Goal: Task Accomplishment & Management: Manage account settings

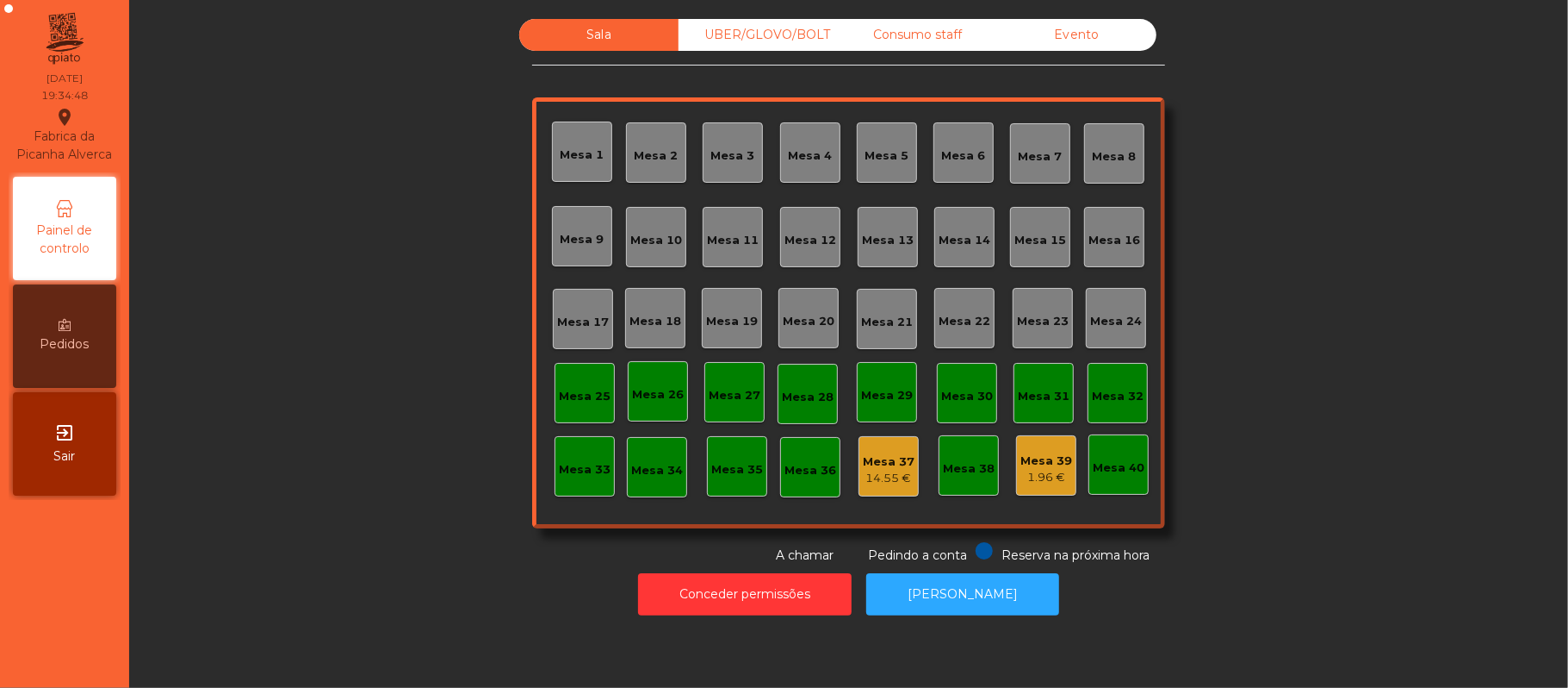
click at [1039, 236] on div "Mesa 15" at bounding box center [1040, 241] width 51 height 17
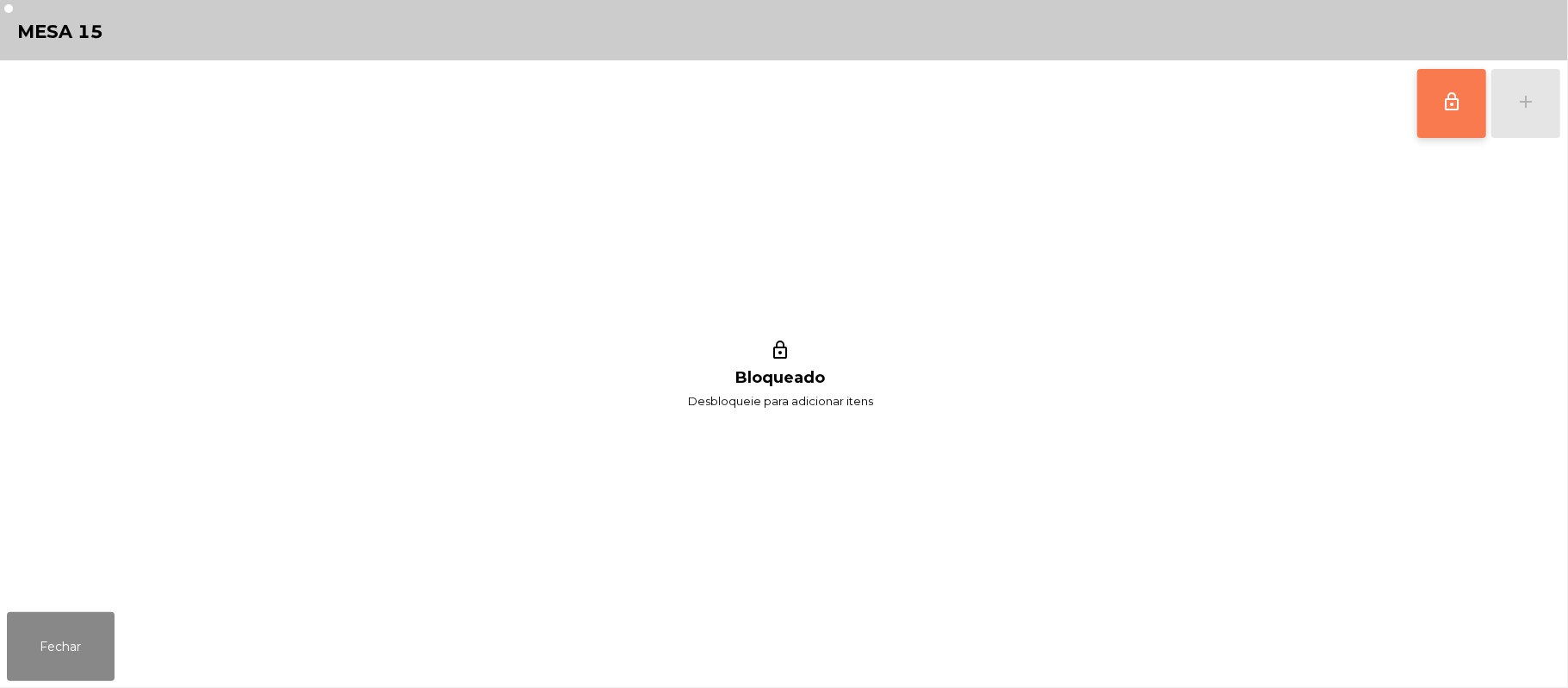
click at [1454, 104] on span "lock_outline" at bounding box center [1451, 101] width 20 height 20
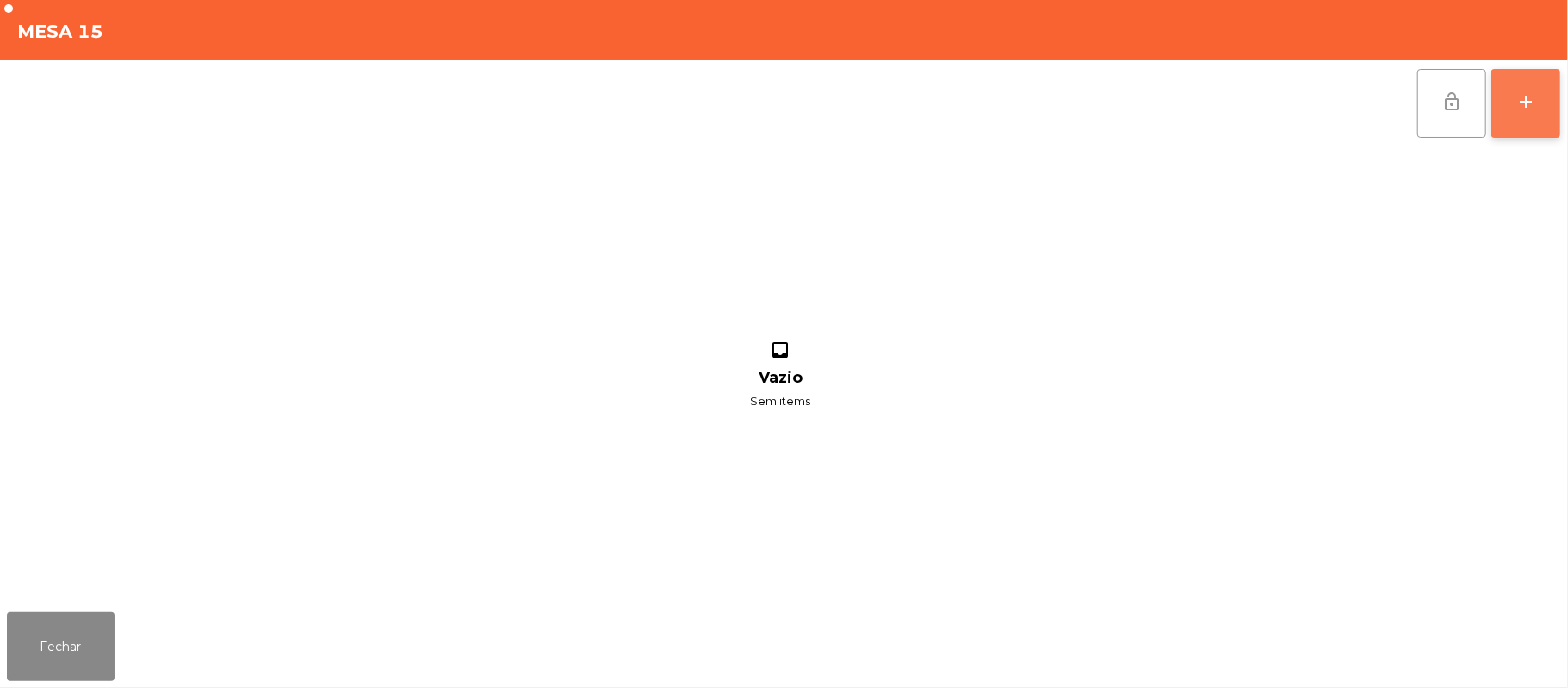
click at [1527, 111] on button "add" at bounding box center [1525, 103] width 69 height 69
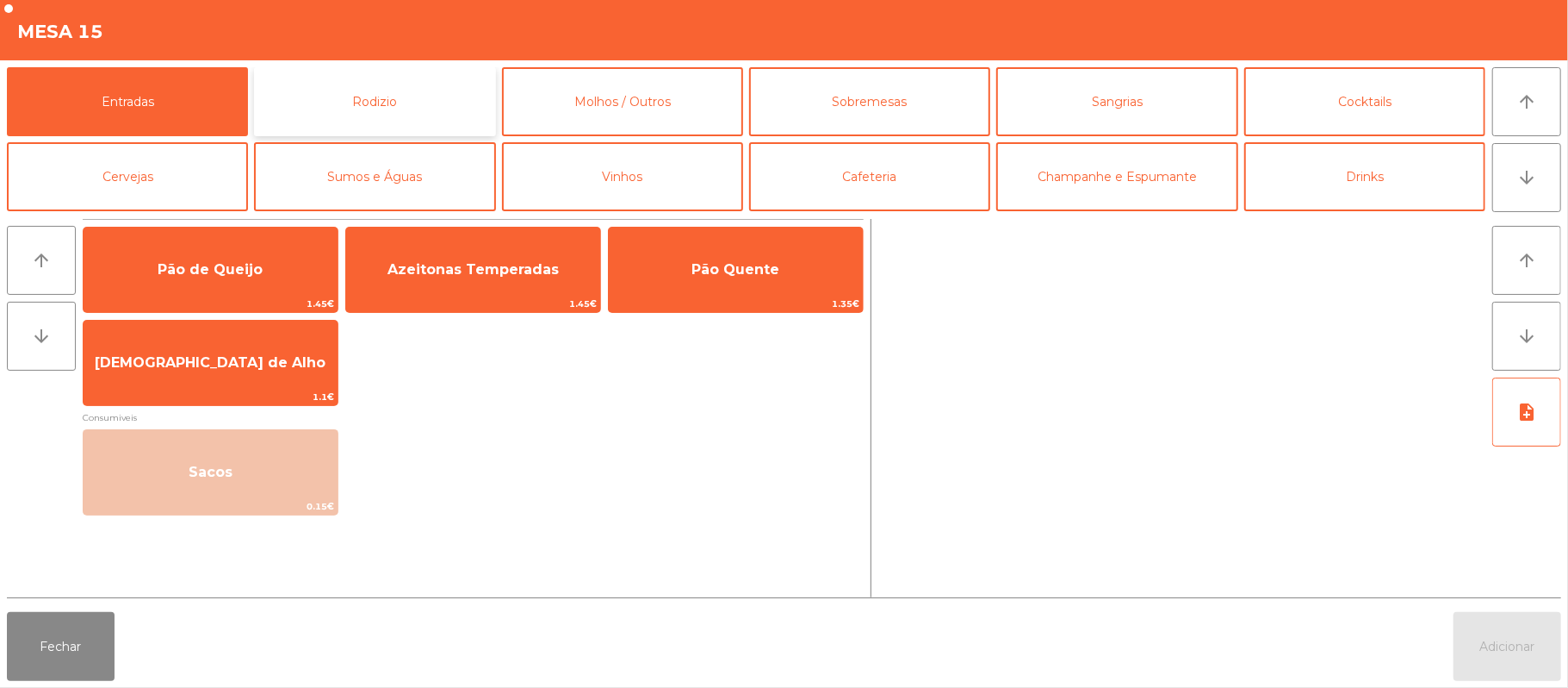
click at [341, 104] on button "Rodizio" at bounding box center [374, 101] width 241 height 69
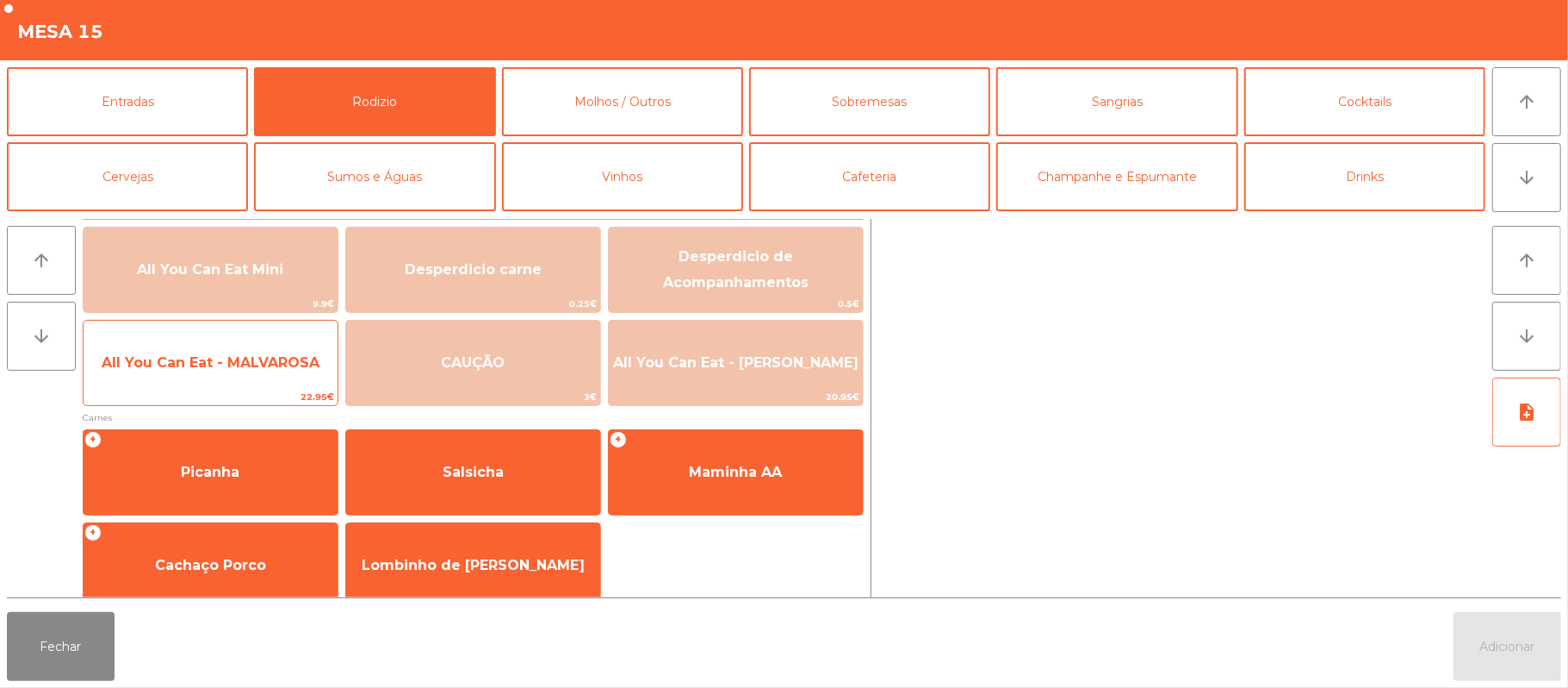
click at [176, 369] on span "All You Can Eat - MALVAROSA" at bounding box center [210, 362] width 218 height 16
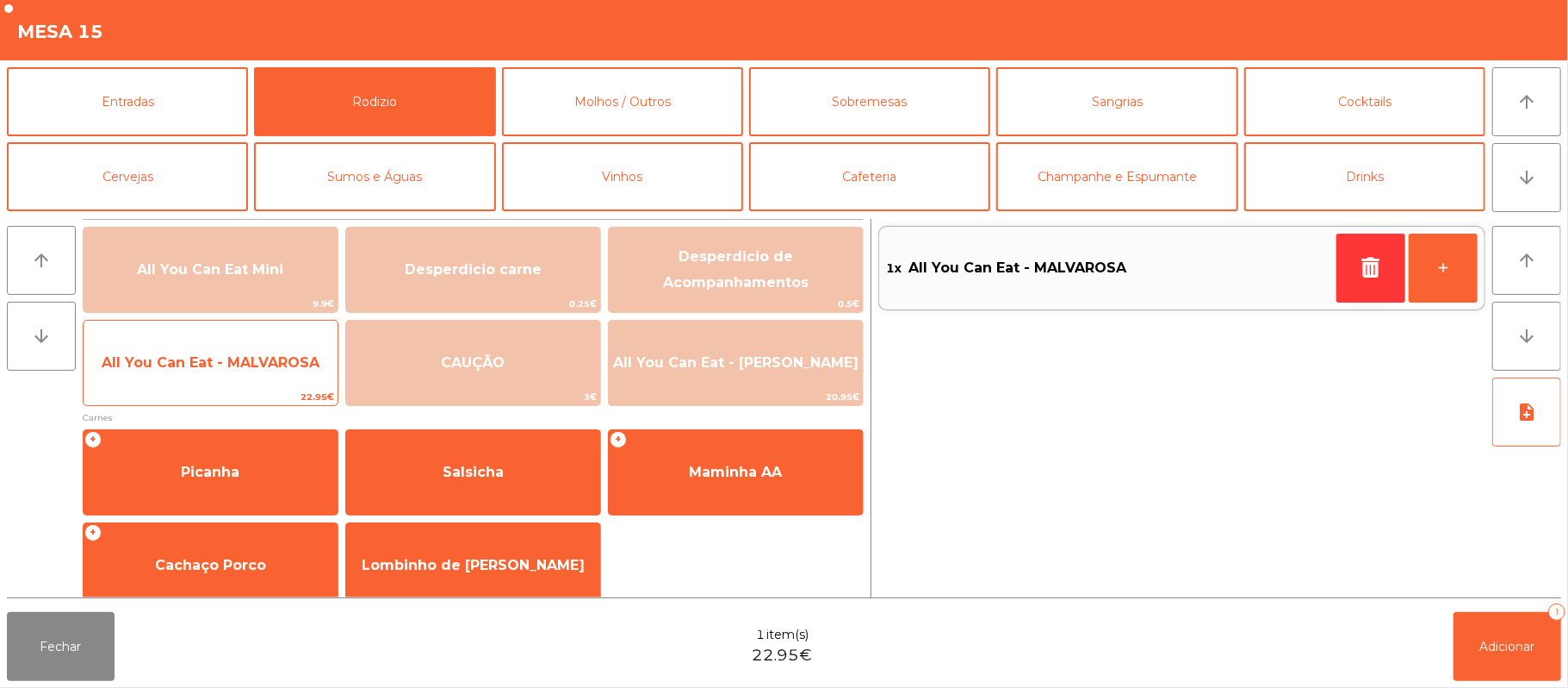
click at [176, 374] on span "All You Can Eat - MALVAROSA" at bounding box center [210, 363] width 254 height 46
click at [177, 379] on span "All You Can Eat - MALVAROSA" at bounding box center [210, 363] width 254 height 46
click at [176, 384] on span "All You Can Eat - MALVAROSA" at bounding box center [210, 363] width 254 height 46
click at [174, 389] on span "22.95€" at bounding box center [210, 397] width 254 height 16
click at [170, 386] on span "All You Can Eat - MALVAROSA" at bounding box center [210, 363] width 254 height 46
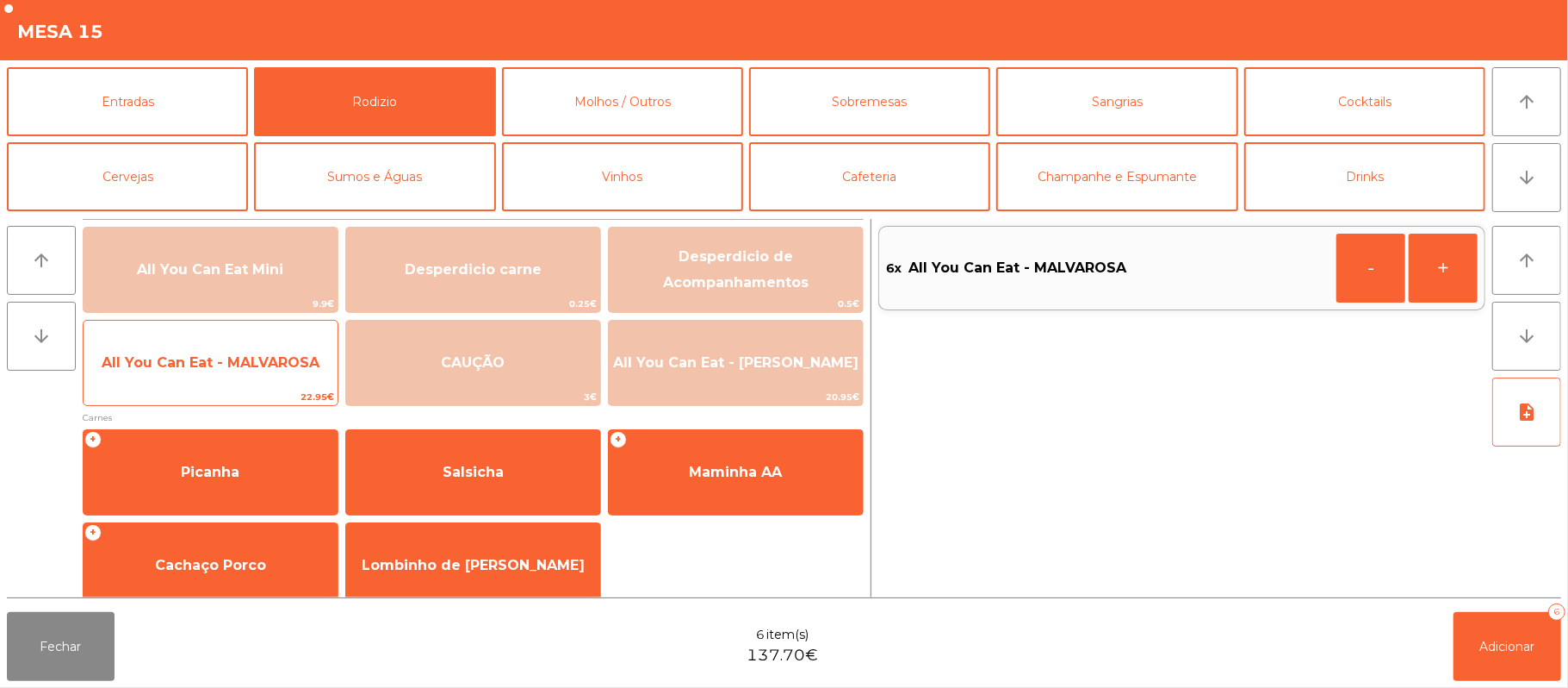
click at [181, 390] on span "22.95€" at bounding box center [210, 397] width 254 height 16
click at [181, 382] on span "All You Can Eat - MALVAROSA" at bounding box center [210, 363] width 254 height 46
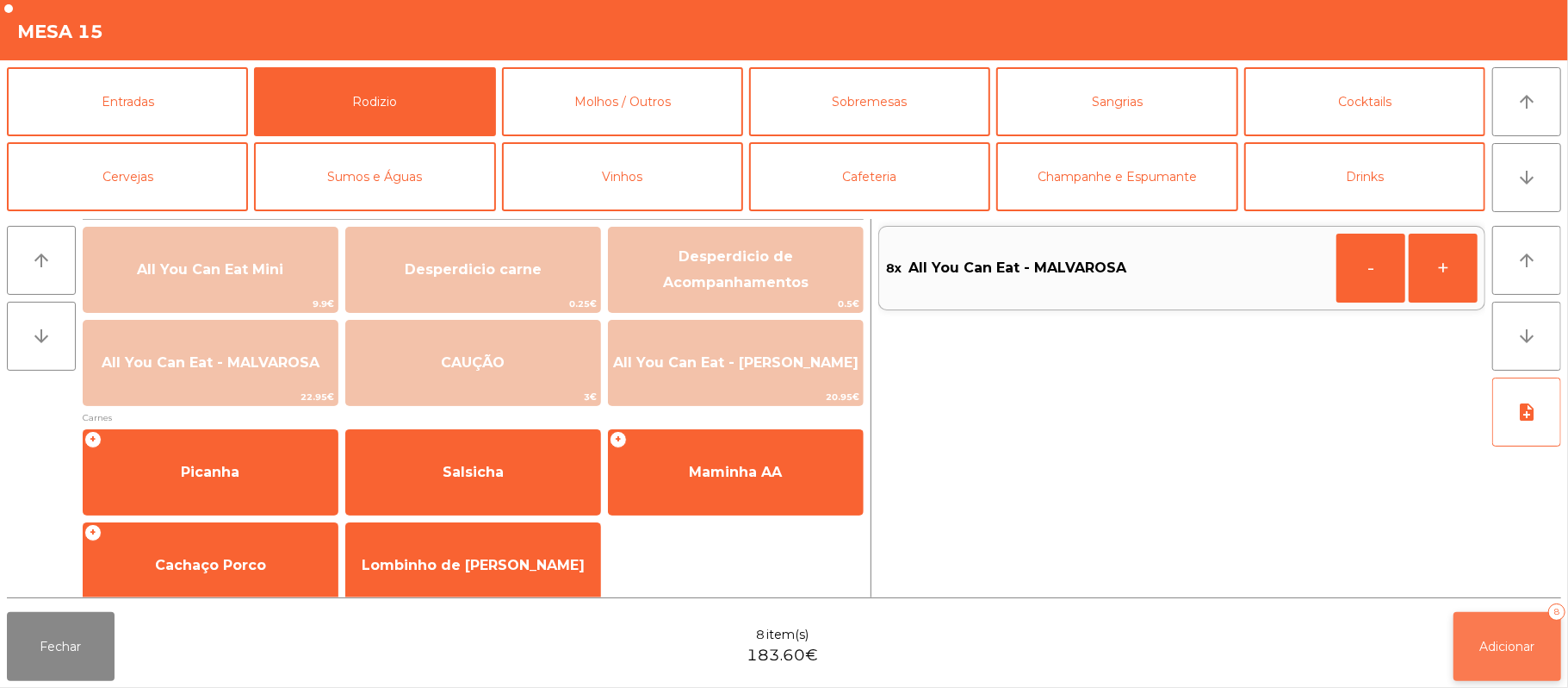
click at [1474, 648] on button "Adicionar 8" at bounding box center [1507, 645] width 107 height 69
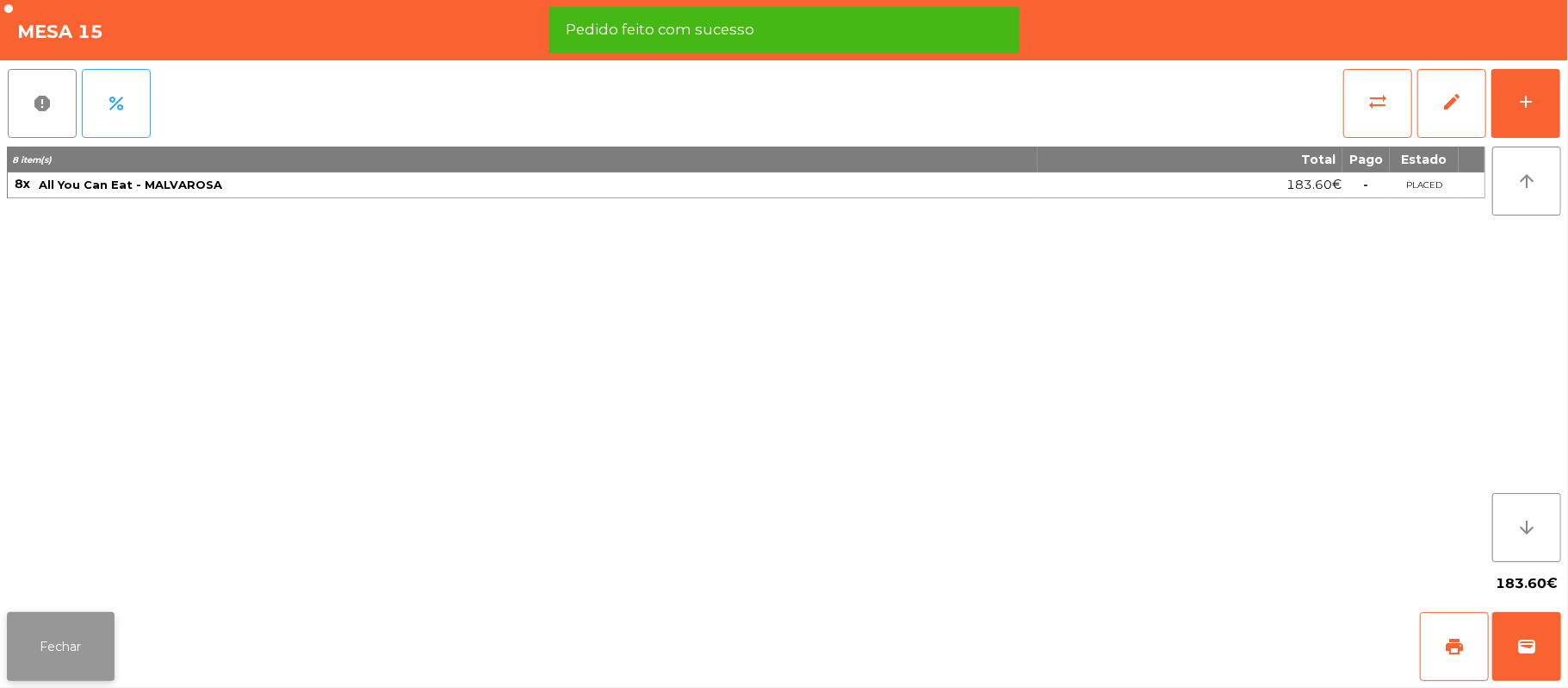
click at [86, 664] on button "Fechar" at bounding box center [60, 645] width 107 height 69
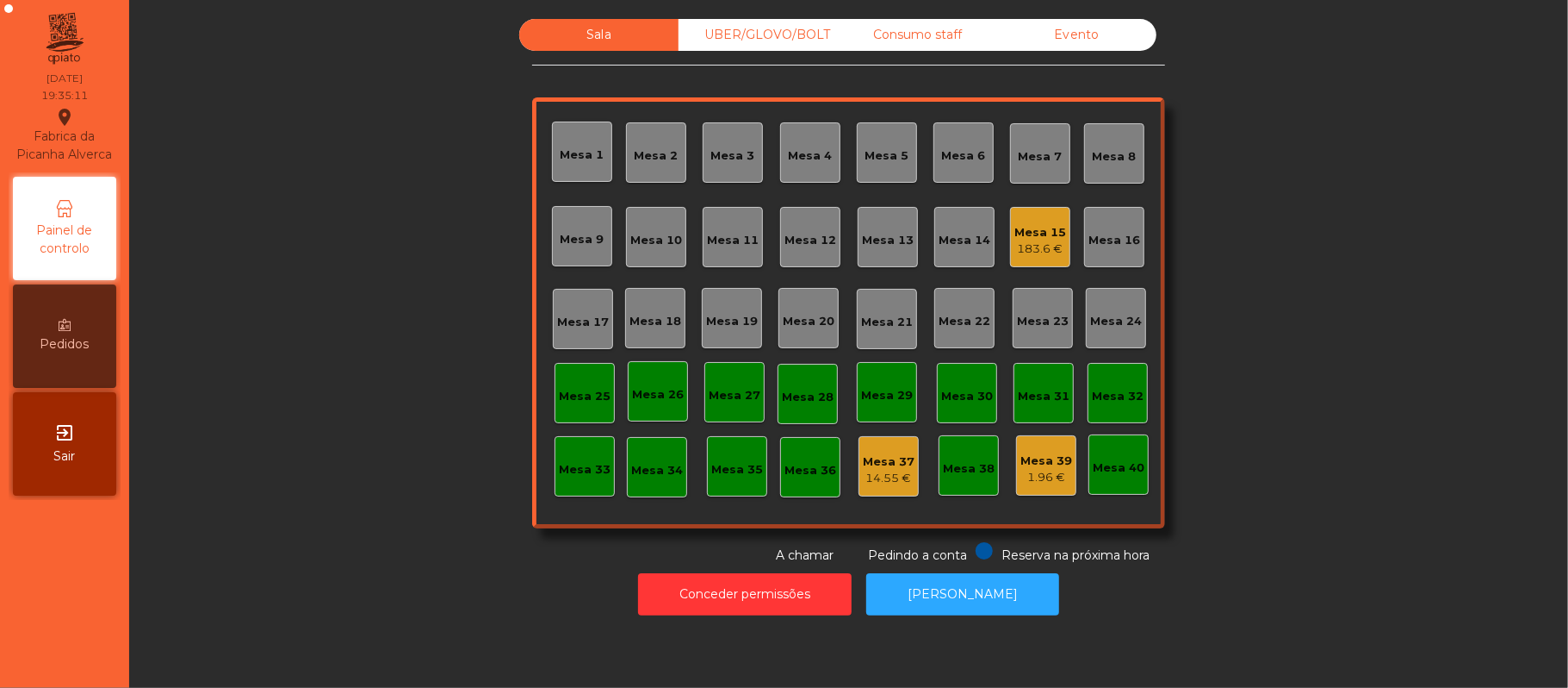
click at [311, 579] on div "Conceder permissões Abrir [PERSON_NAME]" at bounding box center [849, 593] width 1393 height 59
click at [1041, 225] on div "Mesa 15" at bounding box center [1040, 232] width 51 height 17
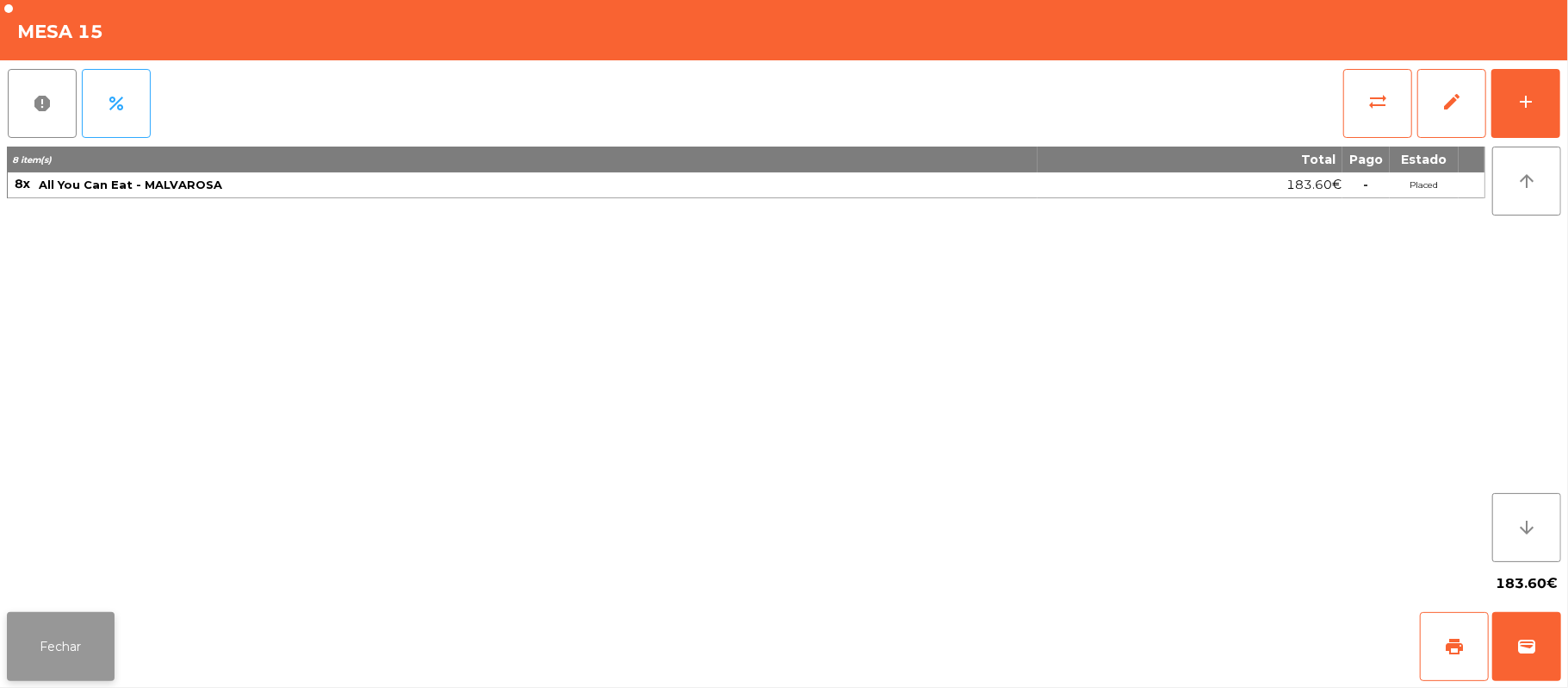
click at [79, 613] on button "Fechar" at bounding box center [60, 645] width 107 height 69
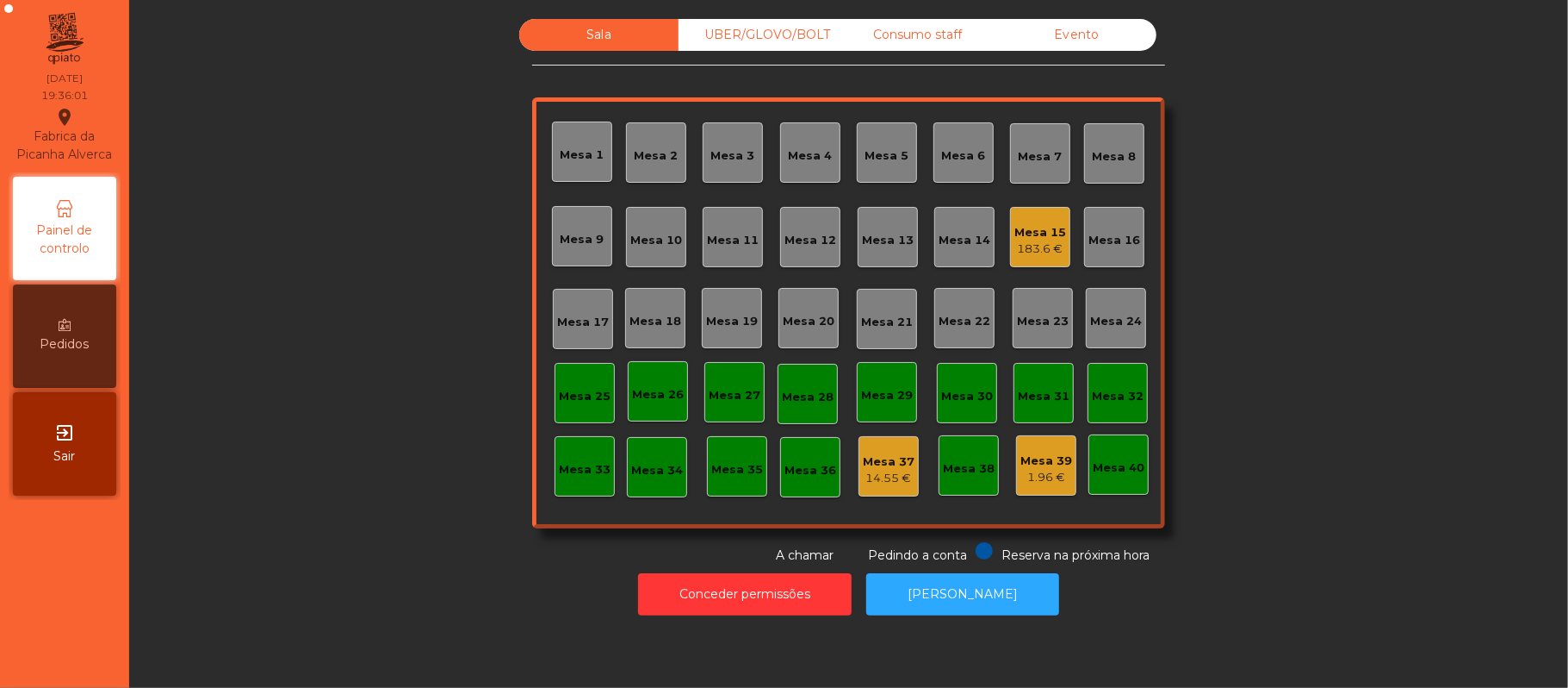
click at [1111, 239] on div "Mesa 16" at bounding box center [1113, 241] width 51 height 17
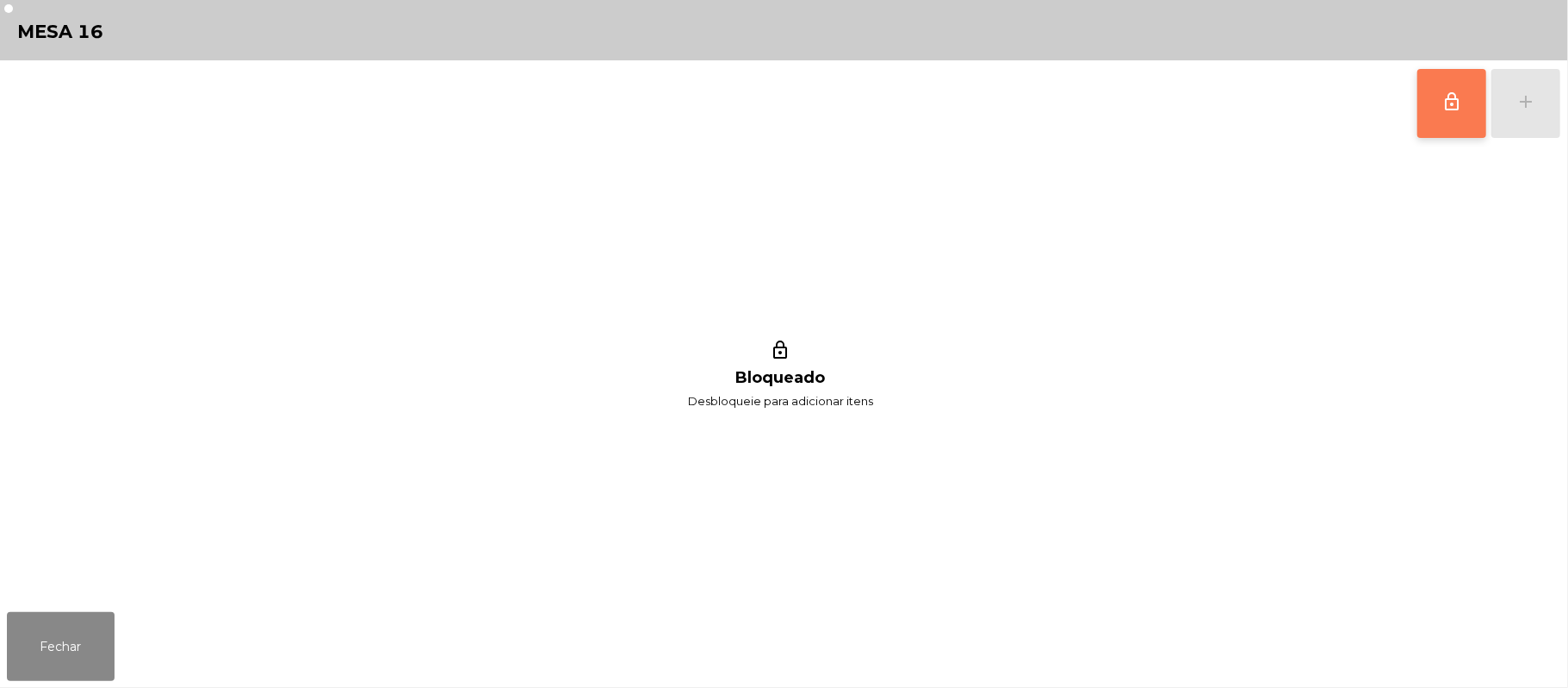
click at [1437, 114] on button "lock_outline" at bounding box center [1452, 103] width 69 height 69
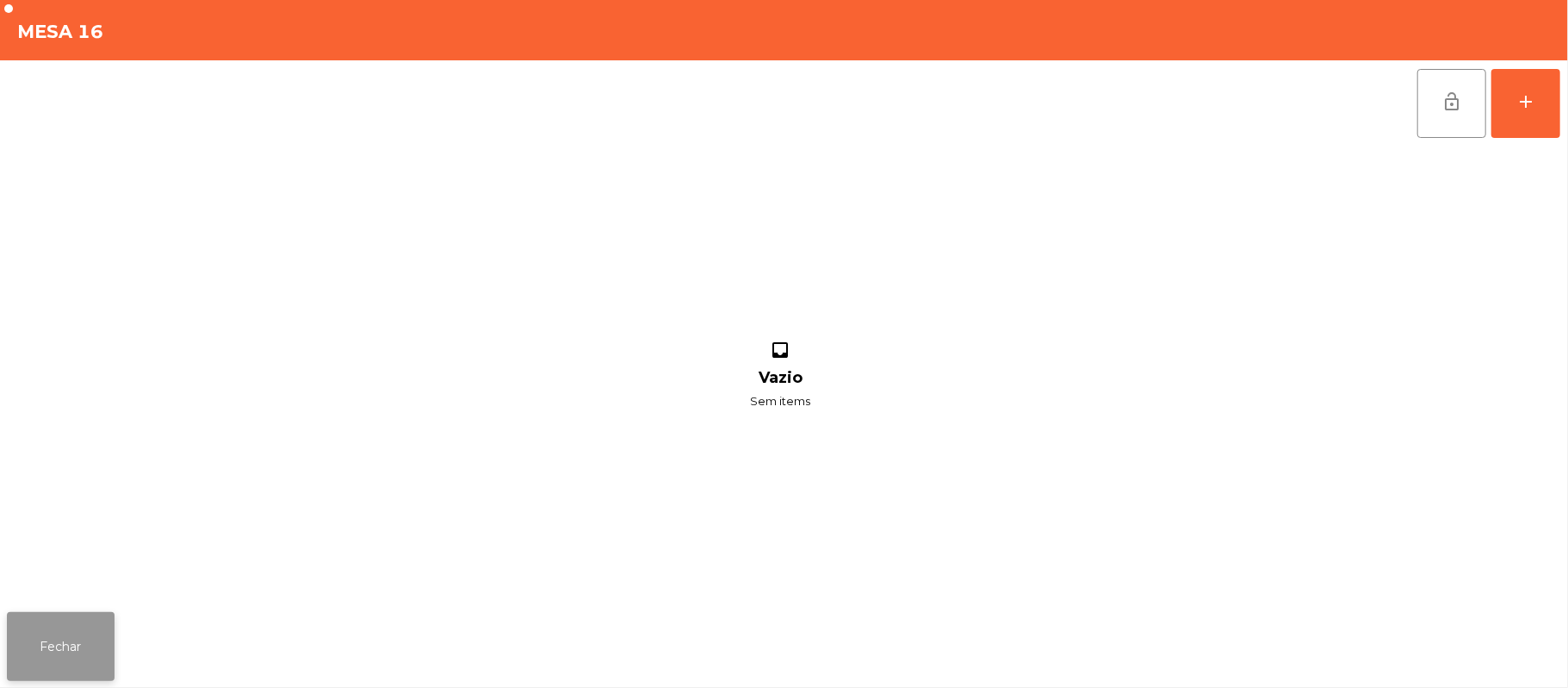
click at [83, 656] on button "Fechar" at bounding box center [60, 645] width 107 height 69
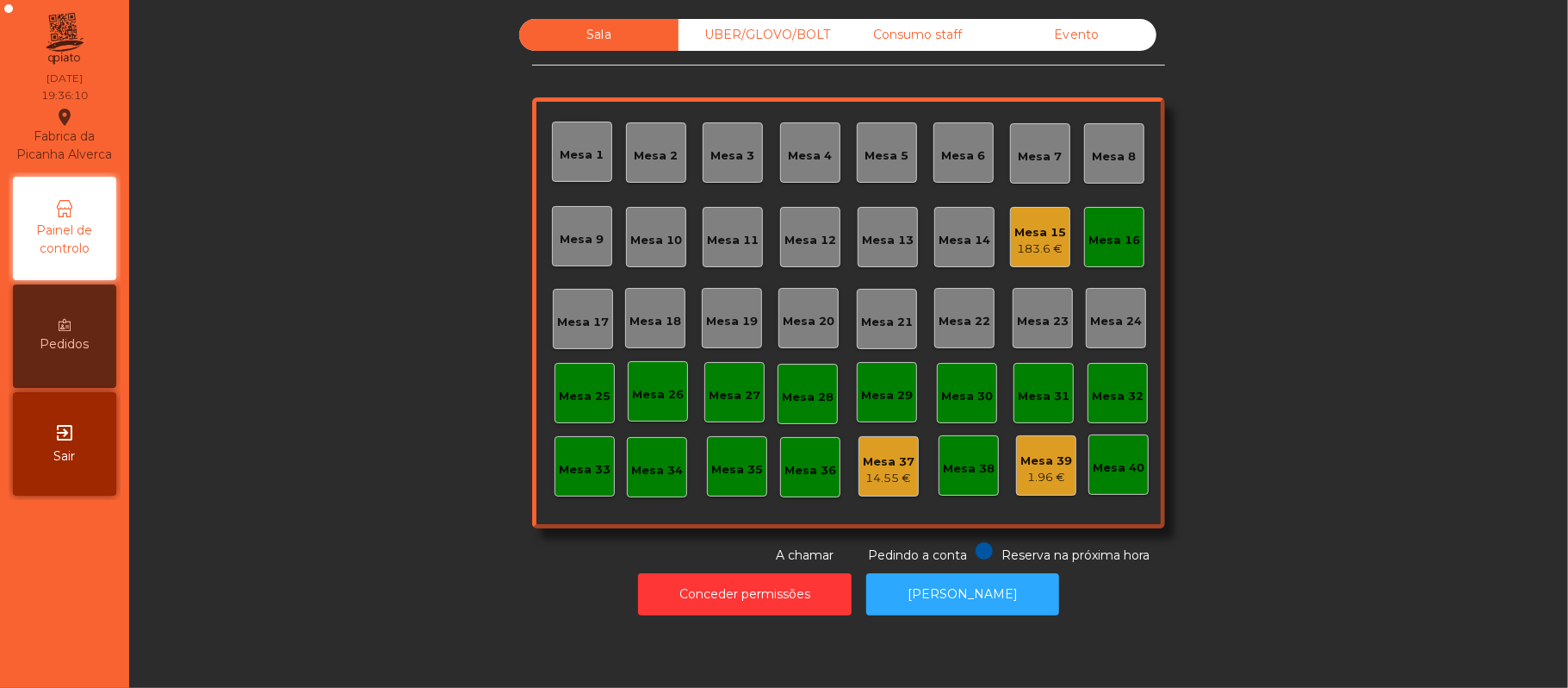
click at [1041, 236] on div "Mesa 15" at bounding box center [1040, 232] width 51 height 17
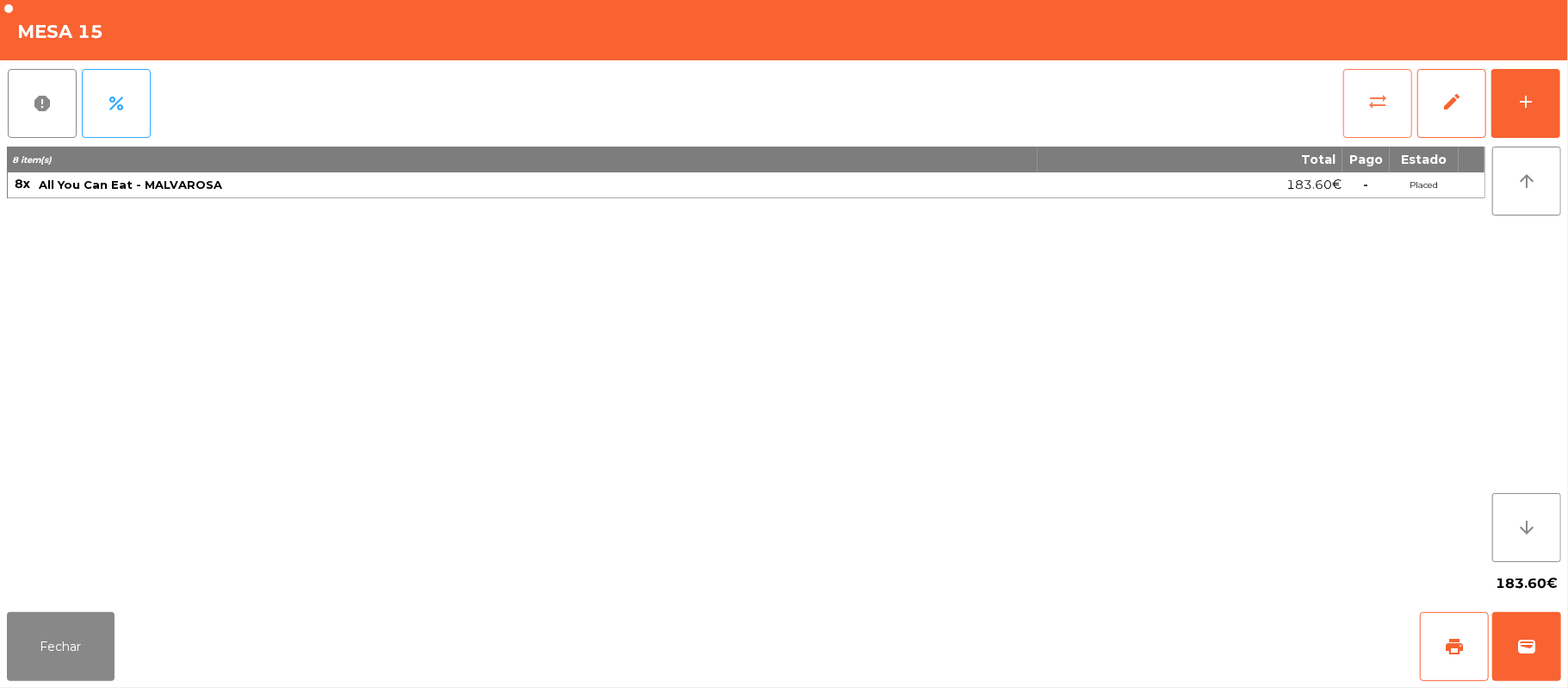
click at [1345, 105] on button "sync_alt" at bounding box center [1377, 103] width 69 height 69
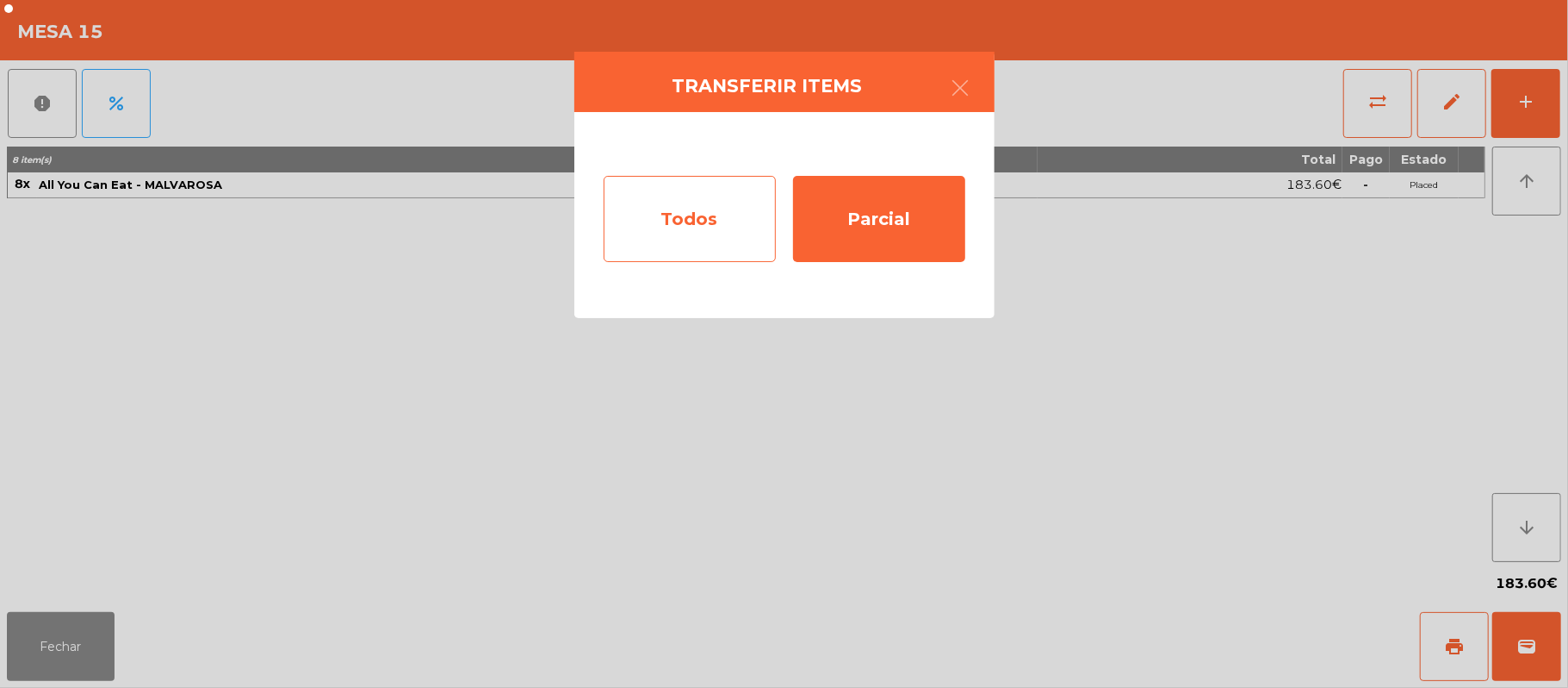
click at [664, 254] on div "Todos" at bounding box center [690, 219] width 172 height 86
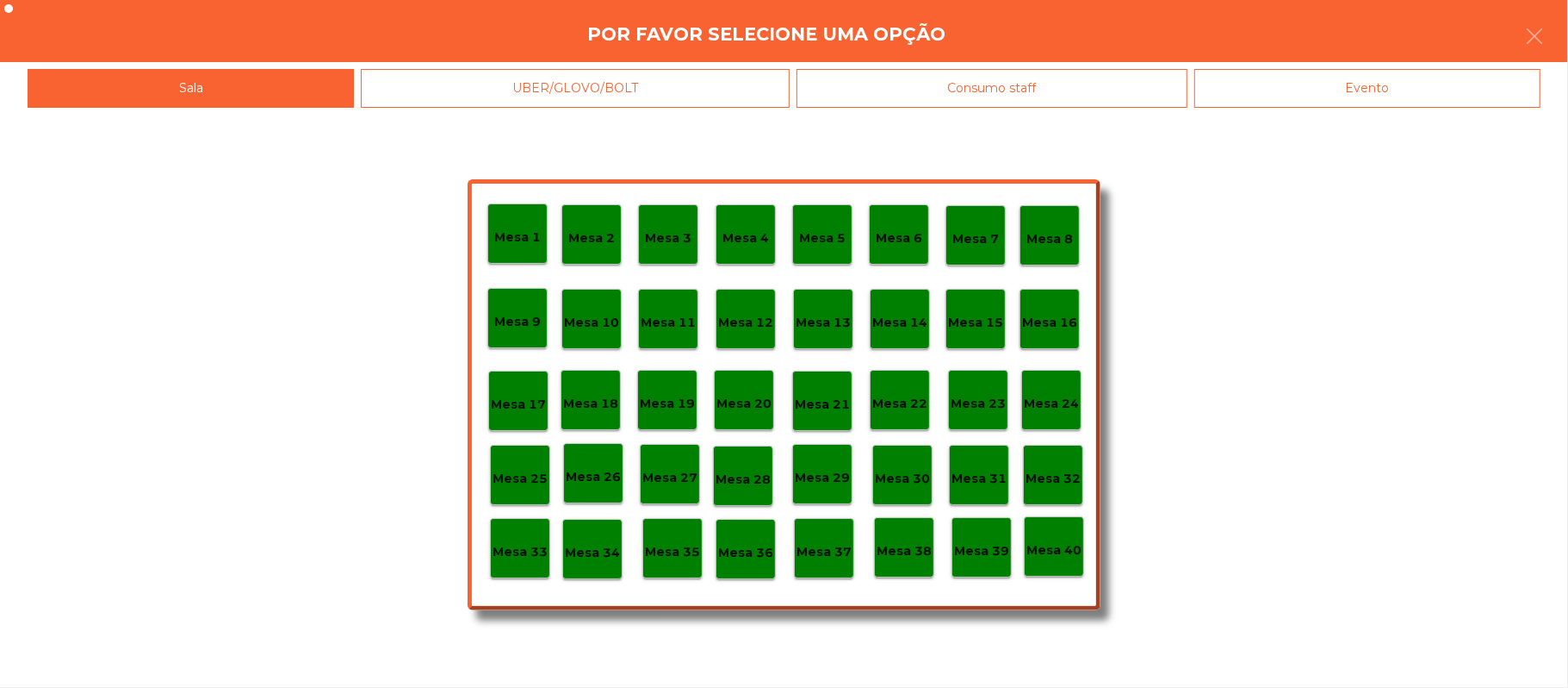
click at [1050, 314] on p "Mesa 16" at bounding box center [1050, 322] width 55 height 19
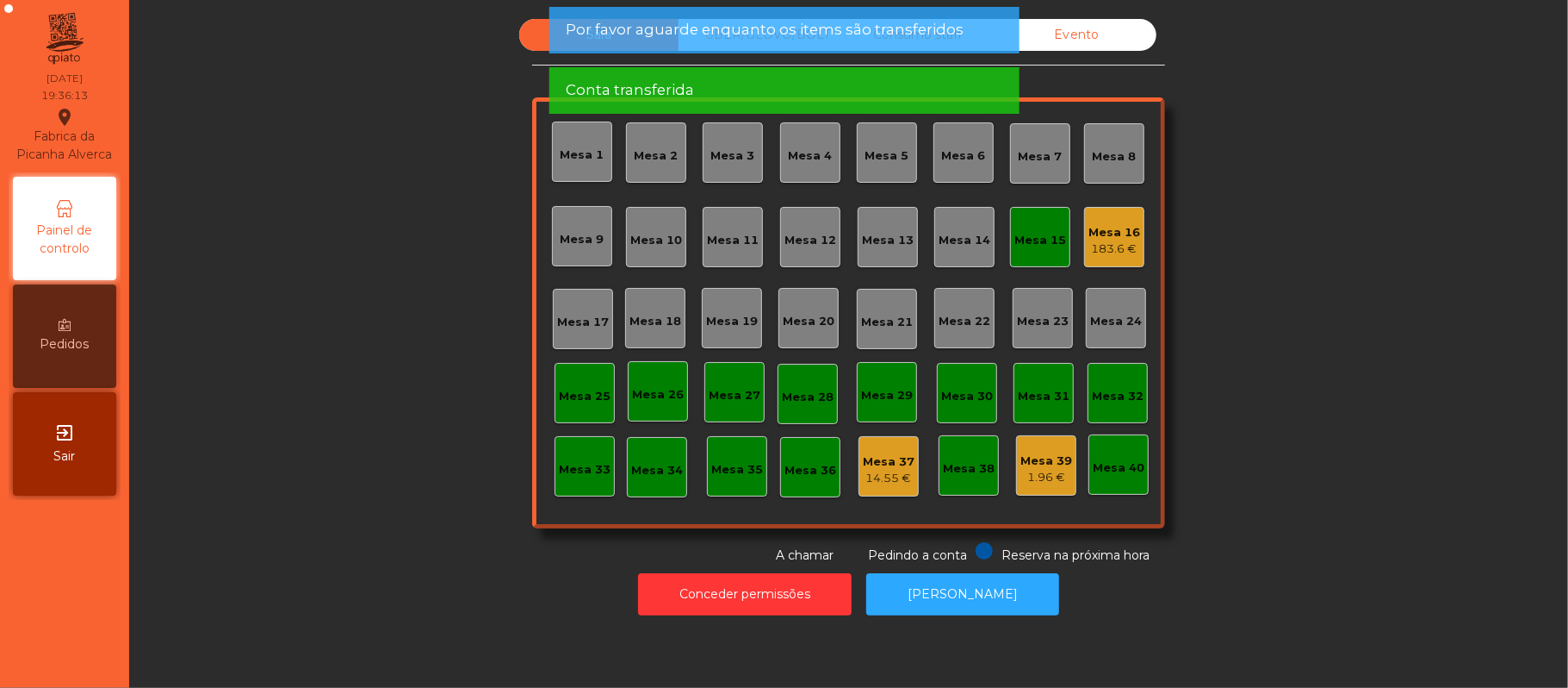
click at [1041, 222] on div "Mesa 15" at bounding box center [1040, 237] width 60 height 60
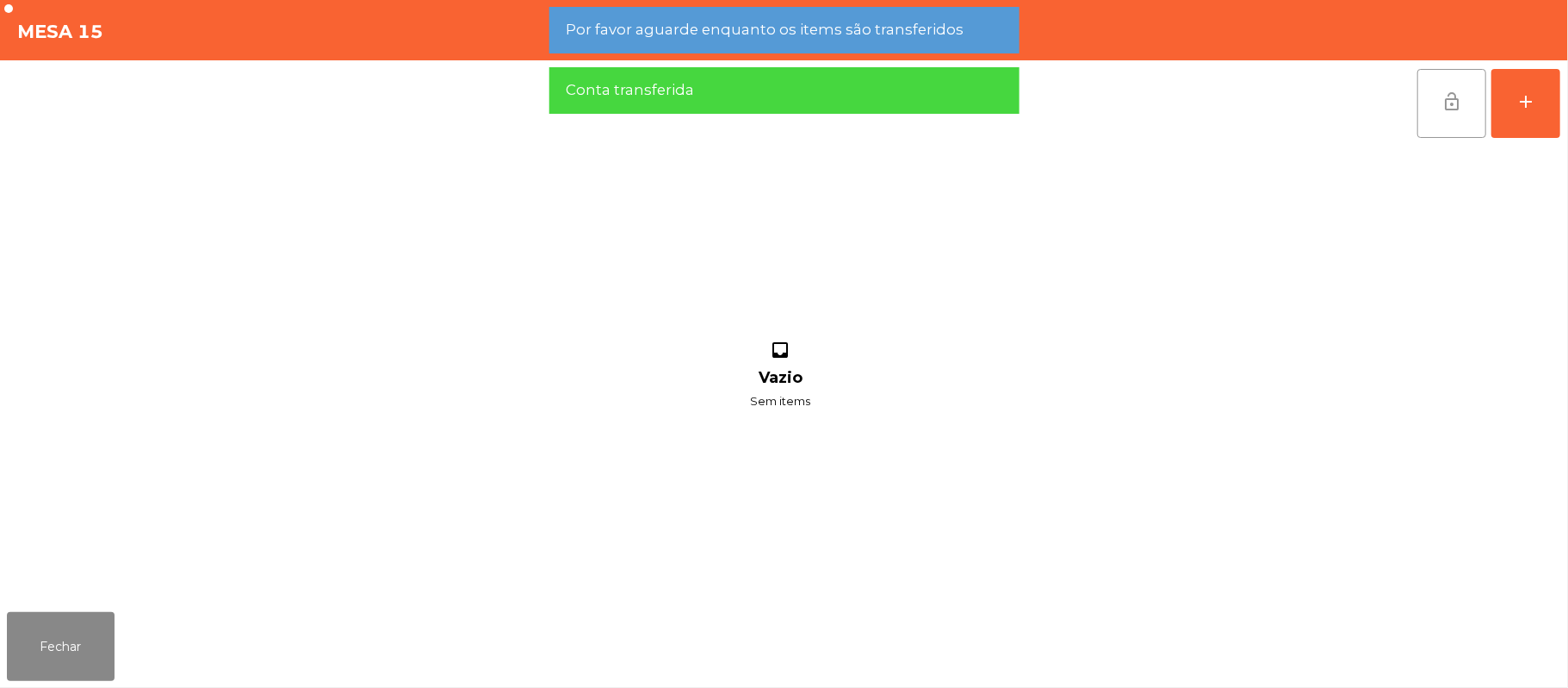
click at [1425, 81] on button "lock_open" at bounding box center [1452, 103] width 69 height 69
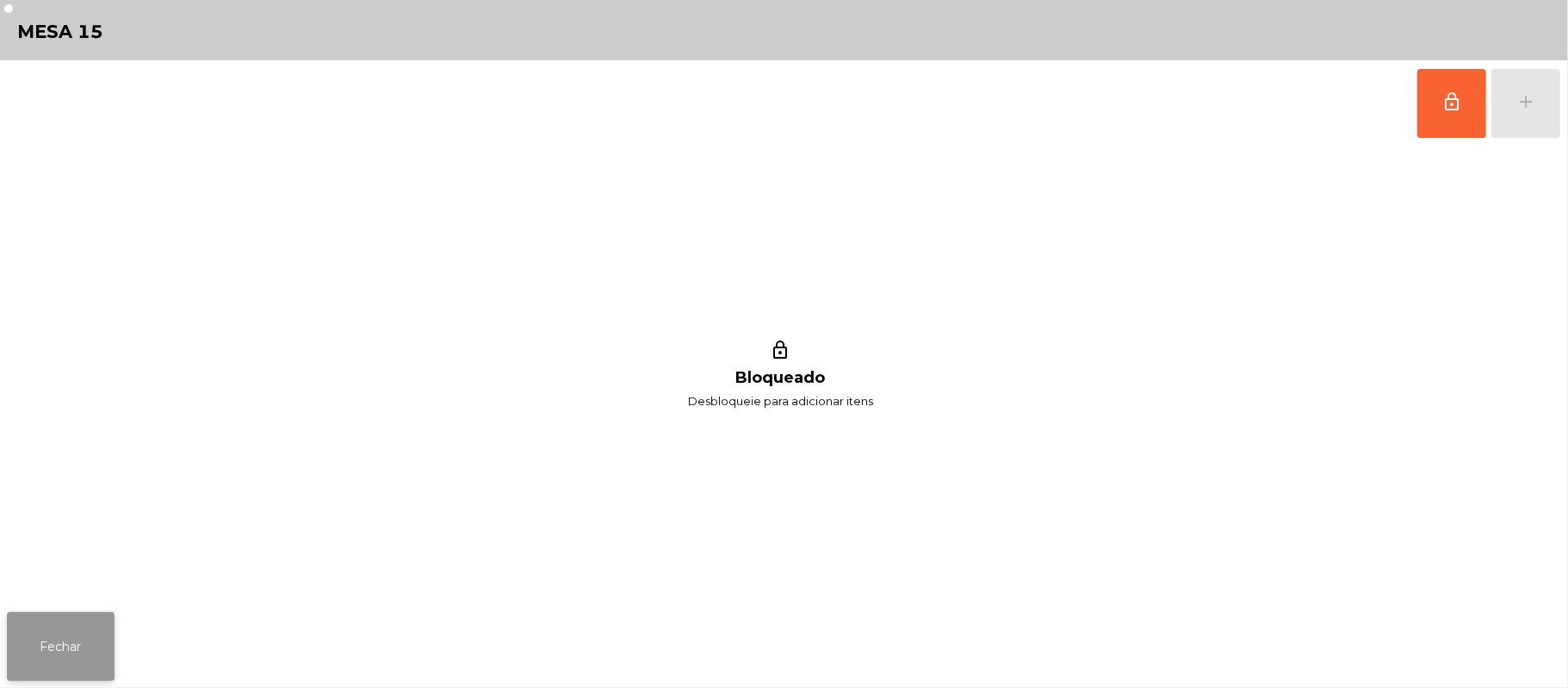
click at [74, 673] on button "Fechar" at bounding box center [60, 645] width 107 height 69
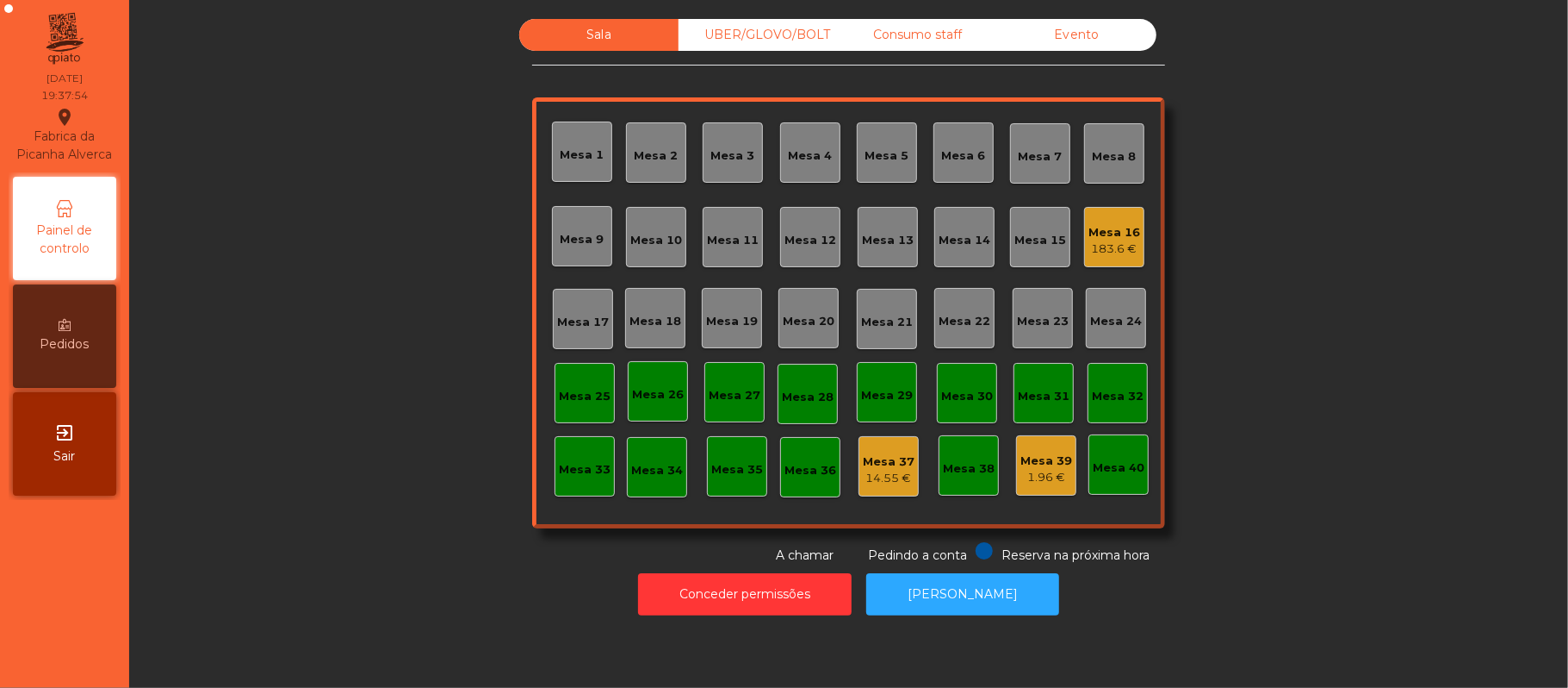
click at [787, 32] on div "UBER/GLOVO/BOLT" at bounding box center [758, 35] width 160 height 32
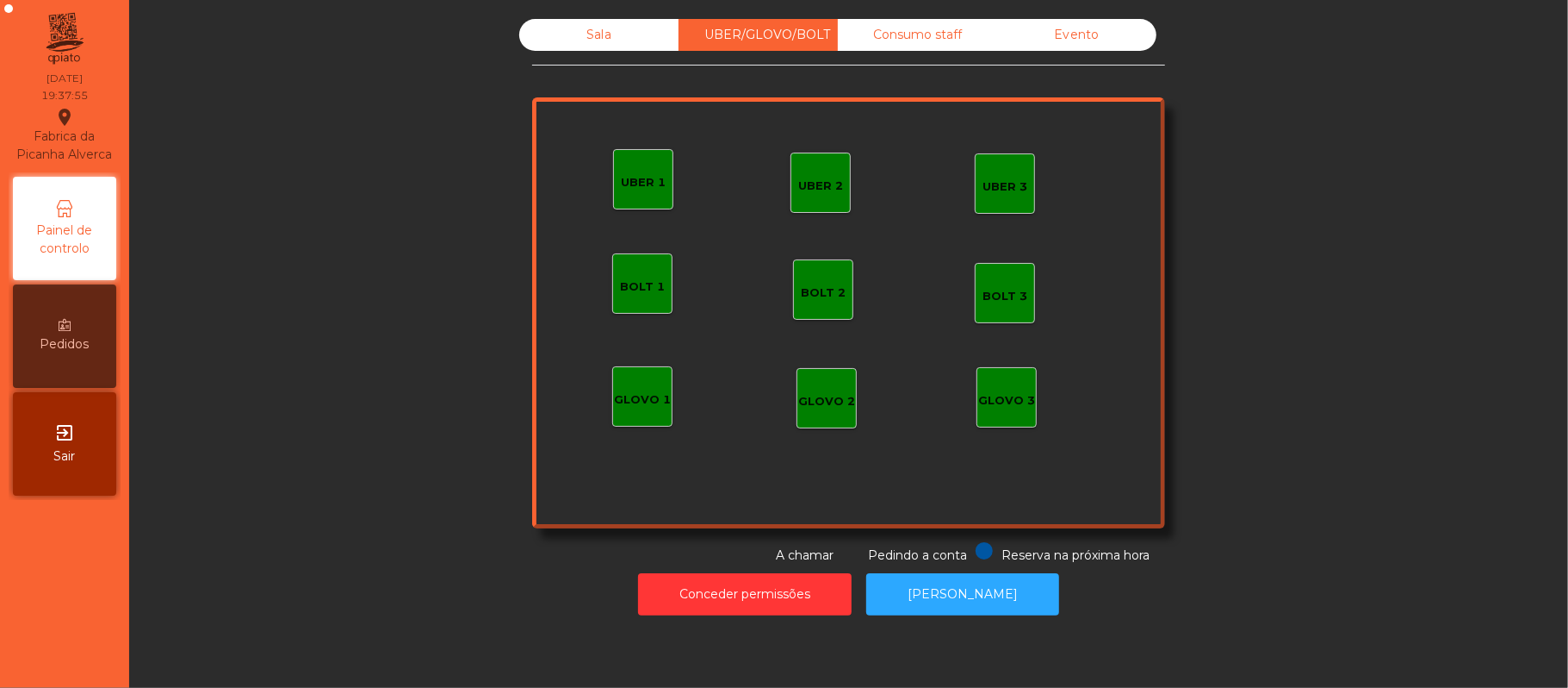
click at [902, 38] on div "Consumo staff" at bounding box center [917, 35] width 160 height 32
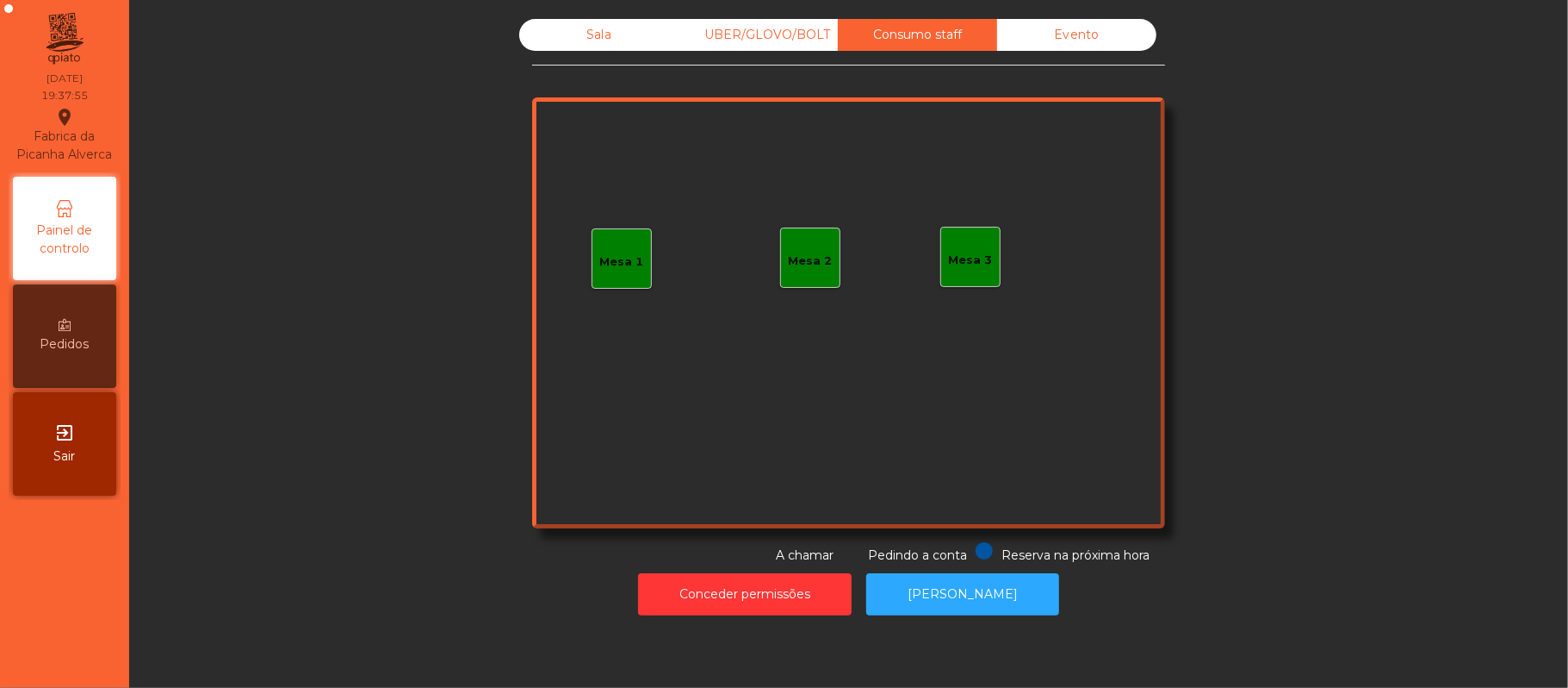
click at [784, 28] on div "UBER/GLOVO/BOLT" at bounding box center [758, 35] width 160 height 32
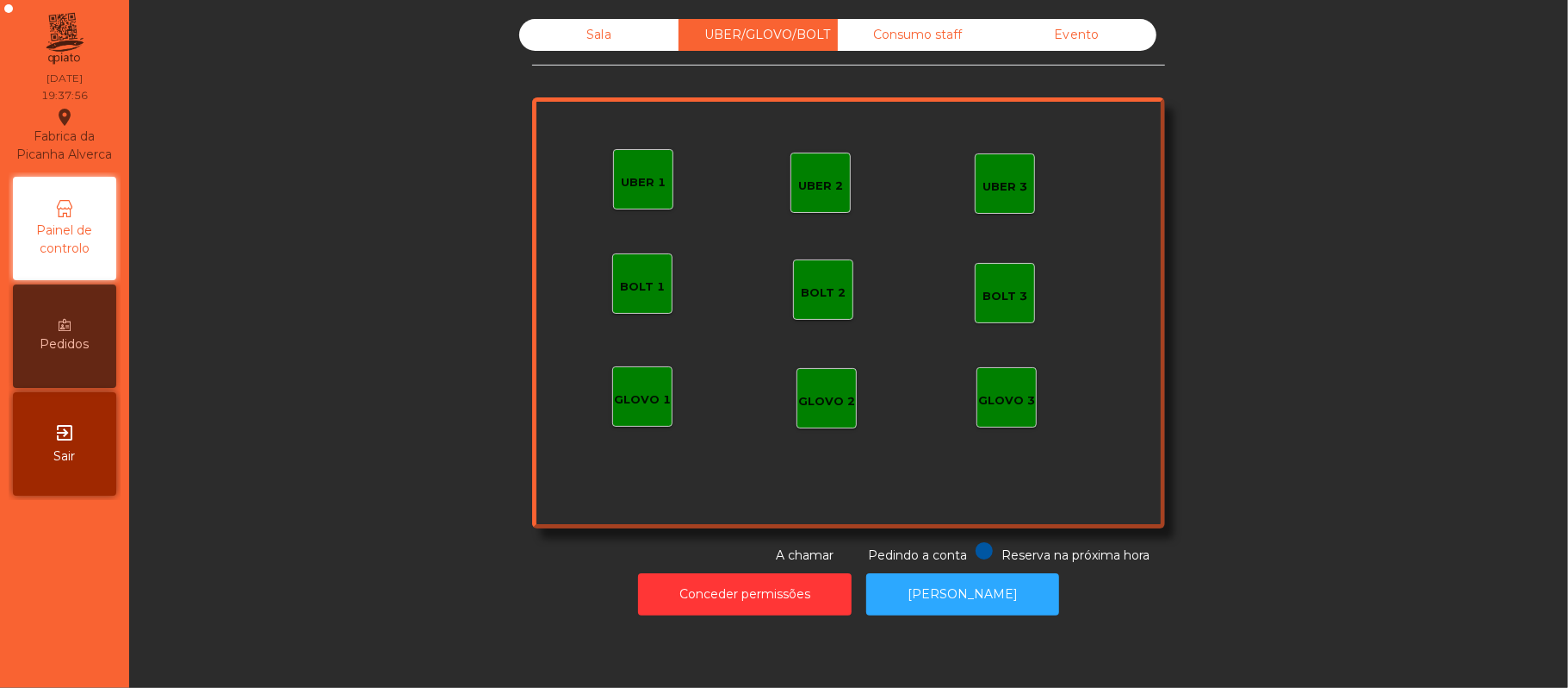
click at [605, 36] on div "Sala" at bounding box center [599, 35] width 160 height 32
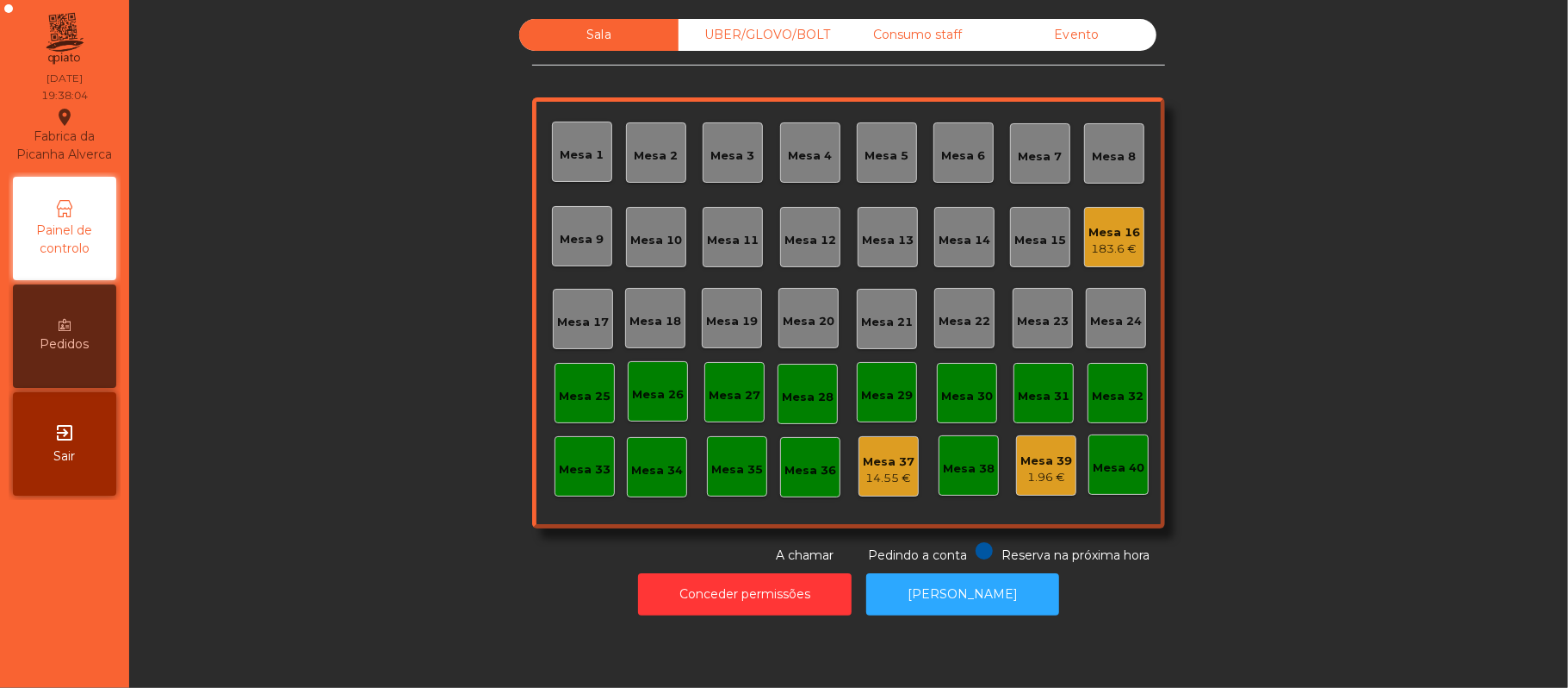
click at [1101, 247] on div "183.6 €" at bounding box center [1113, 249] width 51 height 17
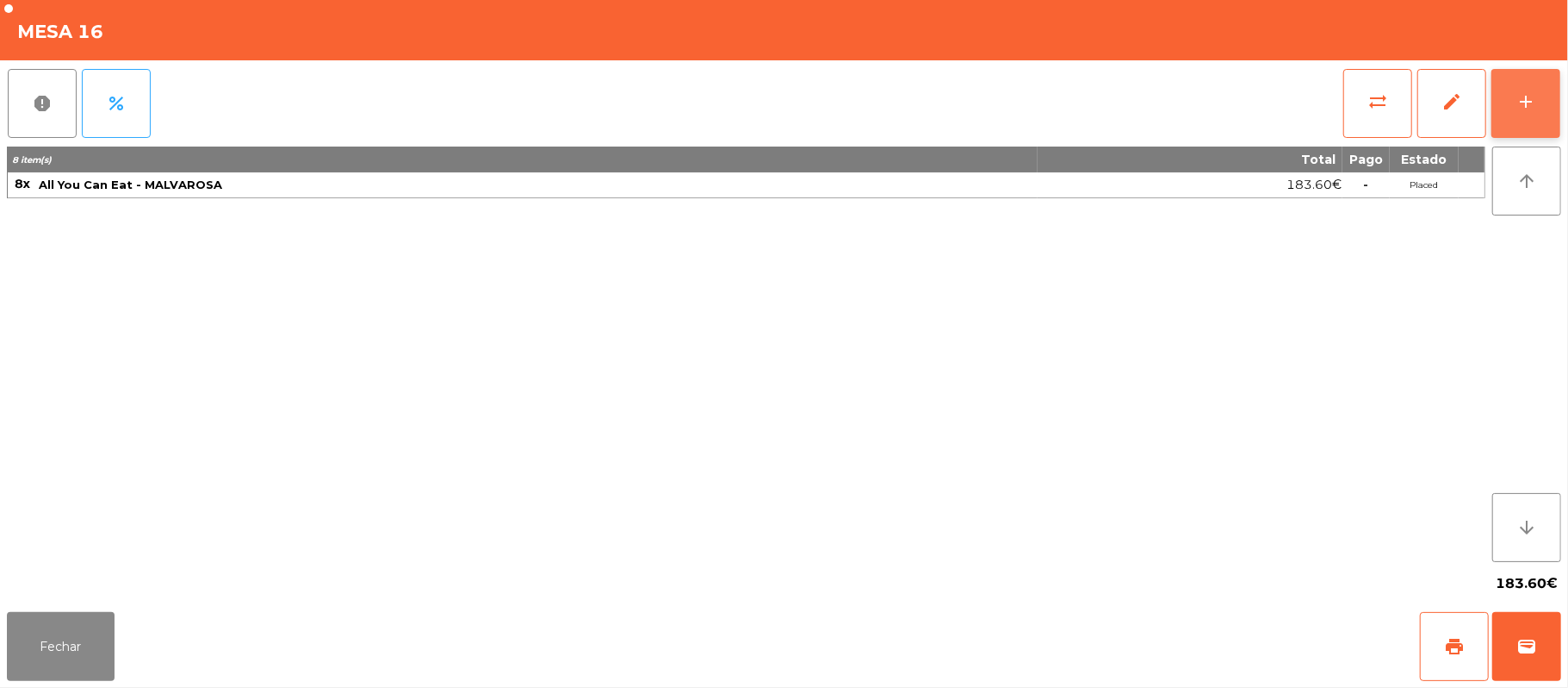
click at [1538, 119] on button "add" at bounding box center [1525, 103] width 69 height 69
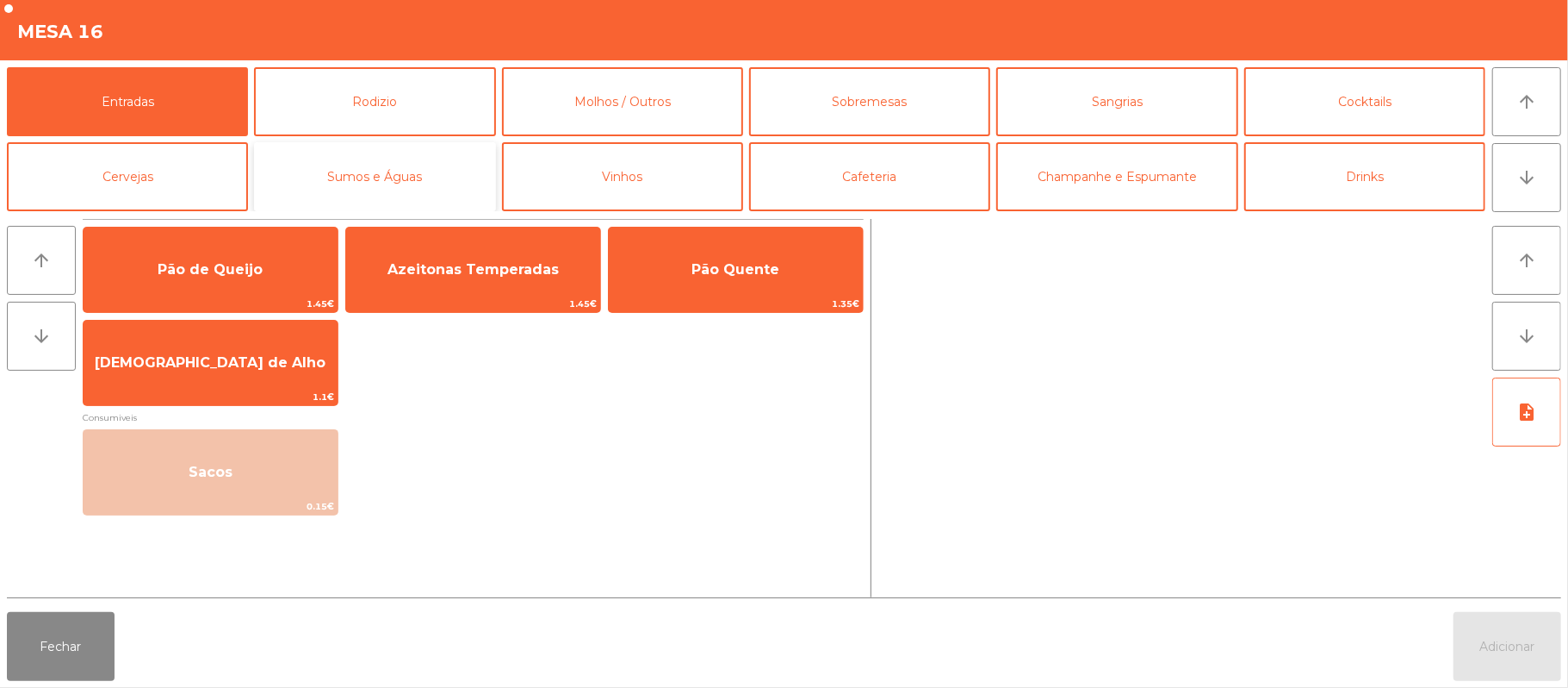
click at [443, 180] on button "Sumos e Águas" at bounding box center [374, 176] width 241 height 69
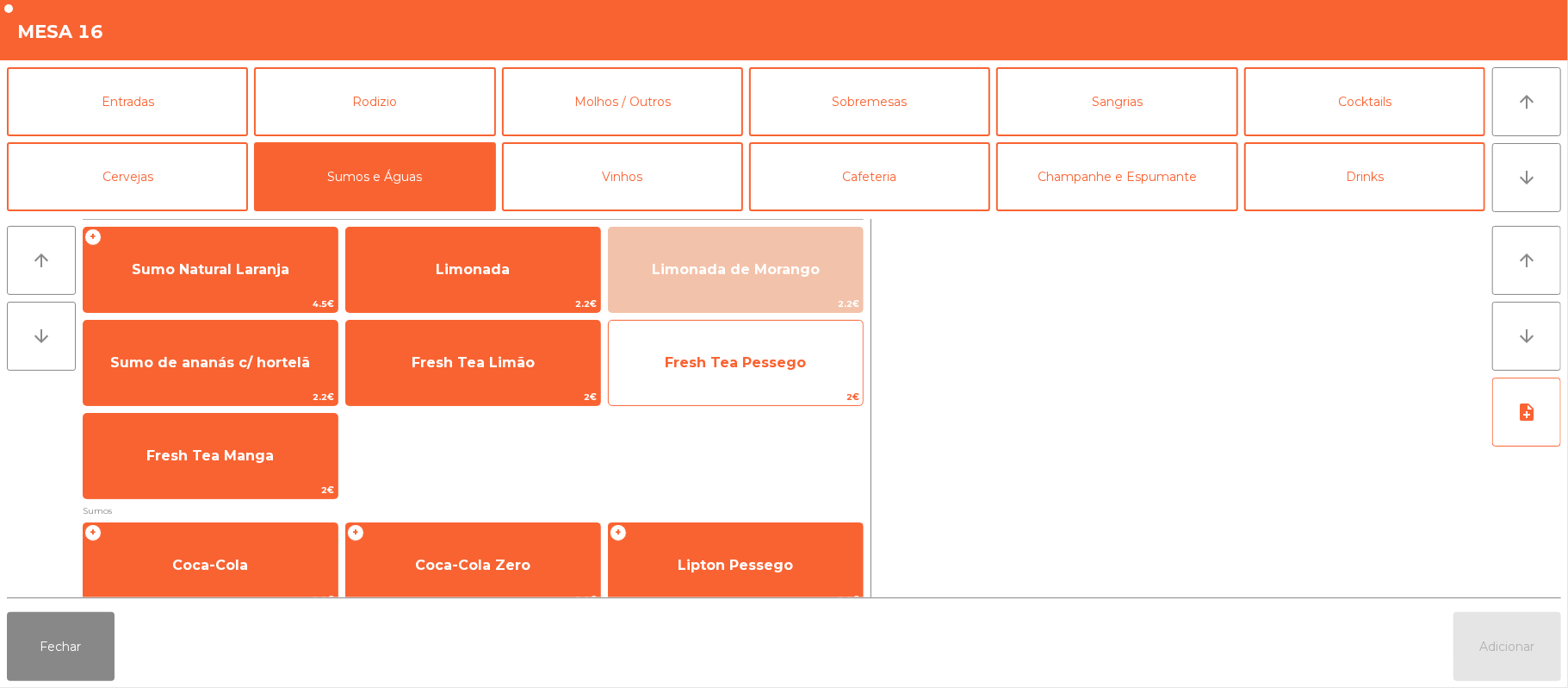
click at [735, 400] on span "2€" at bounding box center [735, 397] width 254 height 16
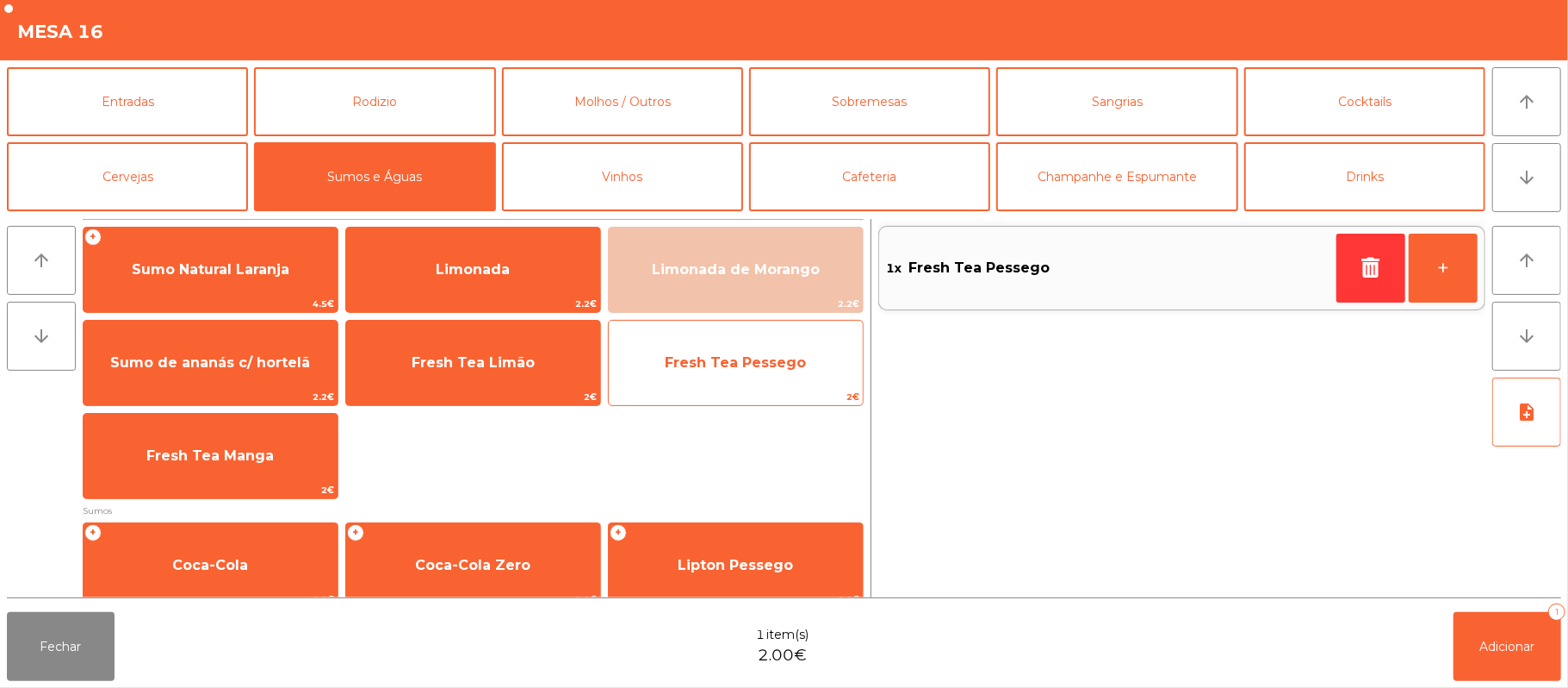
click at [717, 375] on span "Fresh Tea Pessego" at bounding box center [735, 363] width 254 height 46
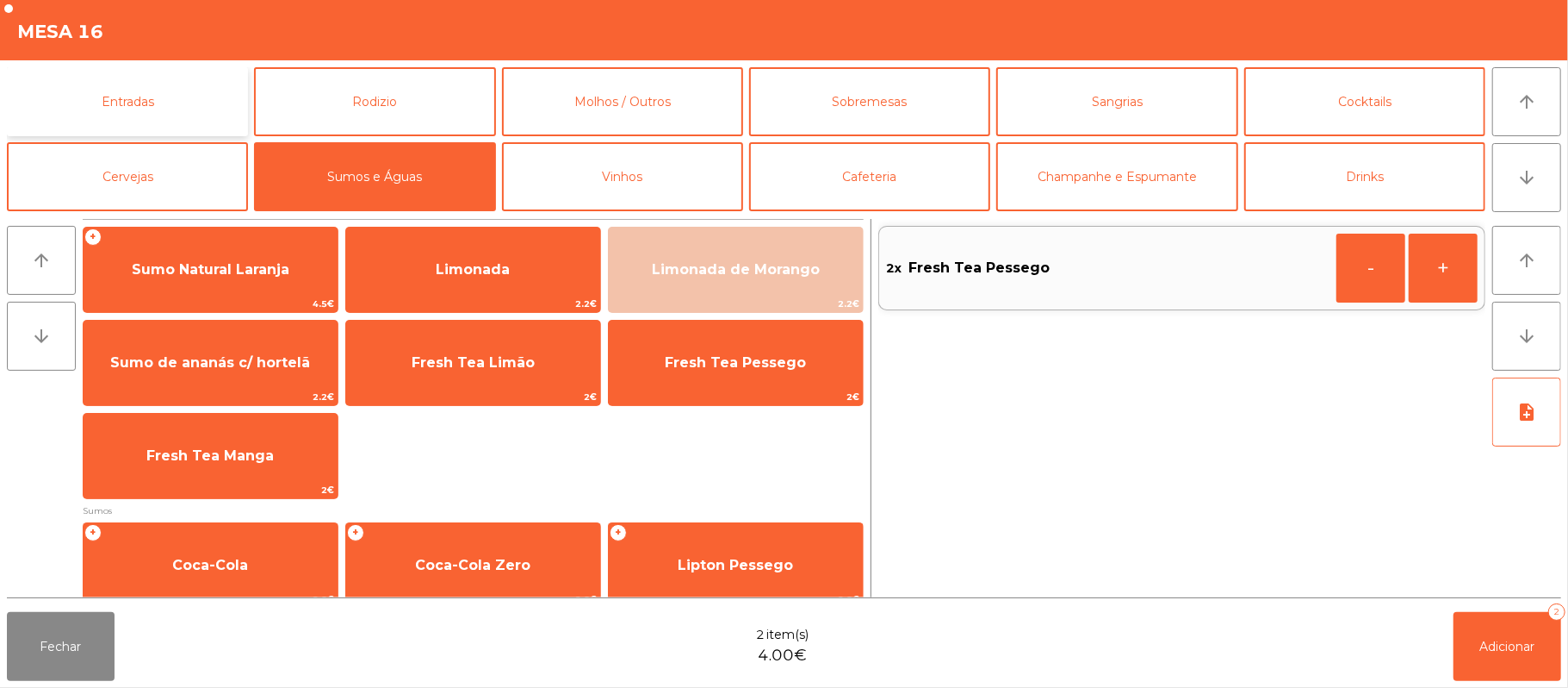
click at [177, 105] on button "Entradas" at bounding box center [127, 101] width 241 height 69
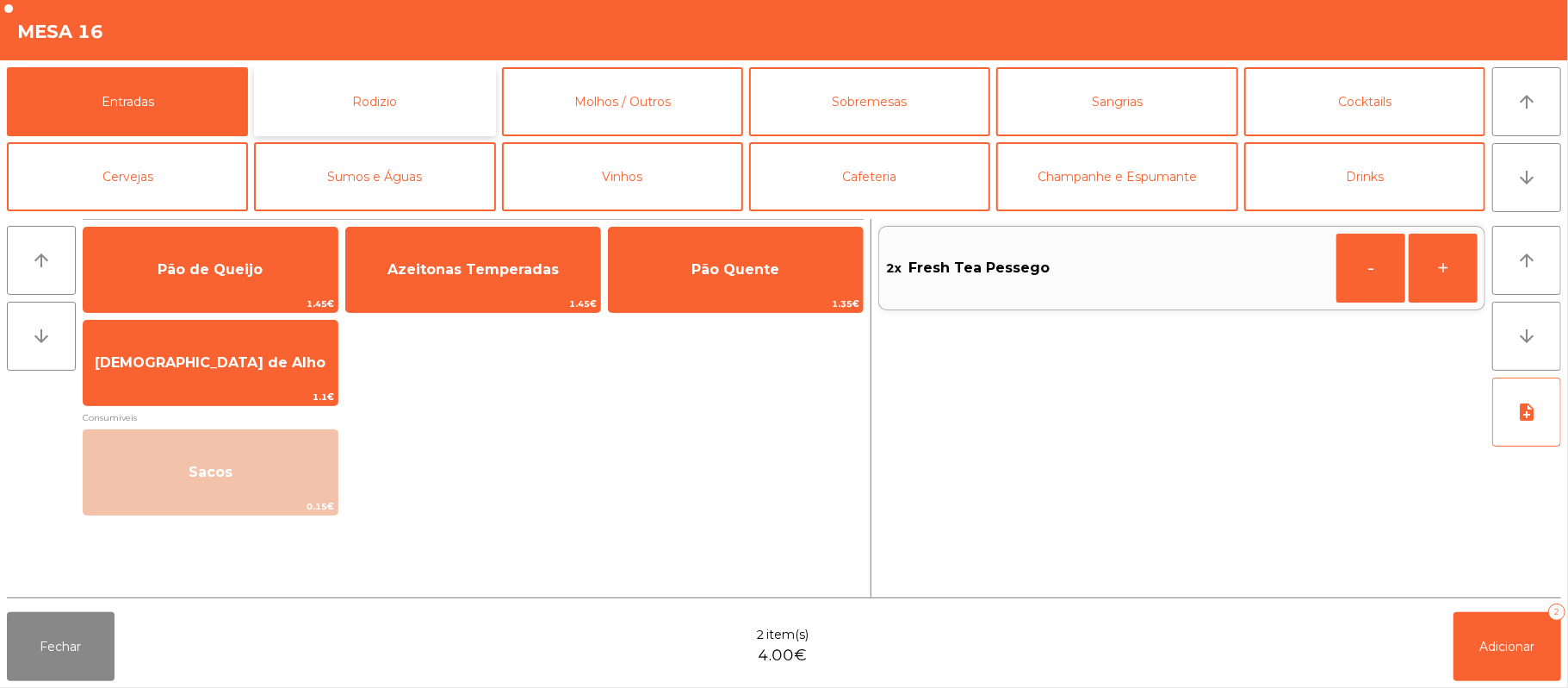
click at [434, 98] on button "Rodizio" at bounding box center [374, 101] width 241 height 69
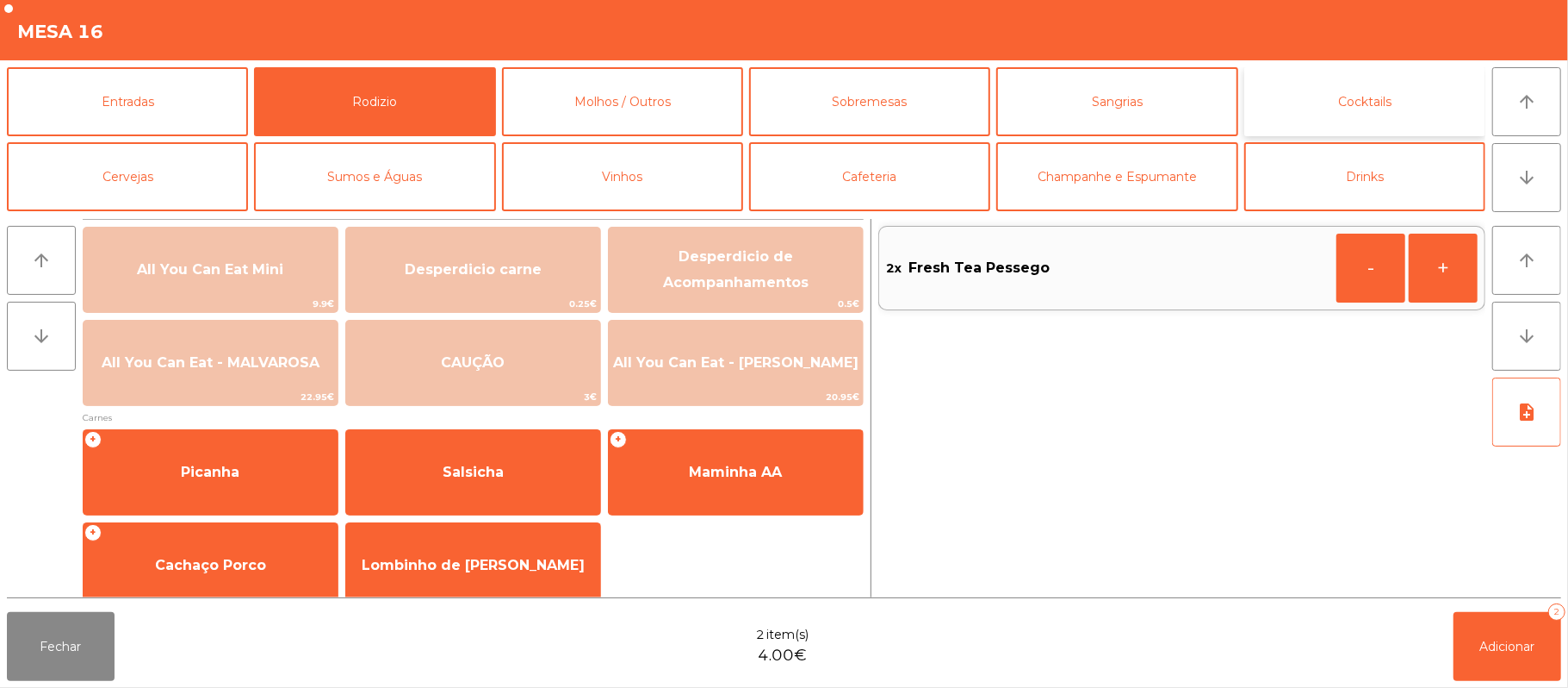
click at [1300, 115] on button "Cocktails" at bounding box center [1365, 101] width 241 height 69
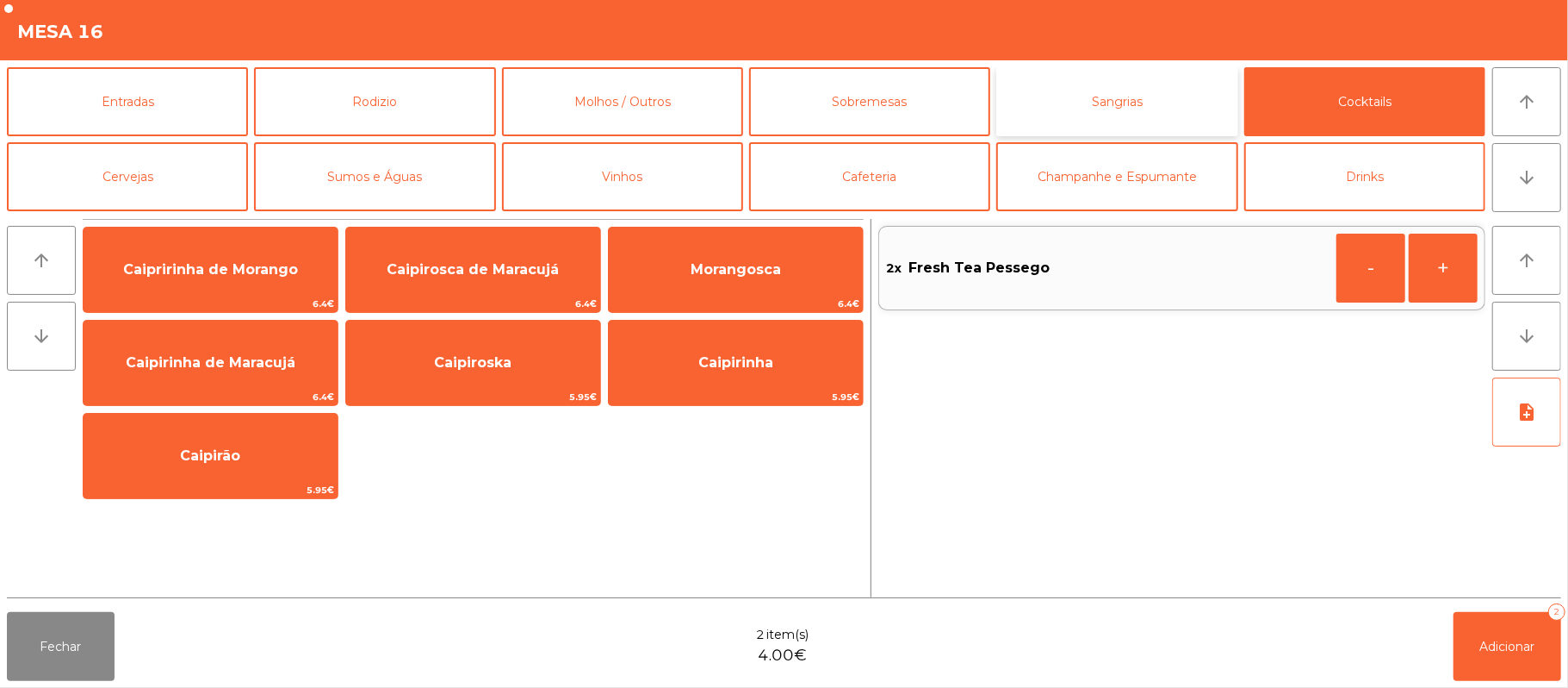
click at [1161, 110] on button "Sangrias" at bounding box center [1116, 101] width 241 height 69
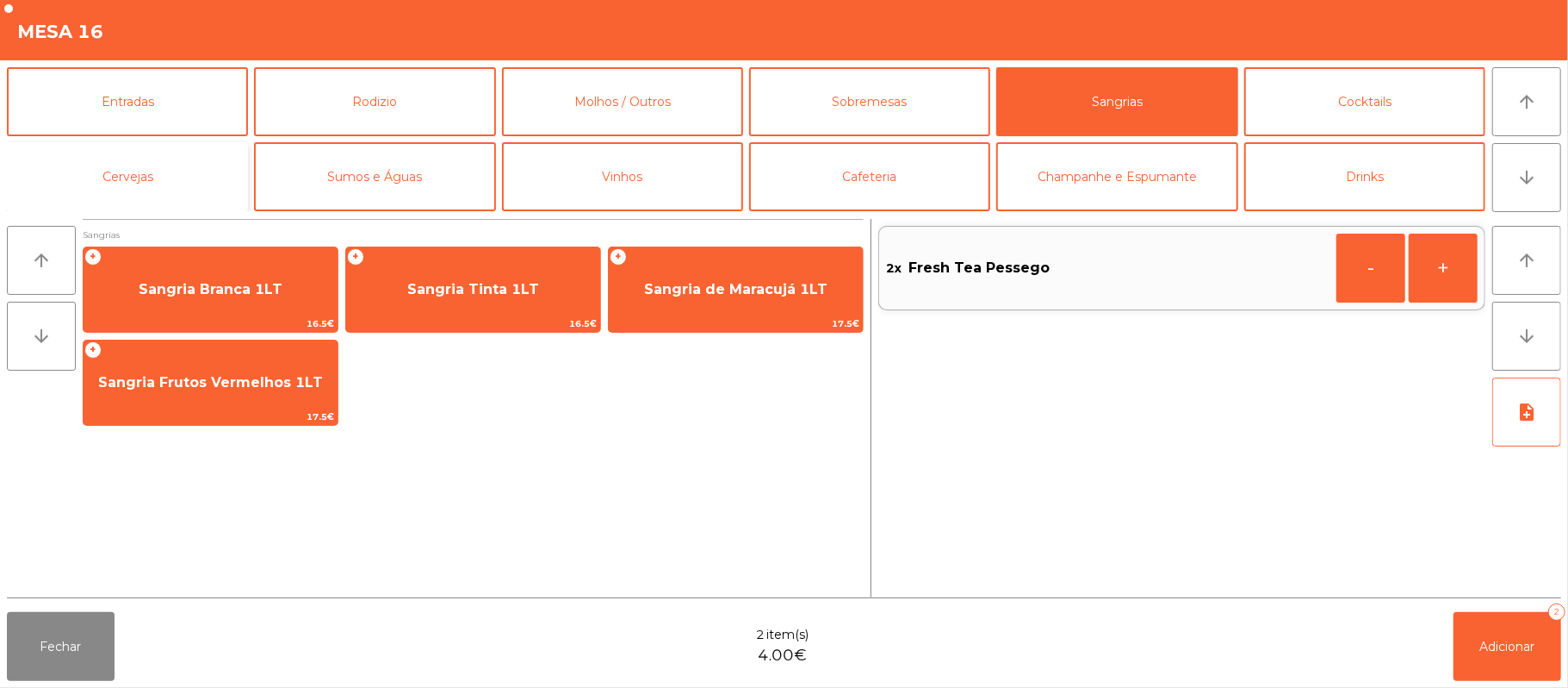
click at [108, 183] on button "Cervejas" at bounding box center [127, 176] width 241 height 69
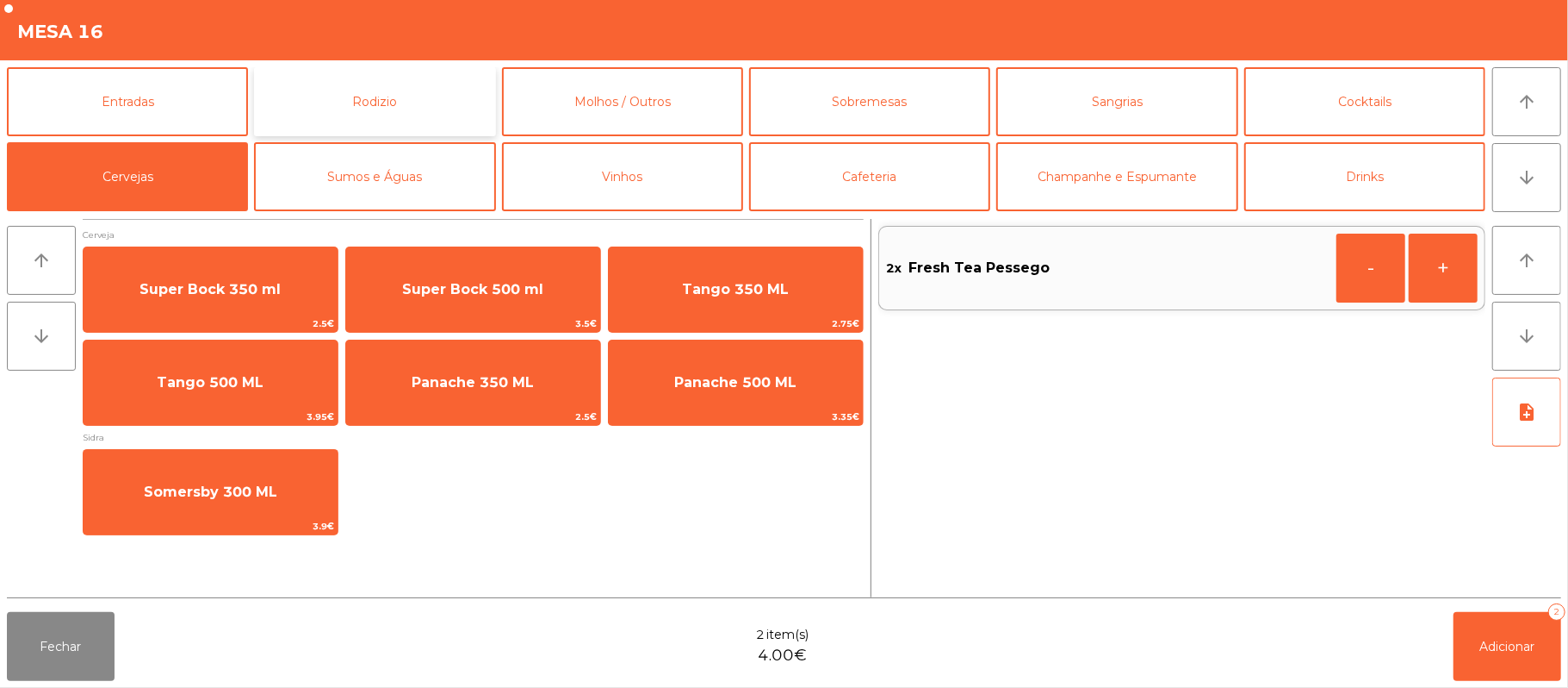
click at [360, 110] on button "Rodizio" at bounding box center [374, 101] width 241 height 69
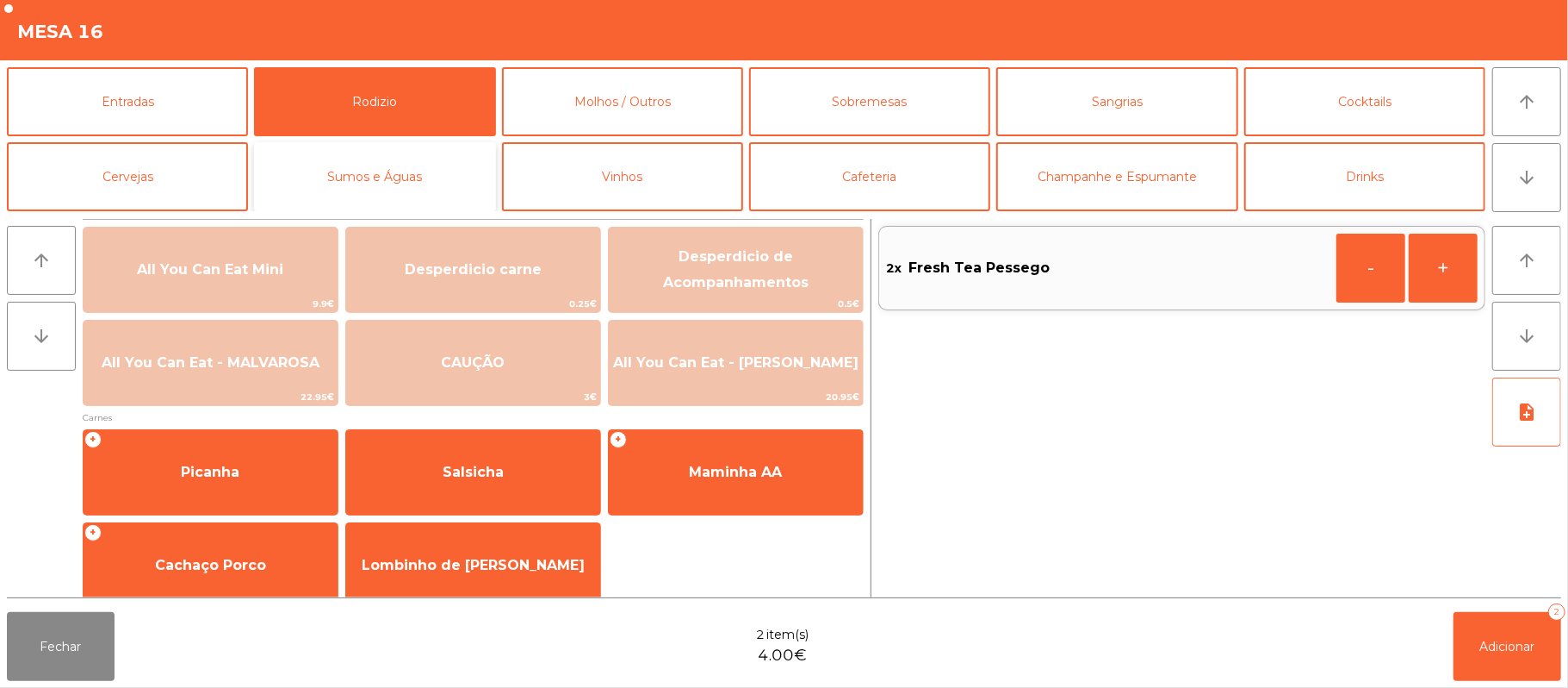
click at [430, 186] on button "Sumos e Águas" at bounding box center [374, 176] width 241 height 69
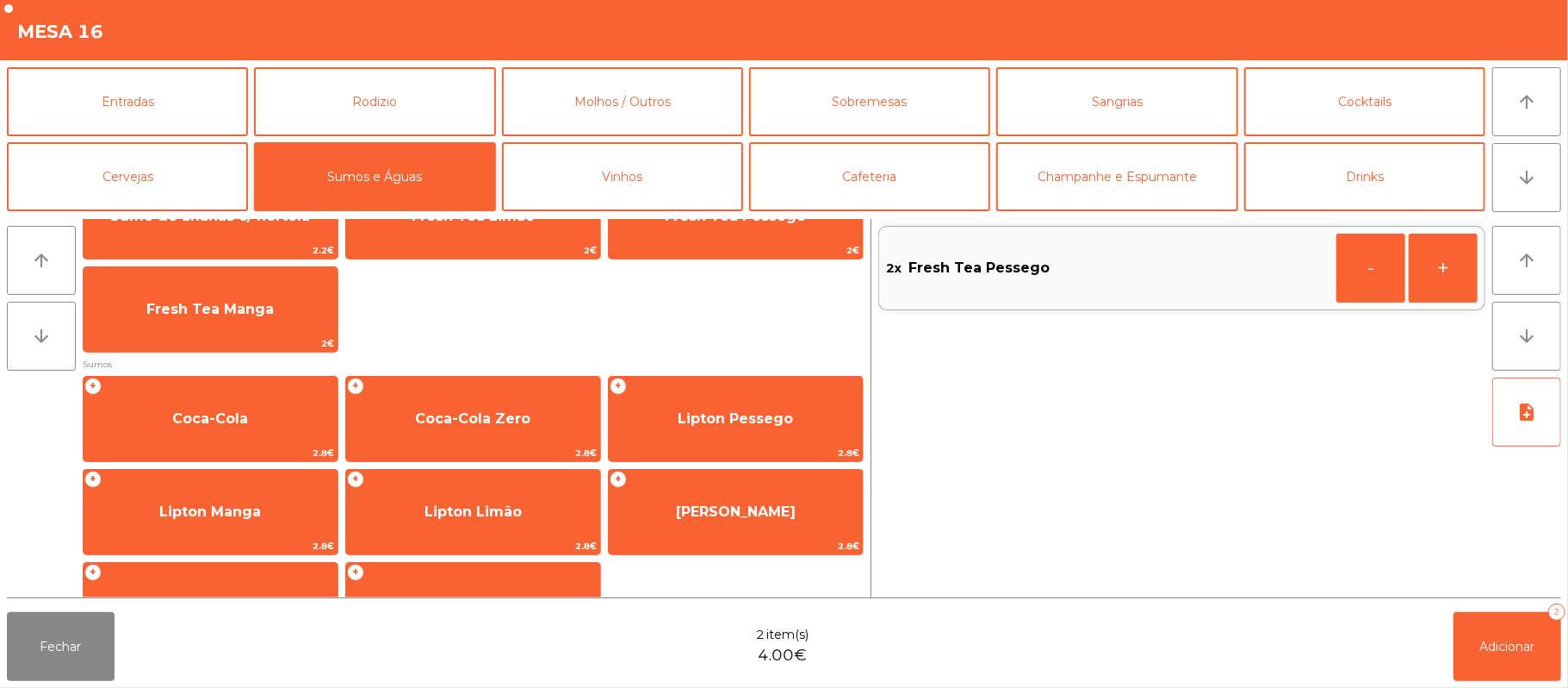
scroll to position [180, 0]
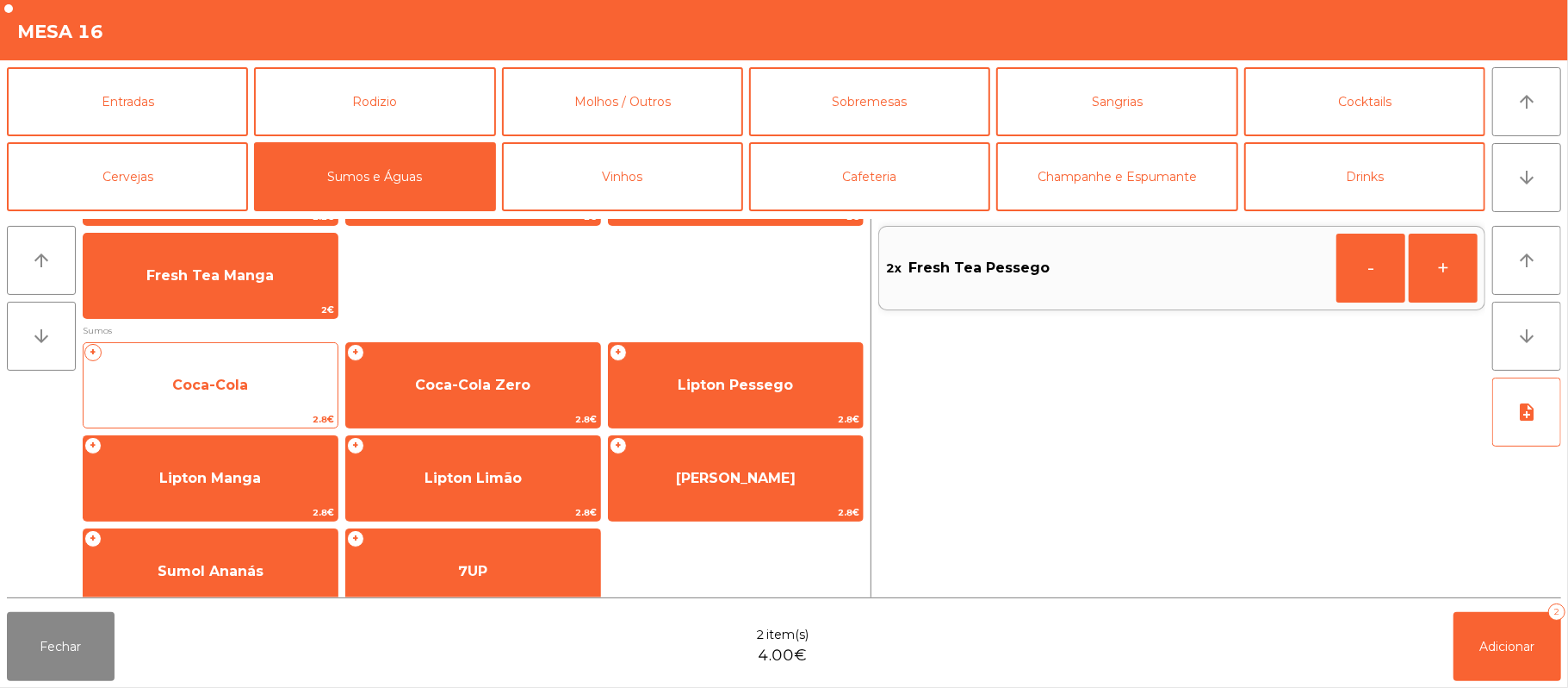
click at [286, 397] on span "Coca-Cola" at bounding box center [210, 385] width 254 height 46
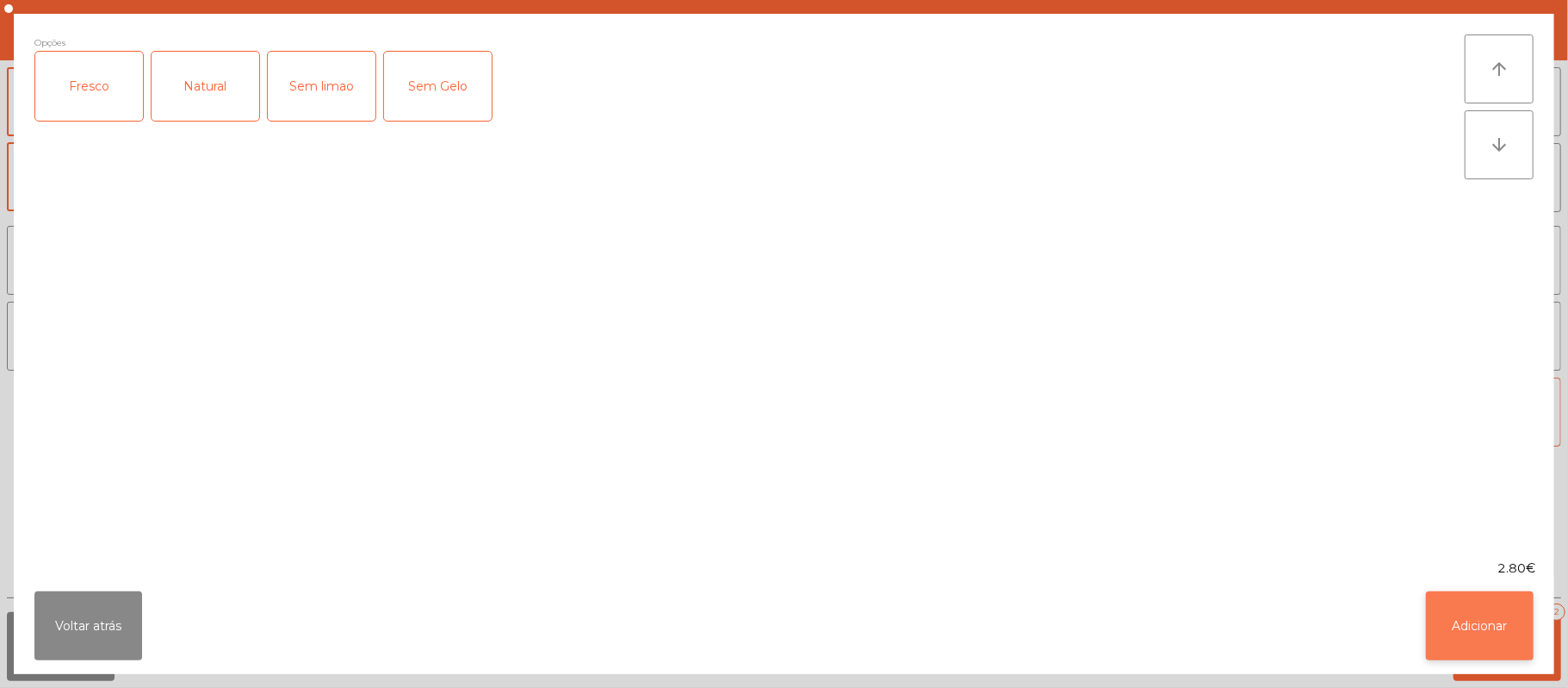
click at [1517, 625] on button "Adicionar" at bounding box center [1479, 625] width 107 height 69
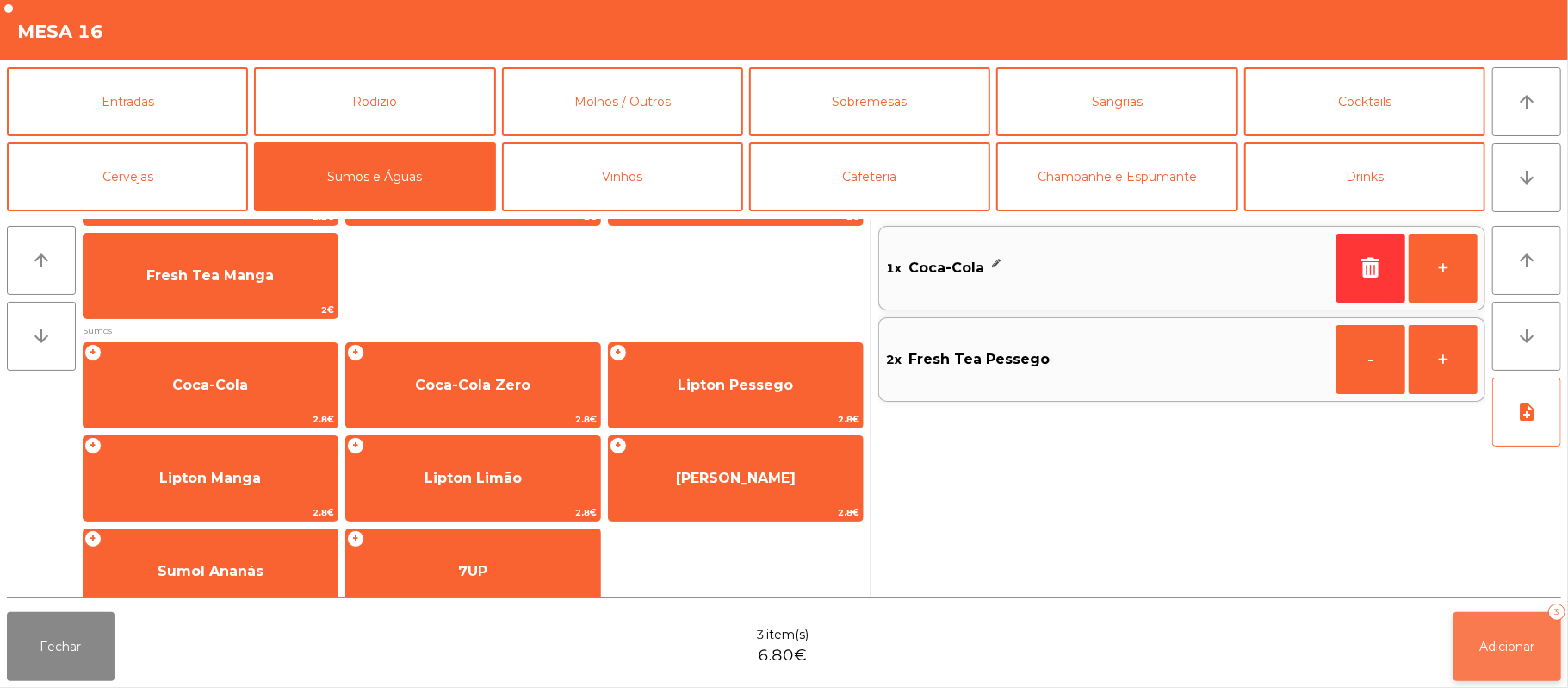
click at [1480, 629] on button "Adicionar 3" at bounding box center [1507, 645] width 107 height 69
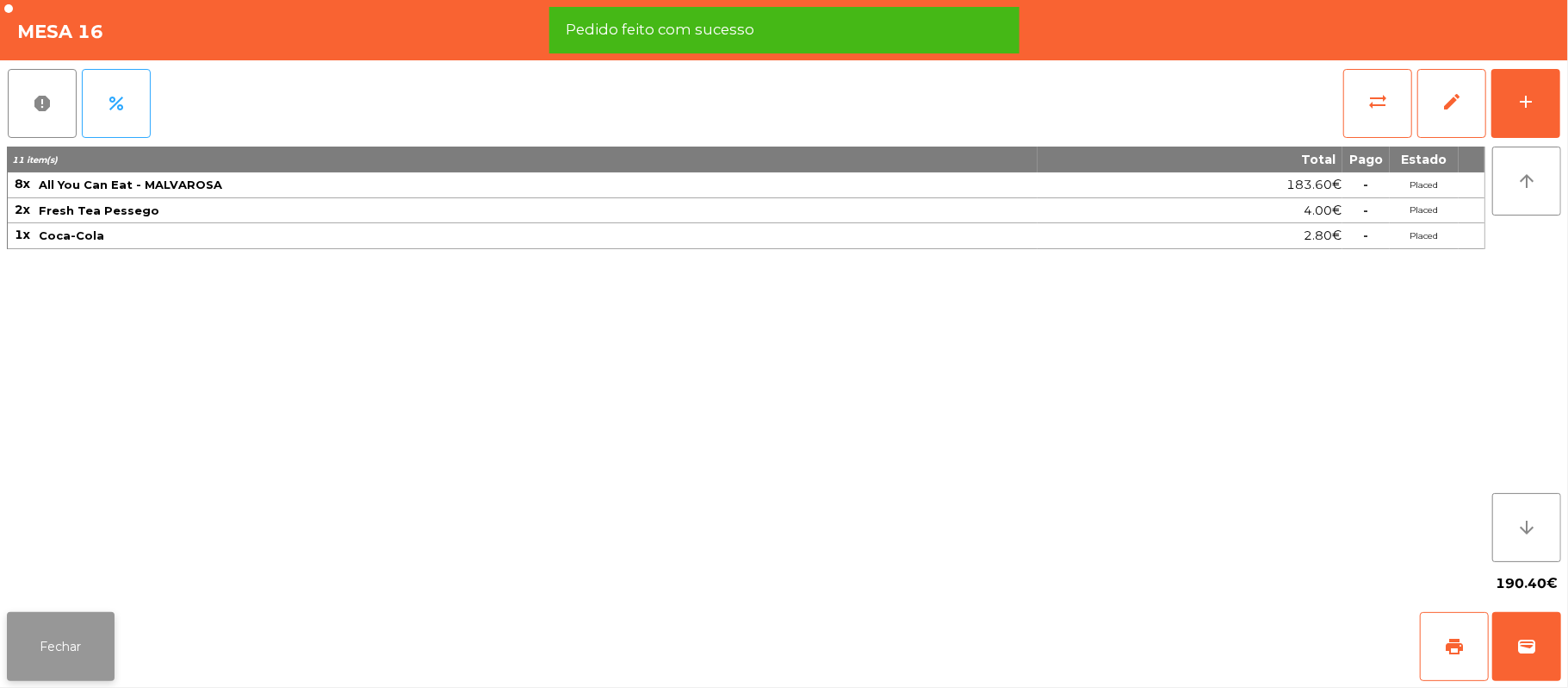
click at [48, 679] on button "Fechar" at bounding box center [60, 645] width 107 height 69
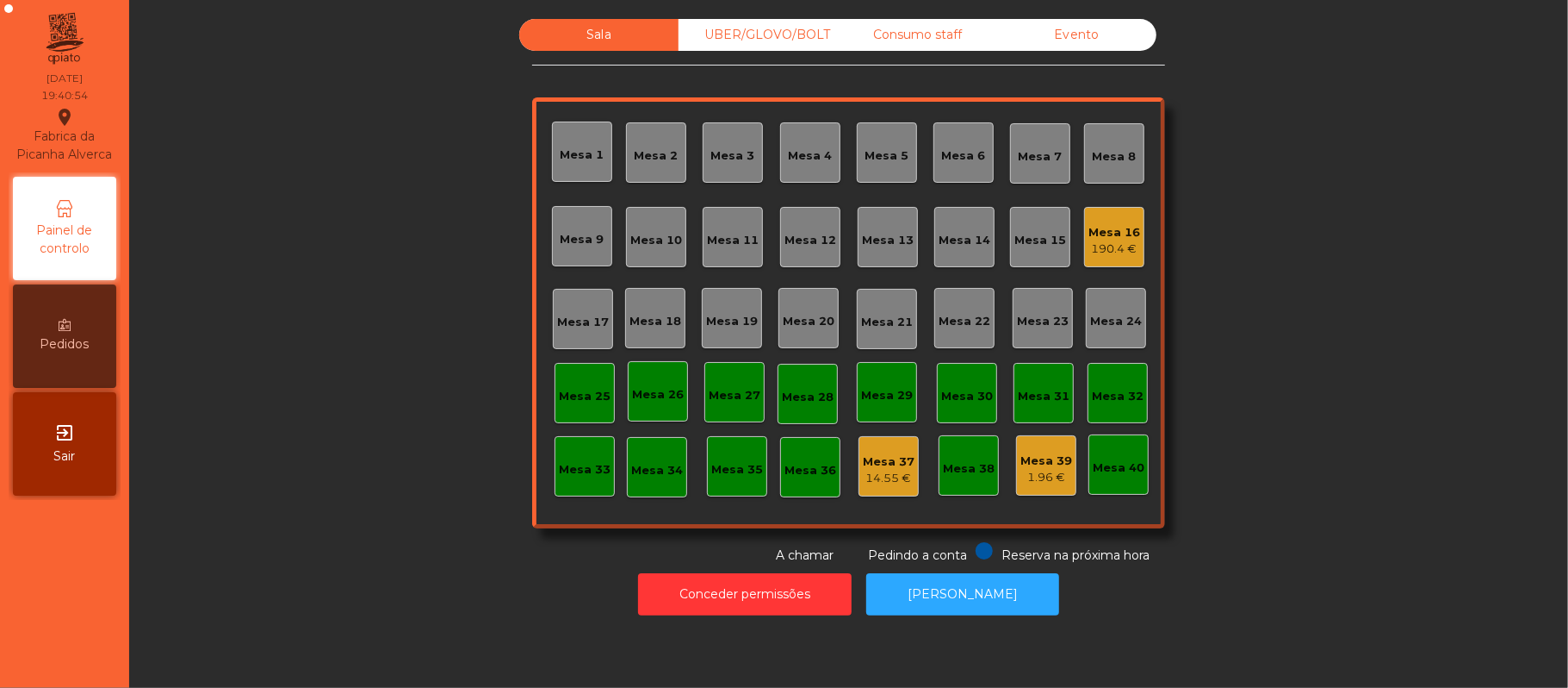
click at [1021, 463] on div "Mesa 39" at bounding box center [1046, 461] width 51 height 17
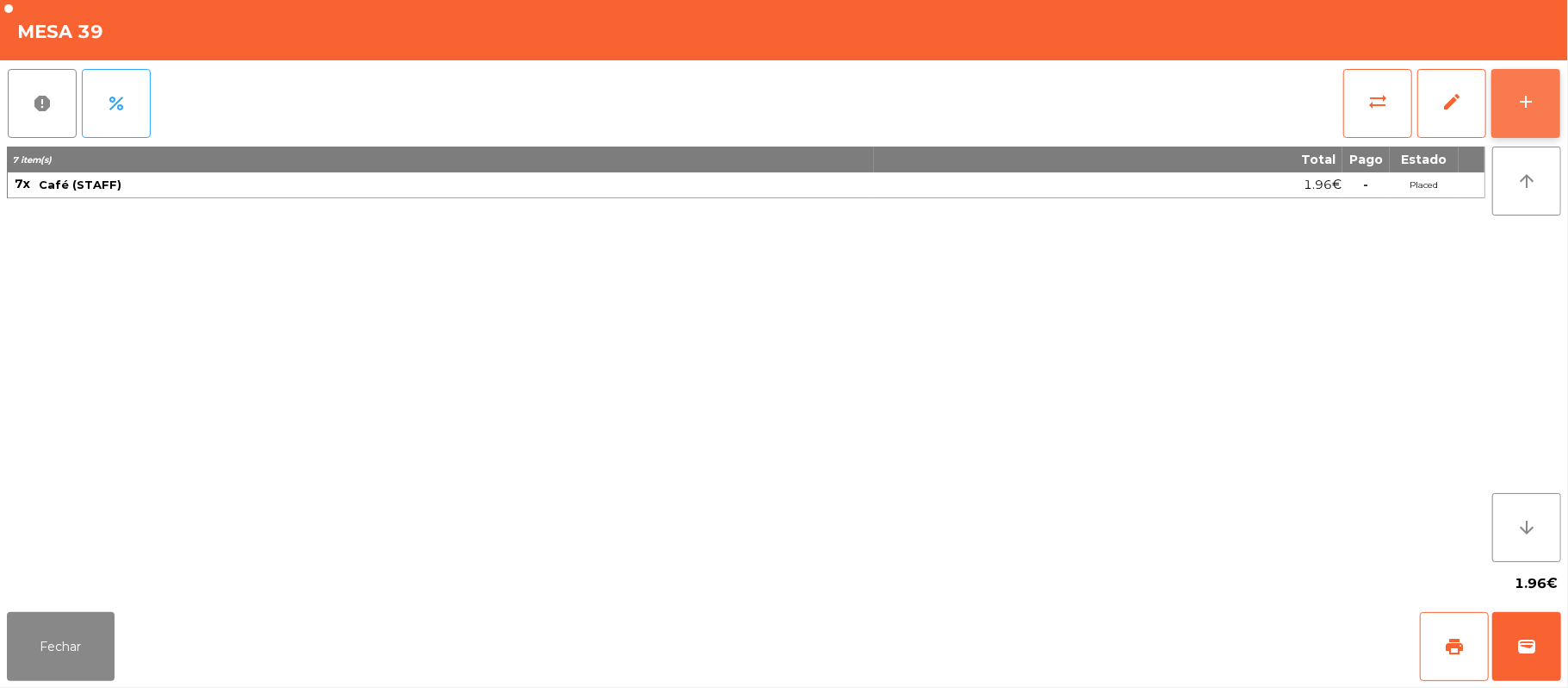
click at [1559, 102] on button "add" at bounding box center [1525, 103] width 69 height 69
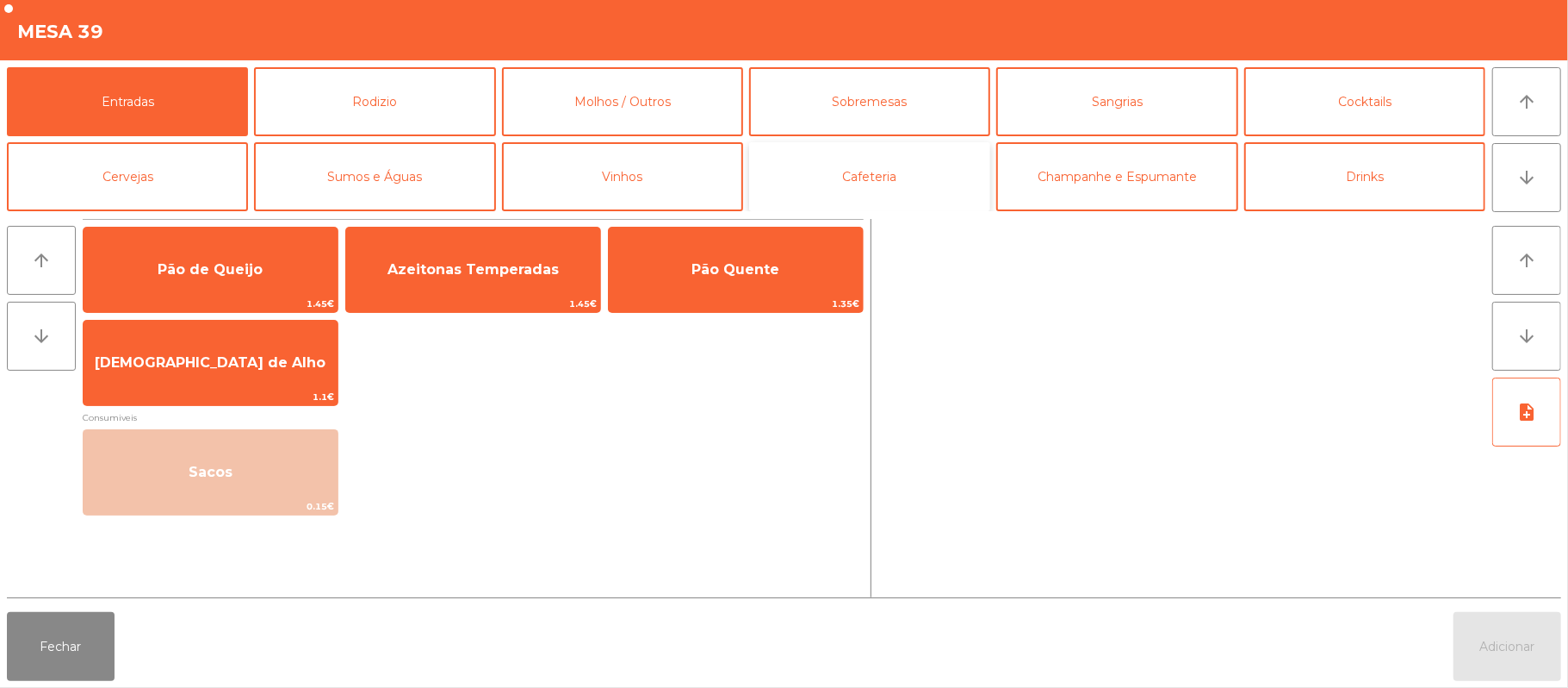
click at [920, 169] on button "Cafeteria" at bounding box center [870, 176] width 241 height 69
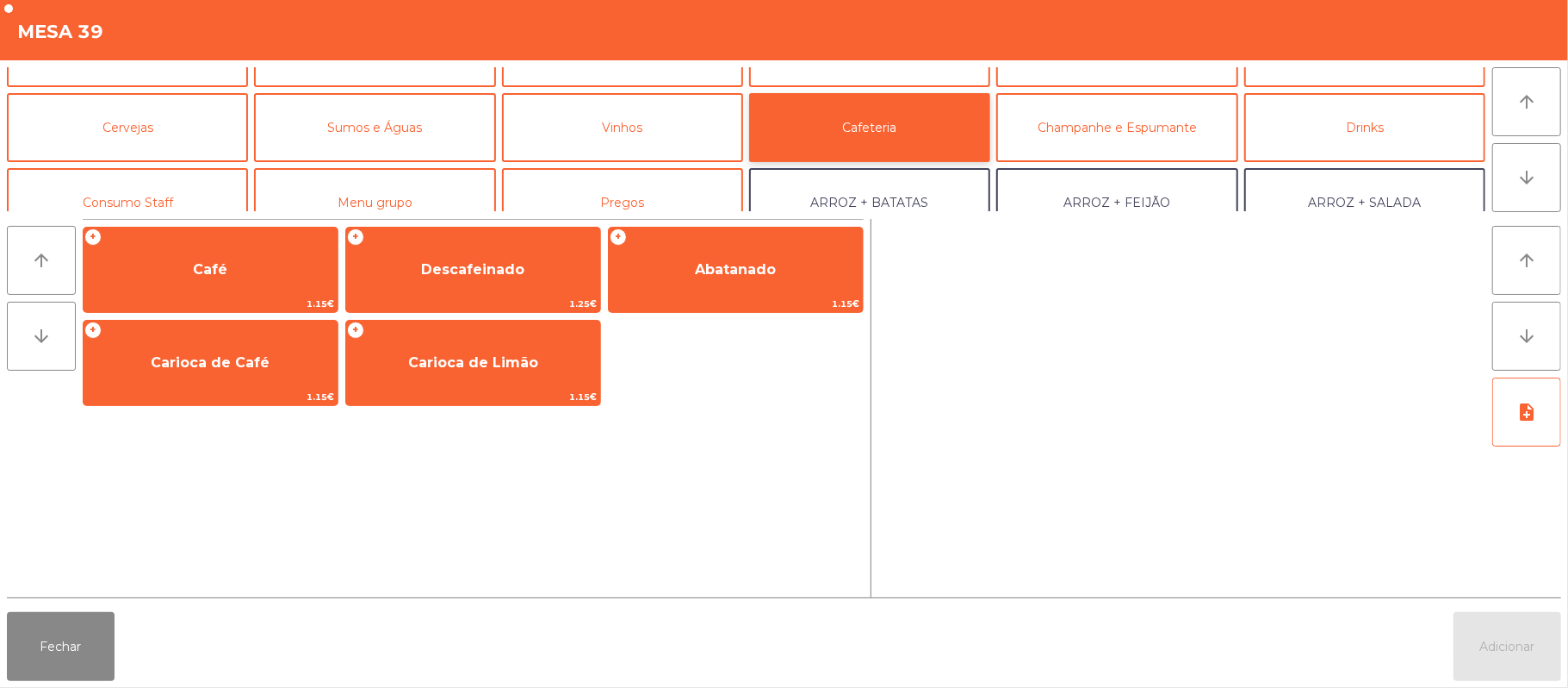
scroll to position [75, 0]
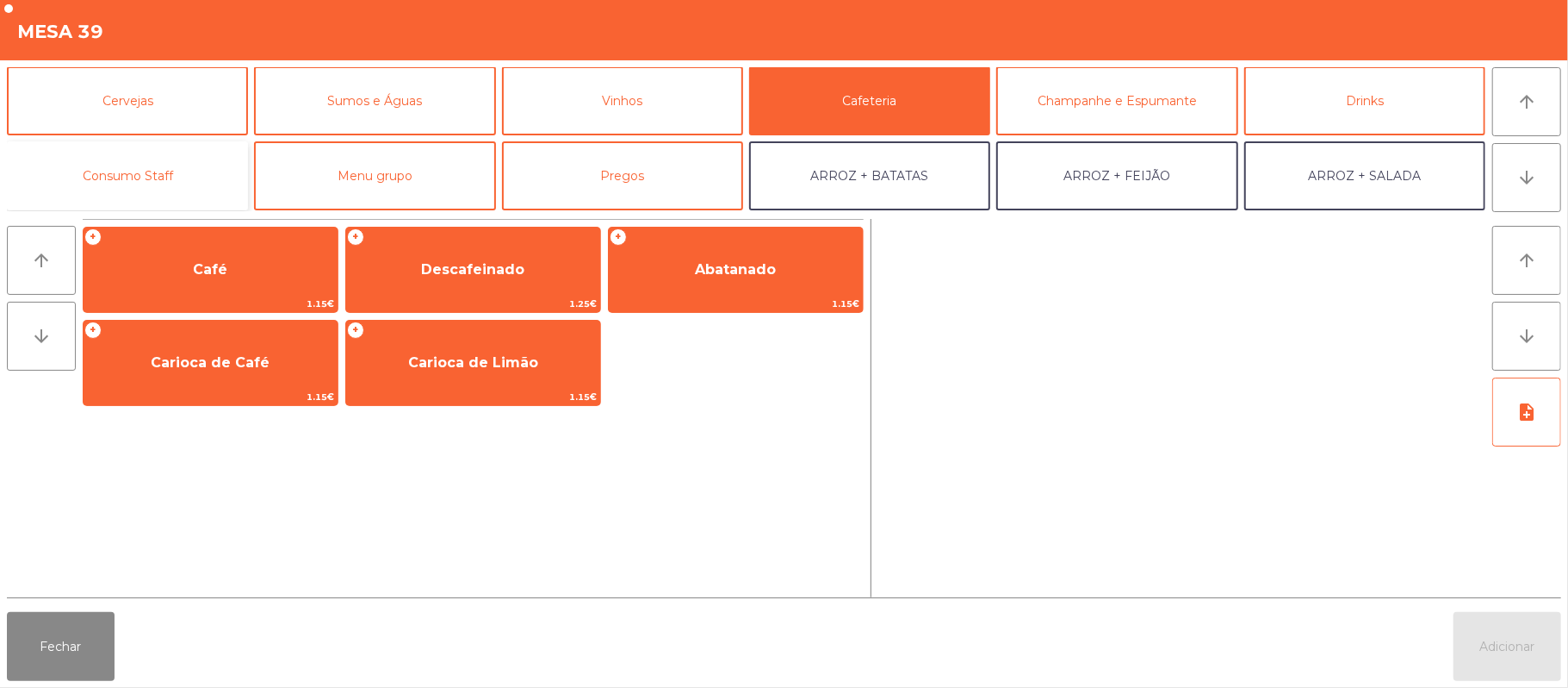
click at [184, 172] on button "Consumo Staff" at bounding box center [127, 175] width 241 height 69
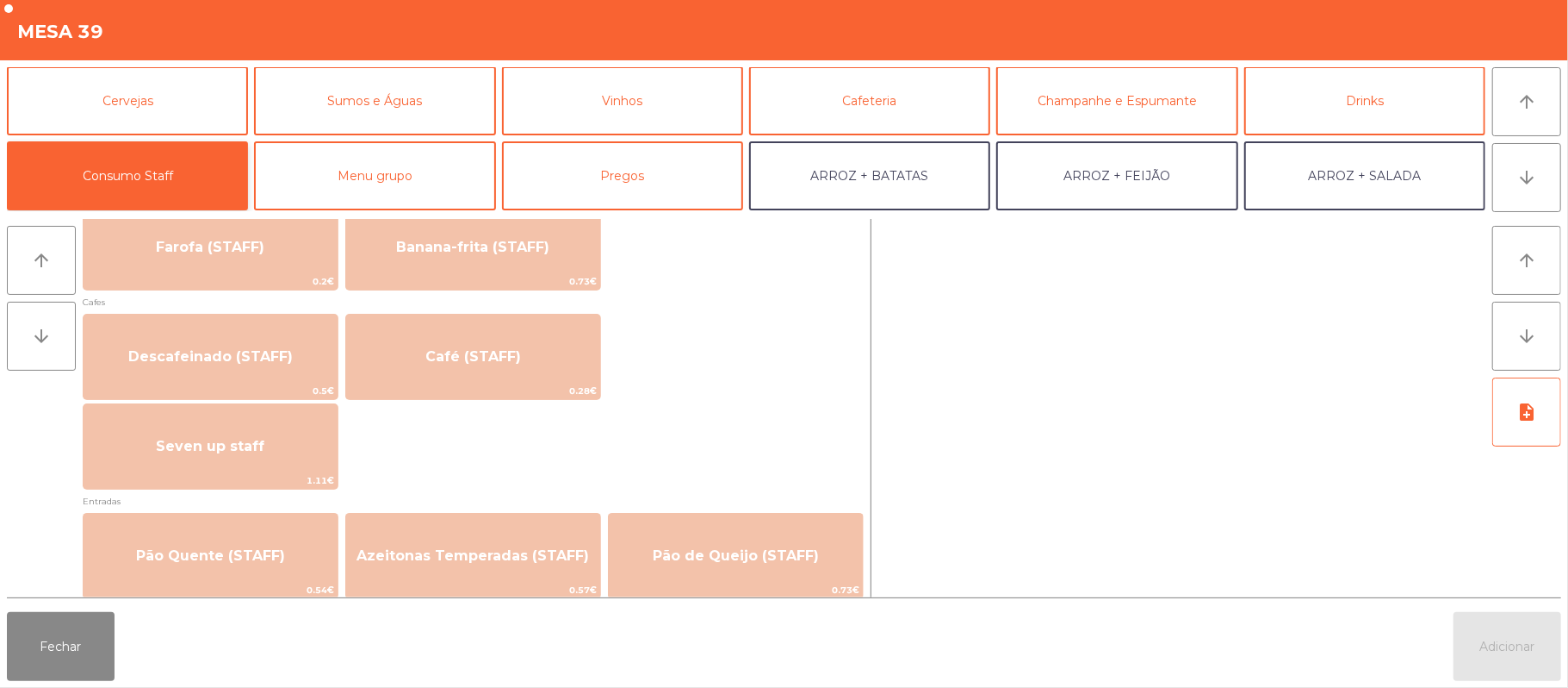
scroll to position [931, 0]
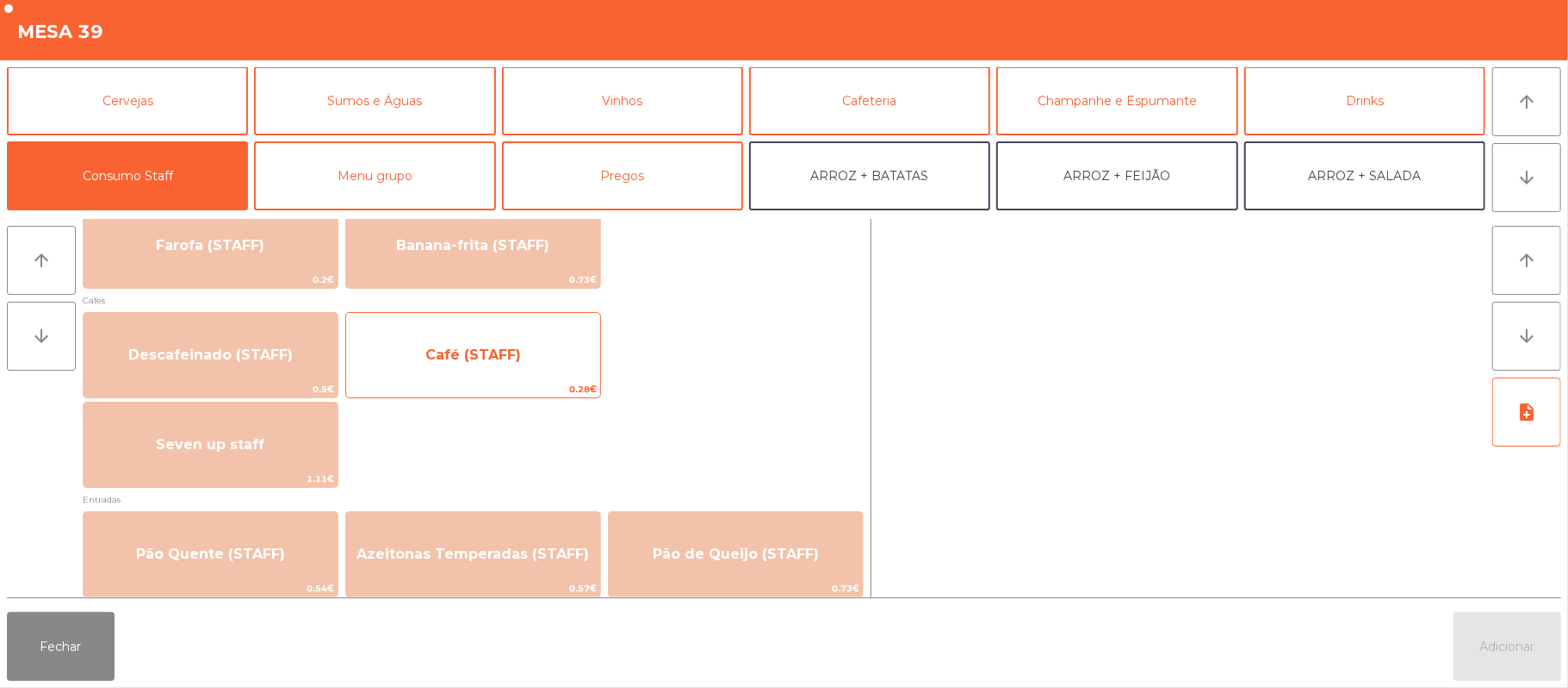
click at [511, 348] on span "Café (STAFF)" at bounding box center [473, 354] width 96 height 16
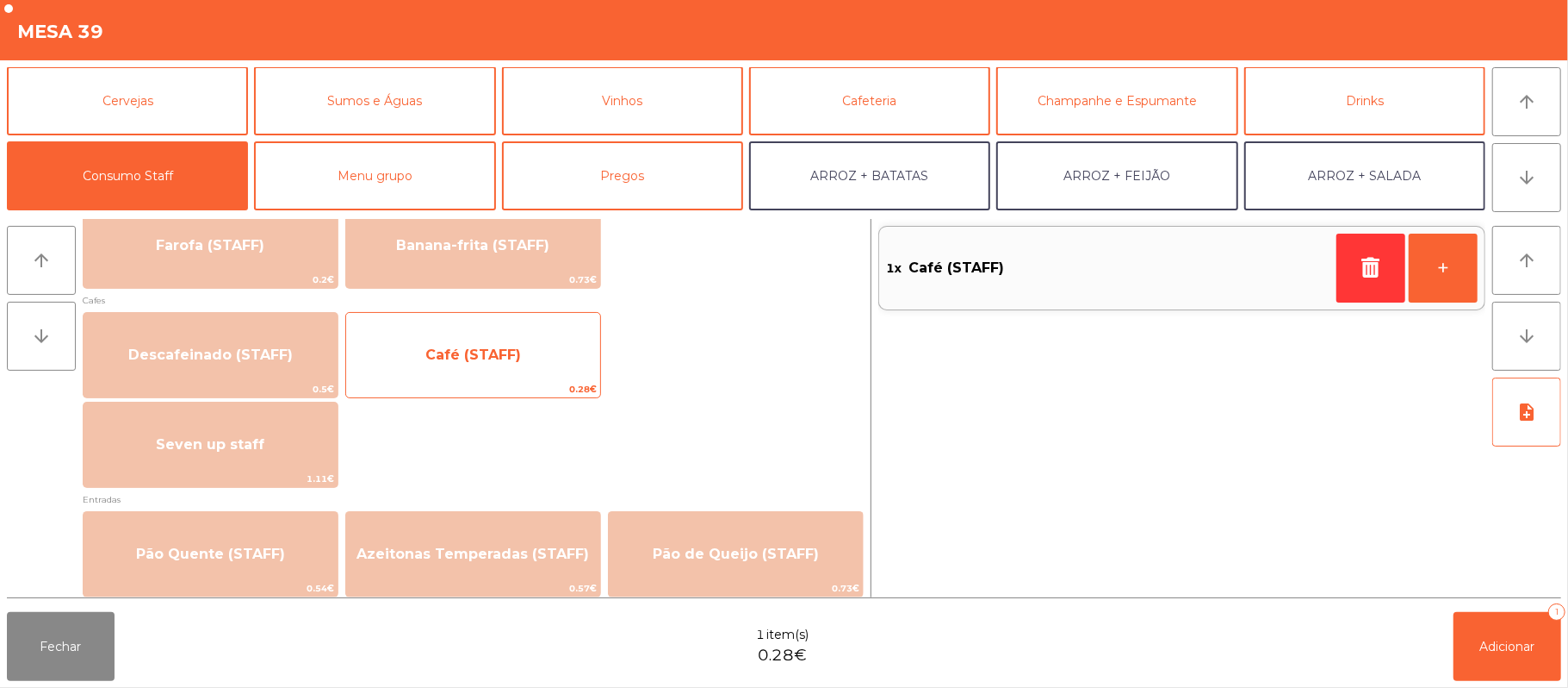
click at [507, 360] on span "Café (STAFF)" at bounding box center [473, 354] width 96 height 16
click at [503, 351] on span "Café (STAFF)" at bounding box center [473, 354] width 96 height 16
click at [494, 349] on span "Café (STAFF)" at bounding box center [473, 354] width 96 height 16
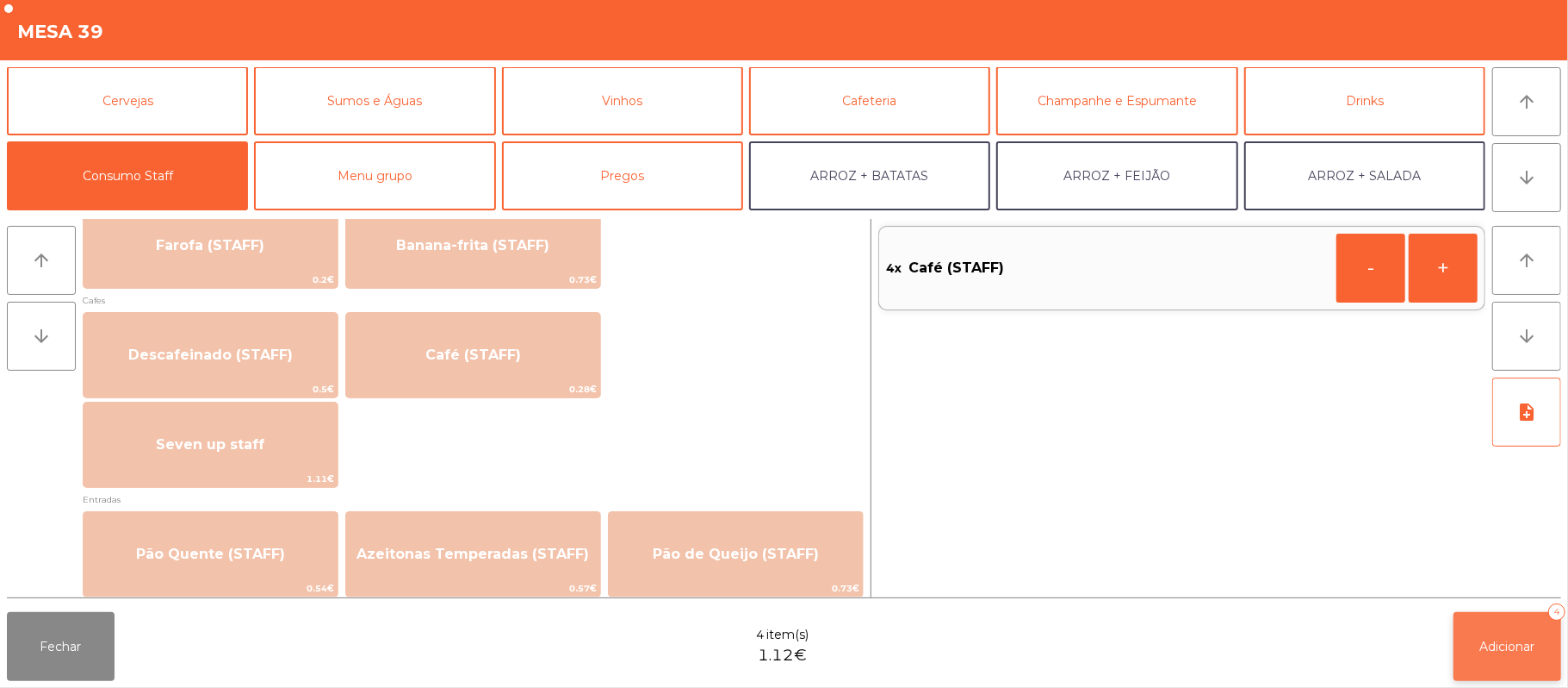
click at [1510, 660] on button "Adicionar 4" at bounding box center [1507, 645] width 107 height 69
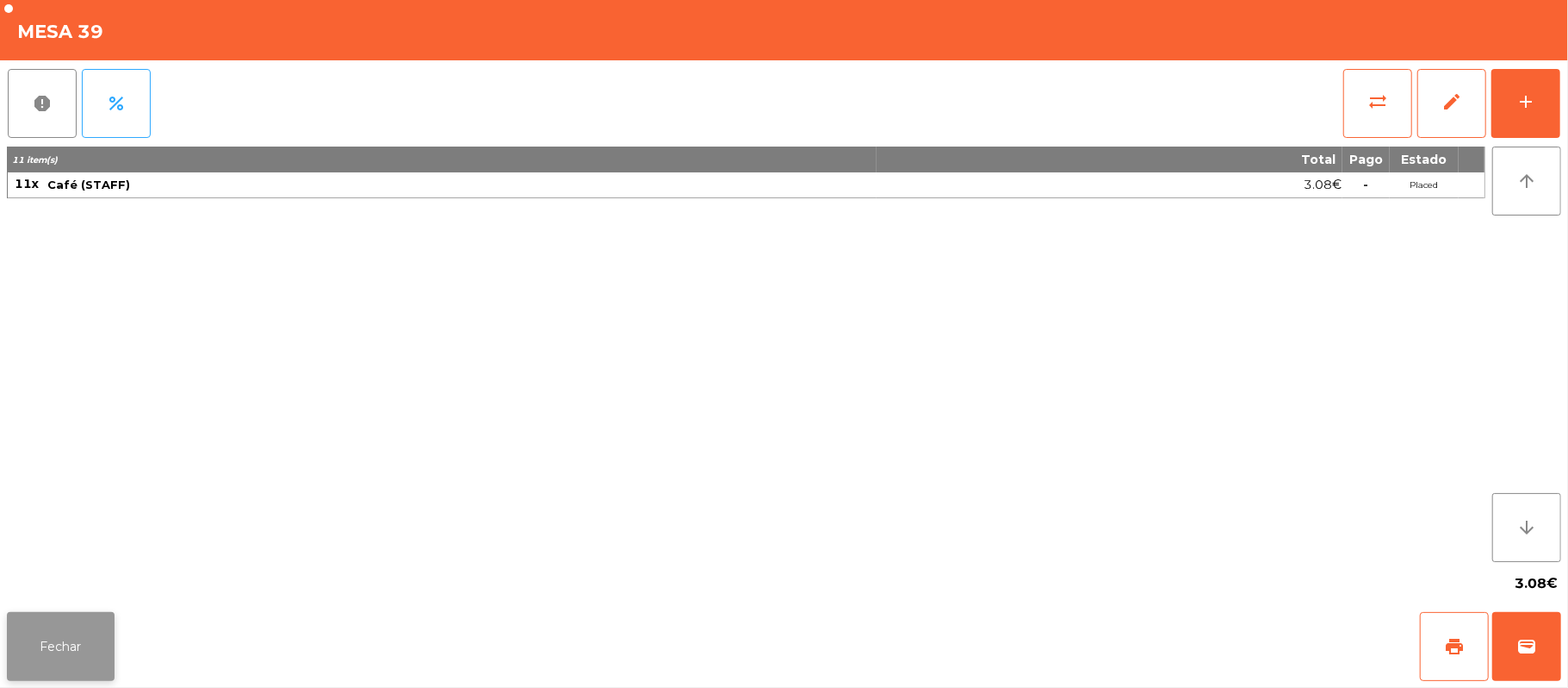
click at [59, 621] on button "Fechar" at bounding box center [60, 645] width 107 height 69
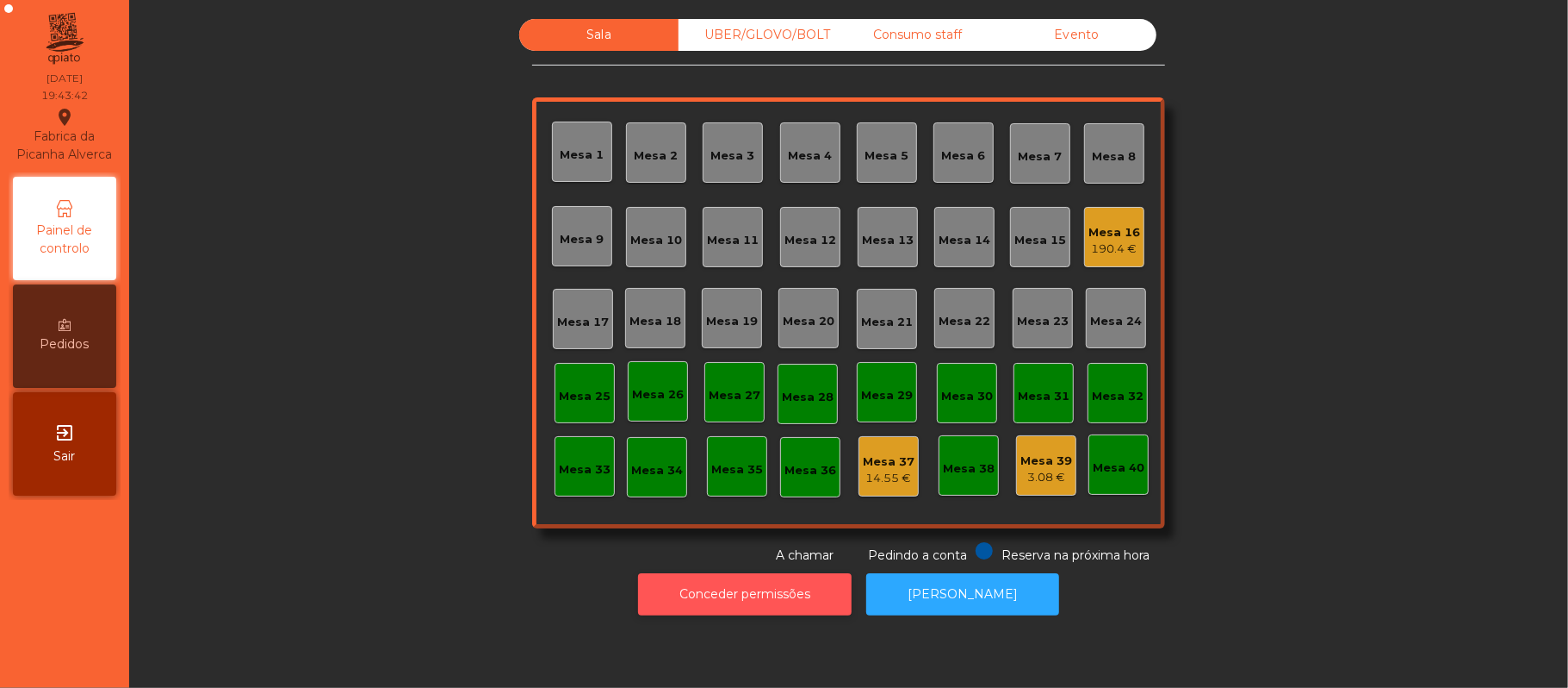
click at [763, 590] on button "Conceder permissões" at bounding box center [745, 594] width 214 height 43
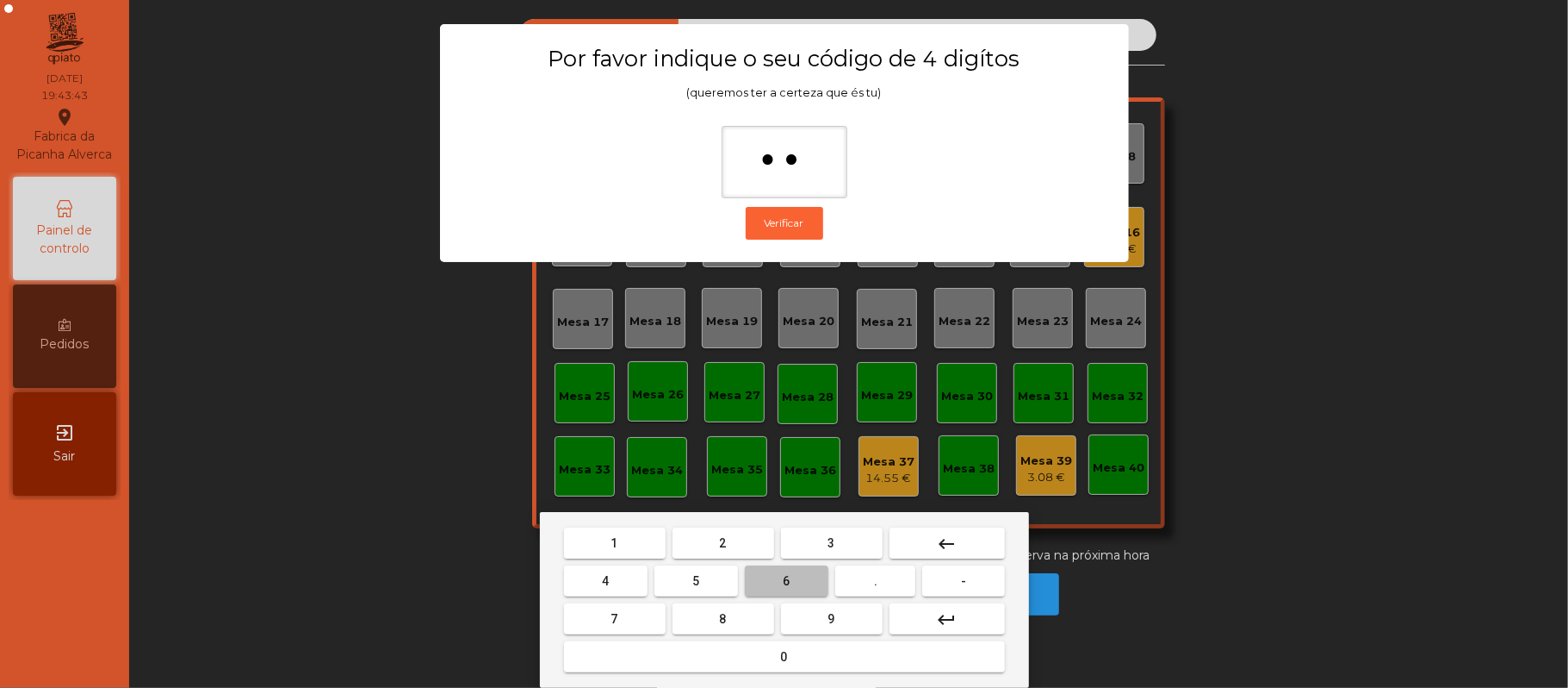
type input "***"
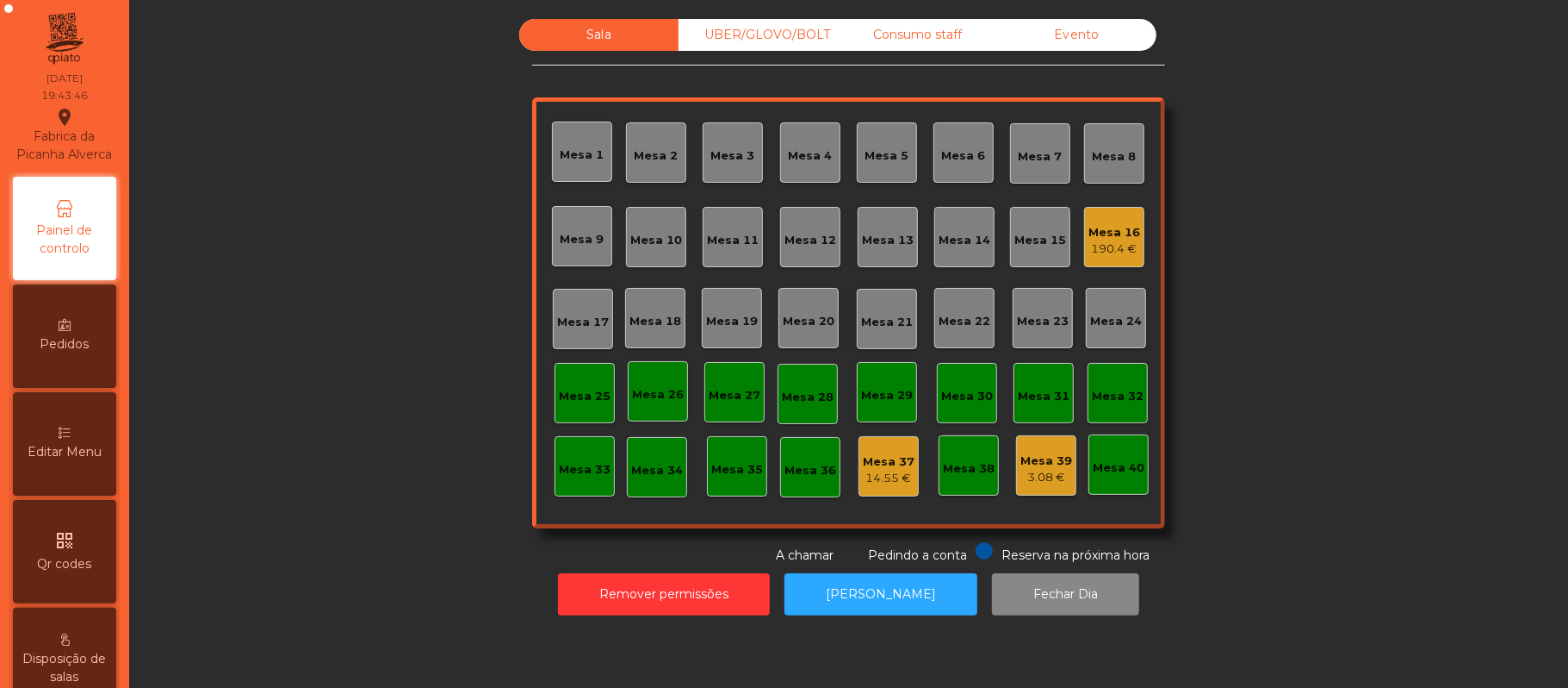
click at [83, 419] on div "Editar Menu" at bounding box center [64, 443] width 104 height 104
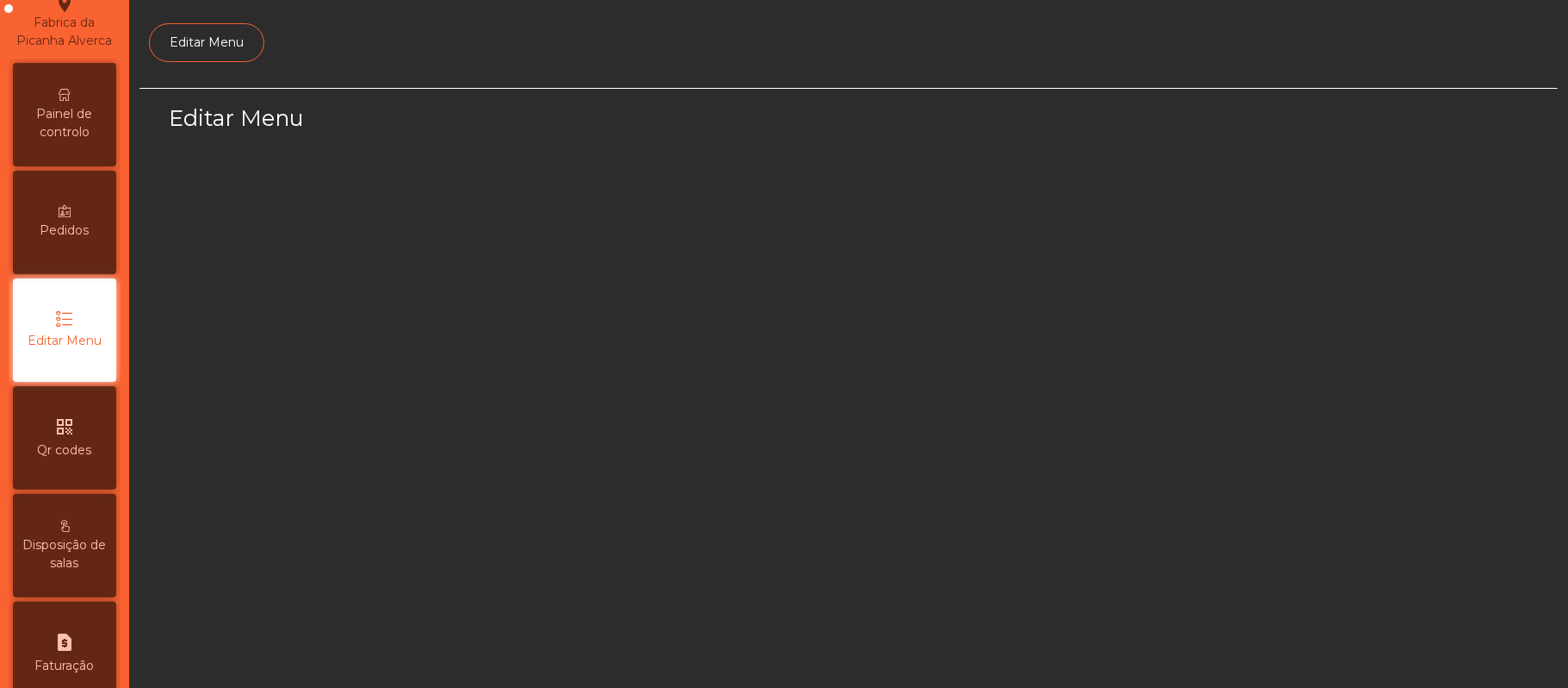
scroll to position [118, 0]
select select "*"
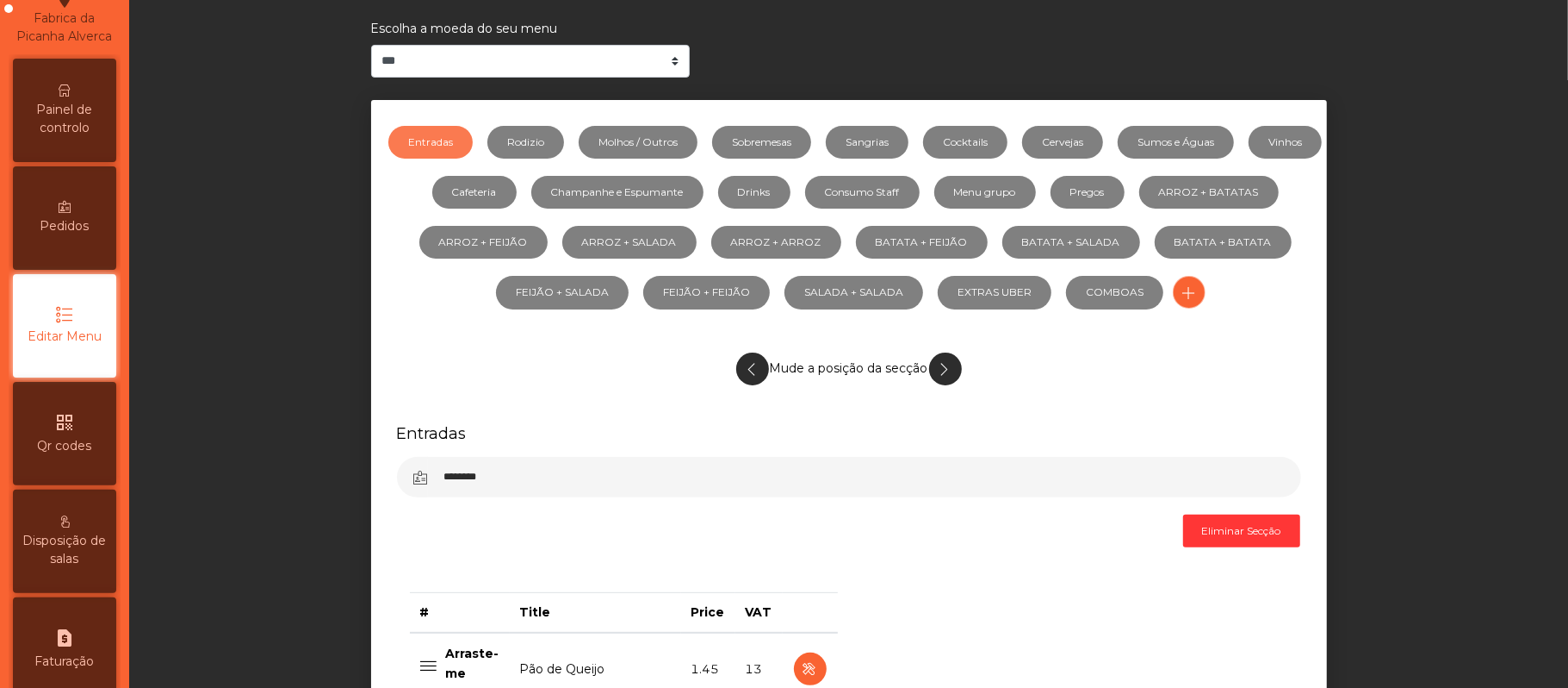
scroll to position [143, 0]
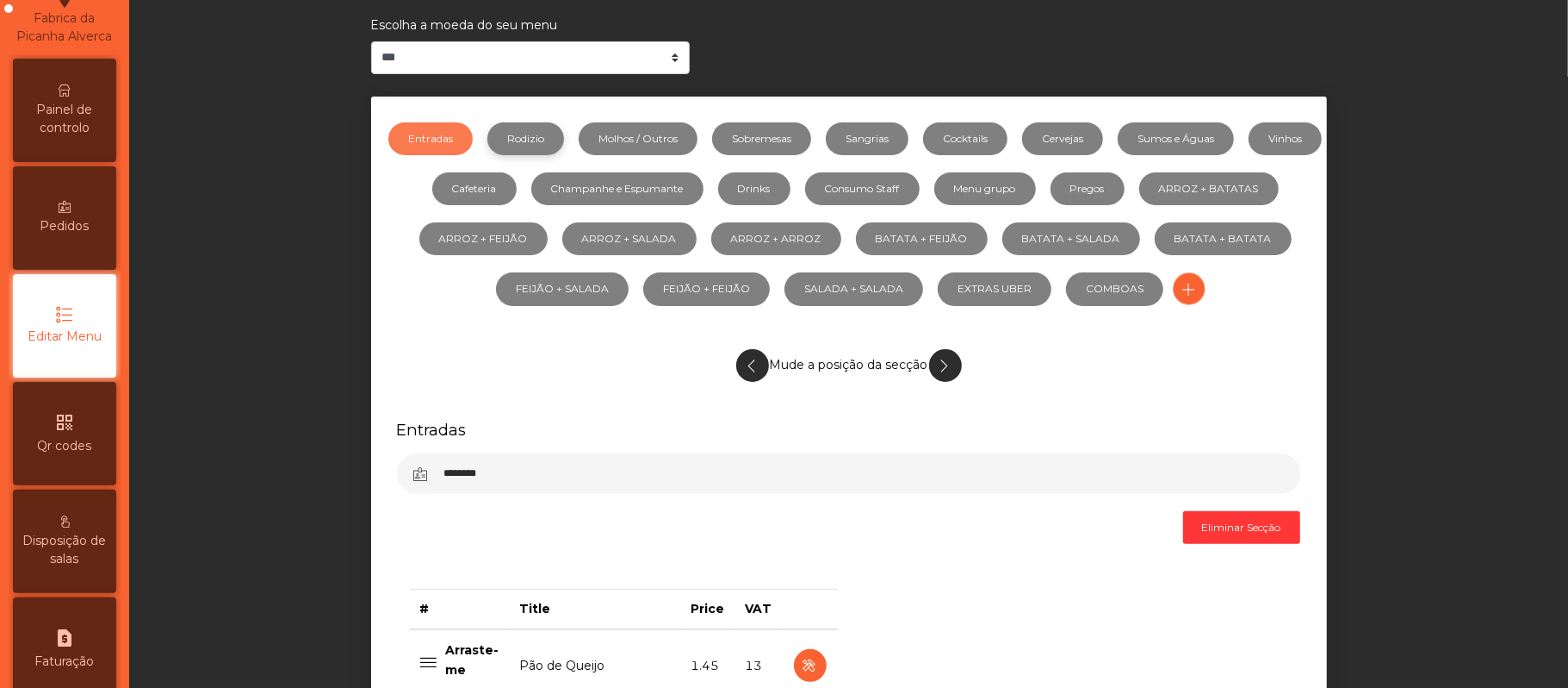
click at [562, 141] on link "Rodizio" at bounding box center [525, 138] width 76 height 33
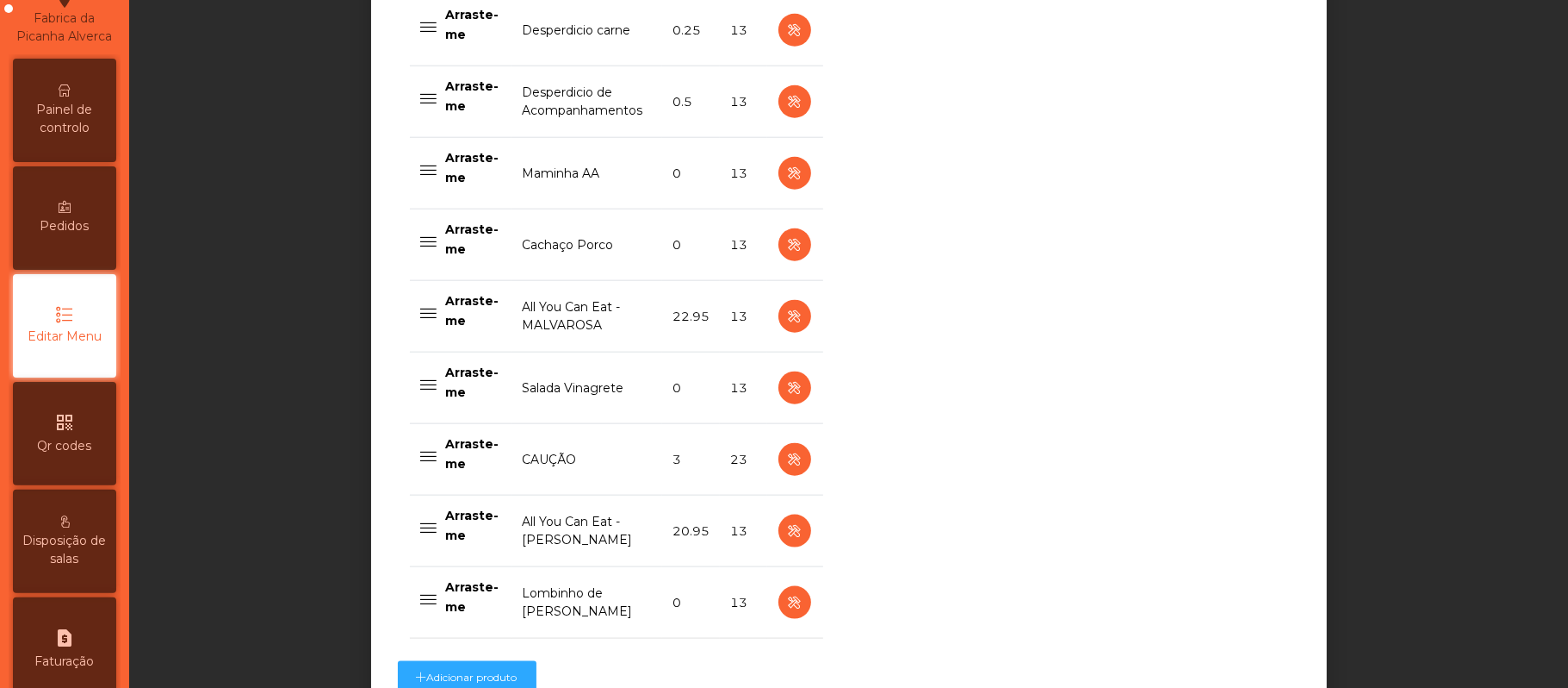
scroll to position [1455, 0]
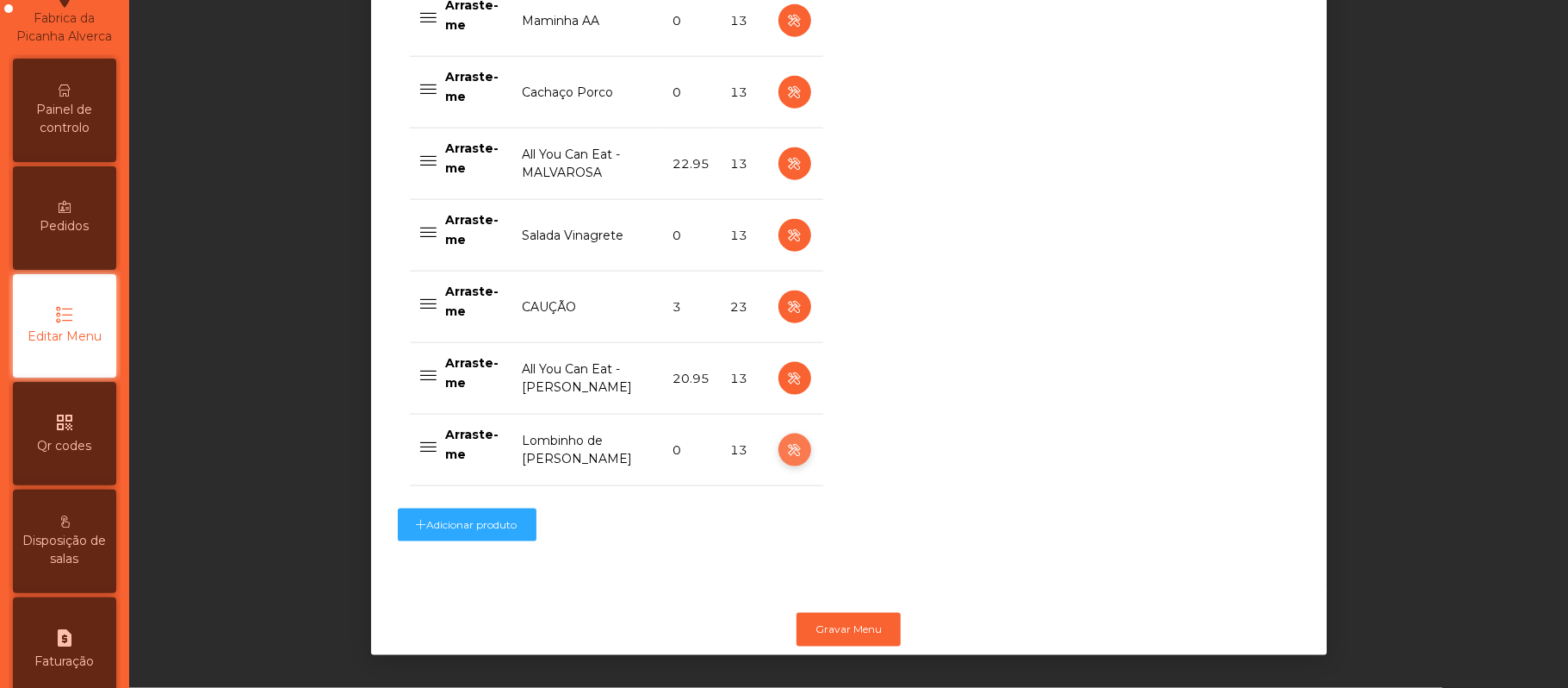
click at [789, 439] on icon "button" at bounding box center [794, 450] width 19 height 21
select select "**"
click at [870, 614] on button "Gravar Menu" at bounding box center [849, 629] width 104 height 33
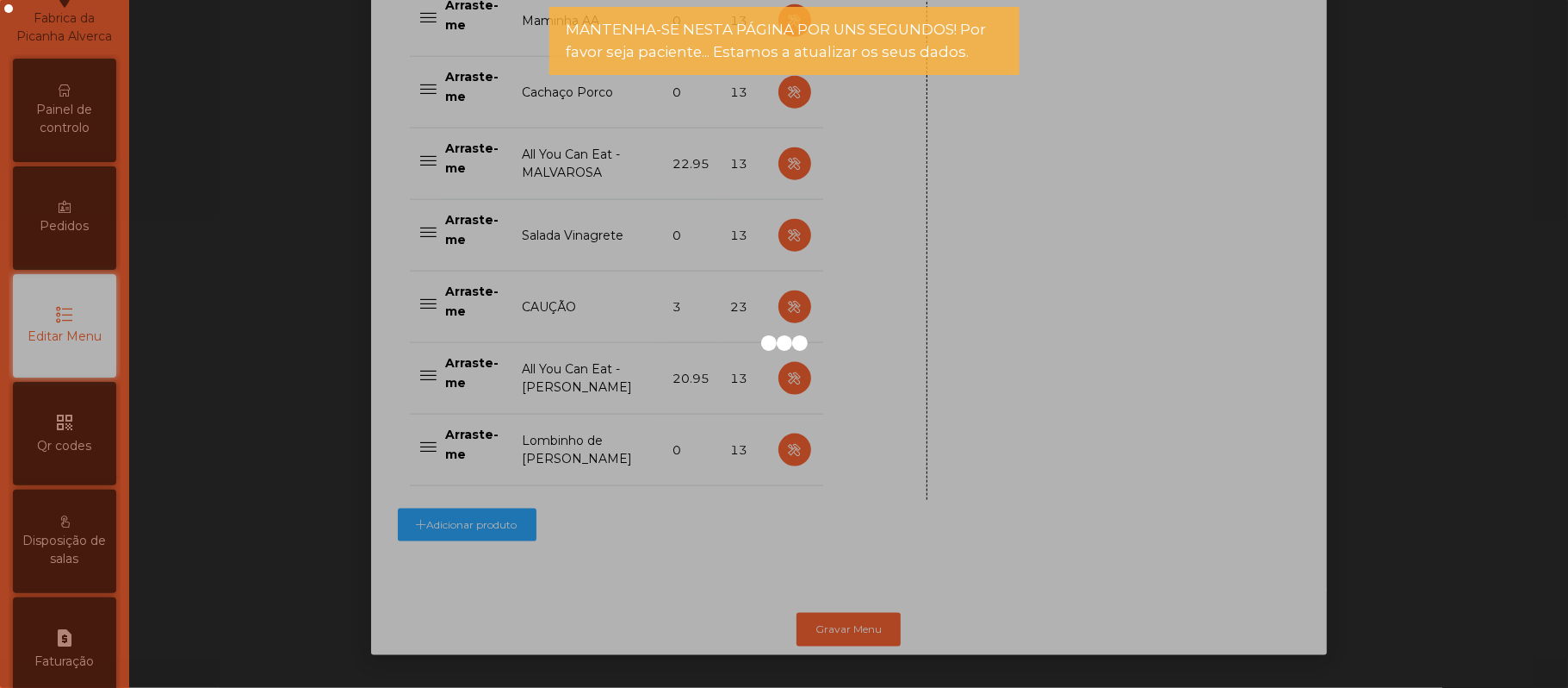
click at [76, 112] on div at bounding box center [784, 344] width 1568 height 688
click at [74, 110] on div at bounding box center [784, 344] width 1568 height 688
click at [81, 119] on div at bounding box center [784, 344] width 1568 height 688
click at [80, 114] on div at bounding box center [784, 344] width 1568 height 688
click at [71, 114] on div at bounding box center [784, 344] width 1568 height 688
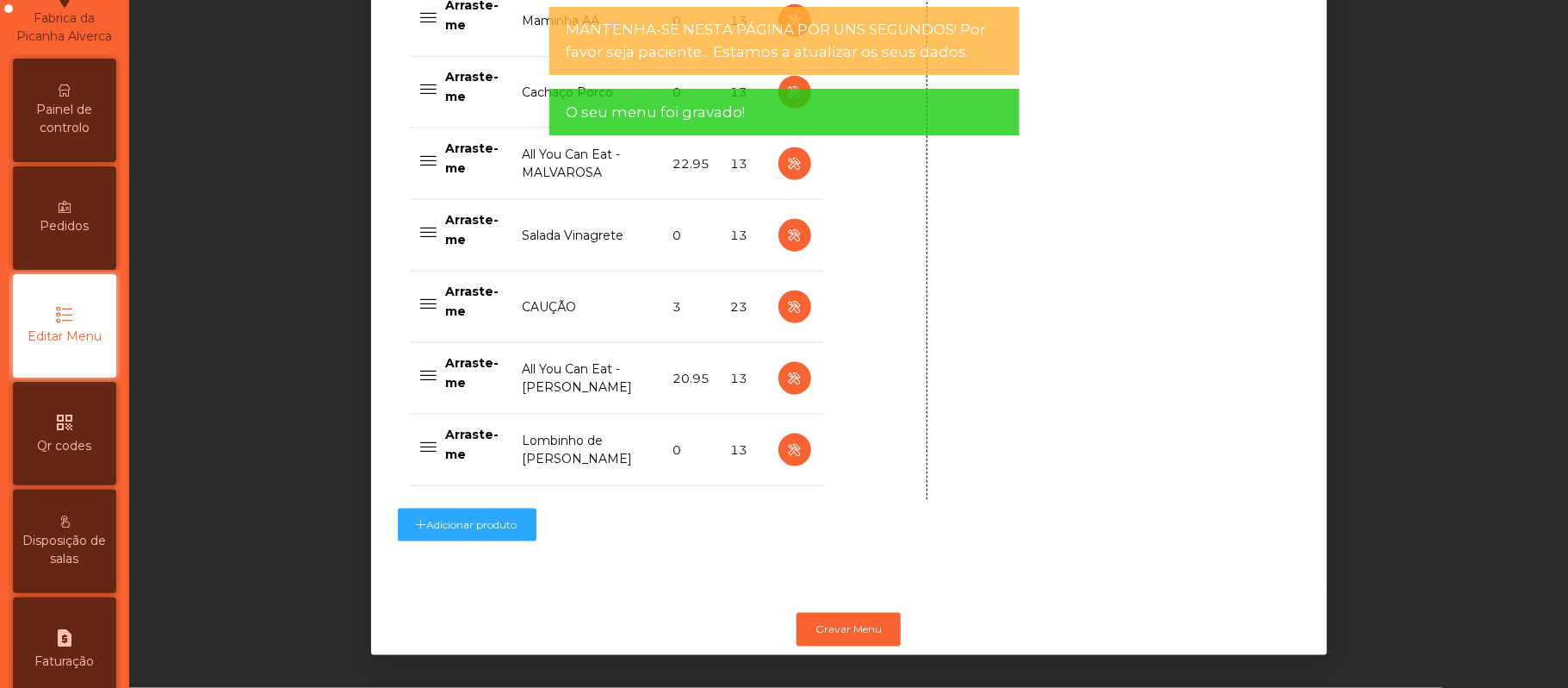
click at [79, 115] on div "Painel de controlo" at bounding box center [64, 110] width 104 height 104
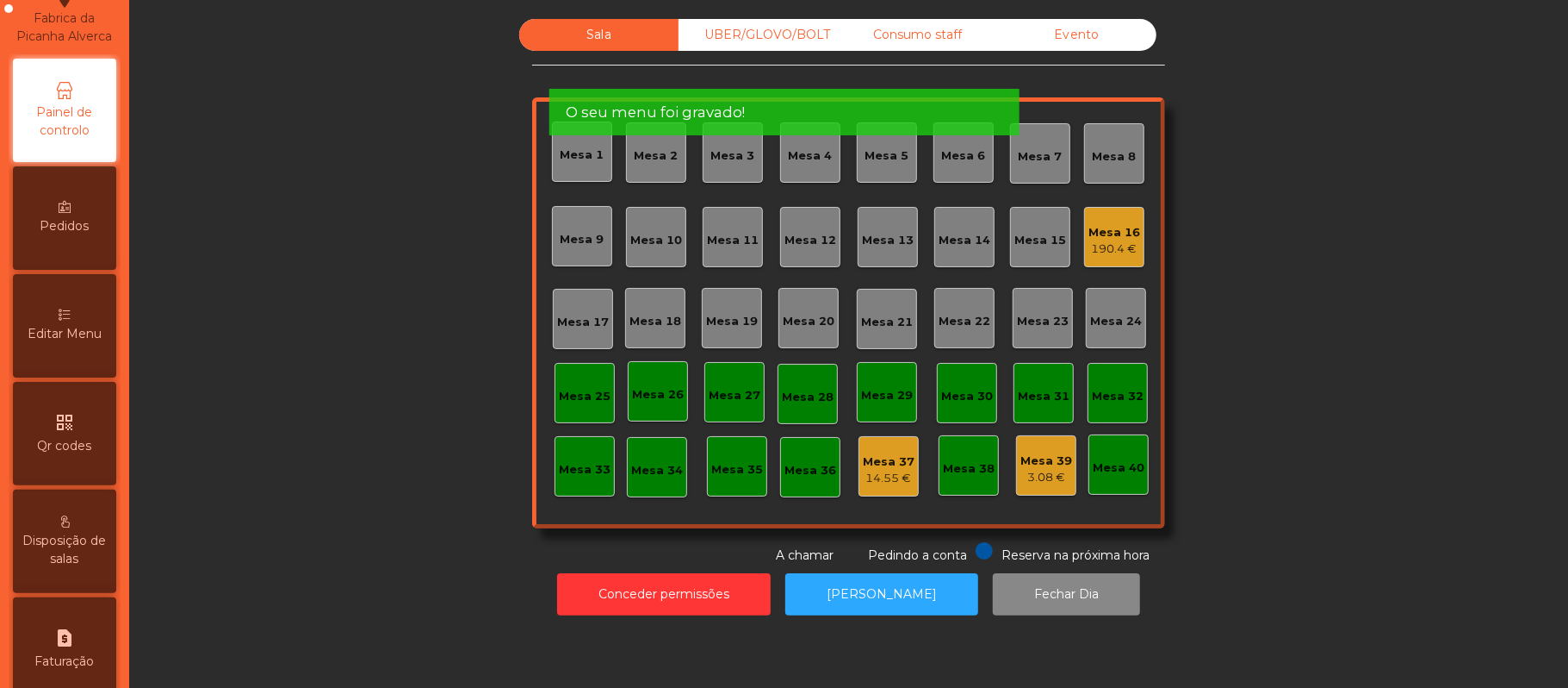
click at [74, 99] on icon at bounding box center [65, 91] width 17 height 17
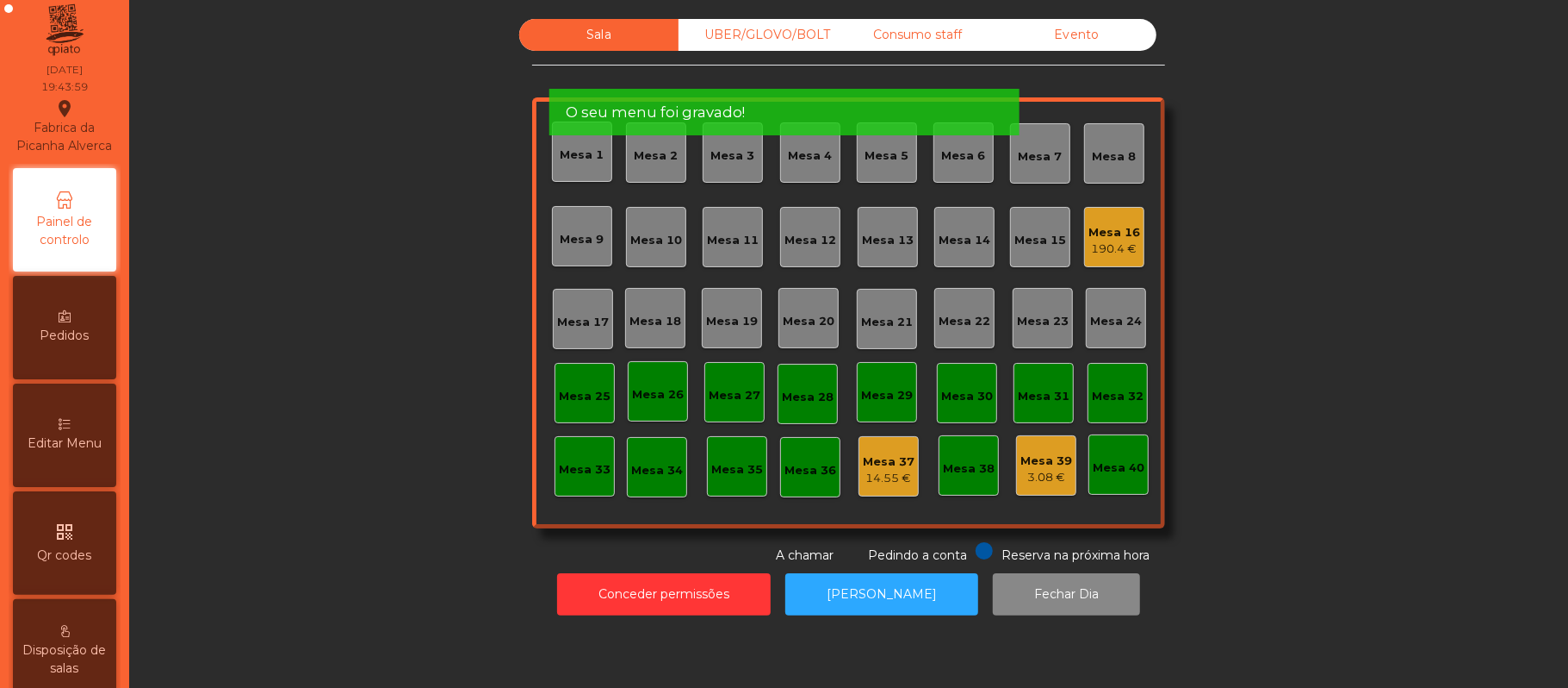
click at [73, 119] on icon "location_on" at bounding box center [64, 108] width 20 height 20
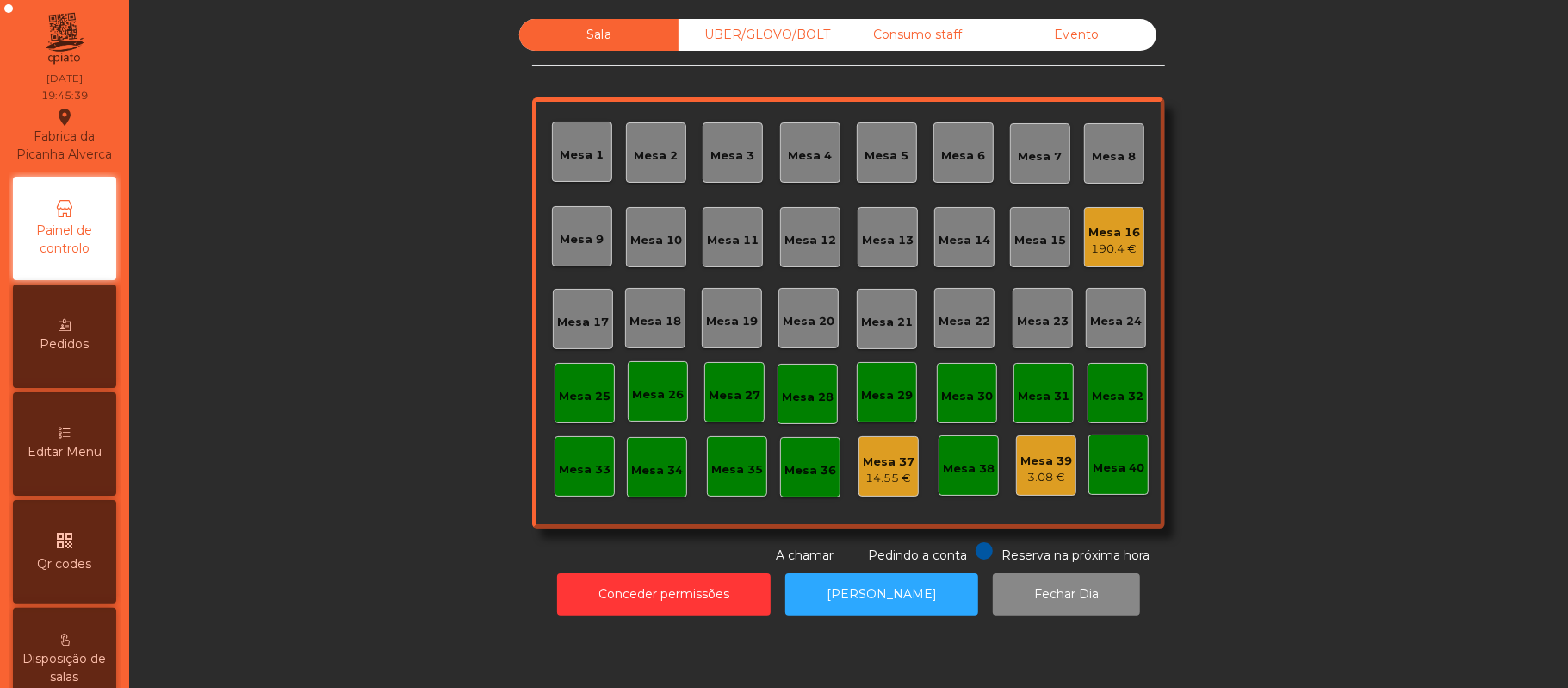
click at [1118, 249] on div "190.4 €" at bounding box center [1113, 249] width 51 height 17
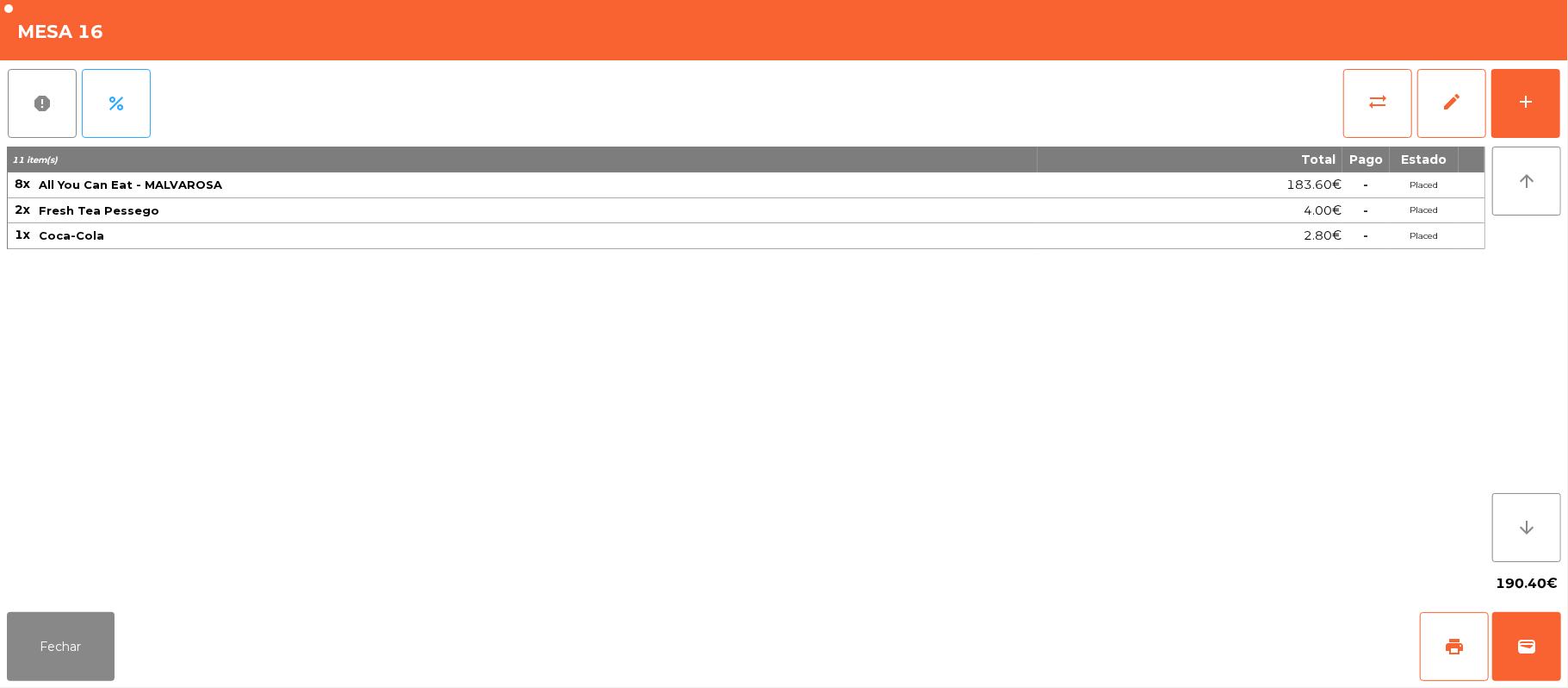
click at [81, 680] on div "Fechar print wallet" at bounding box center [784, 645] width 1568 height 82
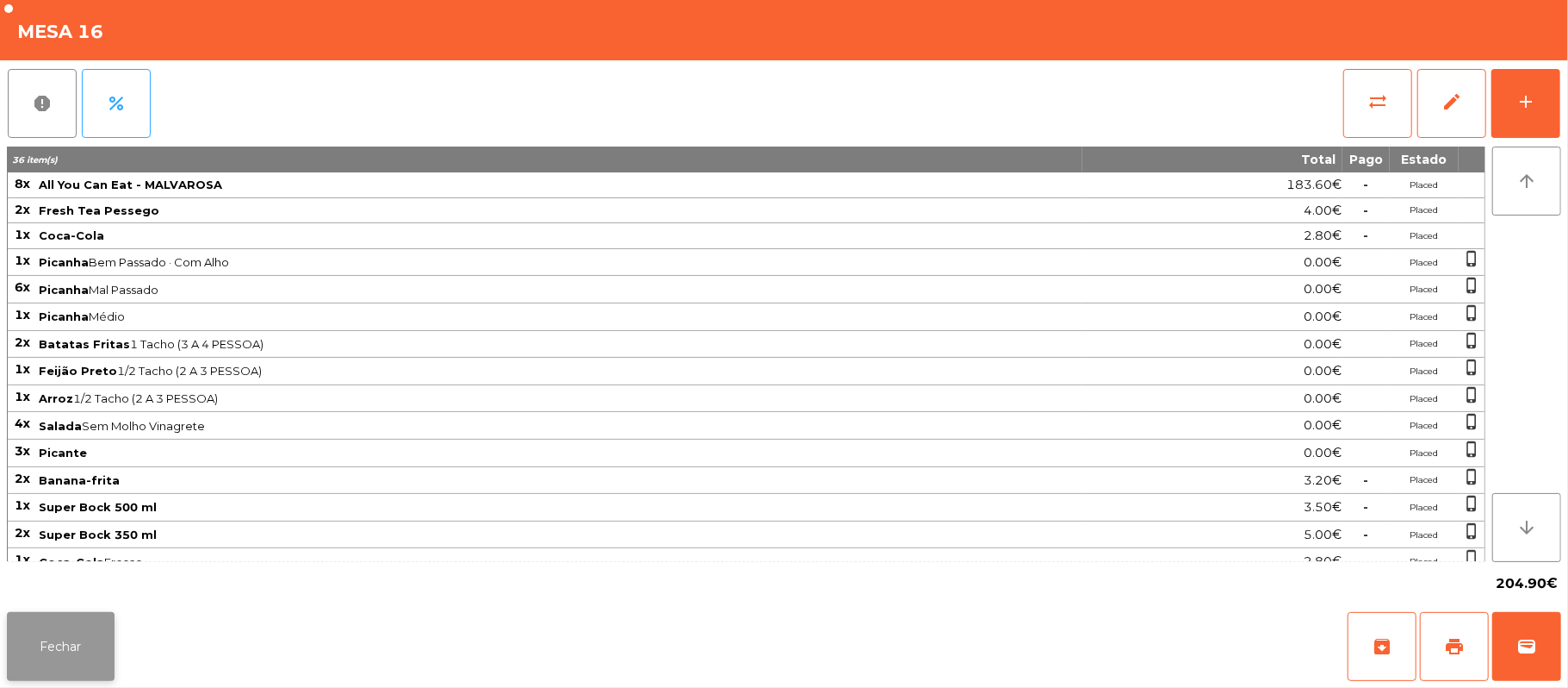
click at [56, 656] on button "Fechar" at bounding box center [60, 645] width 107 height 69
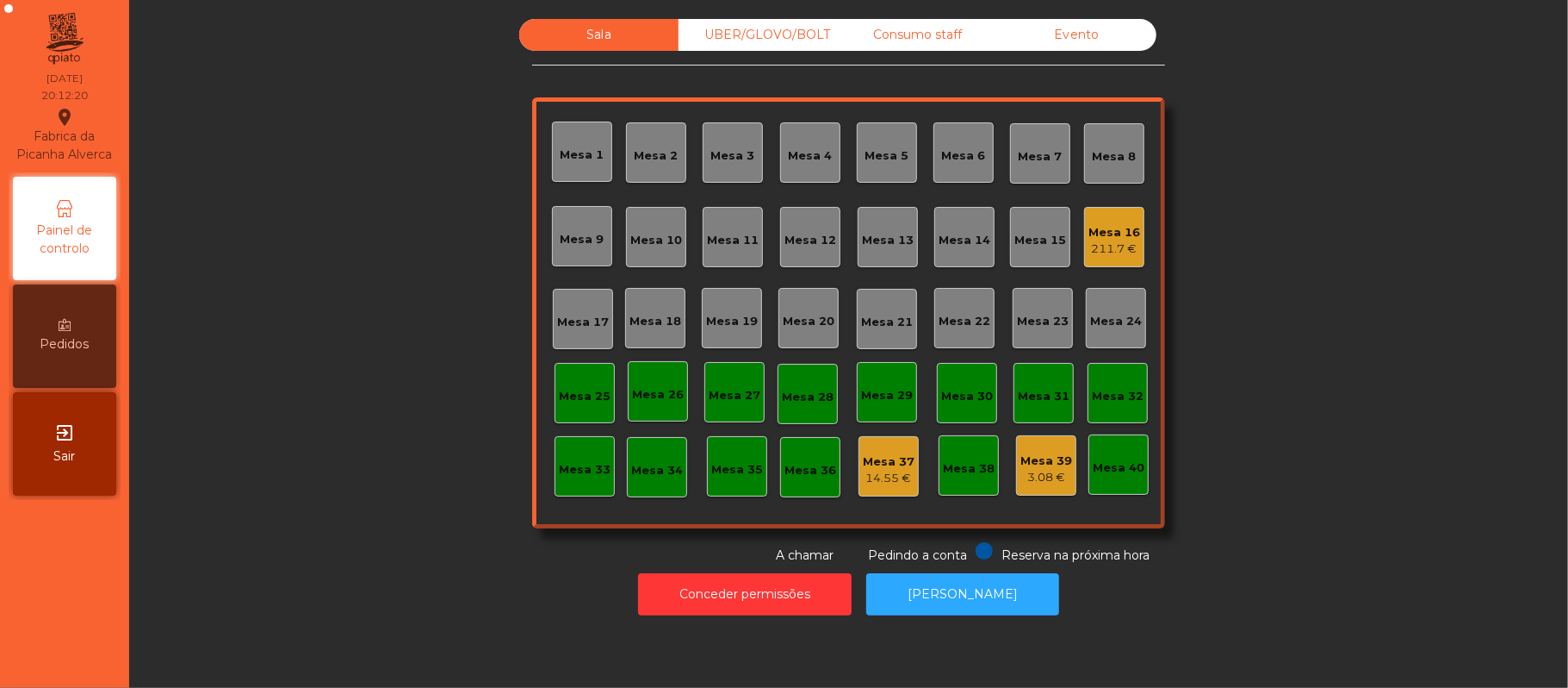
click at [1096, 173] on div "Mesa 8" at bounding box center [1114, 153] width 60 height 60
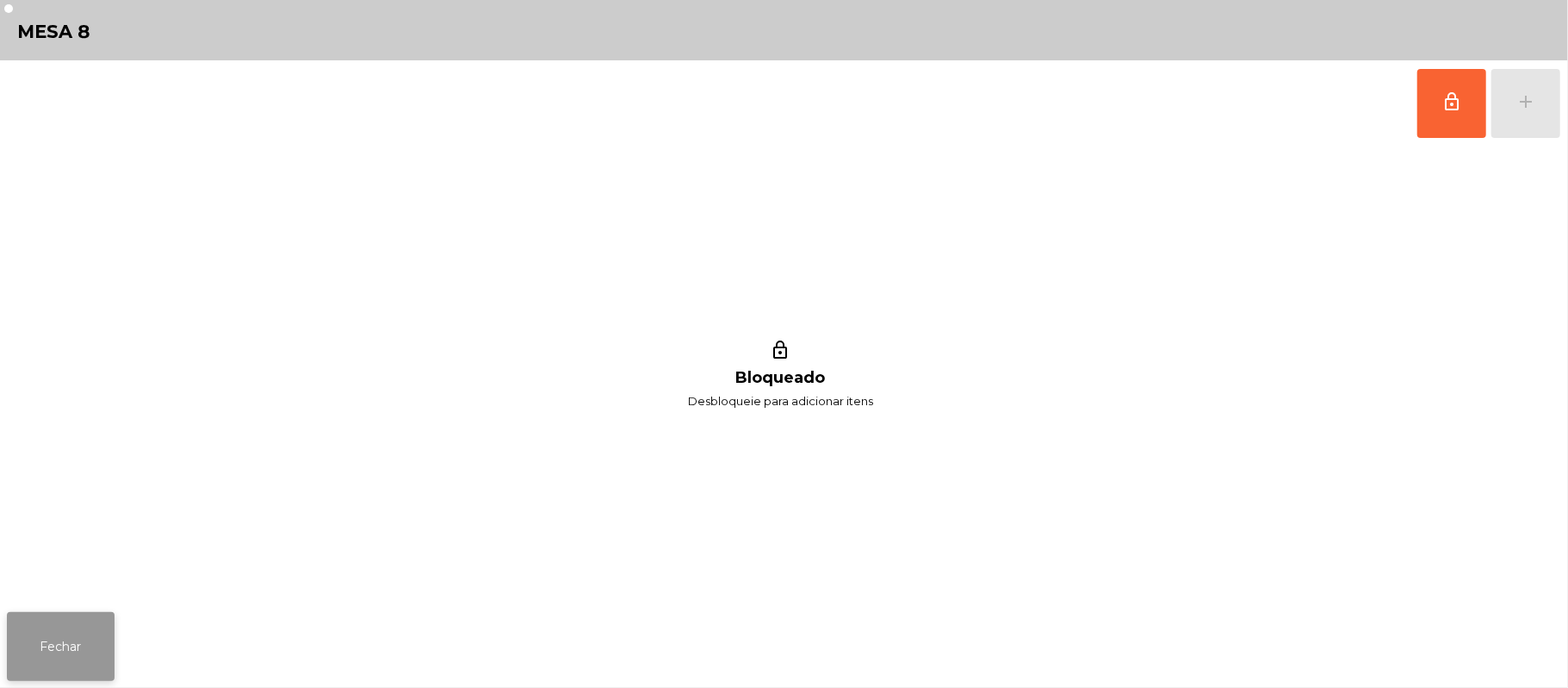
click at [31, 658] on button "Fechar" at bounding box center [60, 645] width 107 height 69
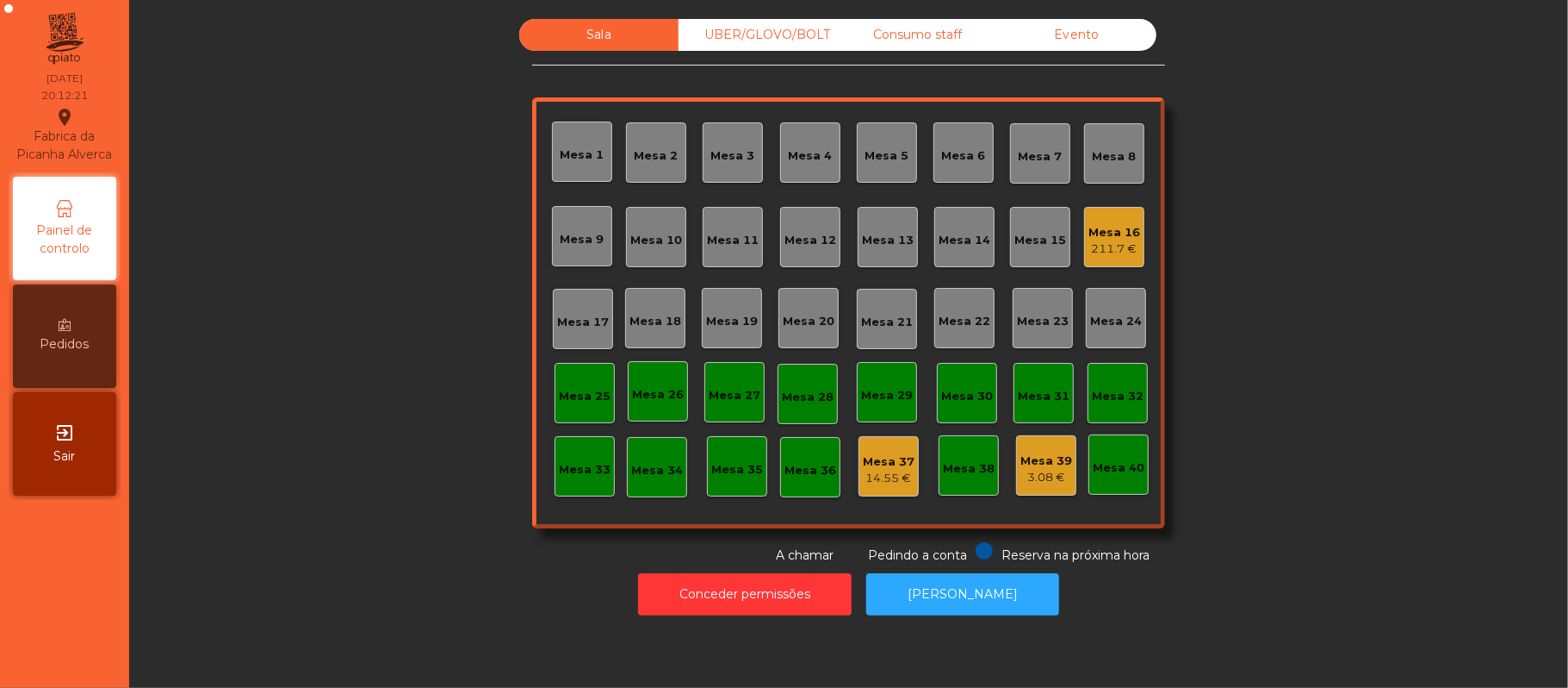
click at [805, 243] on div "Mesa 12" at bounding box center [810, 241] width 51 height 17
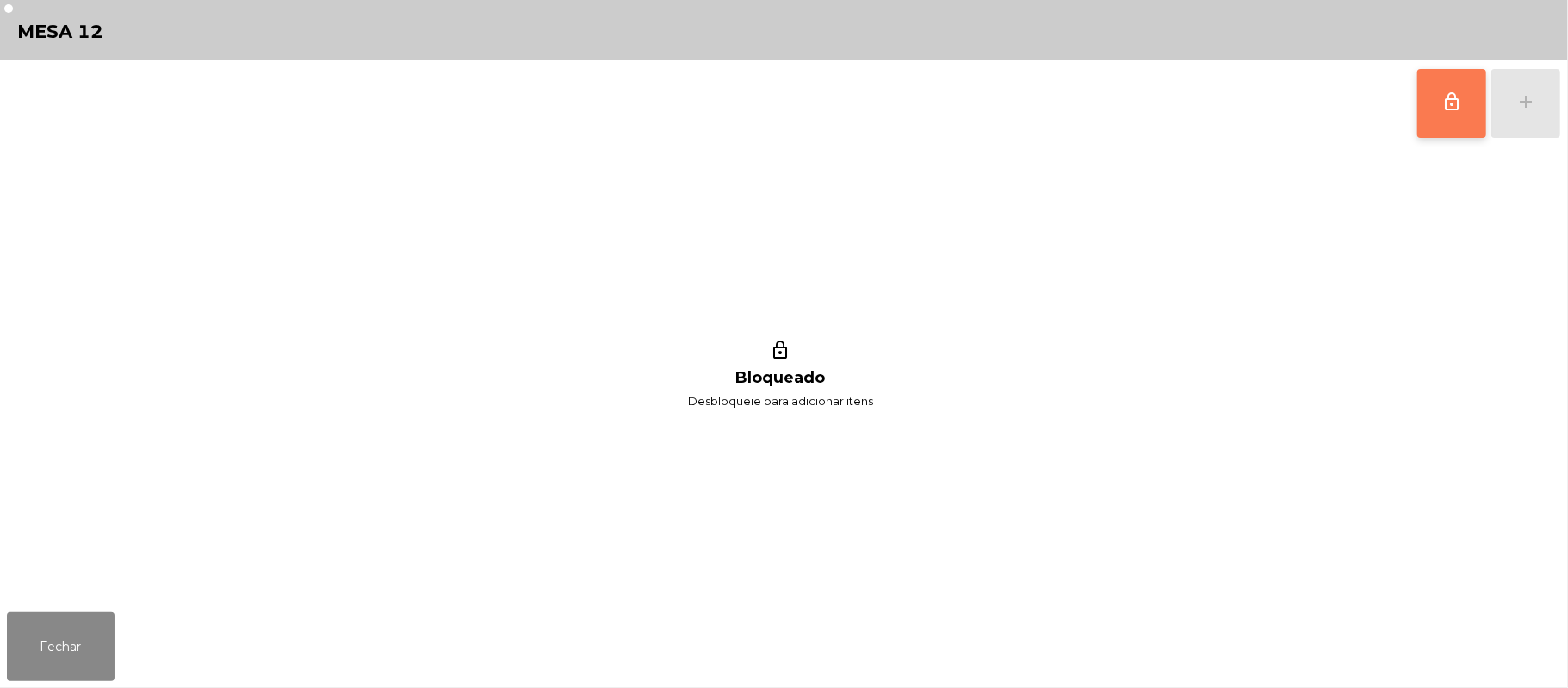
click at [1432, 108] on button "lock_outline" at bounding box center [1452, 103] width 69 height 69
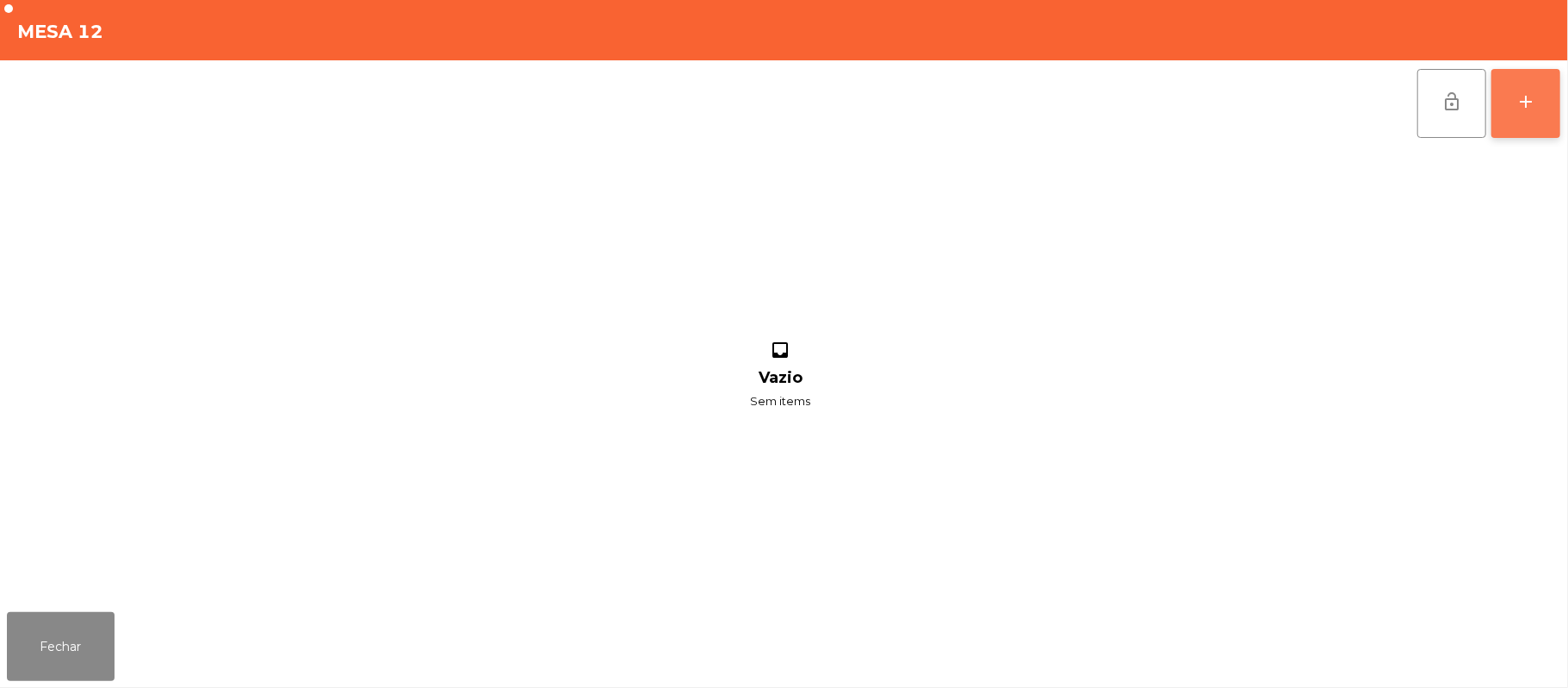
click at [1517, 122] on button "add" at bounding box center [1525, 103] width 69 height 69
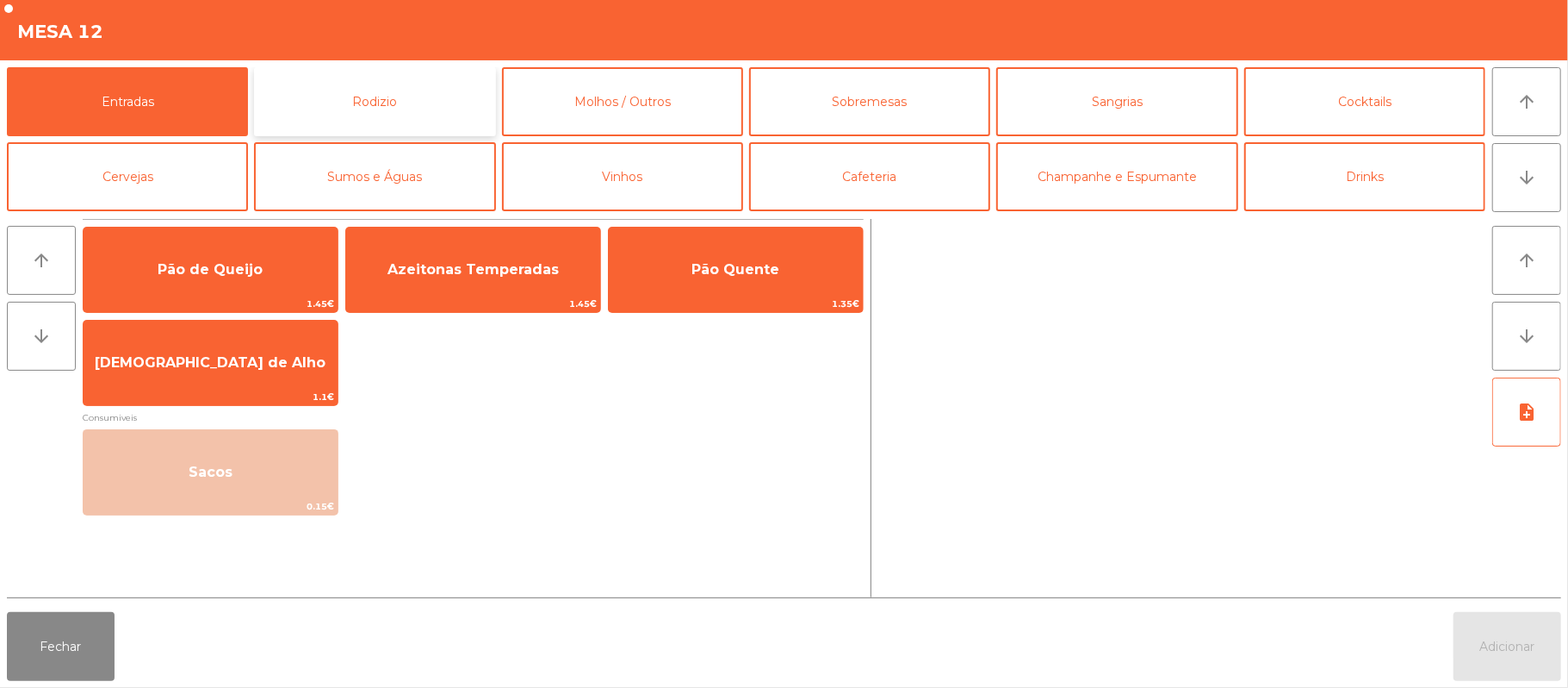
click at [366, 91] on button "Rodizio" at bounding box center [374, 101] width 241 height 69
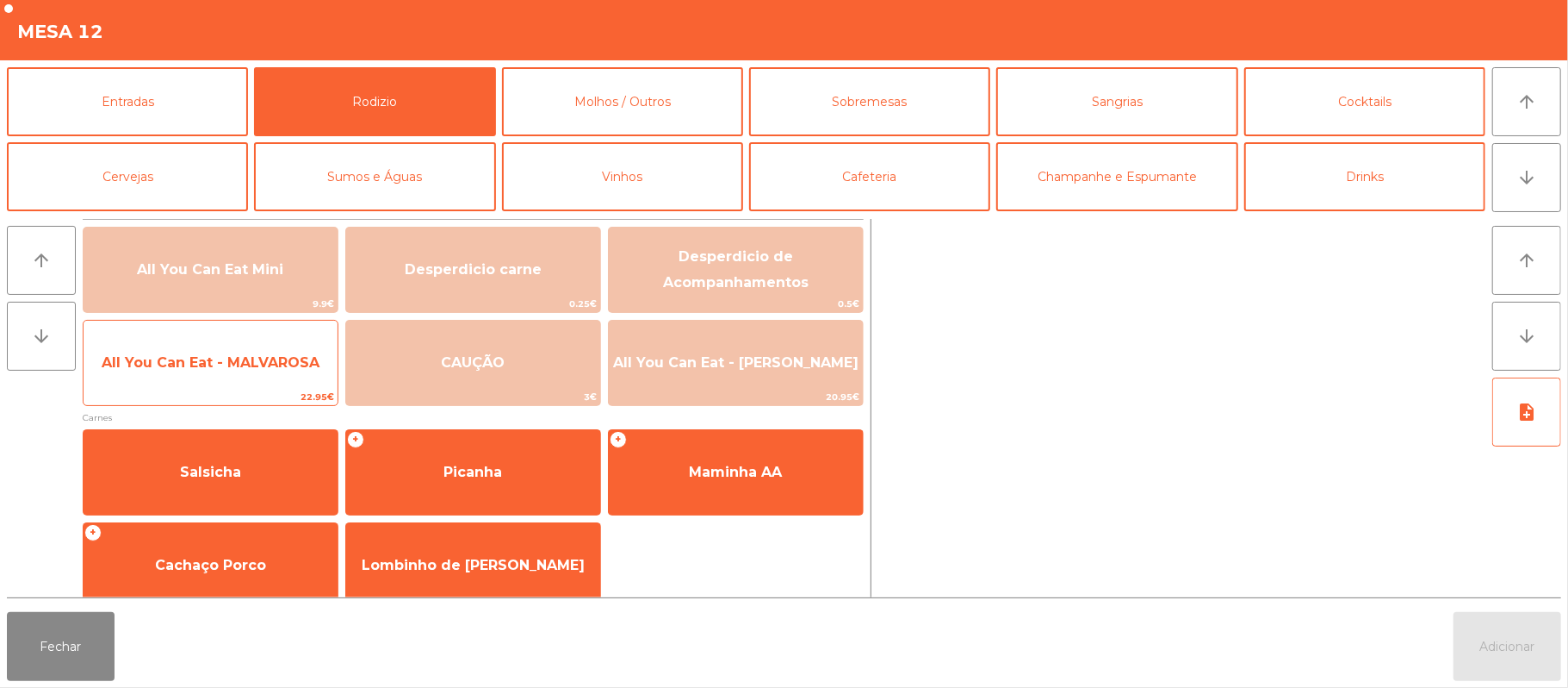
click at [216, 349] on span "All You Can Eat - MALVAROSA" at bounding box center [210, 363] width 254 height 46
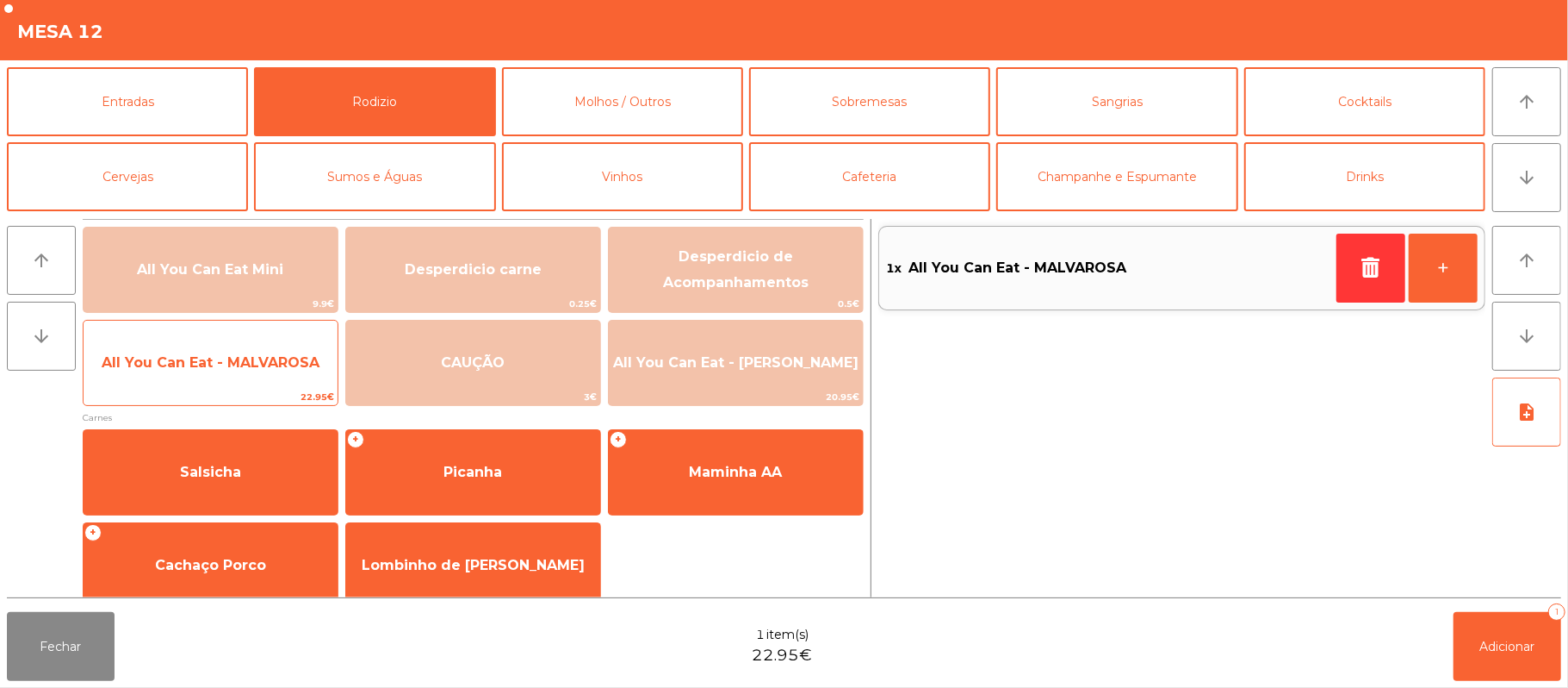
click at [234, 351] on span "All You Can Eat - MALVAROSA" at bounding box center [210, 363] width 254 height 46
click at [252, 360] on span "All You Can Eat - MALVAROSA" at bounding box center [210, 362] width 218 height 16
click at [258, 366] on span "All You Can Eat - MALVAROSA" at bounding box center [210, 362] width 218 height 16
click at [247, 374] on span "All You Can Eat - MALVAROSA" at bounding box center [210, 363] width 254 height 46
click at [255, 369] on span "All You Can Eat - MALVAROSA" at bounding box center [210, 362] width 218 height 16
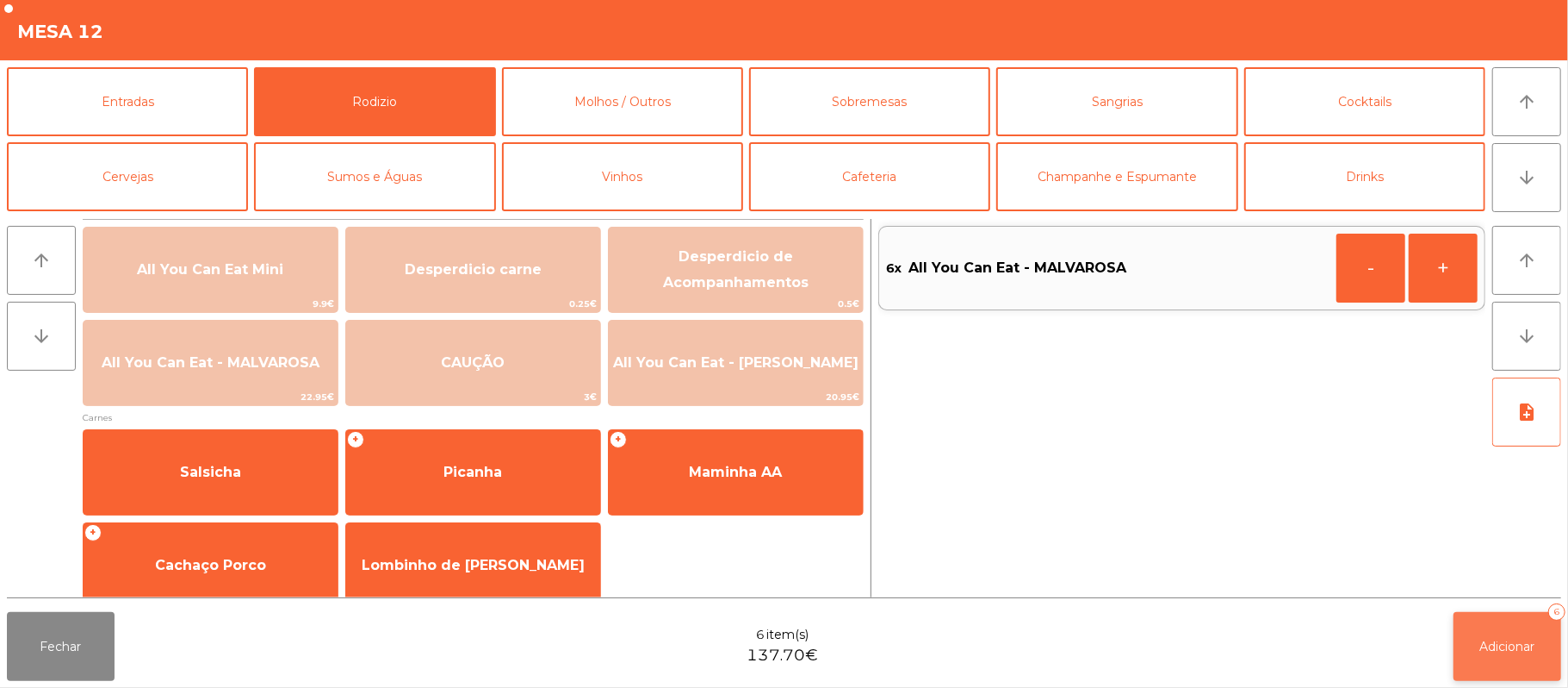
click at [1513, 624] on button "Adicionar 6" at bounding box center [1507, 645] width 107 height 69
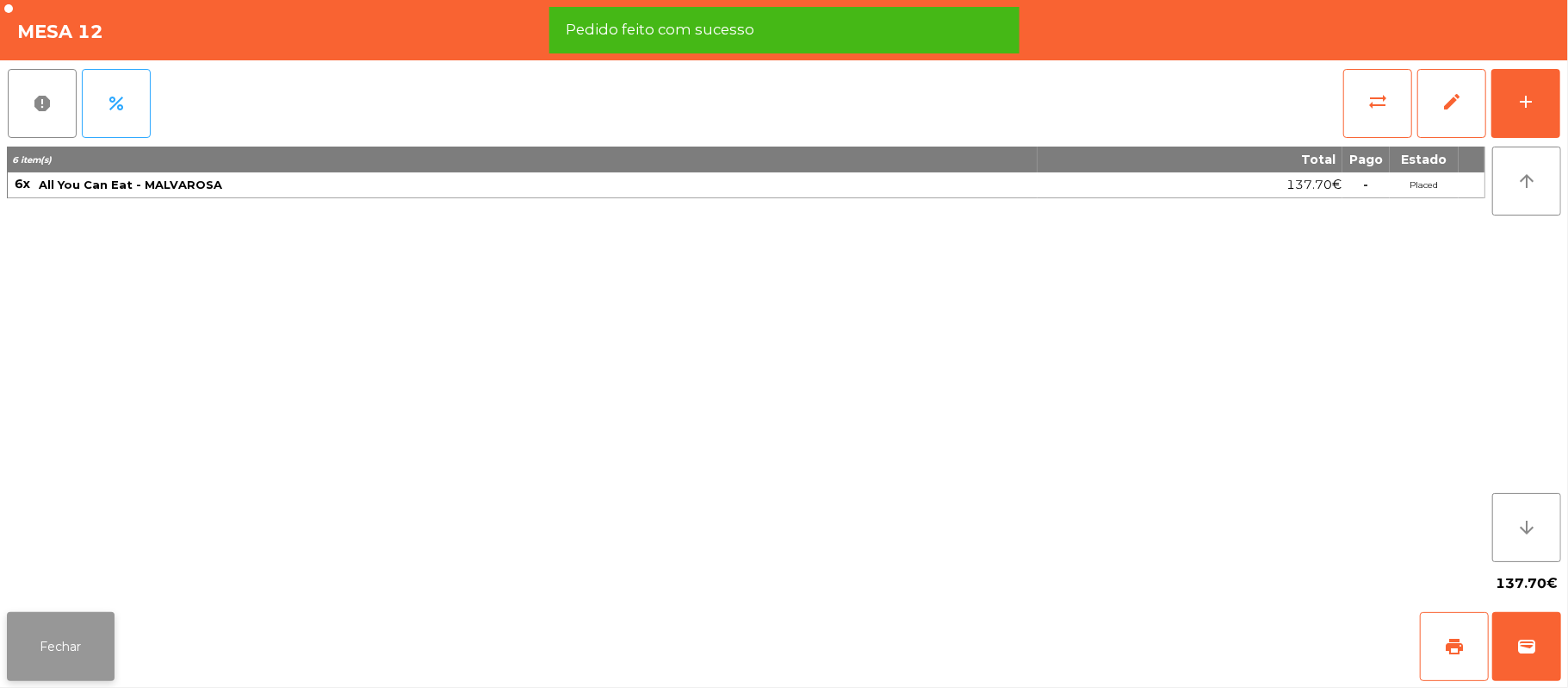
click at [70, 656] on button "Fechar" at bounding box center [60, 645] width 107 height 69
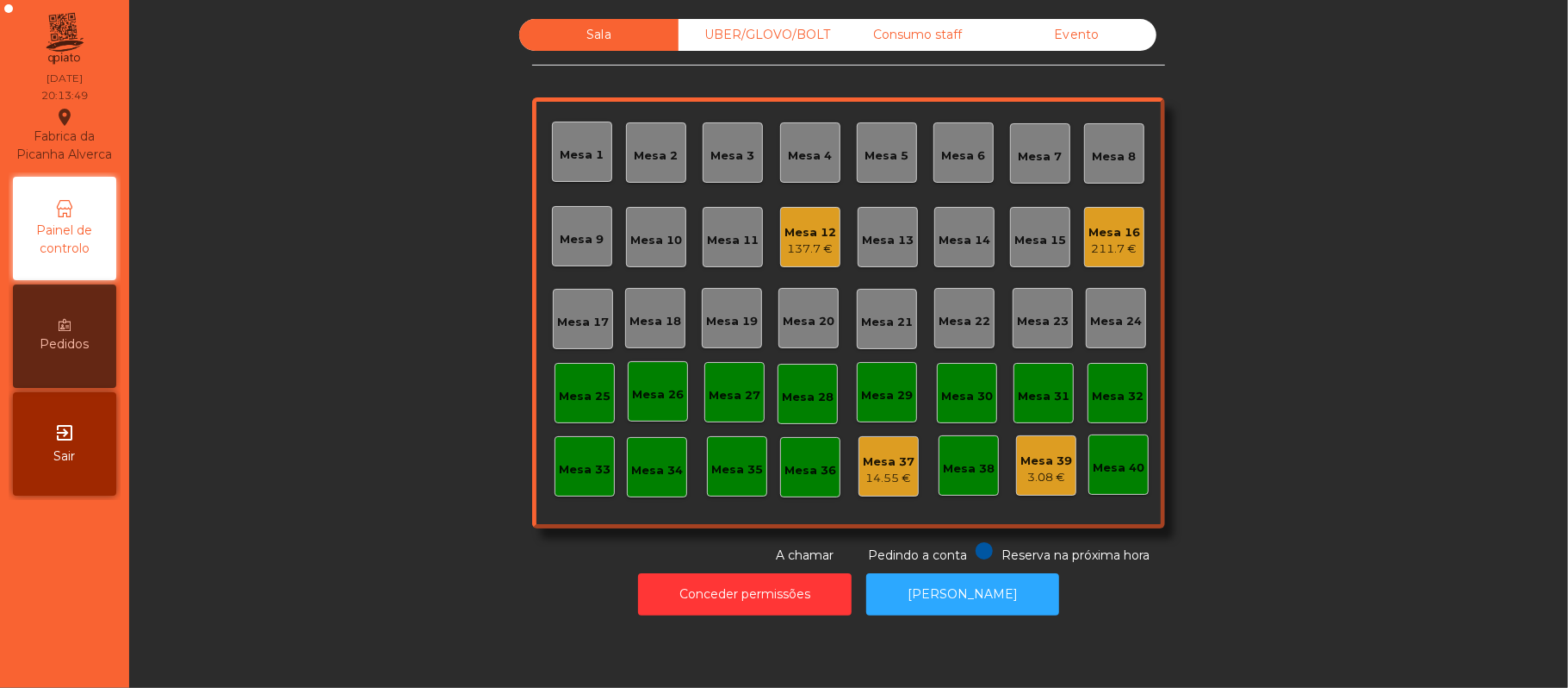
click at [808, 339] on div "Mesa 20" at bounding box center [809, 317] width 60 height 60
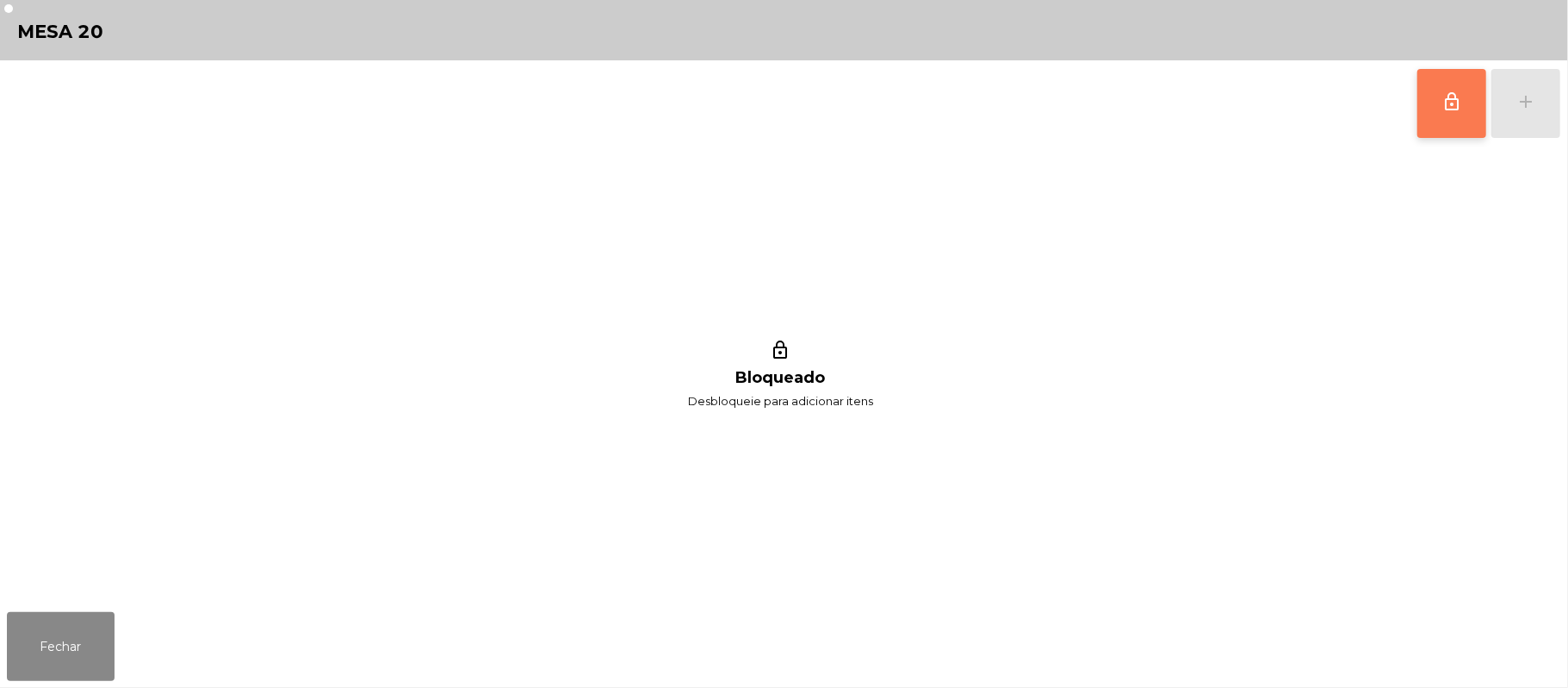
click at [1434, 125] on button "lock_outline" at bounding box center [1452, 103] width 69 height 69
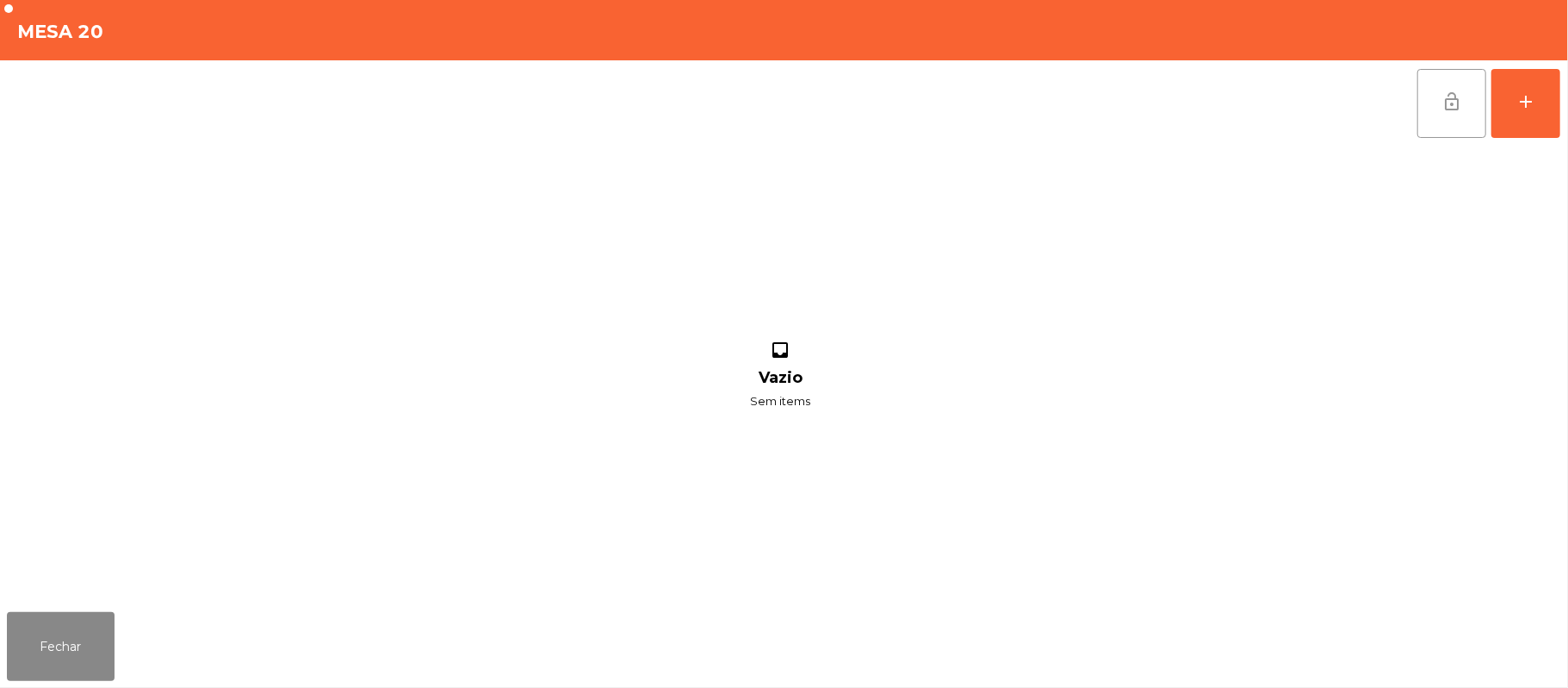
click at [1449, 108] on span "lock_open" at bounding box center [1451, 101] width 20 height 20
click at [63, 649] on button "Fechar" at bounding box center [60, 645] width 107 height 69
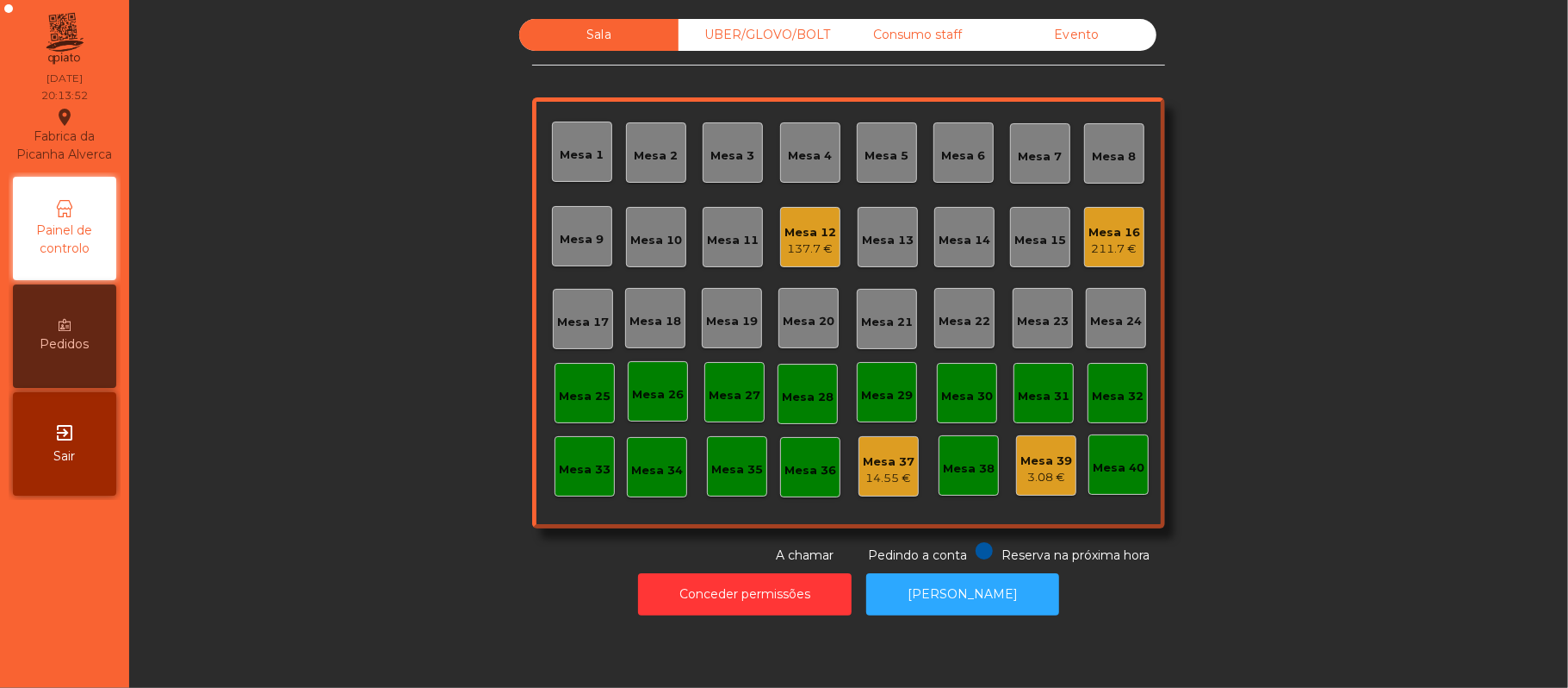
click at [942, 333] on div "Mesa 22" at bounding box center [964, 317] width 60 height 60
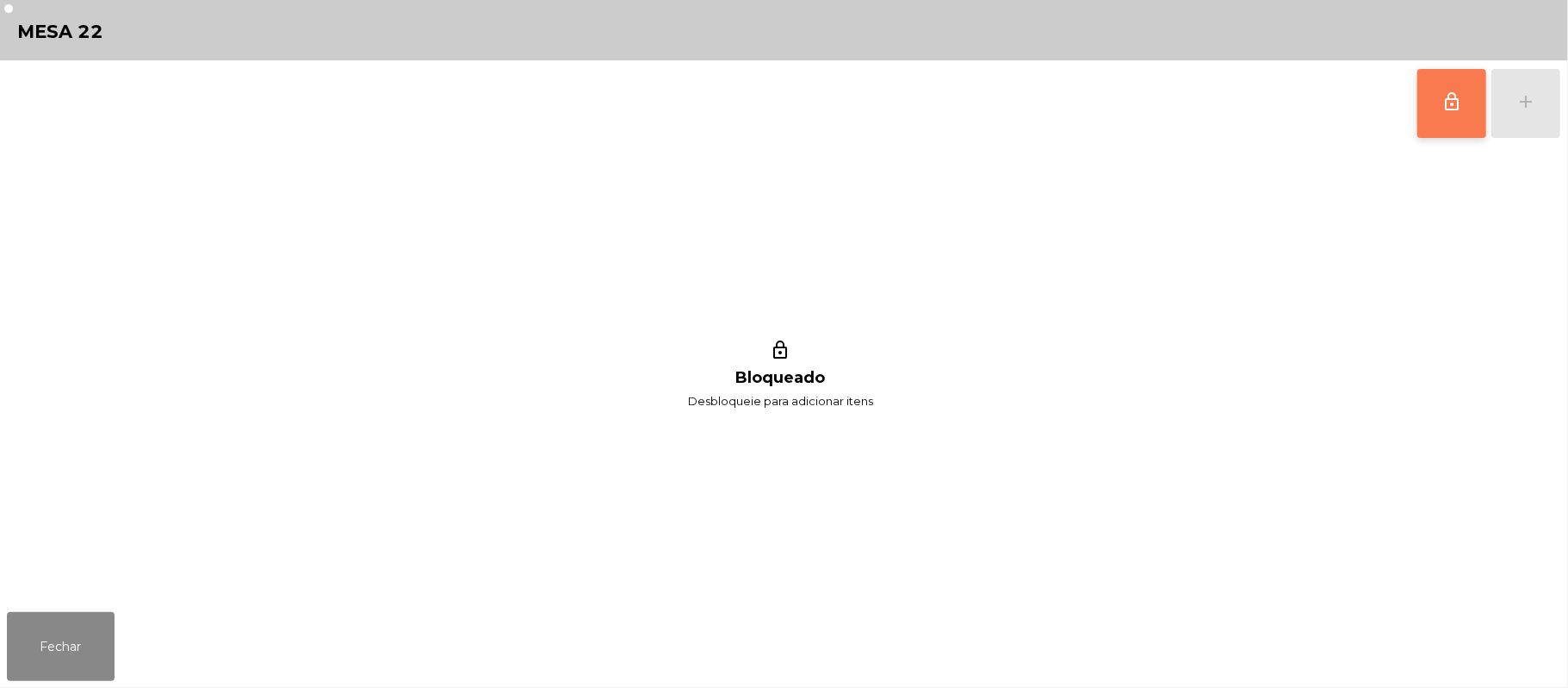
click at [1430, 114] on button "lock_outline" at bounding box center [1452, 103] width 69 height 69
click at [1518, 108] on div "add" at bounding box center [1525, 101] width 20 height 20
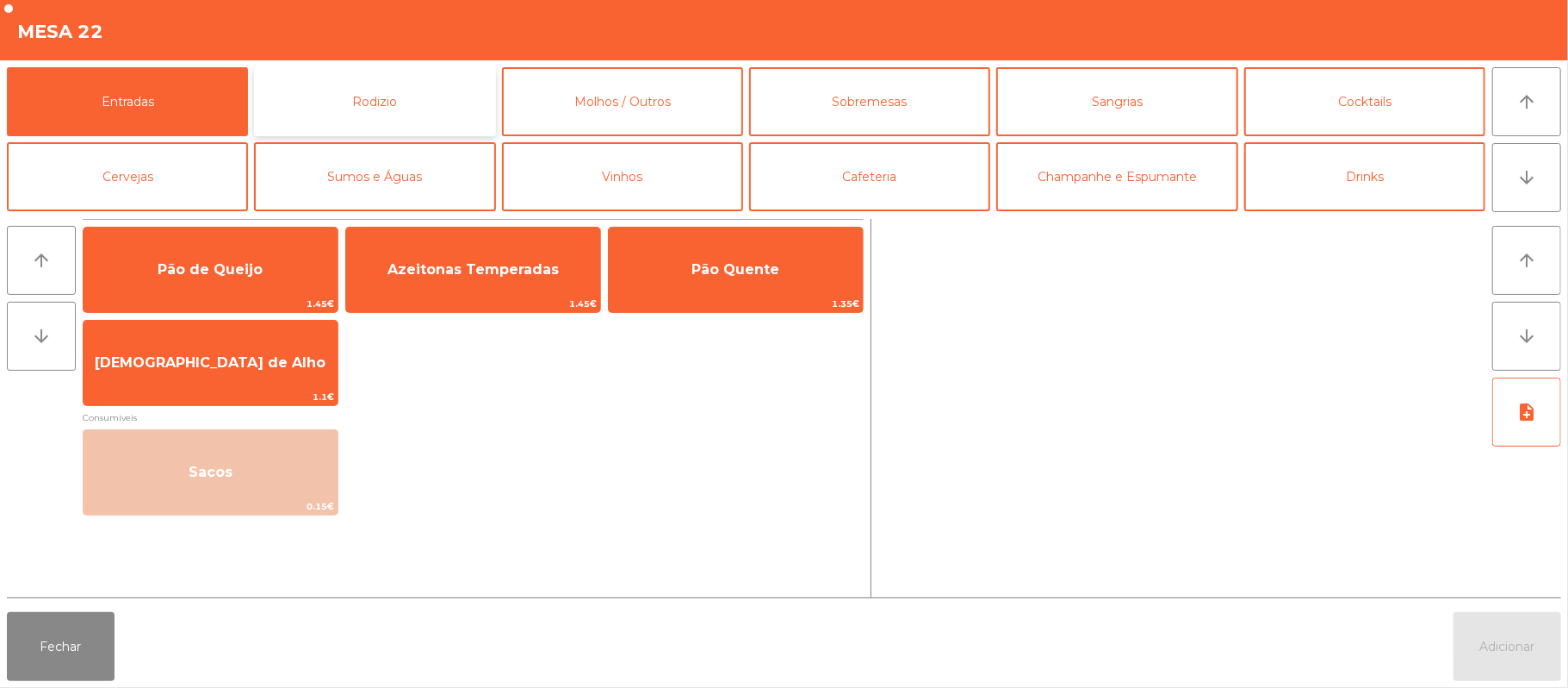
click at [435, 117] on button "Rodizio" at bounding box center [374, 101] width 241 height 69
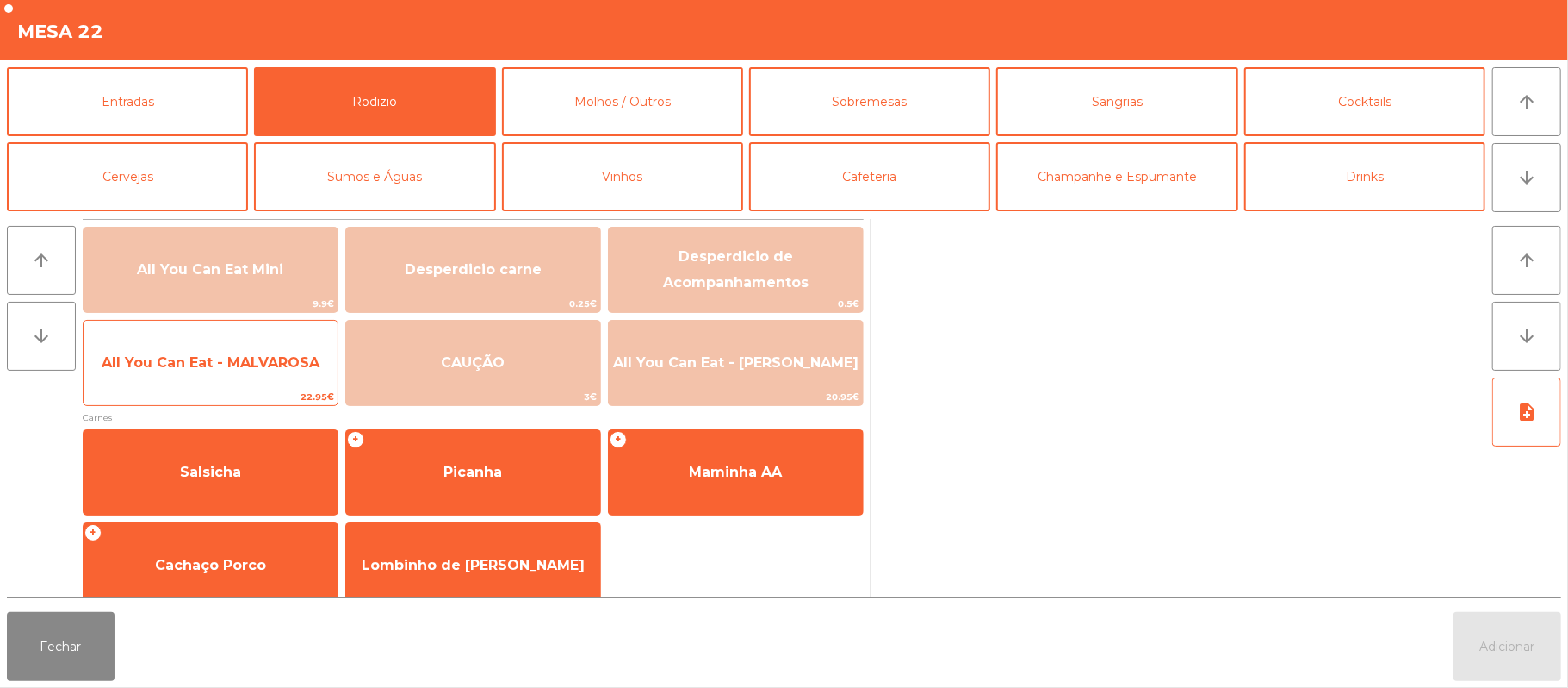
click at [274, 340] on span "All You Can Eat - MALVAROSA" at bounding box center [210, 363] width 254 height 46
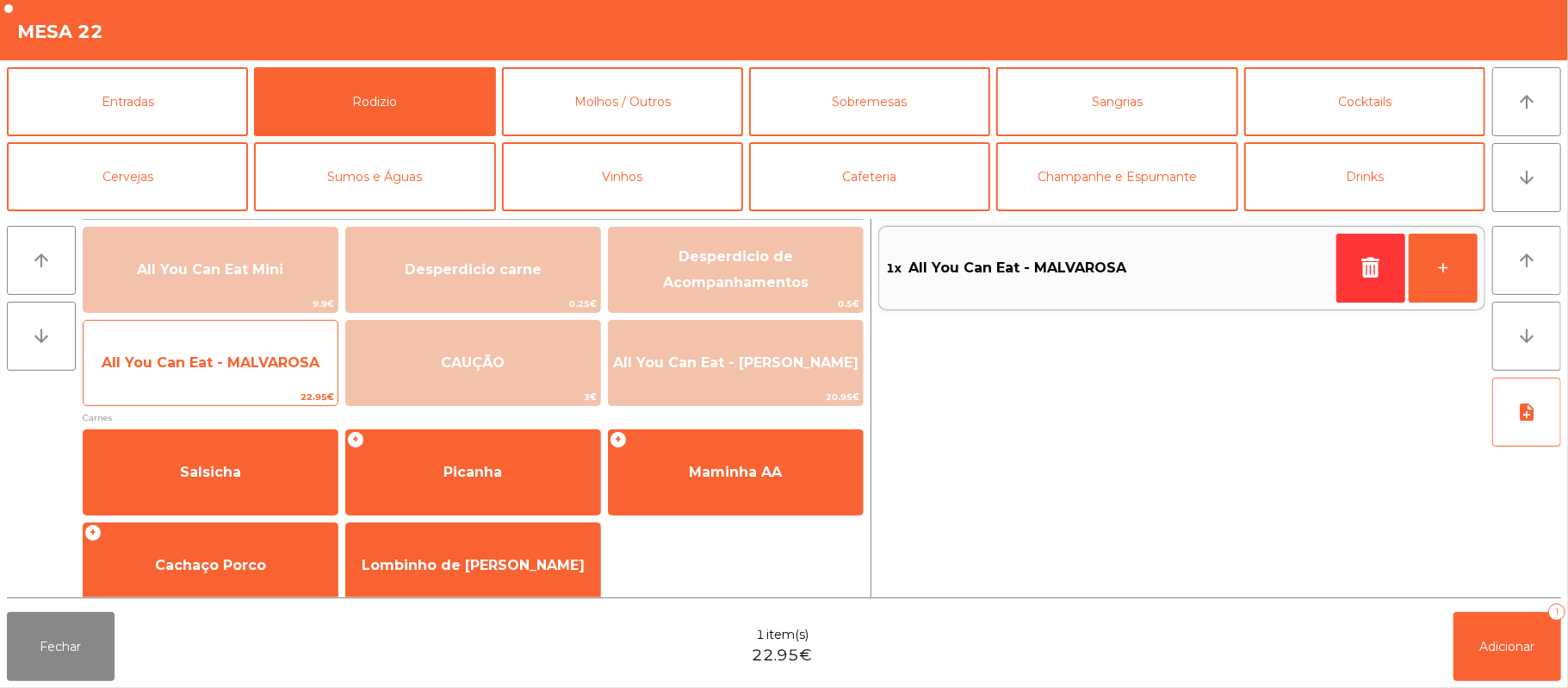
click at [262, 354] on span "All You Can Eat - MALVAROSA" at bounding box center [210, 362] width 218 height 16
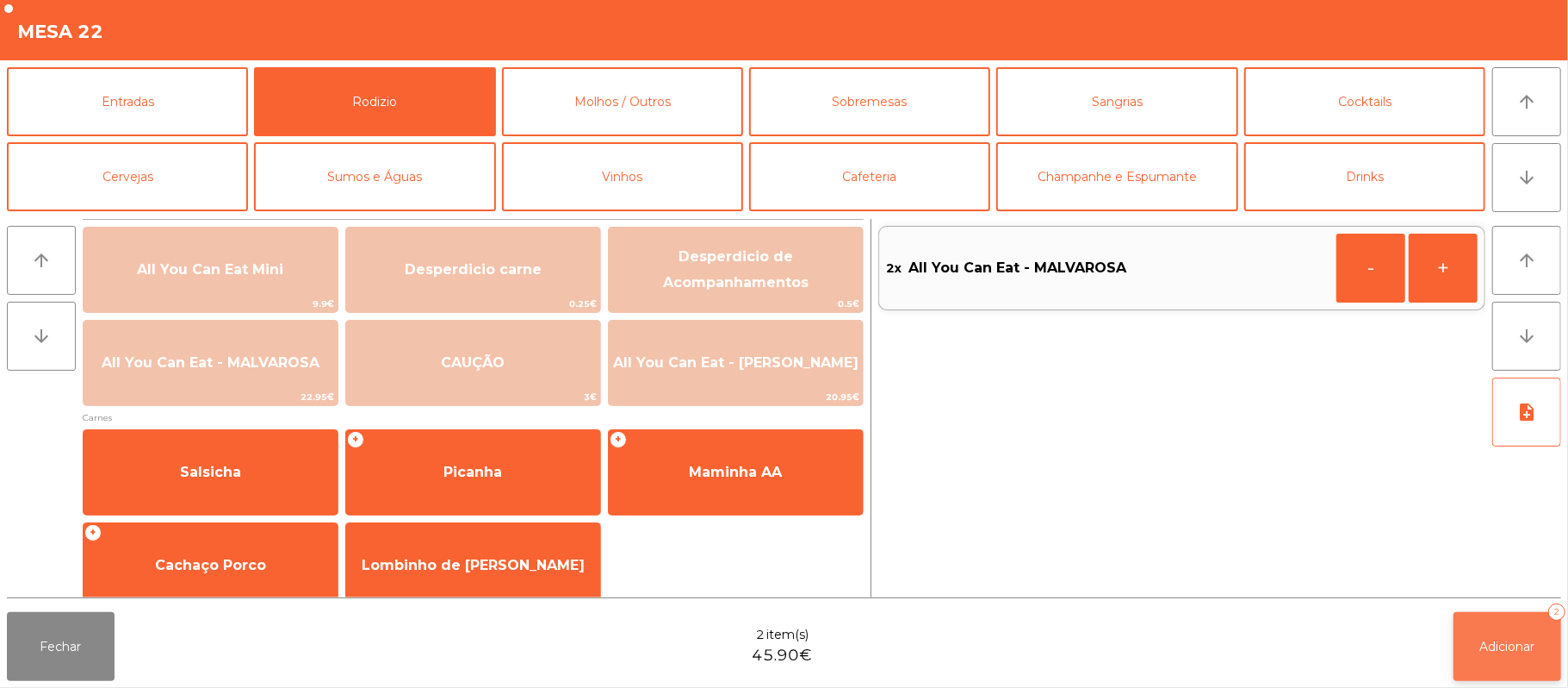
click at [1476, 641] on button "Adicionar 2" at bounding box center [1507, 645] width 107 height 69
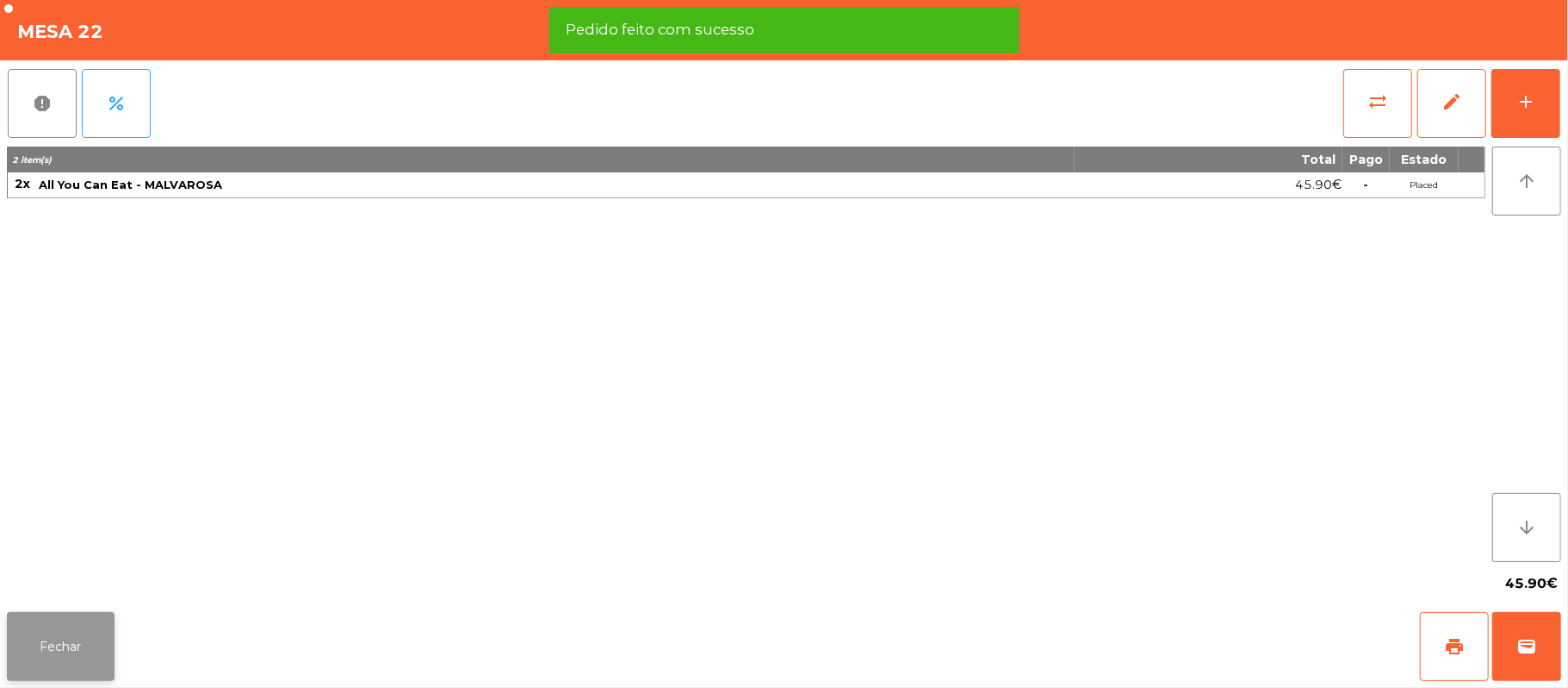
click at [50, 640] on button "Fechar" at bounding box center [60, 645] width 107 height 69
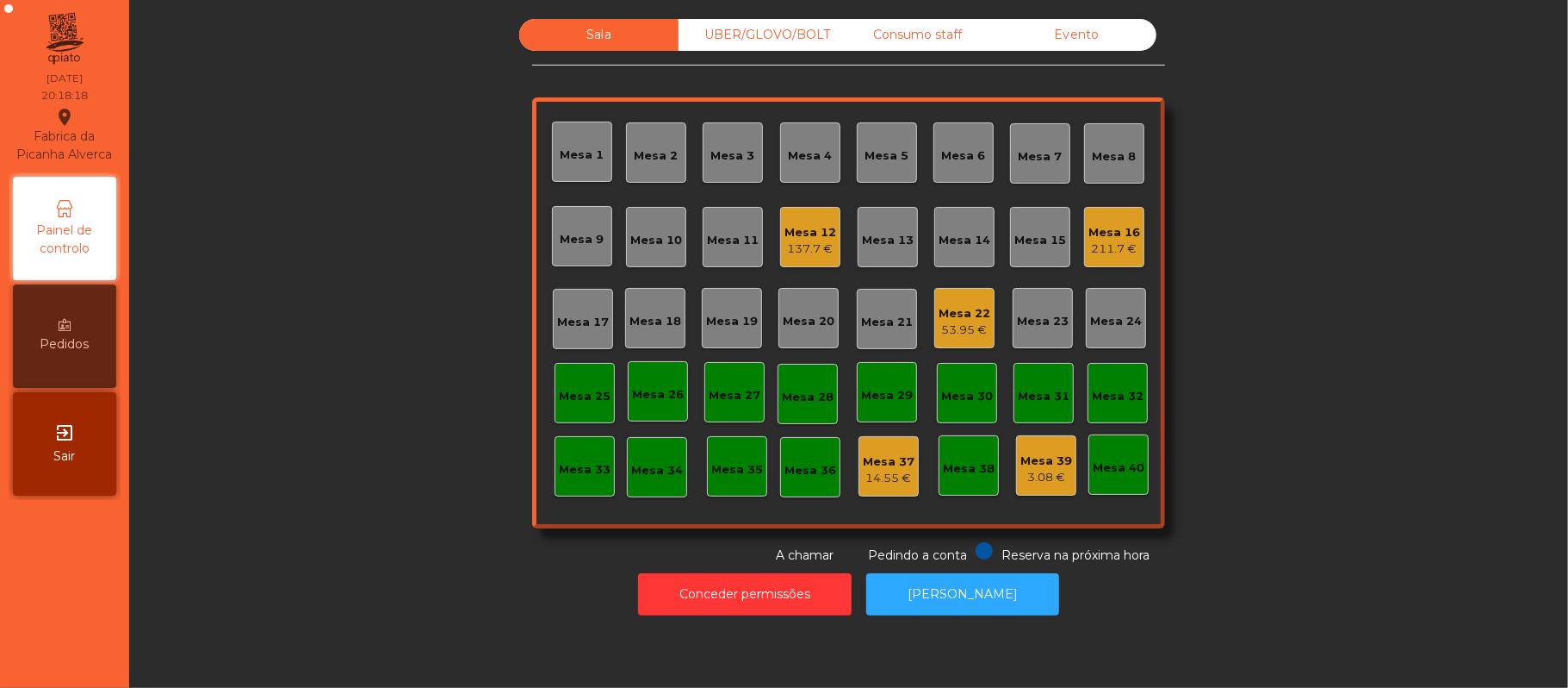
click at [975, 324] on div "53.95 €" at bounding box center [964, 330] width 51 height 17
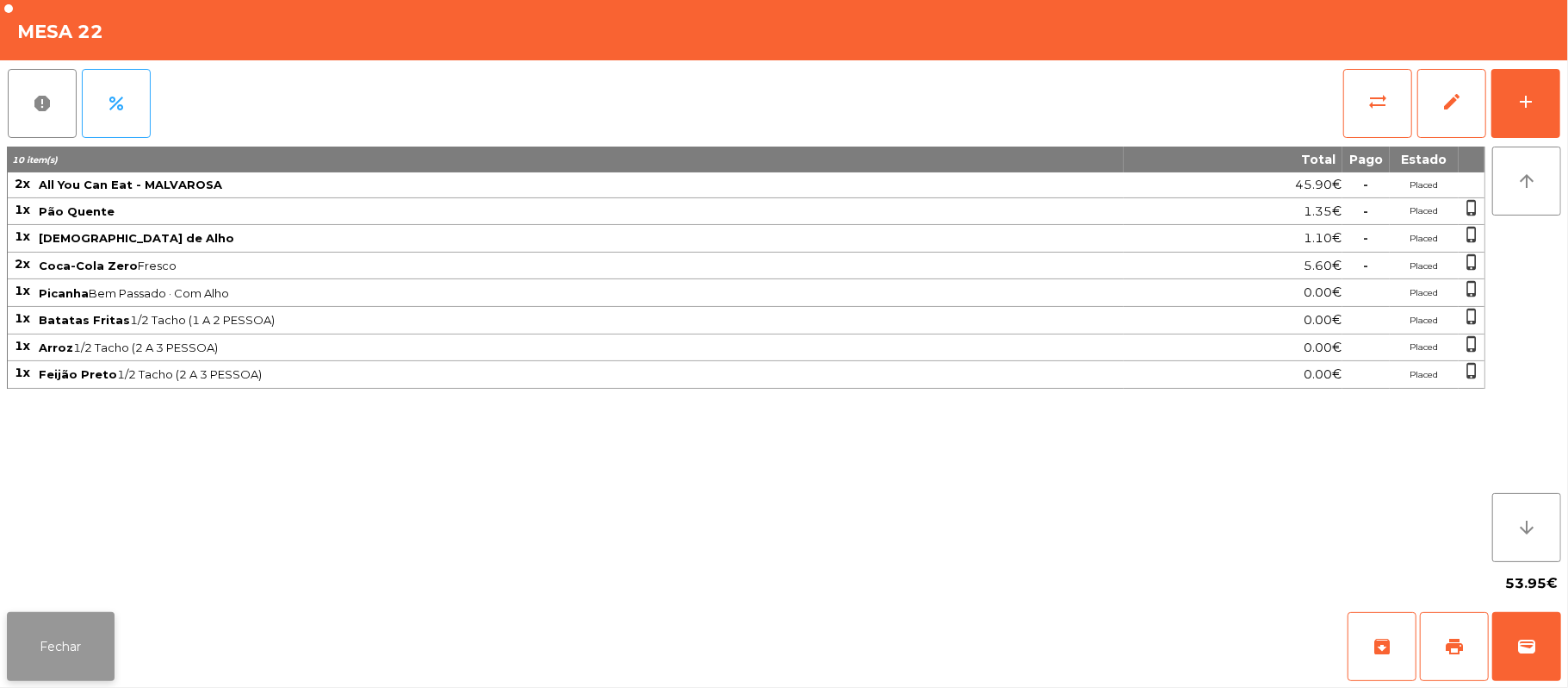
click at [104, 629] on button "Fechar" at bounding box center [60, 645] width 107 height 69
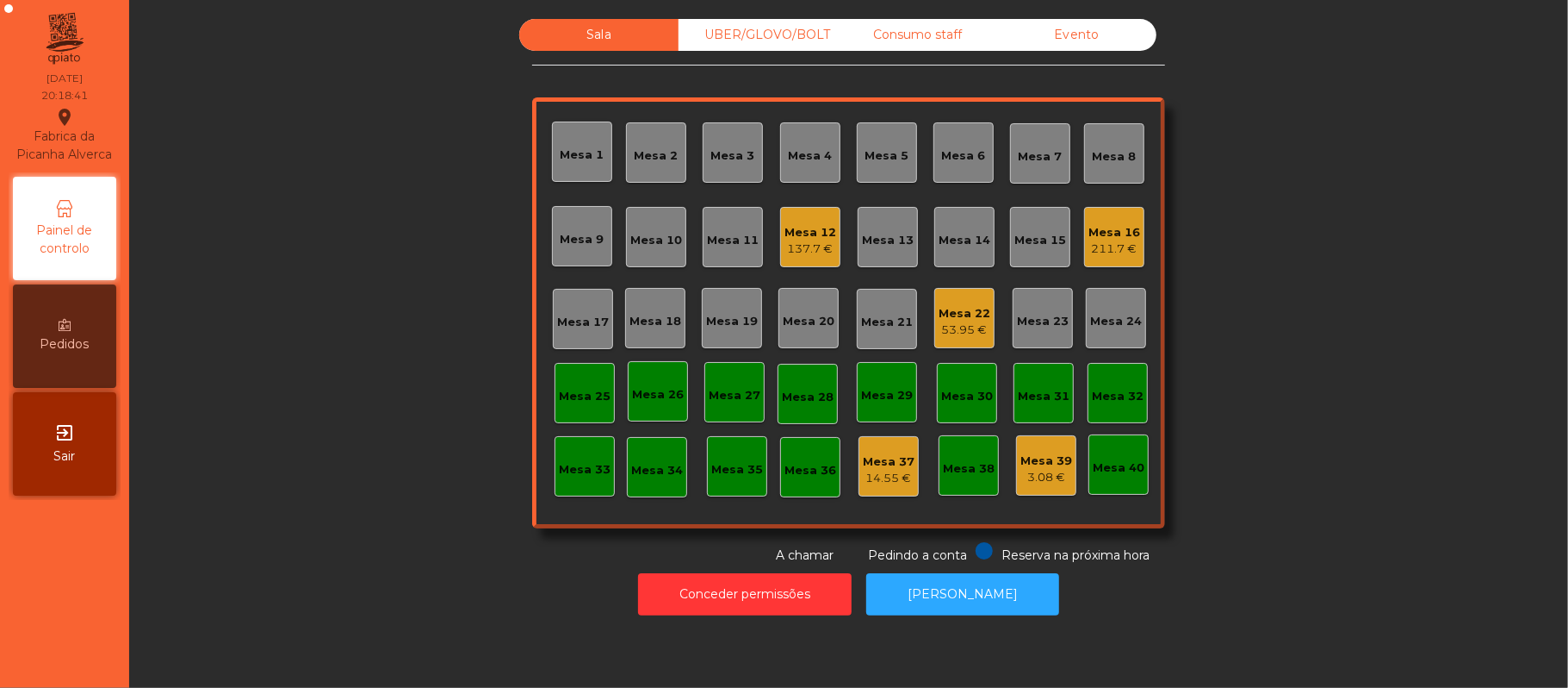
click at [560, 326] on div "Mesa 17" at bounding box center [582, 322] width 51 height 17
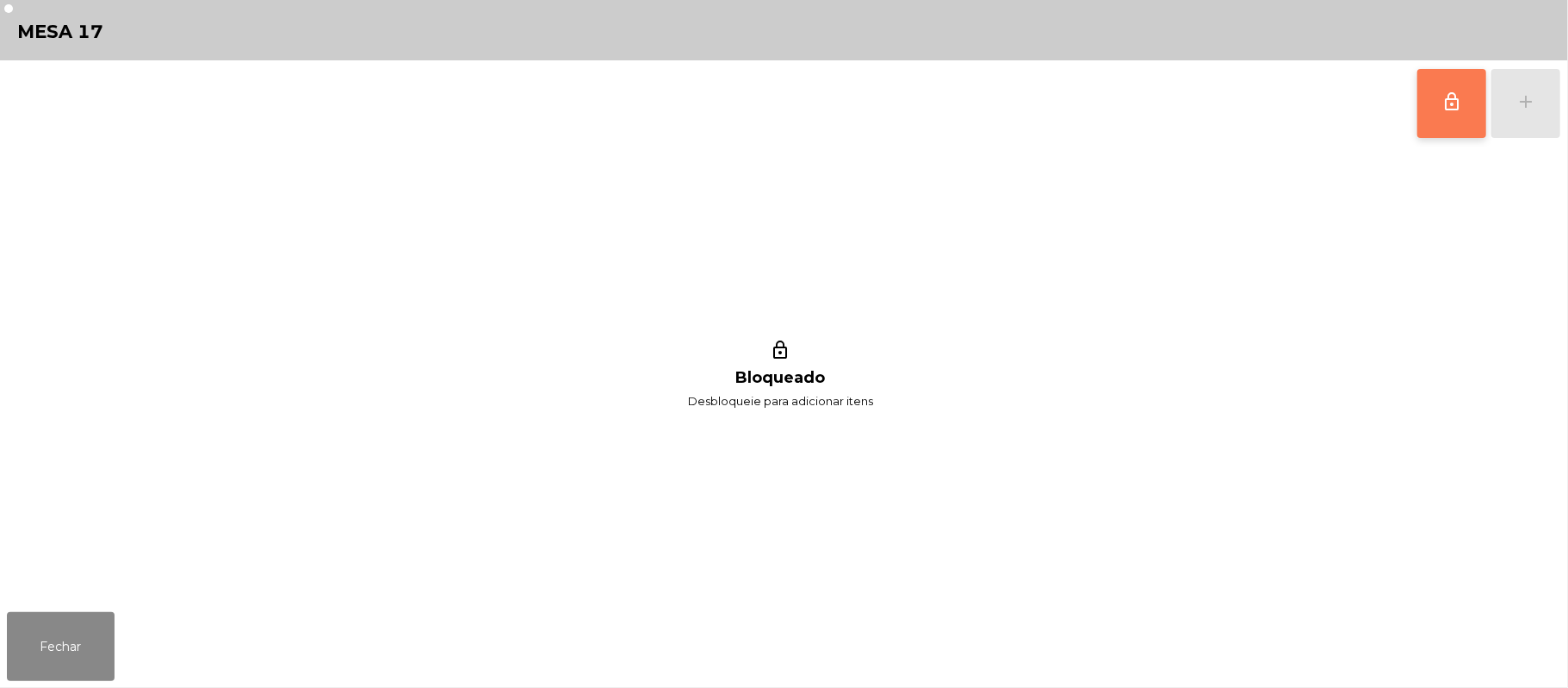
click at [1434, 99] on button "lock_outline" at bounding box center [1452, 103] width 69 height 69
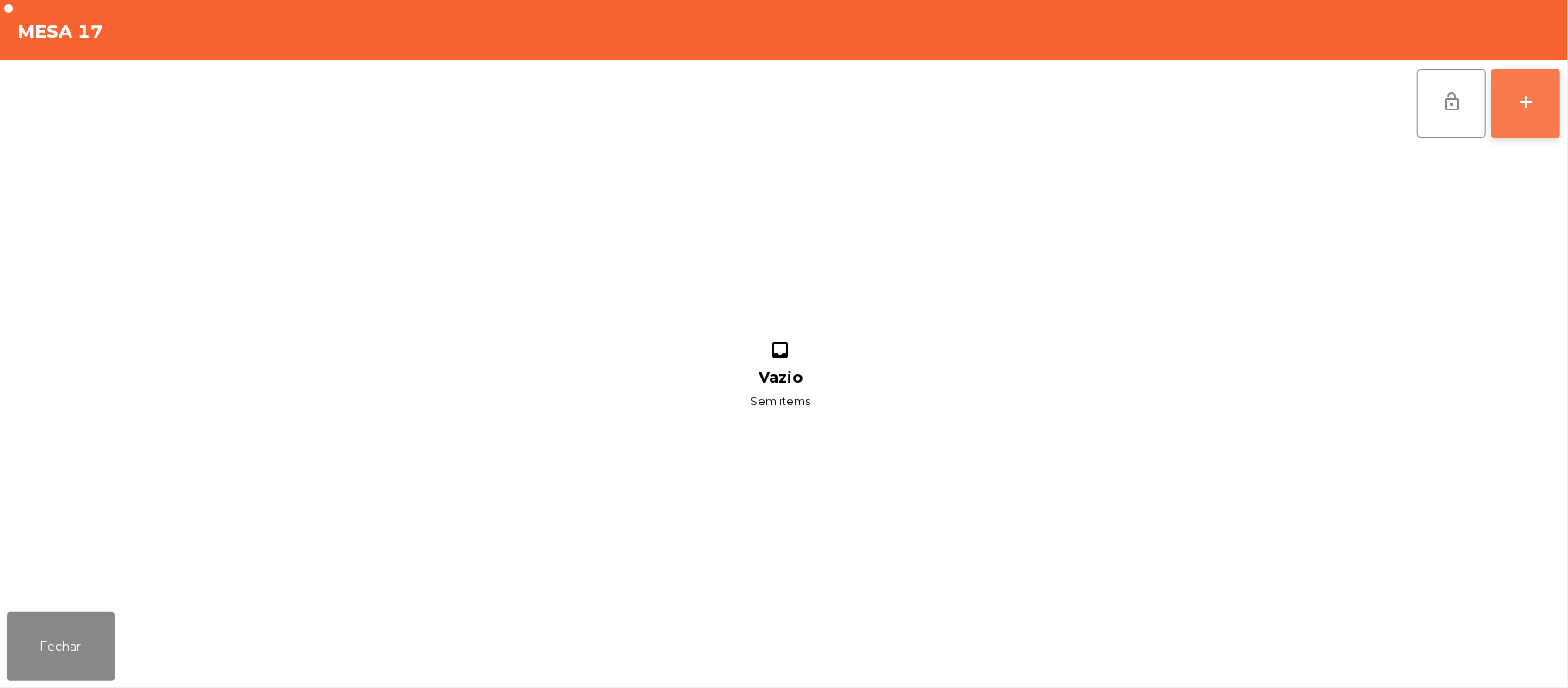
click at [1524, 104] on div "add" at bounding box center [1525, 101] width 20 height 20
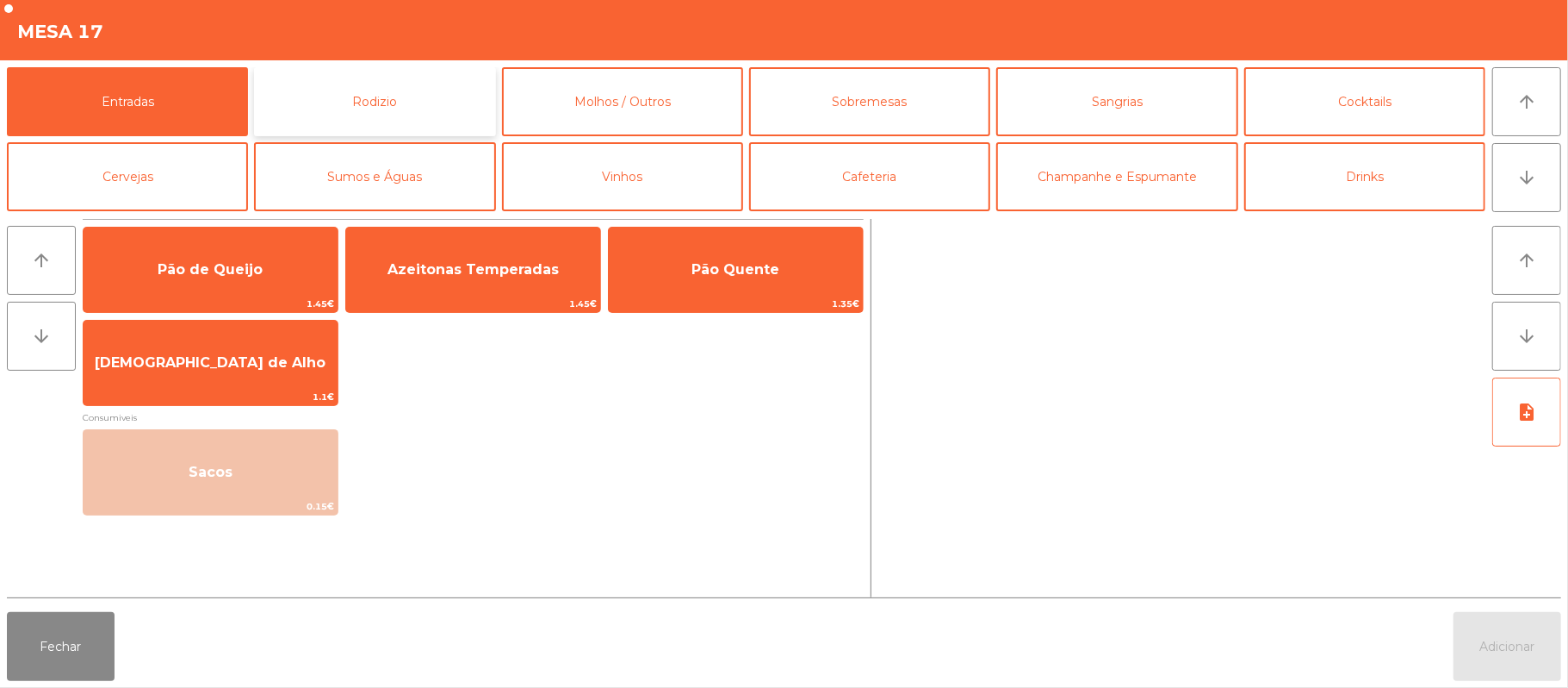
click at [382, 101] on button "Rodizio" at bounding box center [374, 101] width 241 height 69
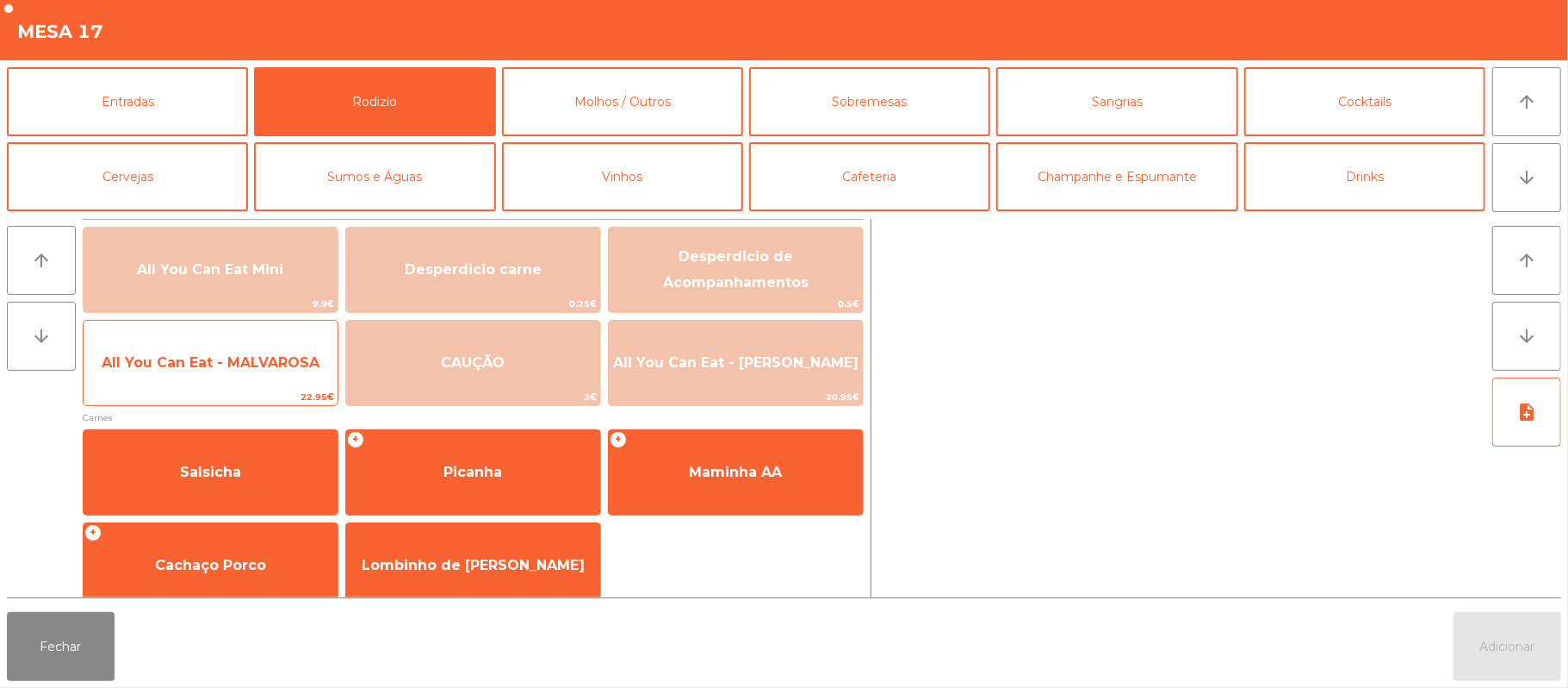
click at [271, 354] on span "All You Can Eat - MALVAROSA" at bounding box center [210, 362] width 218 height 16
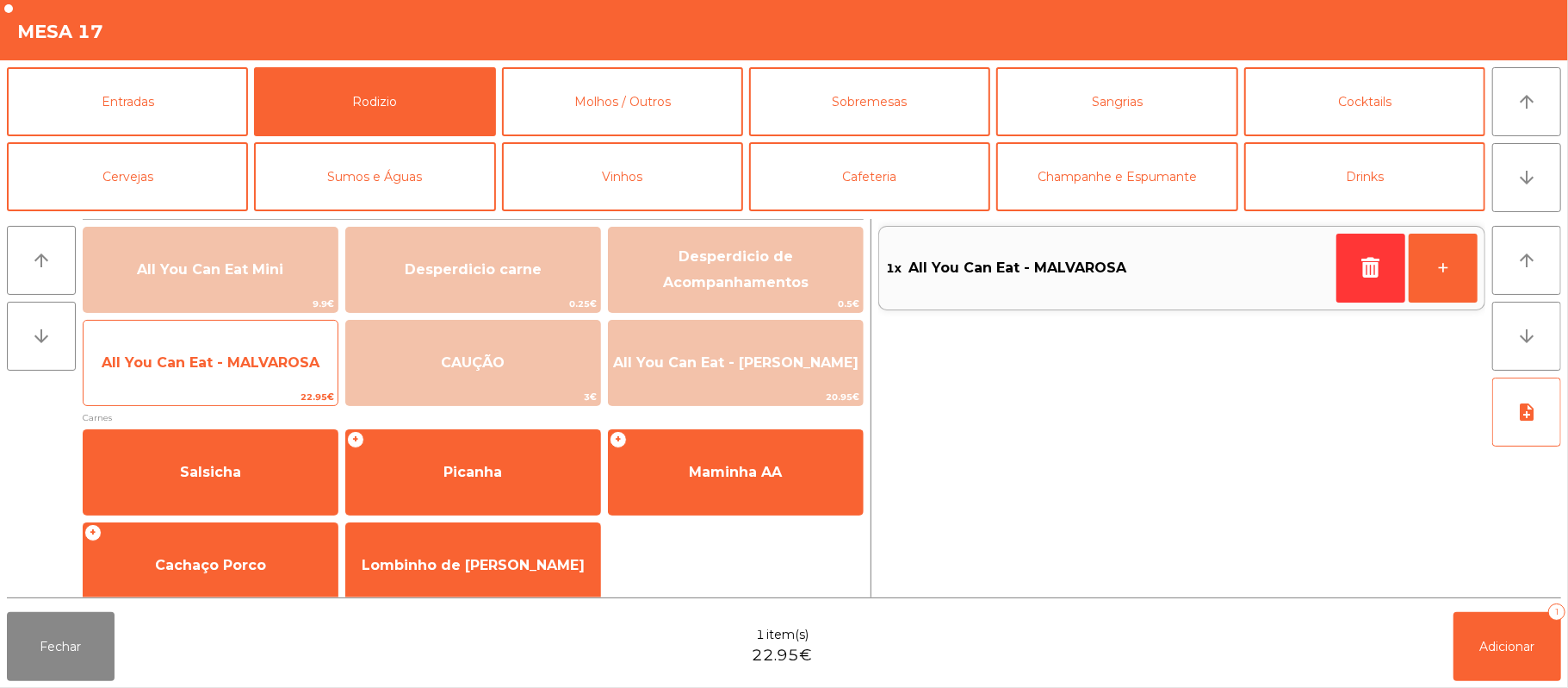
click at [279, 355] on span "All You Can Eat - MALVAROSA" at bounding box center [210, 362] width 218 height 16
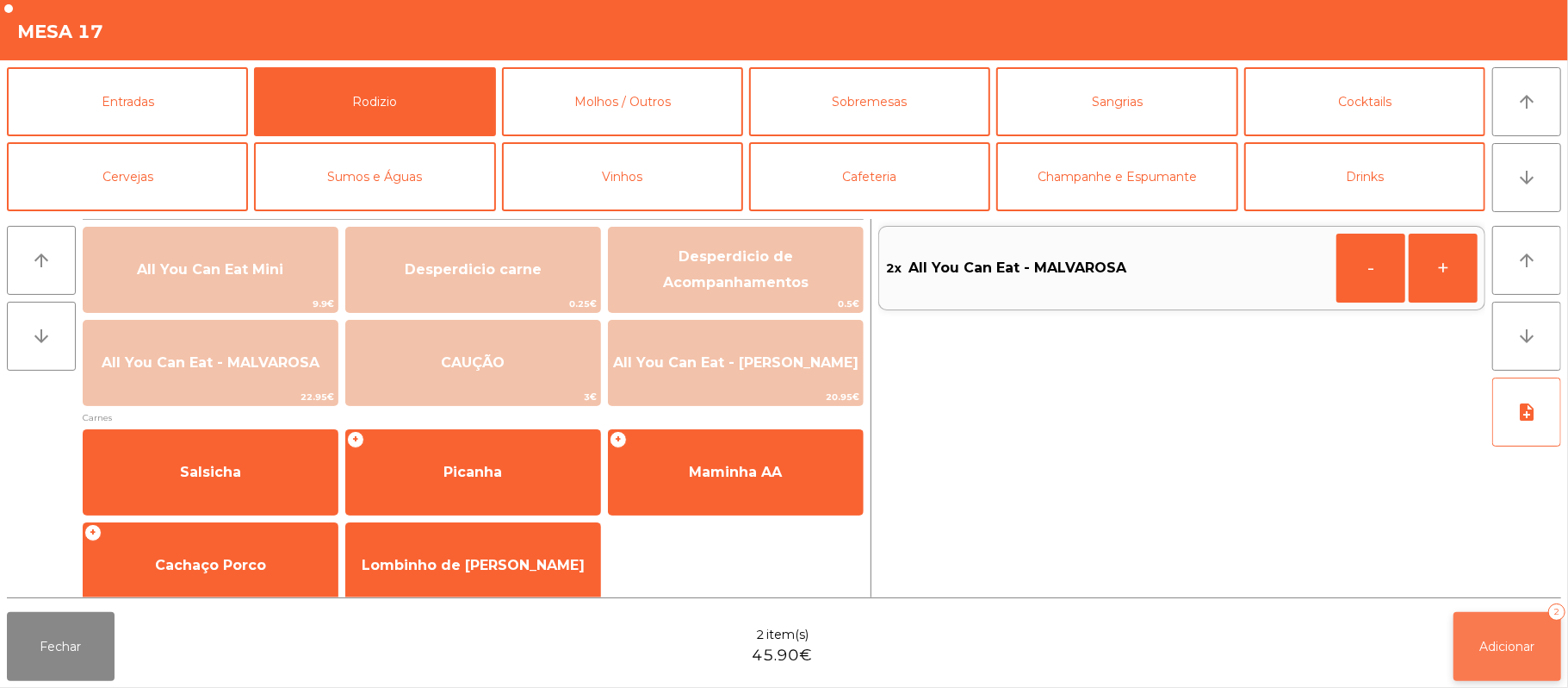
click at [1506, 635] on button "Adicionar 2" at bounding box center [1507, 645] width 107 height 69
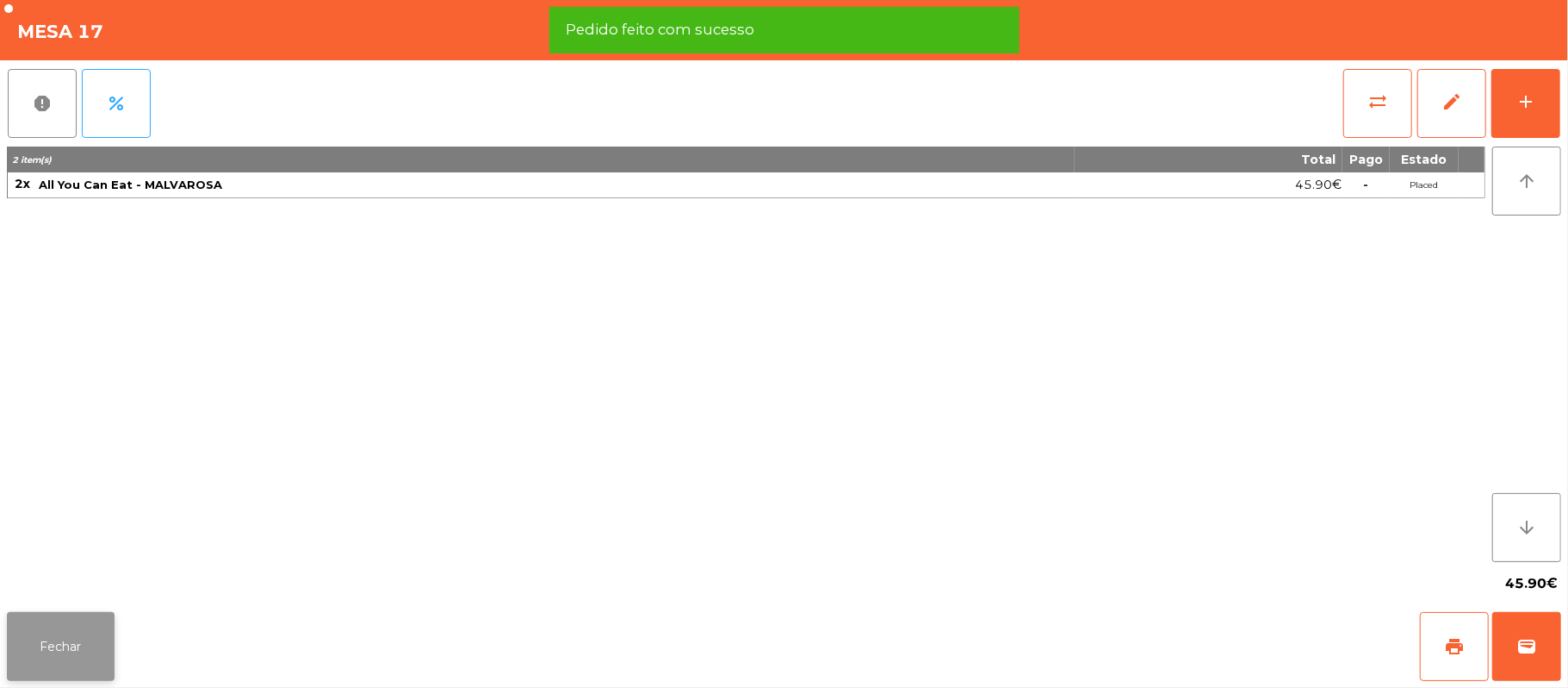
click at [49, 633] on button "Fechar" at bounding box center [60, 645] width 107 height 69
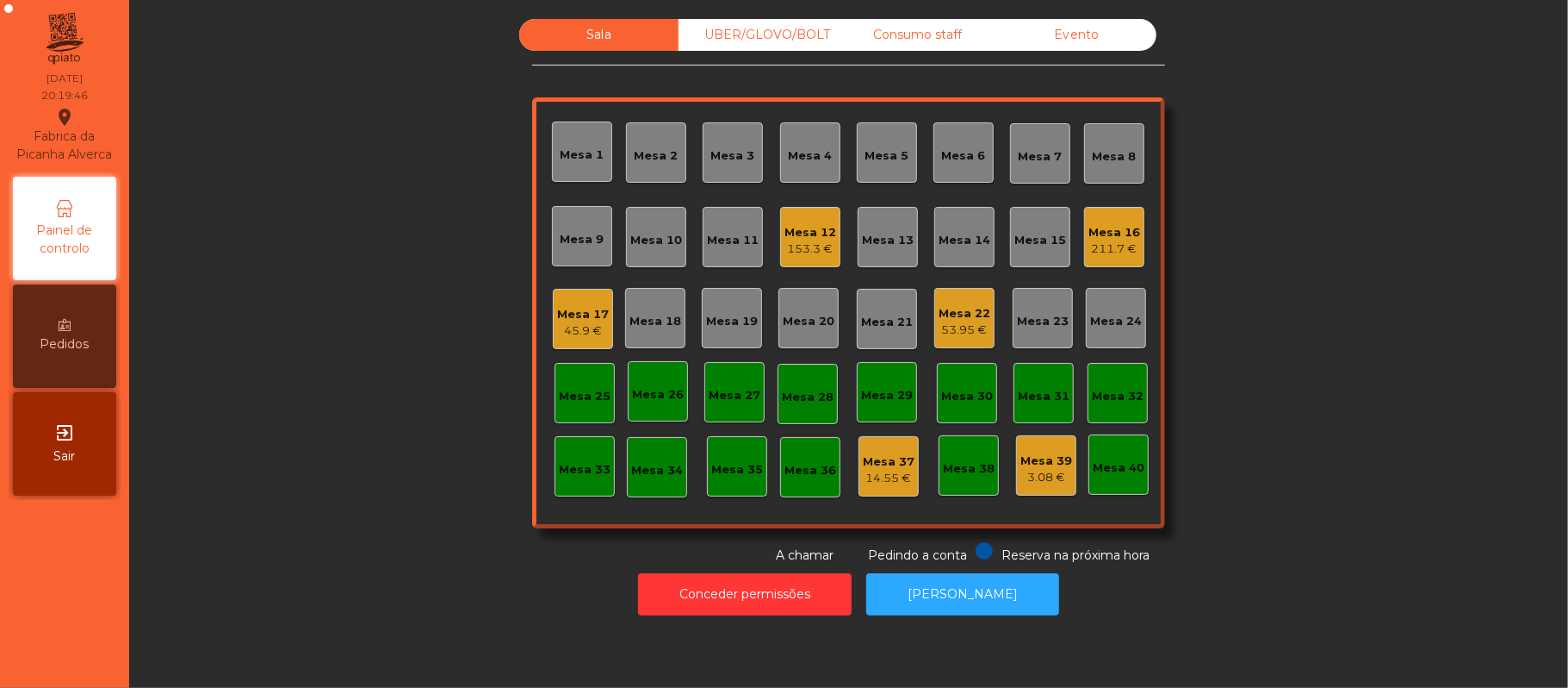
click at [810, 322] on div "Mesa 20" at bounding box center [808, 321] width 51 height 17
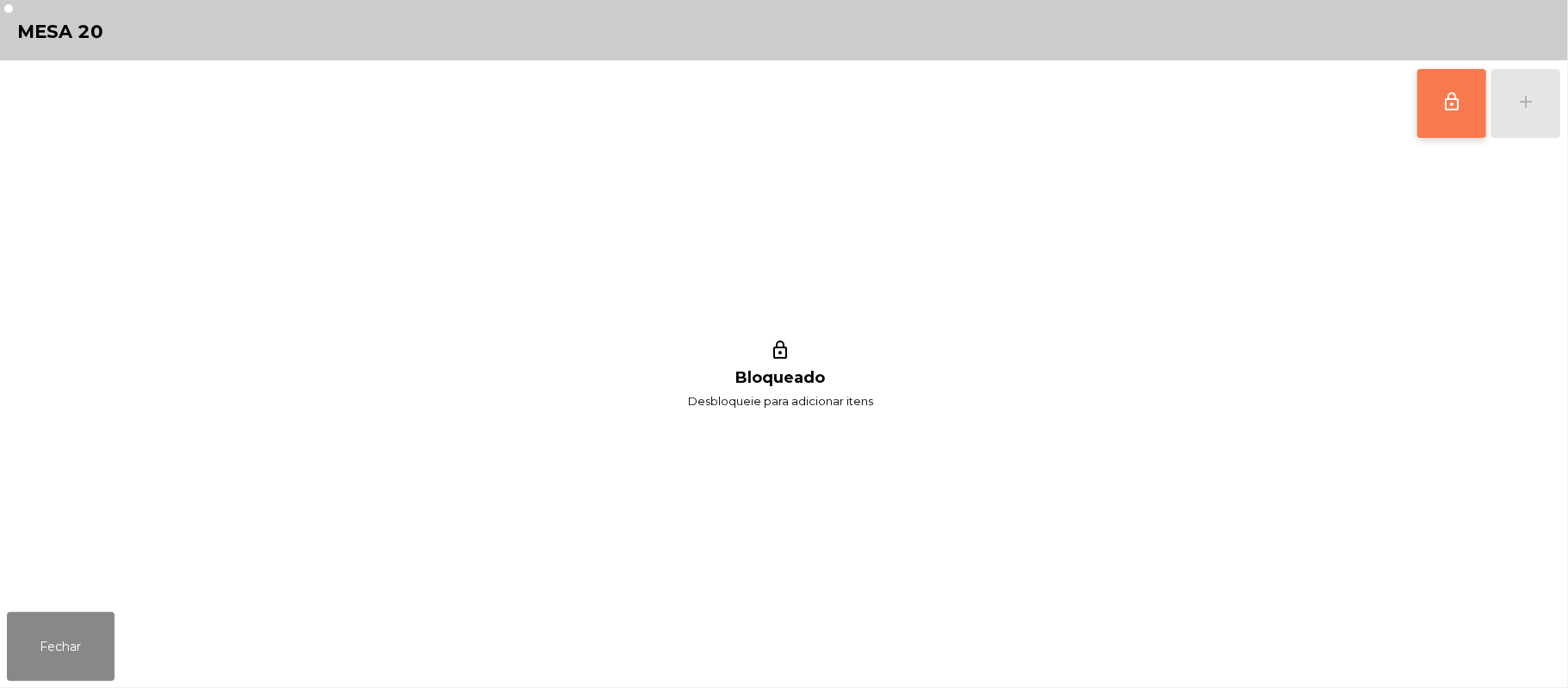
click at [1434, 105] on button "lock_outline" at bounding box center [1452, 103] width 69 height 69
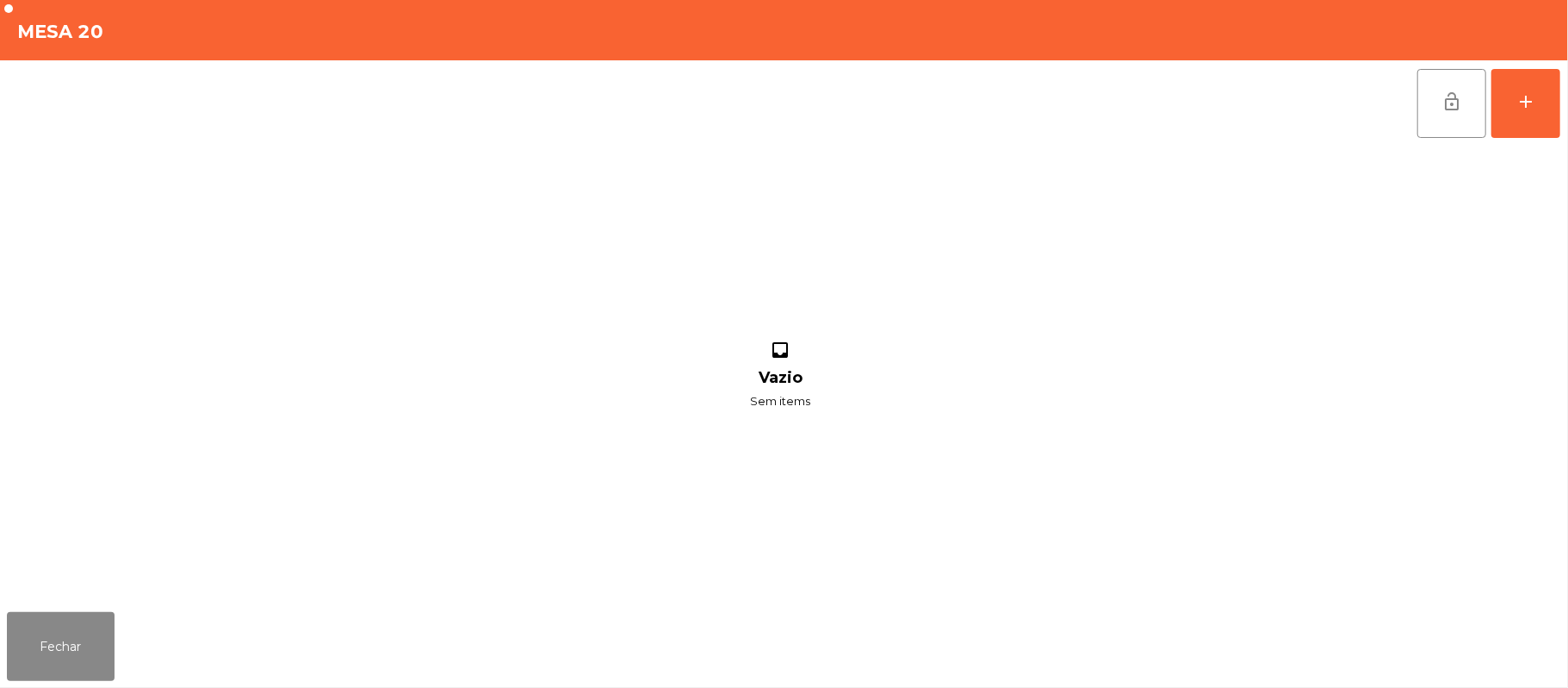
click at [1562, 122] on div "lock_open add inbox Vazio Sem items" at bounding box center [784, 332] width 1568 height 545
click at [1527, 99] on div "add" at bounding box center [1525, 101] width 20 height 20
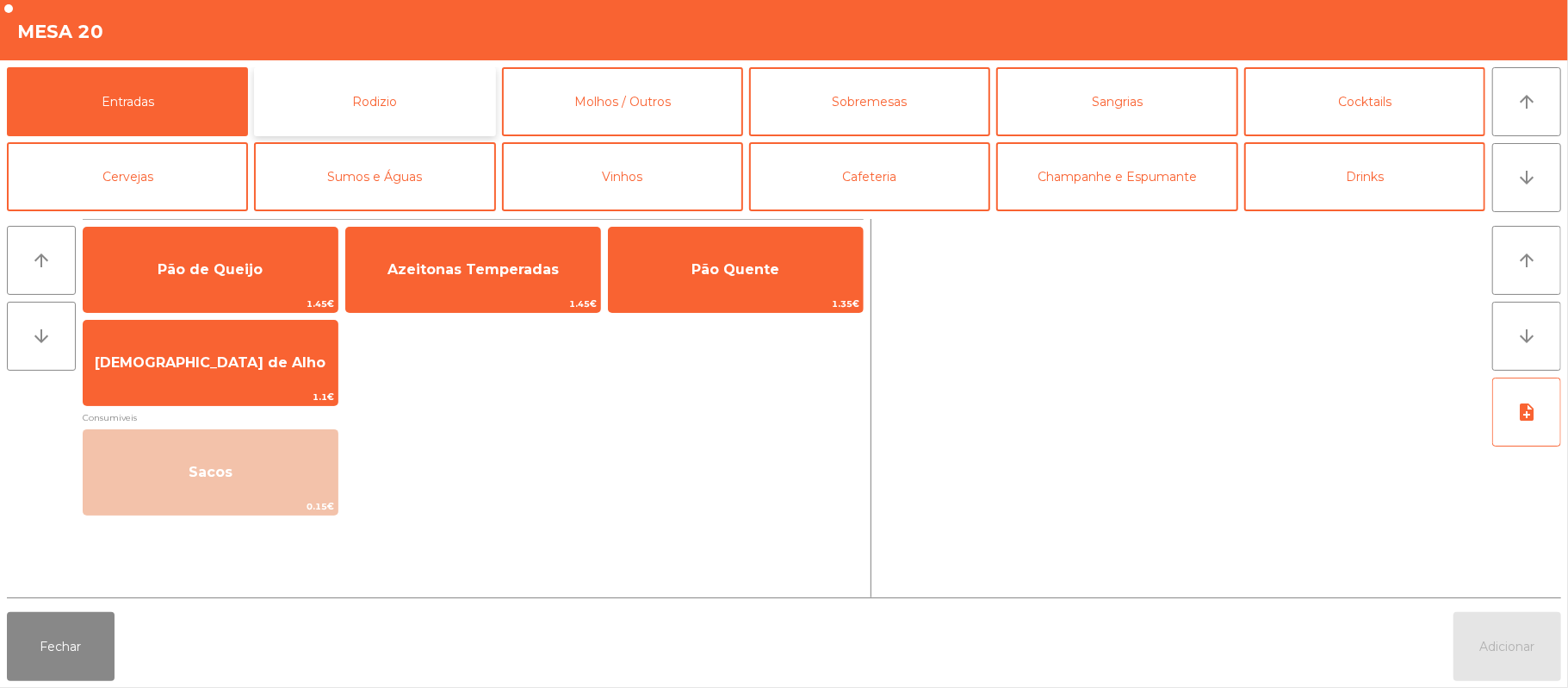
click at [369, 105] on button "Rodizio" at bounding box center [374, 101] width 241 height 69
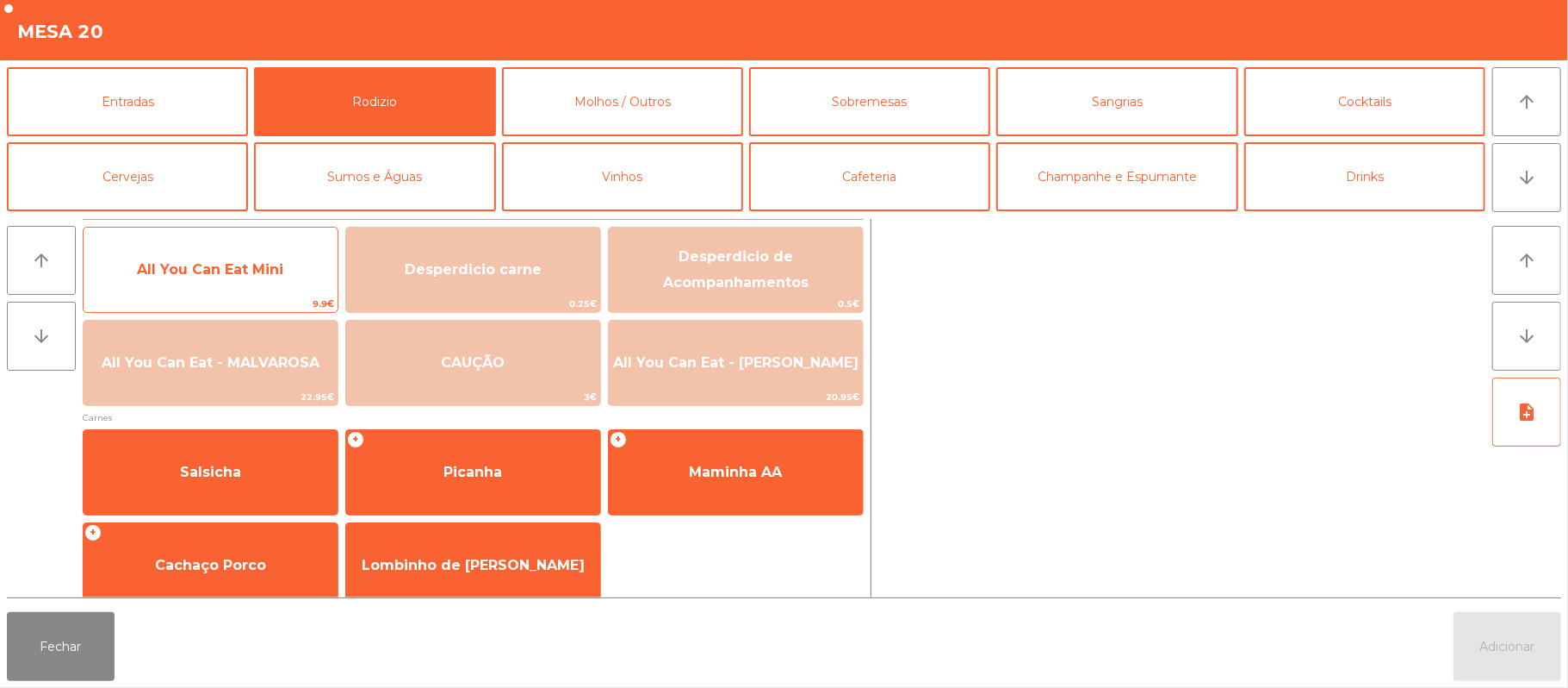
click at [255, 266] on span "All You Can Eat Mini" at bounding box center [210, 269] width 146 height 16
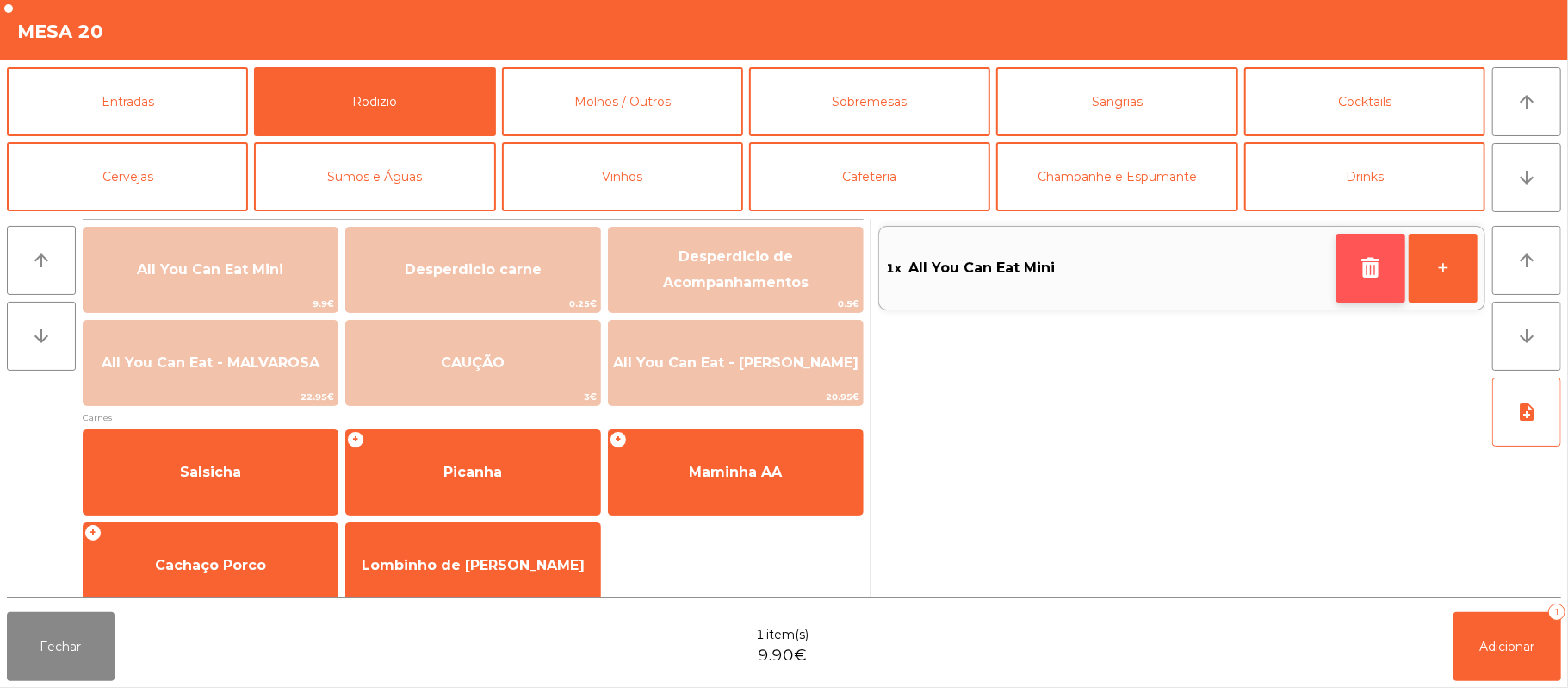
click at [1382, 278] on button "button" at bounding box center [1371, 267] width 69 height 69
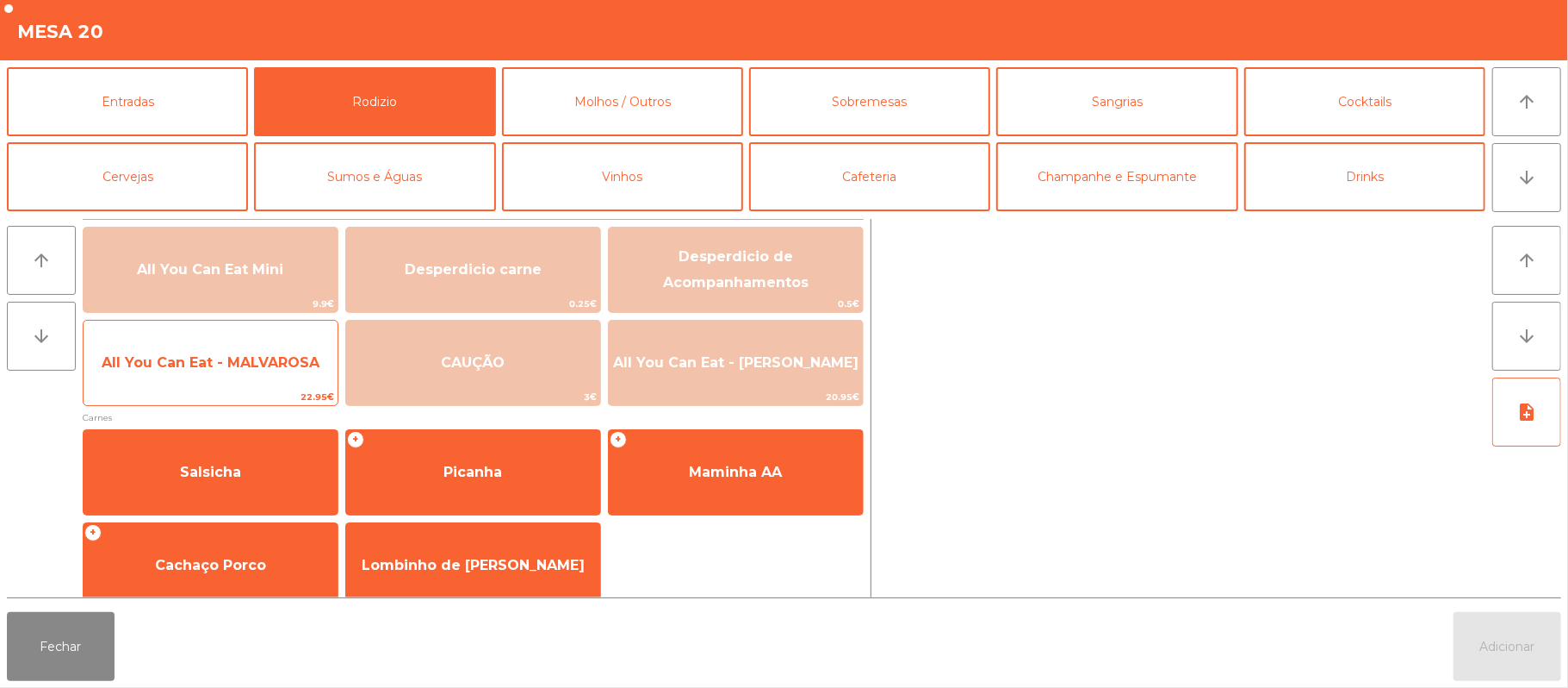
click at [281, 375] on span "All You Can Eat - MALVAROSA" at bounding box center [210, 363] width 254 height 46
click at [283, 374] on span "All You Can Eat - MALVAROSA" at bounding box center [210, 363] width 254 height 46
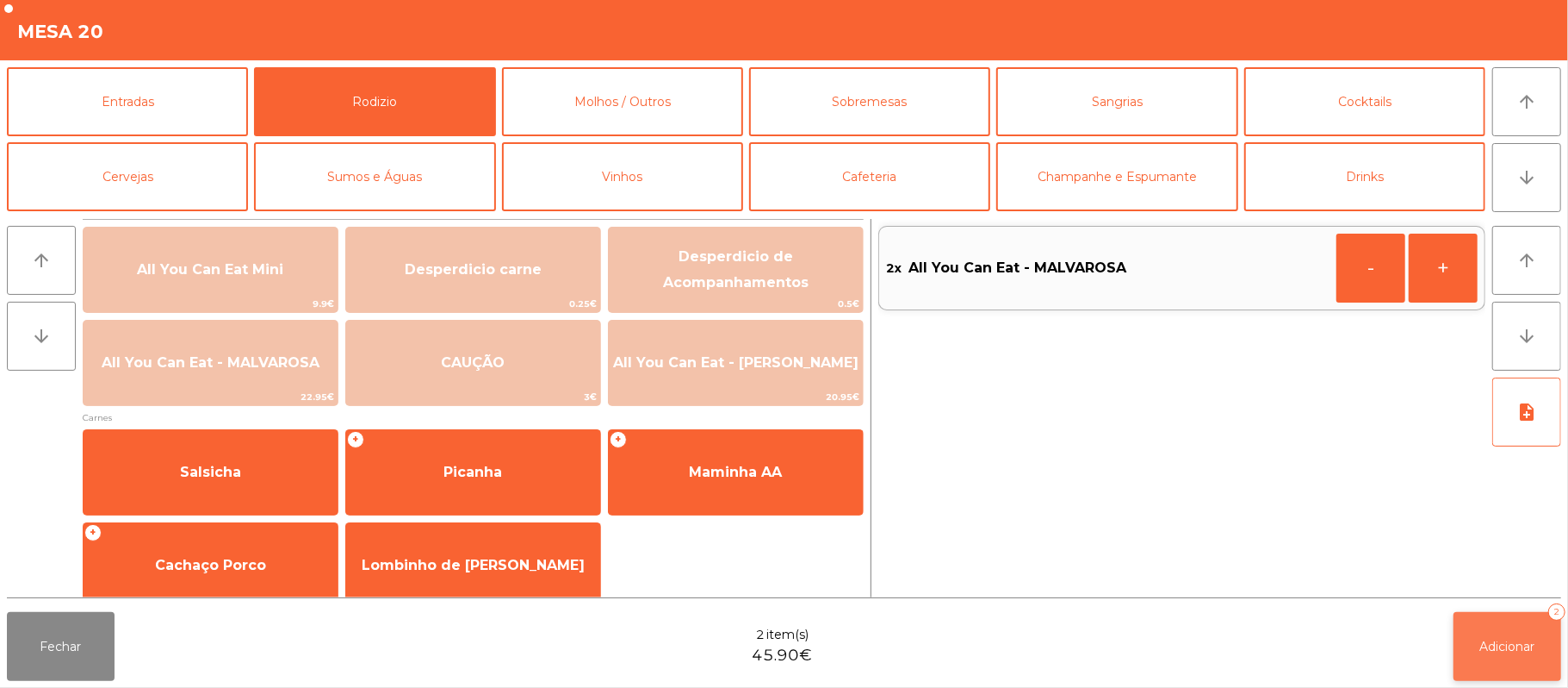
click at [1513, 656] on button "Adicionar 2" at bounding box center [1507, 645] width 107 height 69
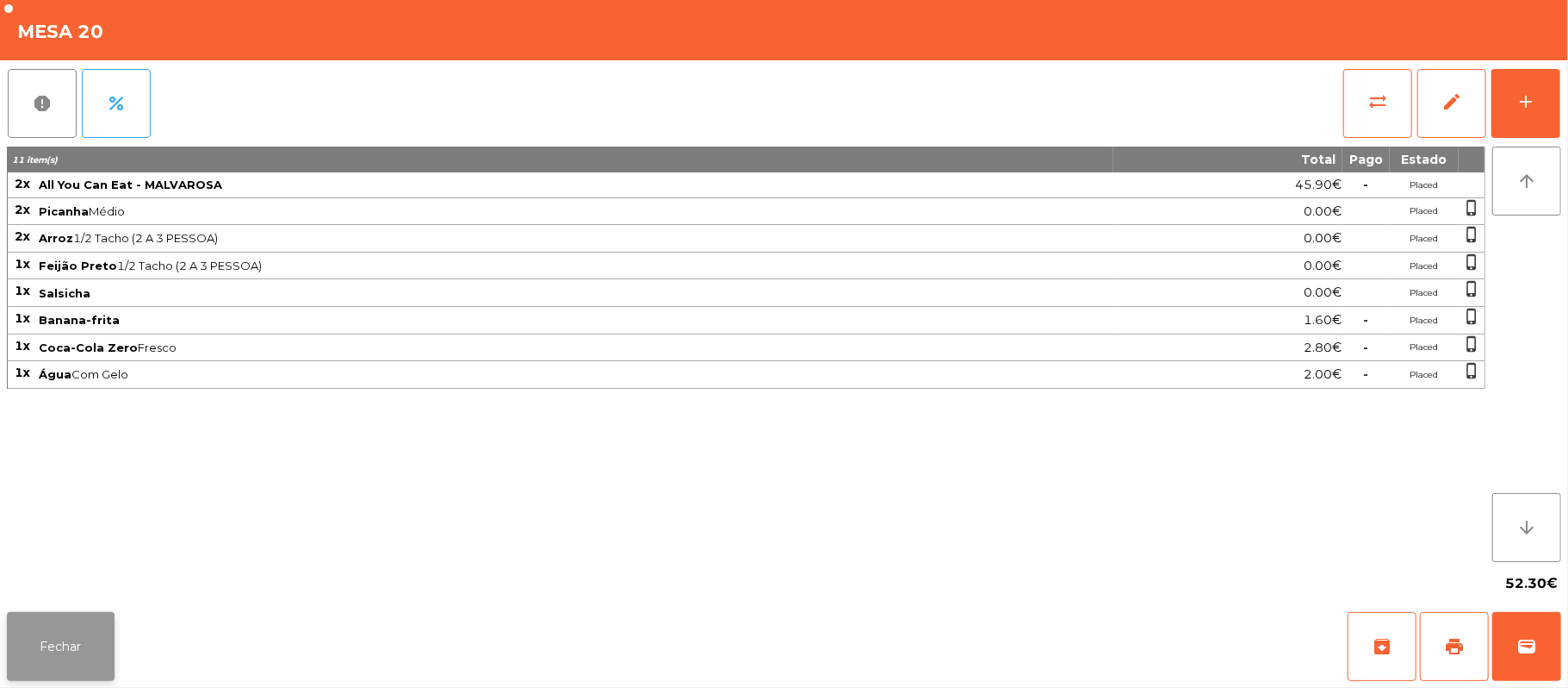
click at [93, 652] on button "Fechar" at bounding box center [60, 645] width 107 height 69
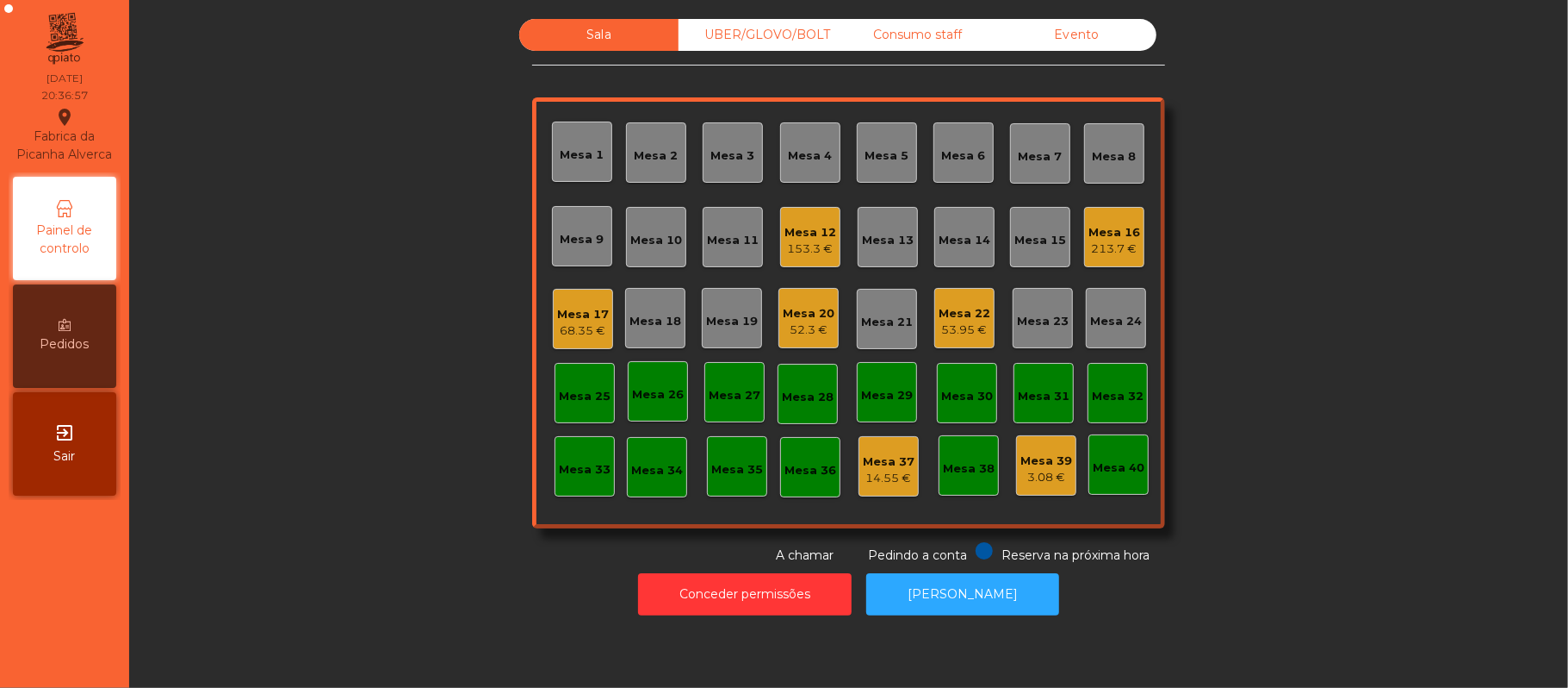
click at [1049, 468] on div "3.08 €" at bounding box center [1046, 477] width 51 height 17
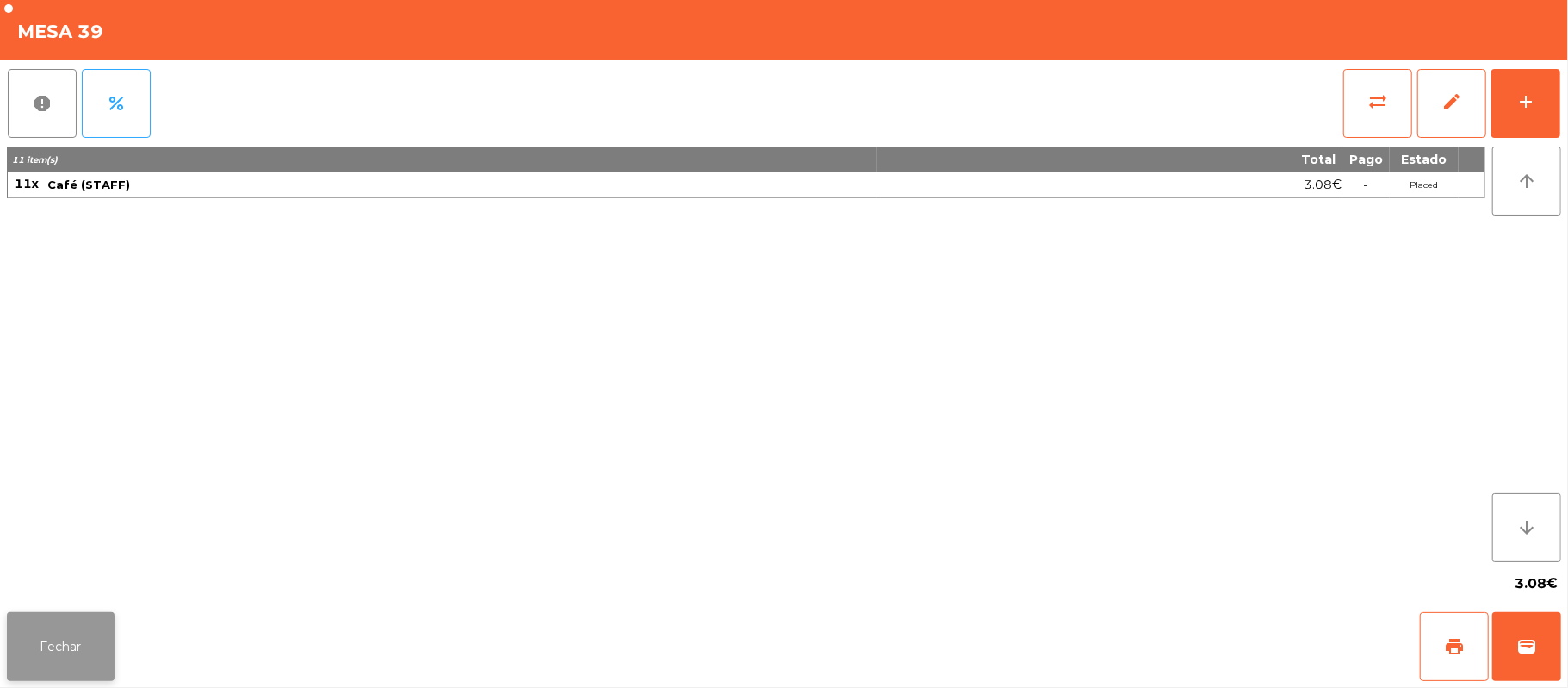
click at [59, 673] on button "Fechar" at bounding box center [60, 645] width 107 height 69
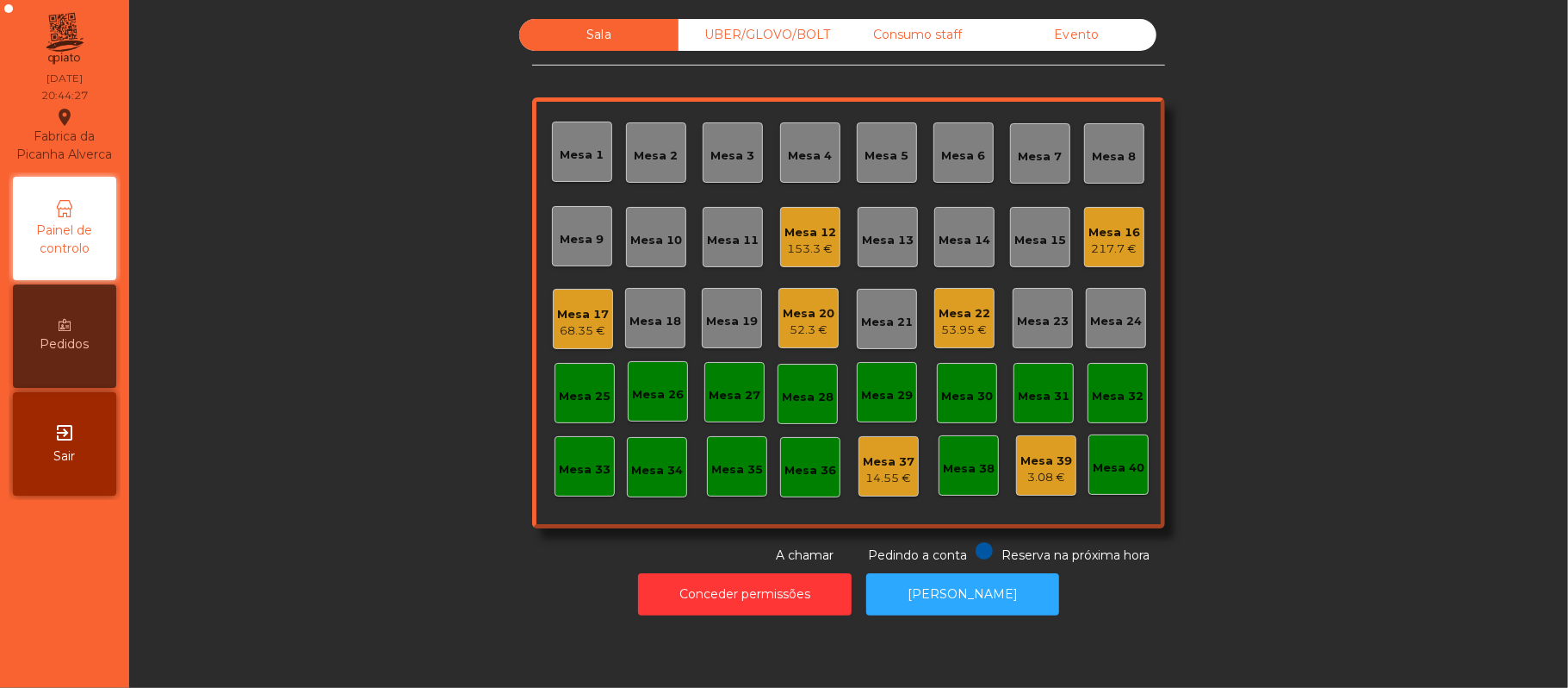
click at [1100, 228] on div "Mesa 16" at bounding box center [1113, 232] width 51 height 17
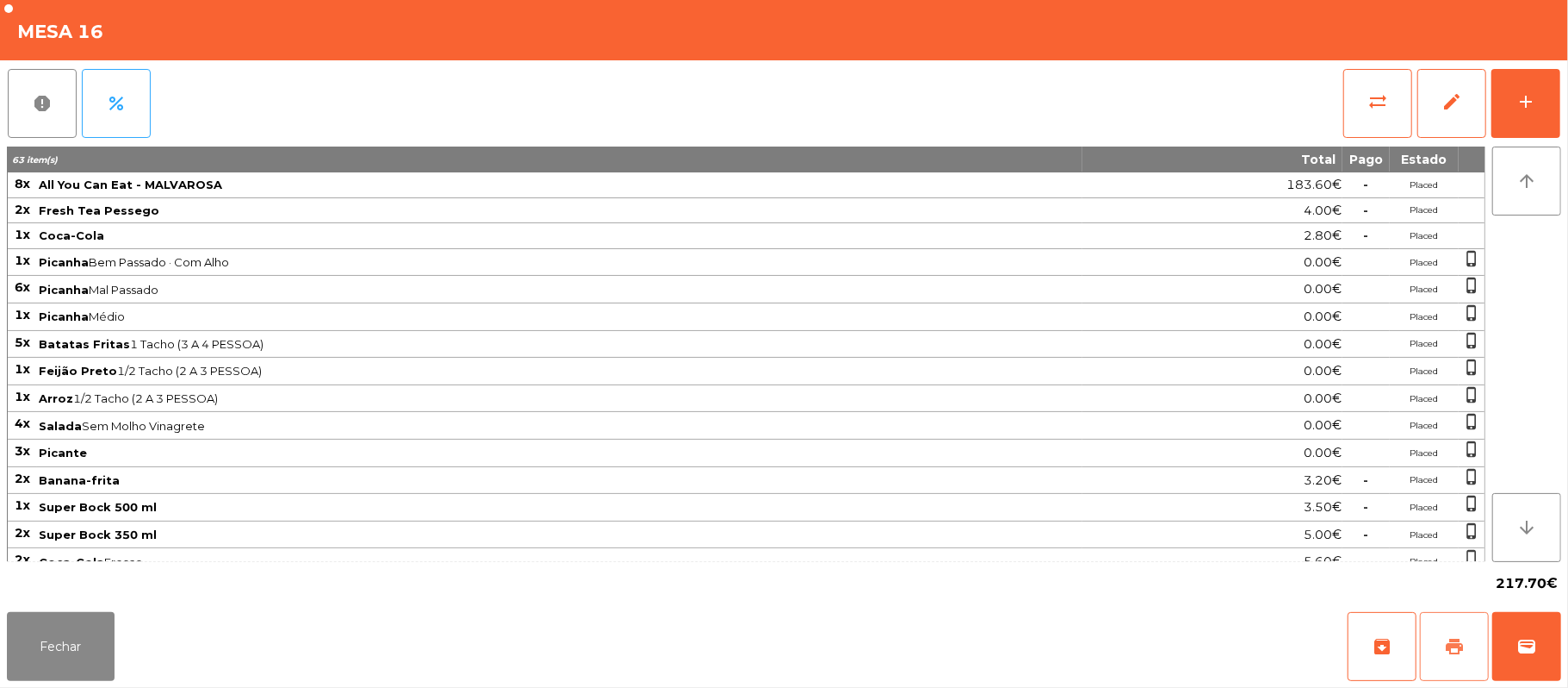
click at [1451, 639] on span "print" at bounding box center [1454, 645] width 20 height 20
click at [1385, 114] on button "sync_alt" at bounding box center [1377, 103] width 69 height 69
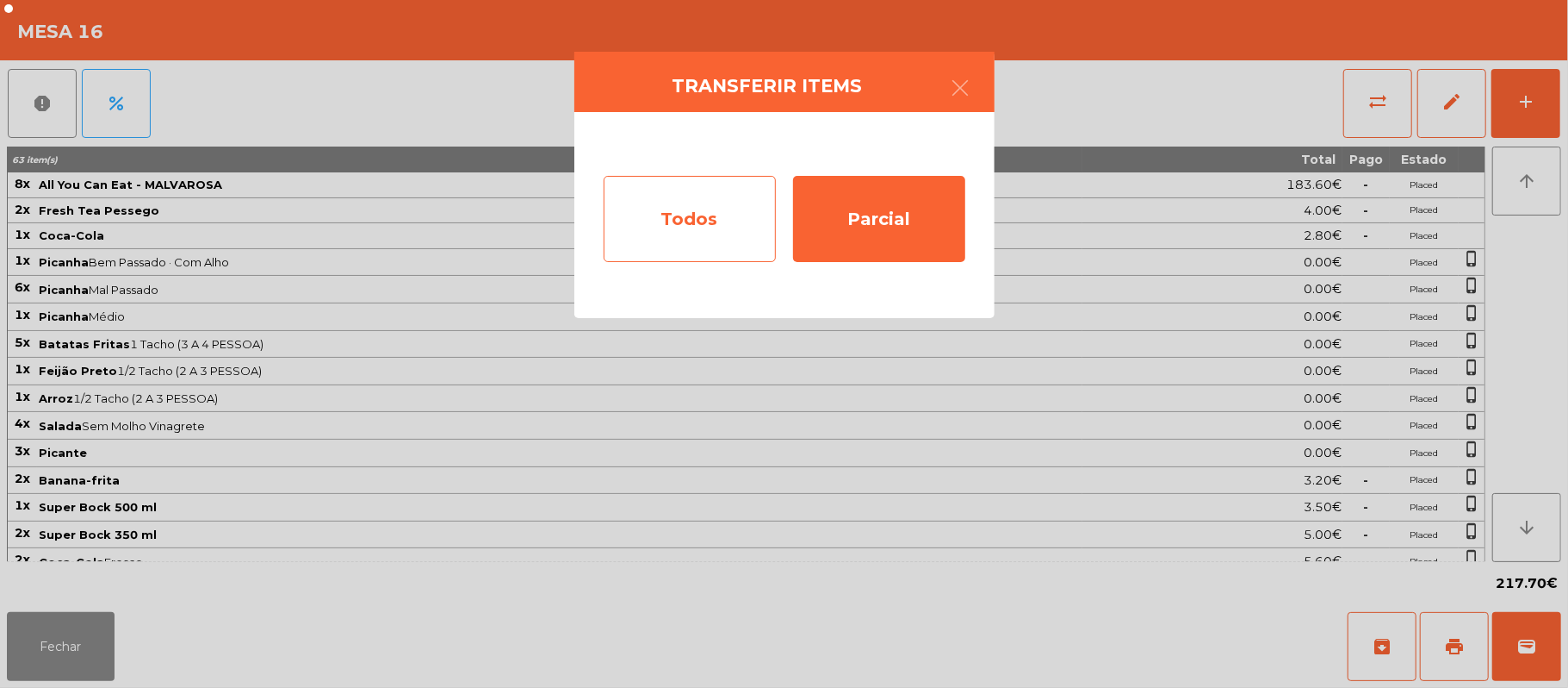
click at [695, 222] on div "Todos" at bounding box center [690, 219] width 172 height 86
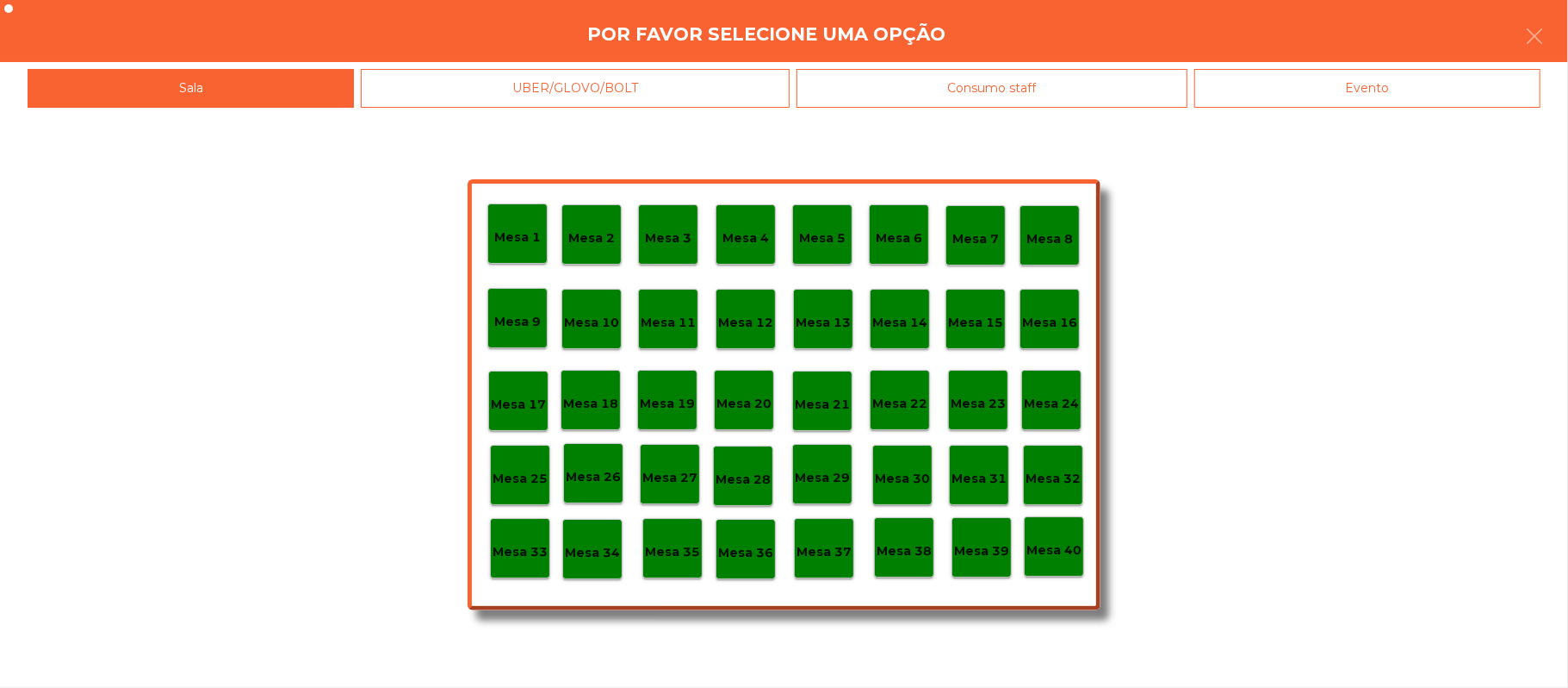
click at [1357, 86] on div "Evento" at bounding box center [1368, 88] width 346 height 39
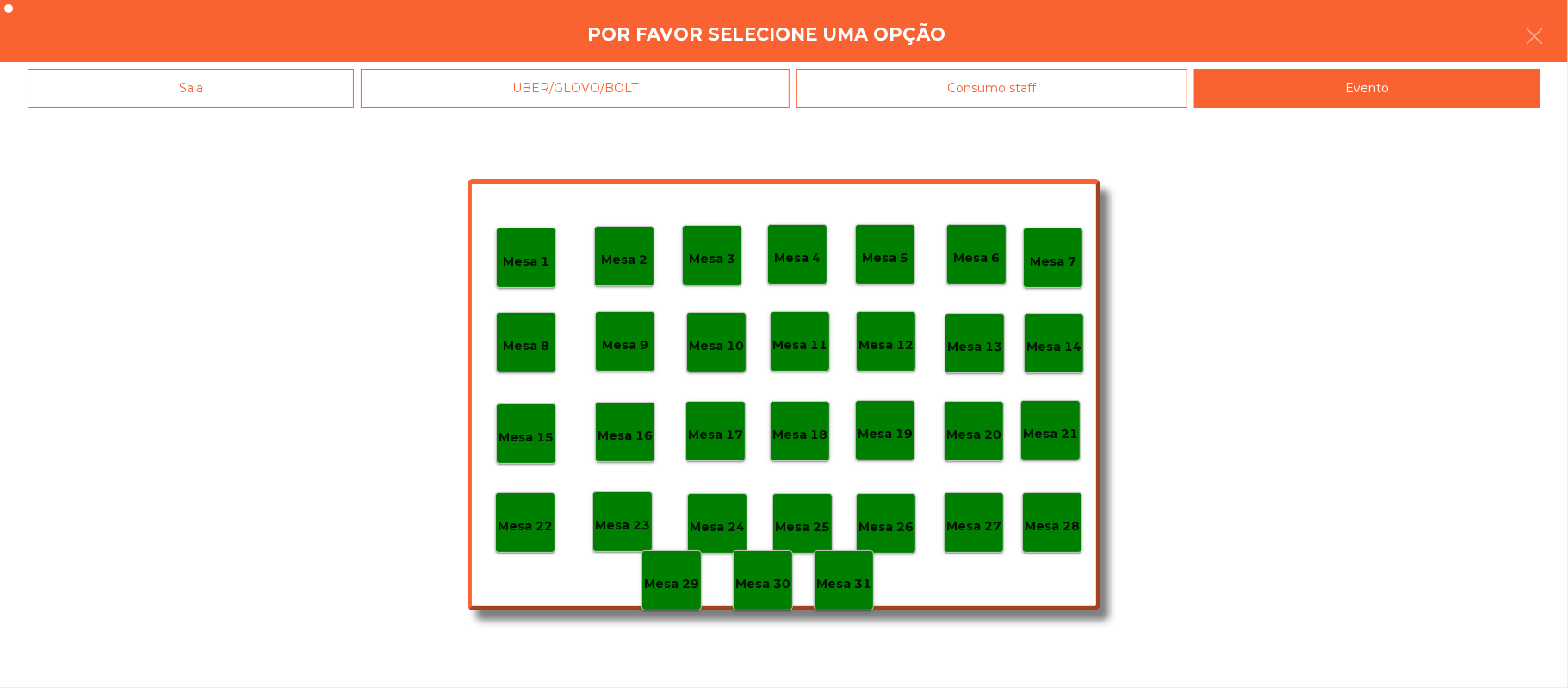
click at [1054, 507] on div "Mesa 28" at bounding box center [1052, 522] width 60 height 60
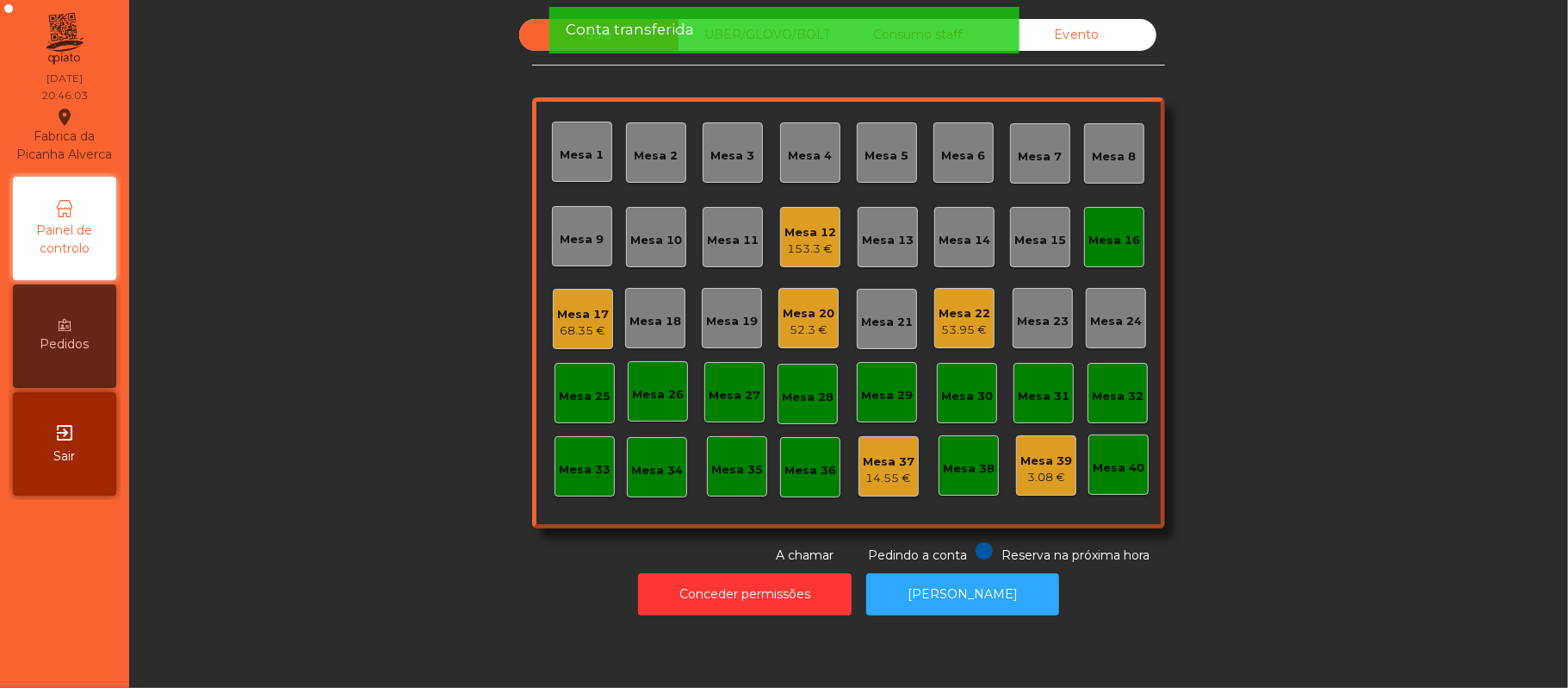
click at [1108, 240] on div "Mesa 16" at bounding box center [1113, 241] width 51 height 17
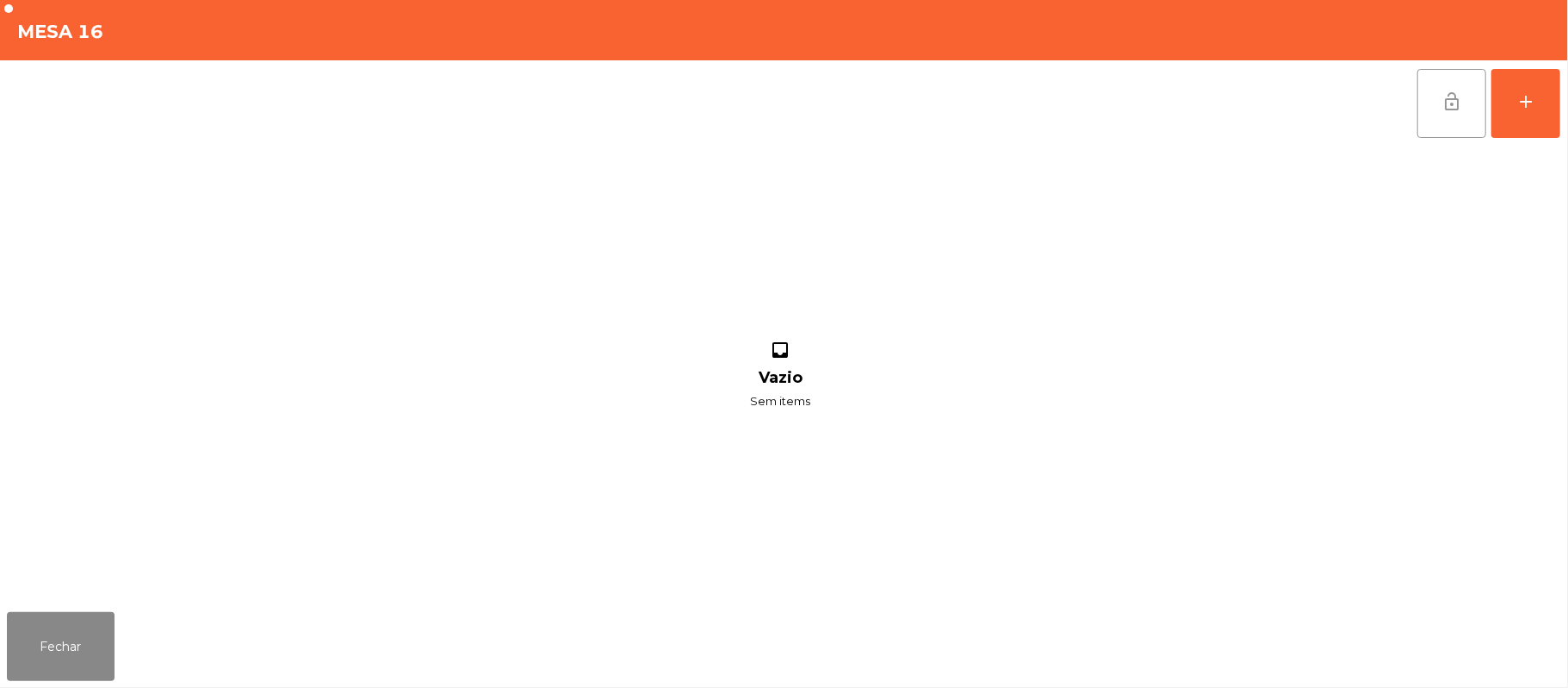
click at [1467, 106] on button "lock_open" at bounding box center [1452, 103] width 69 height 69
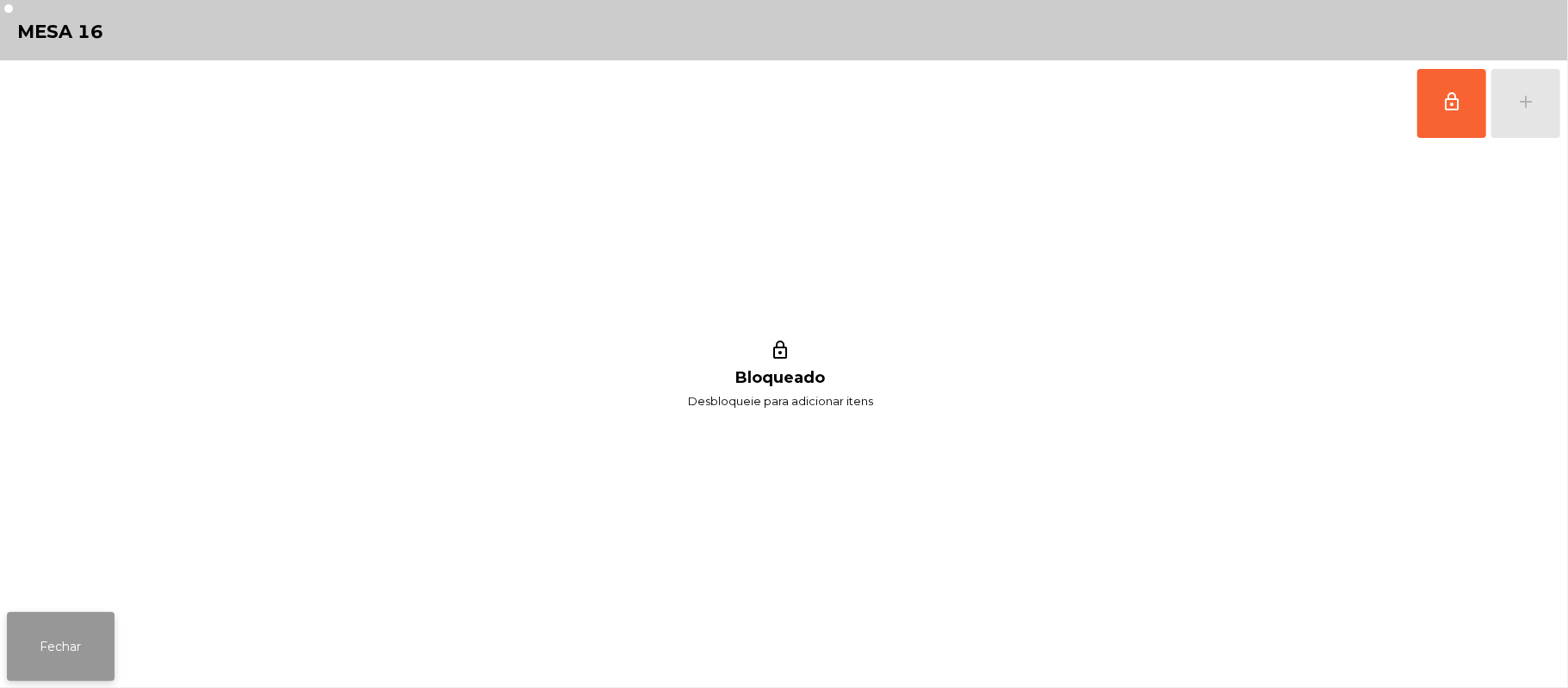
click at [46, 633] on button "Fechar" at bounding box center [60, 645] width 107 height 69
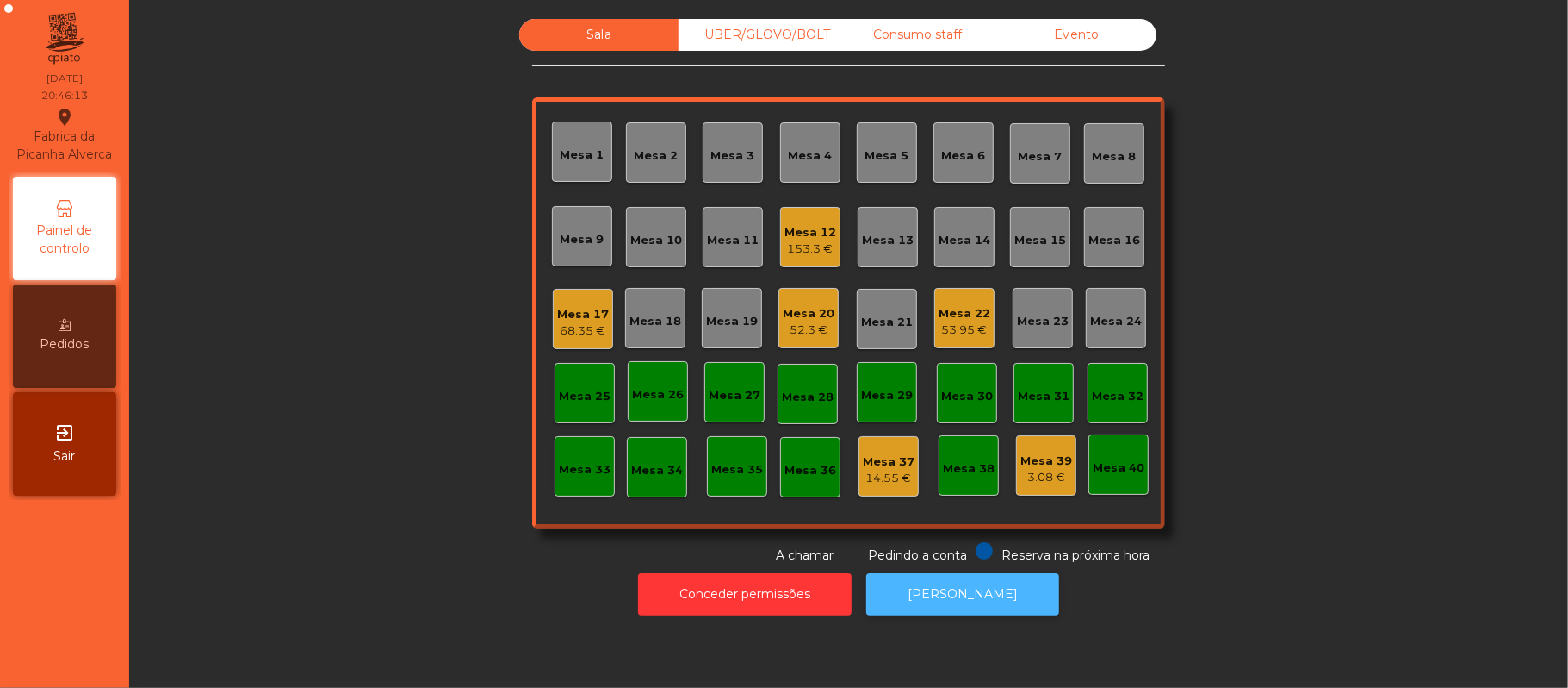
click at [999, 593] on button "[PERSON_NAME]" at bounding box center [962, 594] width 192 height 43
click at [748, 44] on div "UBER/GLOVO/BOLT" at bounding box center [758, 35] width 160 height 32
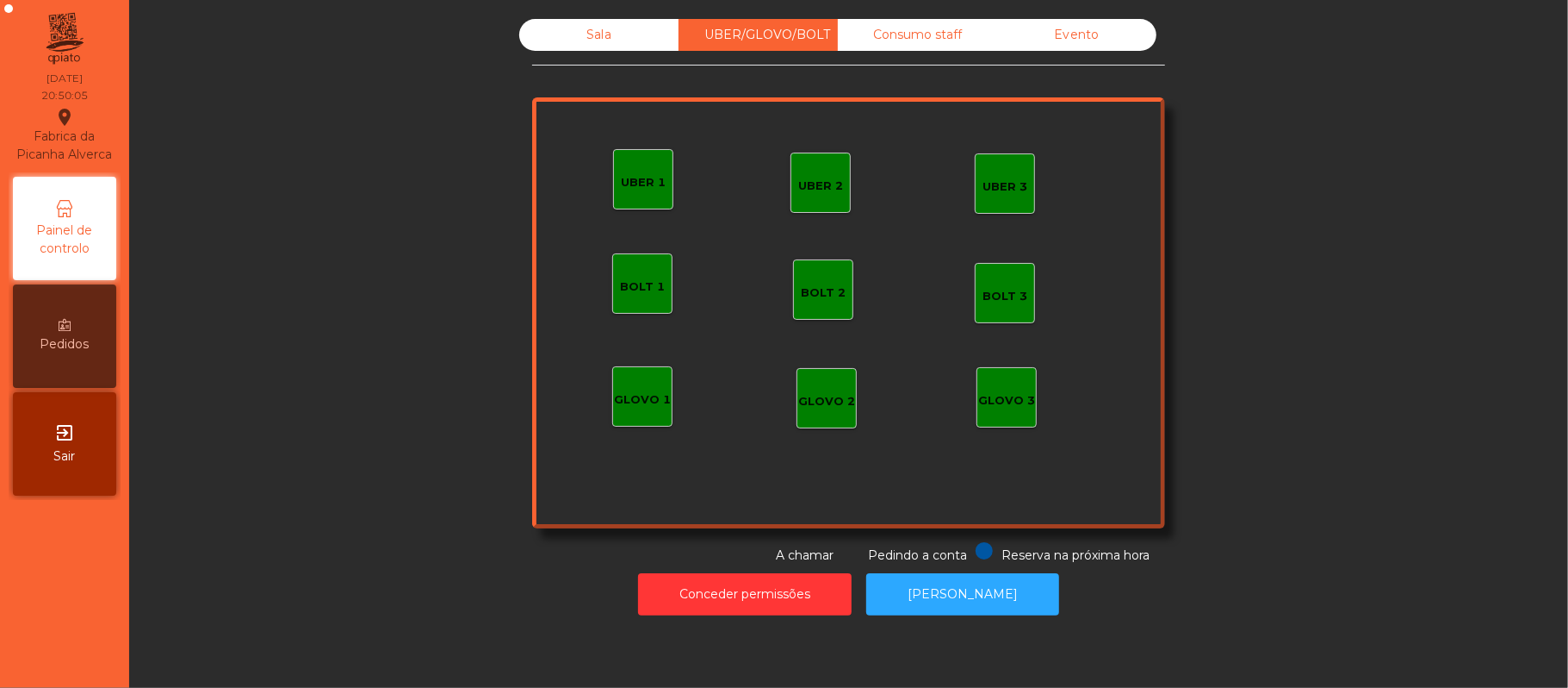
click at [644, 183] on div "UBER 1" at bounding box center [643, 183] width 44 height 17
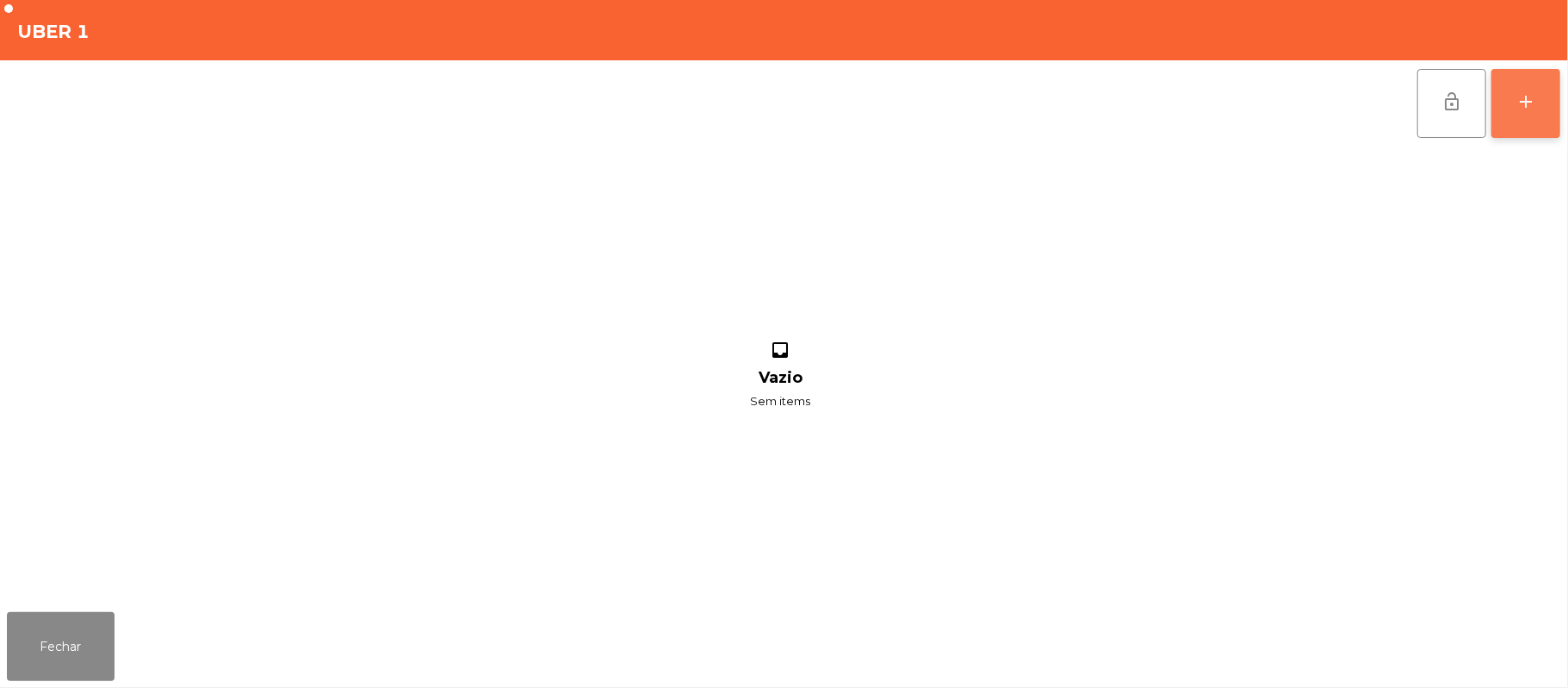
click at [1504, 122] on button "add" at bounding box center [1525, 103] width 69 height 69
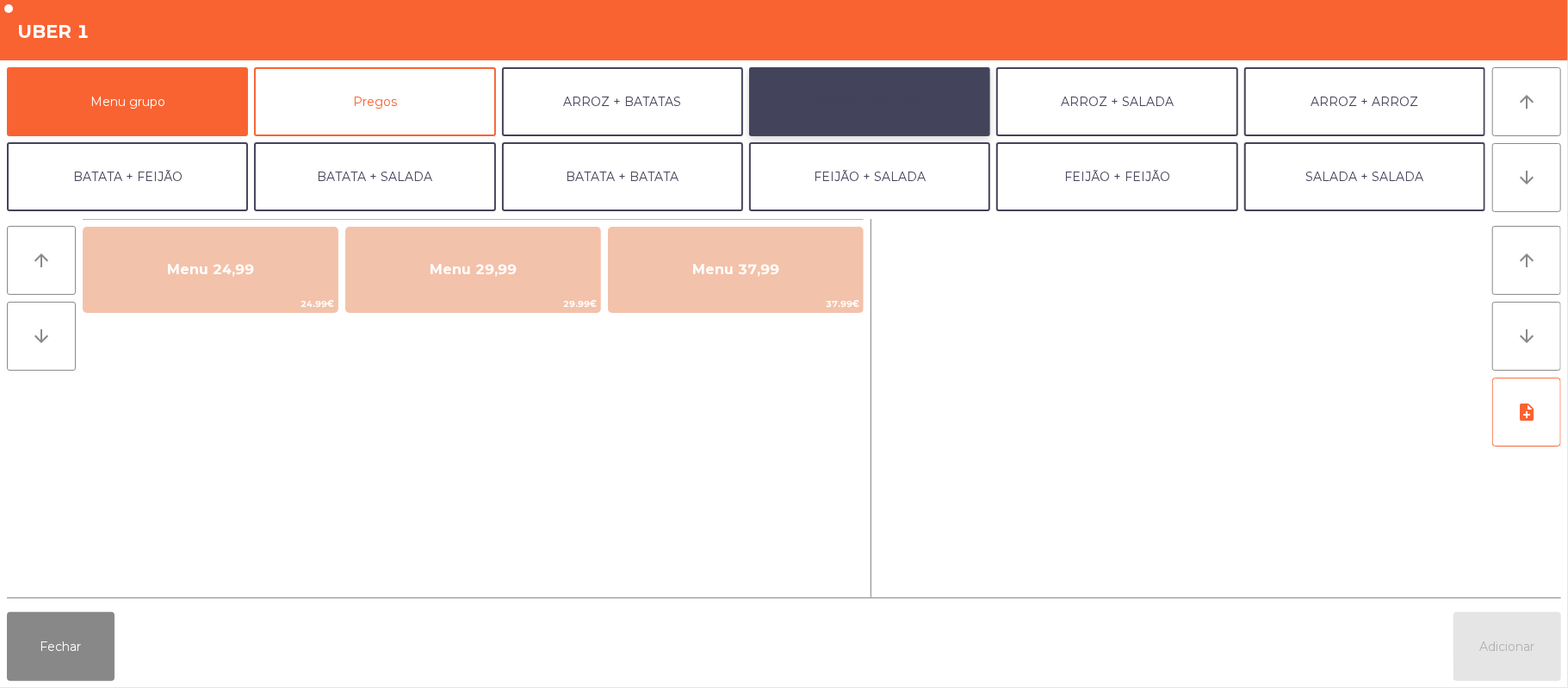
click at [869, 105] on button "ARROZ + FEIJÃO" at bounding box center [870, 101] width 241 height 69
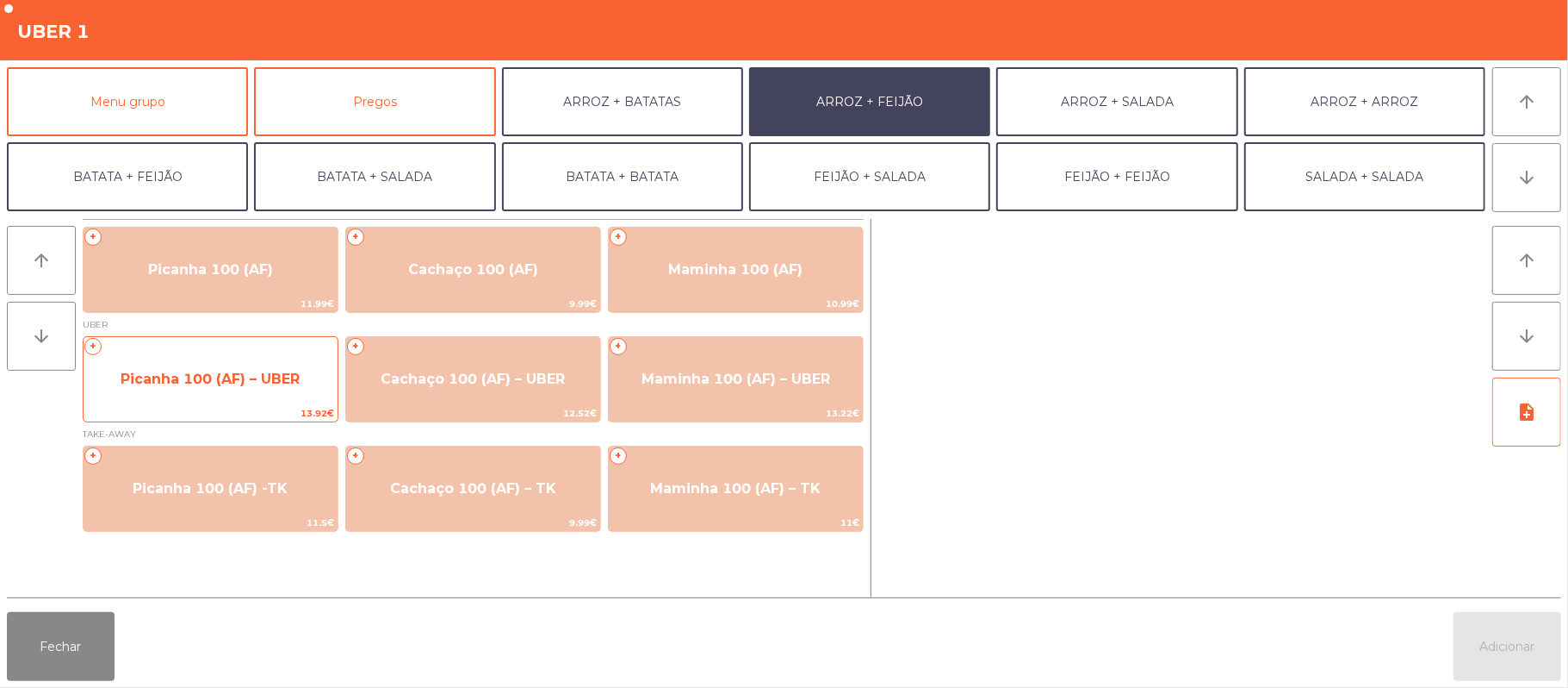
click at [283, 381] on span "Picanha 100 (AF) – UBER" at bounding box center [210, 378] width 179 height 16
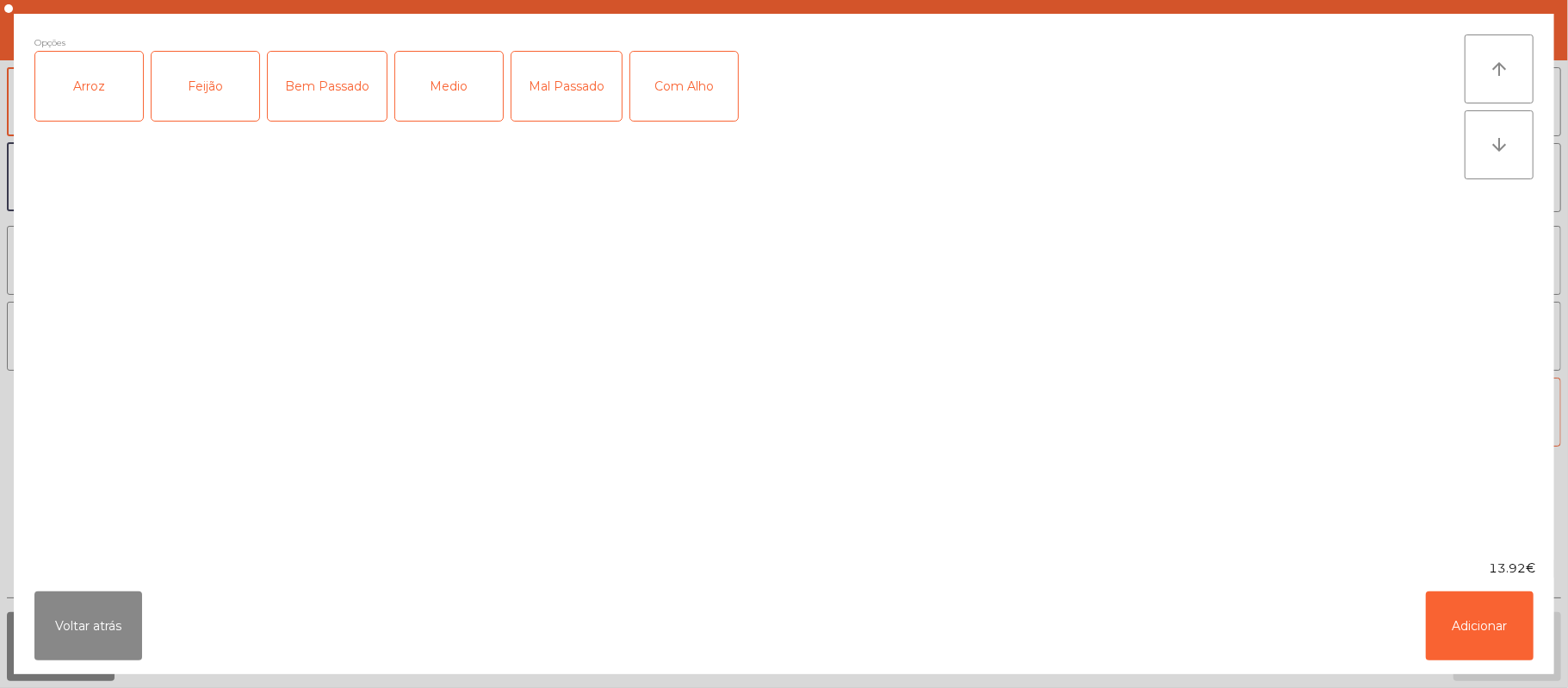
click at [459, 100] on div "Medio" at bounding box center [449, 85] width 107 height 69
click at [80, 106] on div "Arroz" at bounding box center [89, 85] width 107 height 69
click at [207, 95] on div "Feijão" at bounding box center [205, 85] width 107 height 69
click at [1468, 638] on button "Adicionar" at bounding box center [1479, 625] width 107 height 69
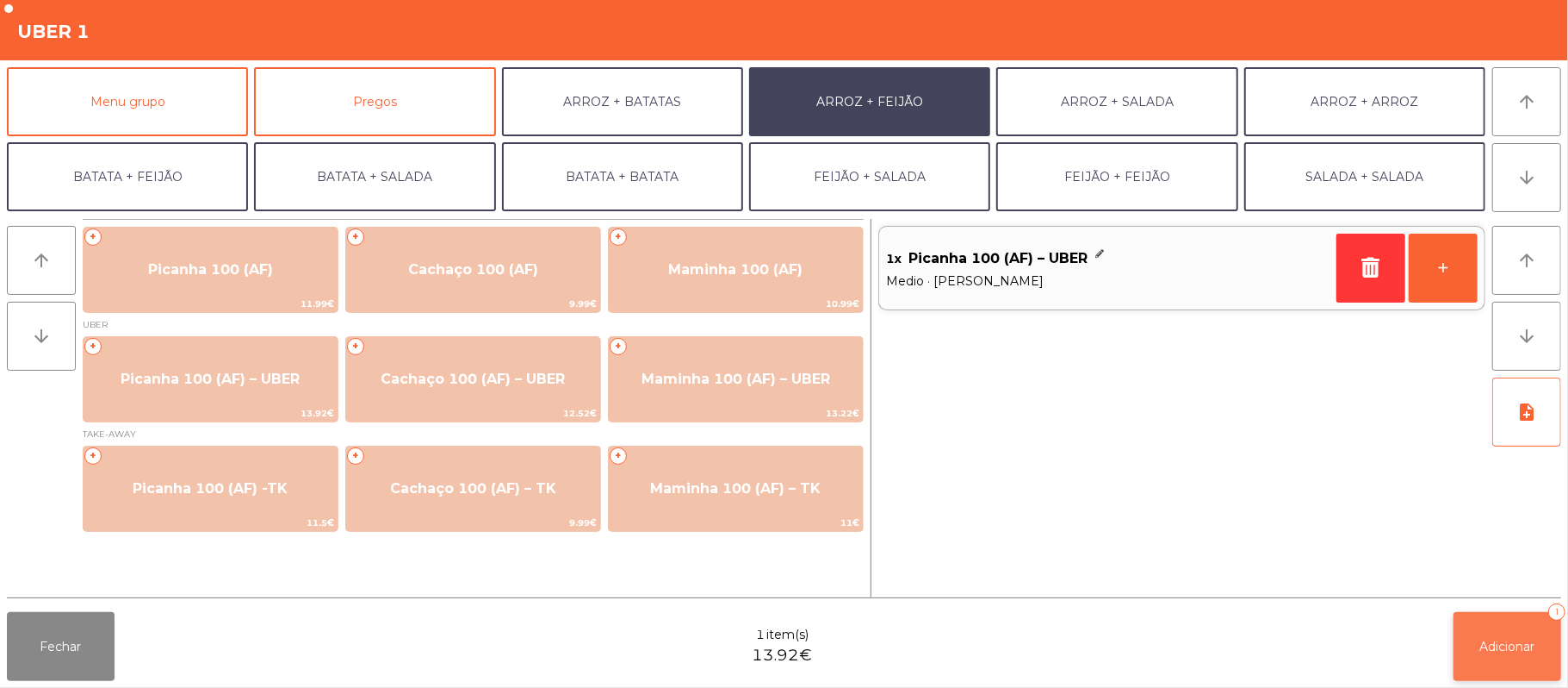
click at [1510, 656] on button "Adicionar 1" at bounding box center [1507, 645] width 107 height 69
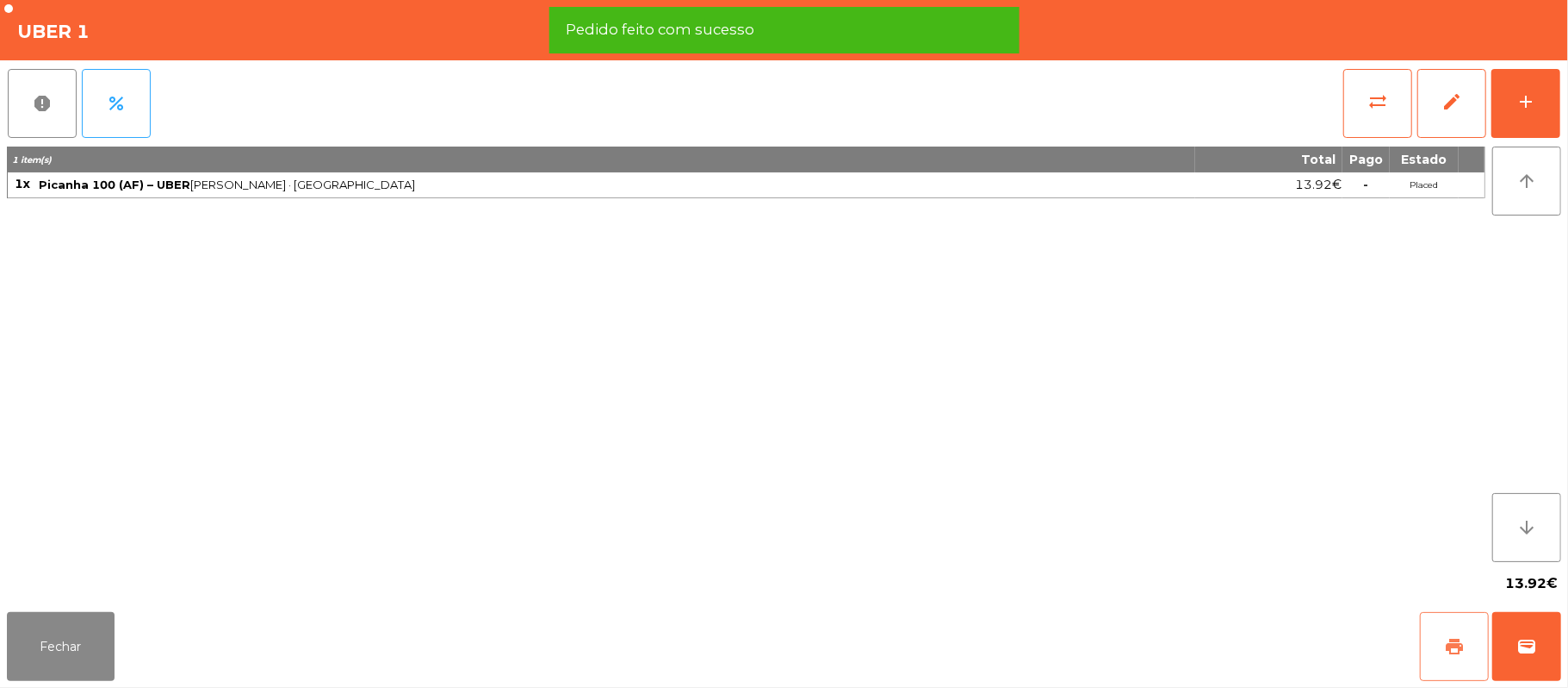
click at [1441, 649] on button "print" at bounding box center [1454, 645] width 69 height 69
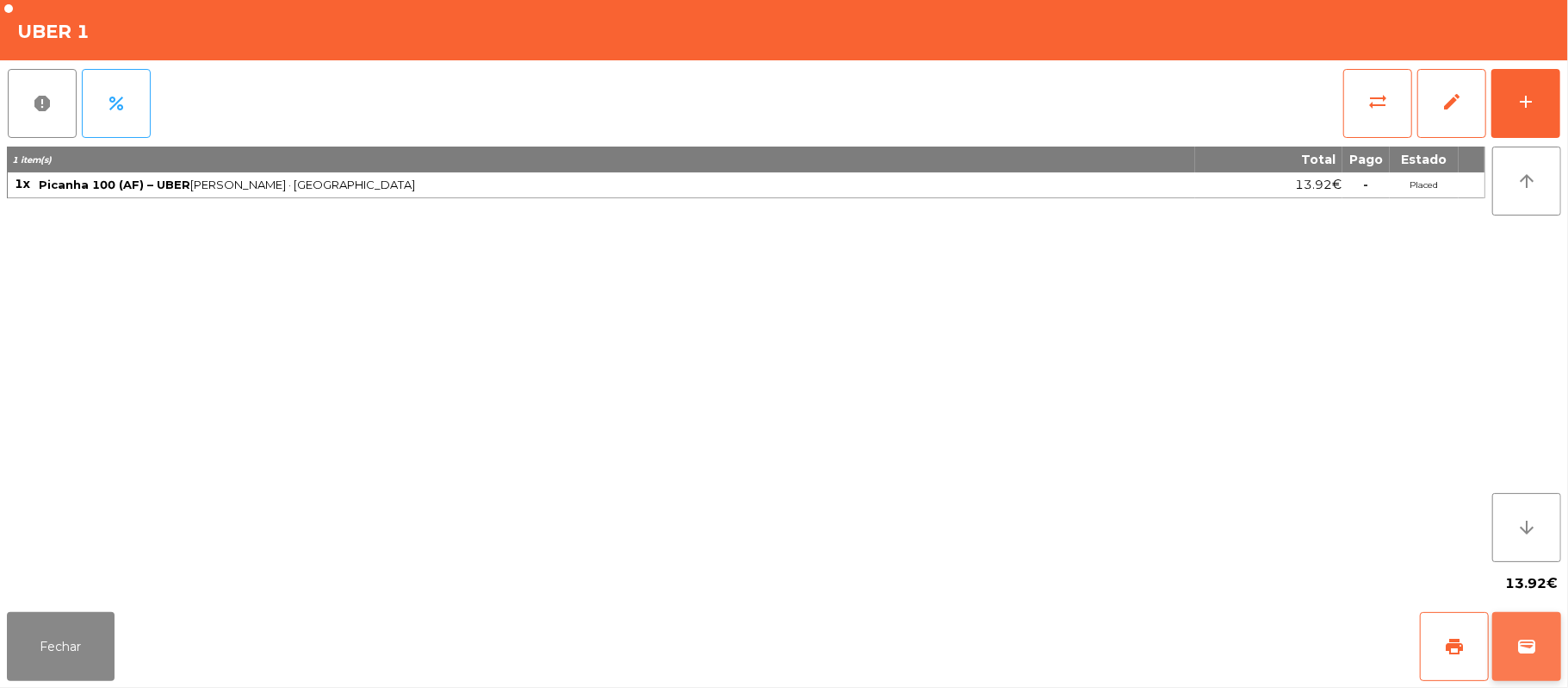
click at [1527, 644] on span "wallet" at bounding box center [1526, 645] width 20 height 20
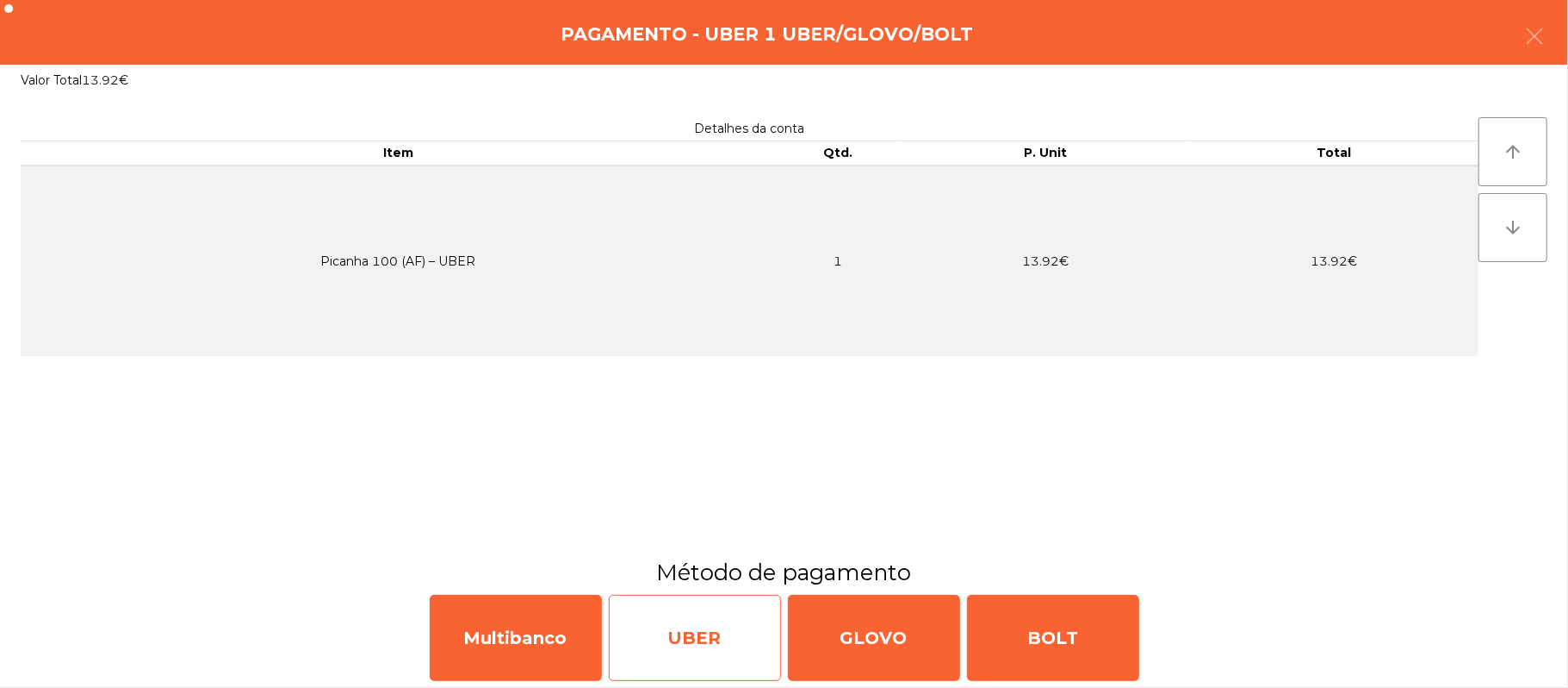
click at [693, 634] on div "UBER" at bounding box center [695, 637] width 172 height 86
select select "**"
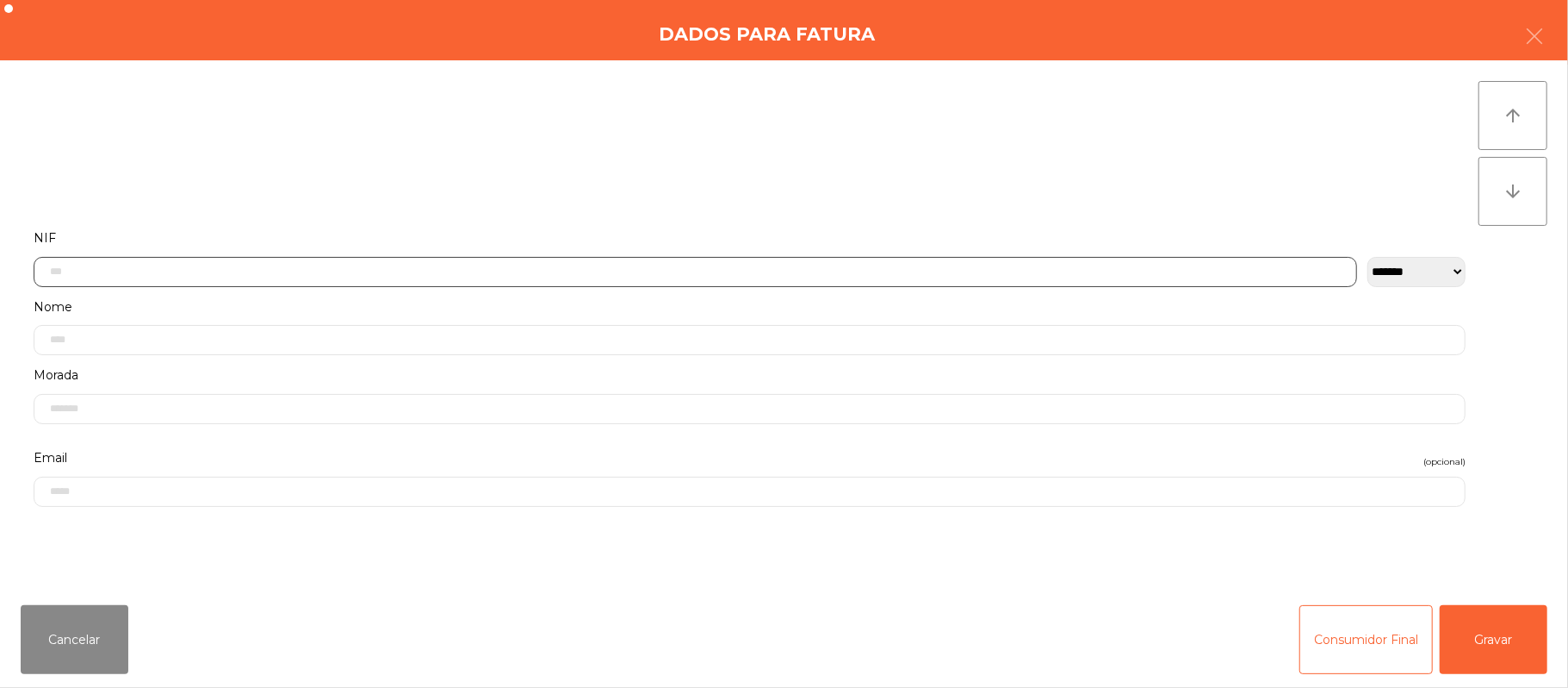
click at [286, 273] on input "text" at bounding box center [695, 271] width 1324 height 30
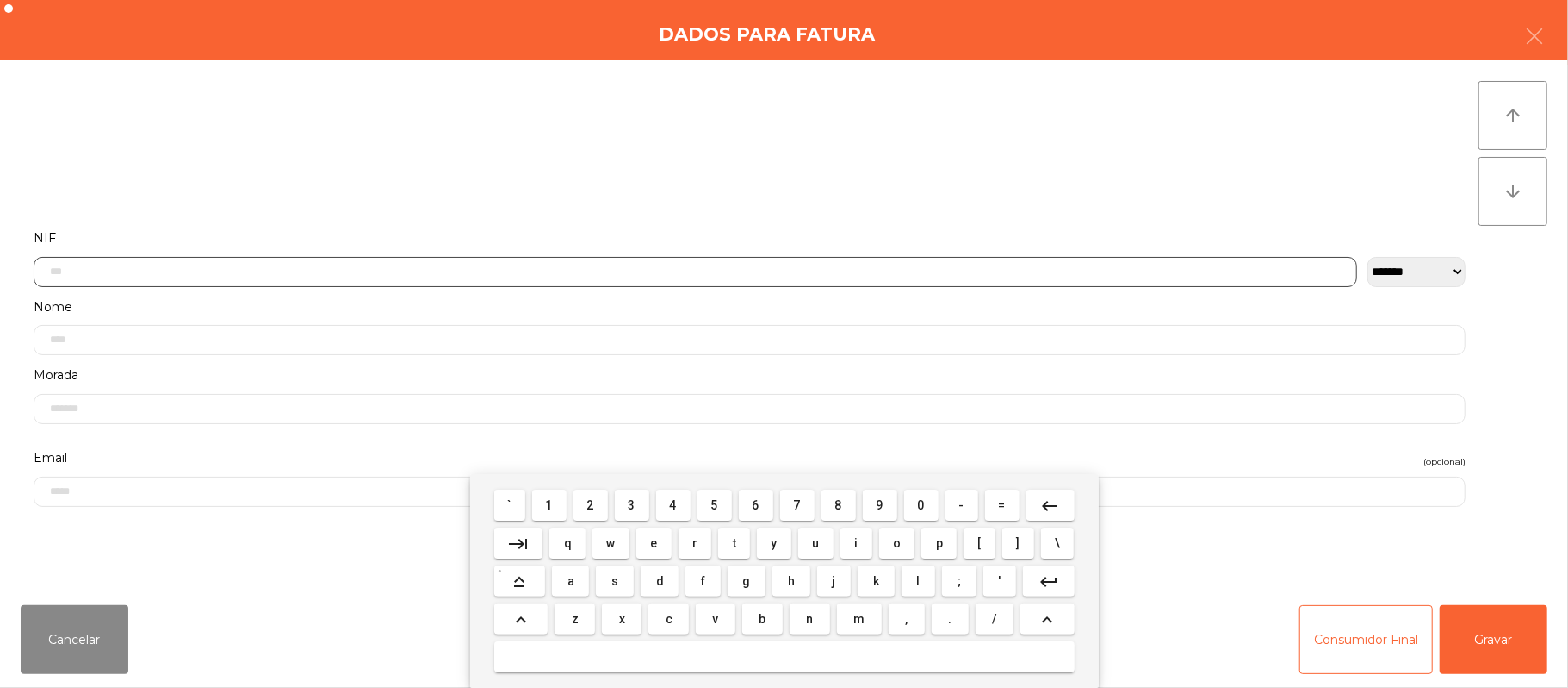
scroll to position [145, 0]
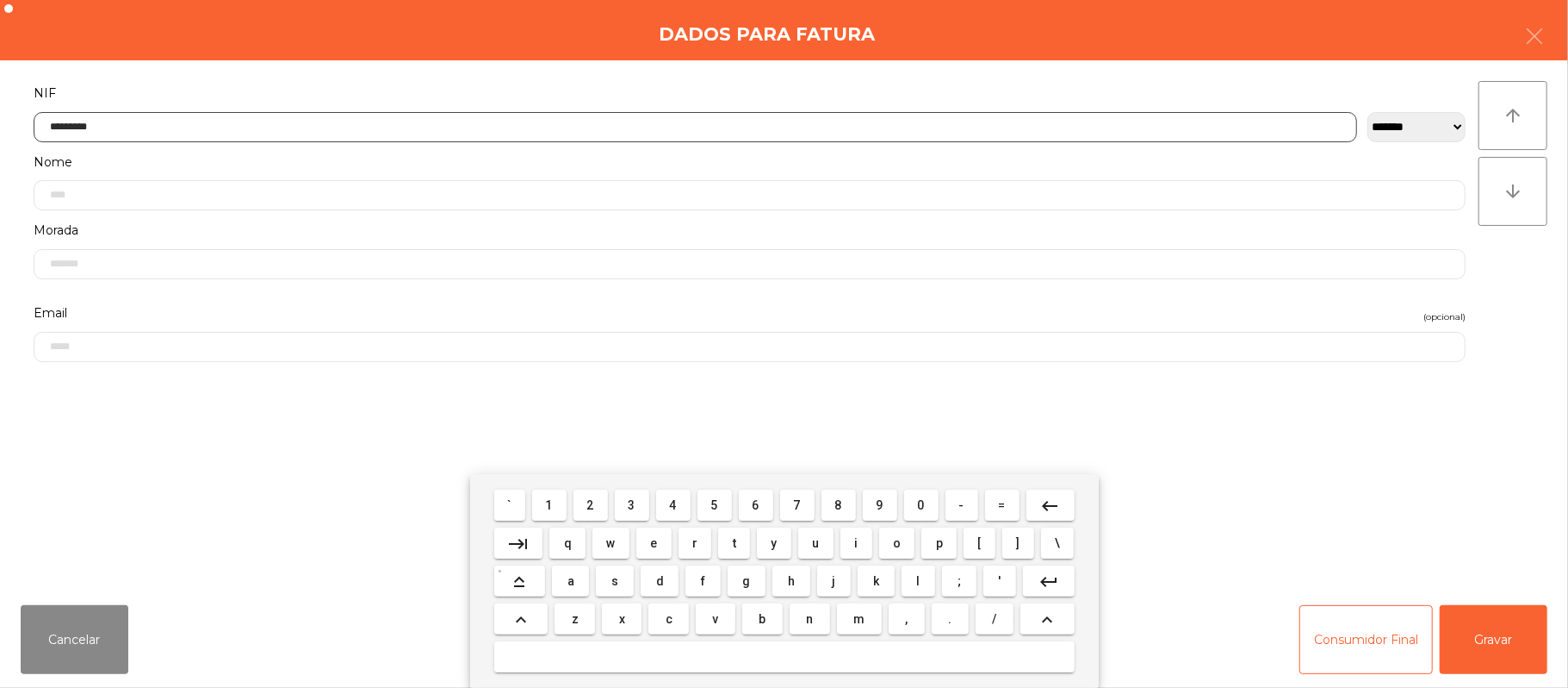
type input "*********"
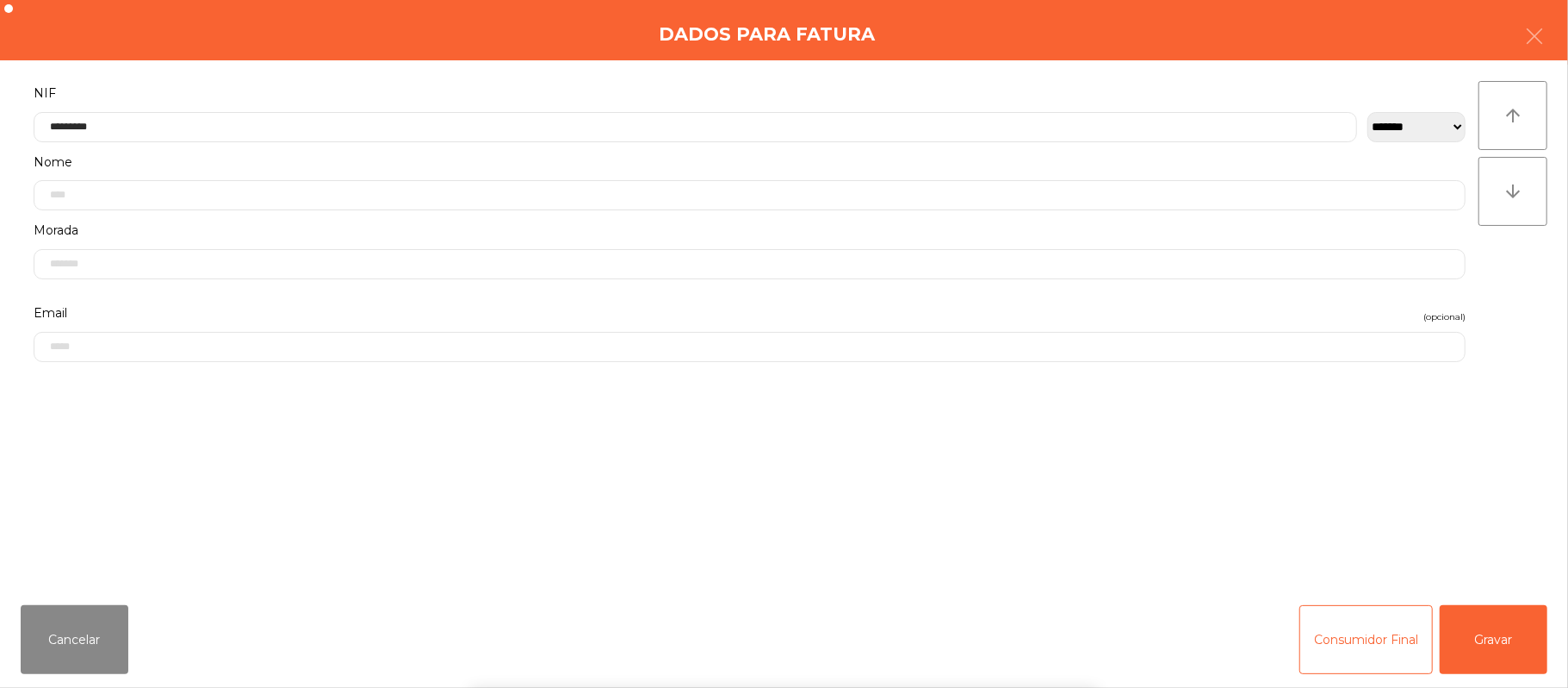
click at [1277, 490] on div "` 1 2 3 4 5 6 7 8 9 0 - = keyboard_backspace keyboard_tab q w e r t y u i o p […" at bounding box center [784, 581] width 1568 height 214
click at [1481, 644] on button "Gravar" at bounding box center [1494, 639] width 107 height 69
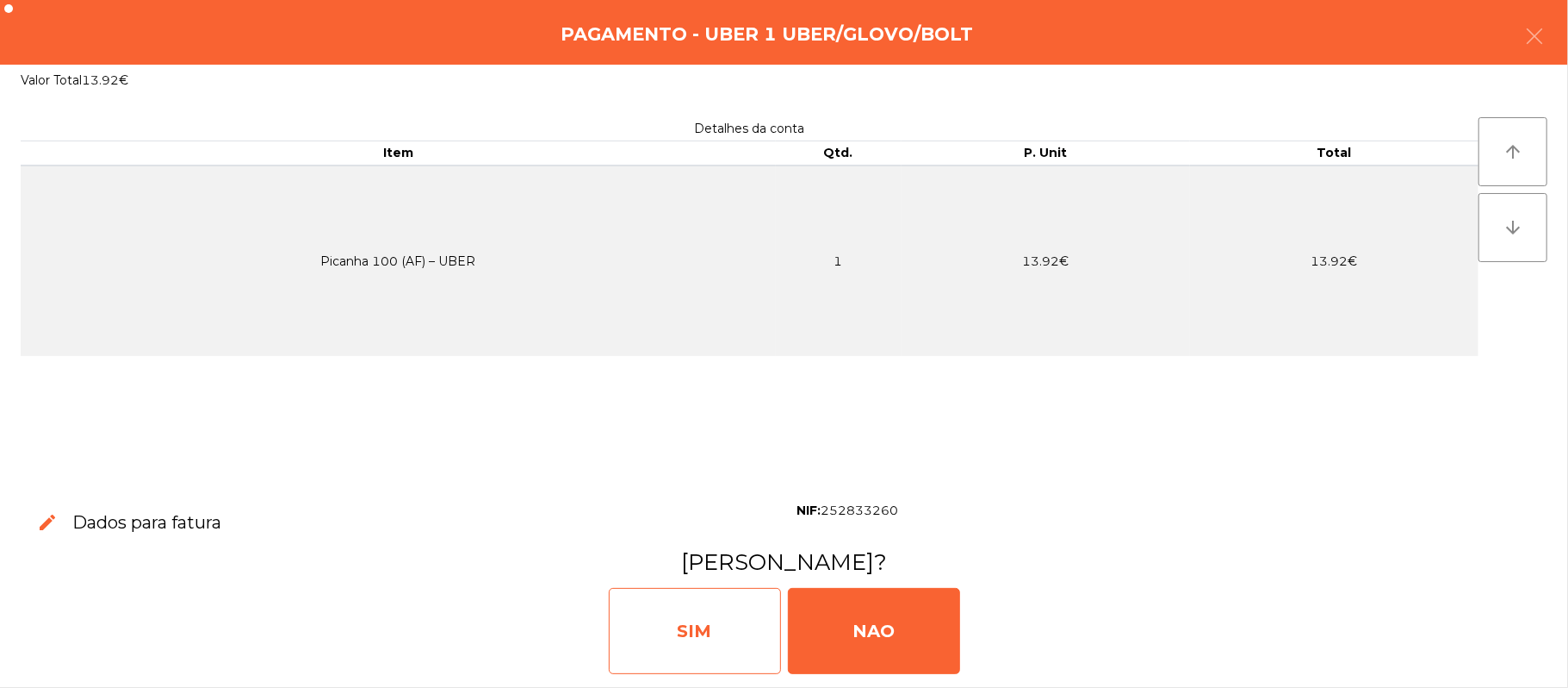
click at [706, 625] on div "SIM" at bounding box center [695, 630] width 172 height 86
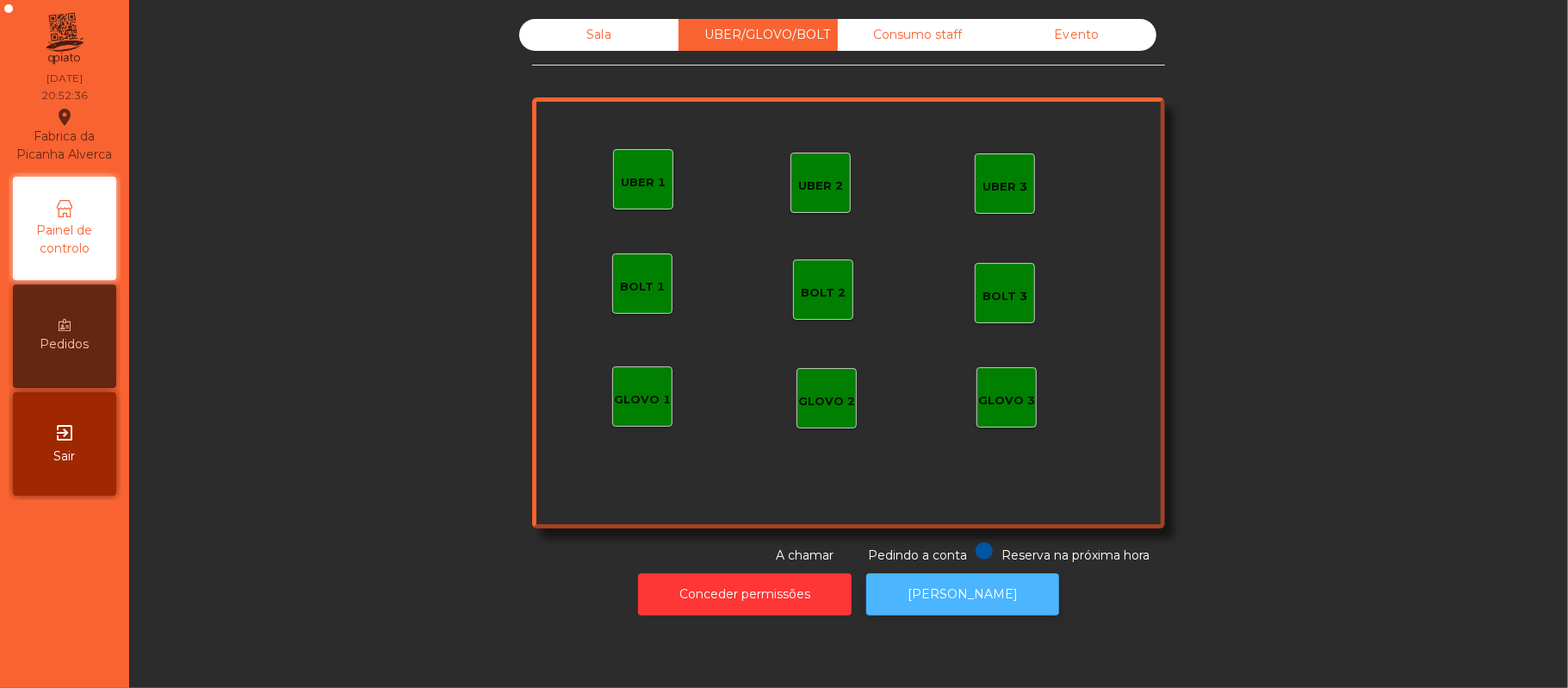
click at [975, 593] on button "[PERSON_NAME]" at bounding box center [962, 594] width 192 height 43
click at [1315, 297] on div "Sala UBER/GLOVO/BOLT Consumo staff Evento UBER 2 UBER 3 BOLT 1 BOLT 2 BOLT 3 GL…" at bounding box center [849, 292] width 1393 height 546
click at [949, 577] on button "[PERSON_NAME]" at bounding box center [962, 594] width 192 height 43
click at [955, 609] on button "[PERSON_NAME]" at bounding box center [962, 594] width 192 height 43
click at [590, 35] on div "Sala" at bounding box center [599, 35] width 160 height 32
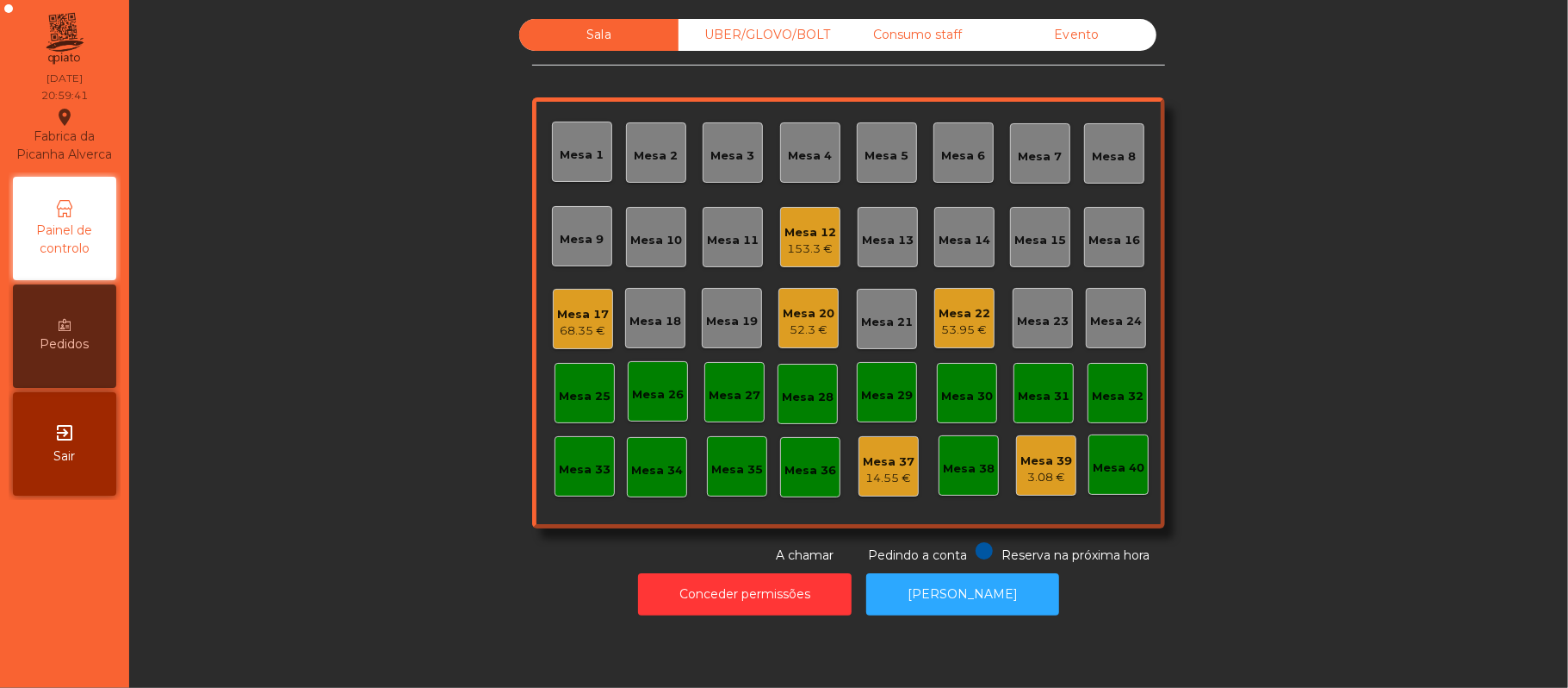
click at [805, 327] on div "52.3 €" at bounding box center [808, 330] width 51 height 17
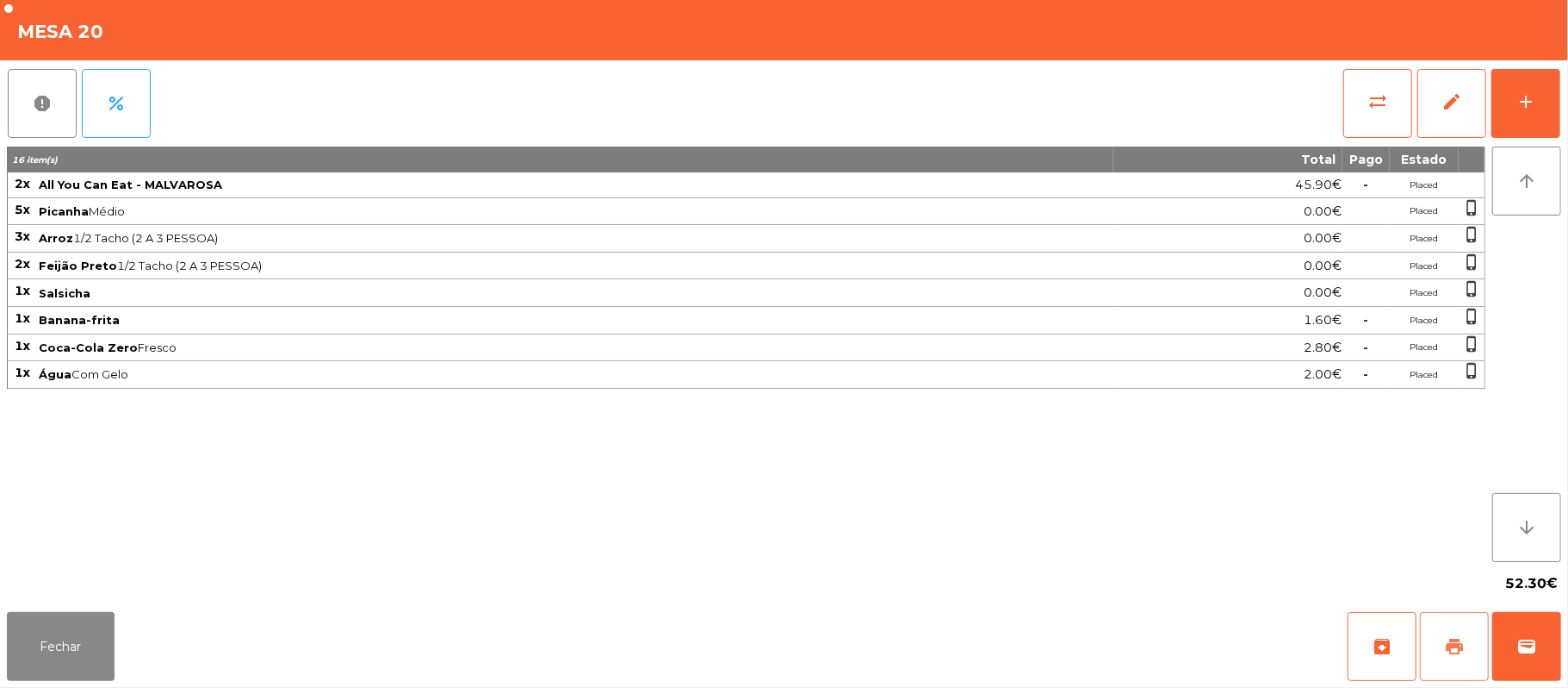
click at [1447, 656] on span "print" at bounding box center [1454, 645] width 20 height 20
click at [62, 574] on div "52.30€" at bounding box center [784, 583] width 1554 height 44
click at [36, 680] on button "Fechar" at bounding box center [60, 645] width 107 height 69
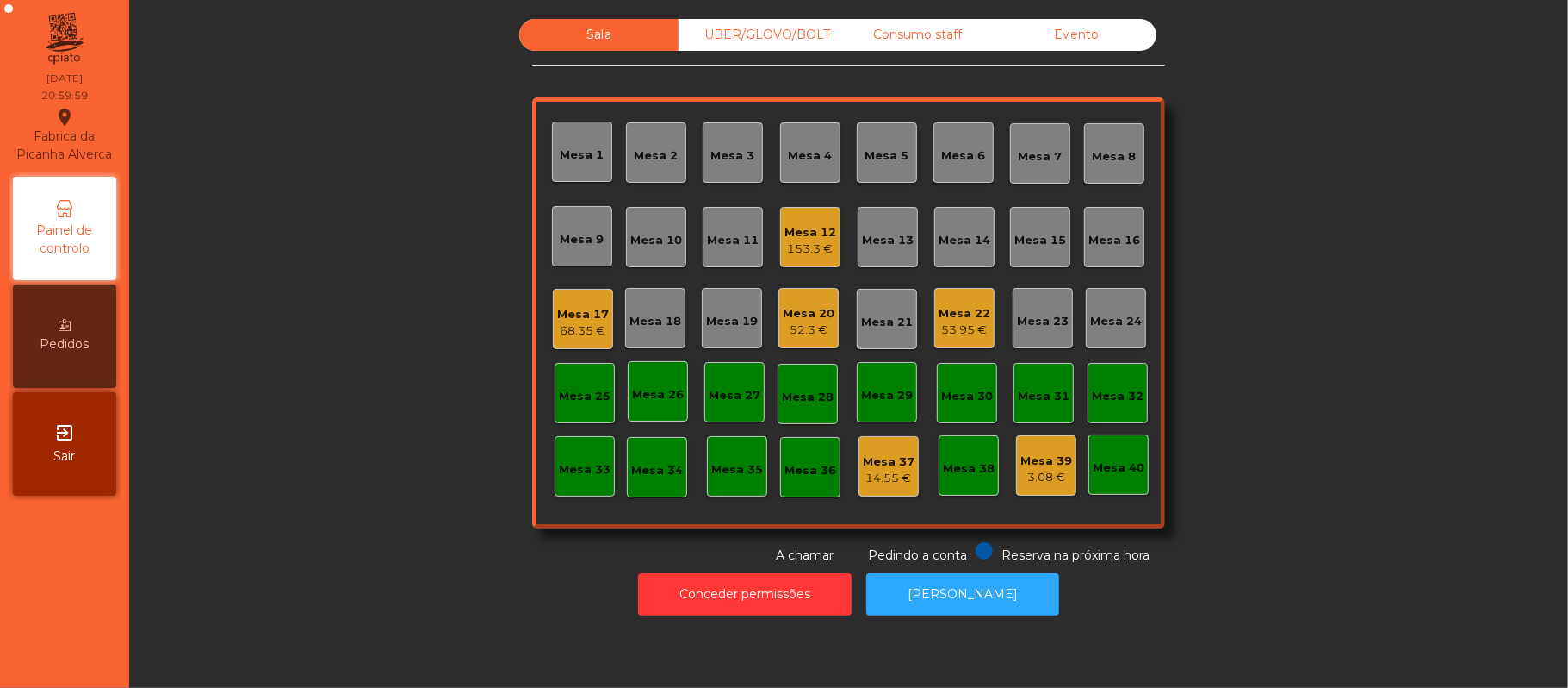
click at [579, 253] on div "Mesa 9" at bounding box center [582, 236] width 60 height 60
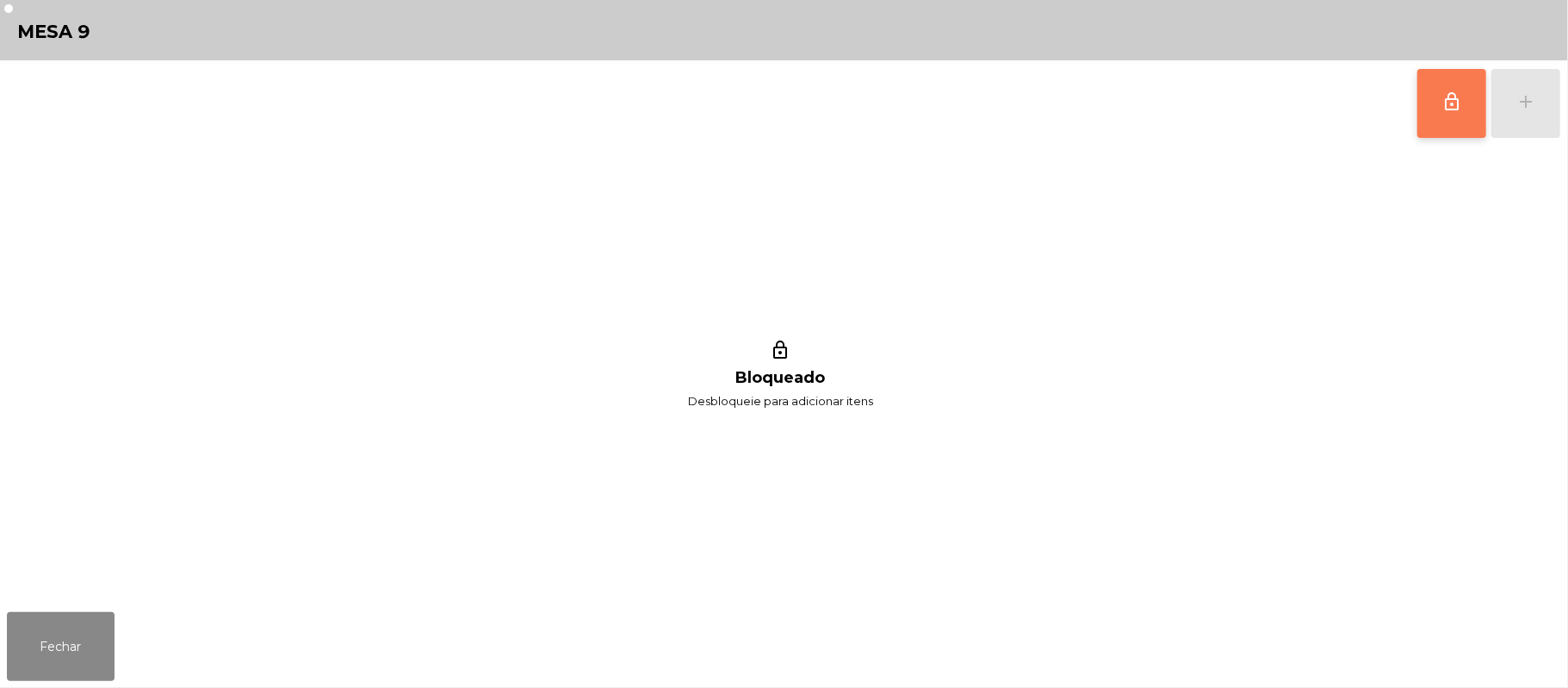
click at [1474, 108] on button "lock_outline" at bounding box center [1452, 103] width 69 height 69
click at [1521, 95] on div "add" at bounding box center [1525, 101] width 20 height 20
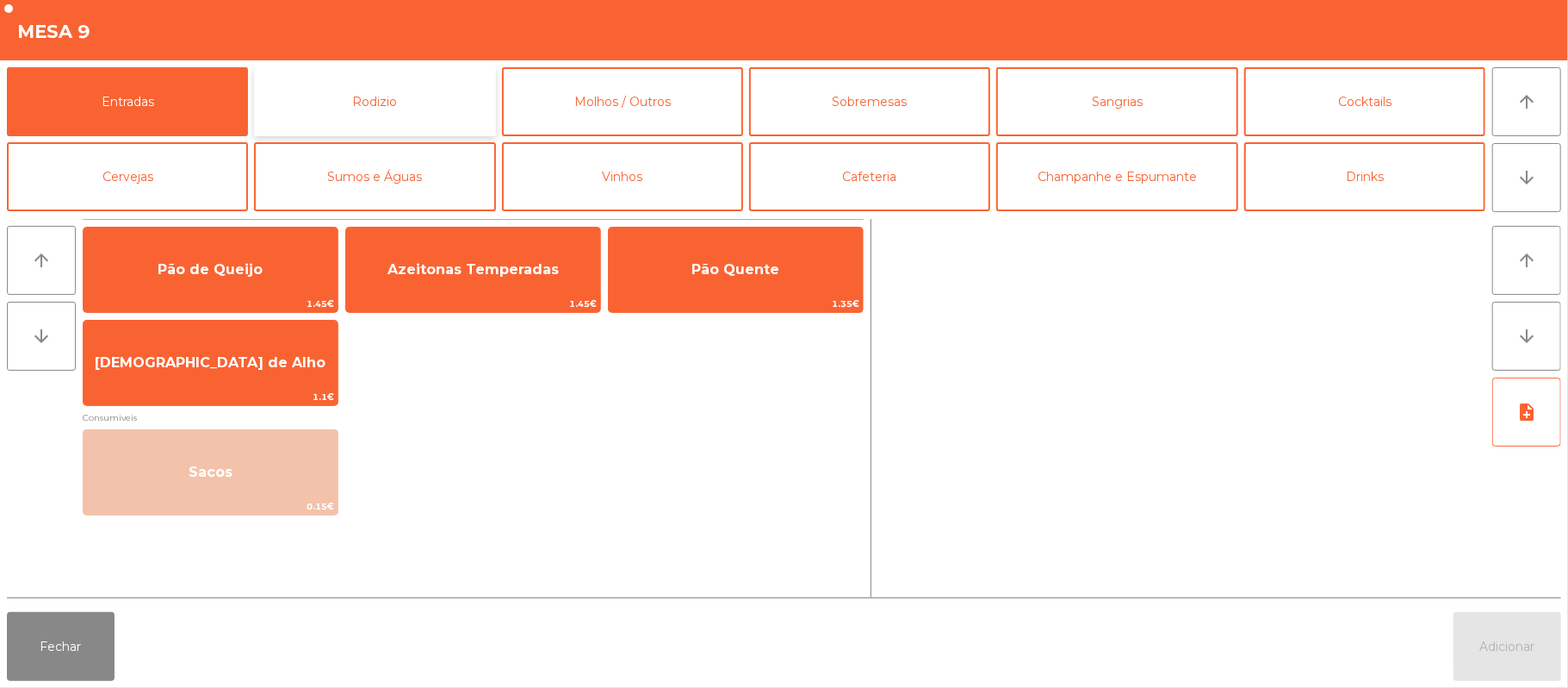
click at [369, 114] on button "Rodizio" at bounding box center [374, 101] width 241 height 69
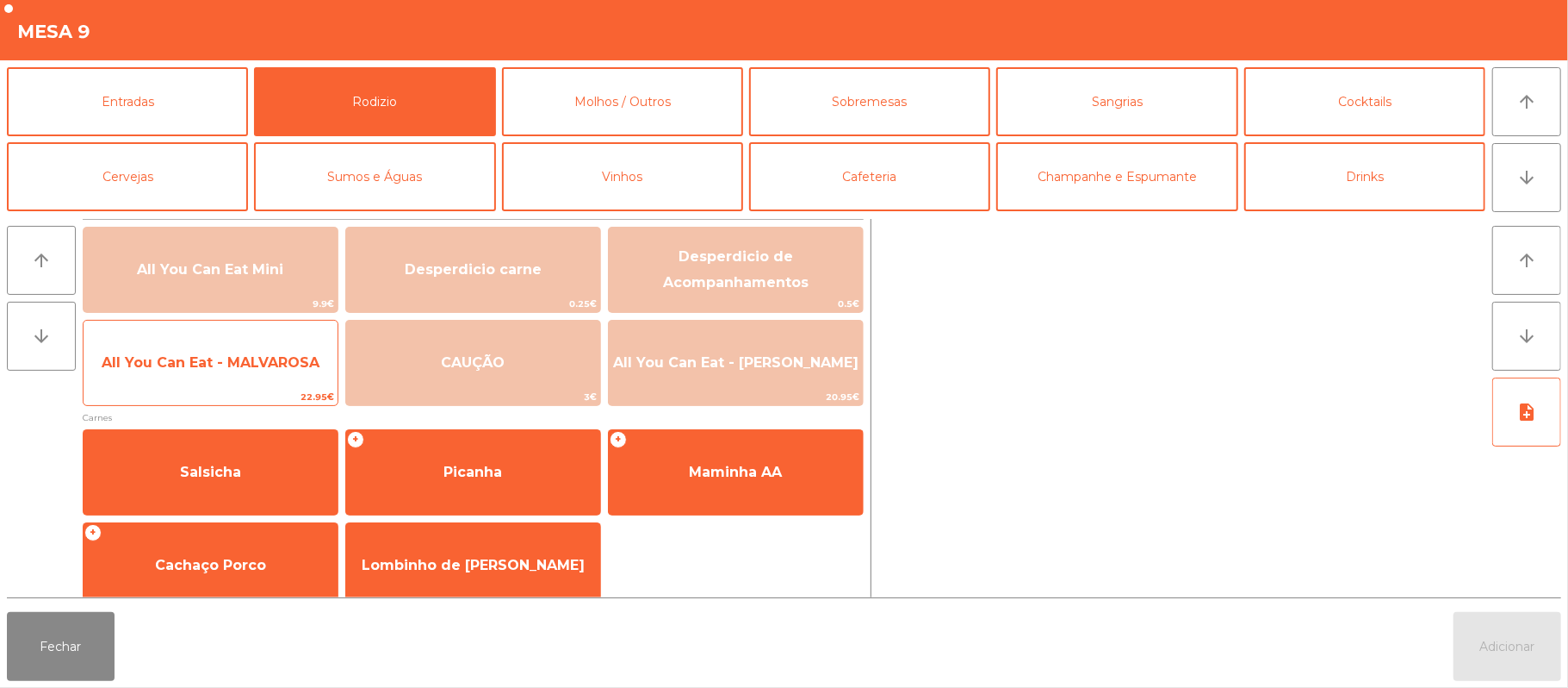
click at [258, 367] on span "All You Can Eat - MALVAROSA" at bounding box center [210, 362] width 218 height 16
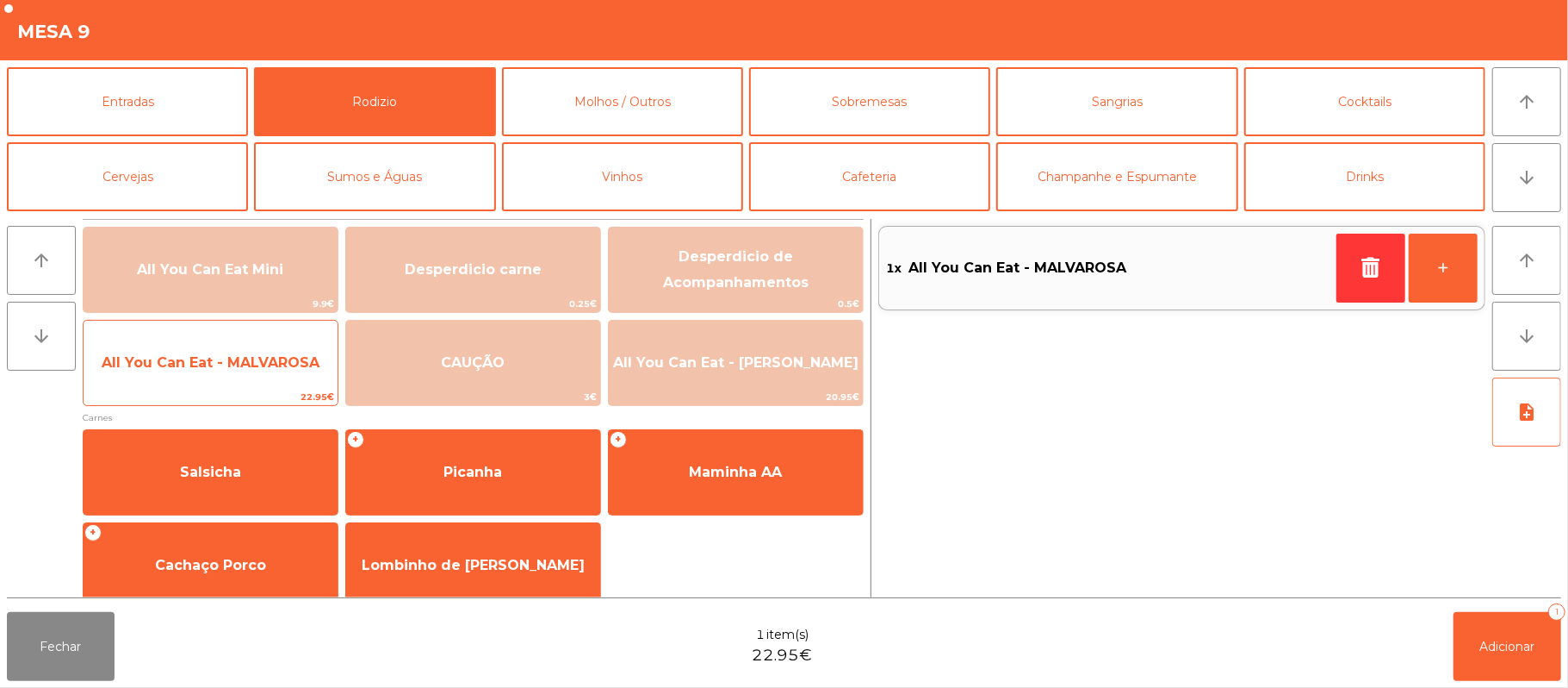
click at [255, 362] on span "All You Can Eat - MALVAROSA" at bounding box center [210, 362] width 218 height 16
click at [266, 374] on span "All You Can Eat - MALVAROSA" at bounding box center [210, 363] width 254 height 46
click at [282, 375] on span "All You Can Eat - MALVAROSA" at bounding box center [210, 363] width 254 height 46
click at [286, 366] on span "All You Can Eat - MALVAROSA" at bounding box center [210, 362] width 218 height 16
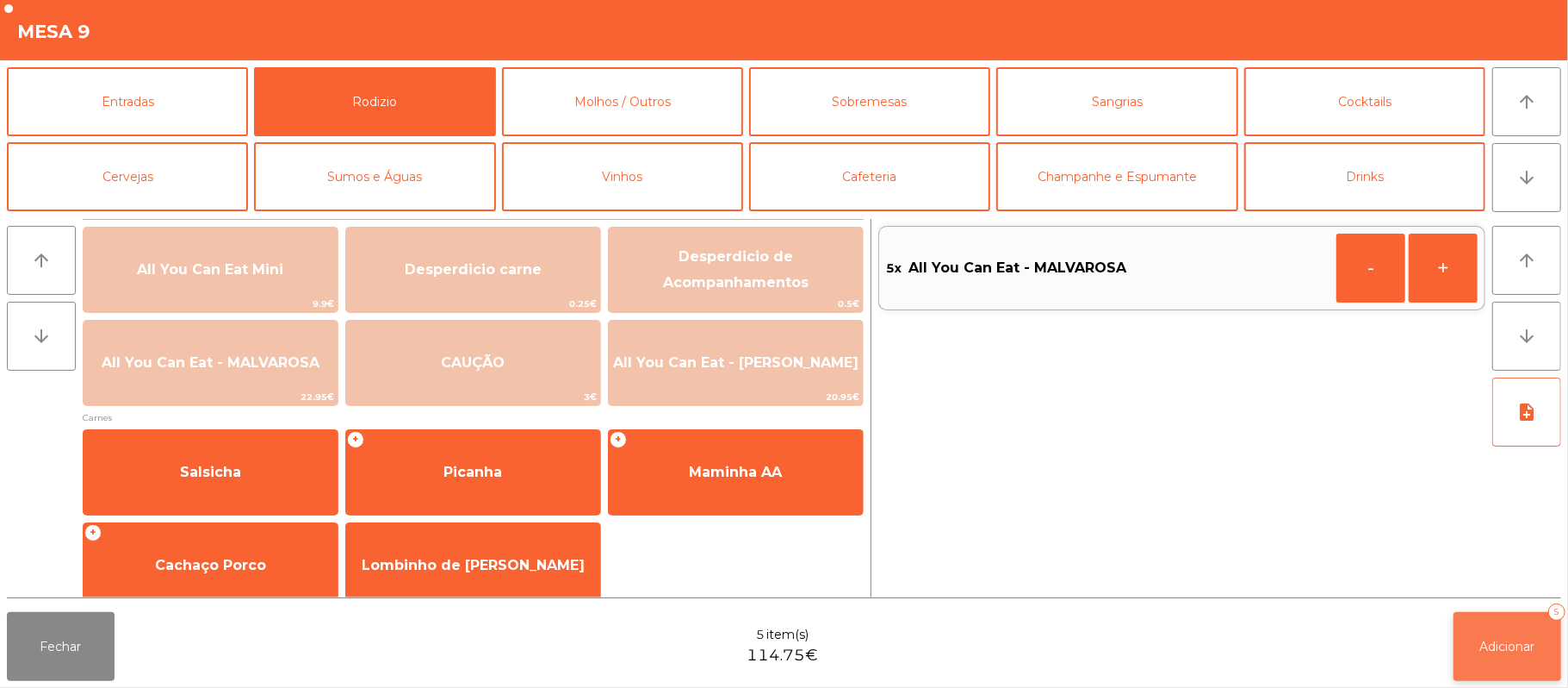
click at [1486, 649] on span "Adicionar" at bounding box center [1508, 646] width 55 height 15
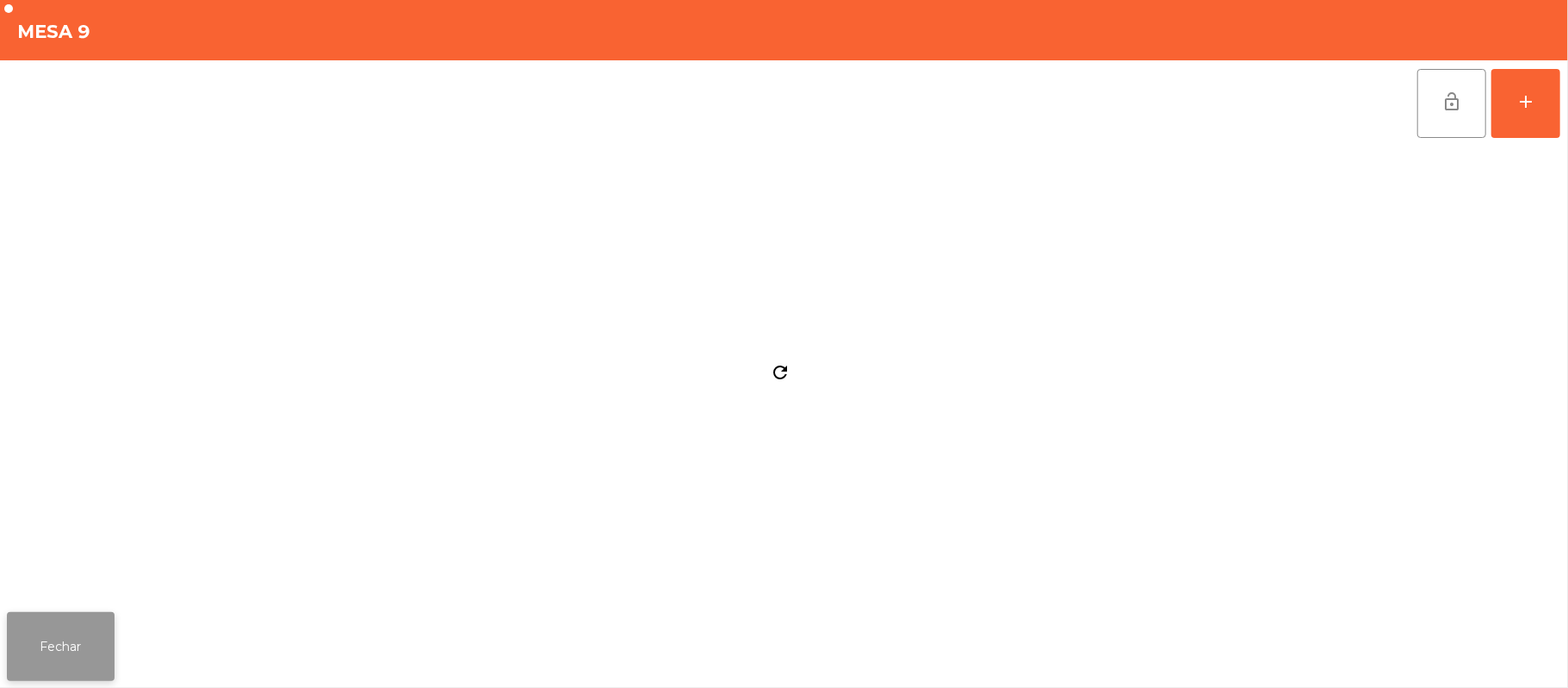
click at [70, 645] on button "Fechar" at bounding box center [60, 645] width 107 height 69
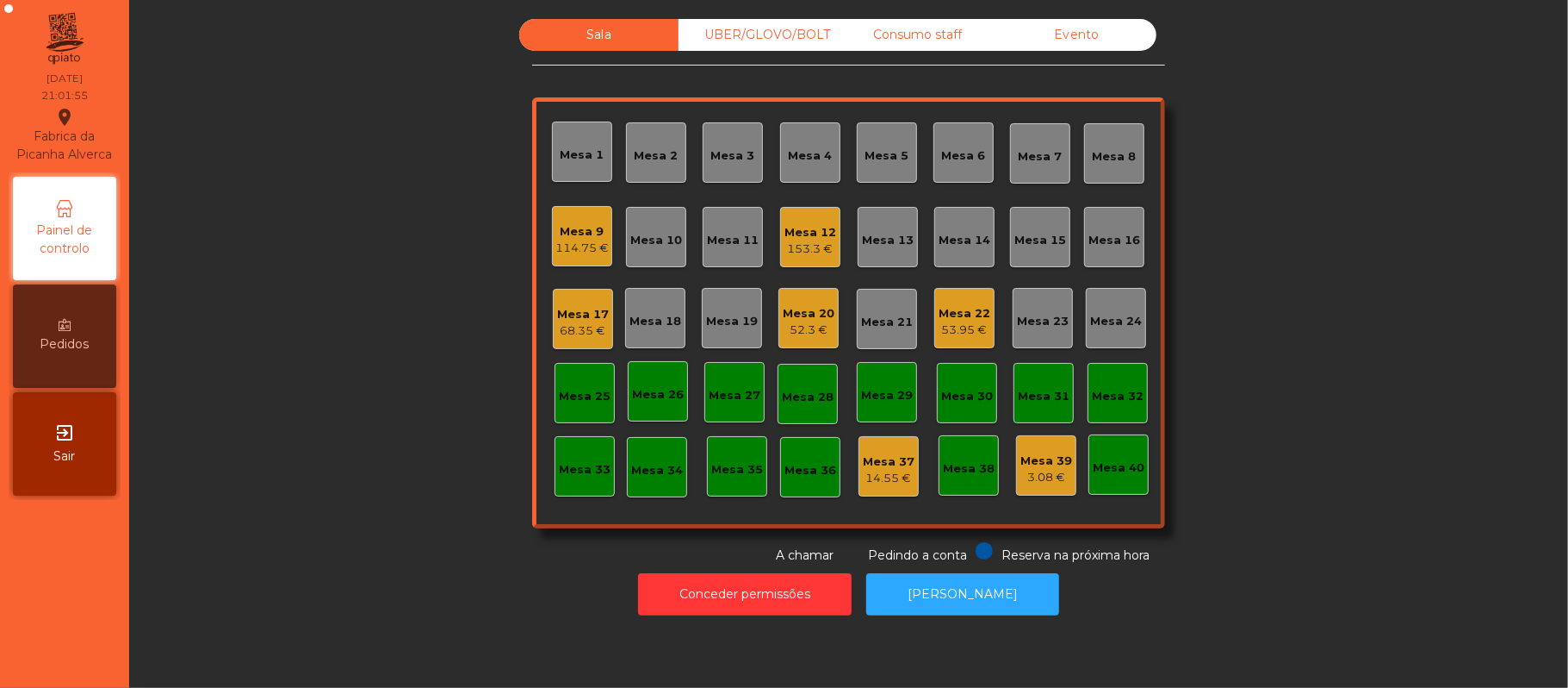
click at [786, 321] on div "52.3 €" at bounding box center [808, 330] width 51 height 17
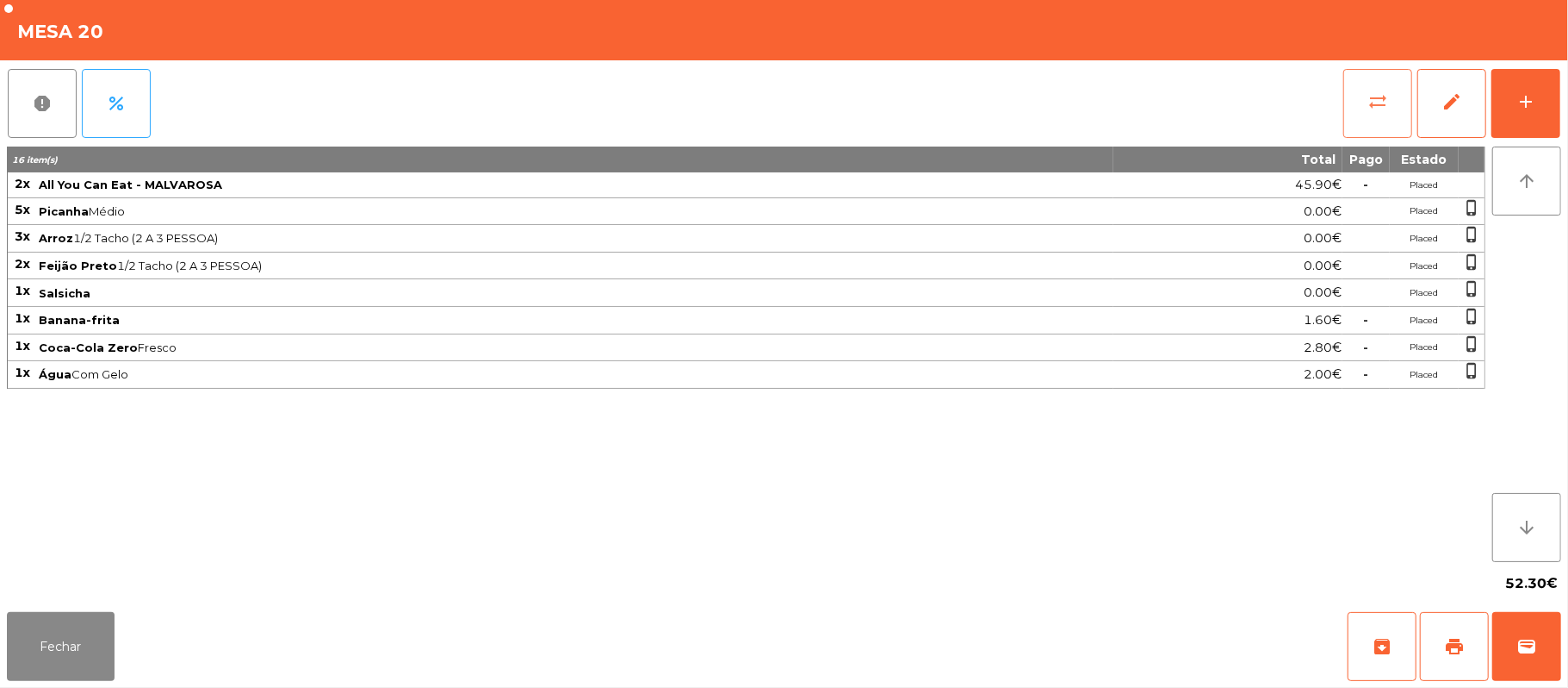
click at [1389, 105] on button "sync_alt" at bounding box center [1377, 103] width 69 height 69
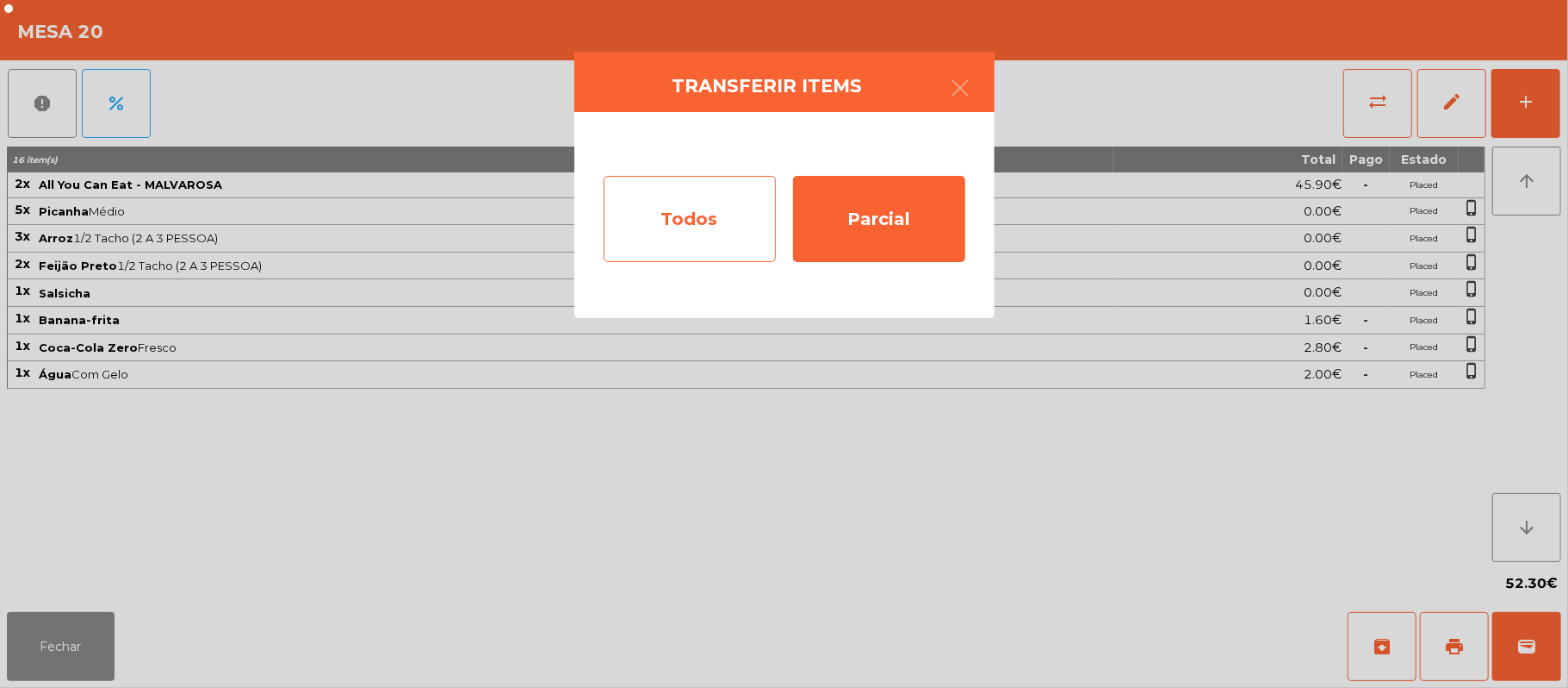
click at [707, 224] on div "Todos" at bounding box center [690, 219] width 172 height 86
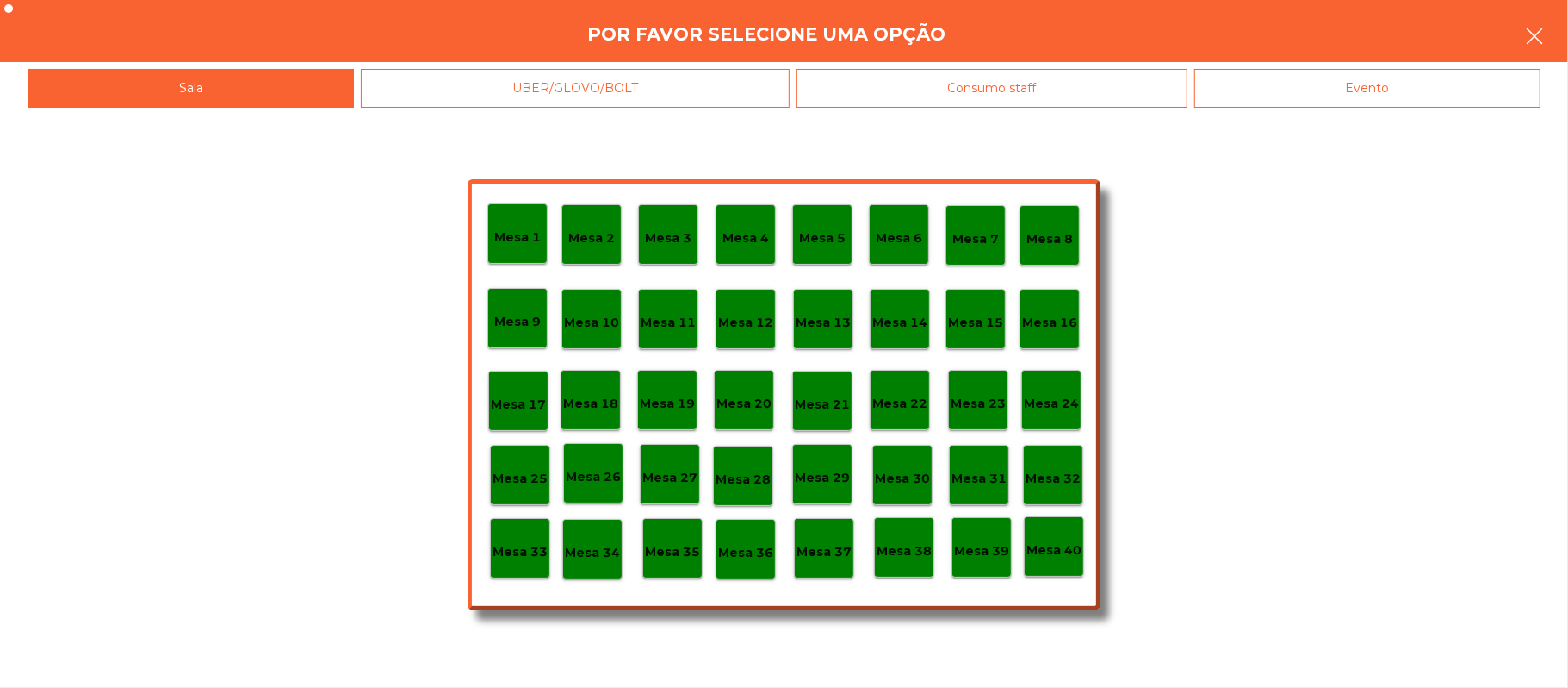
click at [1523, 35] on button "button" at bounding box center [1535, 37] width 48 height 51
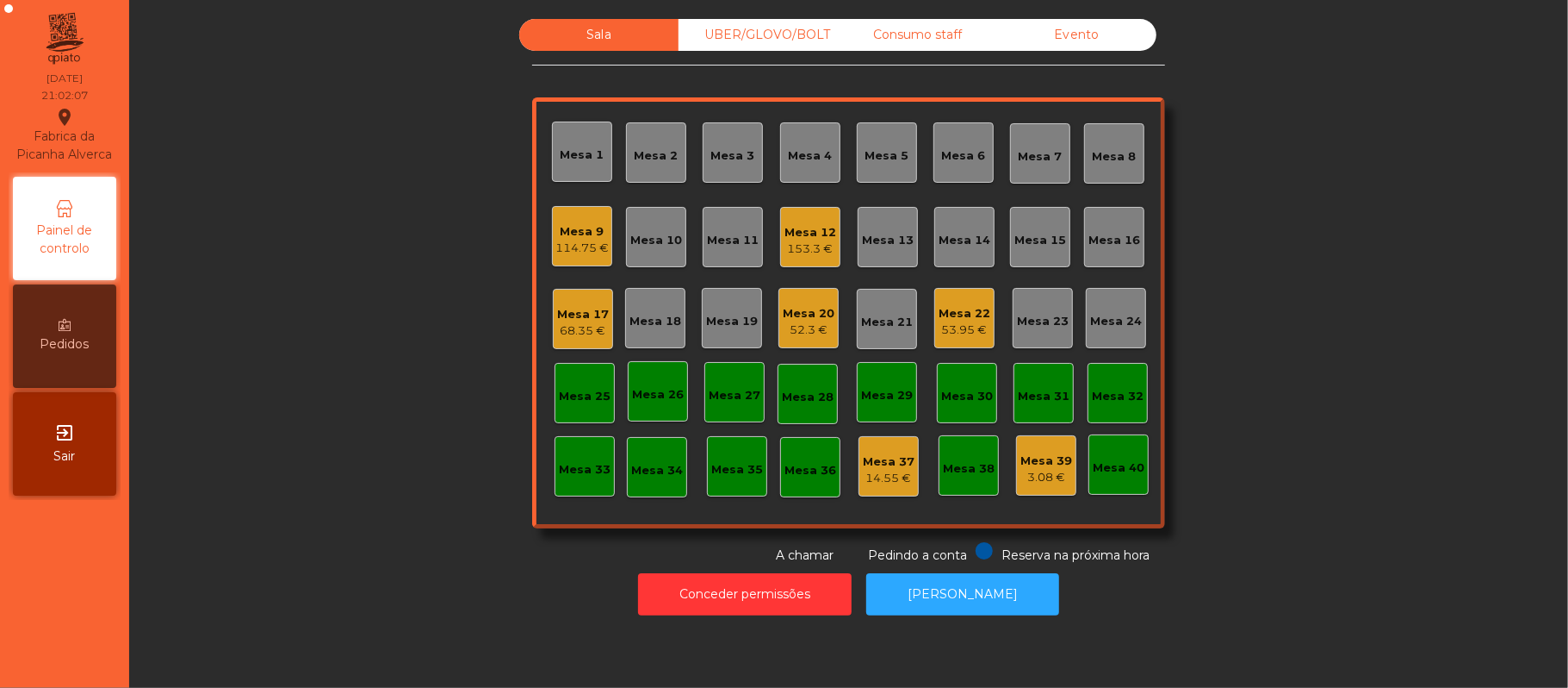
click at [563, 331] on div "68.35 €" at bounding box center [582, 331] width 51 height 17
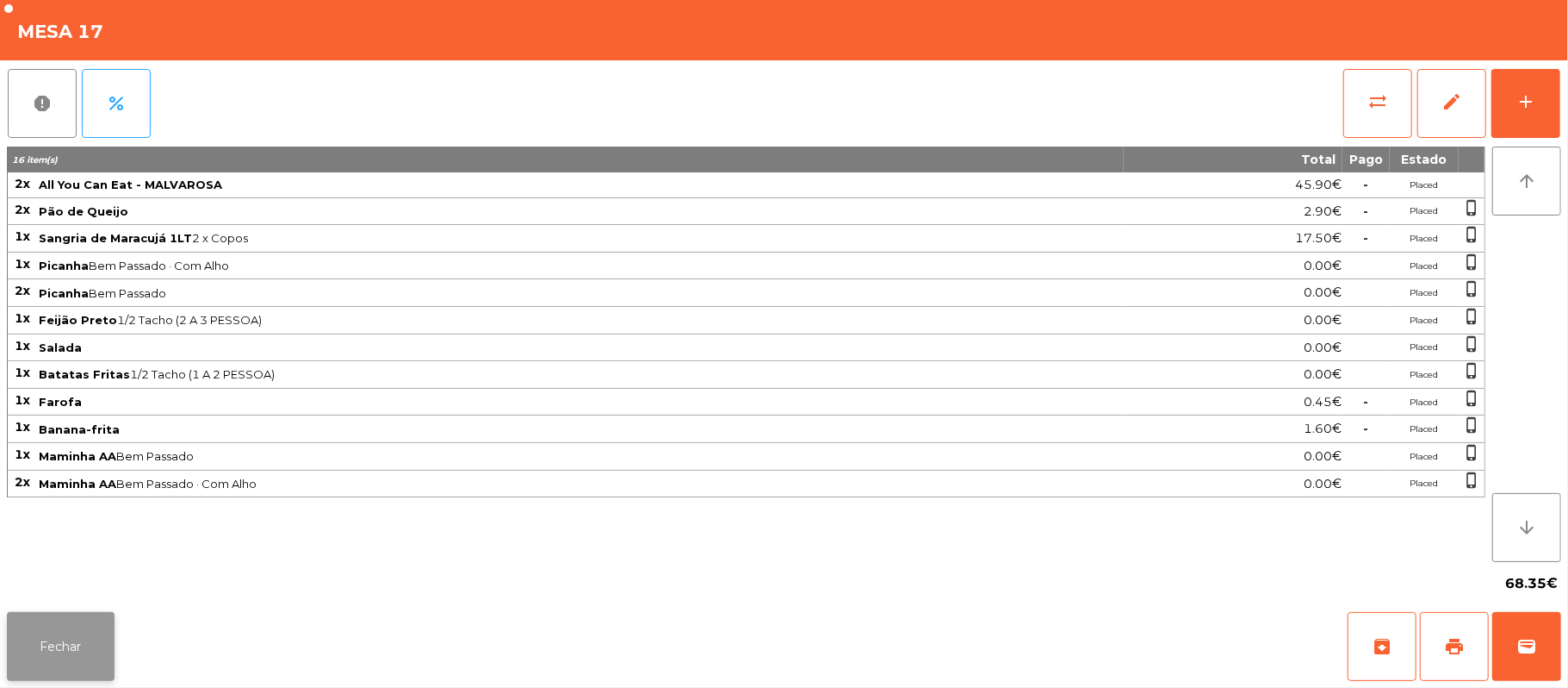
click at [86, 620] on button "Fechar" at bounding box center [60, 645] width 107 height 69
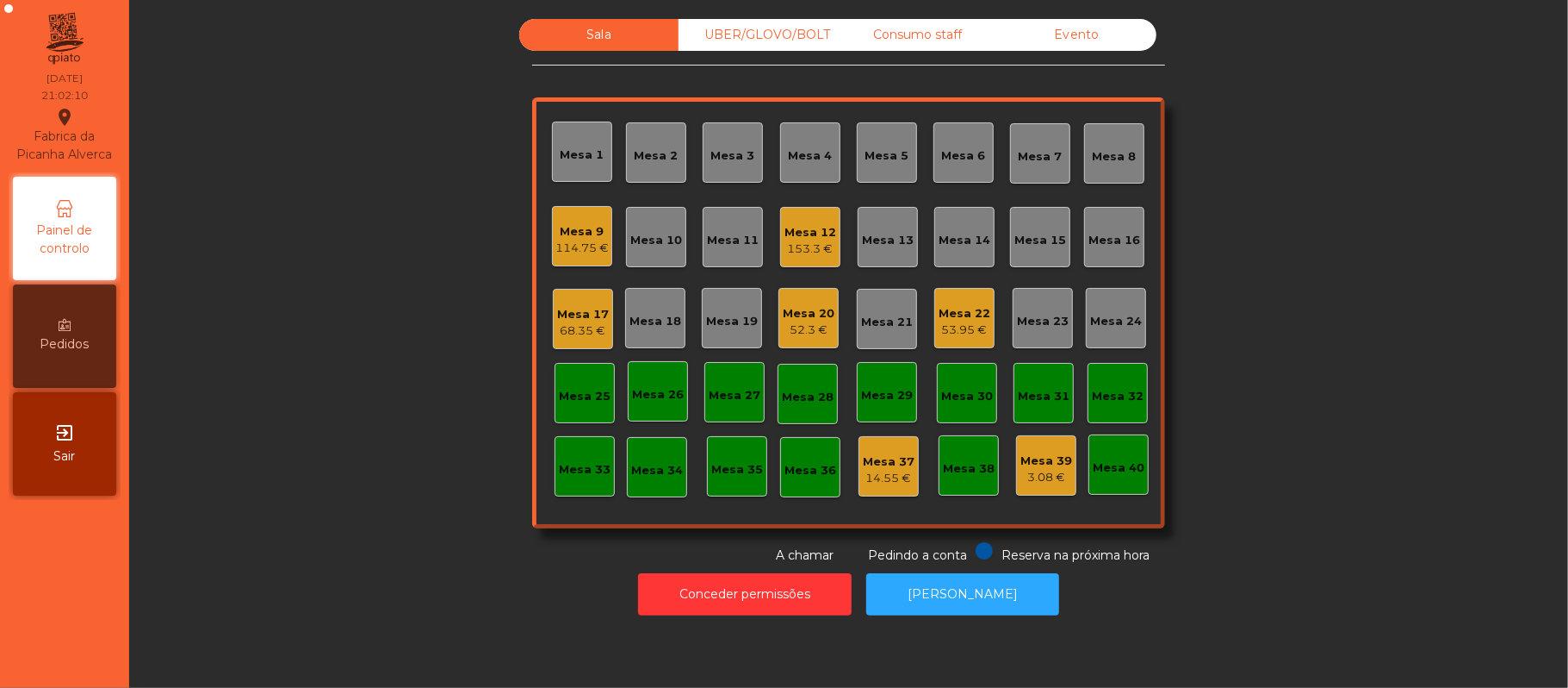
click at [820, 307] on div "Mesa 20" at bounding box center [808, 314] width 51 height 17
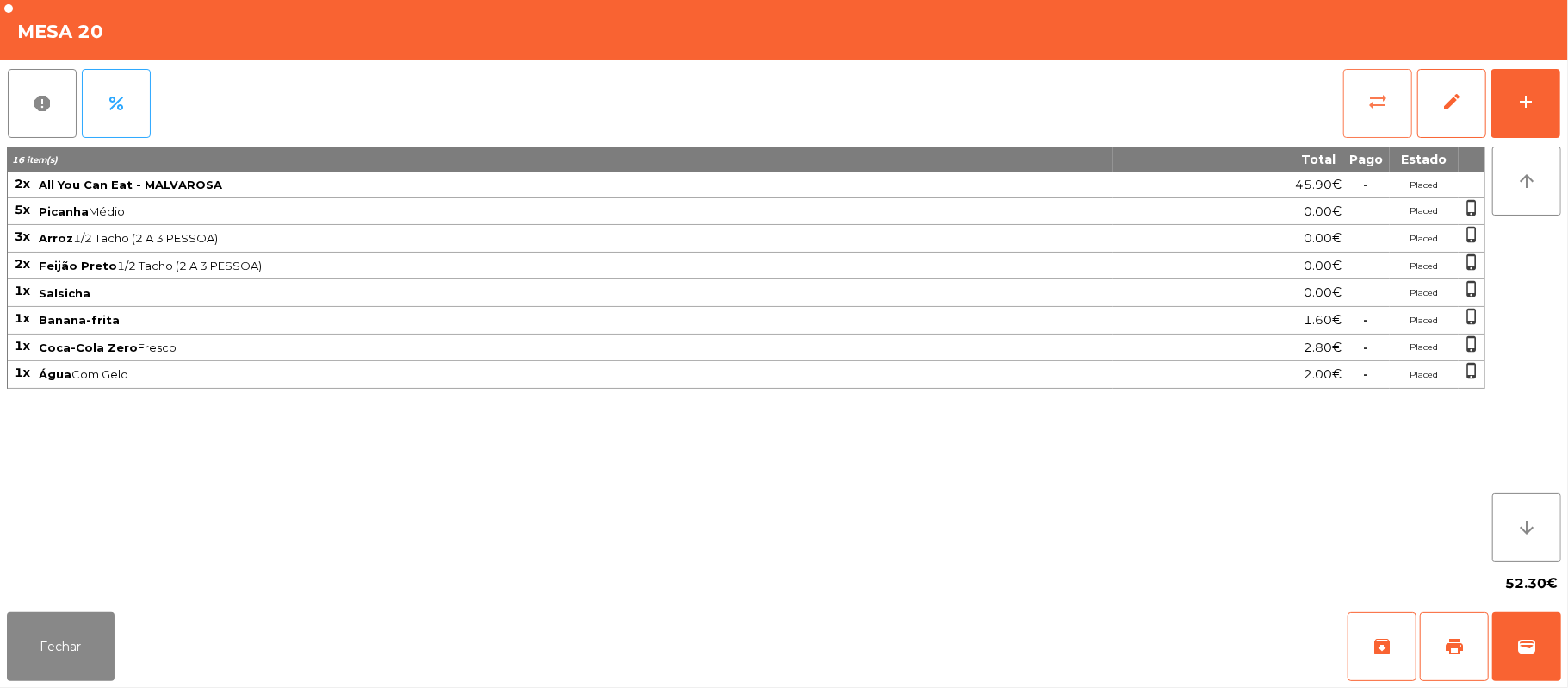
click at [1375, 115] on button "sync_alt" at bounding box center [1377, 103] width 69 height 69
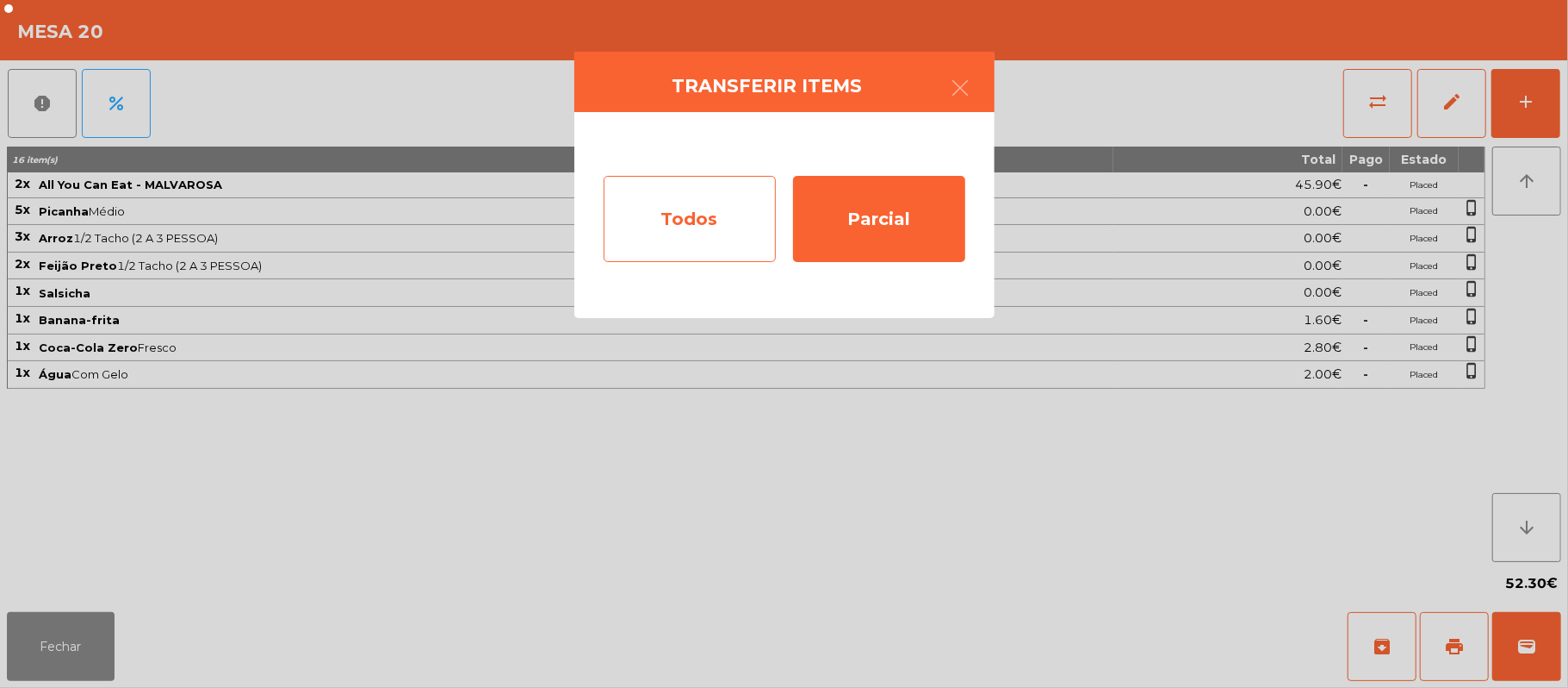
click at [700, 228] on div "Todos" at bounding box center [690, 219] width 172 height 86
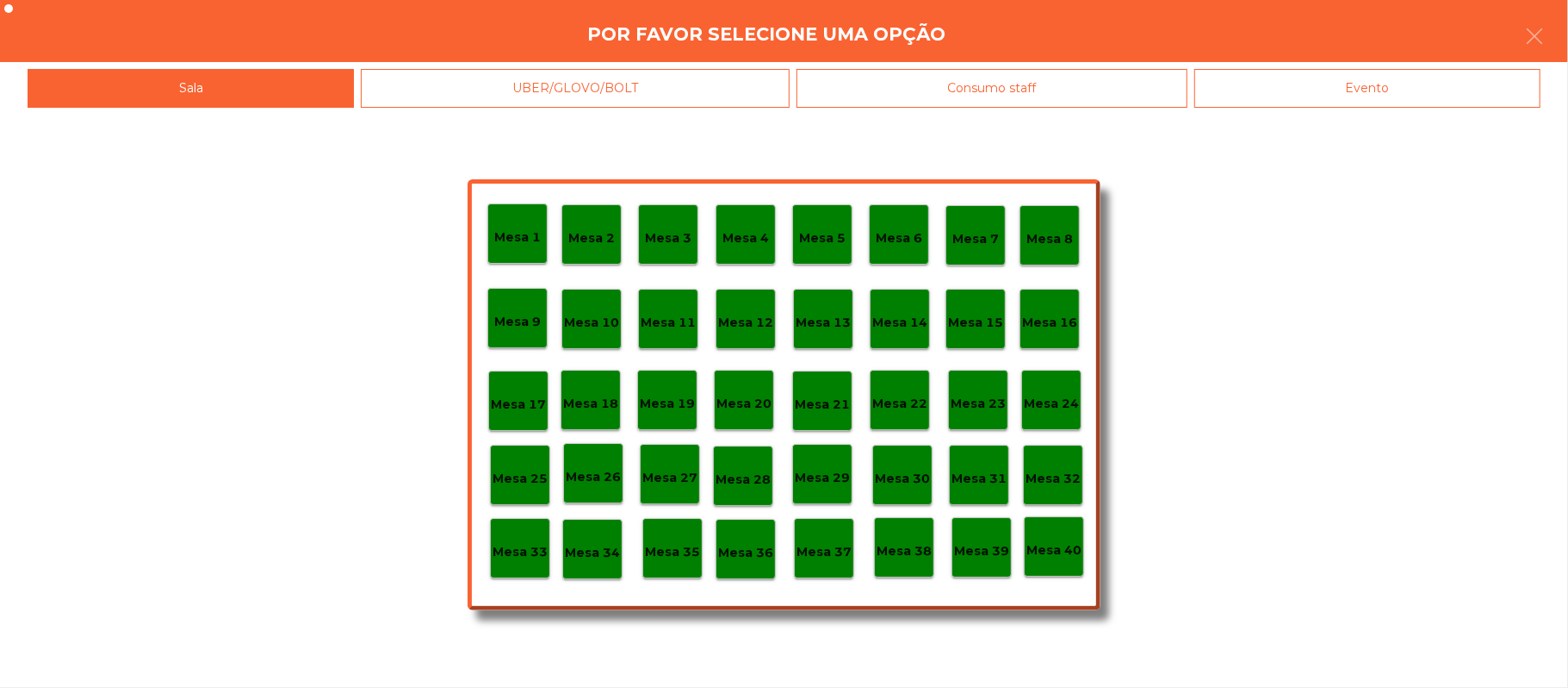
click at [1420, 75] on div "Evento" at bounding box center [1368, 88] width 346 height 39
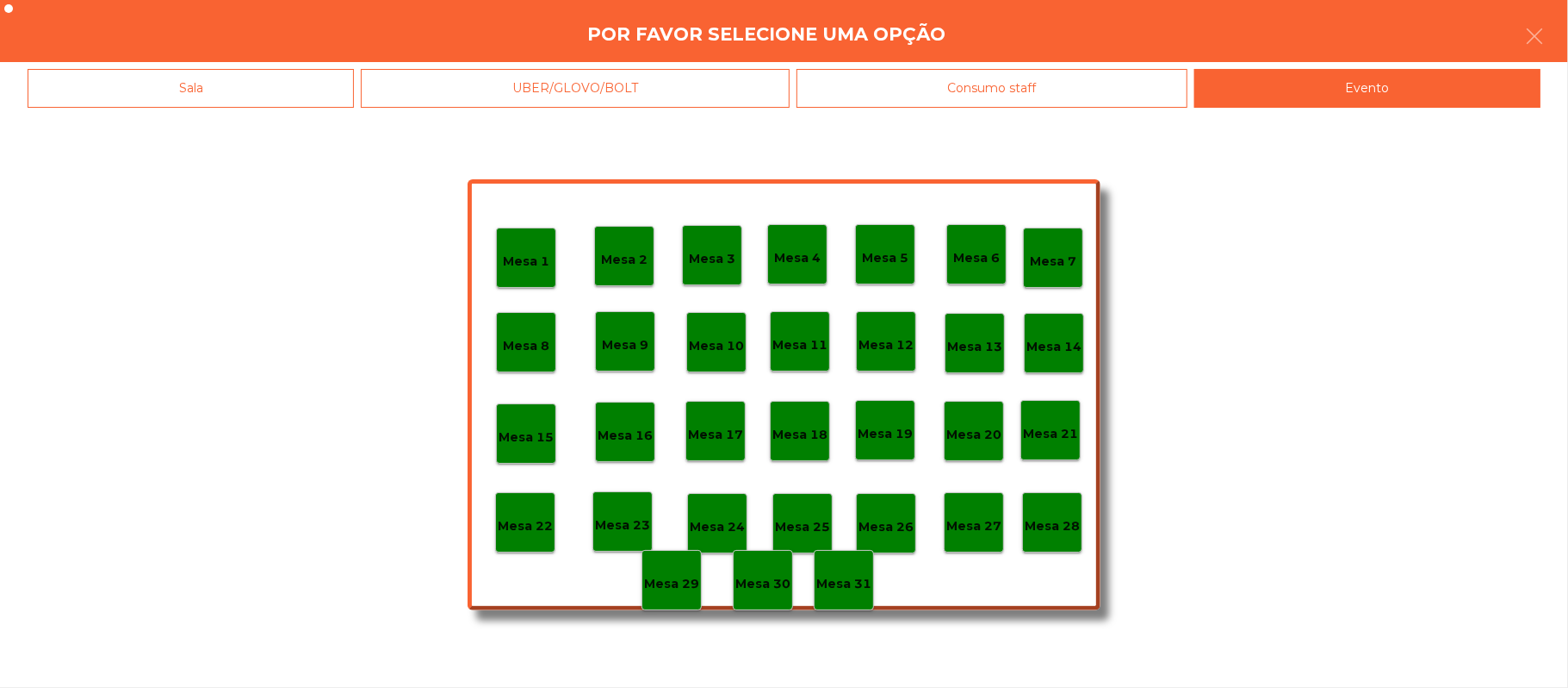
click at [1057, 528] on p "Mesa 28" at bounding box center [1052, 525] width 55 height 19
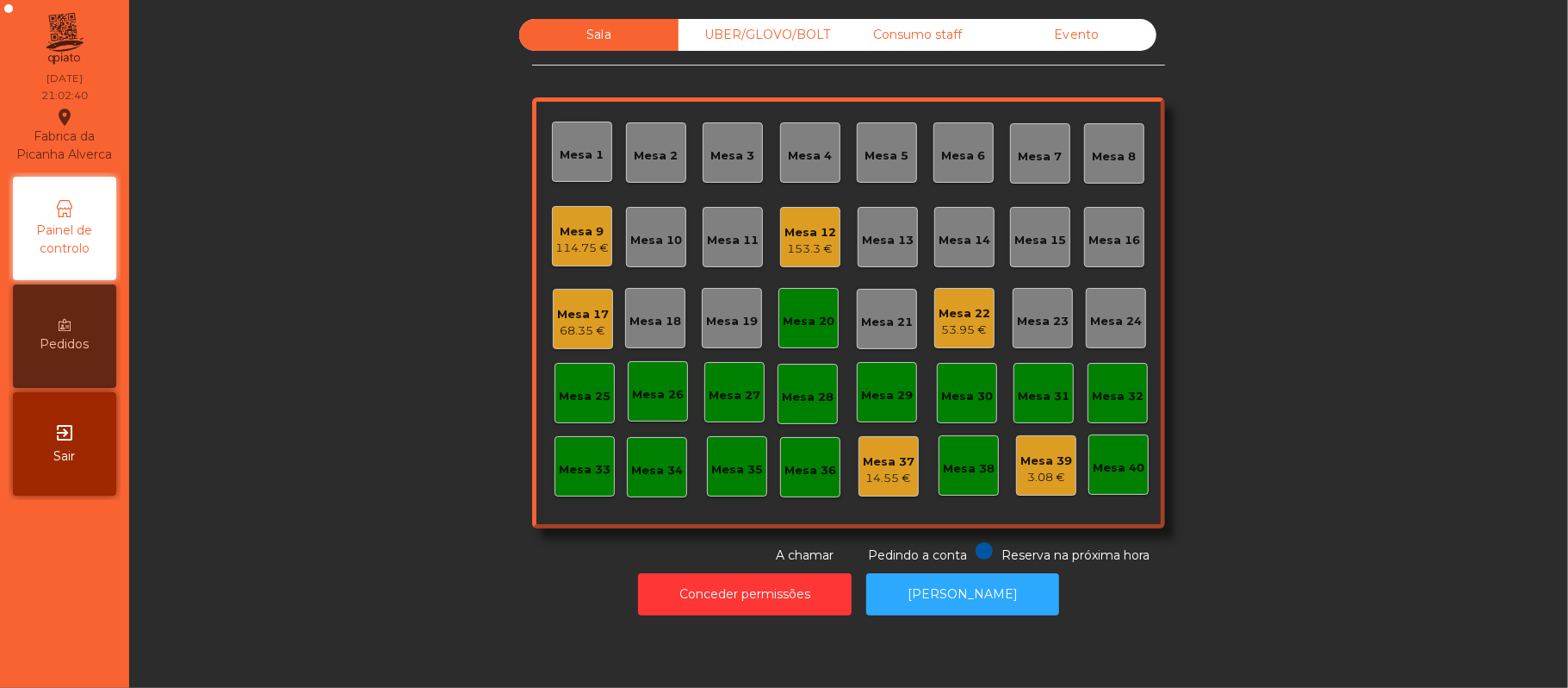
click at [814, 333] on div "Mesa 20" at bounding box center [809, 317] width 60 height 60
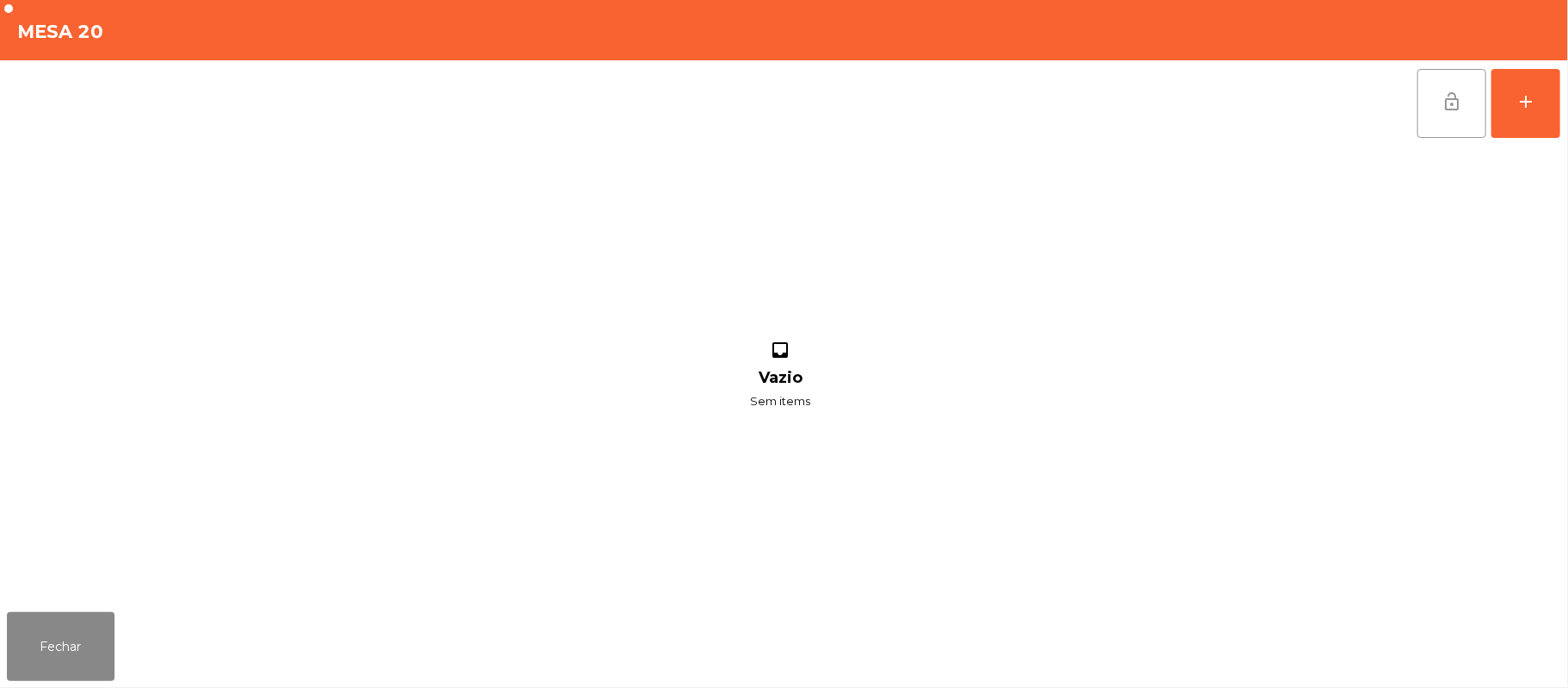
click at [1474, 115] on button "lock_open" at bounding box center [1452, 103] width 69 height 69
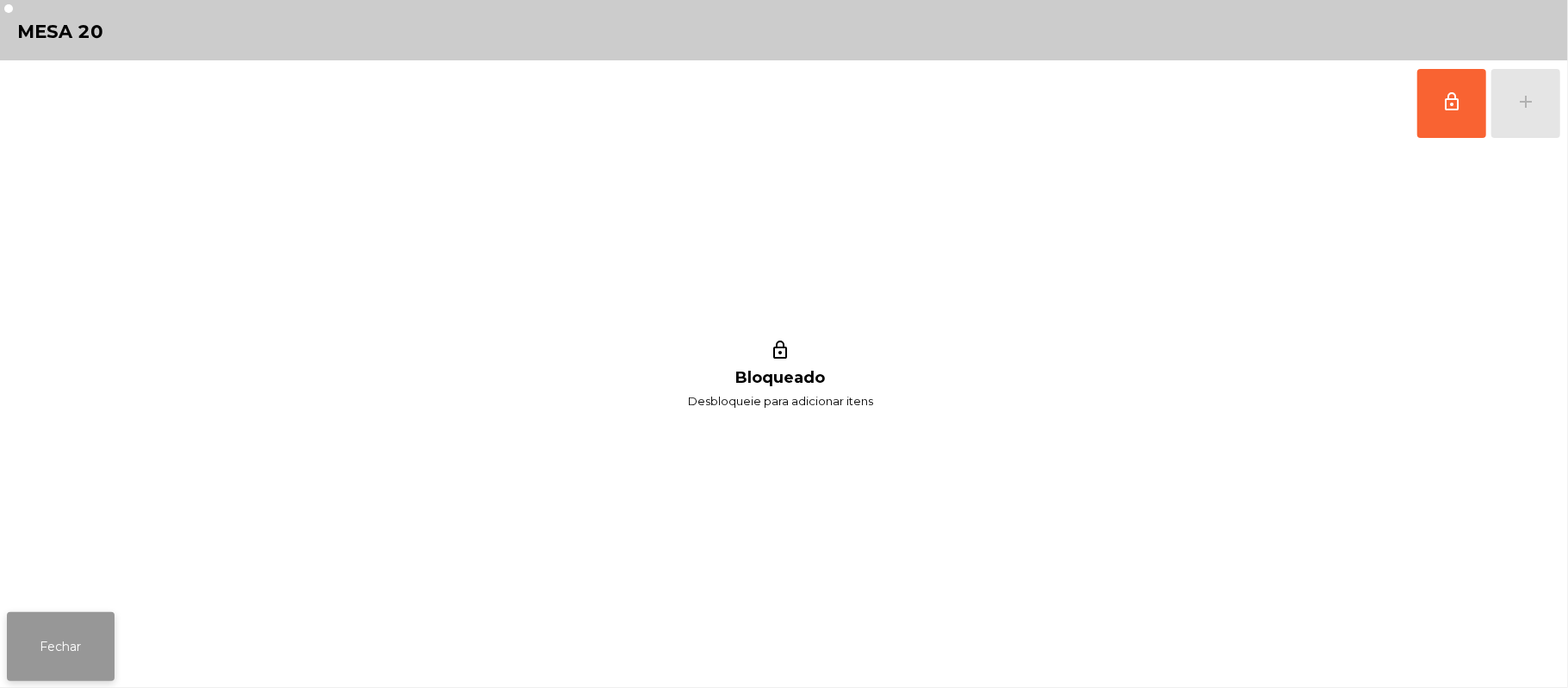
click at [55, 648] on button "Fechar" at bounding box center [60, 645] width 107 height 69
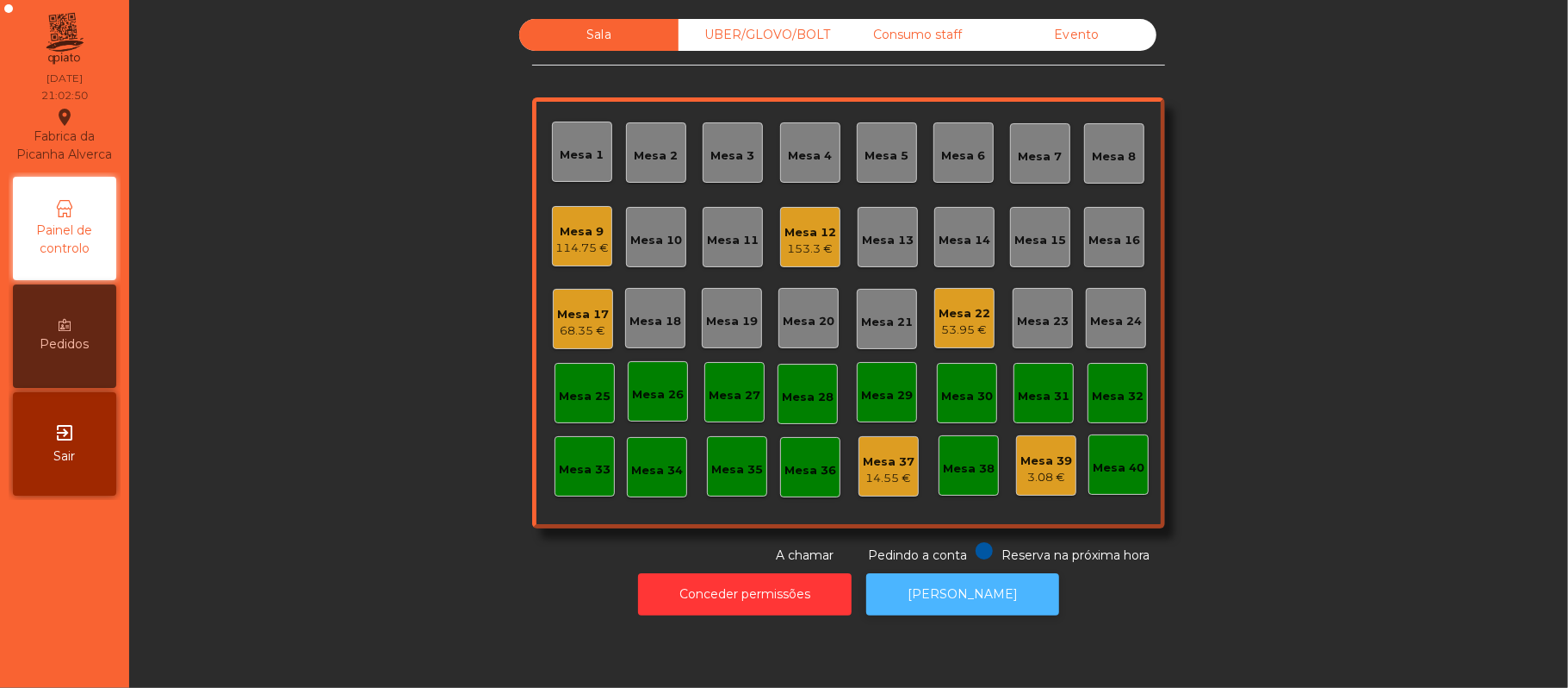
click at [944, 611] on button "[PERSON_NAME]" at bounding box center [962, 594] width 192 height 43
click at [658, 327] on div "Mesa 18" at bounding box center [655, 321] width 51 height 17
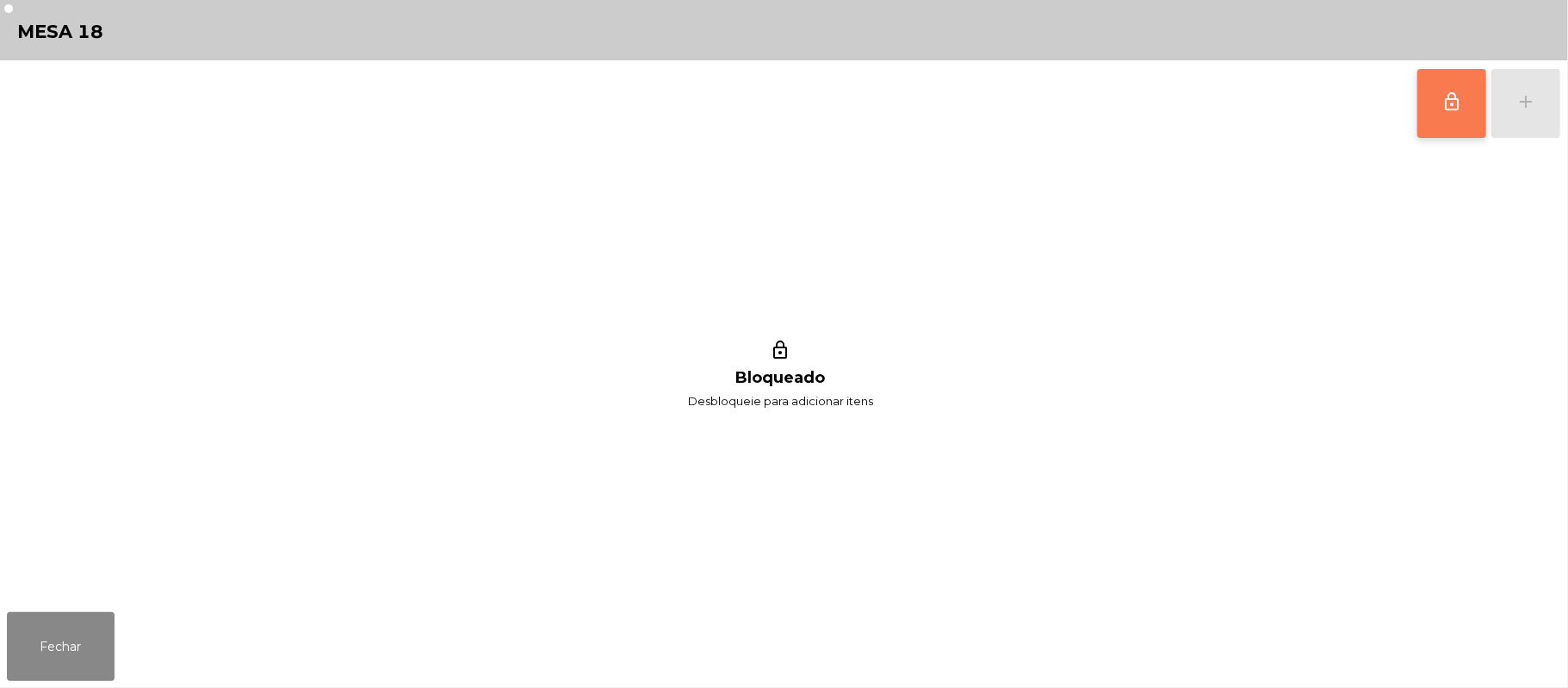
click at [1452, 121] on button "lock_outline" at bounding box center [1452, 103] width 69 height 69
click at [1542, 112] on button "add" at bounding box center [1525, 103] width 69 height 69
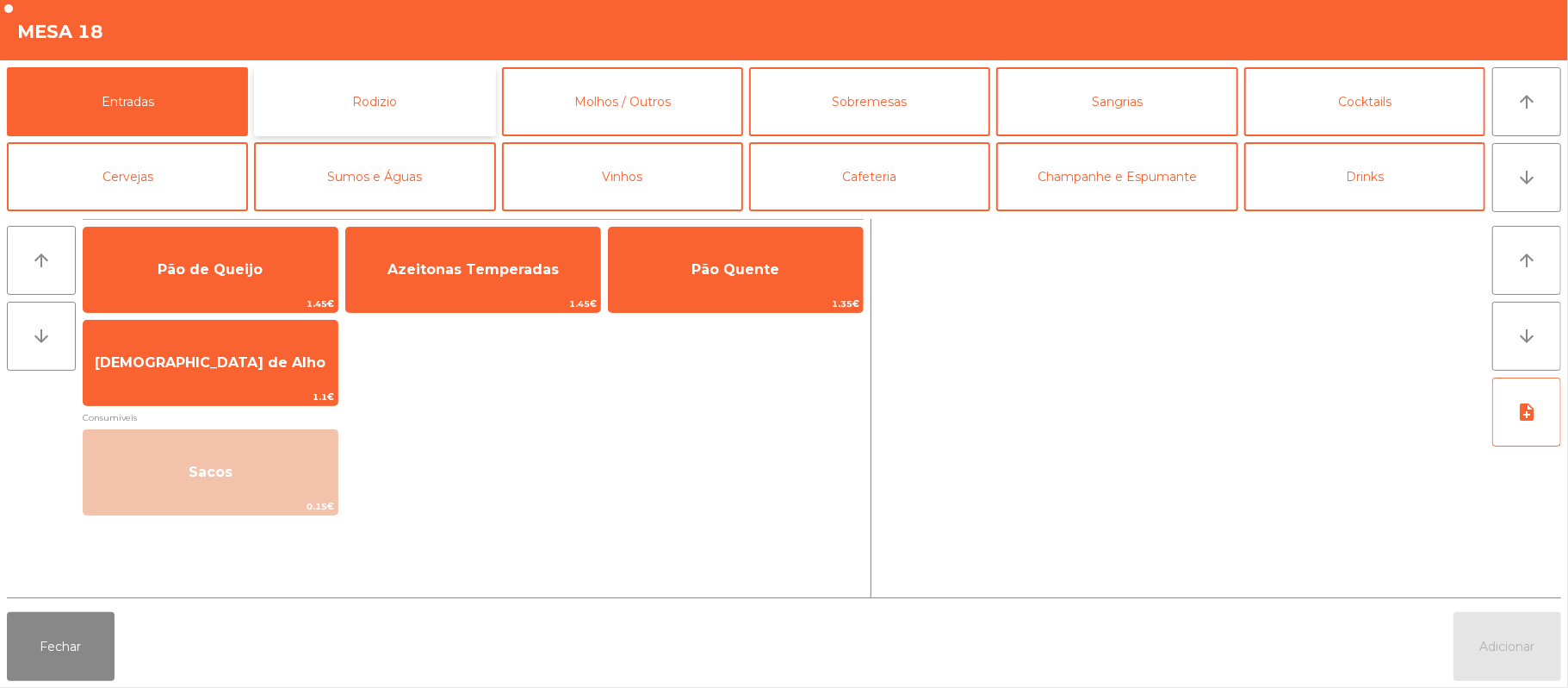
click at [425, 100] on button "Rodizio" at bounding box center [374, 101] width 241 height 69
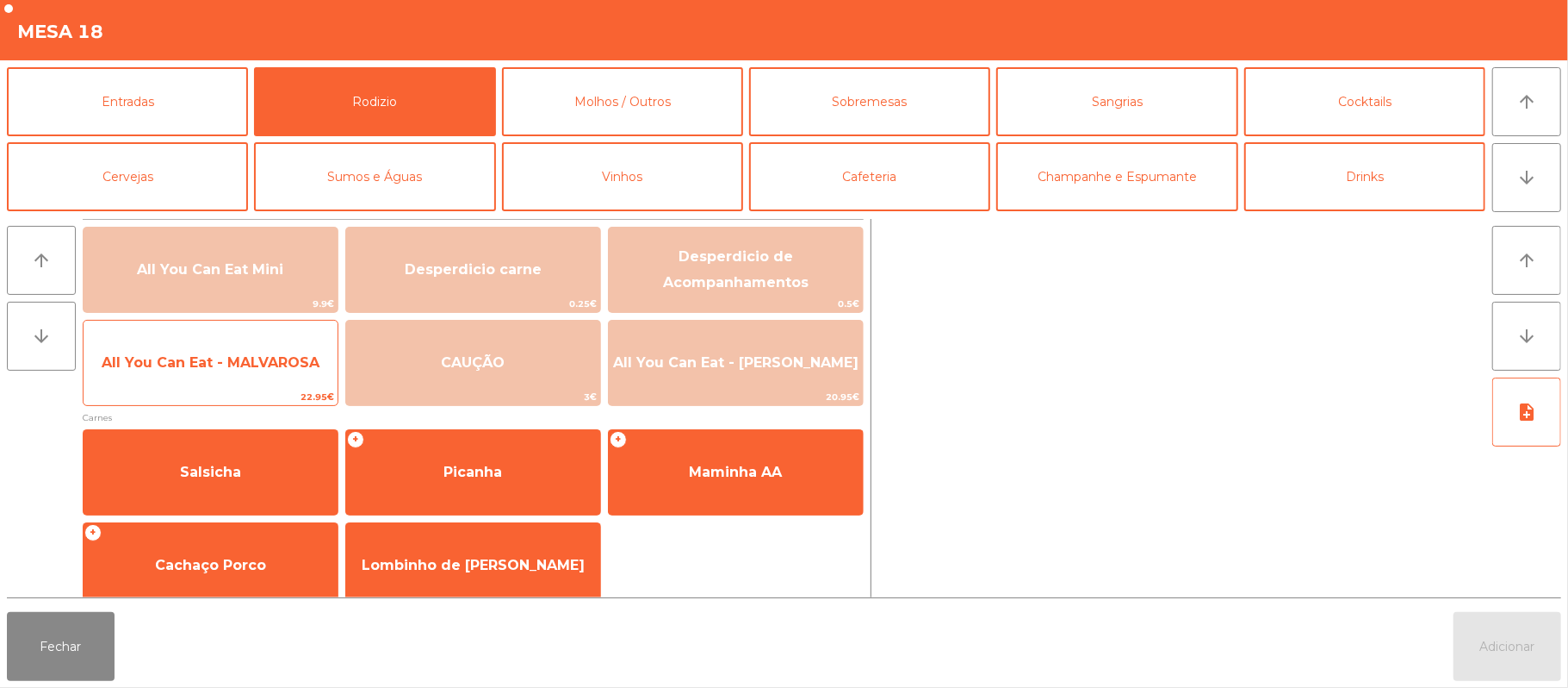
click at [255, 370] on span "All You Can Eat - MALVAROSA" at bounding box center [210, 362] width 218 height 16
click at [256, 374] on span "All You Can Eat - MALVAROSA" at bounding box center [210, 363] width 254 height 46
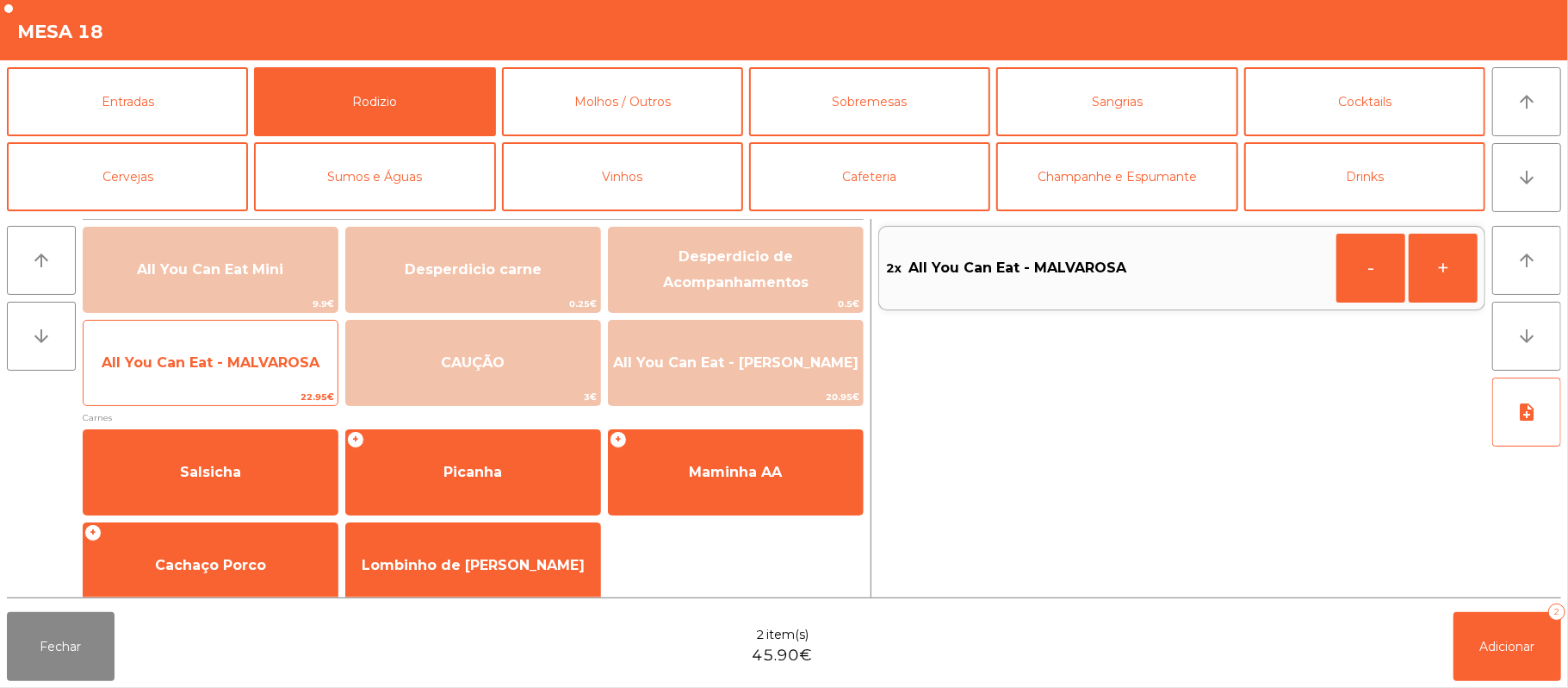
click at [271, 369] on span "All You Can Eat - MALVAROSA" at bounding box center [210, 362] width 218 height 16
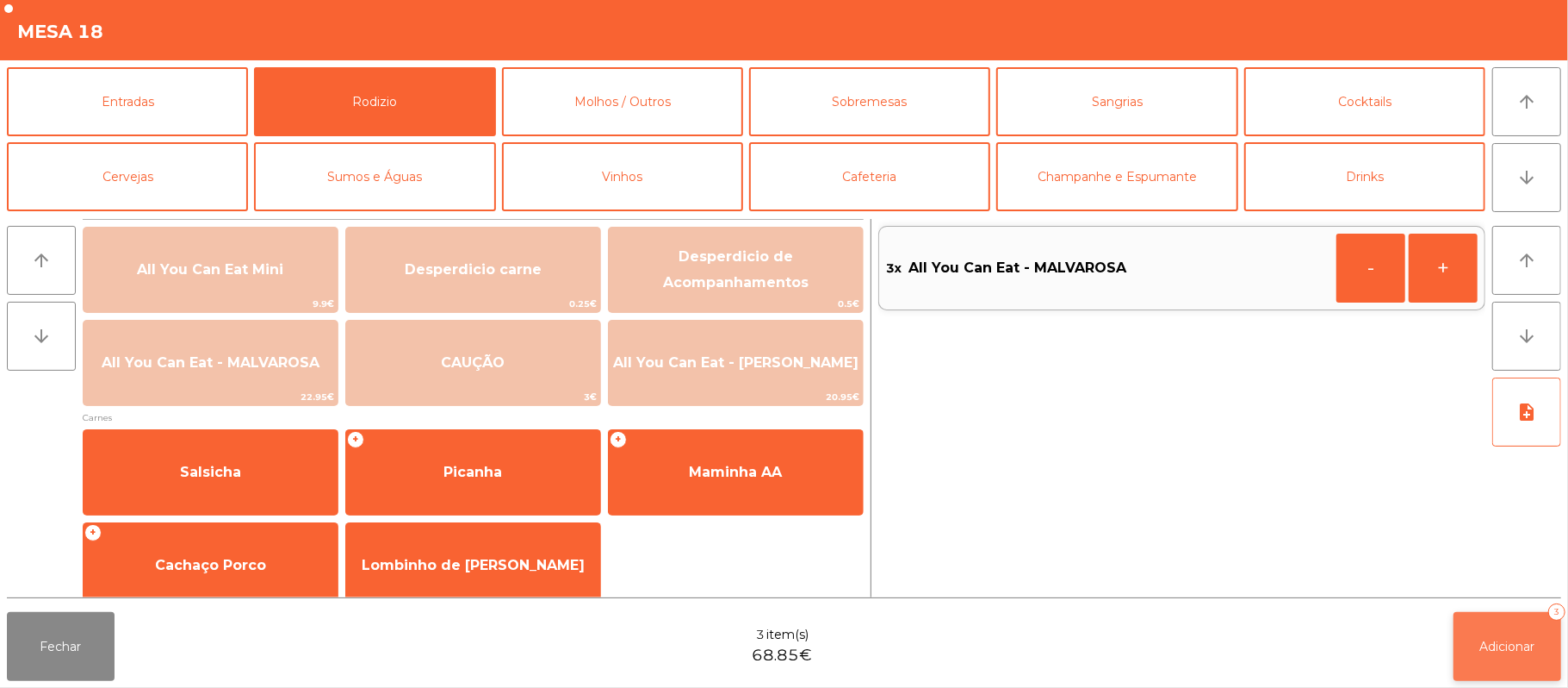
click at [1559, 653] on button "Adicionar 3" at bounding box center [1507, 645] width 107 height 69
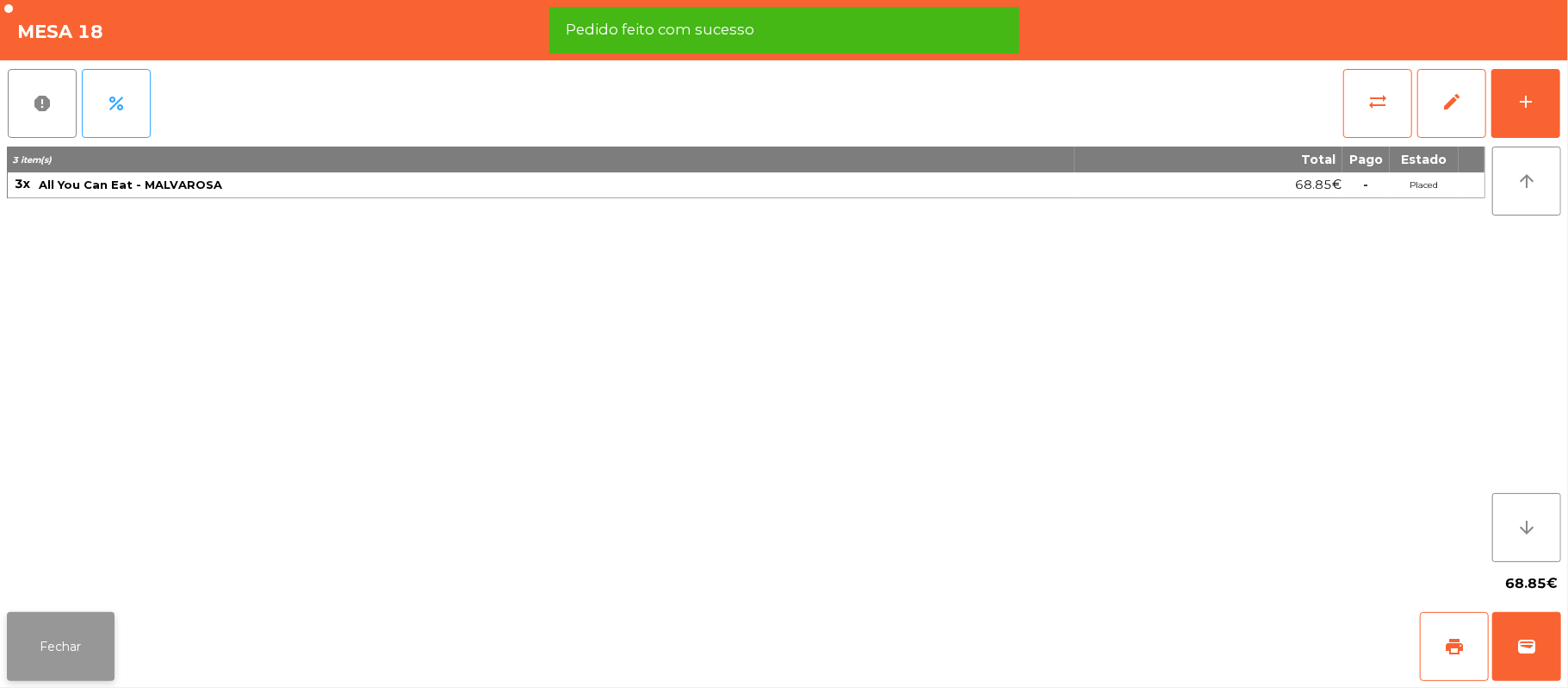
click at [104, 634] on button "Fechar" at bounding box center [60, 645] width 107 height 69
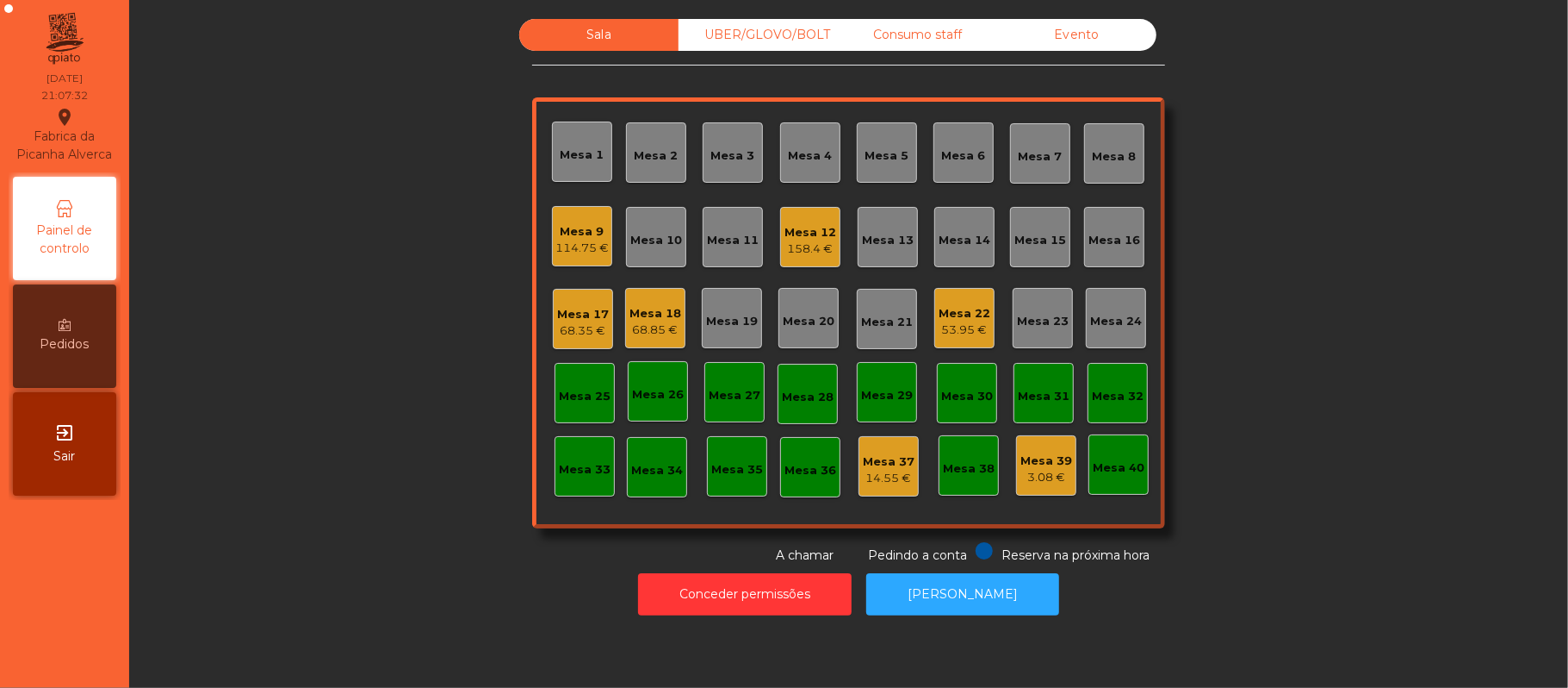
click at [882, 322] on div "Mesa 21" at bounding box center [886, 322] width 51 height 17
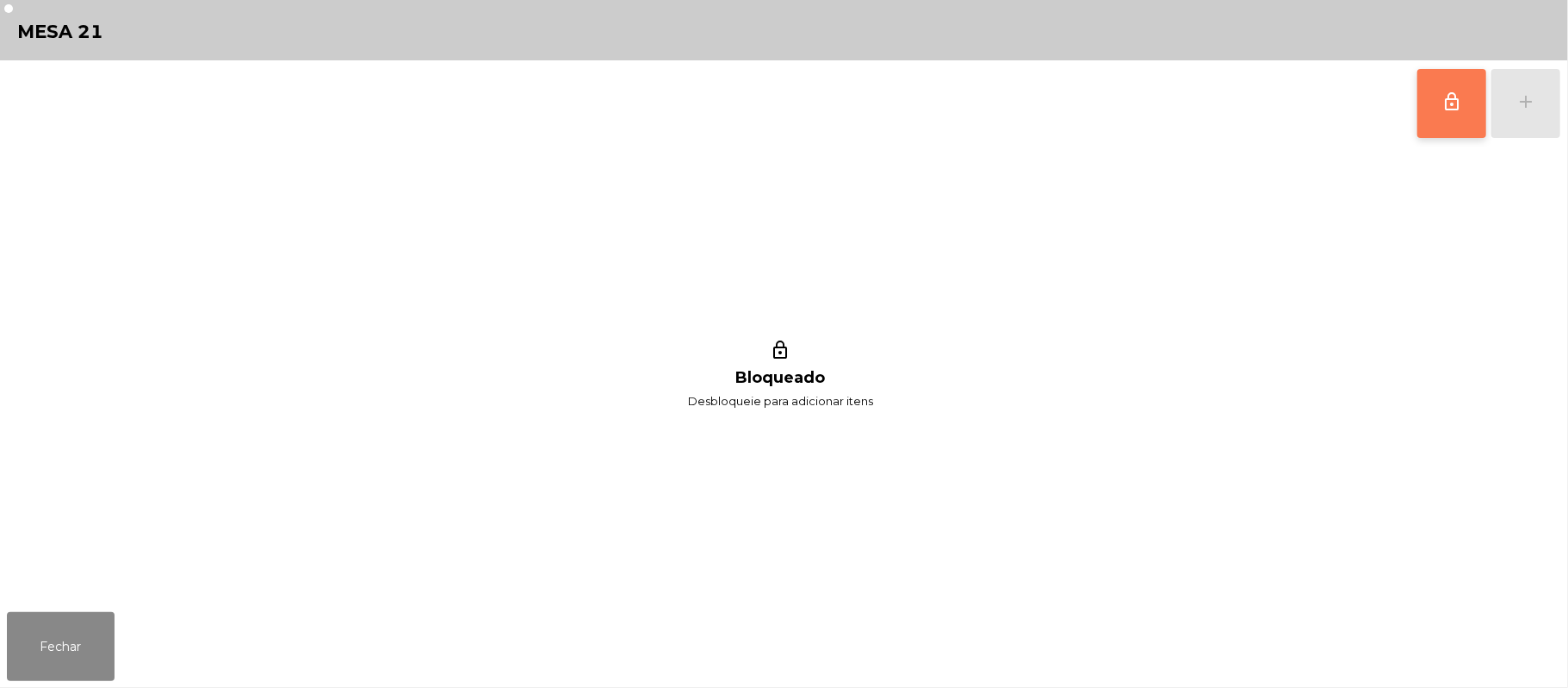
click at [1474, 106] on button "lock_outline" at bounding box center [1452, 103] width 69 height 69
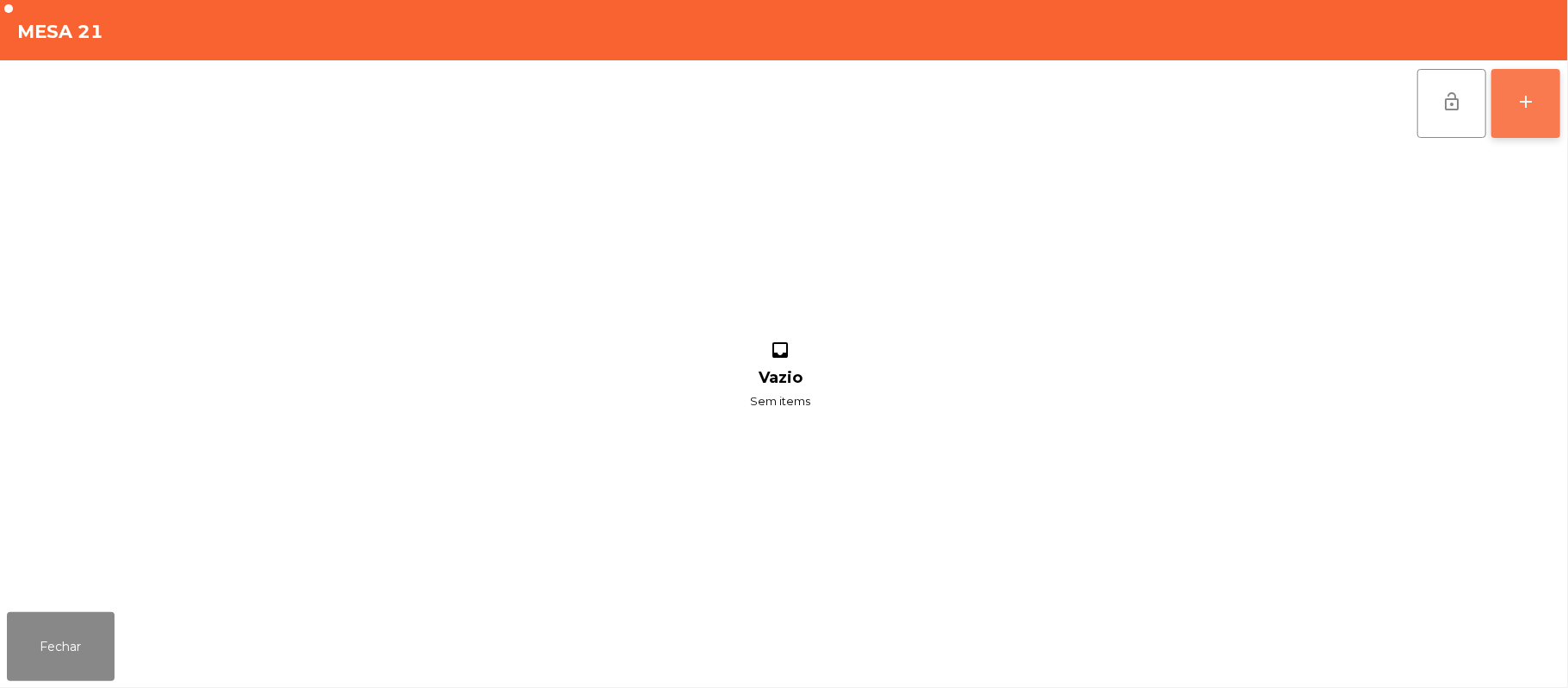
click at [1513, 135] on button "add" at bounding box center [1525, 103] width 69 height 69
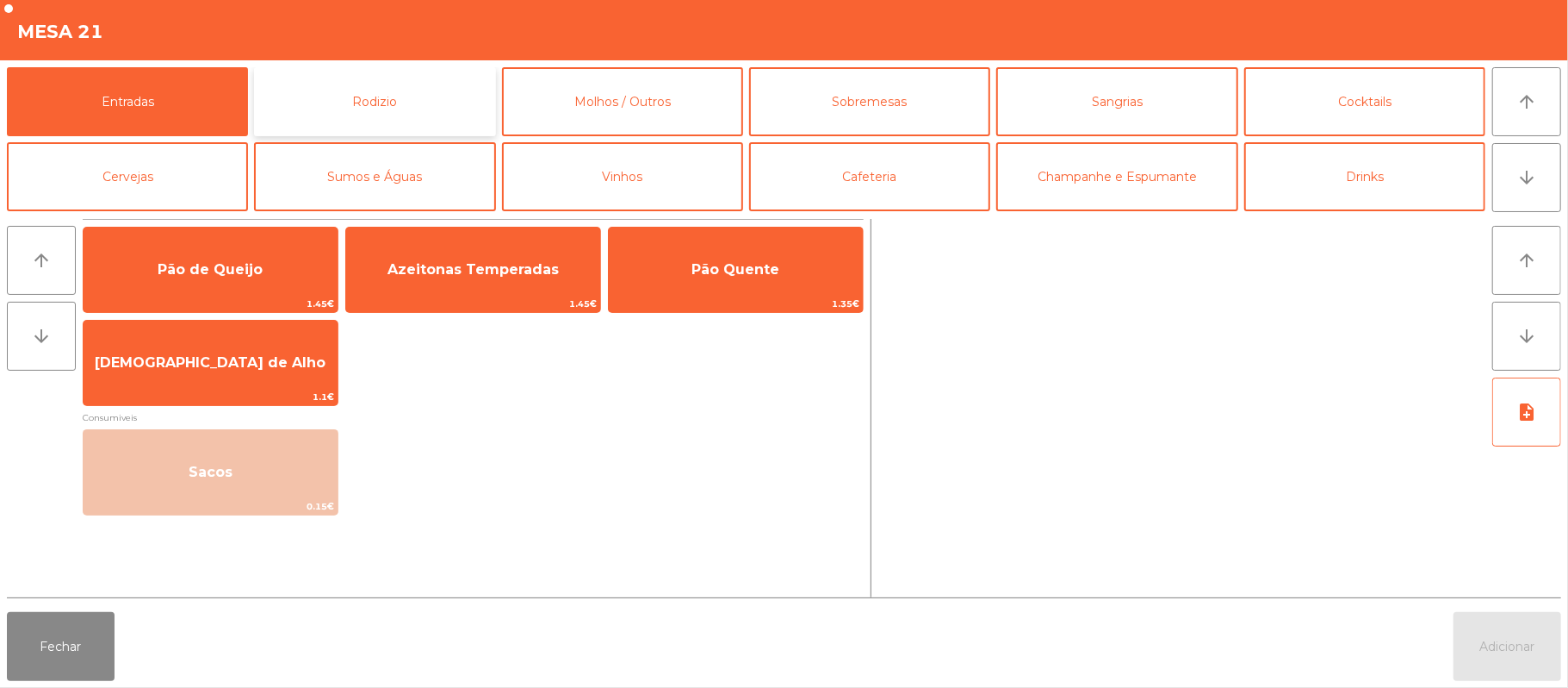
click at [401, 99] on button "Rodizio" at bounding box center [374, 101] width 241 height 69
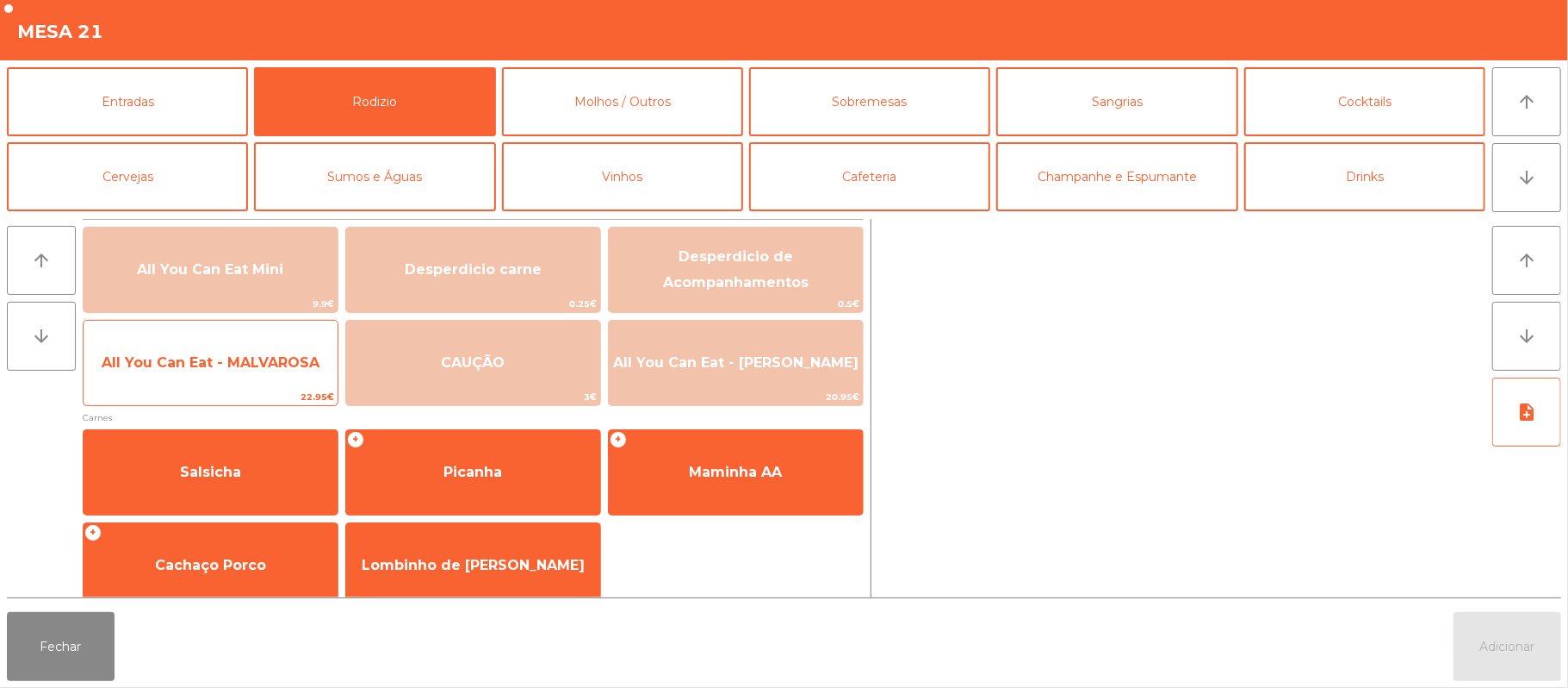
click at [289, 367] on span "All You Can Eat - MALVAROSA" at bounding box center [210, 362] width 218 height 16
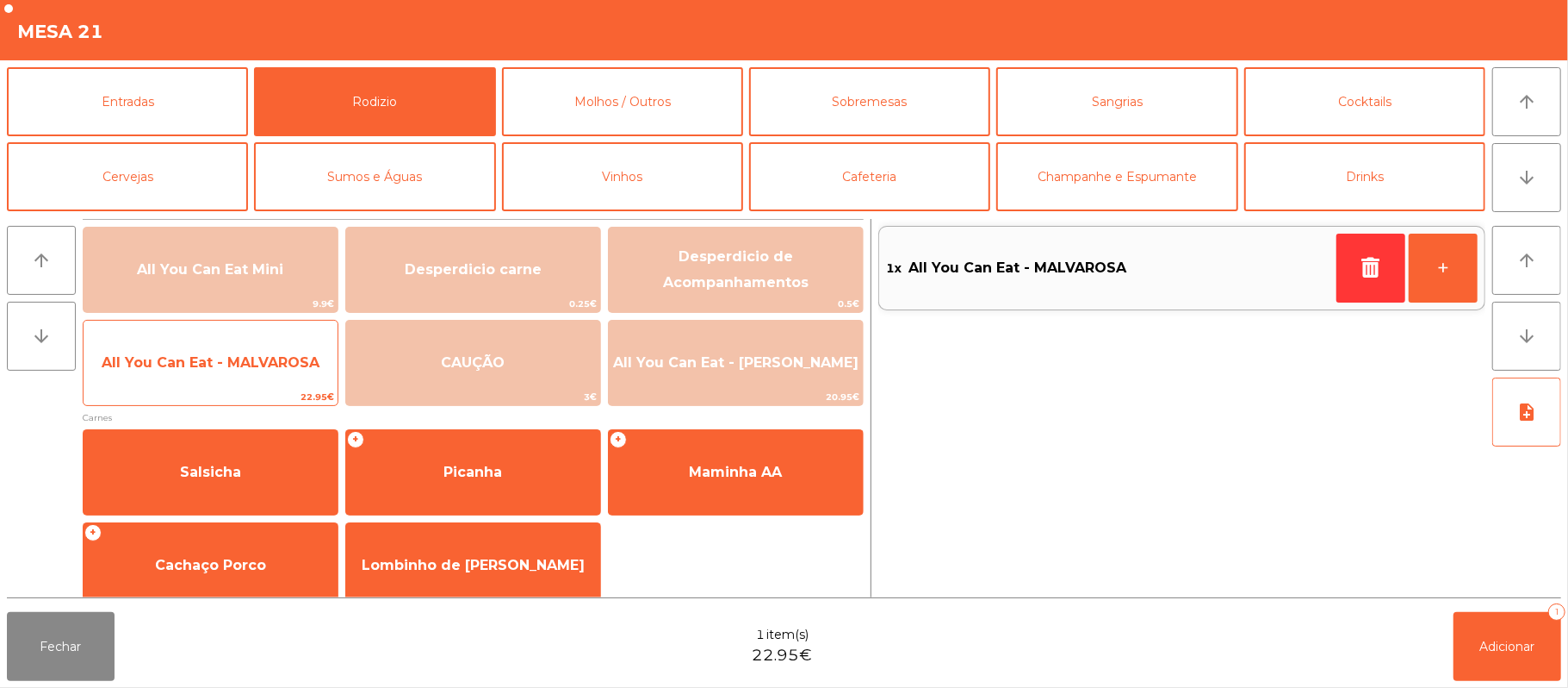
click at [286, 354] on span "All You Can Eat - MALVAROSA" at bounding box center [210, 362] width 218 height 16
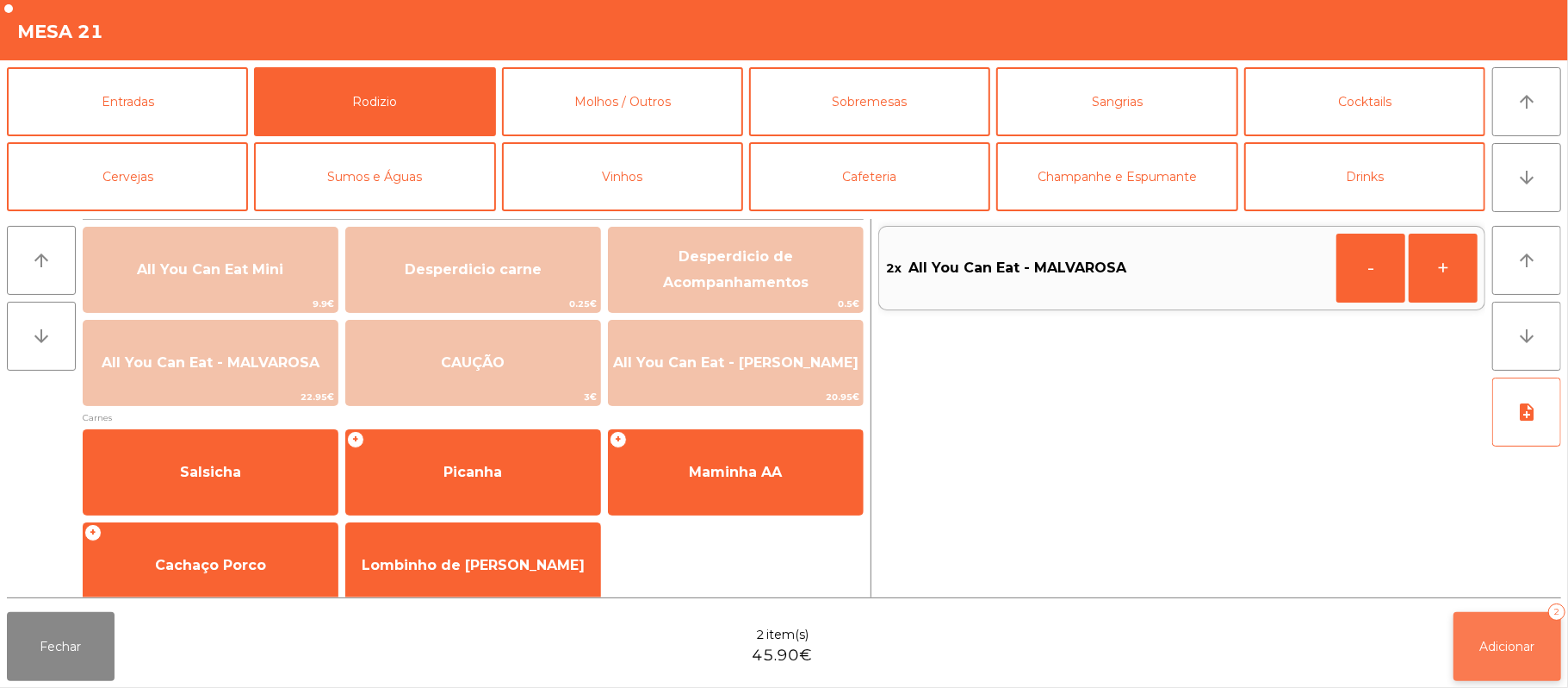
click at [1513, 663] on button "Adicionar 2" at bounding box center [1507, 645] width 107 height 69
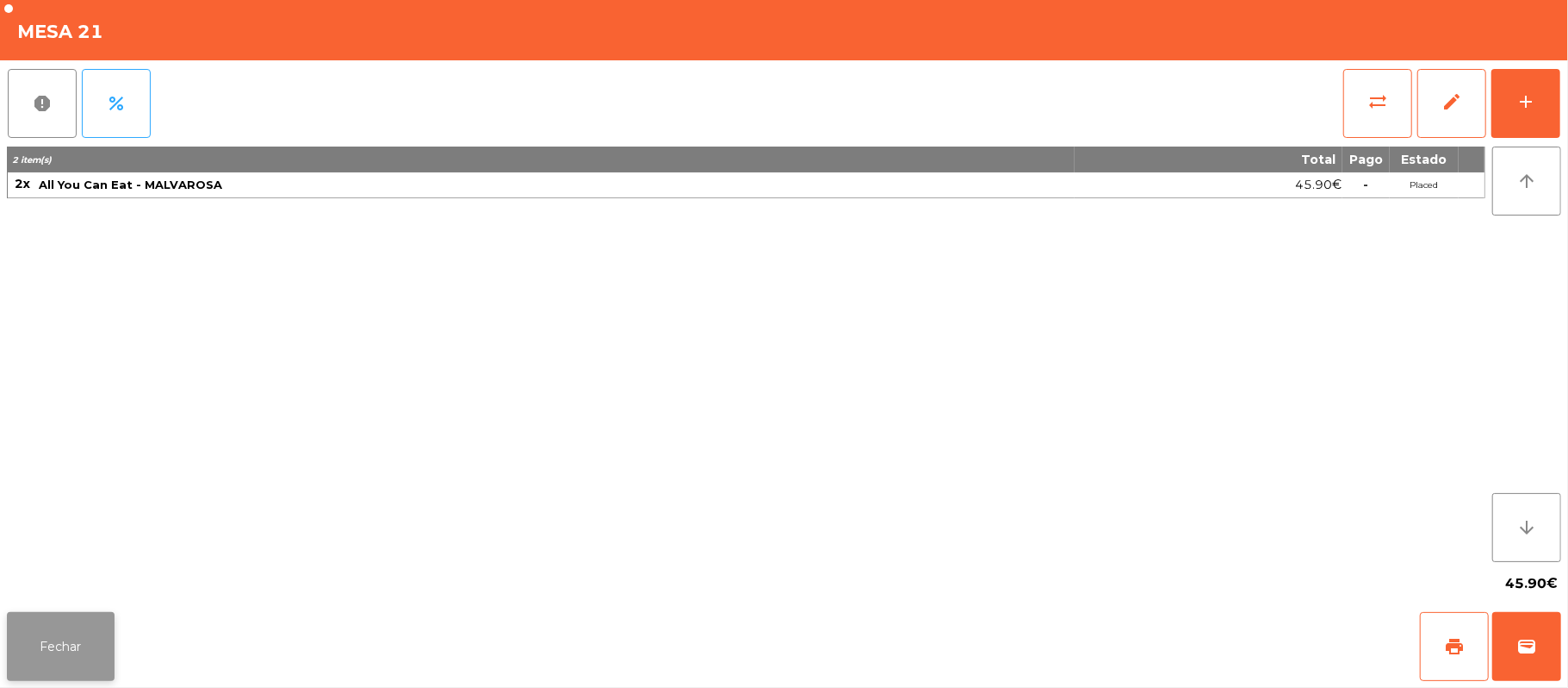
click at [56, 638] on button "Fechar" at bounding box center [60, 645] width 107 height 69
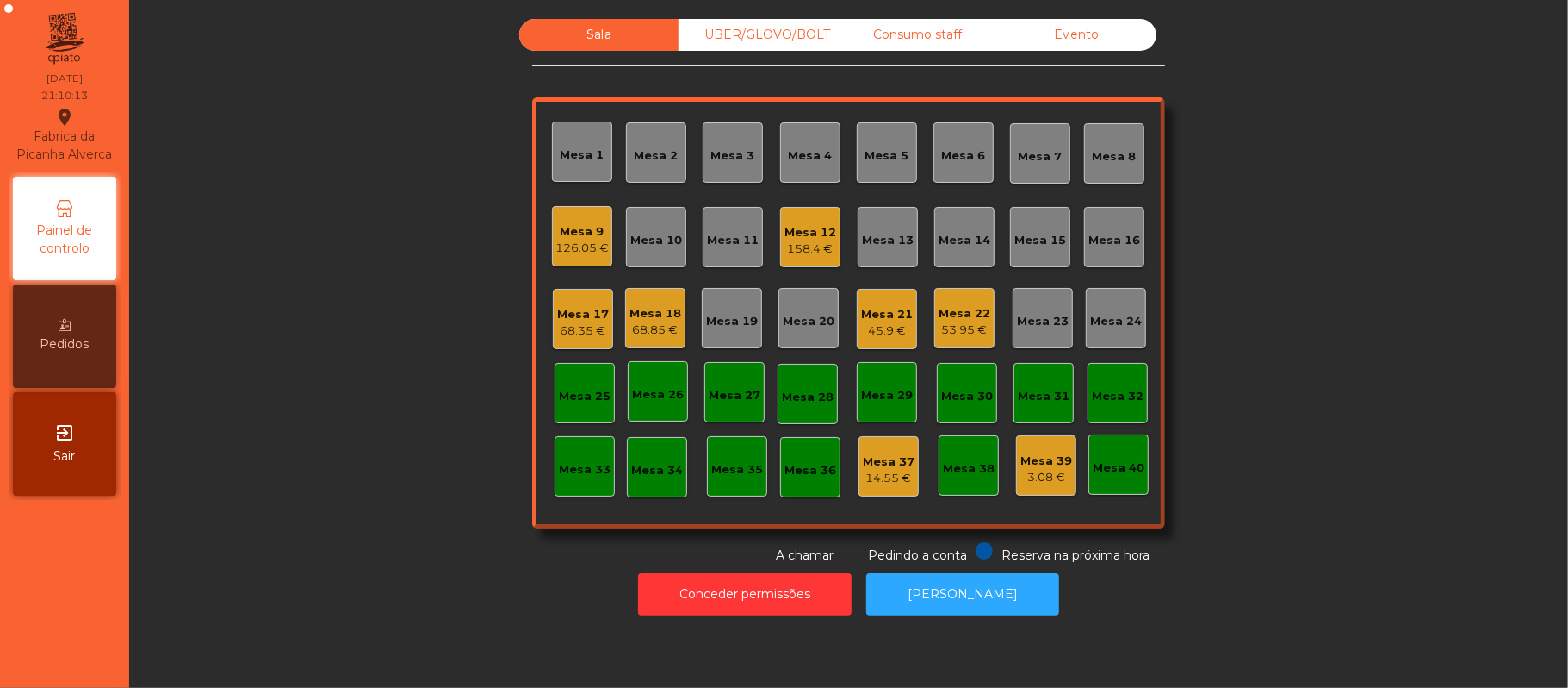
click at [947, 141] on div "Mesa 6" at bounding box center [963, 152] width 44 height 24
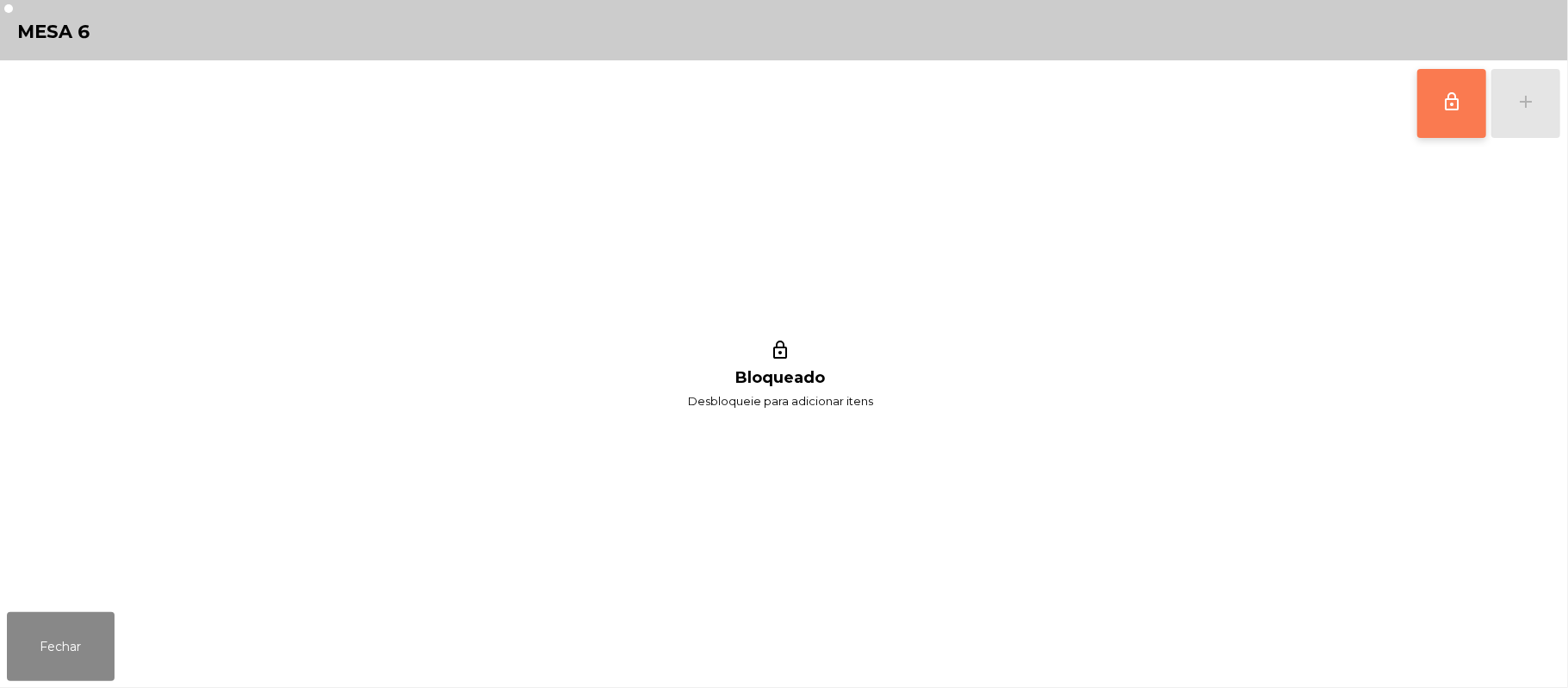
click at [1459, 105] on span "lock_outline" at bounding box center [1451, 101] width 20 height 20
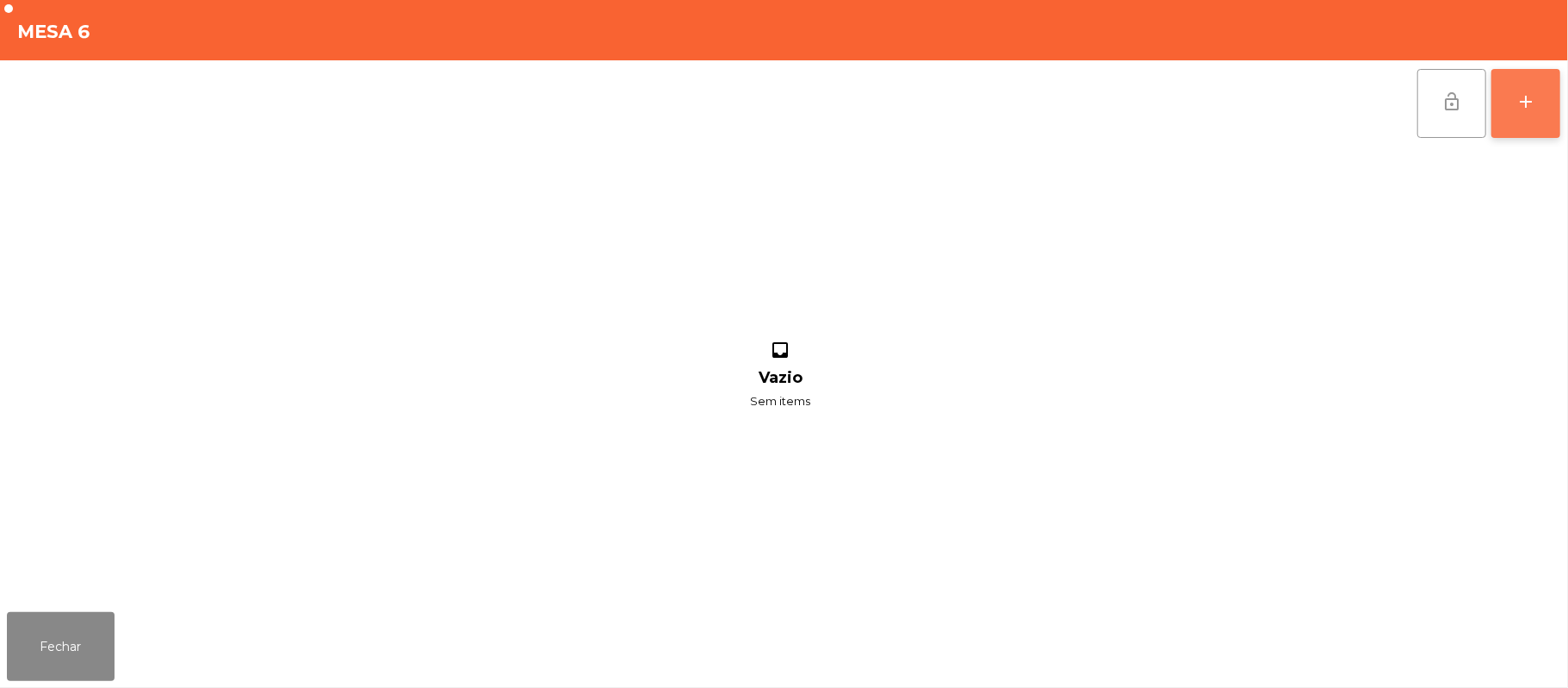
click at [1549, 112] on button "add" at bounding box center [1525, 103] width 69 height 69
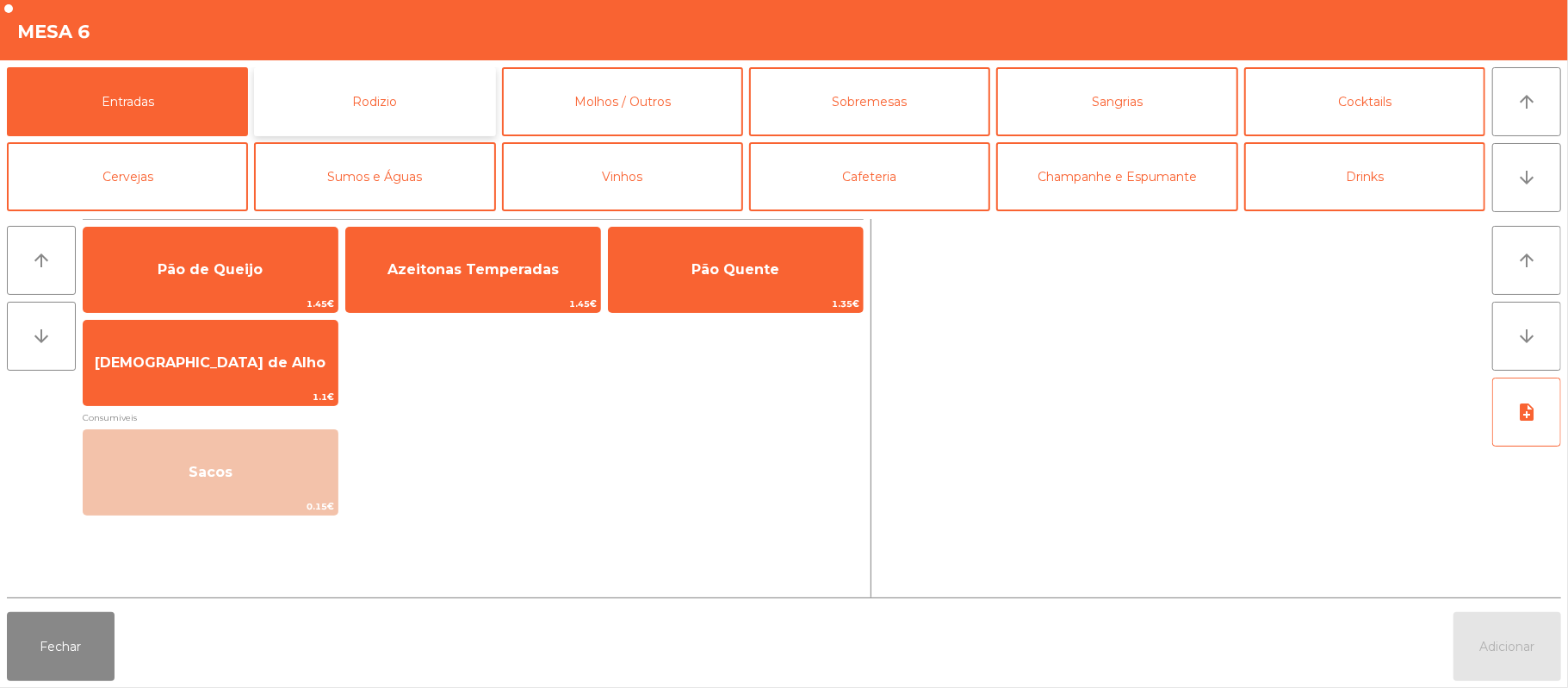
click at [382, 117] on button "Rodizio" at bounding box center [374, 101] width 241 height 69
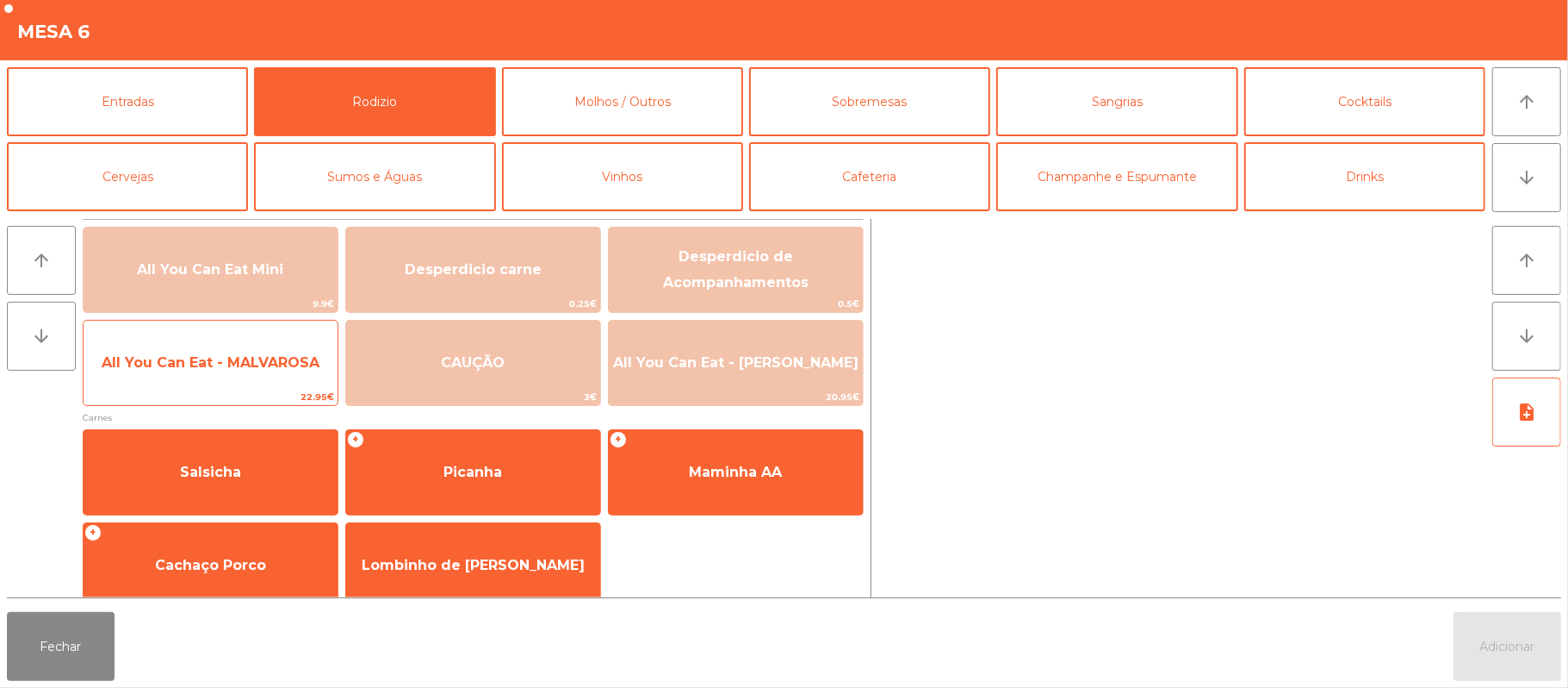
click at [240, 362] on span "All You Can Eat - MALVAROSA" at bounding box center [210, 362] width 218 height 16
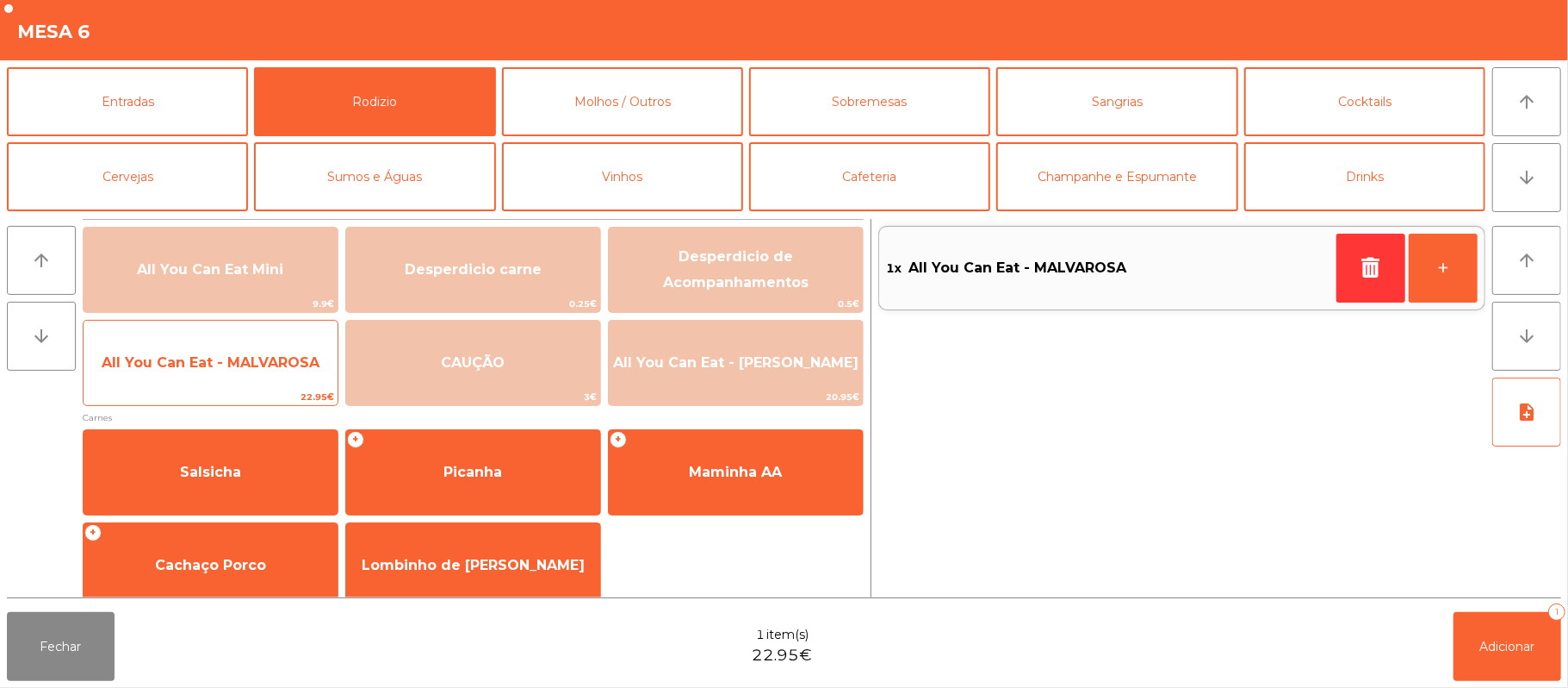
click at [239, 373] on span "All You Can Eat - MALVAROSA" at bounding box center [210, 363] width 254 height 46
click at [228, 374] on span "All You Can Eat - MALVAROSA" at bounding box center [210, 363] width 254 height 46
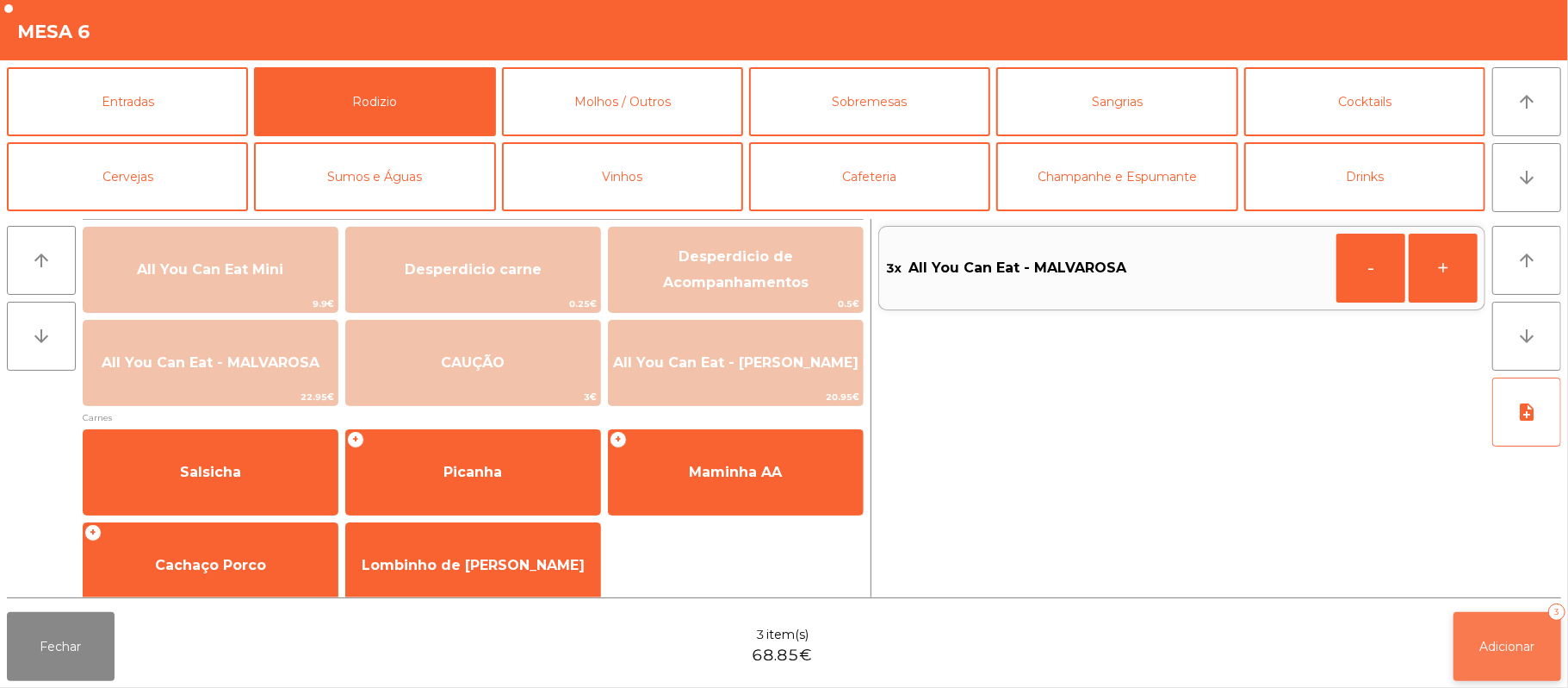
click at [1510, 644] on span "Adicionar" at bounding box center [1508, 646] width 55 height 15
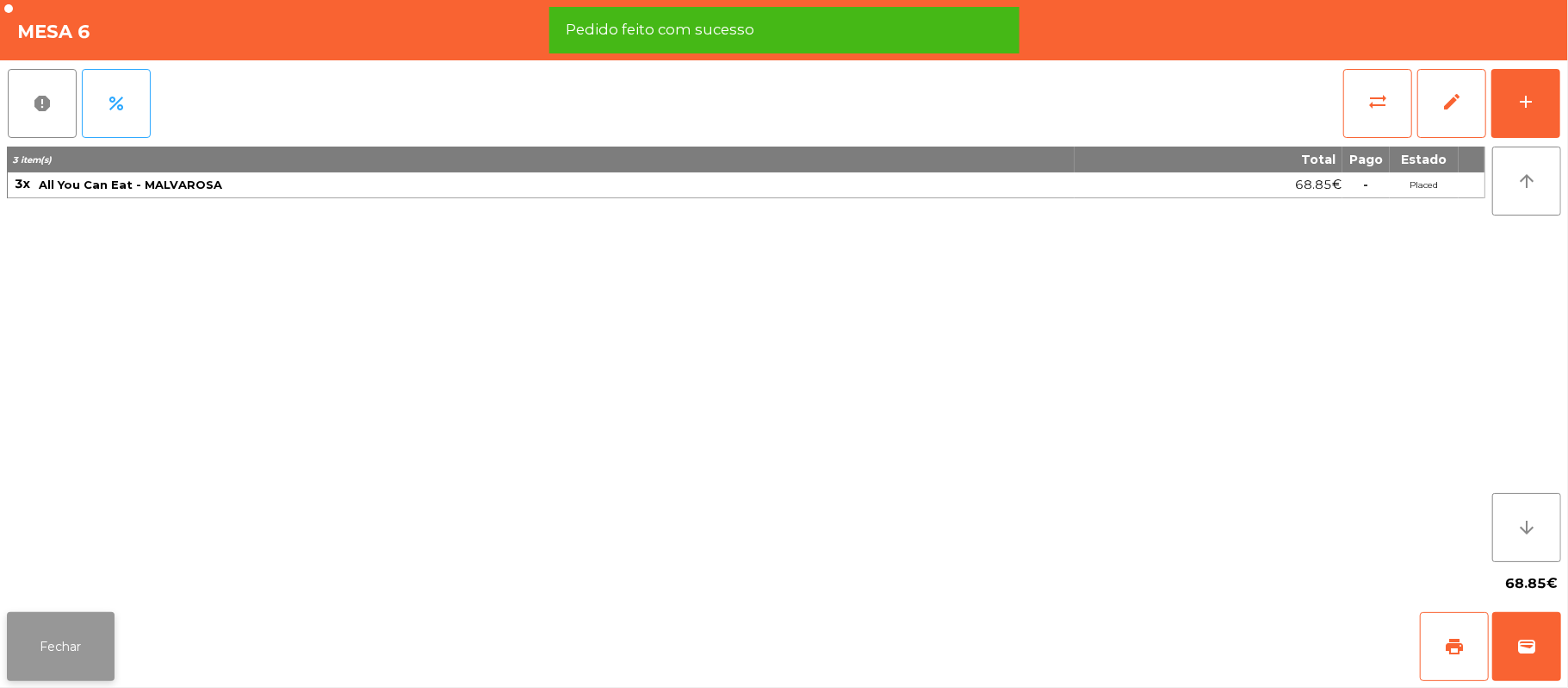
click at [83, 648] on button "Fechar" at bounding box center [60, 645] width 107 height 69
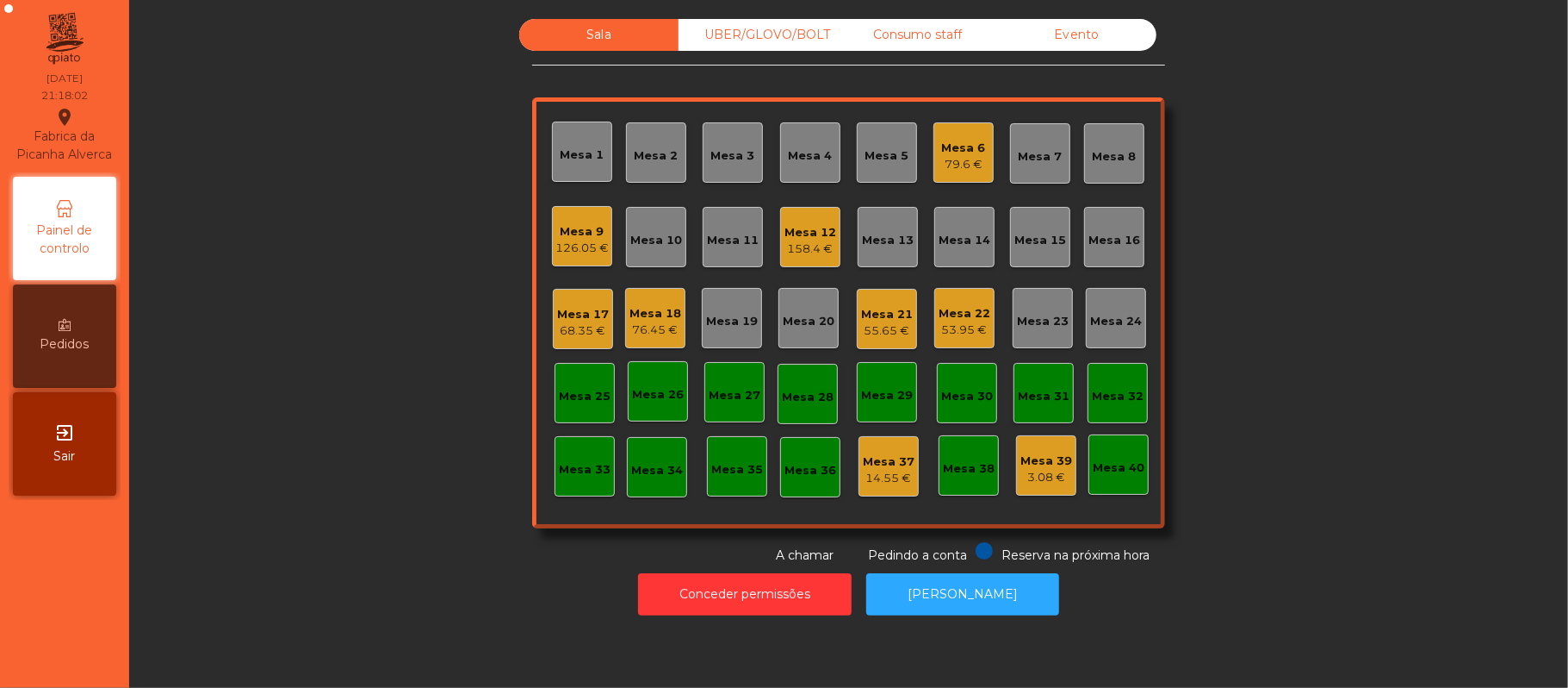
click at [587, 263] on div "Mesa 9 126.05 €" at bounding box center [582, 236] width 60 height 60
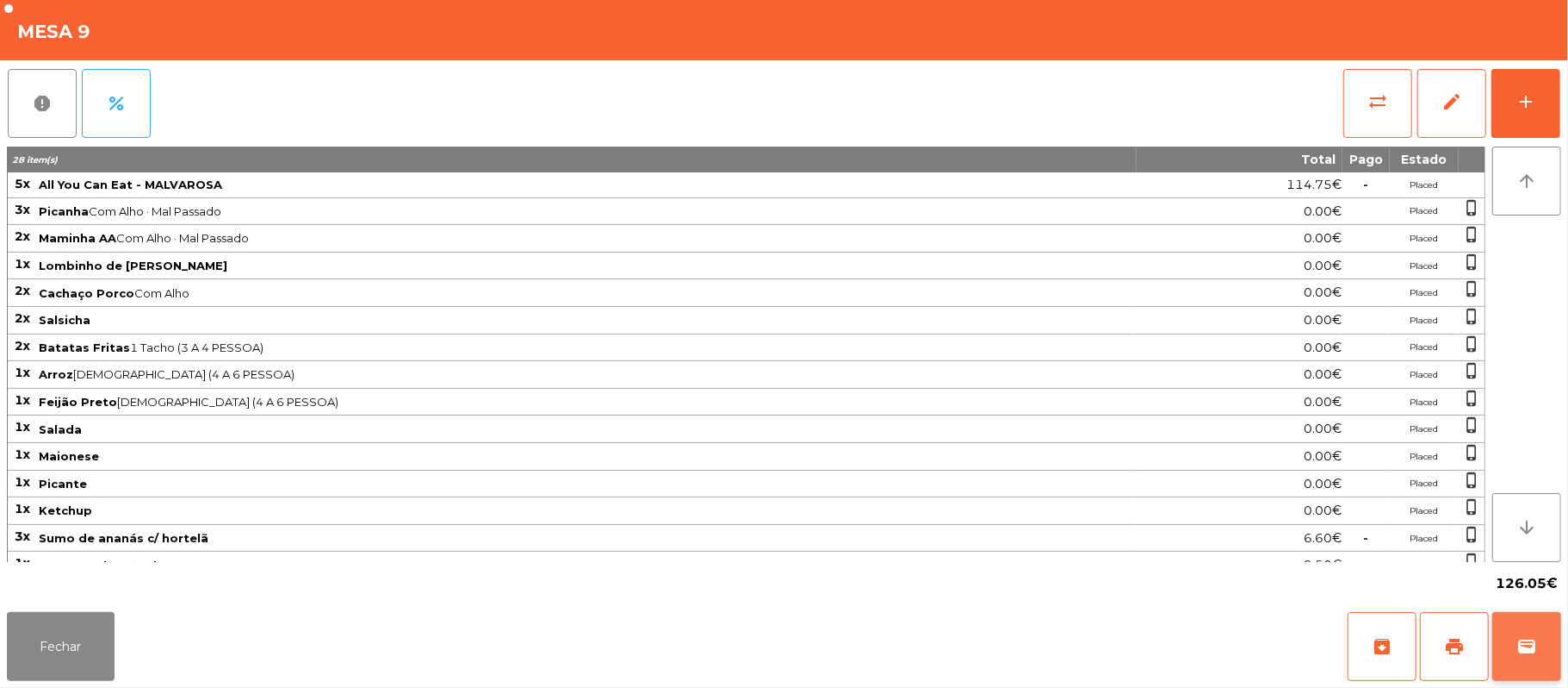
click at [1524, 642] on span "wallet" at bounding box center [1526, 645] width 20 height 20
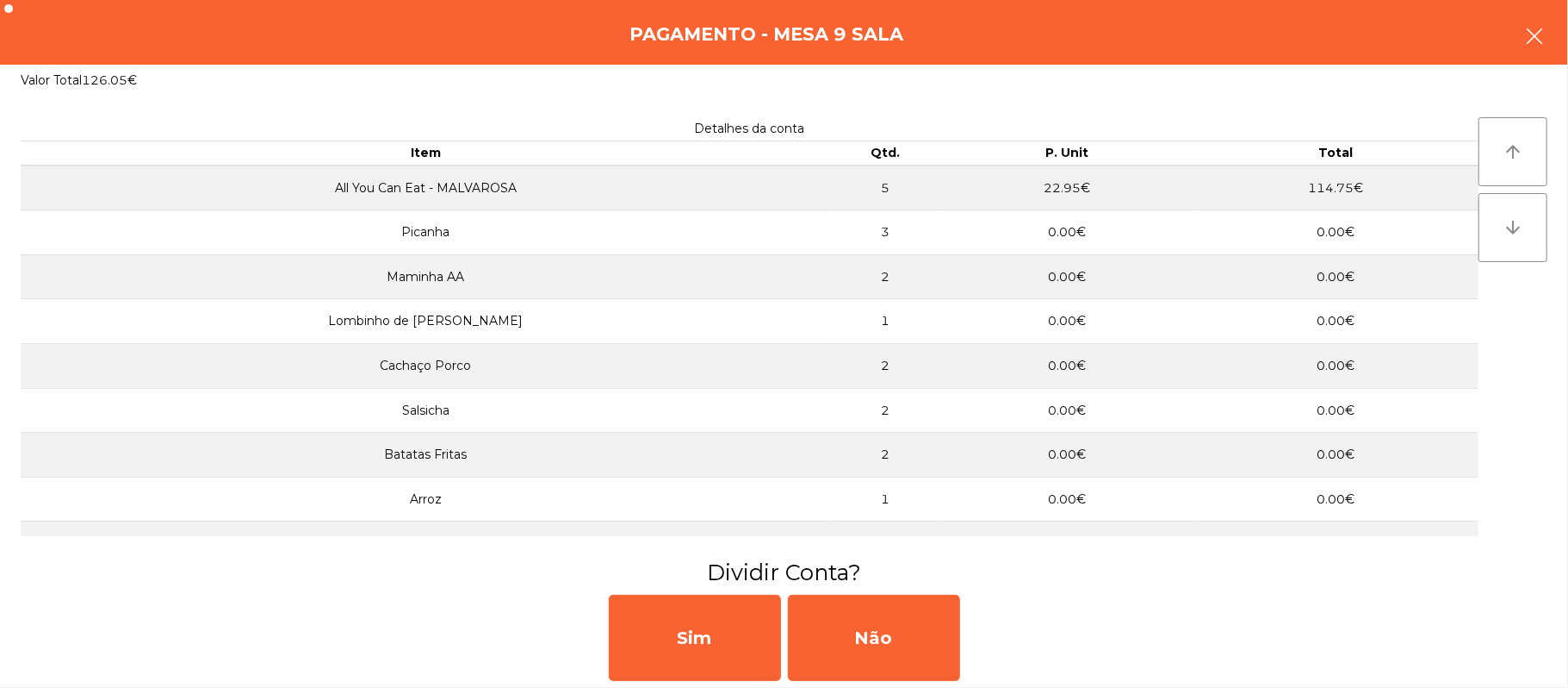
click at [1514, 33] on button "button" at bounding box center [1535, 37] width 48 height 51
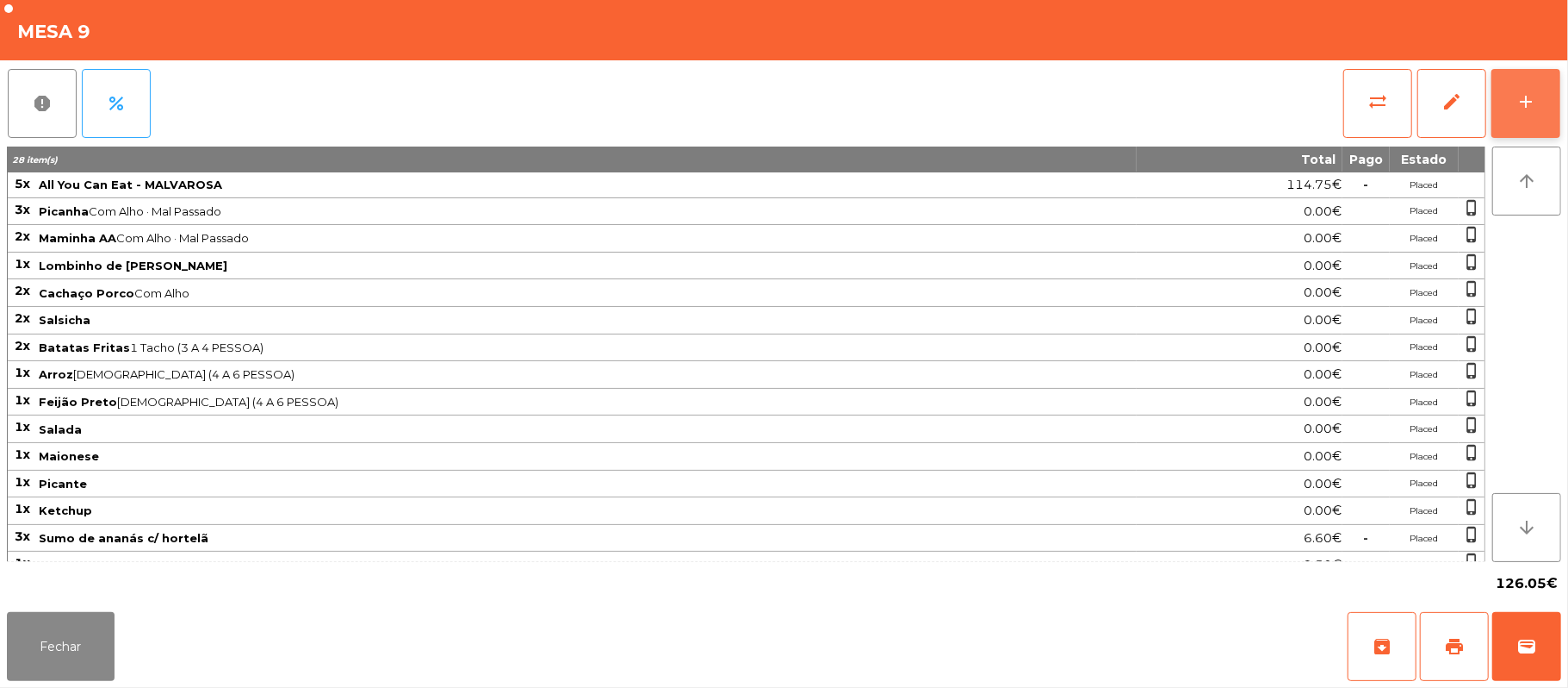
click at [1530, 91] on div "add" at bounding box center [1525, 101] width 20 height 20
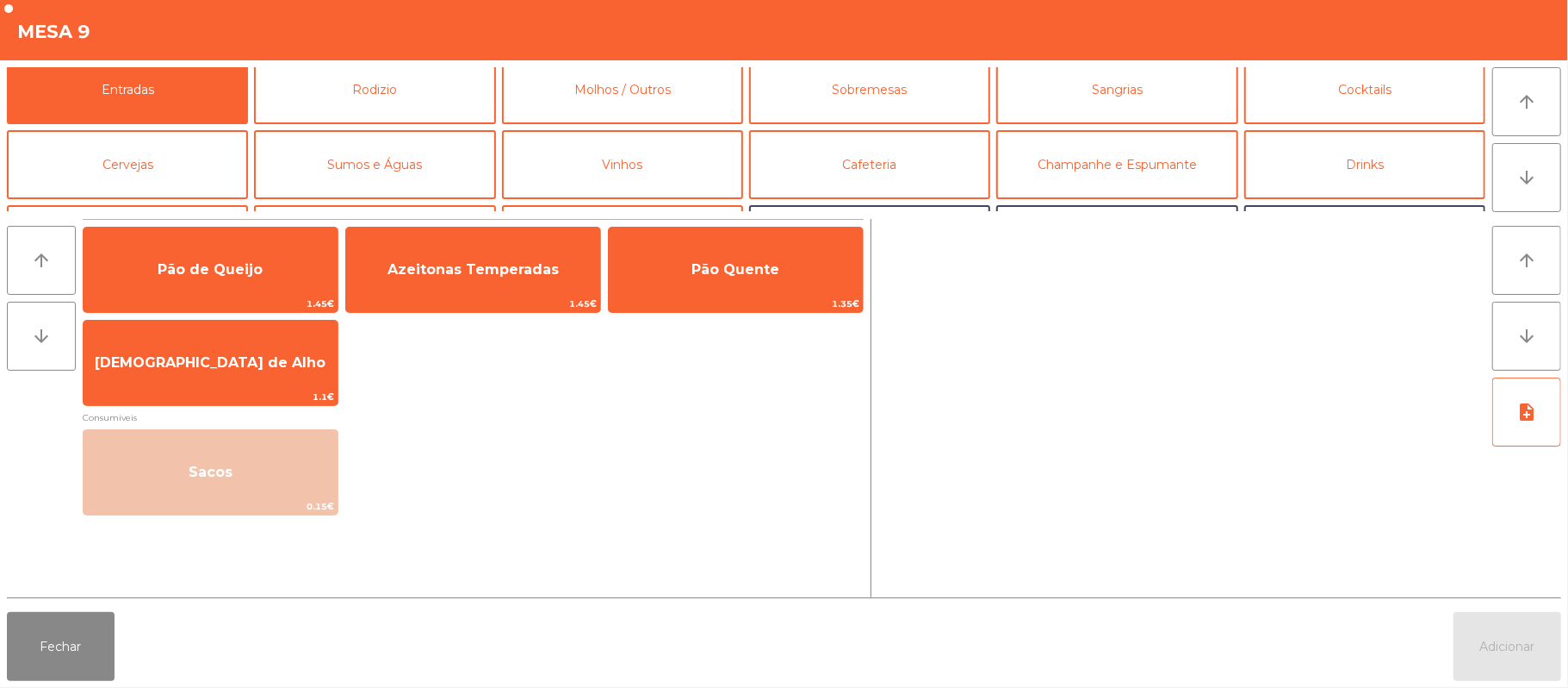
scroll to position [0, 0]
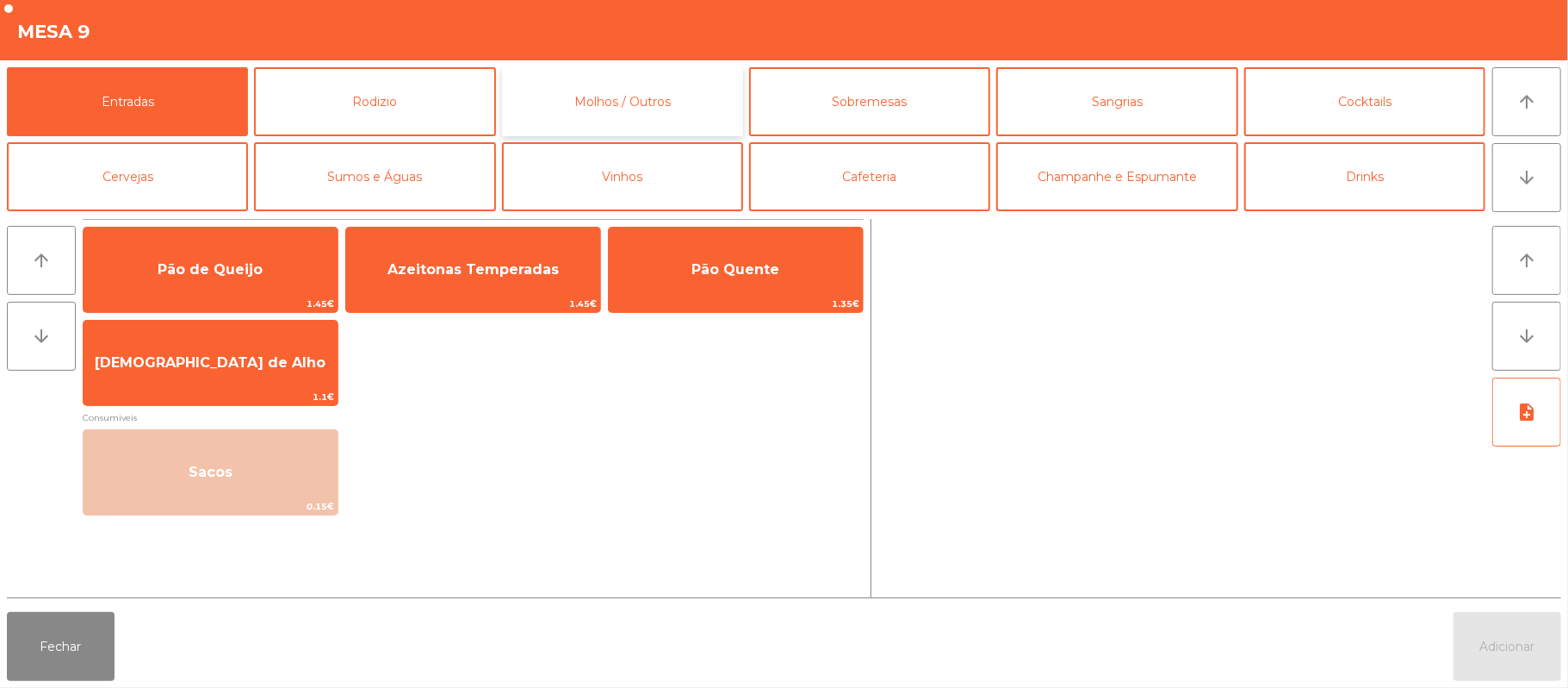
click at [687, 97] on button "Molhos / Outros" at bounding box center [622, 101] width 241 height 69
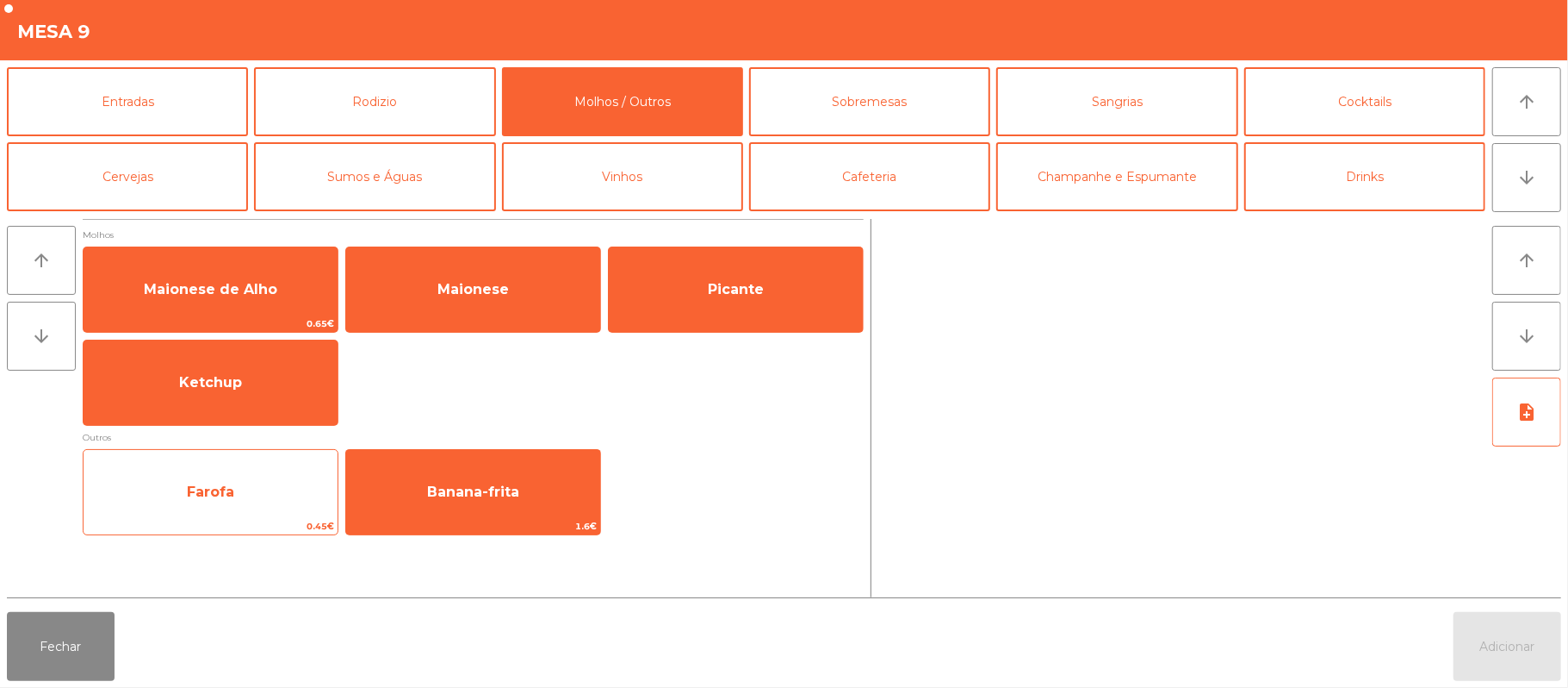
click at [266, 494] on span "Farofa" at bounding box center [210, 492] width 254 height 46
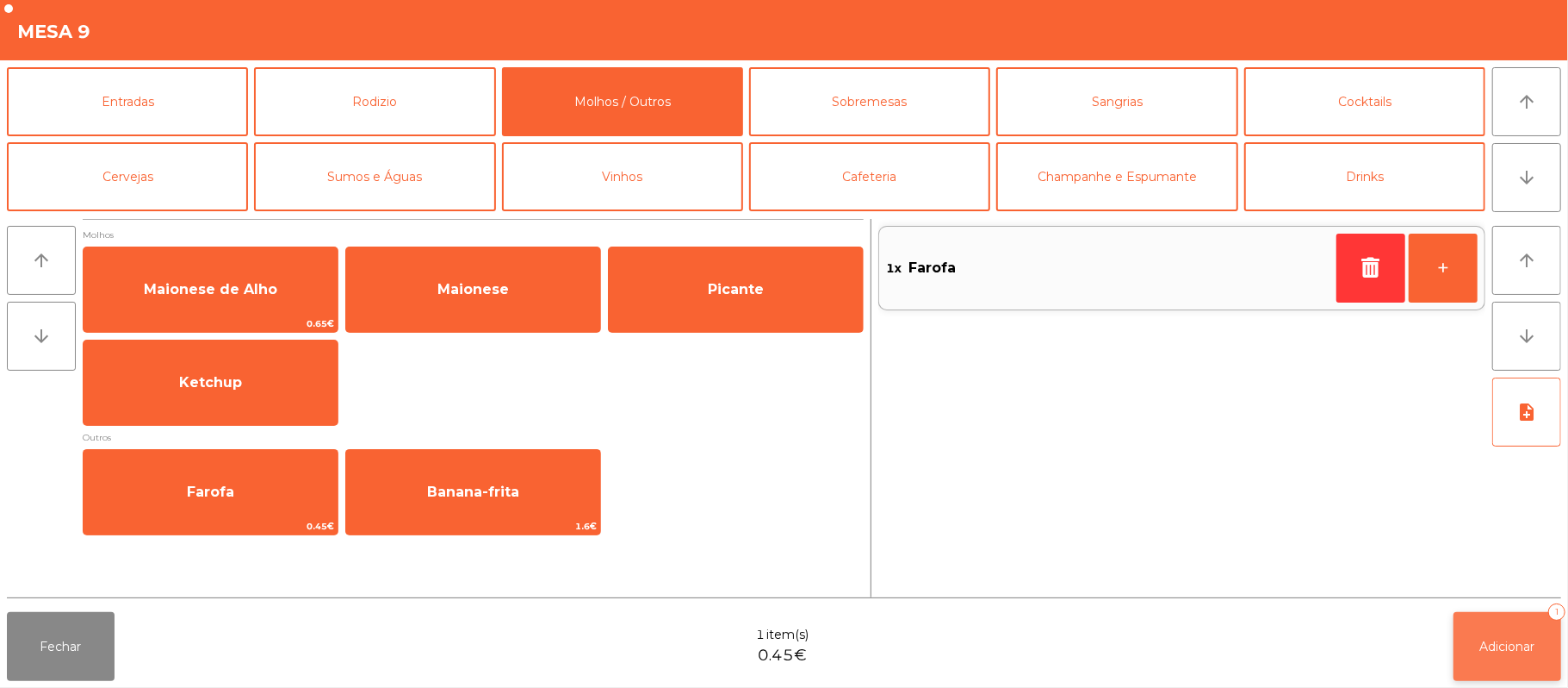
click at [1548, 656] on button "Adicionar 1" at bounding box center [1507, 645] width 107 height 69
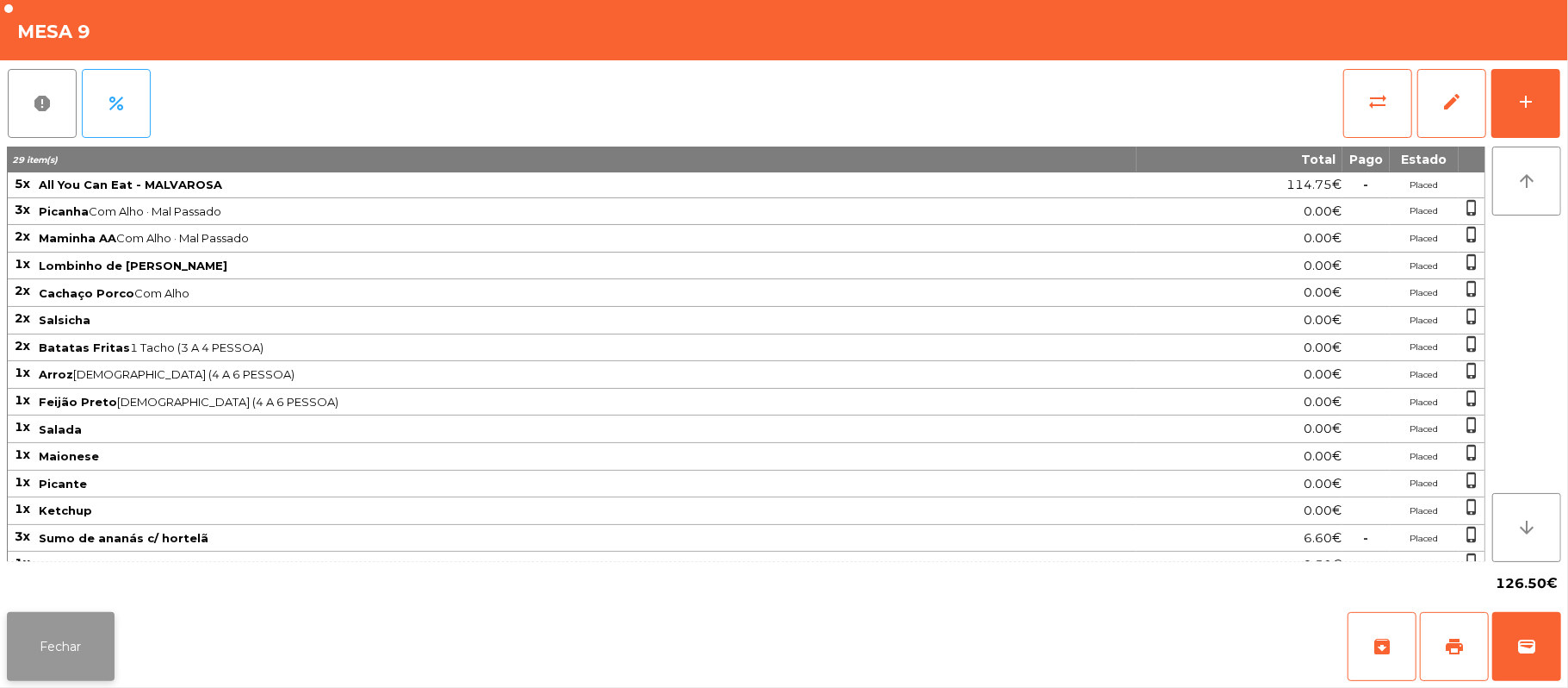
click at [44, 633] on button "Fechar" at bounding box center [60, 645] width 107 height 69
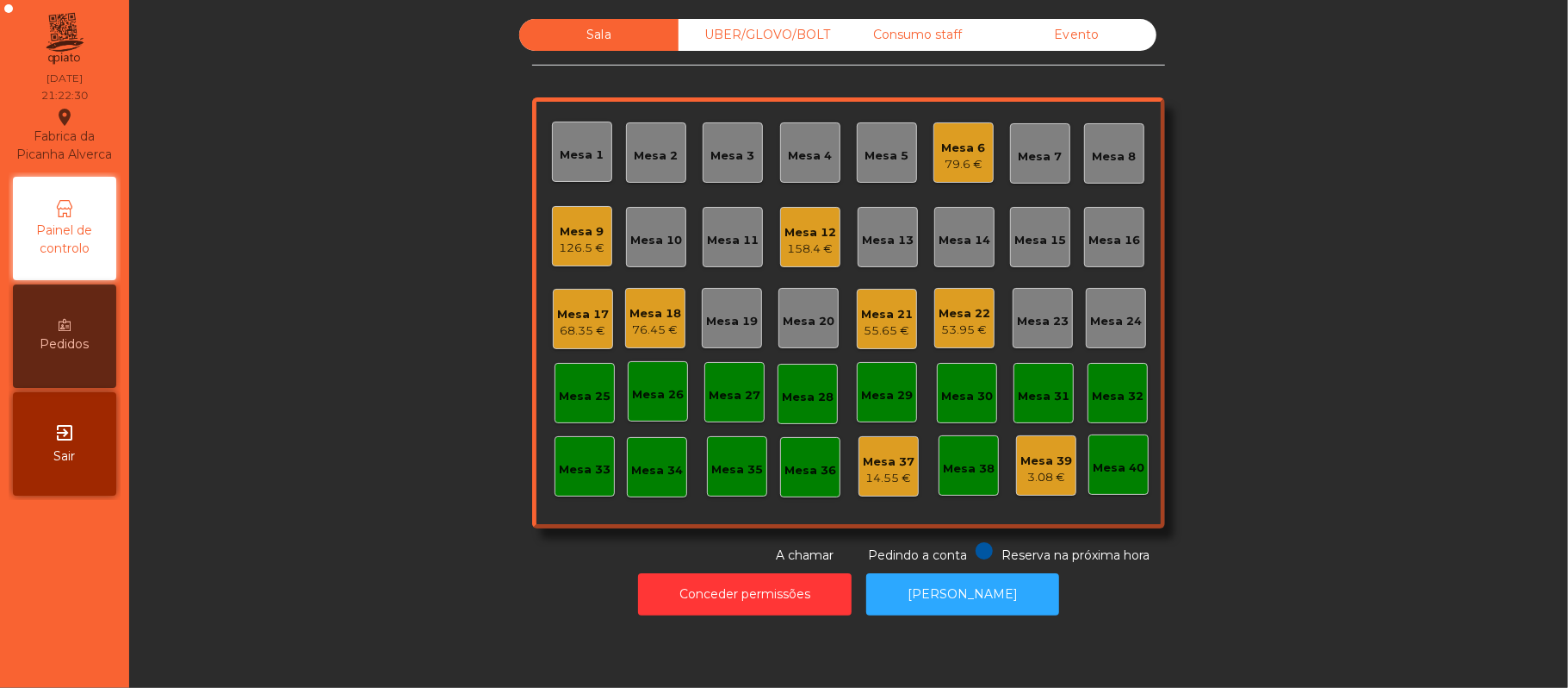
click at [794, 249] on div "158.4 €" at bounding box center [810, 249] width 51 height 17
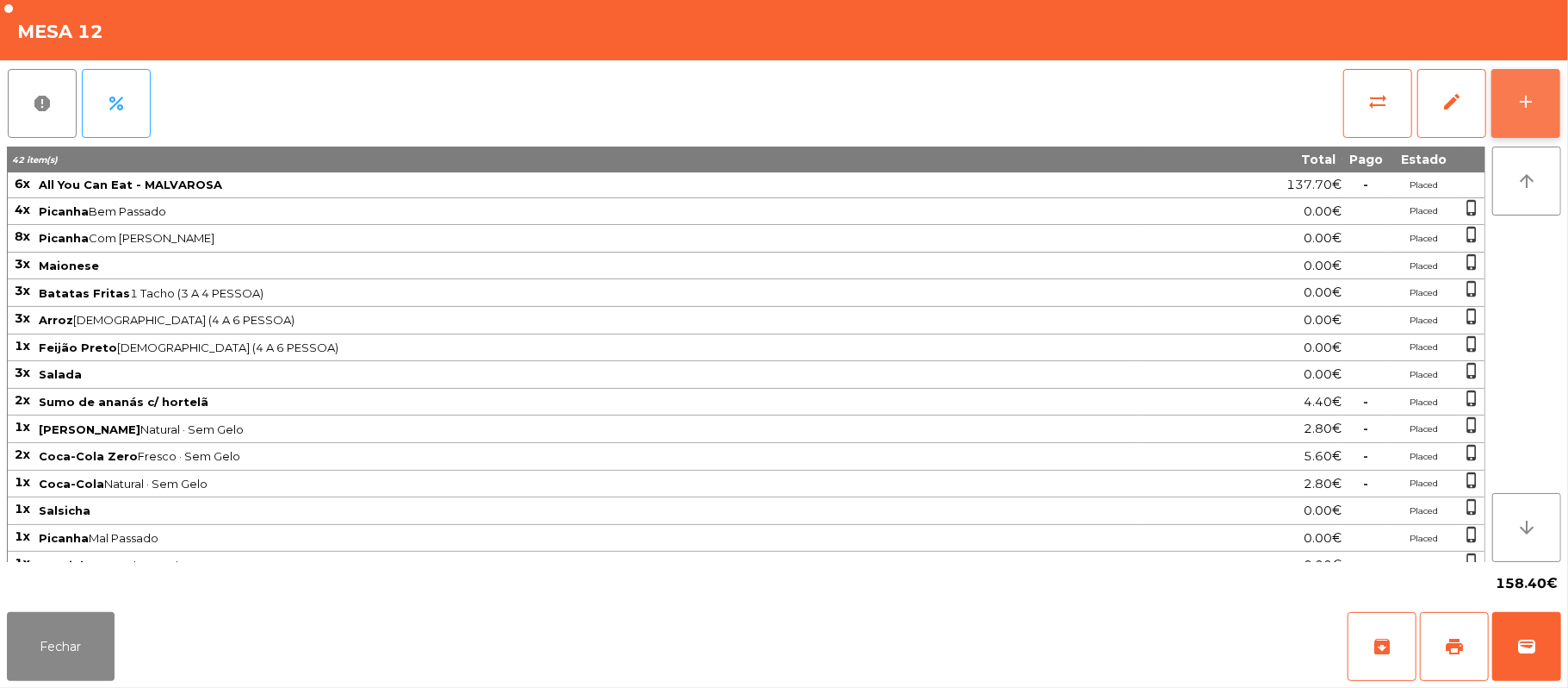
click at [1527, 110] on div "add" at bounding box center [1525, 101] width 20 height 20
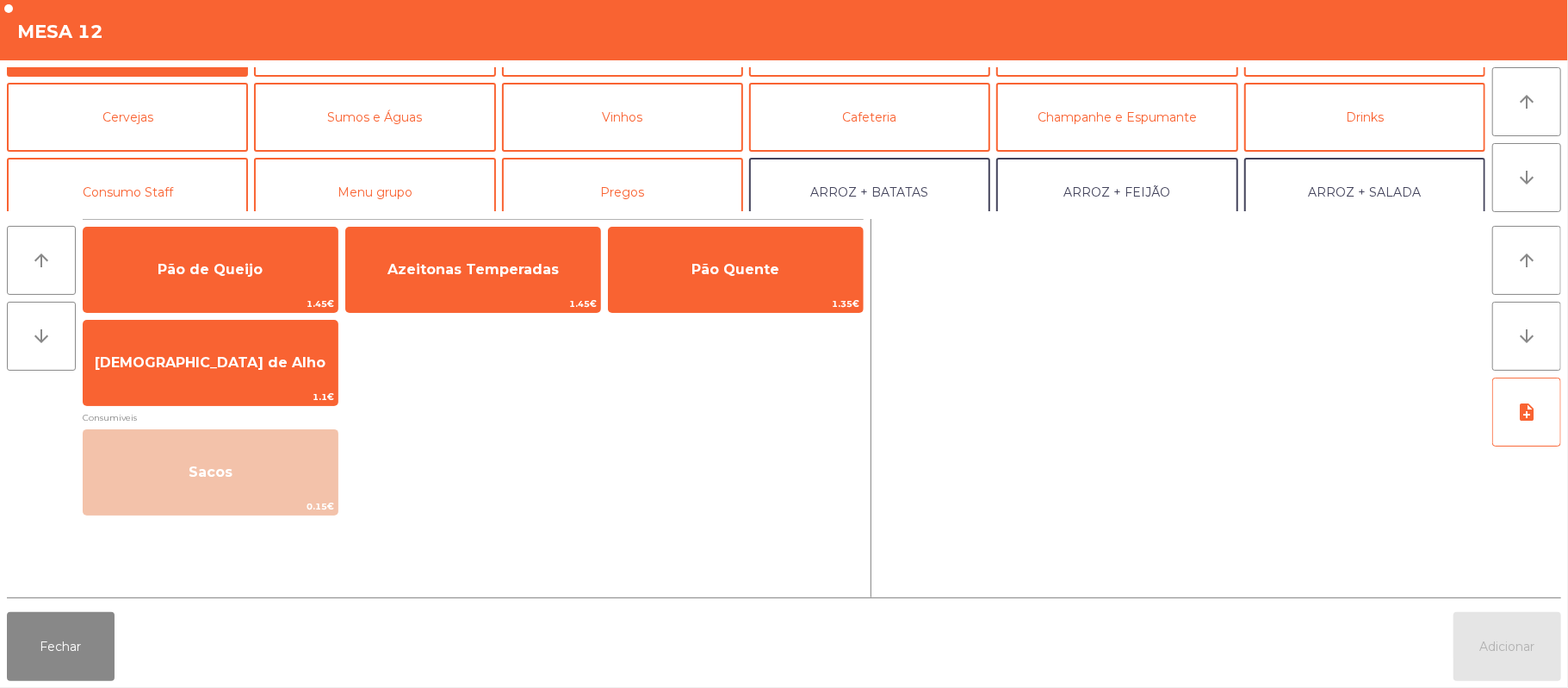
scroll to position [67, 0]
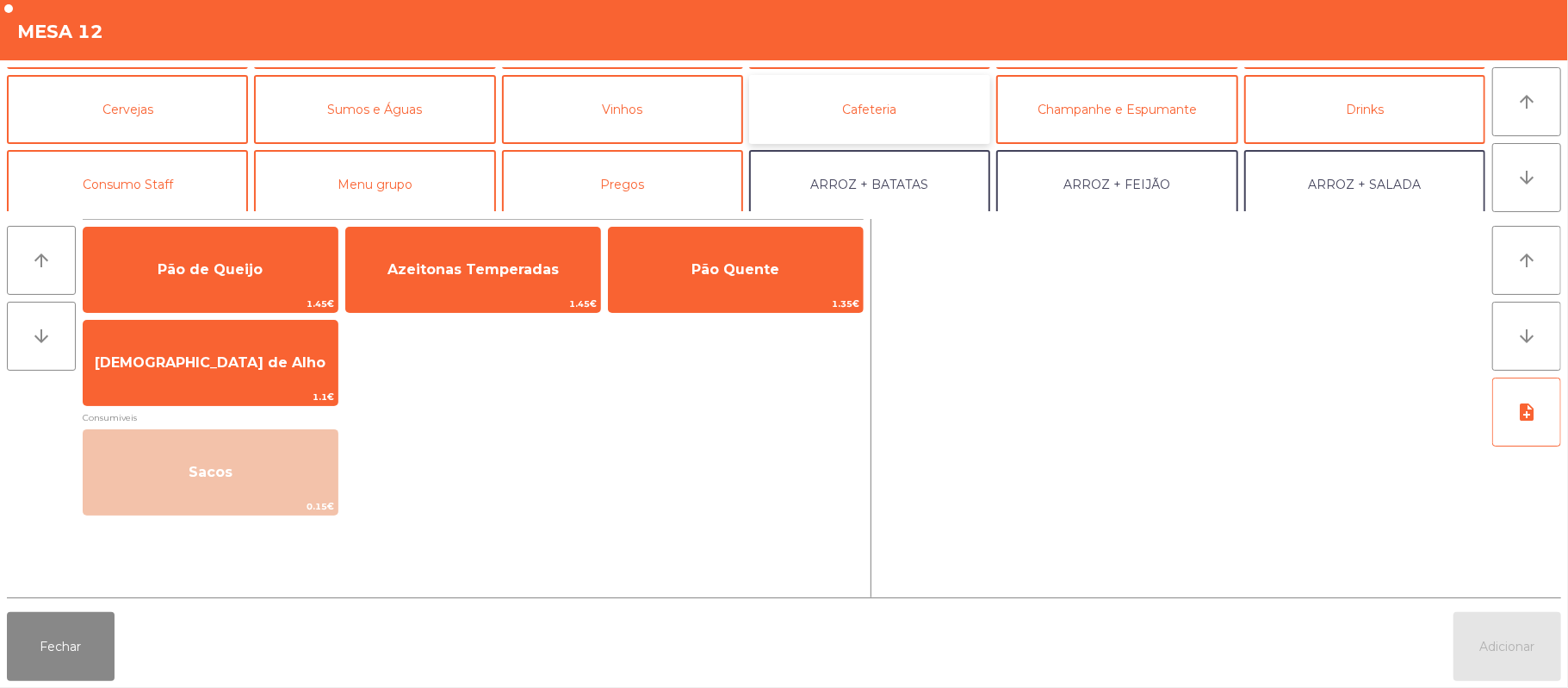
click at [847, 119] on button "Cafeteria" at bounding box center [870, 108] width 241 height 69
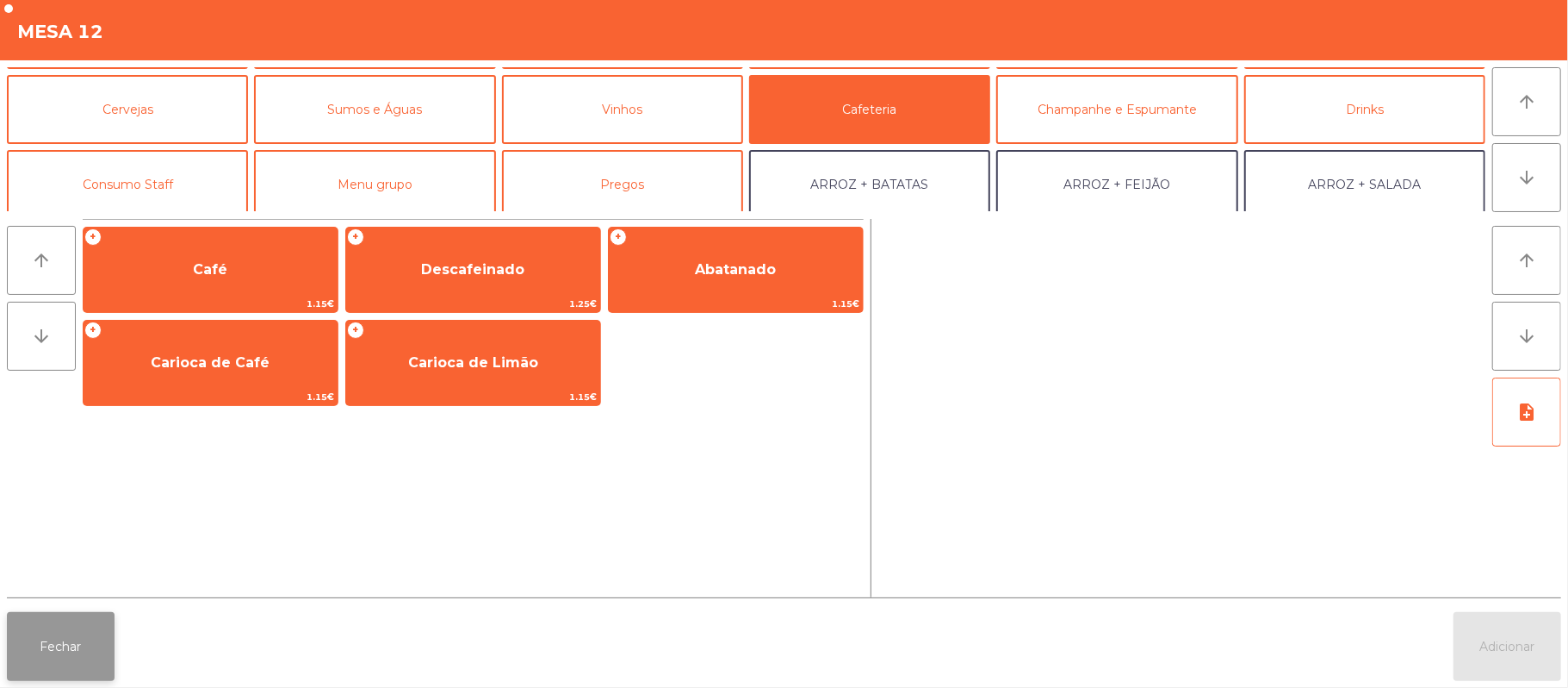
click at [63, 670] on button "Fechar" at bounding box center [60, 645] width 107 height 69
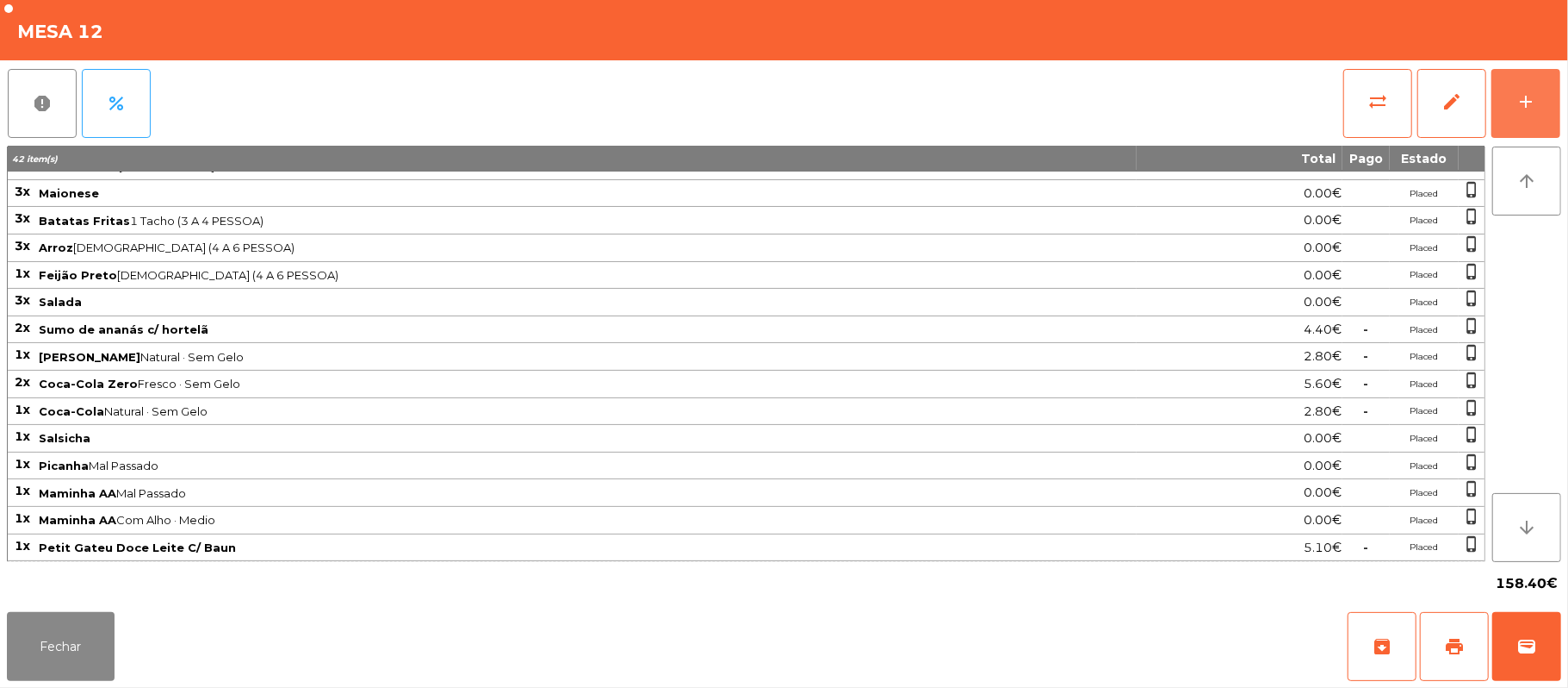
scroll to position [0, 0]
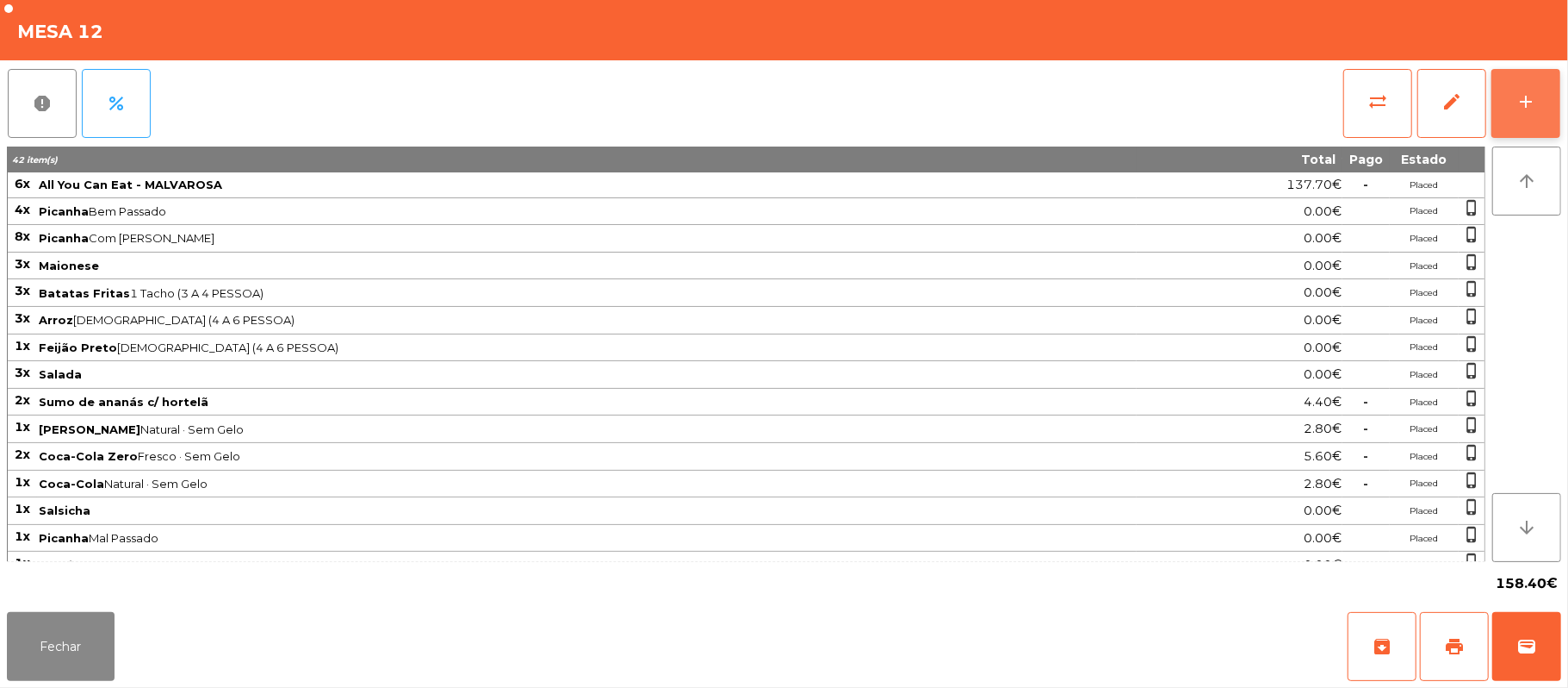
click at [1507, 105] on button "add" at bounding box center [1525, 103] width 69 height 69
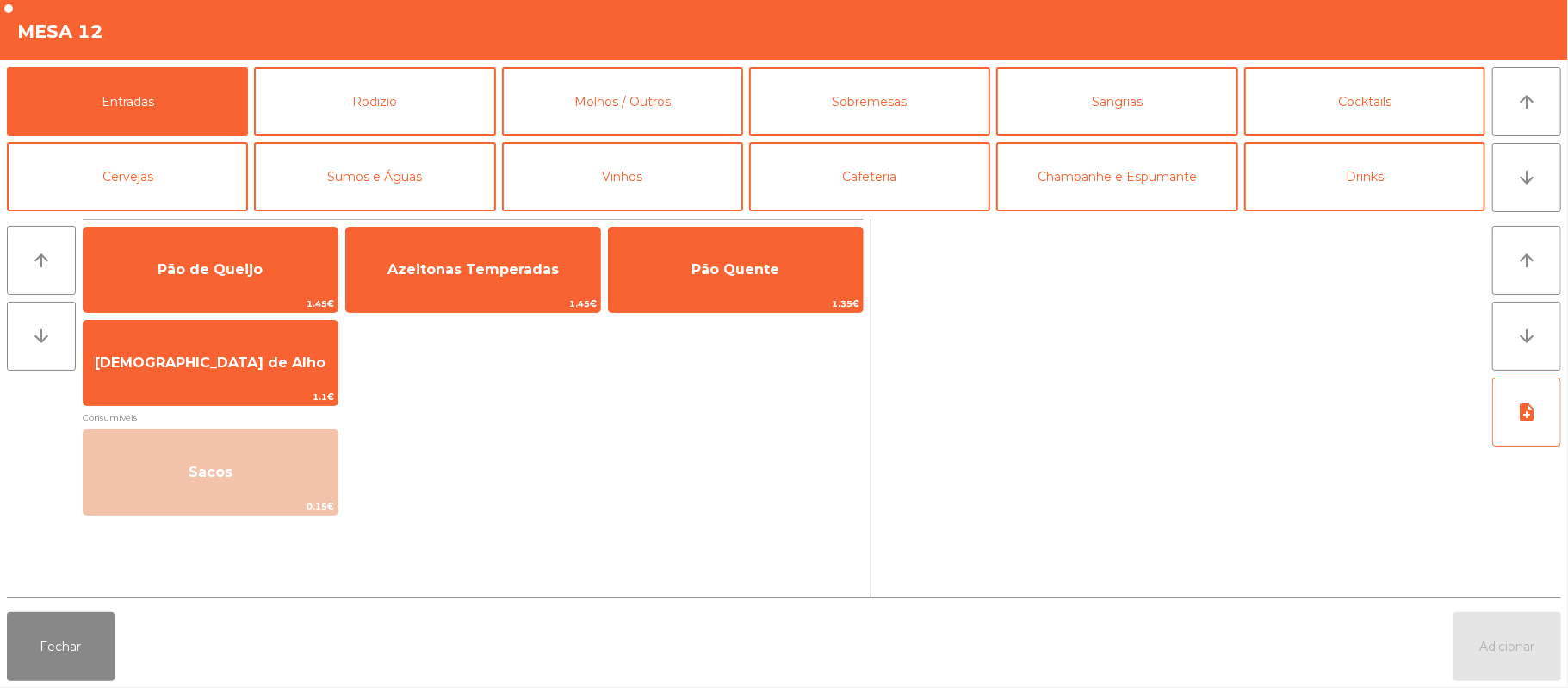
scroll to position [5, 0]
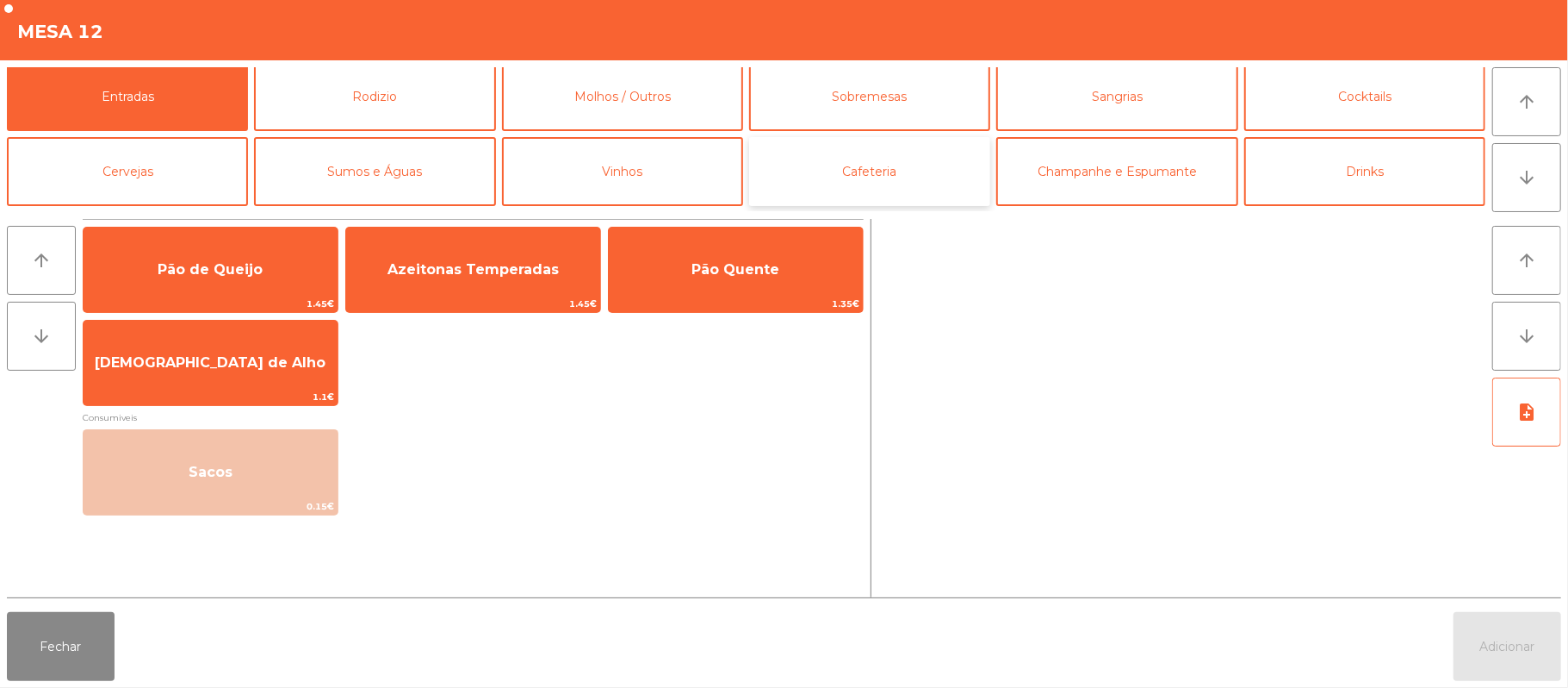
click at [825, 174] on button "Cafeteria" at bounding box center [870, 171] width 241 height 69
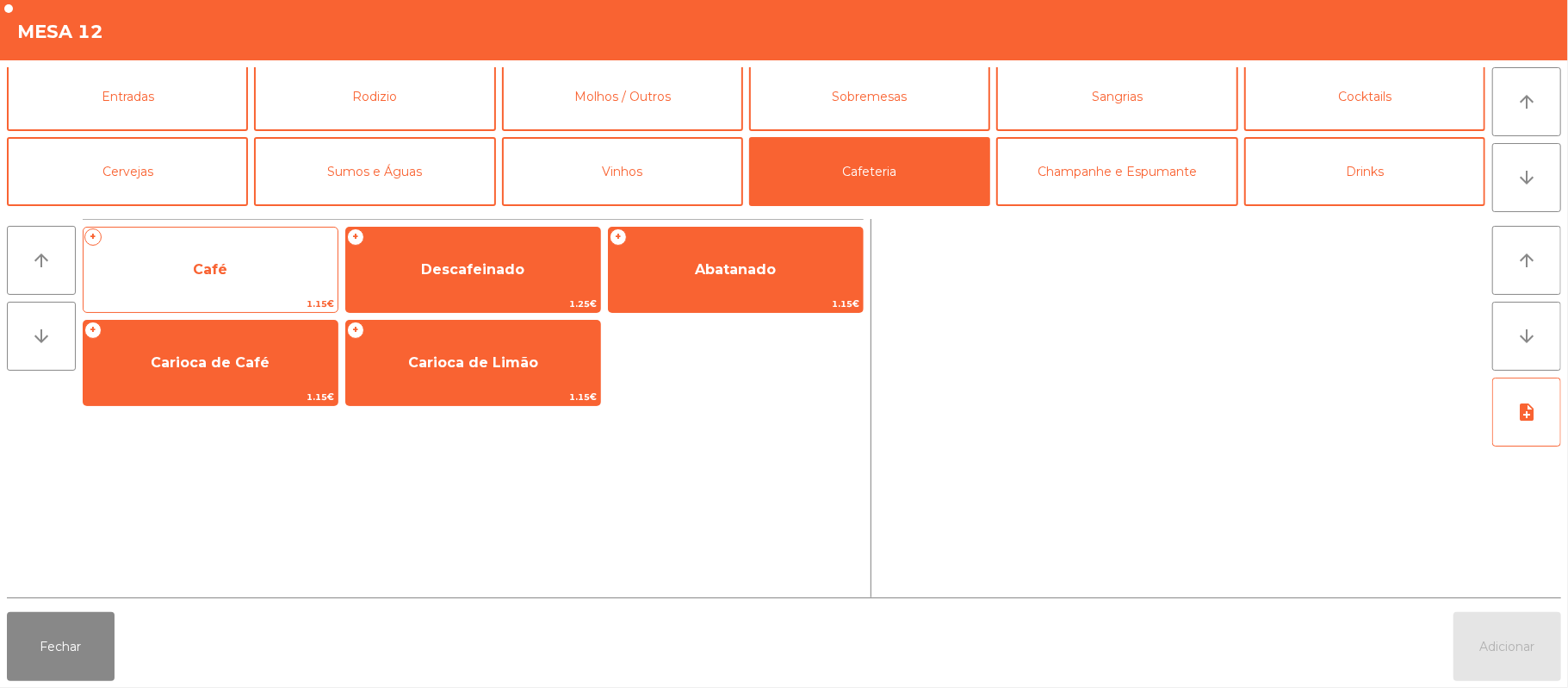
click at [263, 263] on span "Café" at bounding box center [210, 270] width 254 height 46
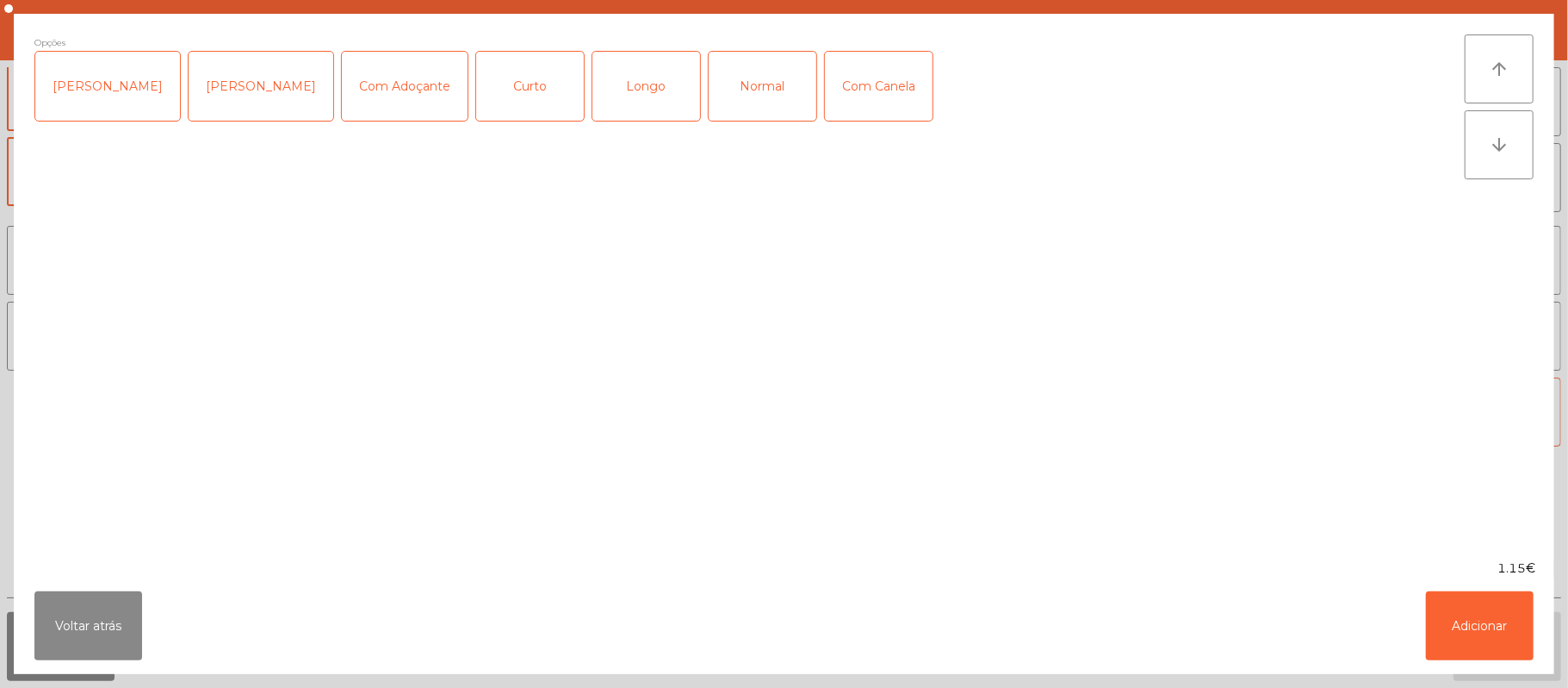
click at [749, 79] on div "Normal" at bounding box center [762, 85] width 107 height 69
click at [1483, 615] on button "Adicionar" at bounding box center [1479, 625] width 107 height 69
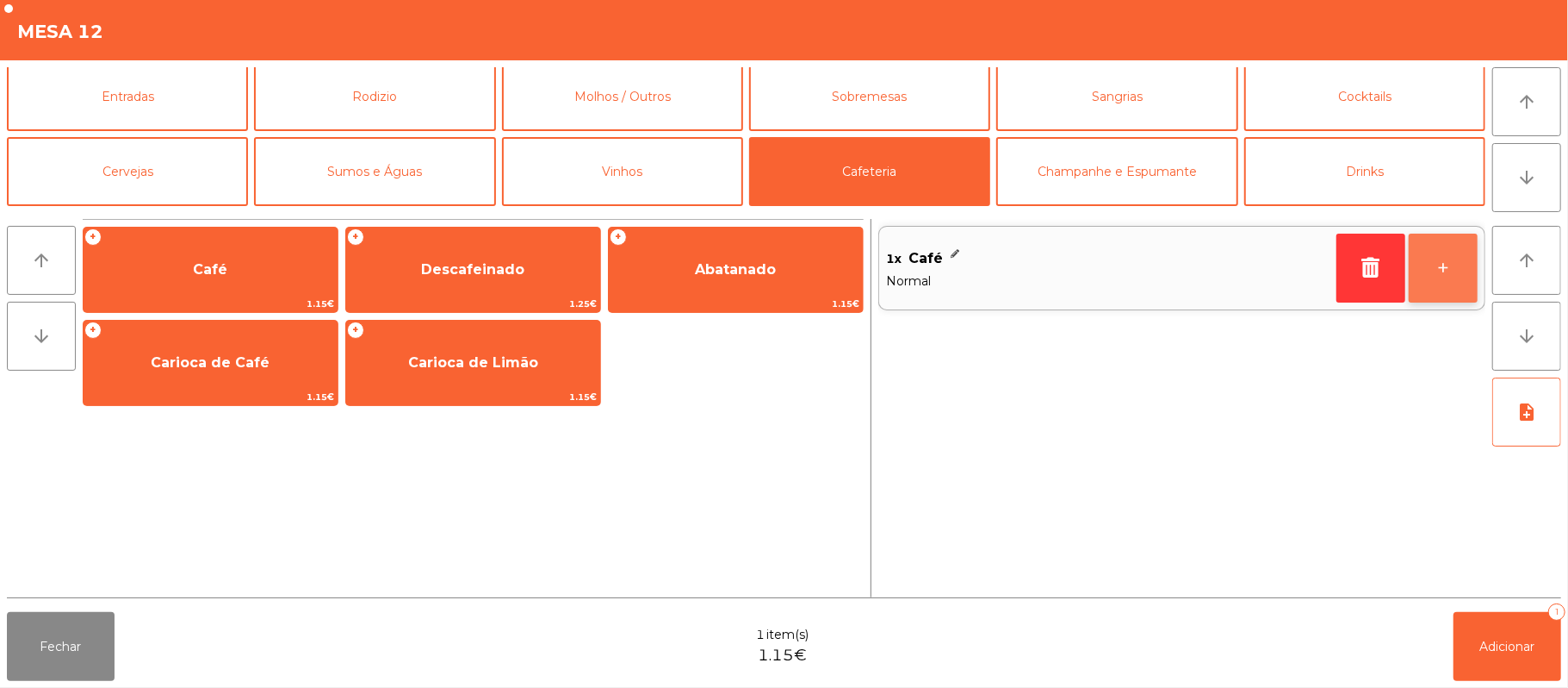
click at [1473, 291] on button "+" at bounding box center [1443, 267] width 69 height 69
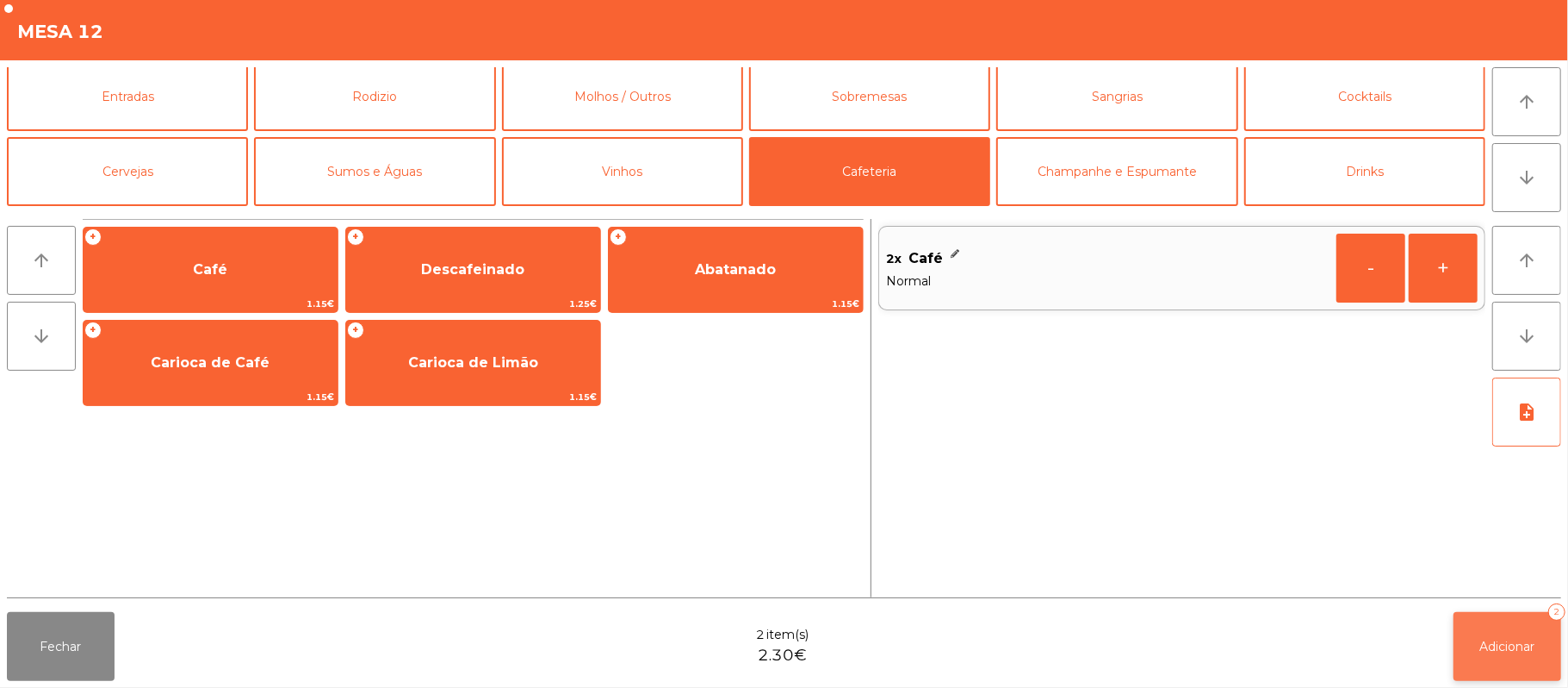
click at [1496, 659] on button "Adicionar 2" at bounding box center [1507, 645] width 107 height 69
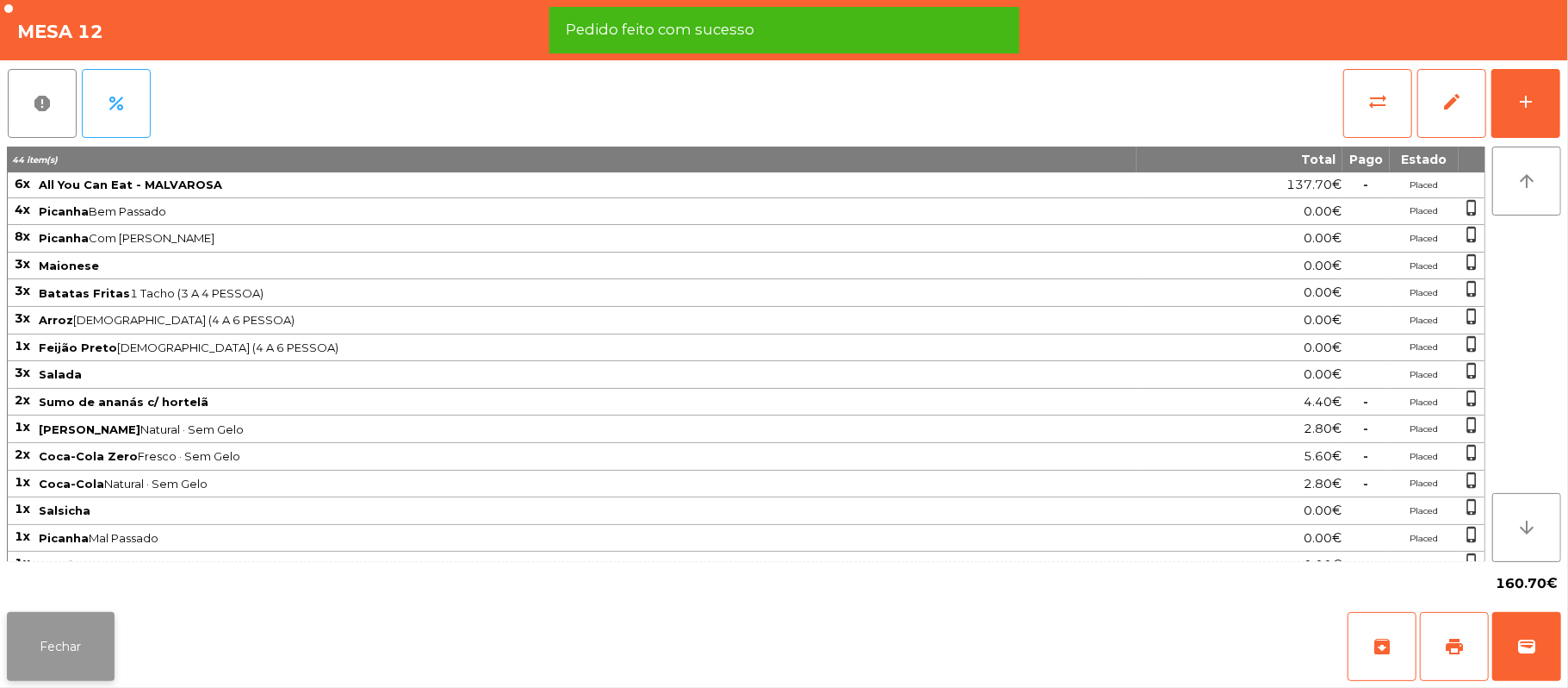
click at [98, 638] on button "Fechar" at bounding box center [60, 645] width 107 height 69
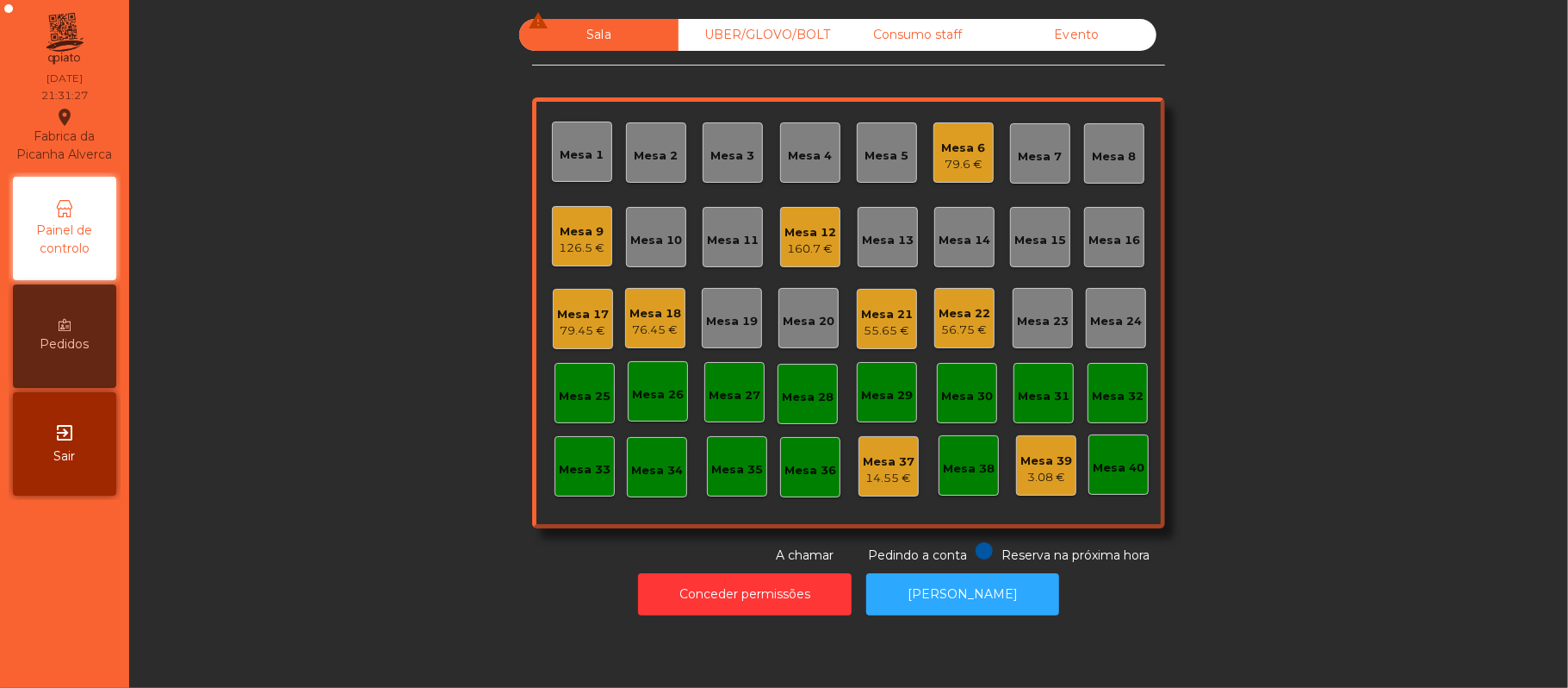
click at [814, 228] on div "Mesa 12" at bounding box center [810, 232] width 51 height 17
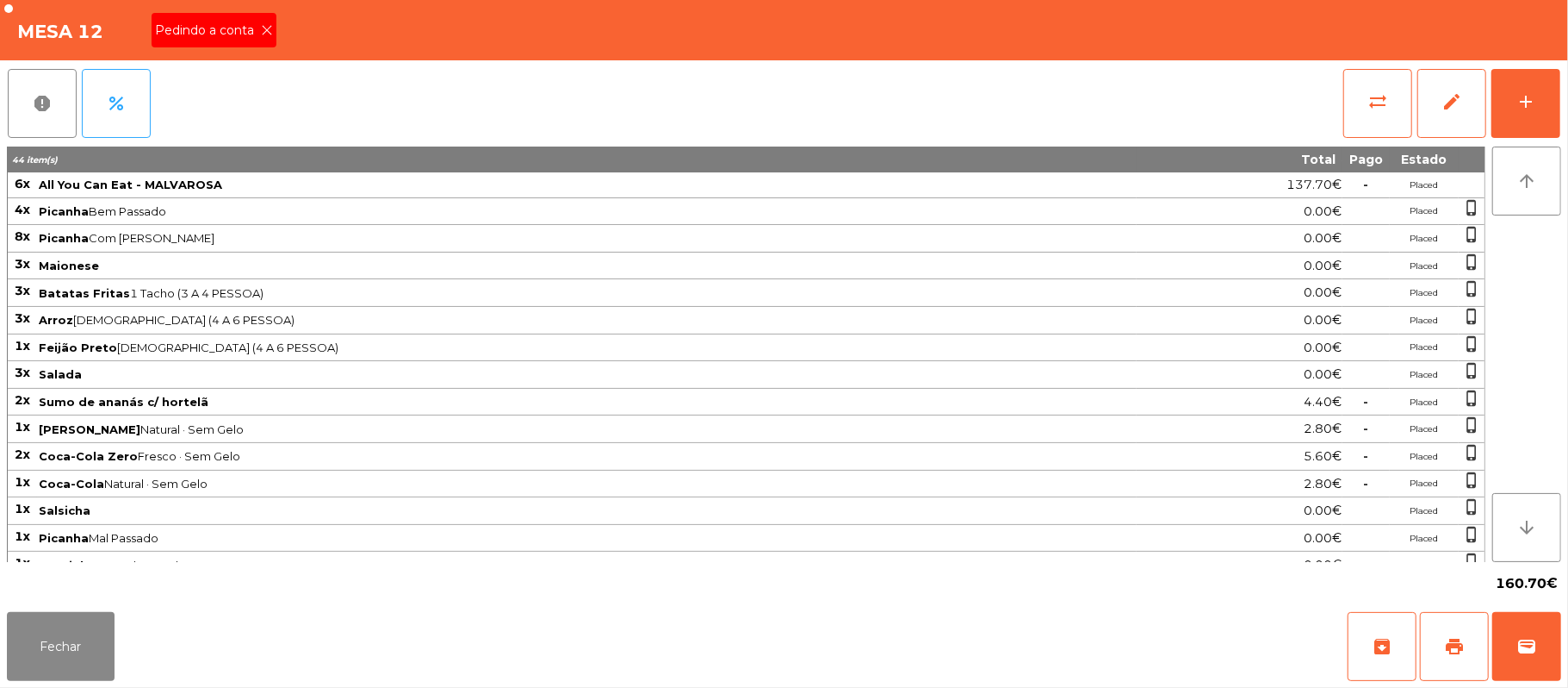
click at [265, 31] on icon at bounding box center [267, 30] width 12 height 12
click at [74, 648] on button "Fechar" at bounding box center [60, 645] width 107 height 69
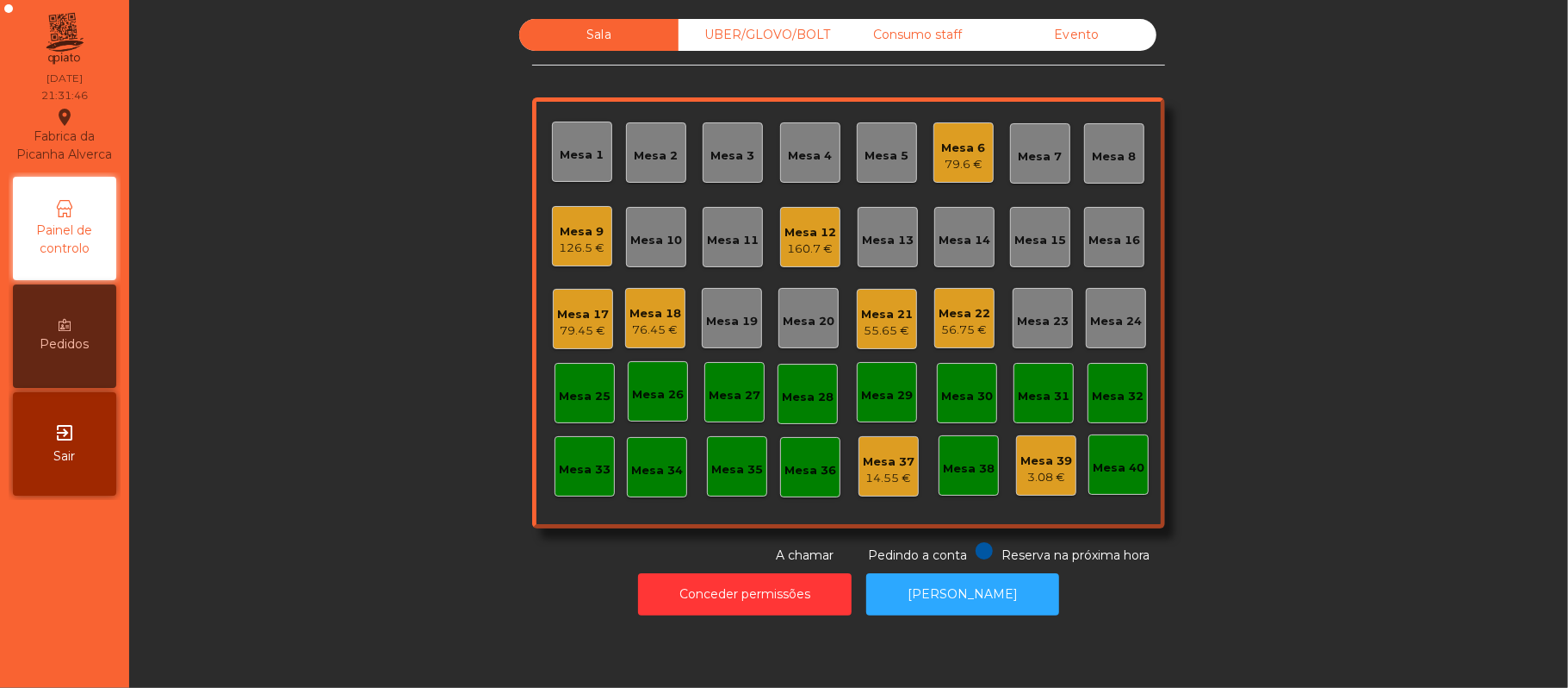
click at [816, 240] on div "160.7 €" at bounding box center [810, 249] width 51 height 17
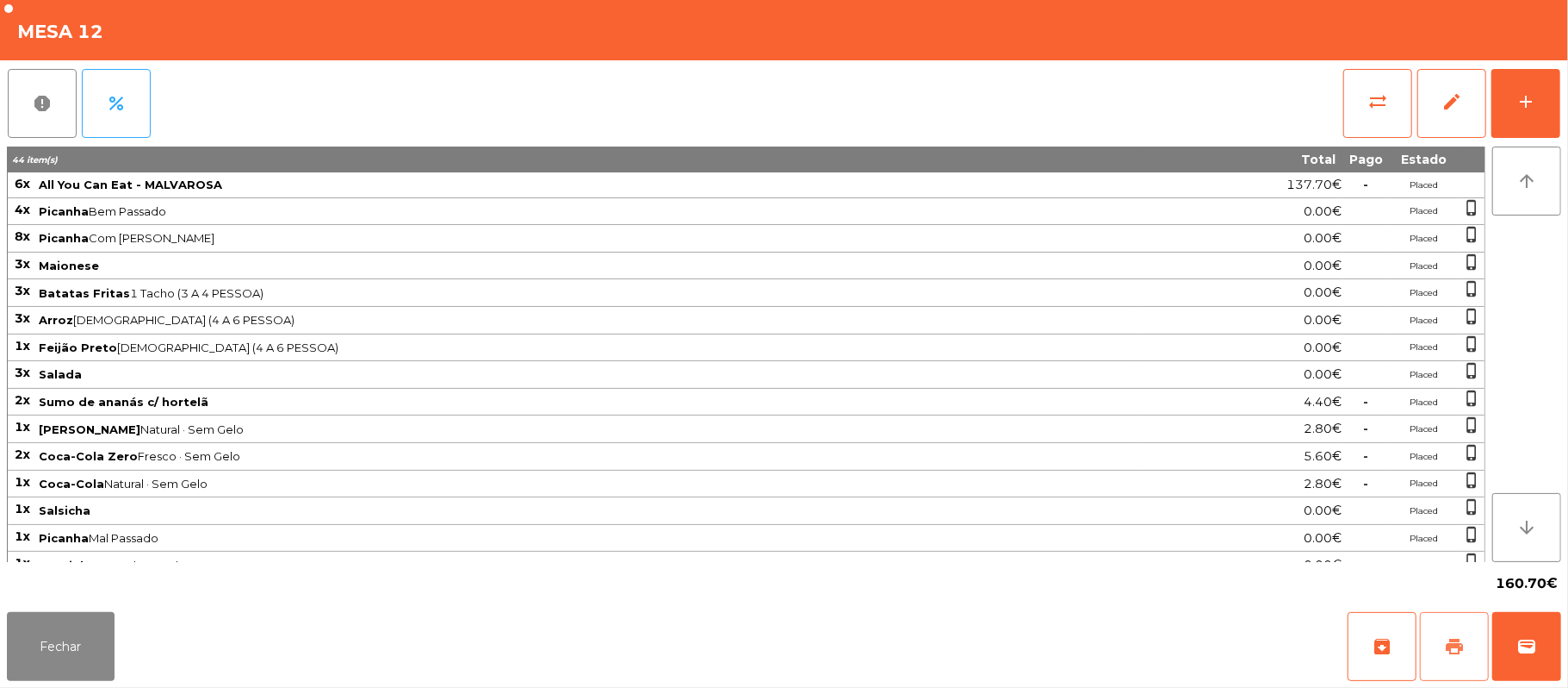
click at [1463, 648] on span "print" at bounding box center [1454, 645] width 20 height 20
click at [1390, 94] on button "sync_alt" at bounding box center [1377, 103] width 69 height 69
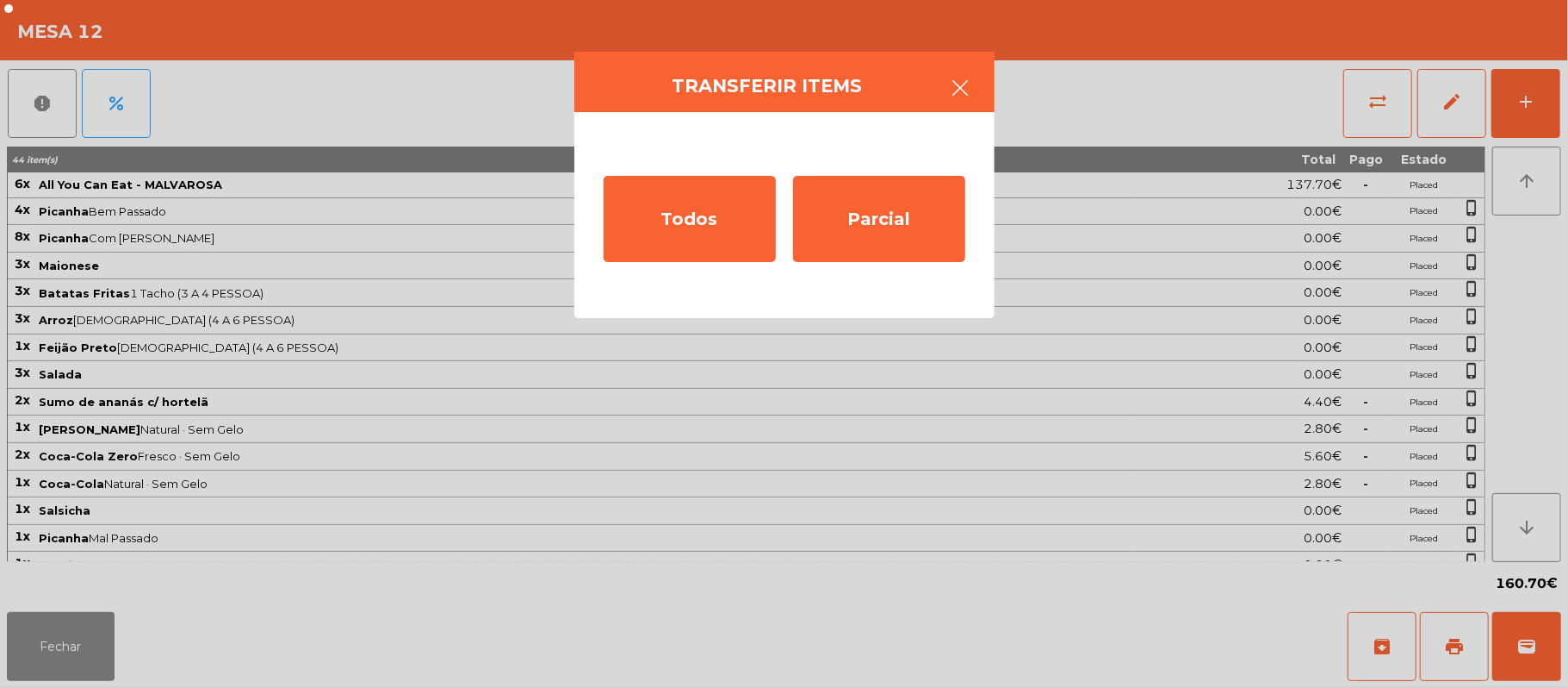
click at [975, 91] on button "button" at bounding box center [962, 89] width 48 height 51
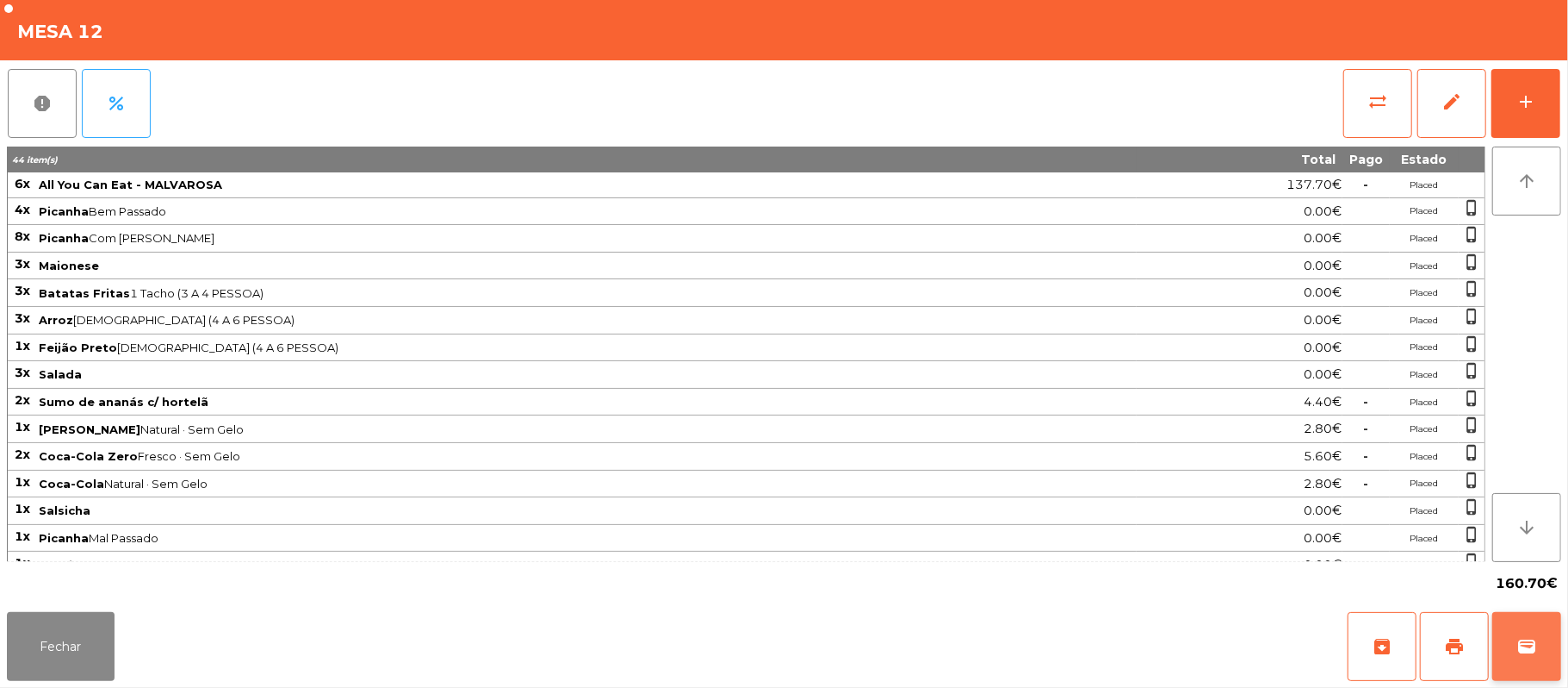
click at [1521, 645] on span "wallet" at bounding box center [1526, 645] width 20 height 20
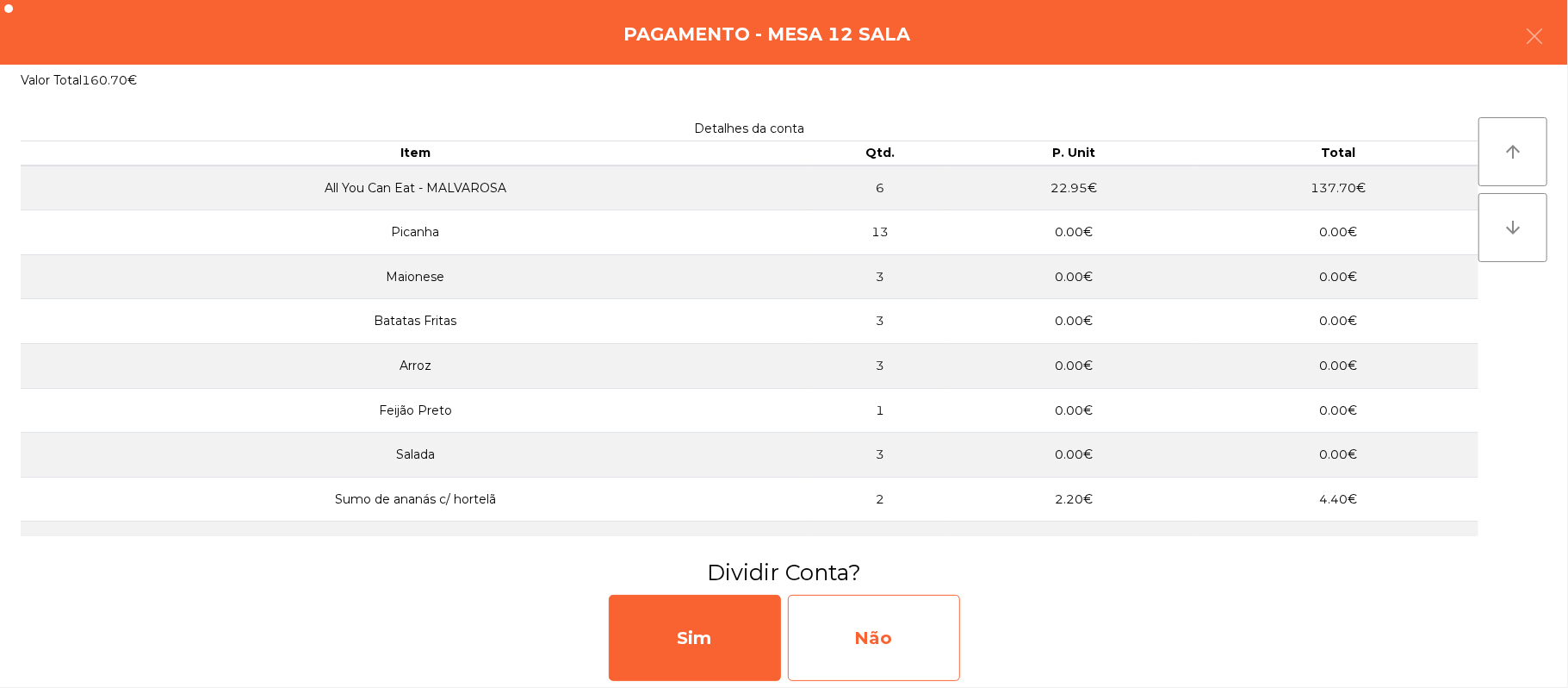
click at [889, 636] on div "Não" at bounding box center [874, 637] width 172 height 86
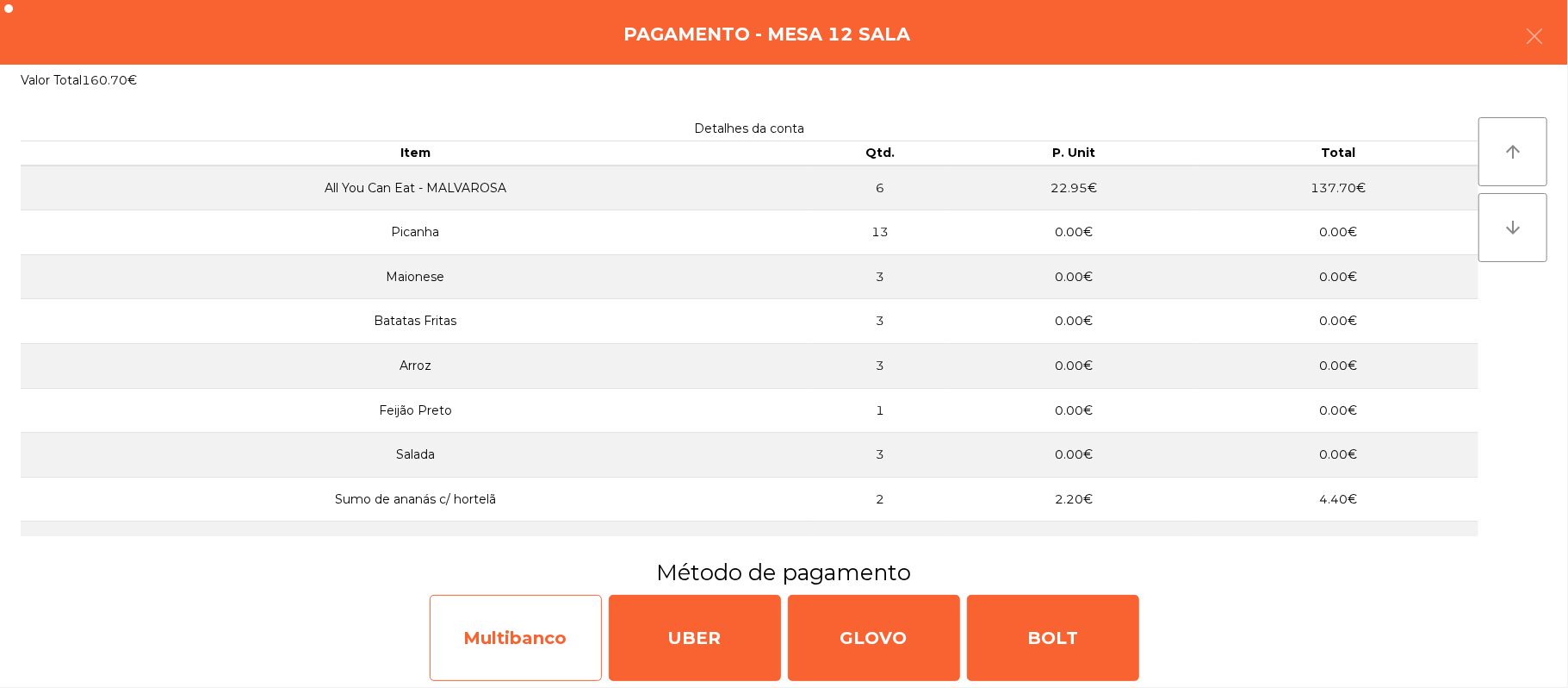
click at [524, 649] on div "Multibanco" at bounding box center [516, 637] width 172 height 86
select select "**"
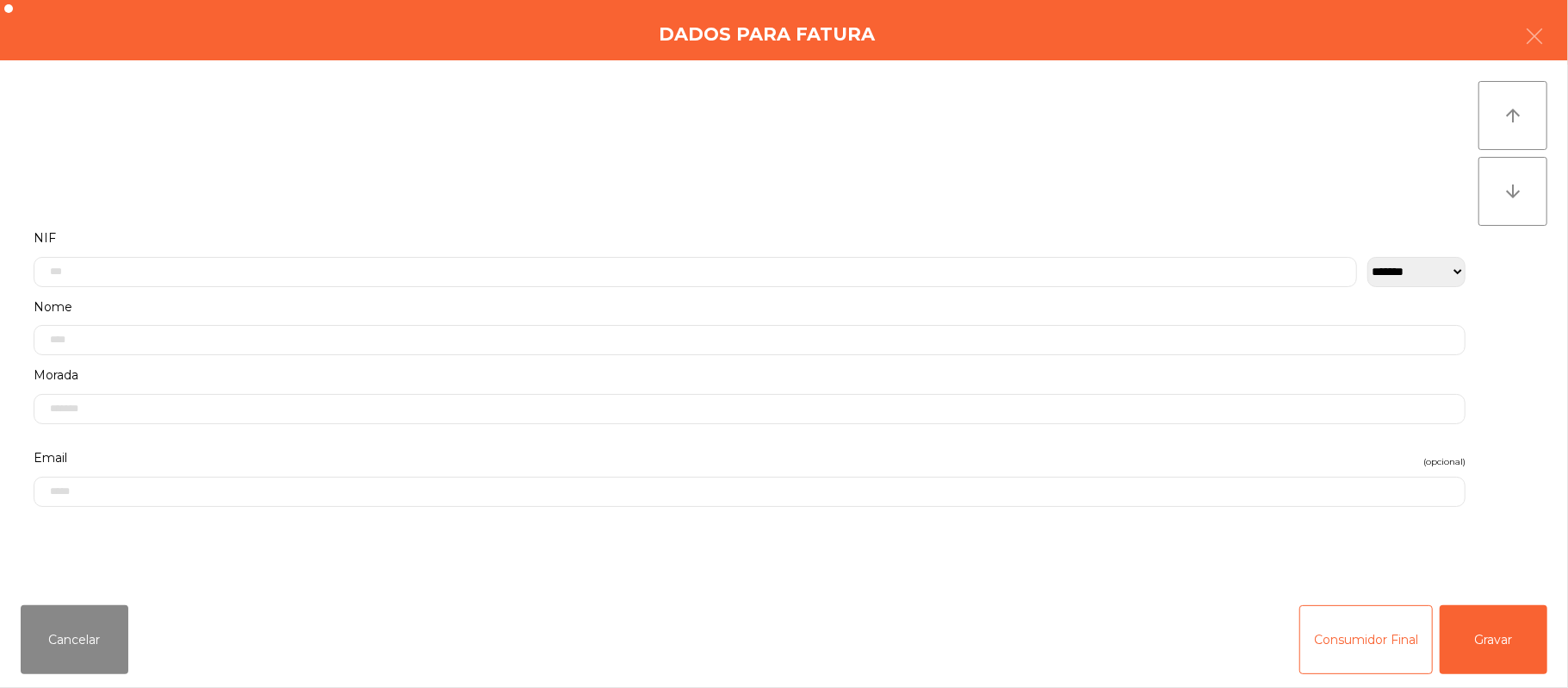
click at [328, 303] on label "Nome" at bounding box center [750, 307] width 1433 height 23
click at [132, 271] on input "text" at bounding box center [695, 271] width 1324 height 30
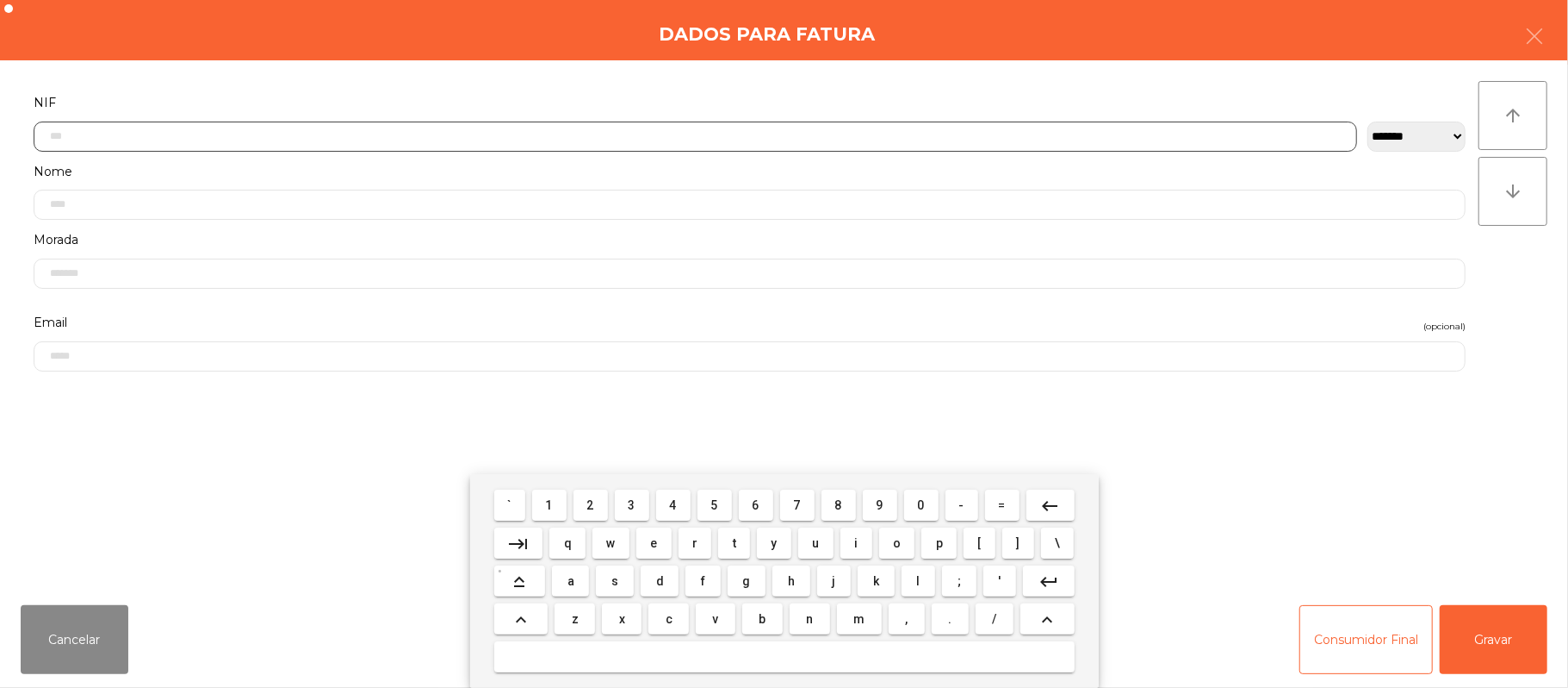
scroll to position [145, 0]
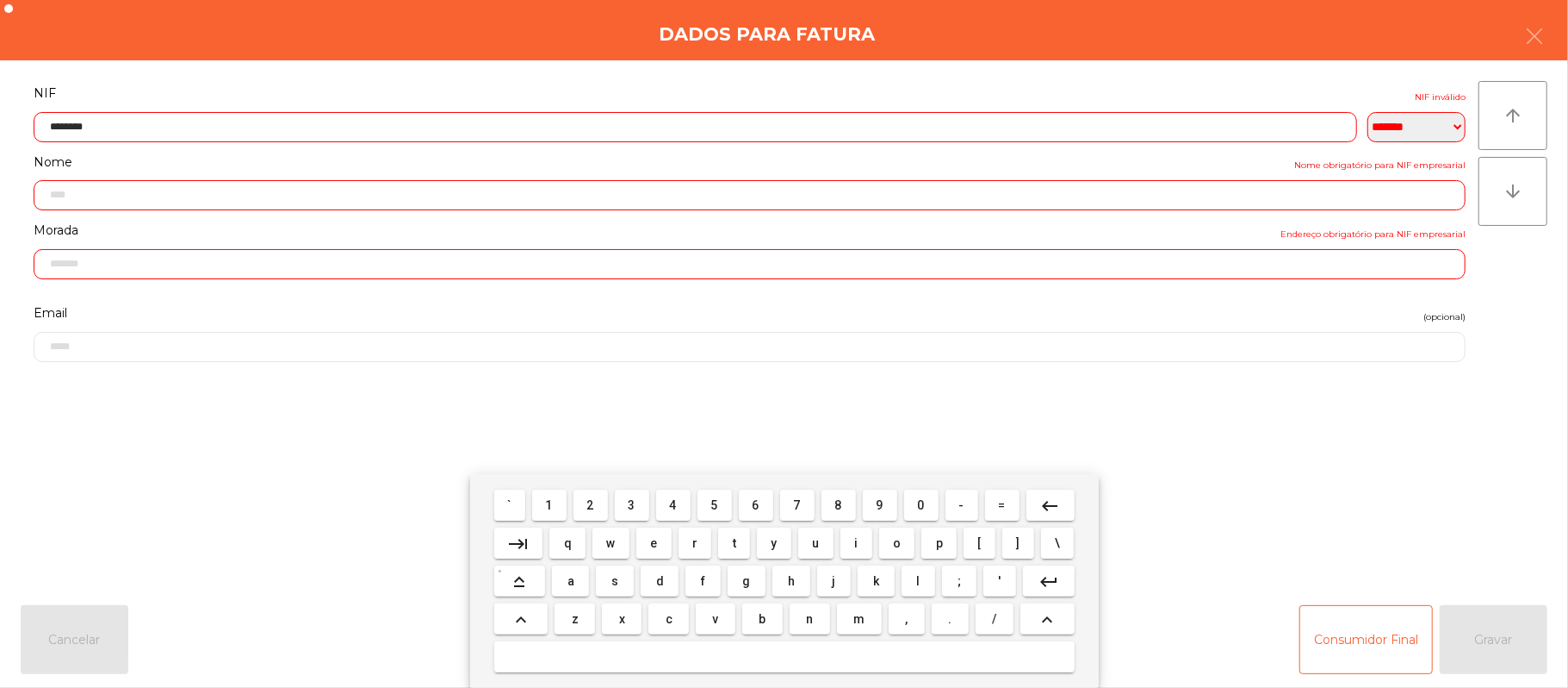
type input "*********"
type input "**********"
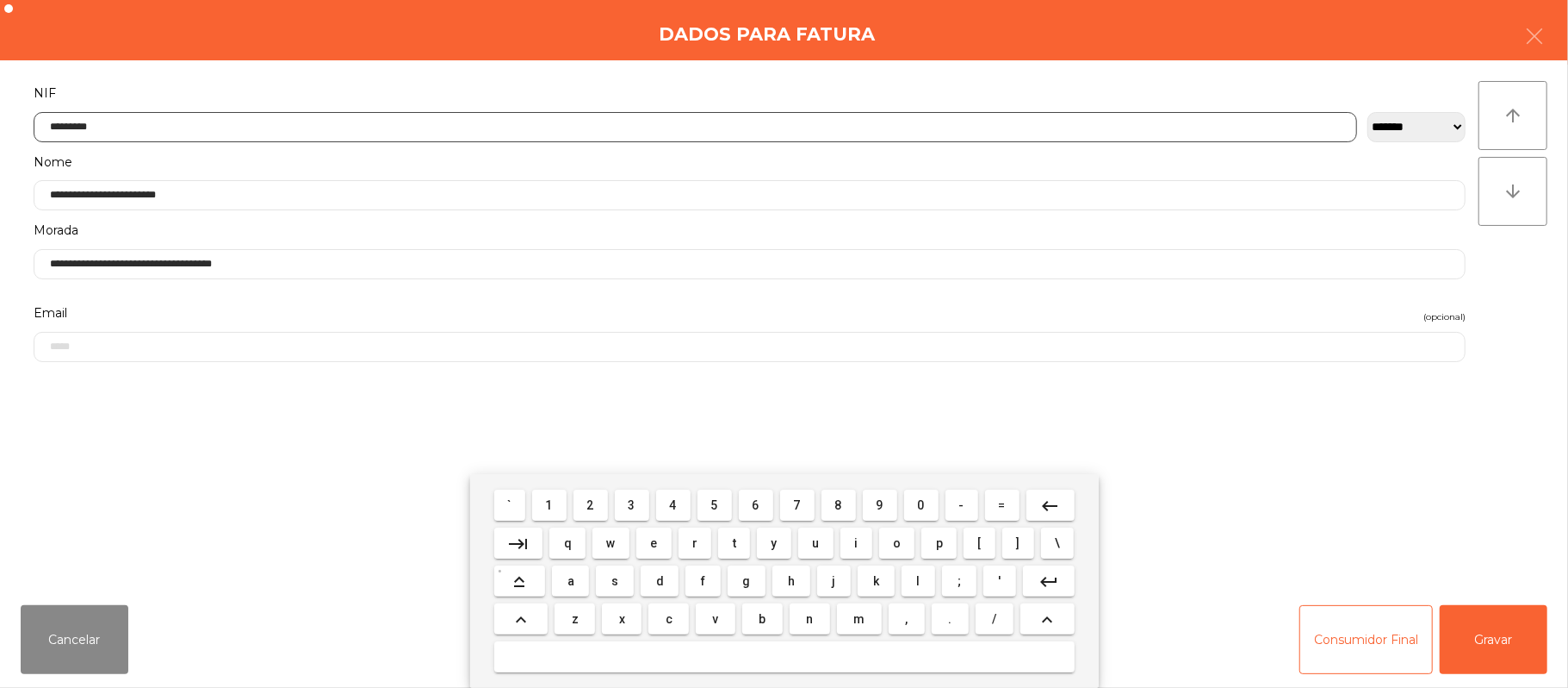
type input "*********"
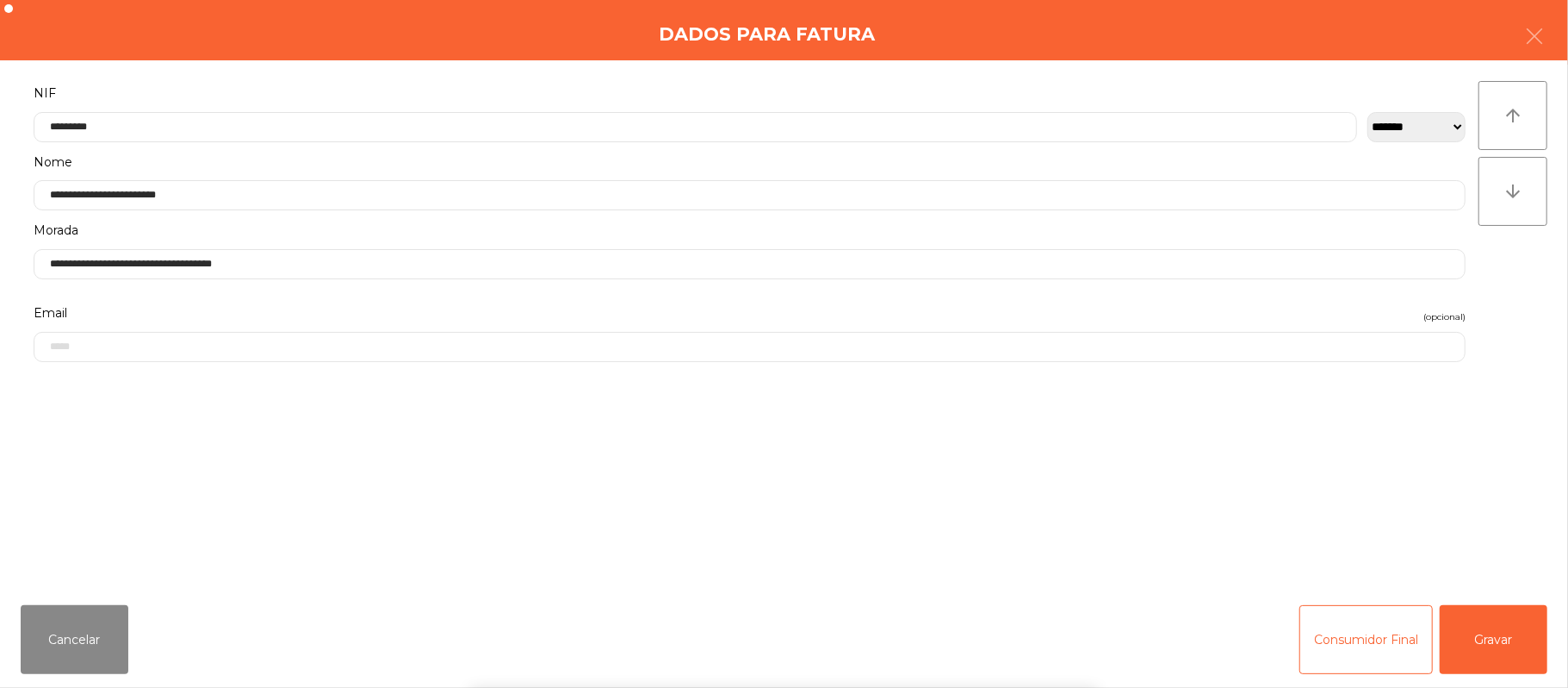
click at [1505, 627] on div "` 1 2 3 4 5 6 7 8 9 0 - = keyboard_backspace keyboard_tab q w e r t y u i o p […" at bounding box center [784, 581] width 1568 height 214
click at [1492, 615] on button "Gravar" at bounding box center [1494, 639] width 107 height 69
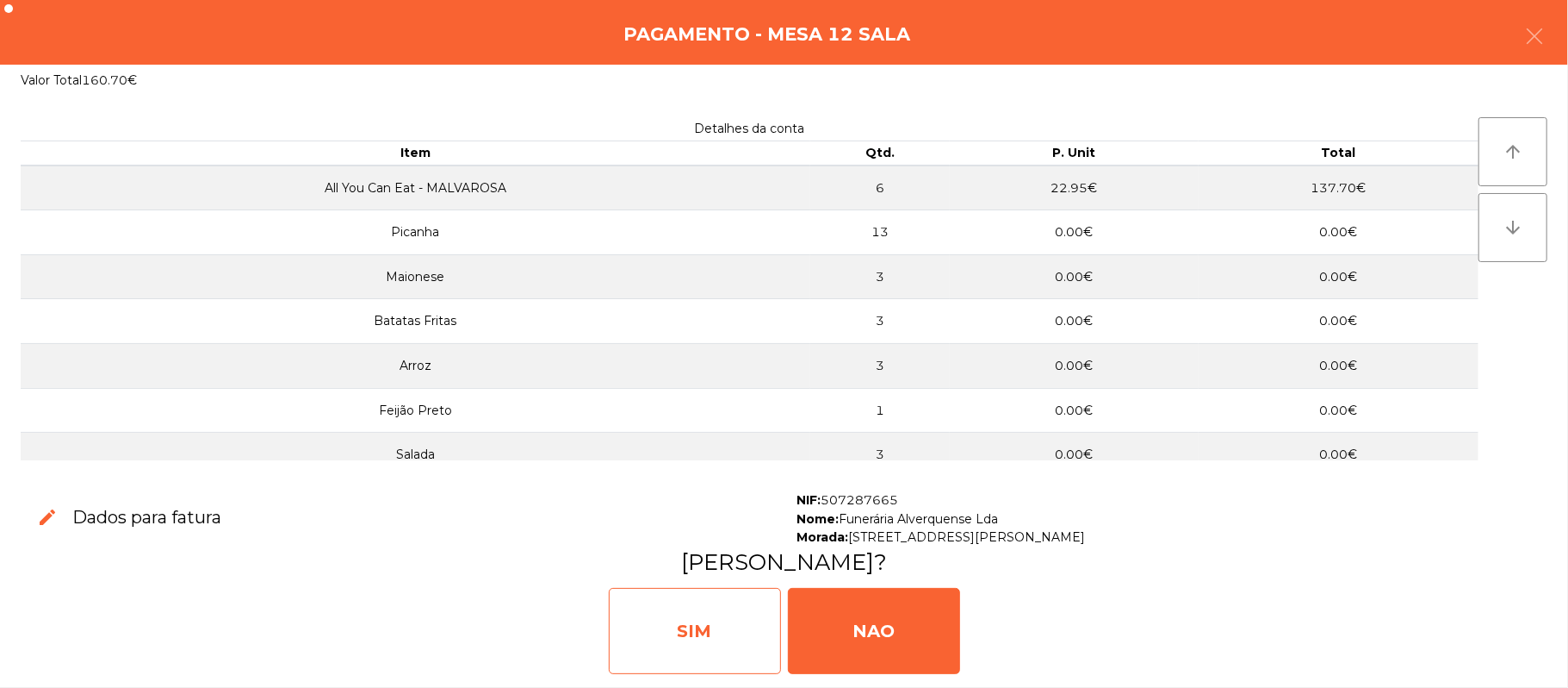
click at [744, 605] on div "SIM" at bounding box center [695, 630] width 172 height 86
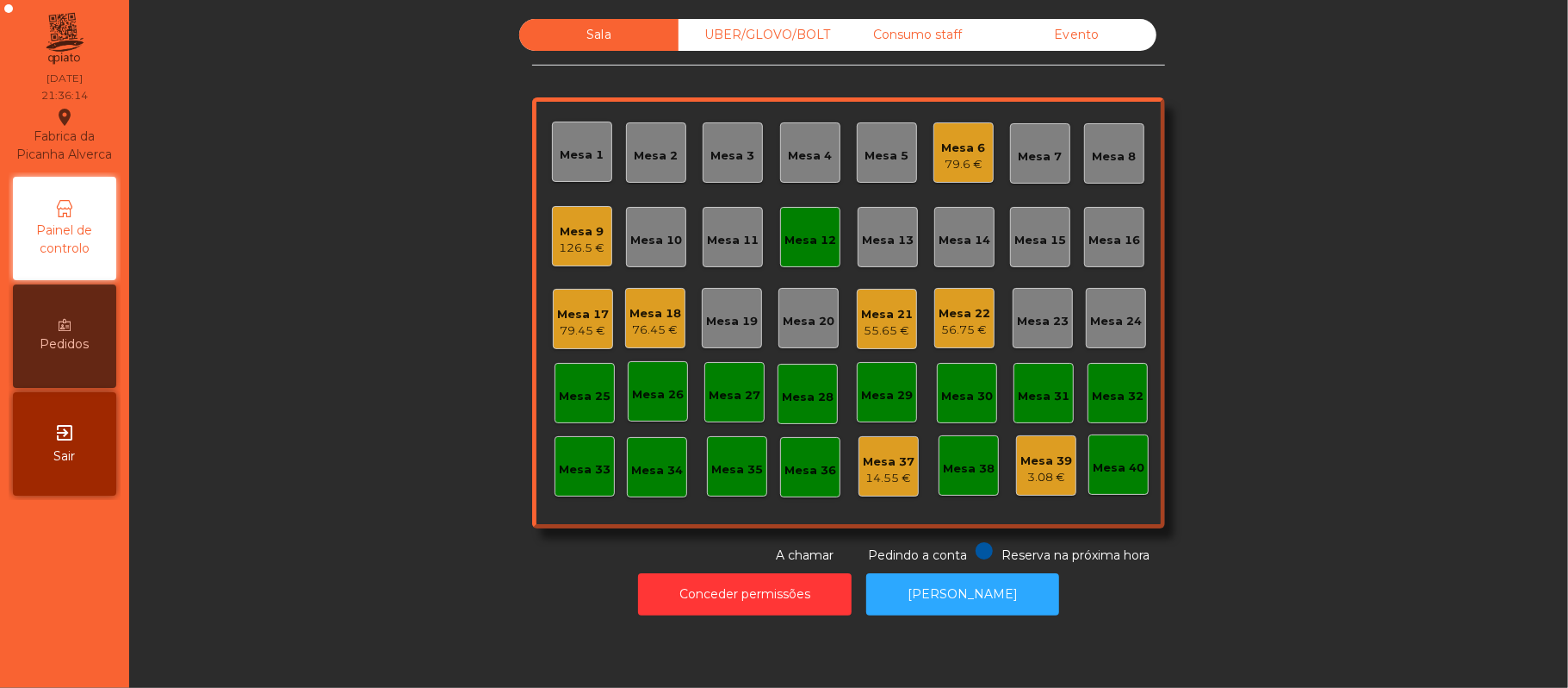
click at [807, 225] on div "Mesa 12" at bounding box center [810, 236] width 51 height 24
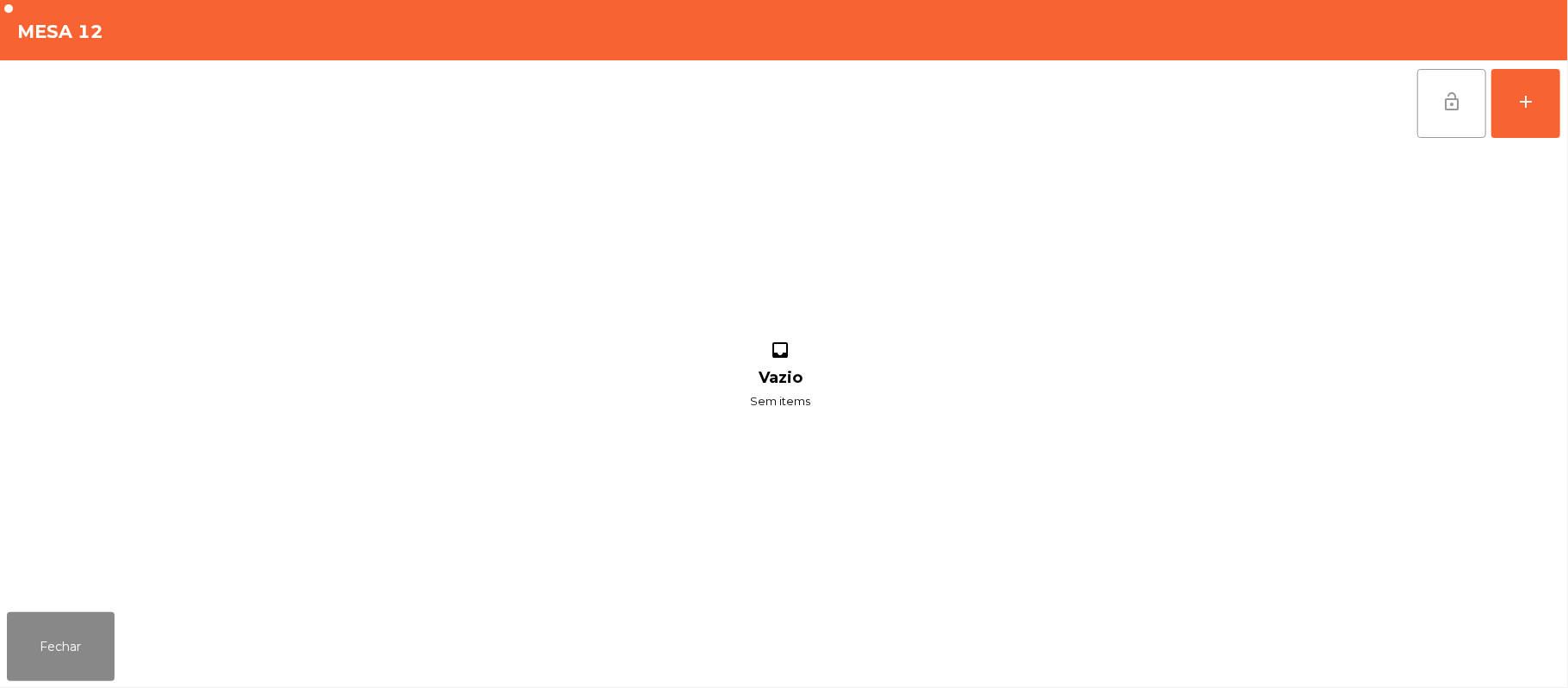
click at [1444, 111] on button "lock_open" at bounding box center [1452, 103] width 69 height 69
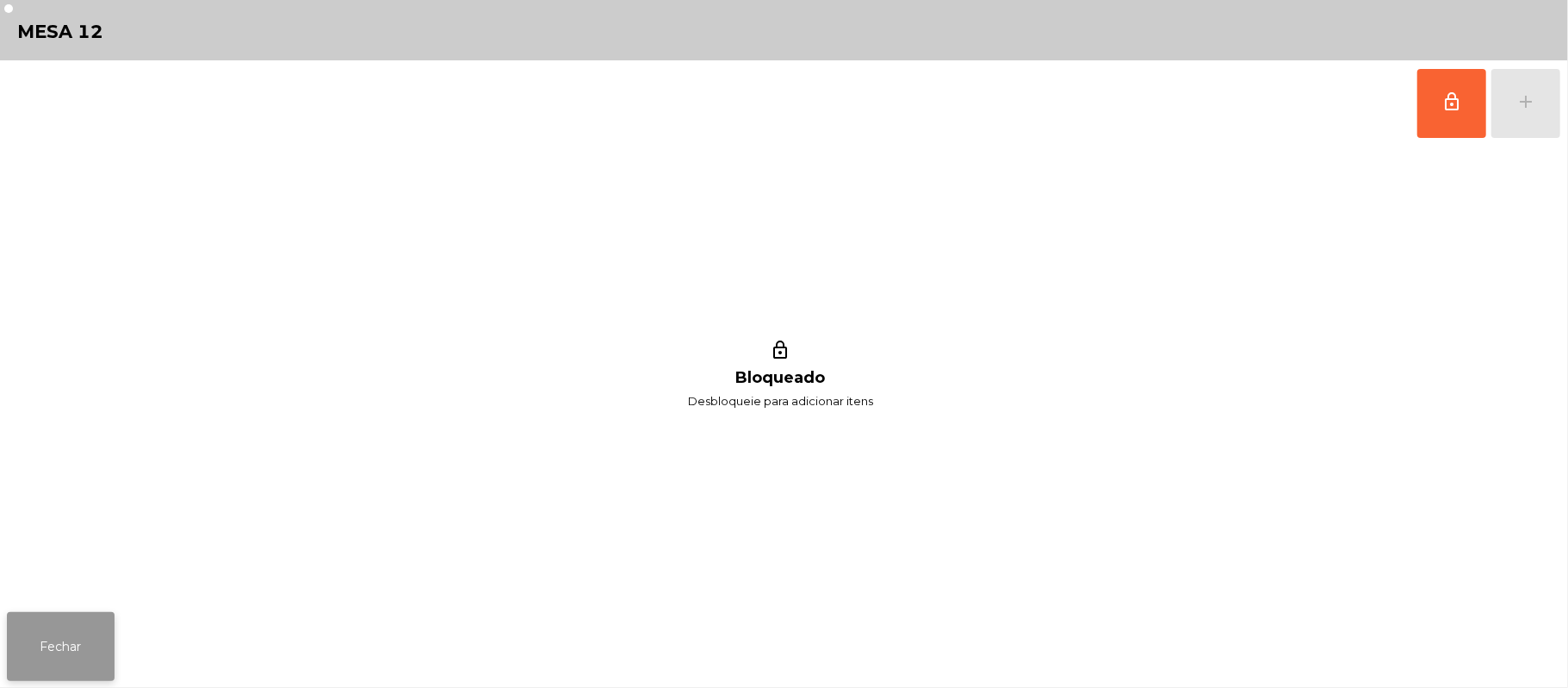
click at [73, 655] on button "Fechar" at bounding box center [60, 645] width 107 height 69
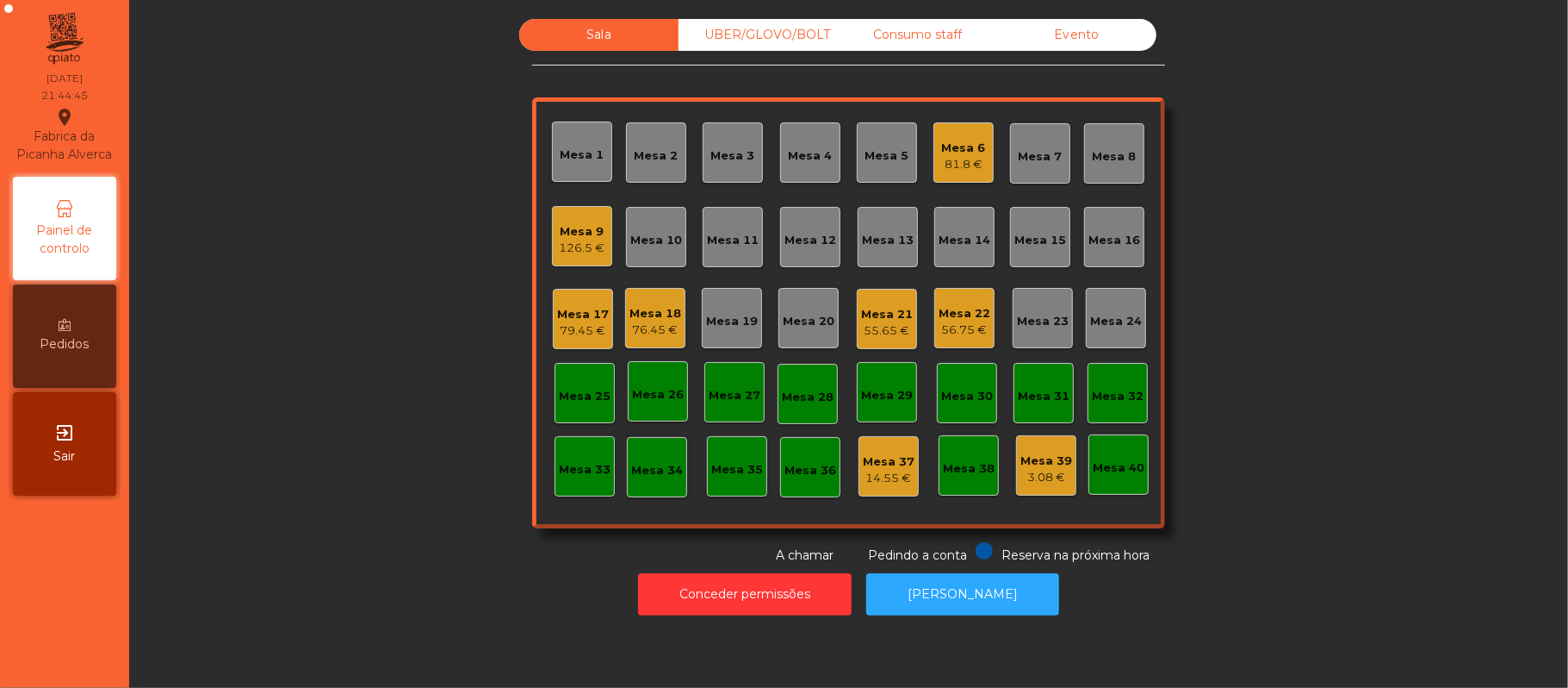
click at [962, 311] on div "Mesa 22" at bounding box center [964, 314] width 51 height 17
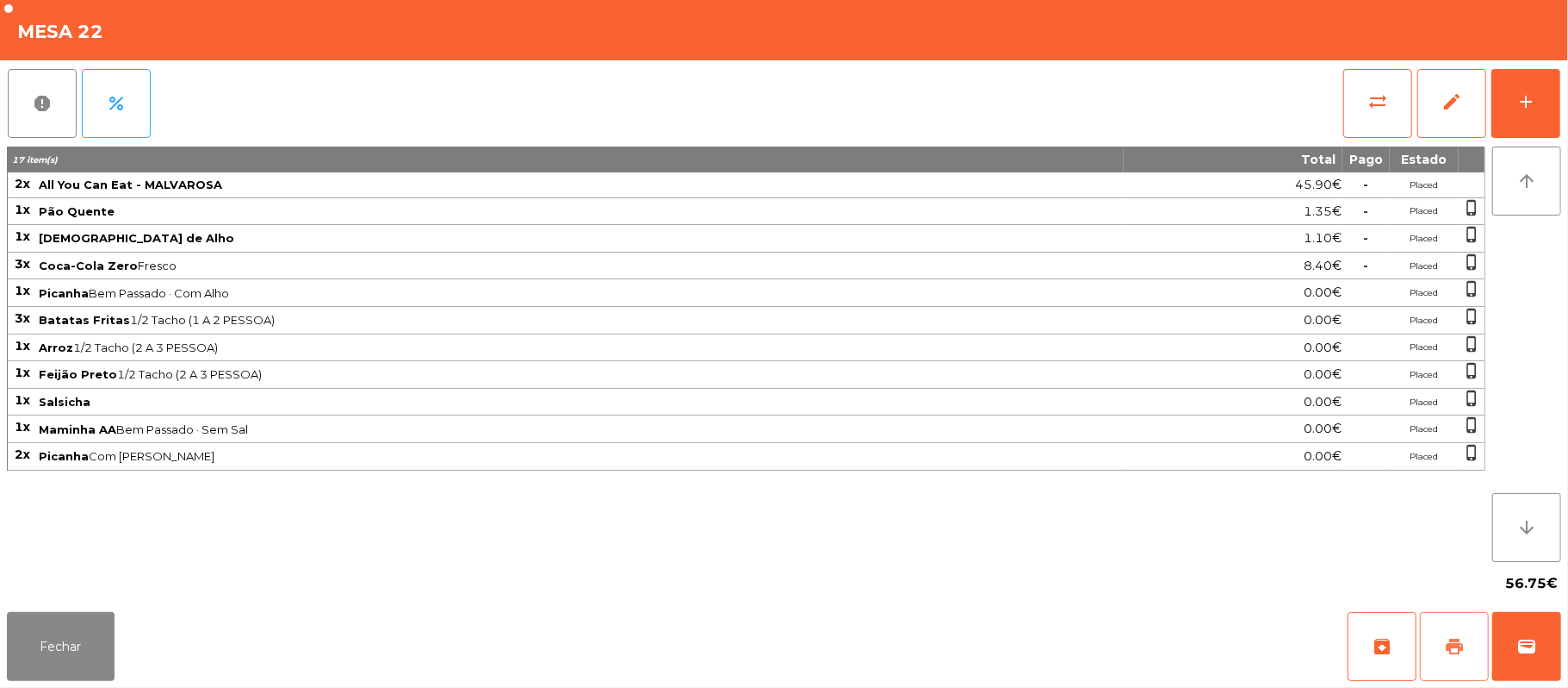
click at [1447, 649] on span "print" at bounding box center [1454, 645] width 20 height 20
click at [1376, 121] on button "sync_alt" at bounding box center [1377, 103] width 69 height 69
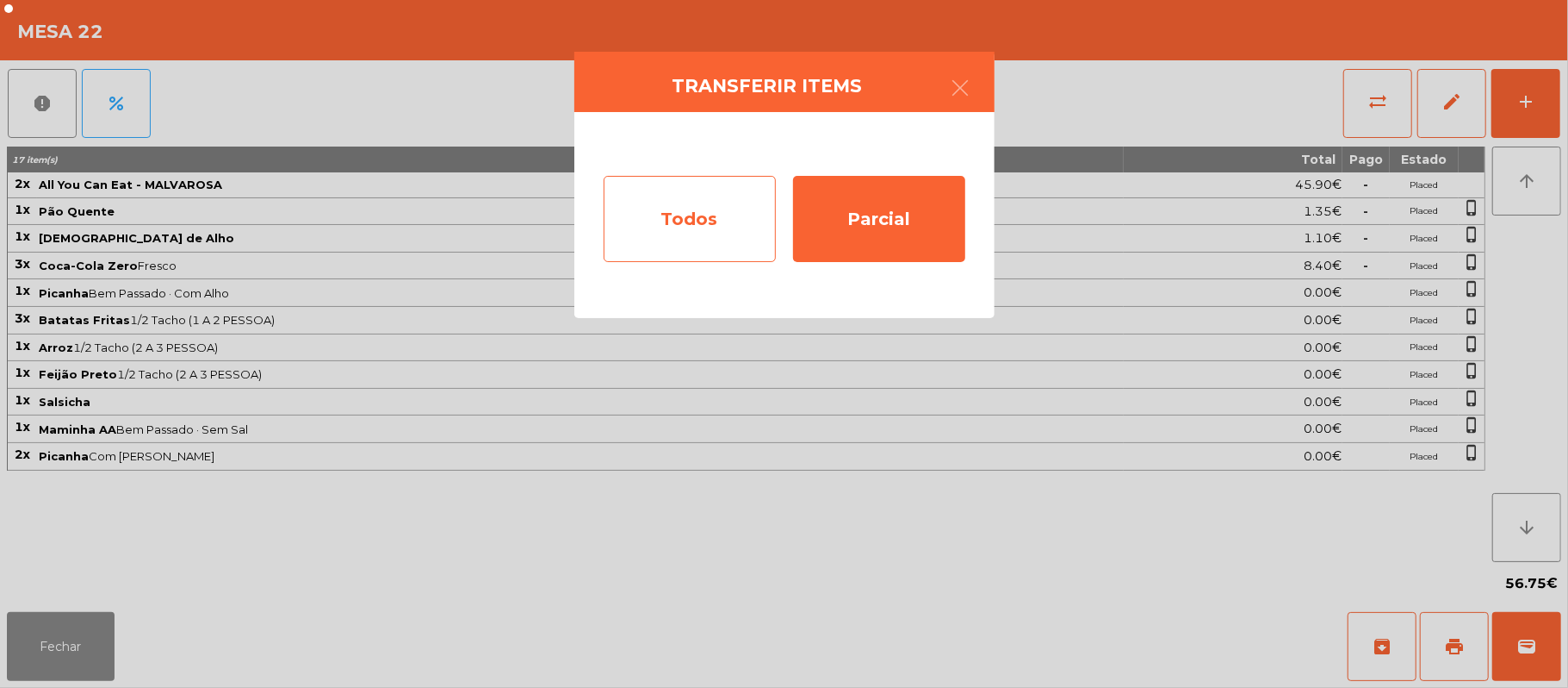
click at [708, 219] on div "Todos" at bounding box center [690, 219] width 172 height 86
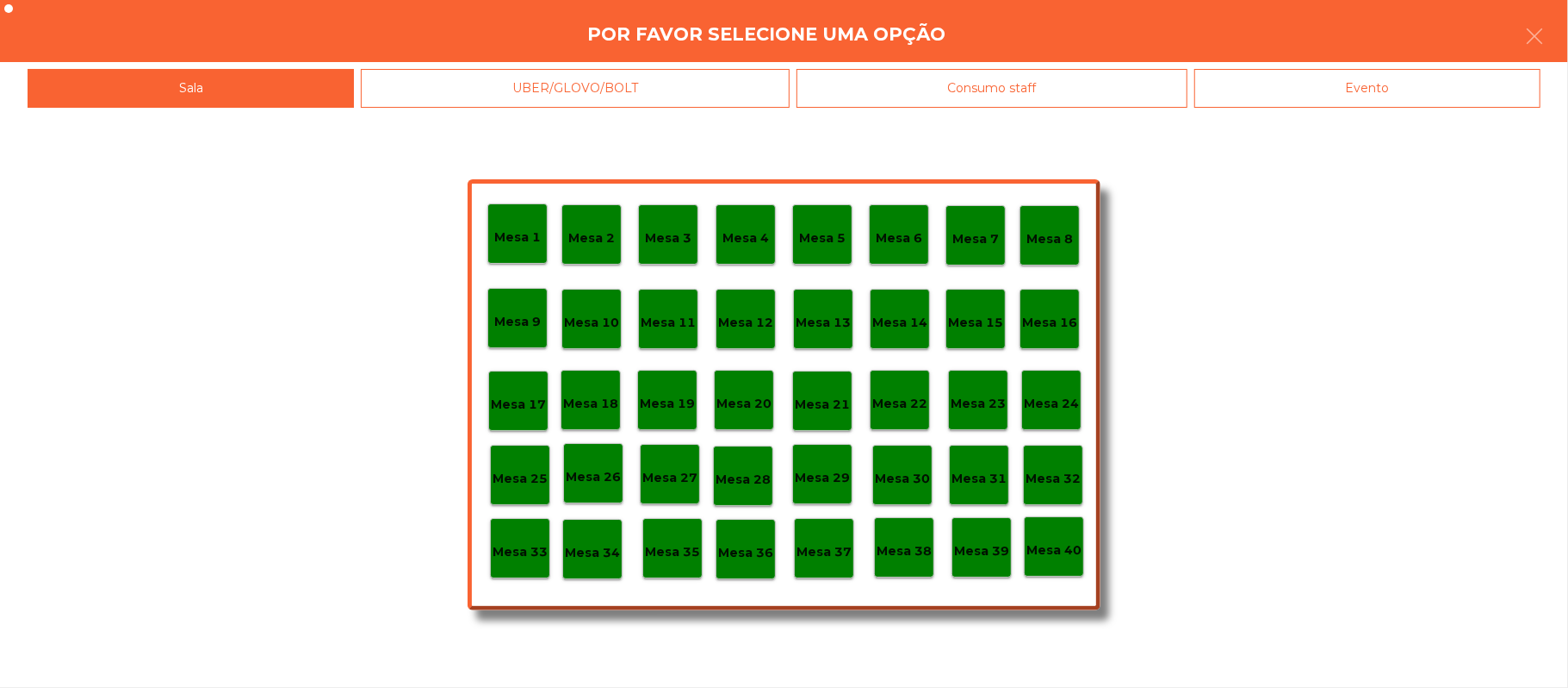
click at [1373, 88] on div "Evento" at bounding box center [1368, 88] width 346 height 39
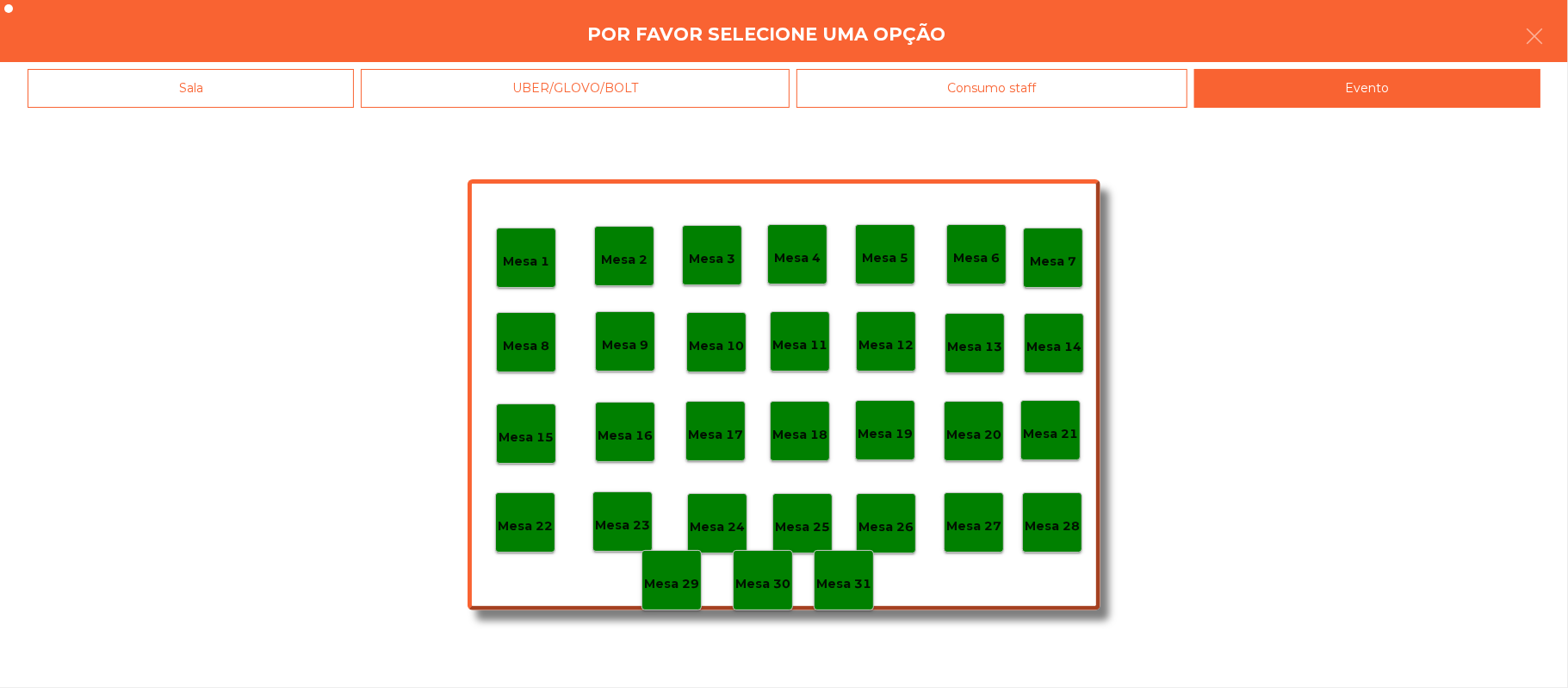
click at [1054, 524] on p "Mesa 28" at bounding box center [1052, 525] width 55 height 19
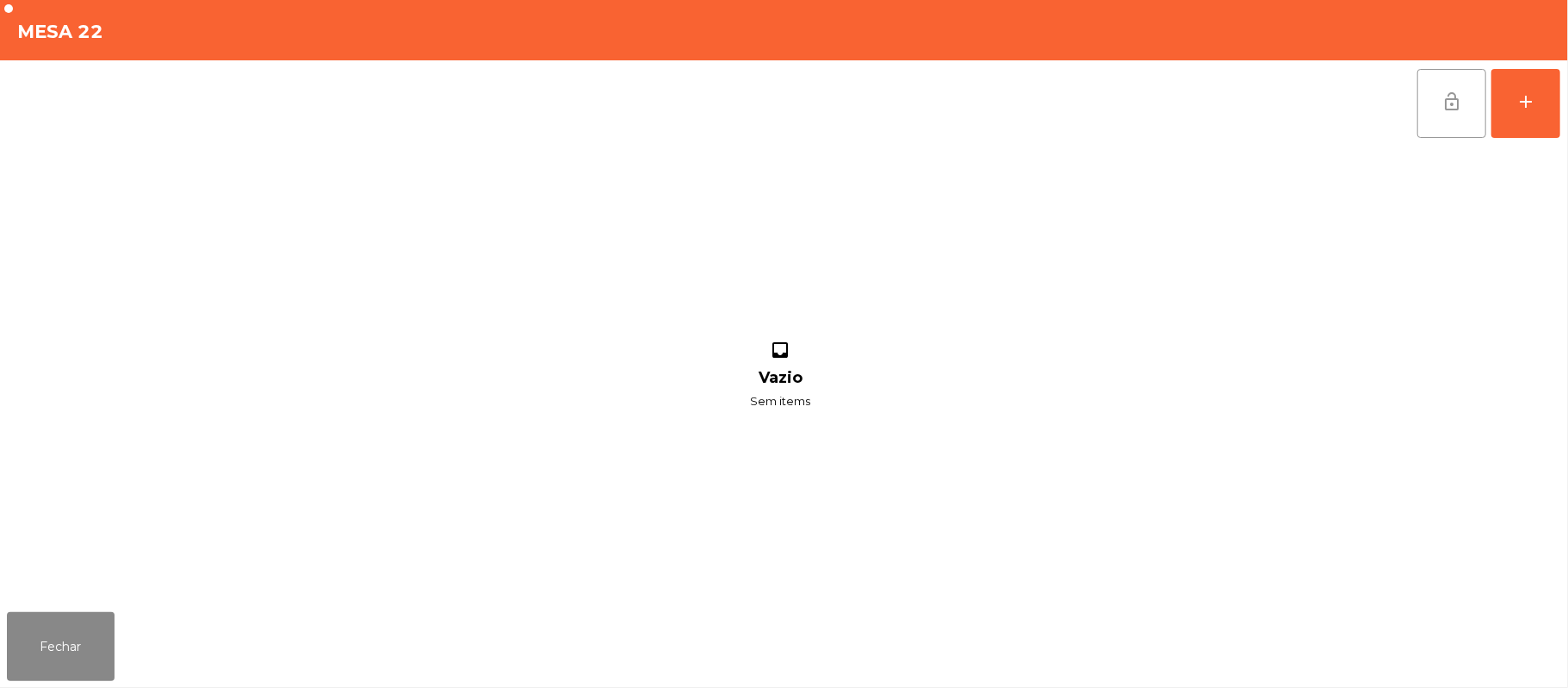
click at [1440, 102] on button "lock_open" at bounding box center [1452, 103] width 69 height 69
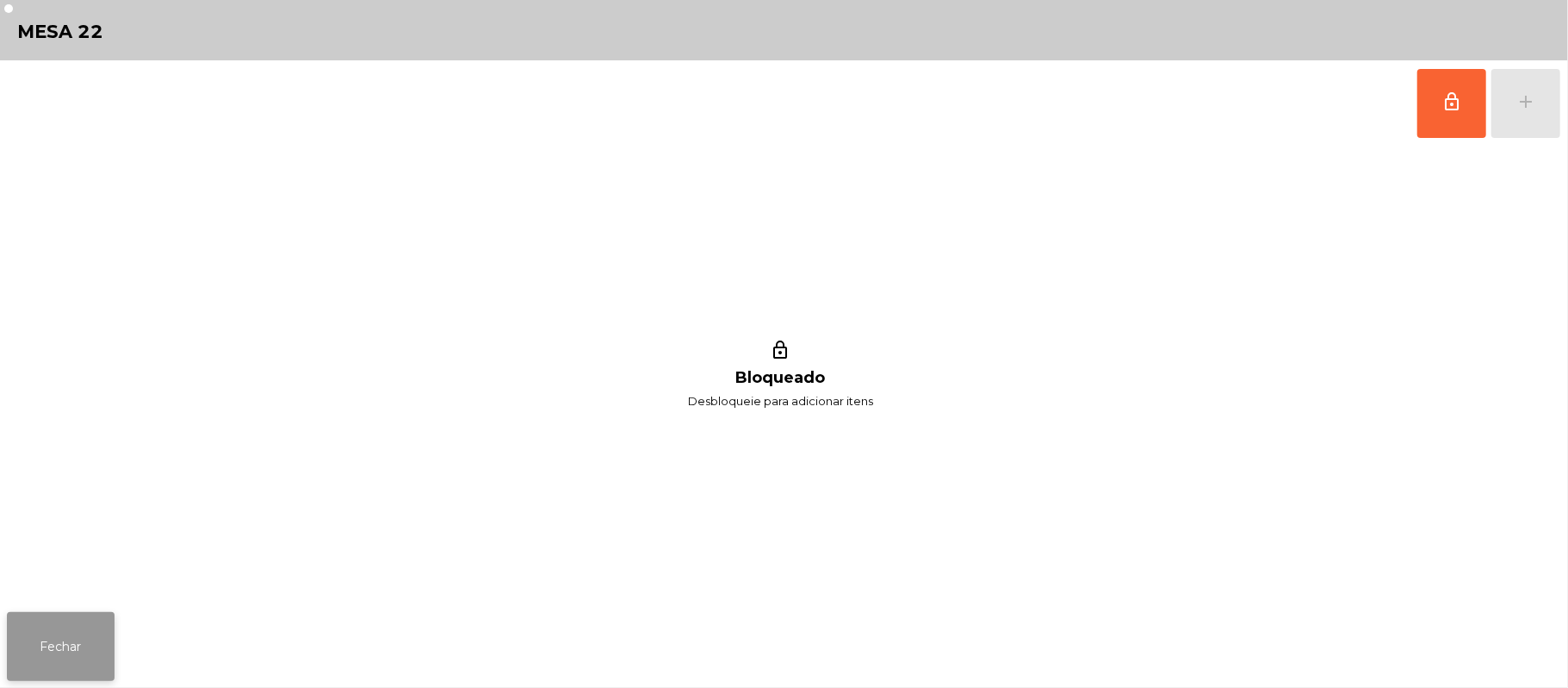
click at [59, 615] on button "Fechar" at bounding box center [60, 645] width 107 height 69
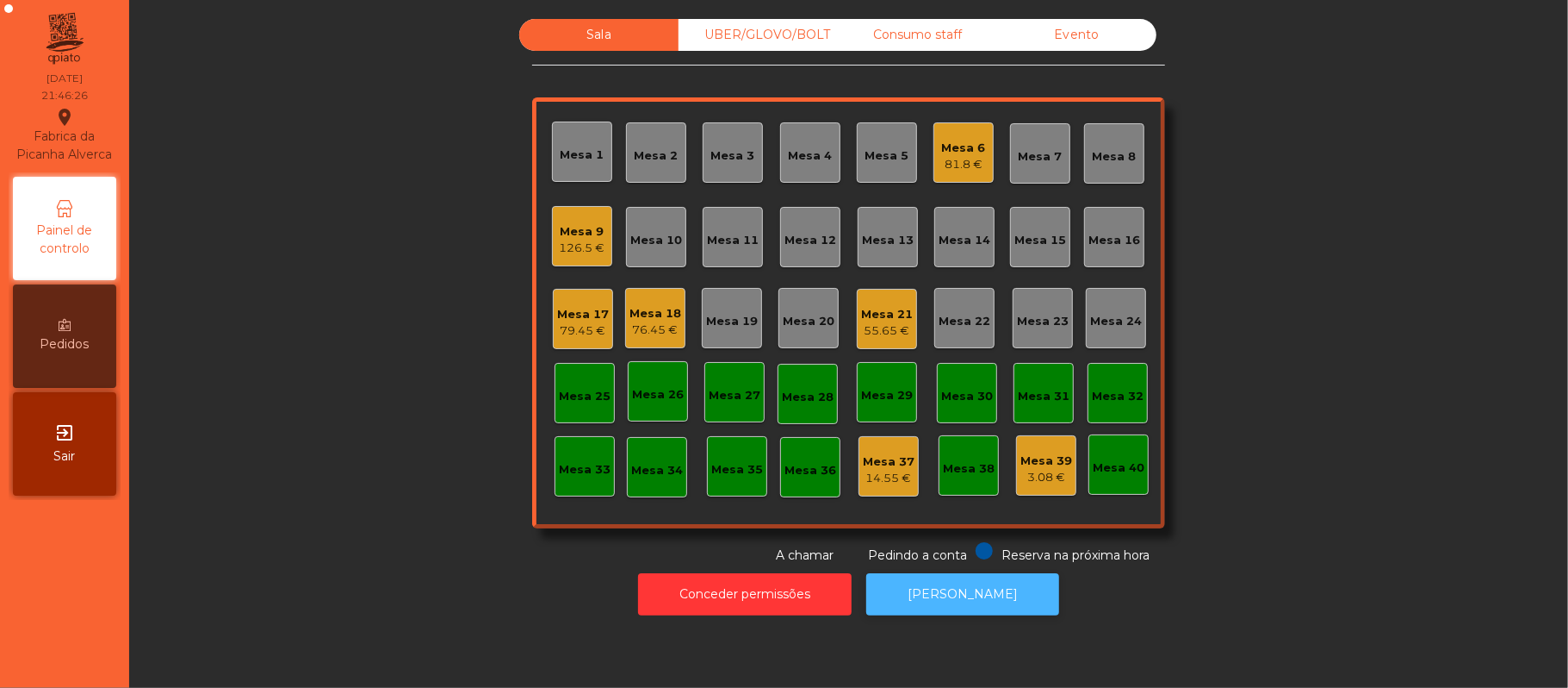
click at [973, 593] on button "[PERSON_NAME]" at bounding box center [962, 594] width 192 height 43
click at [573, 309] on div "Mesa 17" at bounding box center [582, 314] width 51 height 17
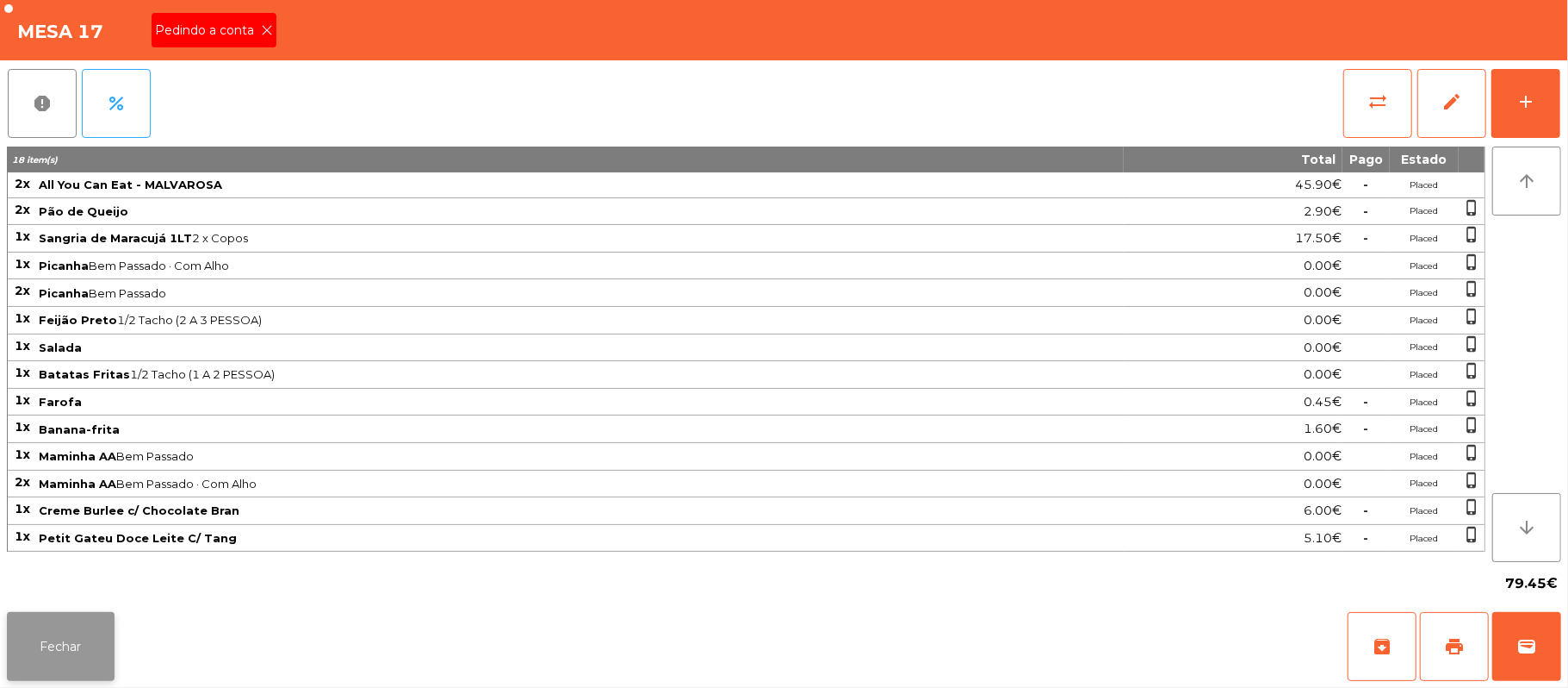
click at [67, 665] on button "Fechar" at bounding box center [60, 645] width 107 height 69
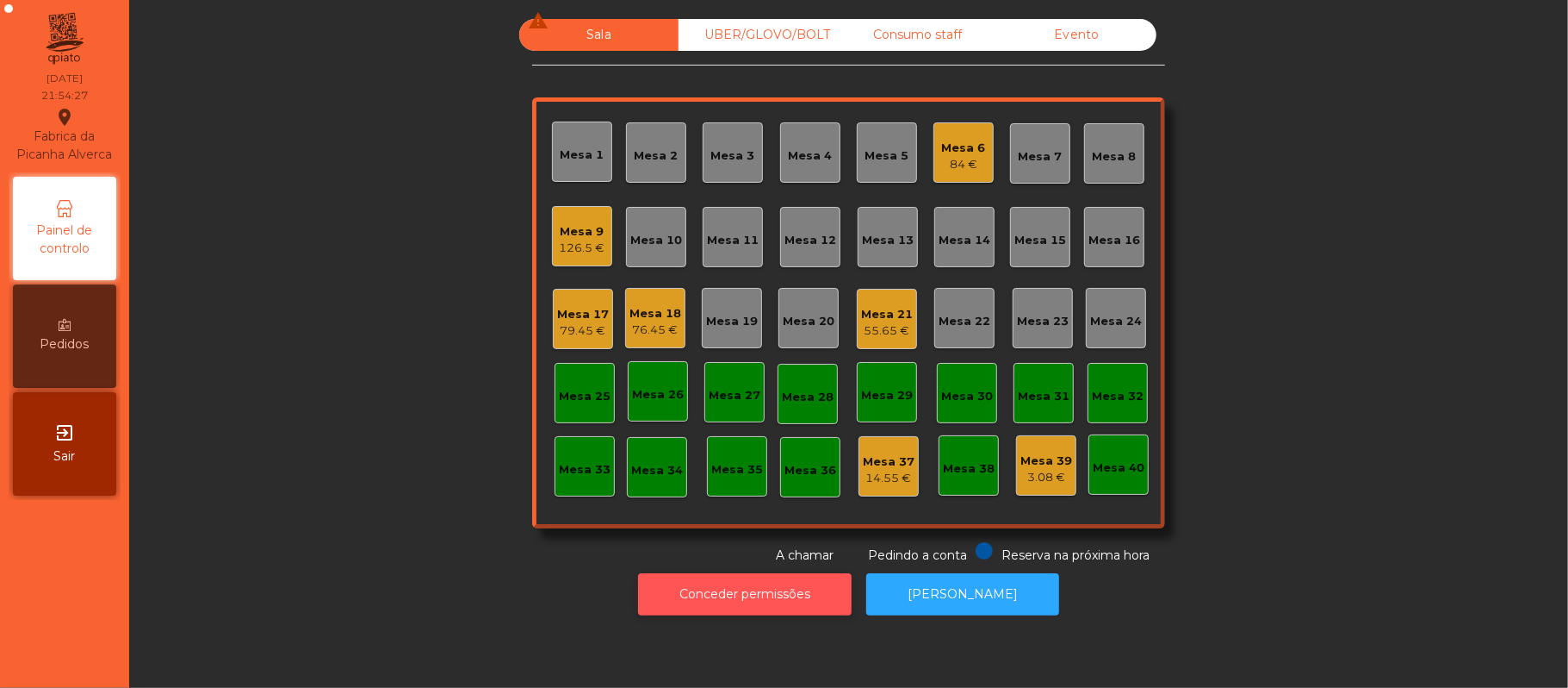
click at [793, 593] on button "Conceder permissões" at bounding box center [745, 594] width 214 height 43
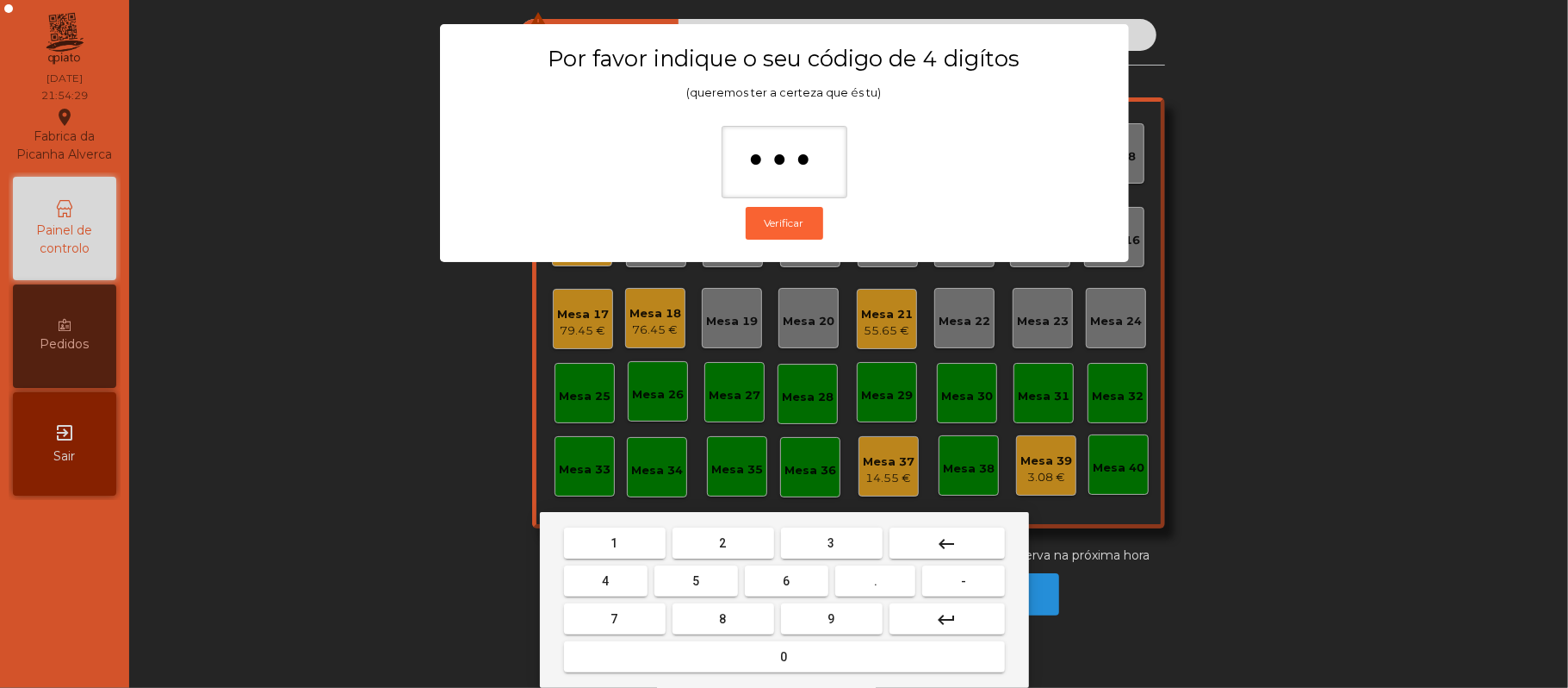
type input "****"
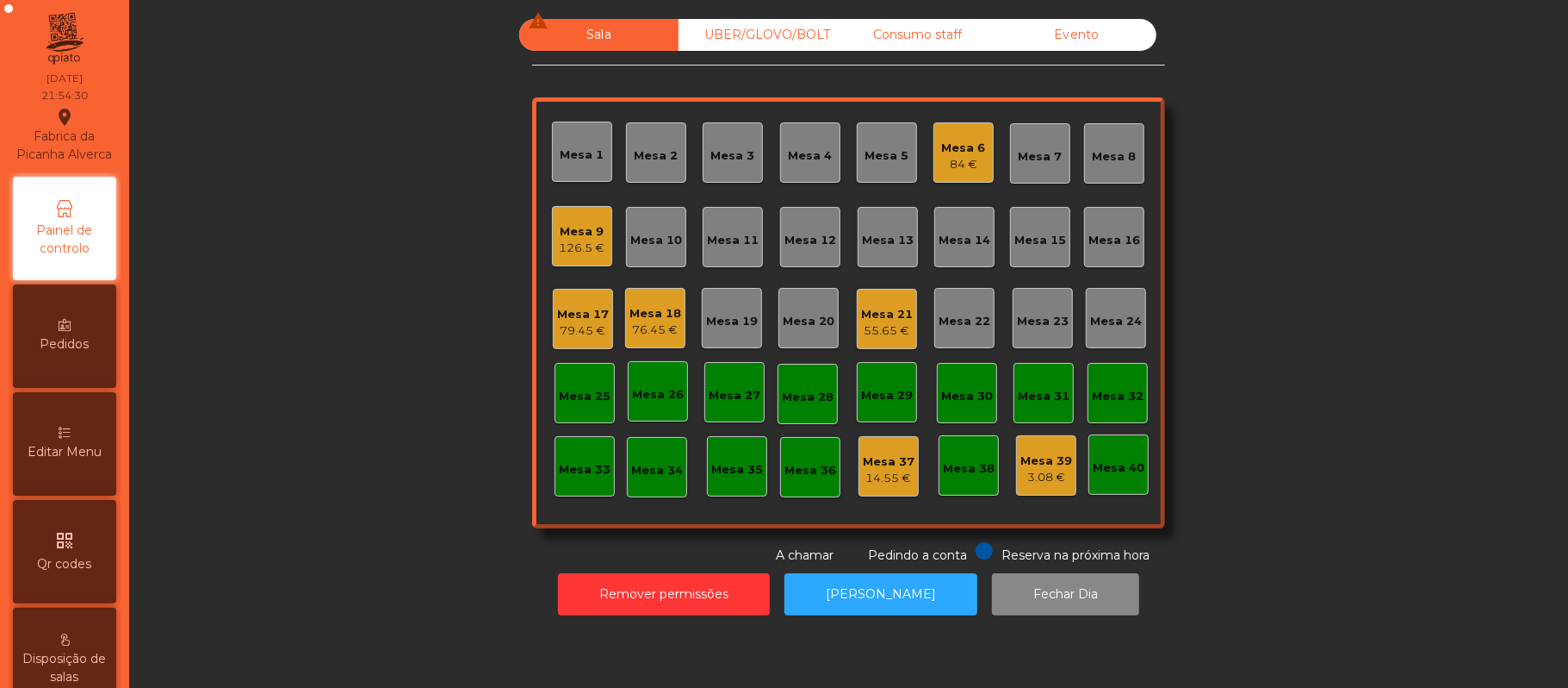
click at [70, 438] on icon at bounding box center [65, 433] width 12 height 12
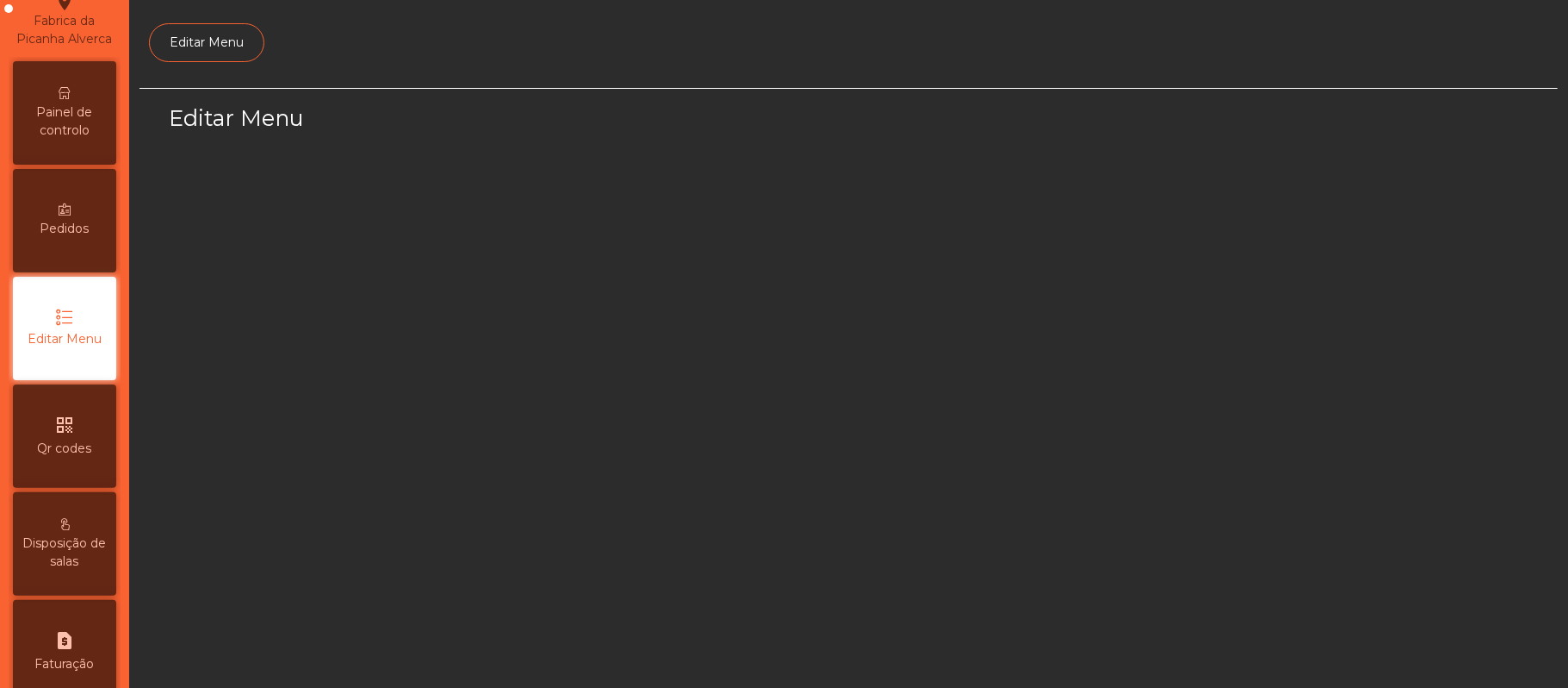
select select "*"
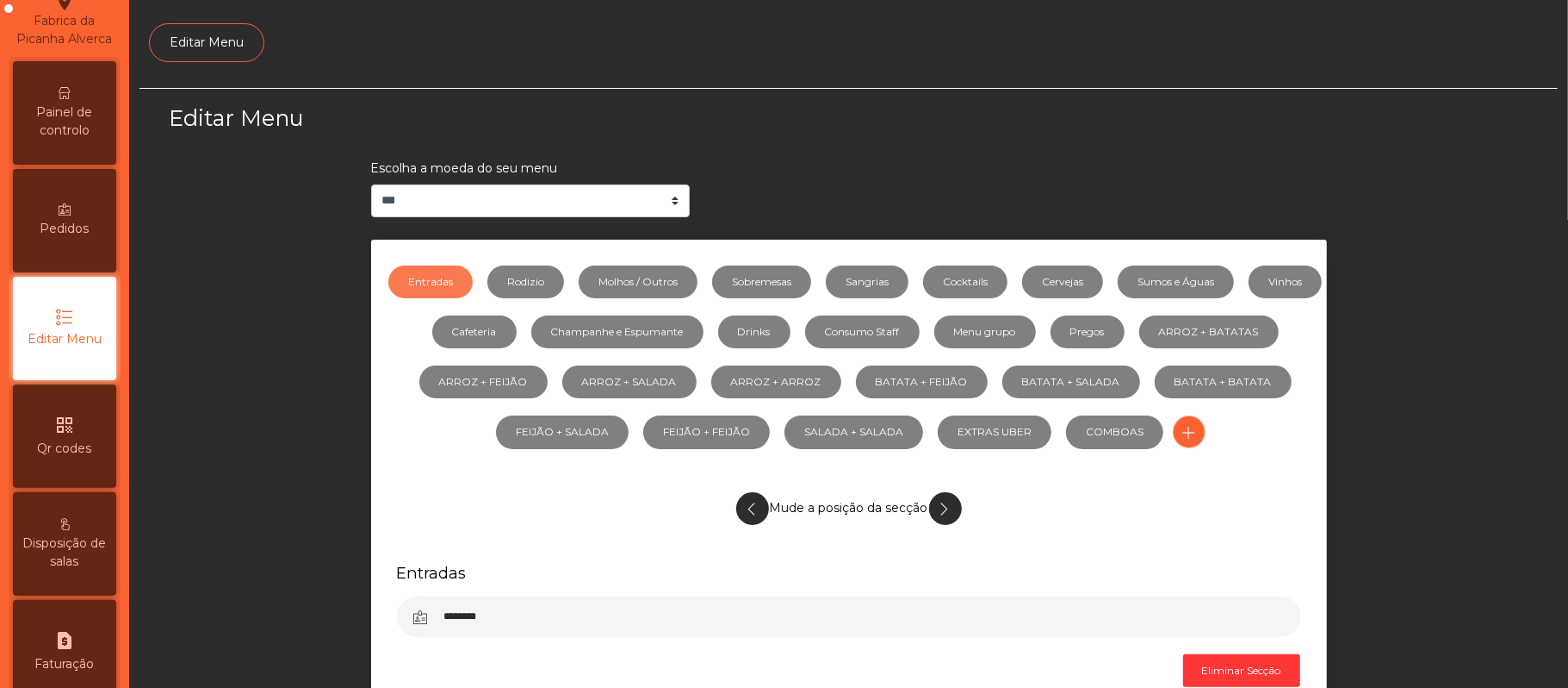
scroll to position [118, 0]
click at [695, 277] on link "Molhos / Outros" at bounding box center [637, 282] width 119 height 33
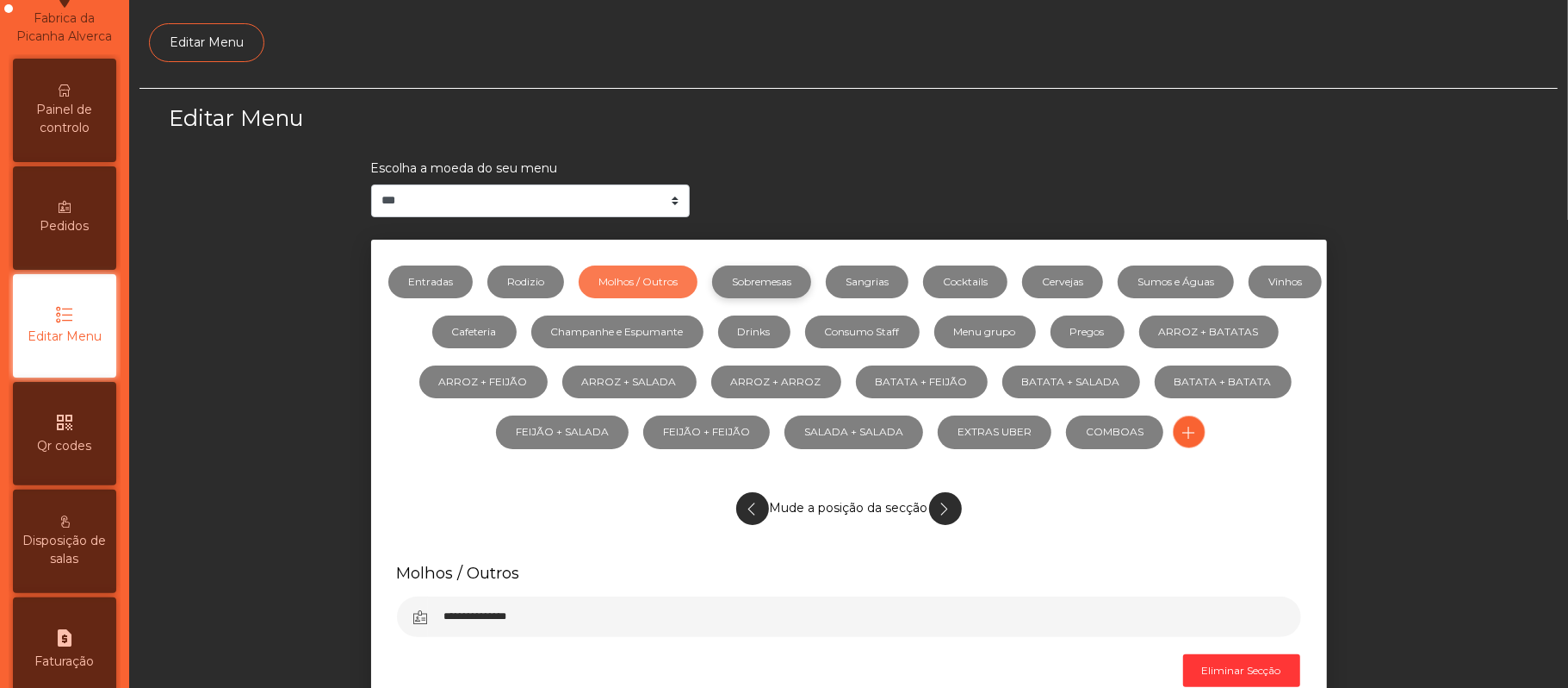
click at [812, 277] on link "Sobremesas" at bounding box center [761, 282] width 99 height 33
click at [908, 283] on link "Sangrias" at bounding box center [867, 282] width 82 height 33
click at [1202, 280] on link "Sumos e Águas" at bounding box center [1176, 282] width 116 height 33
click at [869, 570] on h5 "Sumos e Águas" at bounding box center [848, 573] width 904 height 21
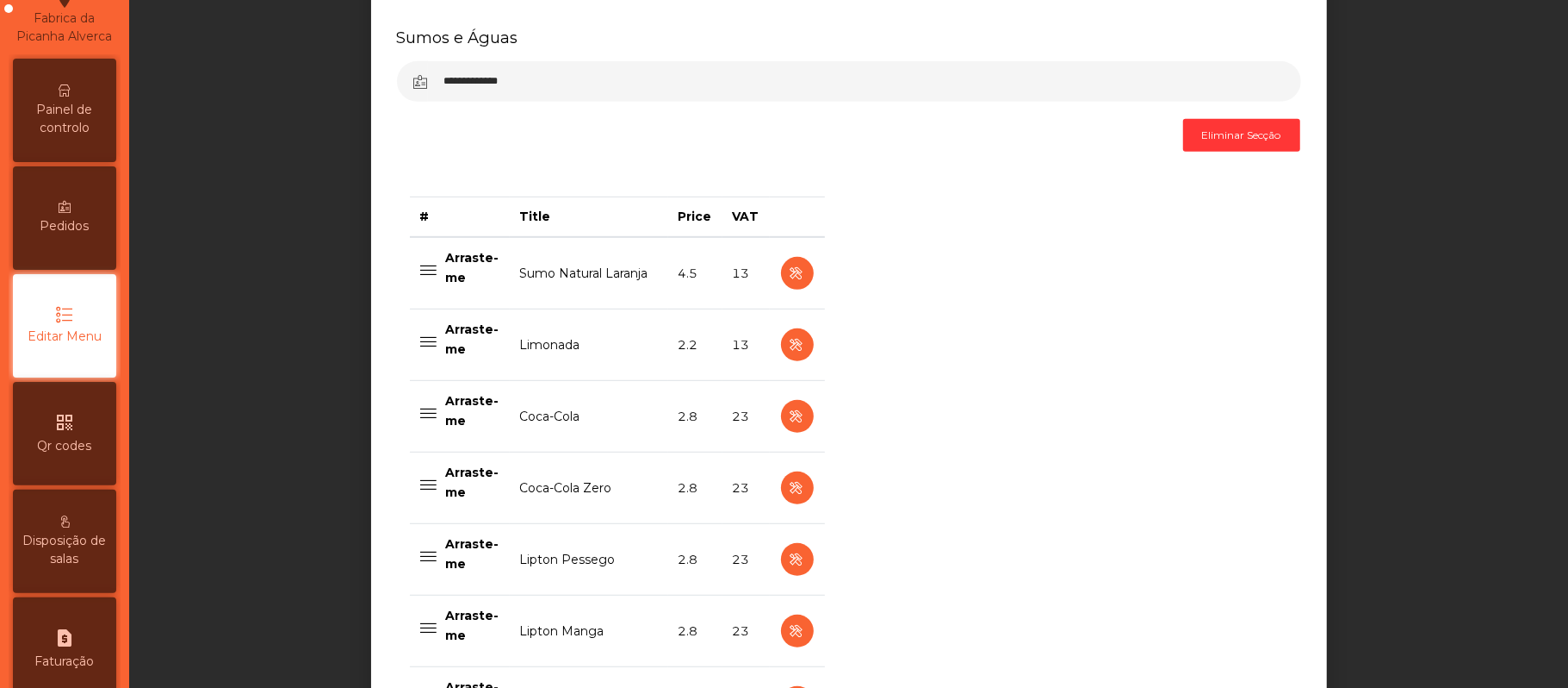
scroll to position [567, 0]
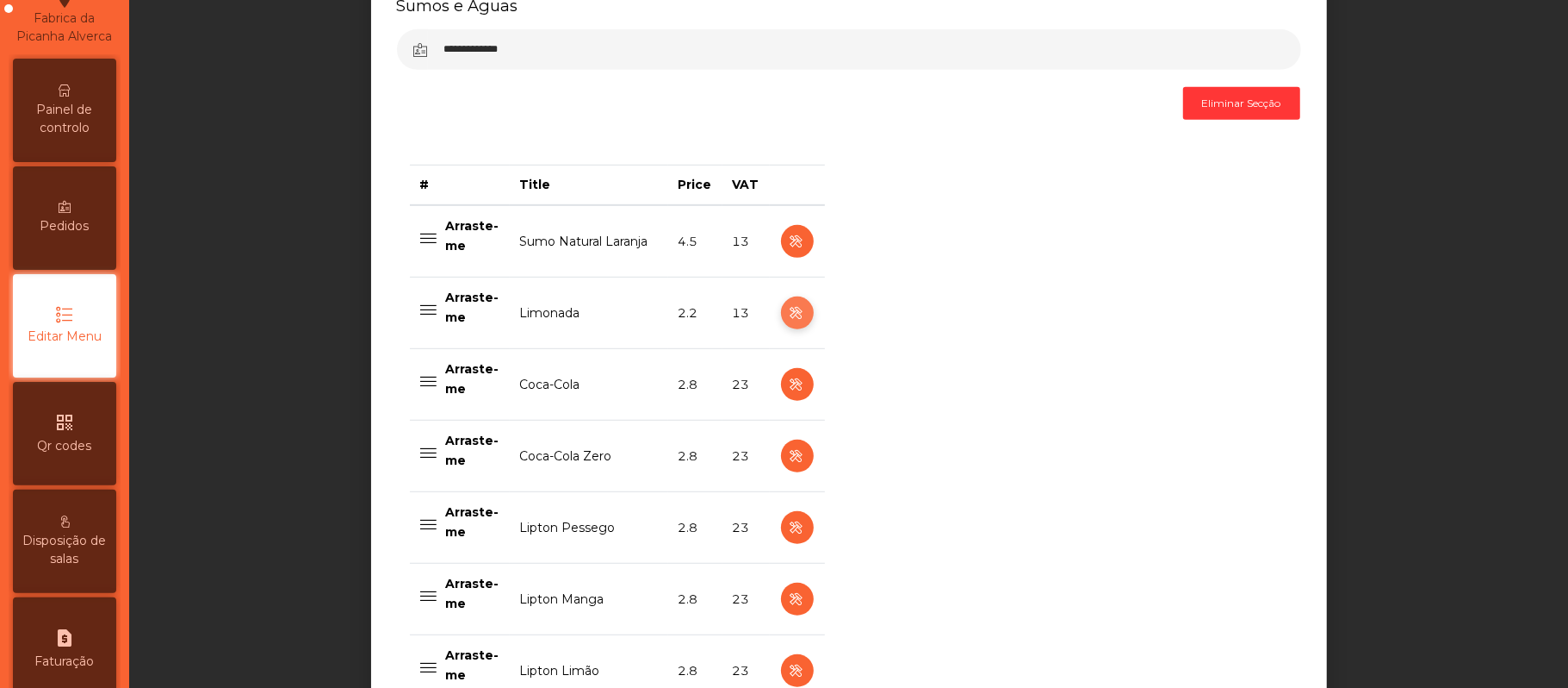
click at [789, 312] on icon "button" at bounding box center [797, 314] width 19 height 21
select select "***"
select select "**"
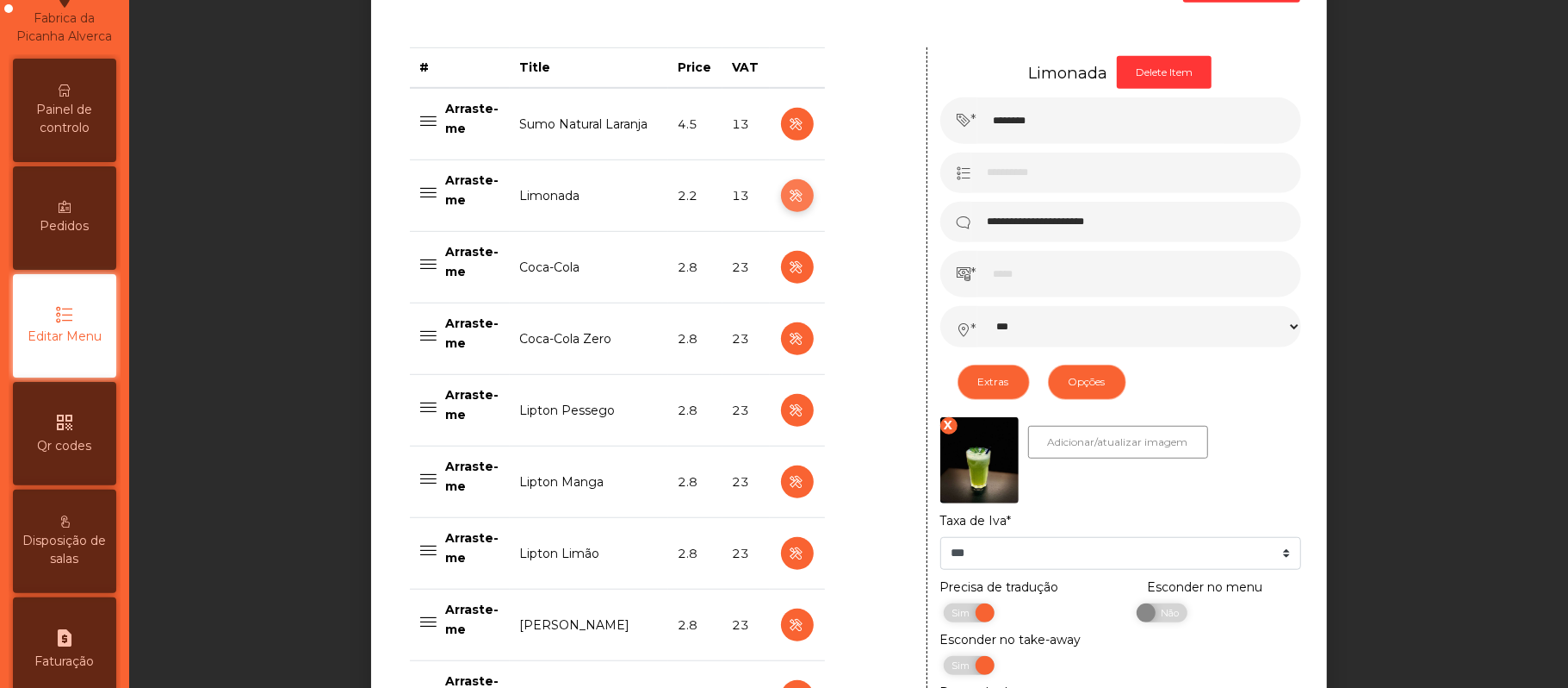
scroll to position [694, 0]
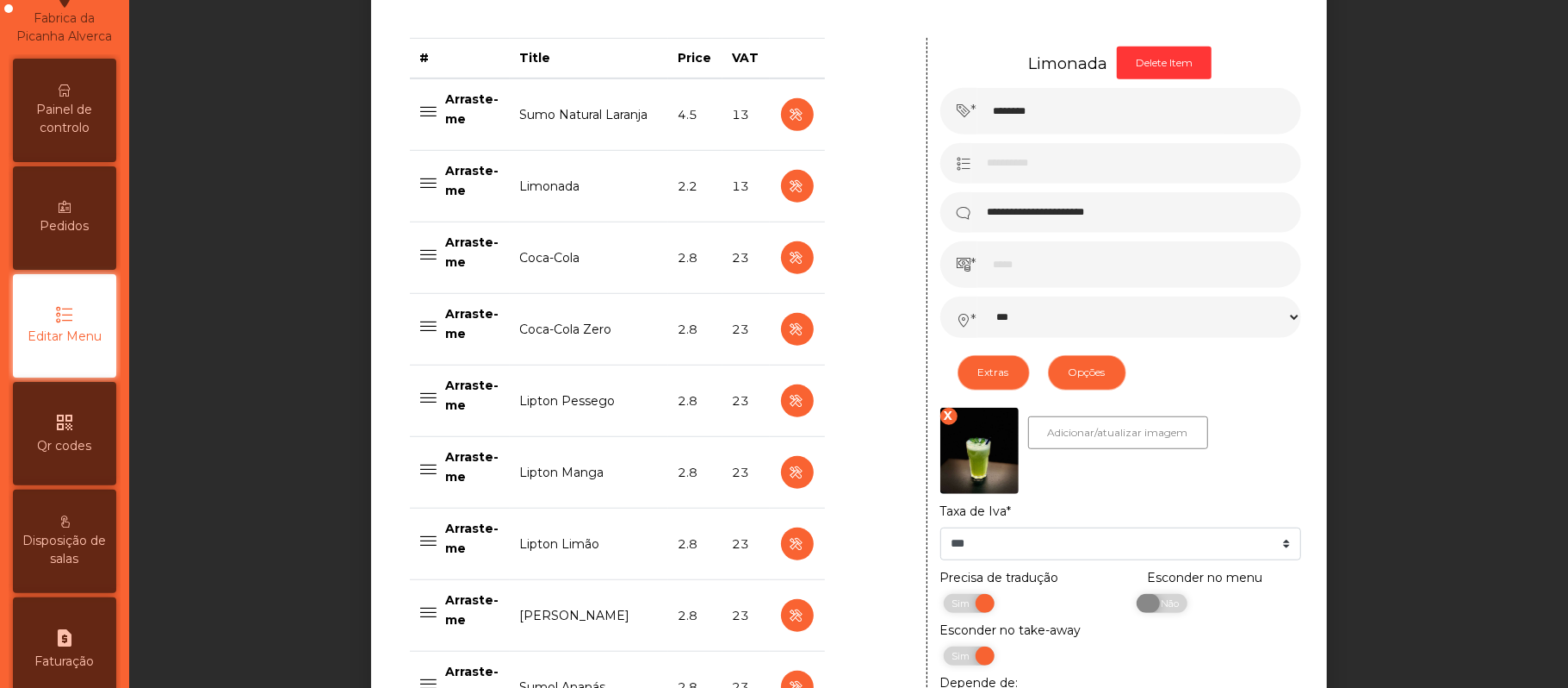
click at [1159, 610] on span "Não" at bounding box center [1168, 603] width 44 height 19
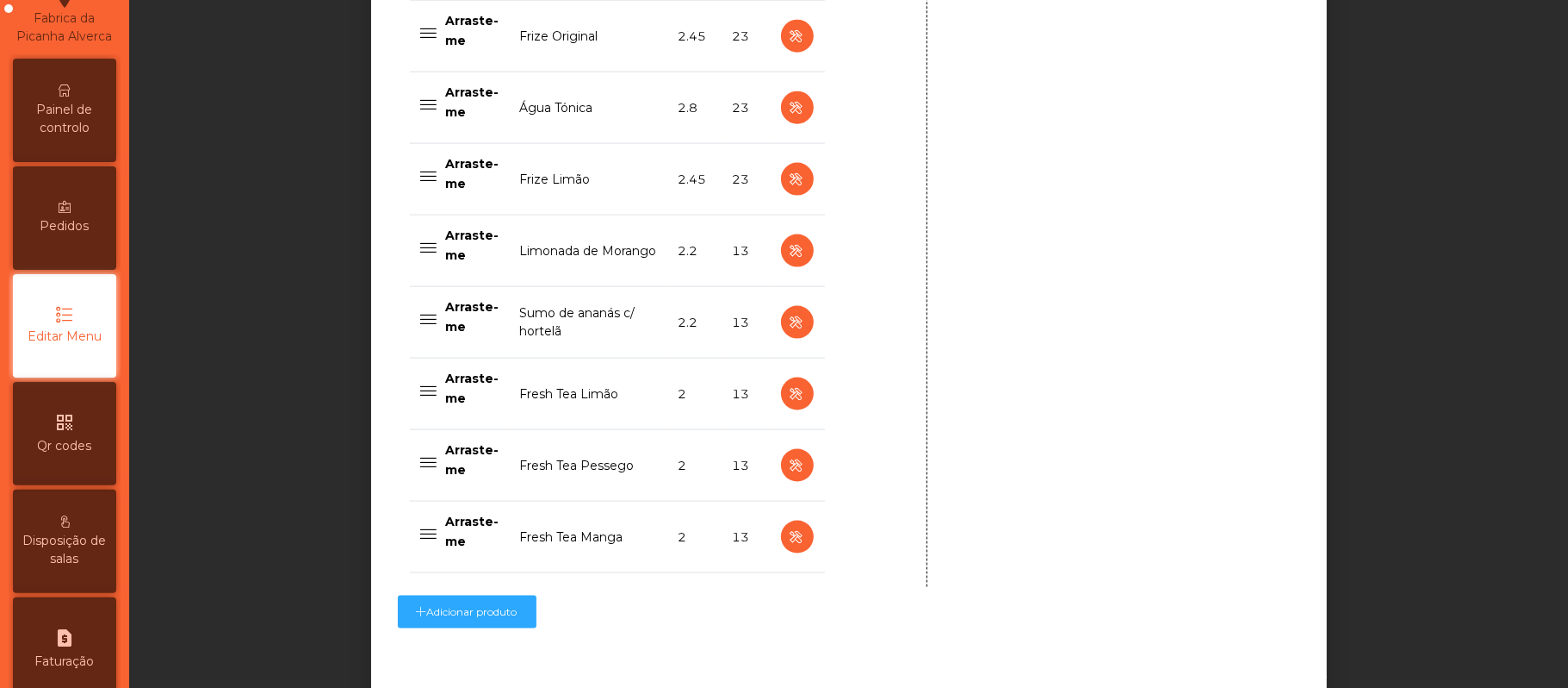
scroll to position [1742, 0]
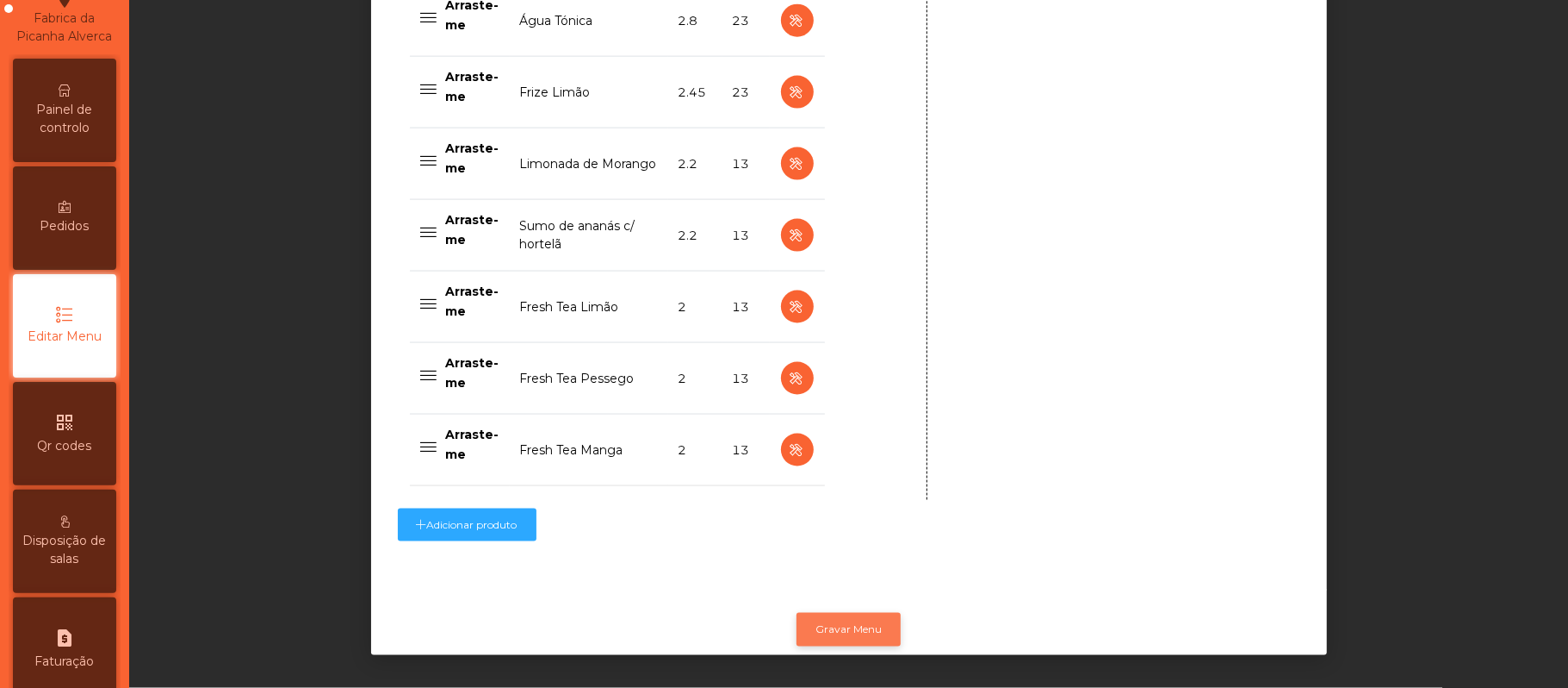
click at [854, 613] on button "Gravar Menu" at bounding box center [849, 629] width 104 height 33
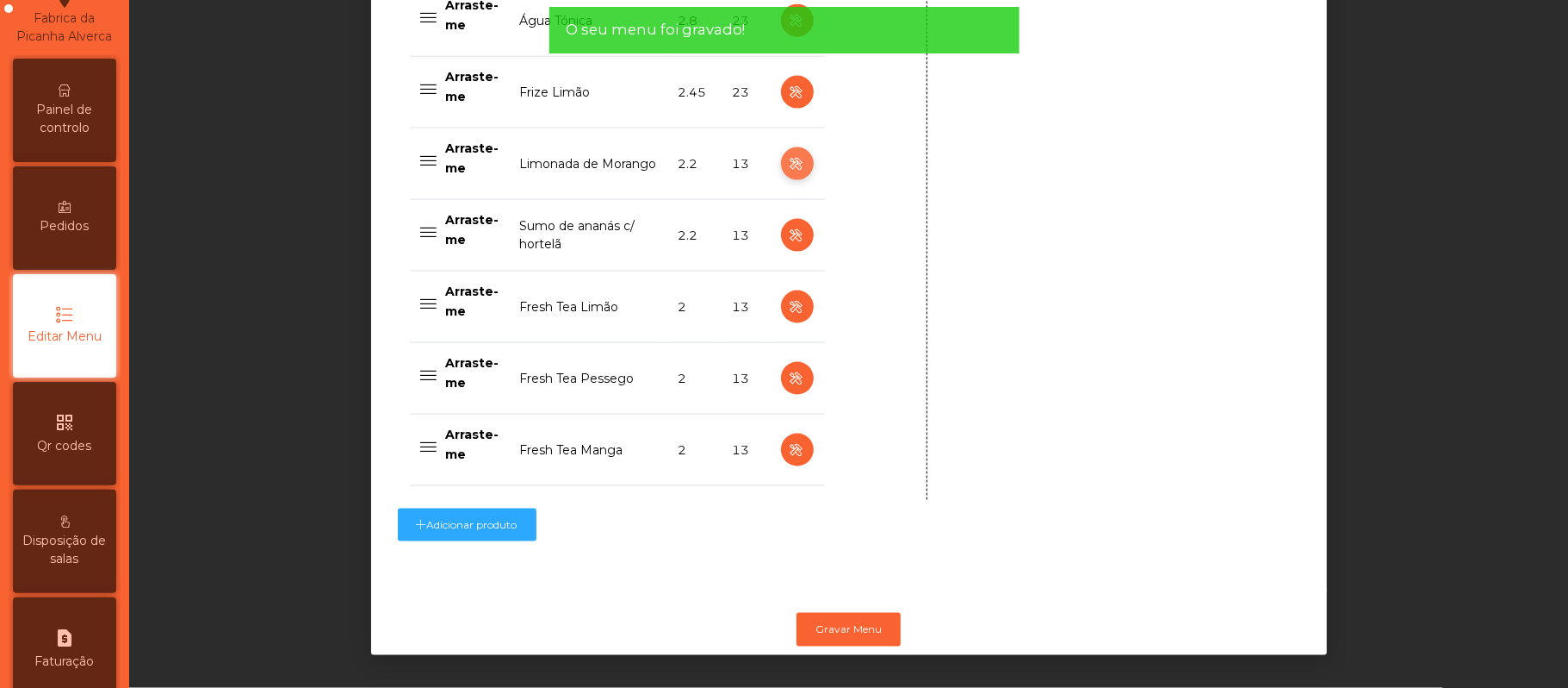
click at [787, 153] on icon "button" at bounding box center [797, 164] width 19 height 21
type input "**********"
select select "***"
select select "**"
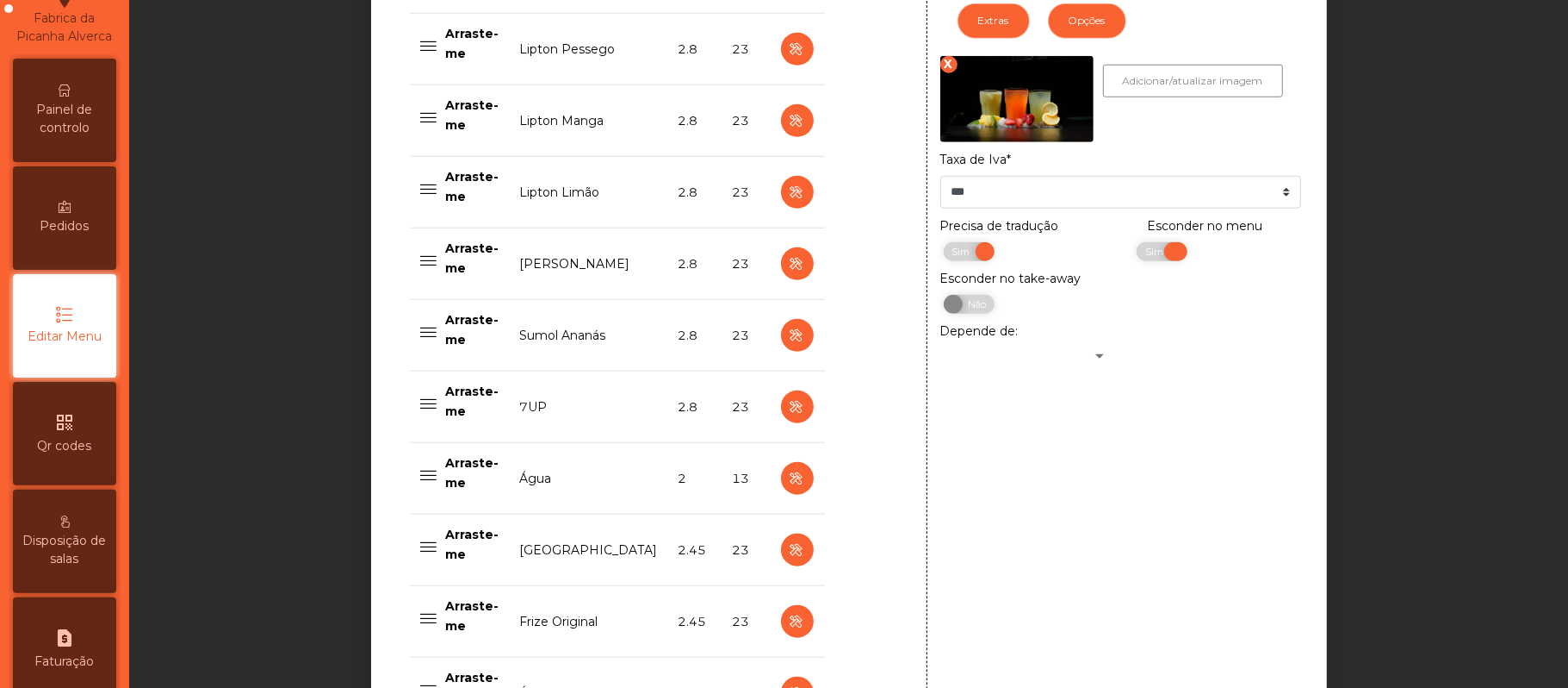
click at [1161, 261] on span "Sim" at bounding box center [1157, 252] width 44 height 19
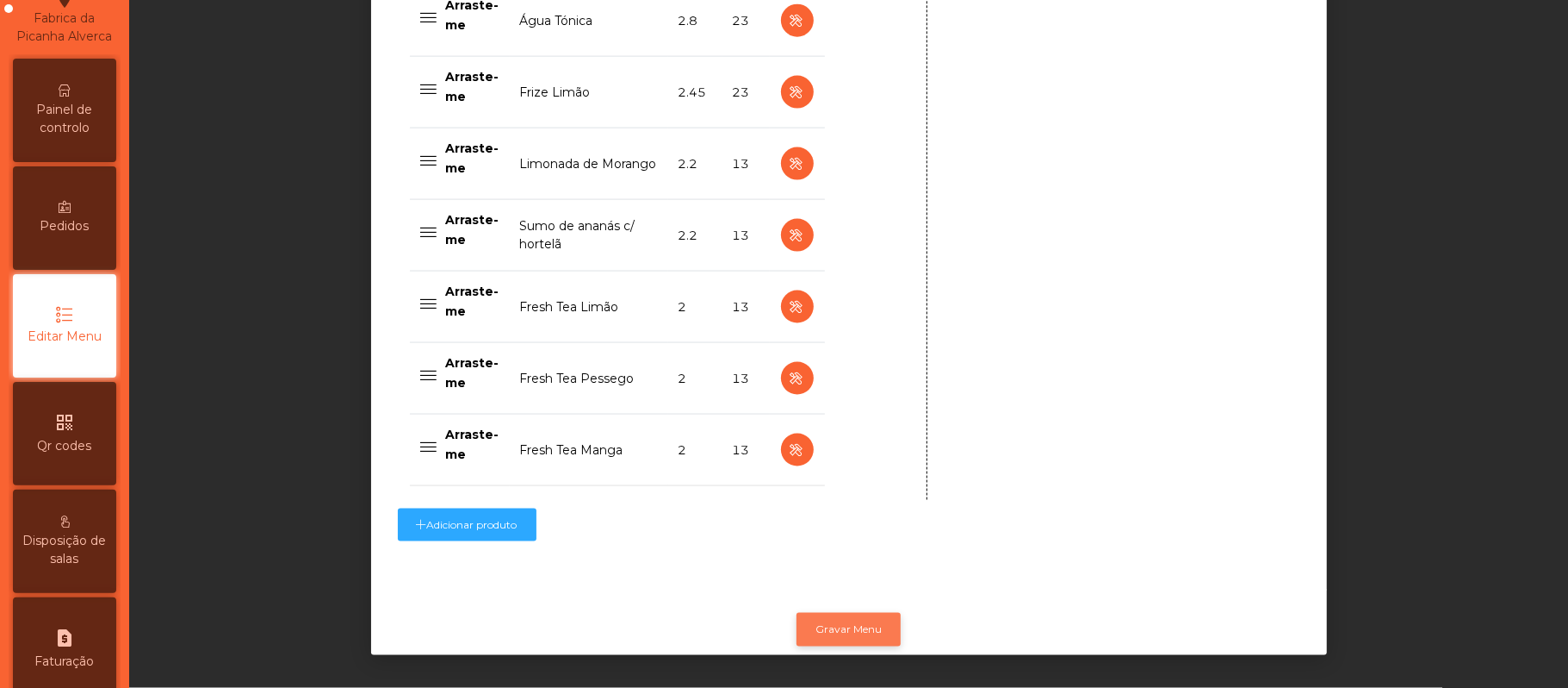
click at [858, 613] on button "Gravar Menu" at bounding box center [849, 629] width 104 height 33
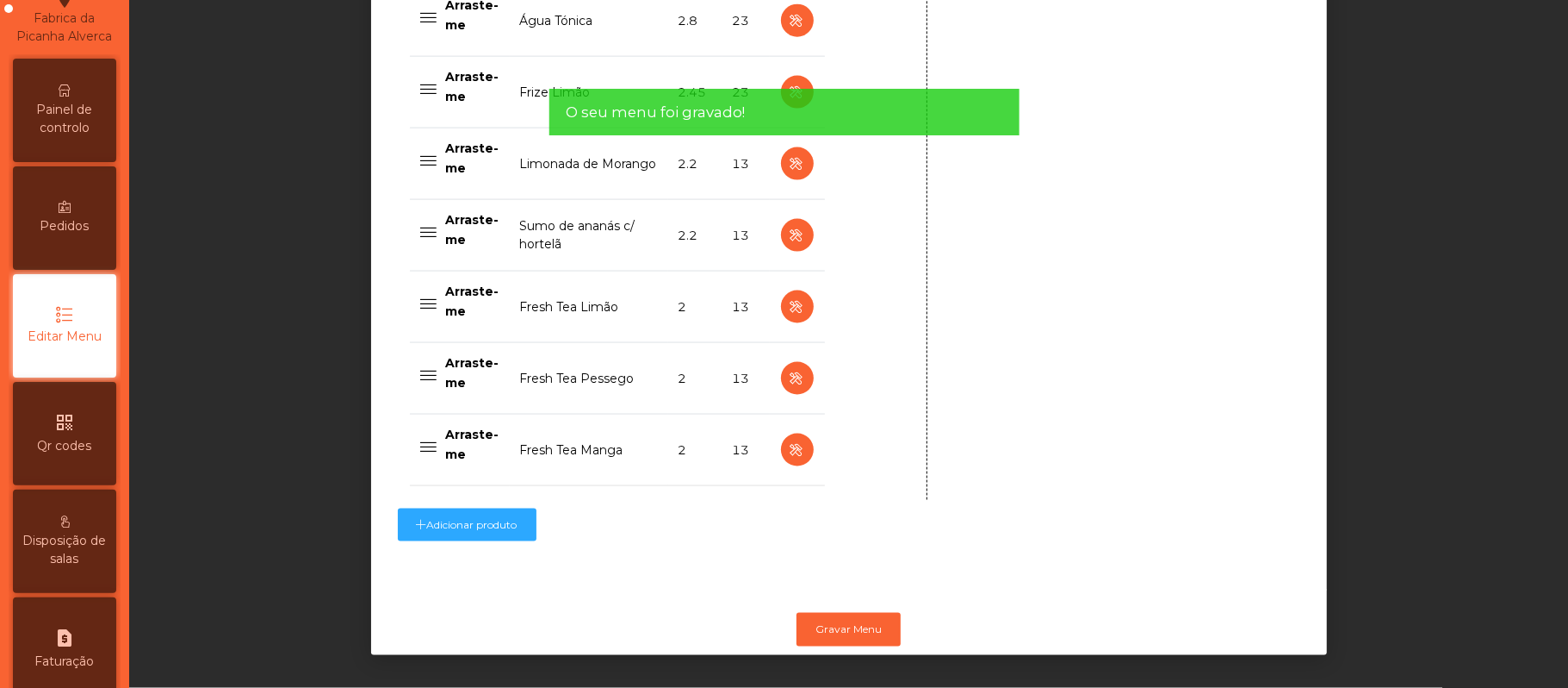
click at [62, 133] on span "Painel de controlo" at bounding box center [65, 118] width 95 height 36
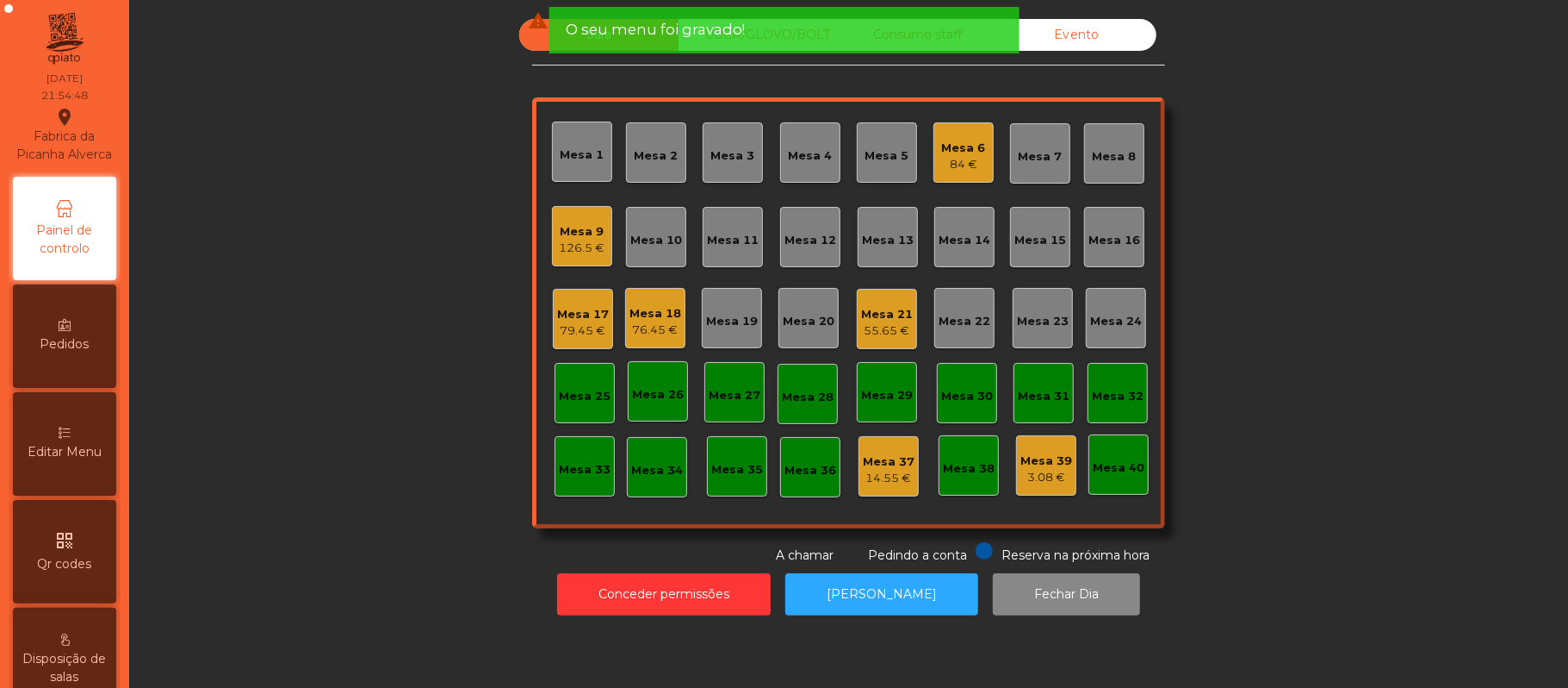
click at [578, 309] on div "Mesa 17" at bounding box center [582, 314] width 51 height 17
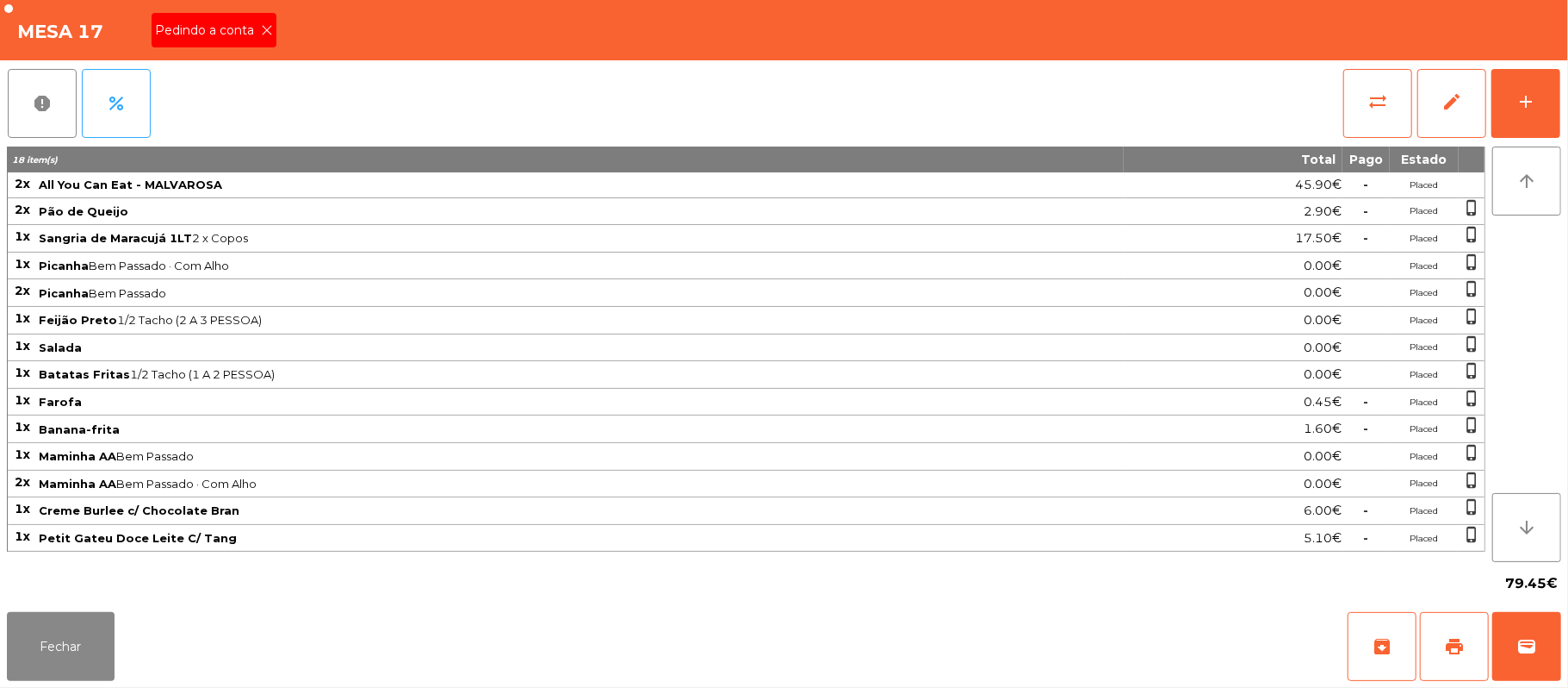
click at [267, 28] on icon at bounding box center [267, 30] width 12 height 12
click at [1440, 641] on button "print" at bounding box center [1454, 645] width 69 height 69
click at [1530, 648] on span "wallet" at bounding box center [1526, 645] width 20 height 20
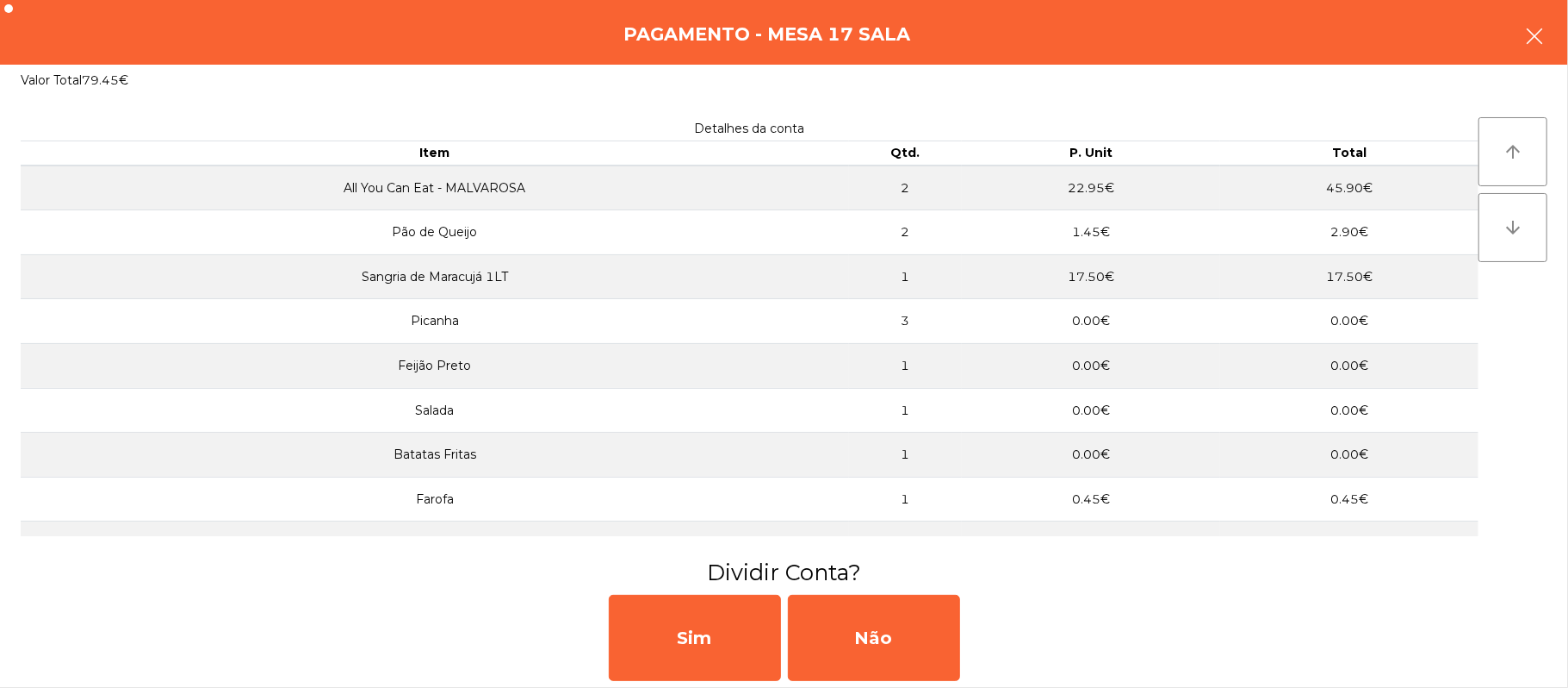
click at [1518, 36] on button "button" at bounding box center [1535, 37] width 48 height 51
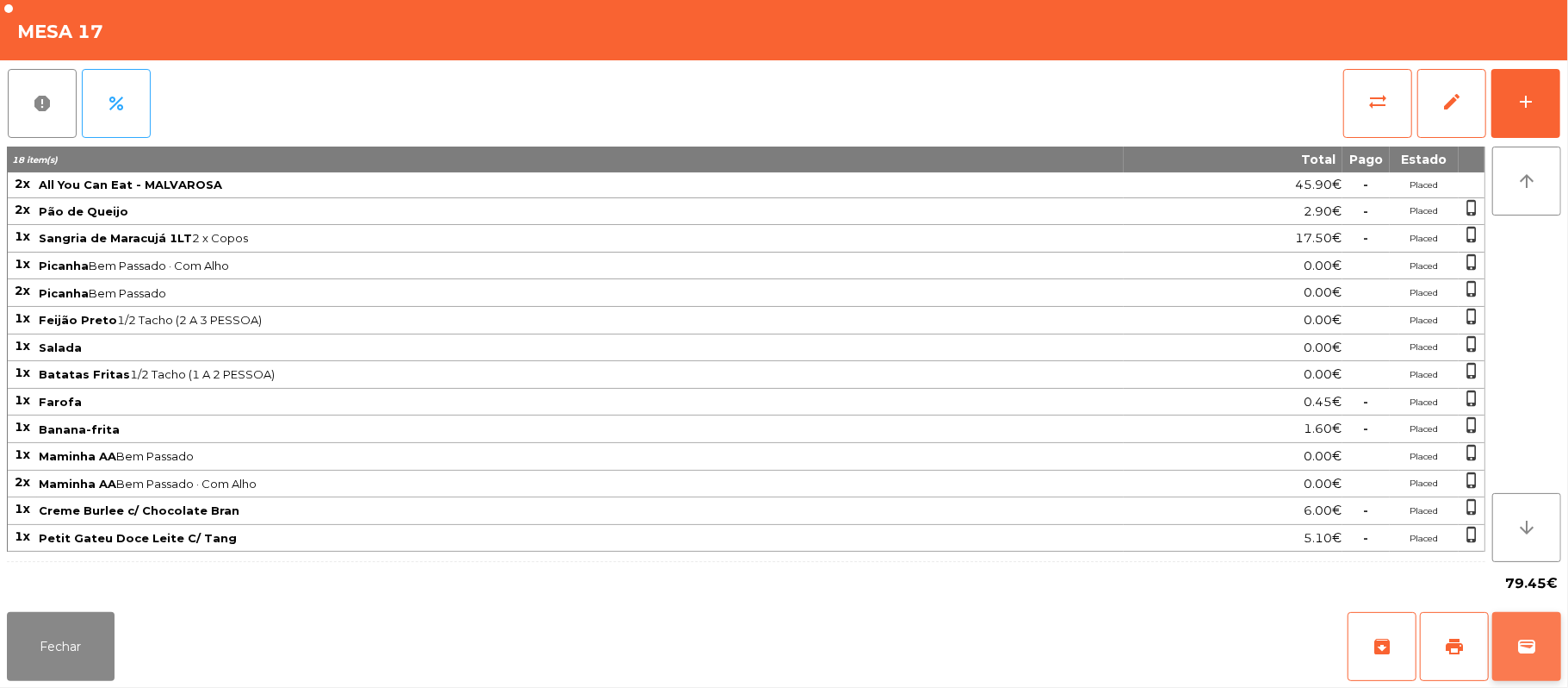
click at [1506, 653] on button "wallet" at bounding box center [1526, 645] width 69 height 69
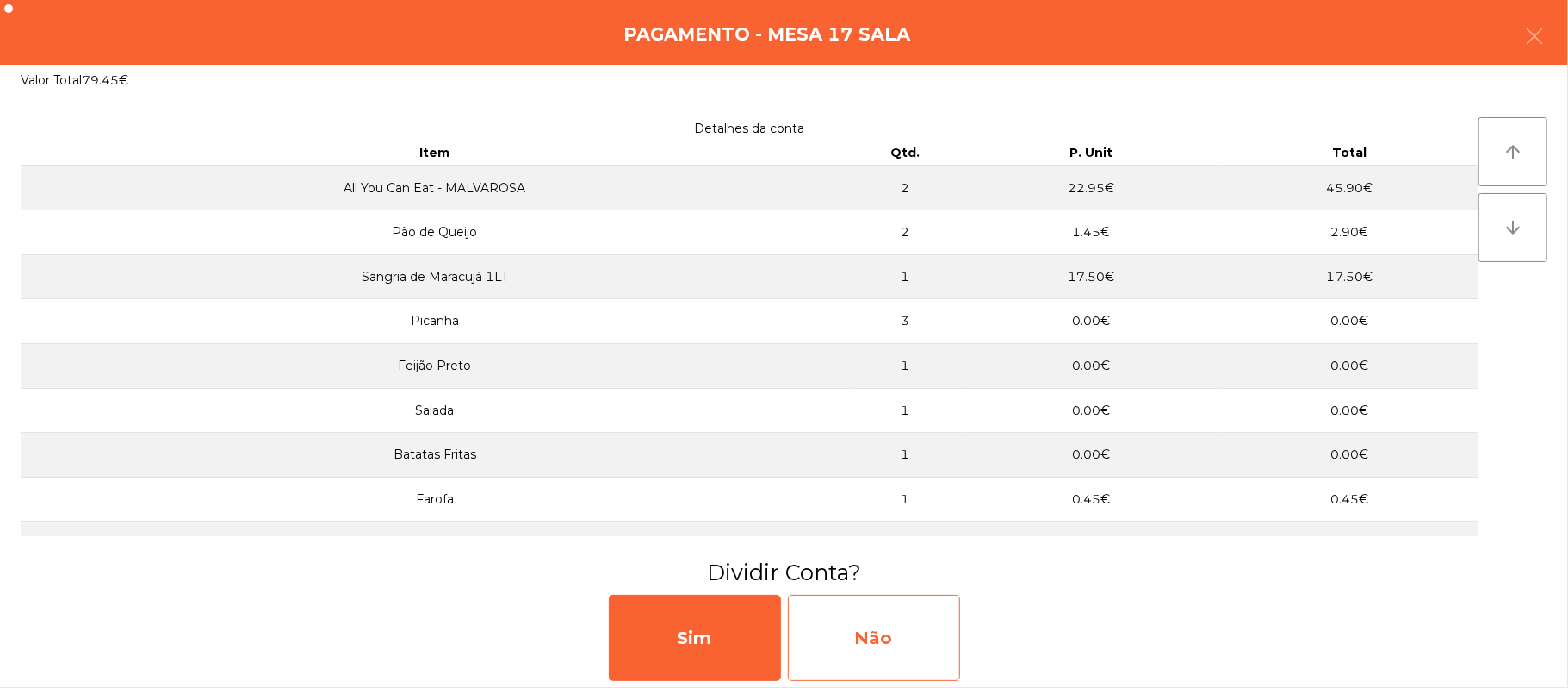
click at [886, 641] on div "Não" at bounding box center [874, 637] width 172 height 86
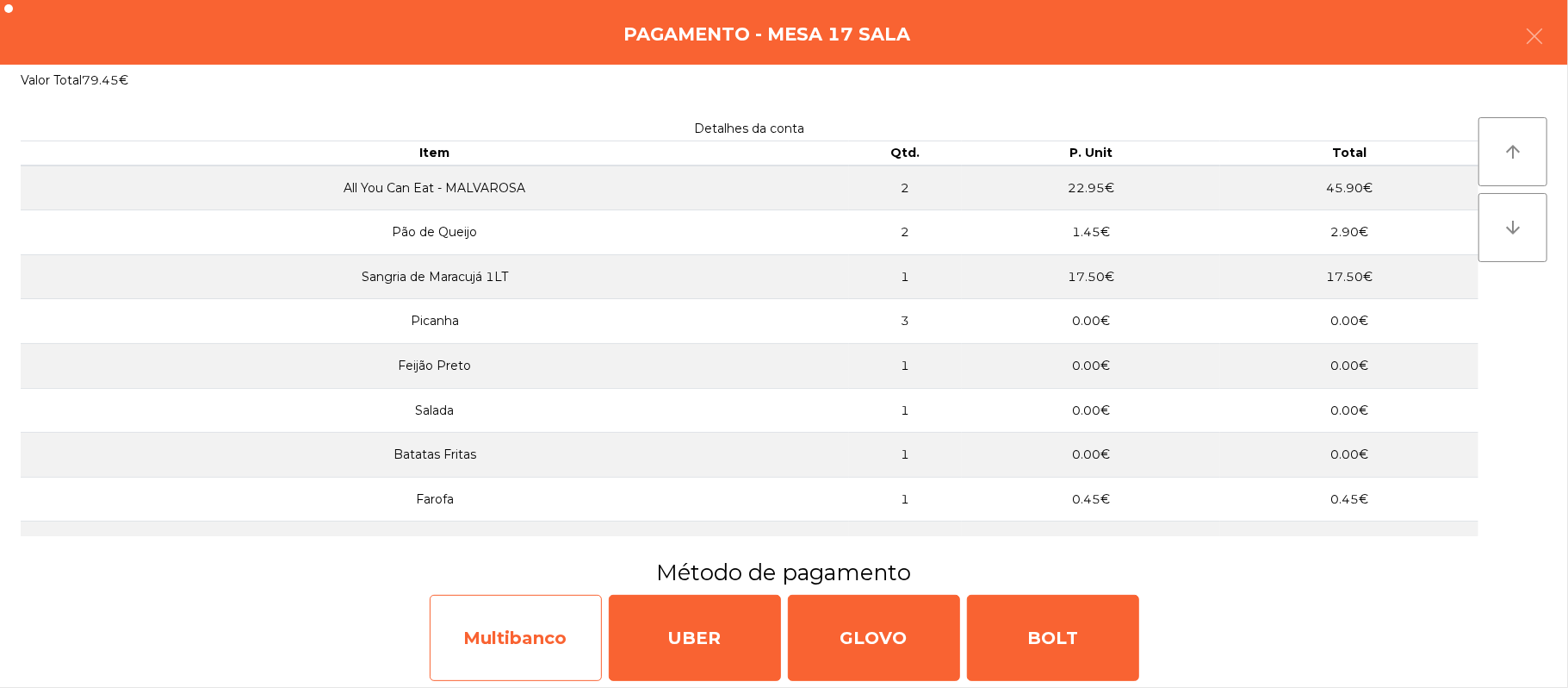
click at [547, 632] on div "Multibanco" at bounding box center [516, 637] width 172 height 86
select select "**"
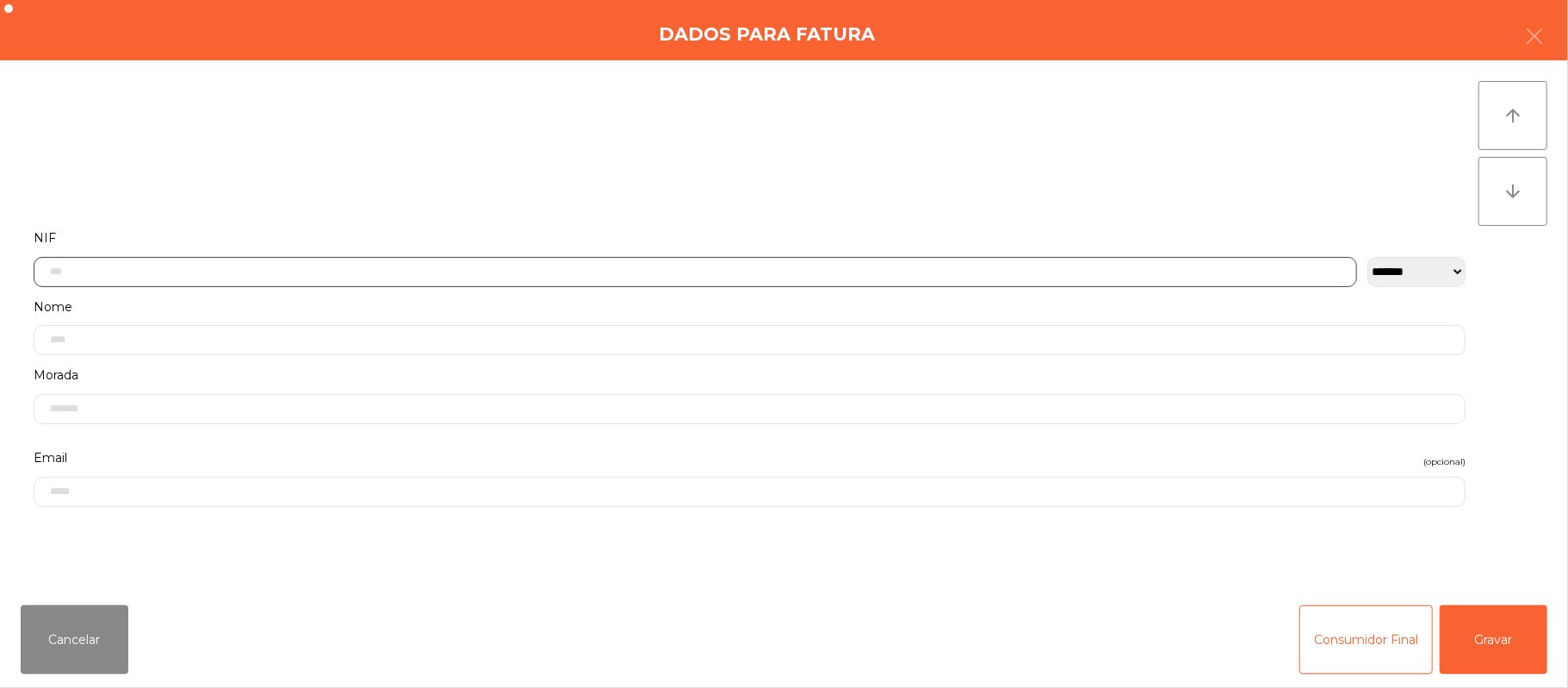
click at [515, 267] on input "text" at bounding box center [695, 271] width 1324 height 30
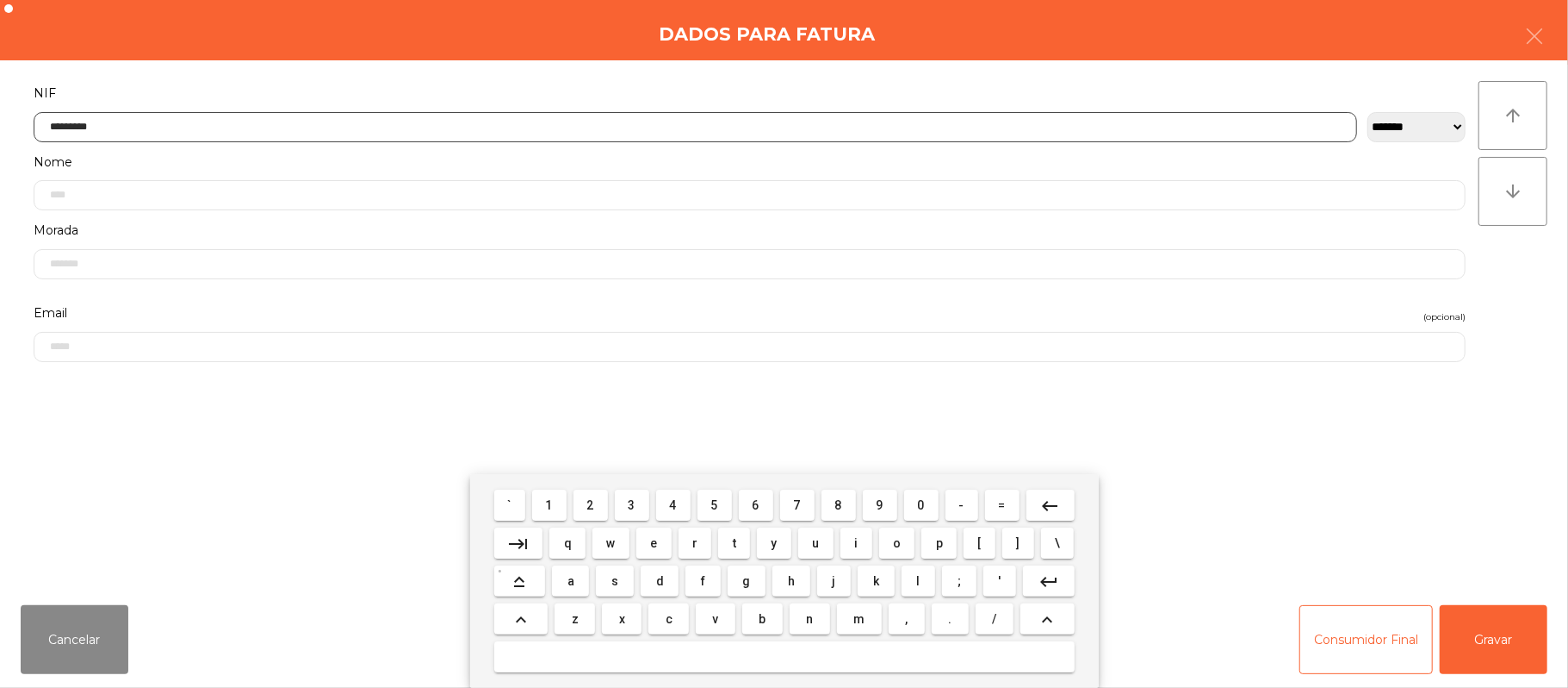
type input "*********"
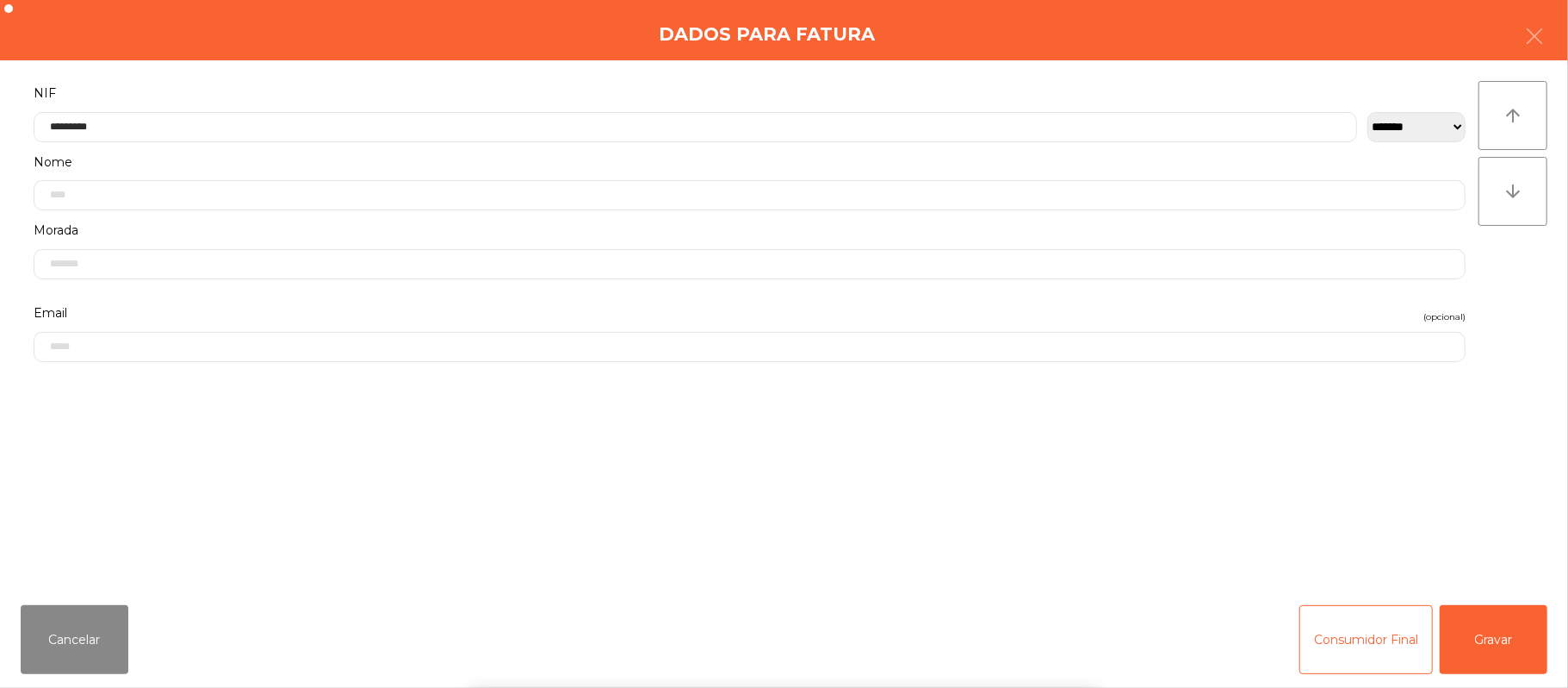
click at [1496, 633] on div "` 1 2 3 4 5 6 7 8 9 0 - = keyboard_backspace keyboard_tab q w e r t y u i o p […" at bounding box center [784, 581] width 1568 height 214
click at [1500, 639] on button "Gravar" at bounding box center [1494, 639] width 107 height 69
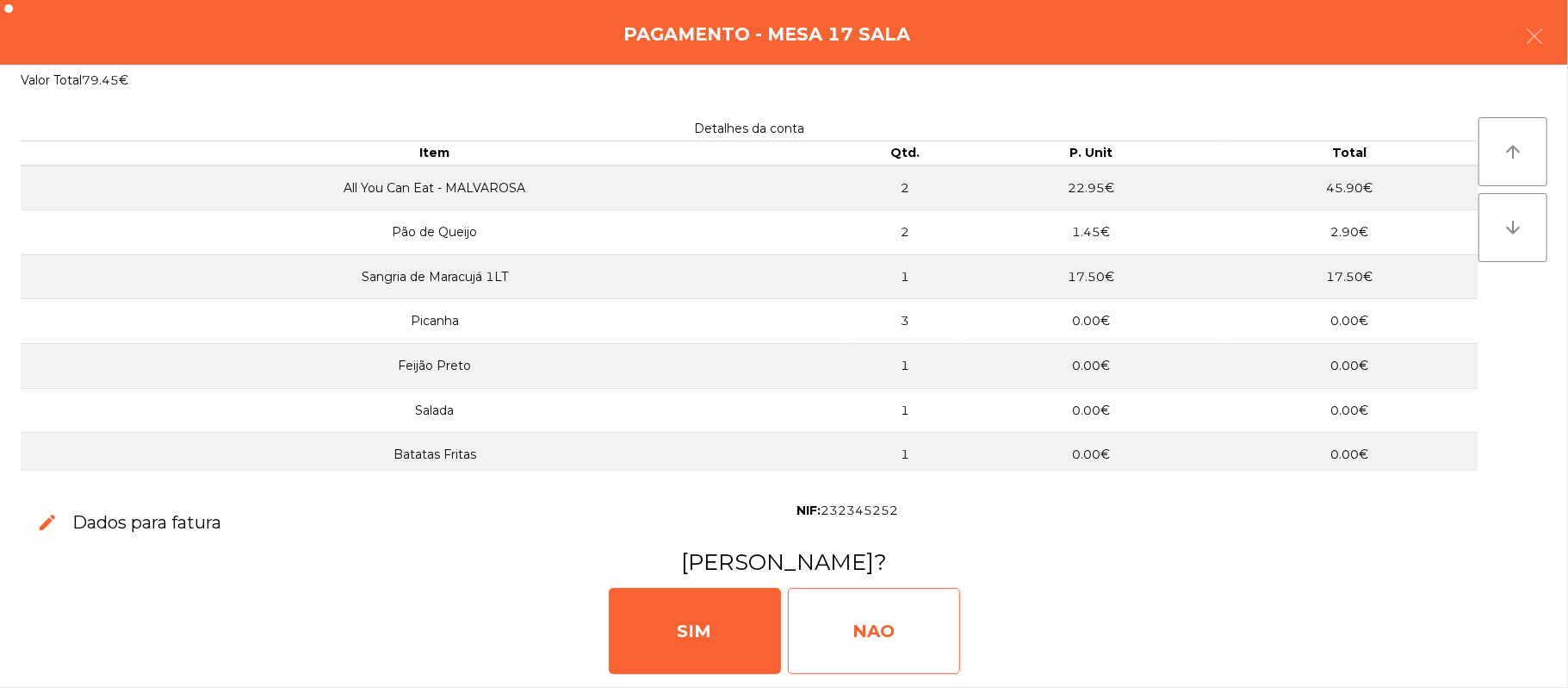
click at [872, 636] on div "NAO" at bounding box center [874, 630] width 172 height 86
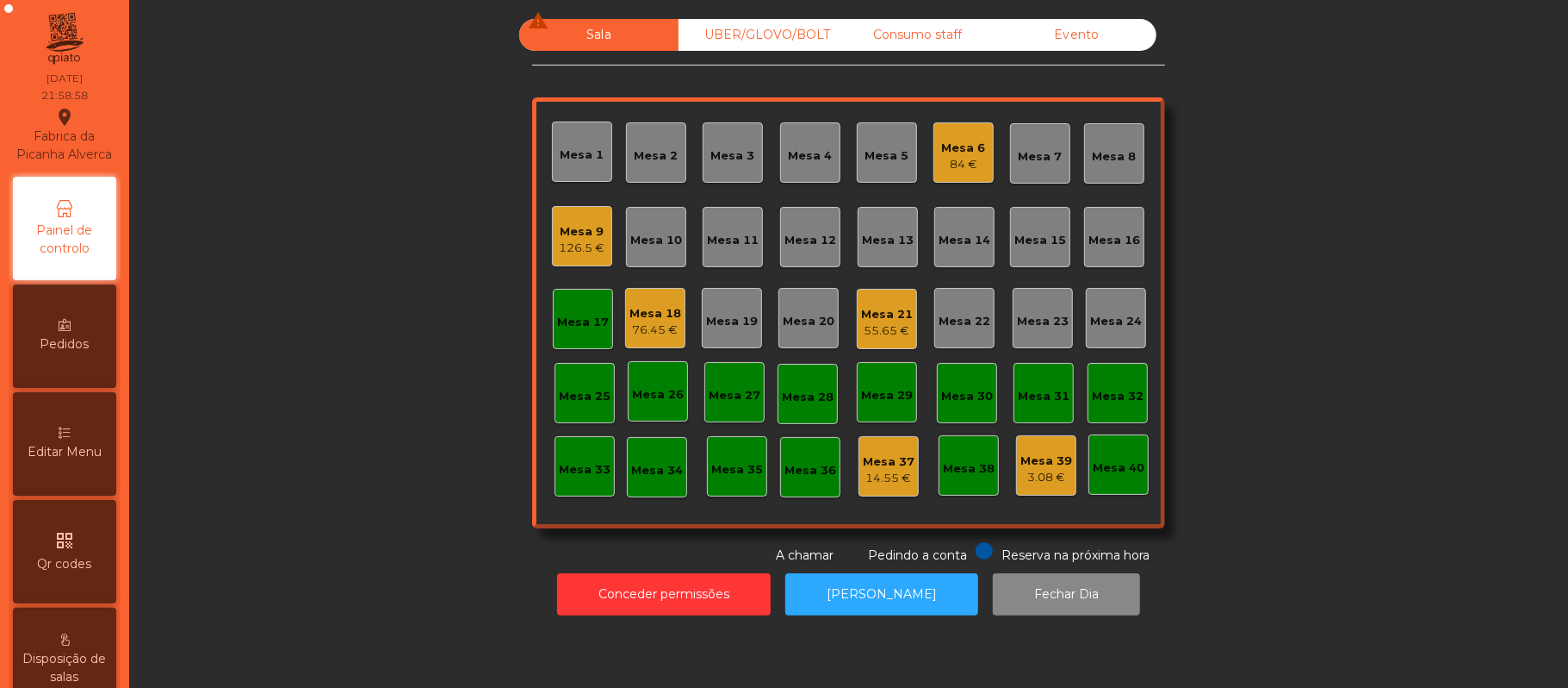
click at [578, 329] on div "Mesa 17" at bounding box center [582, 322] width 51 height 17
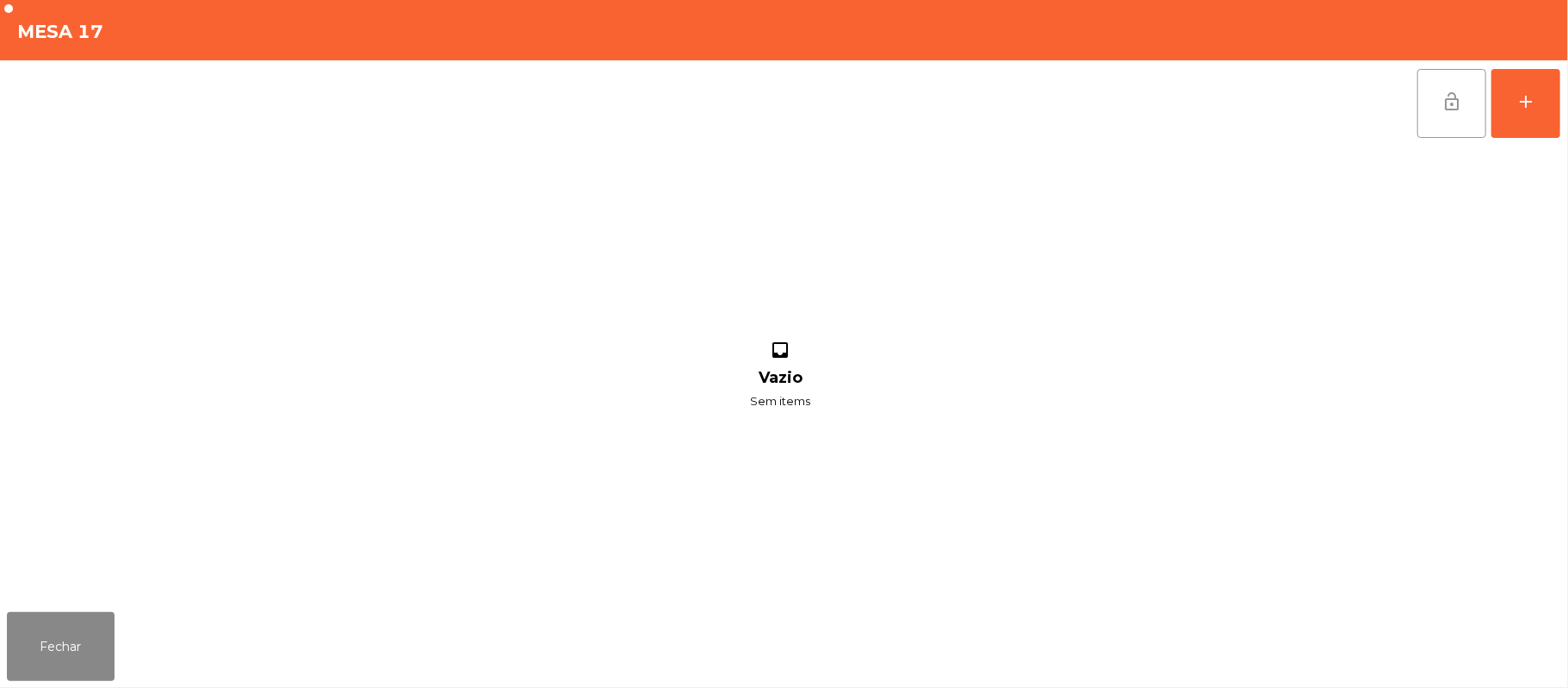
click at [1450, 112] on button "lock_open" at bounding box center [1452, 103] width 69 height 69
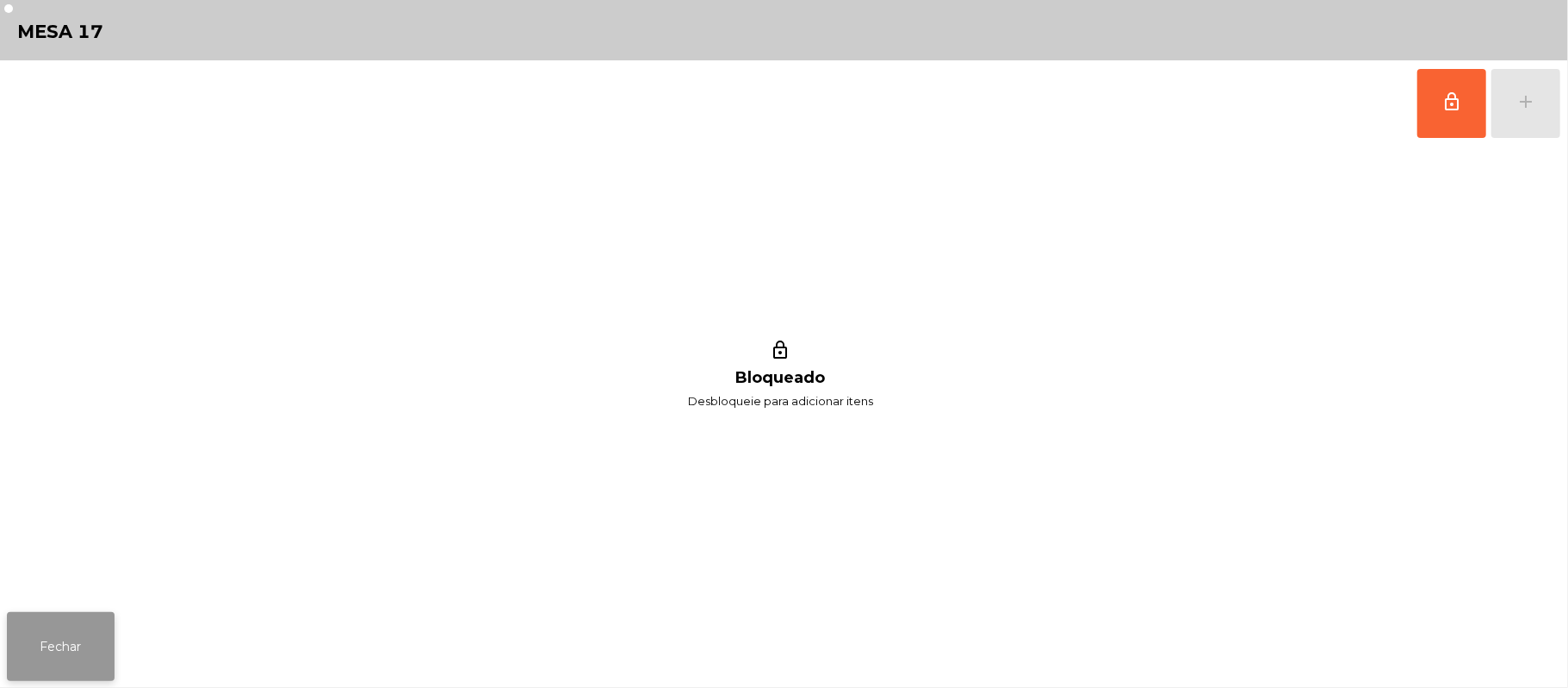
click at [76, 666] on button "Fechar" at bounding box center [60, 645] width 107 height 69
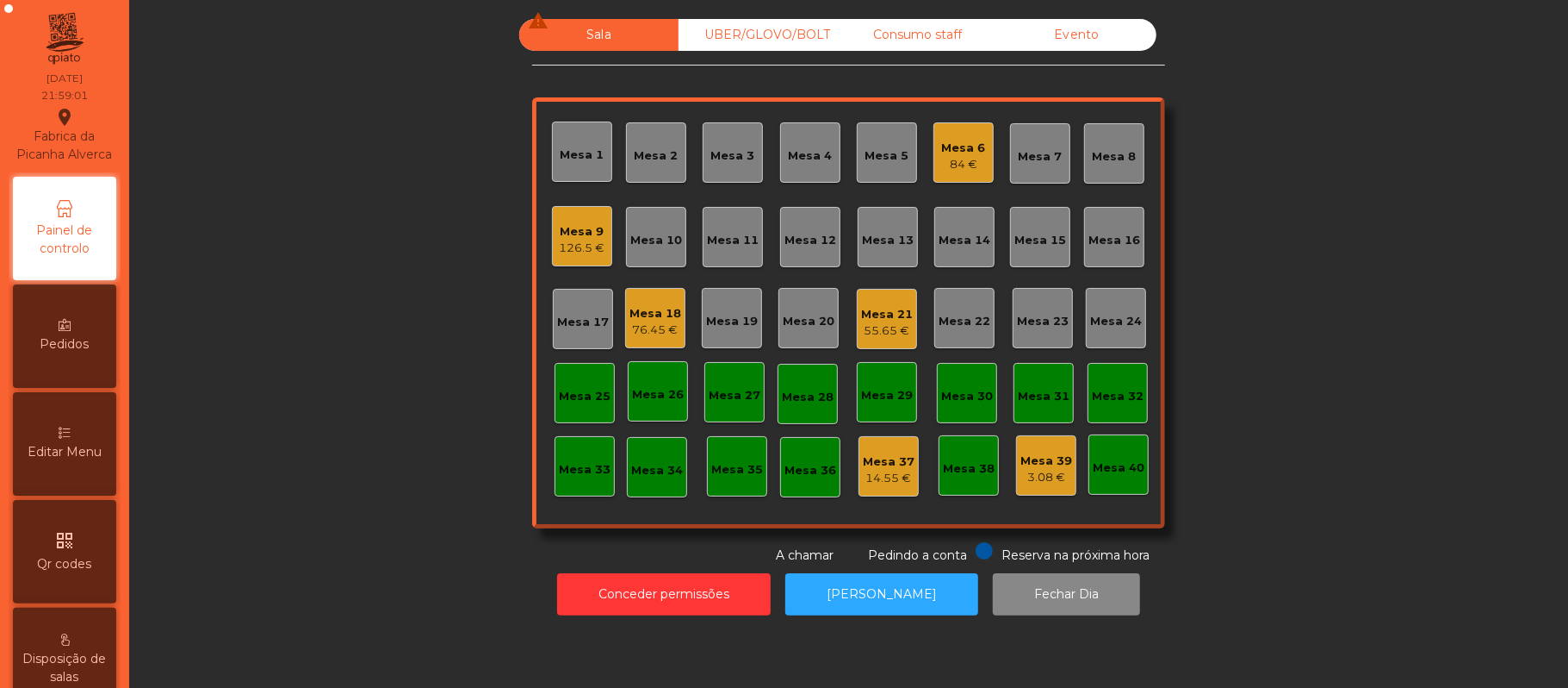
click at [897, 306] on div "Mesa 21" at bounding box center [886, 314] width 51 height 17
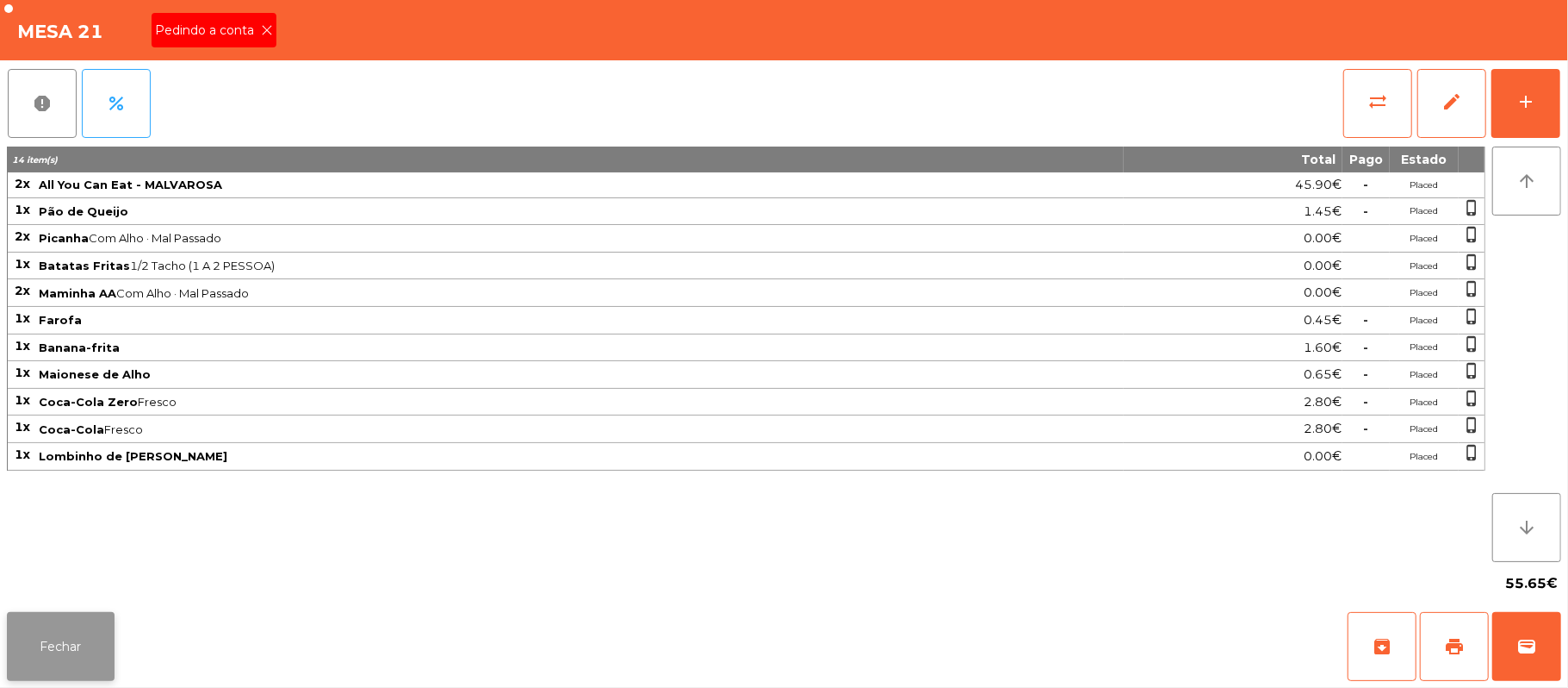
click at [90, 627] on button "Fechar" at bounding box center [60, 645] width 107 height 69
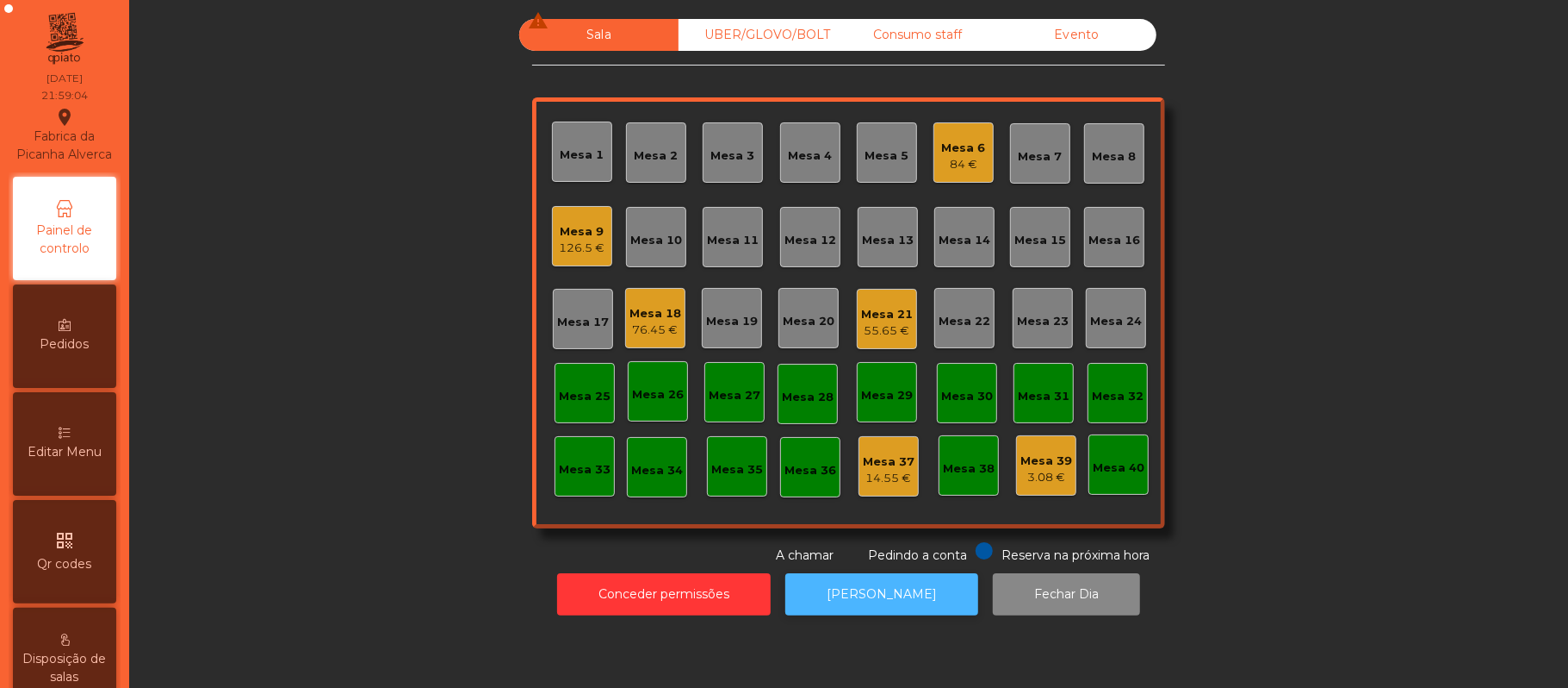
click at [829, 593] on button "[PERSON_NAME]" at bounding box center [881, 594] width 192 height 43
click at [1112, 252] on div "Mesa 16" at bounding box center [1114, 237] width 60 height 60
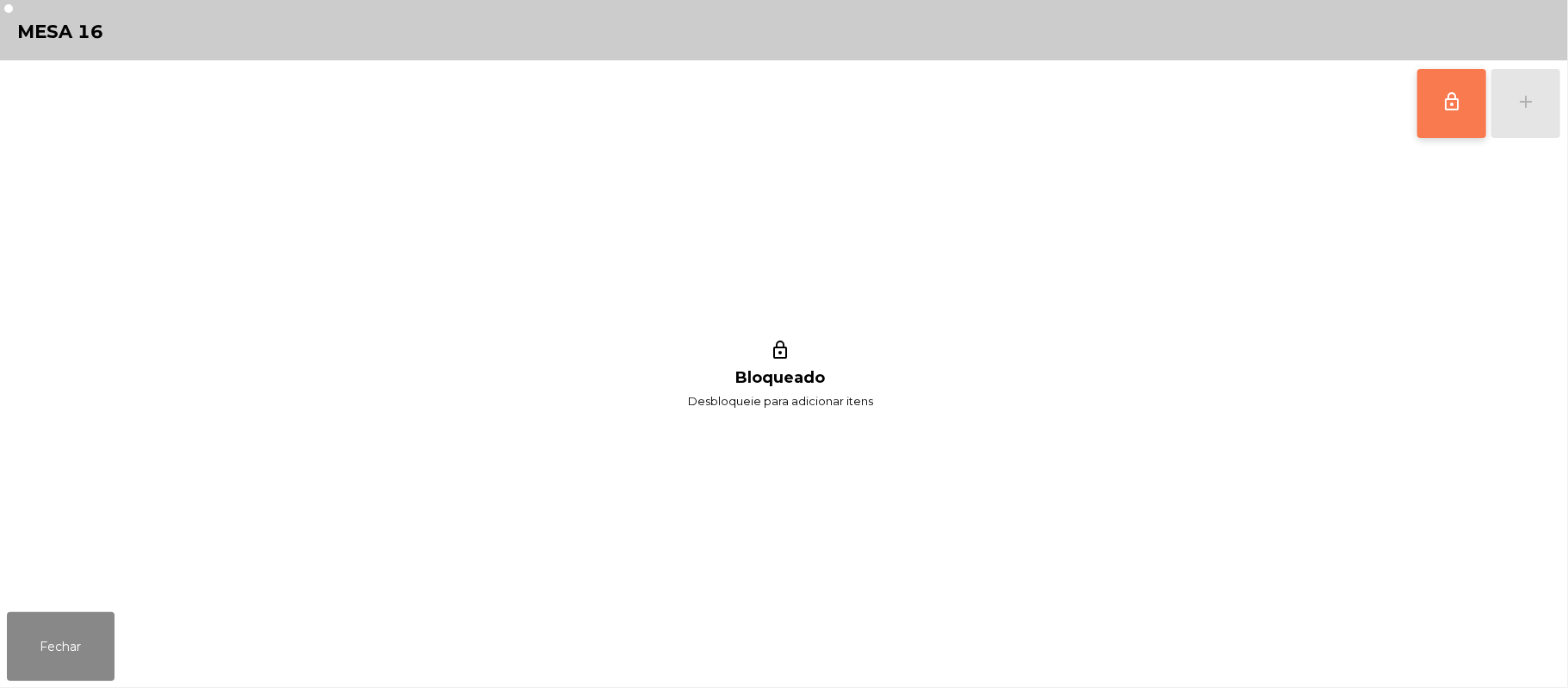
click at [1468, 90] on button "lock_outline" at bounding box center [1452, 103] width 69 height 69
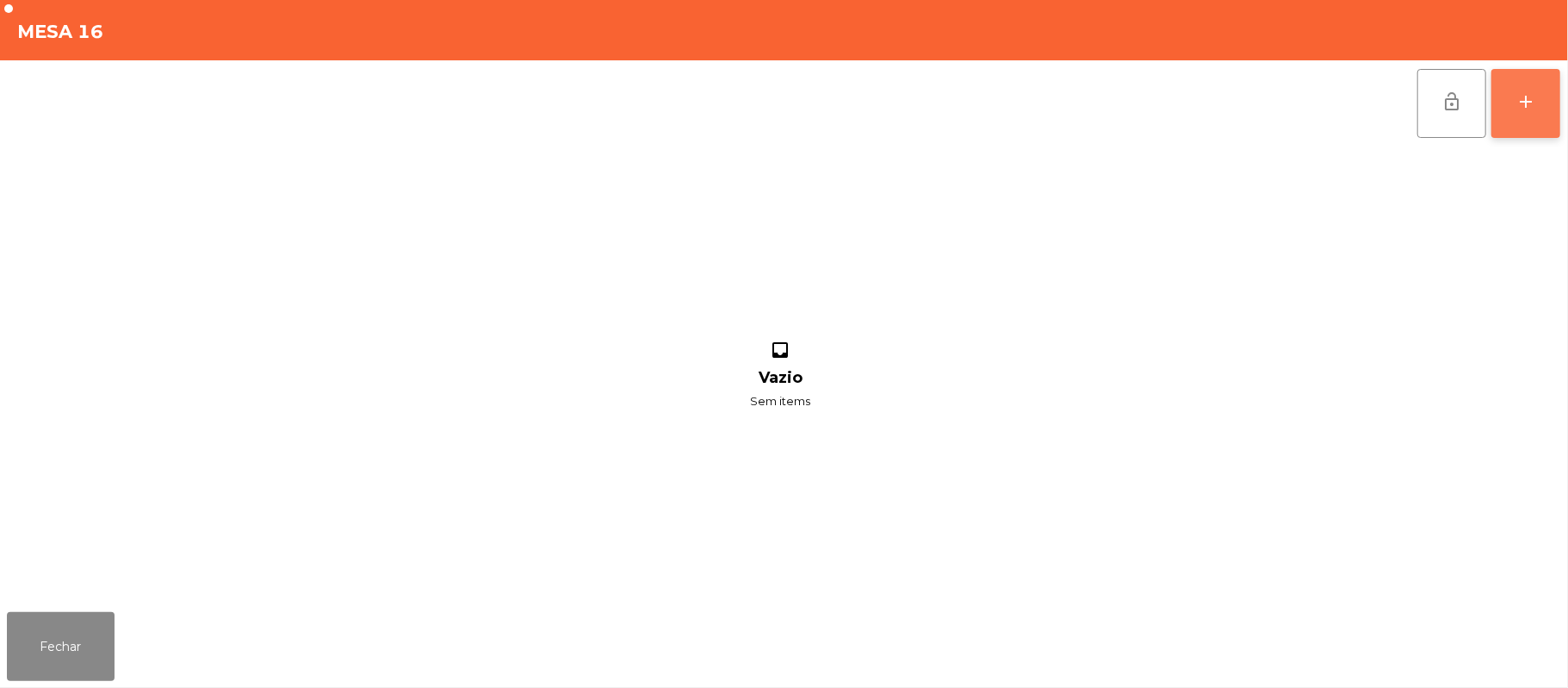
click at [1528, 115] on button "add" at bounding box center [1525, 103] width 69 height 69
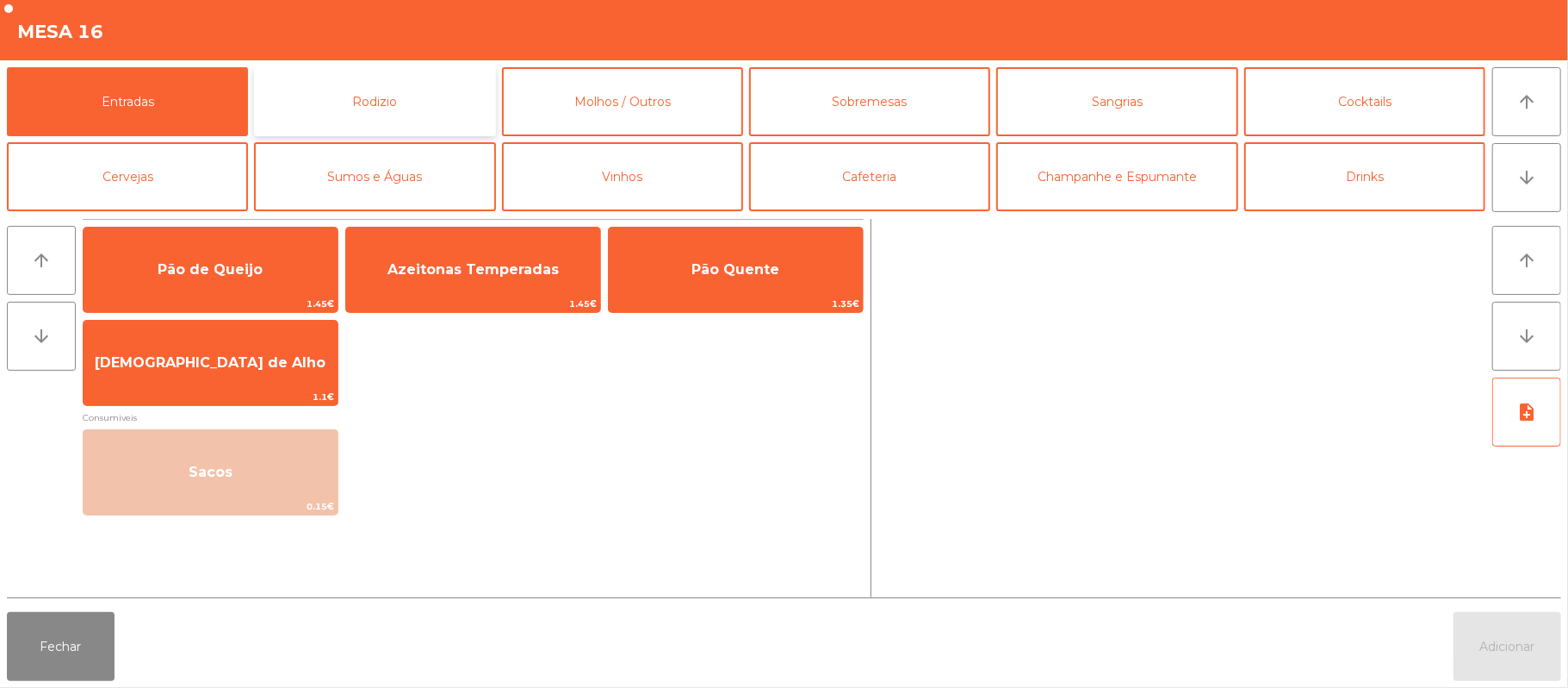
click at [434, 106] on button "Rodizio" at bounding box center [374, 101] width 241 height 69
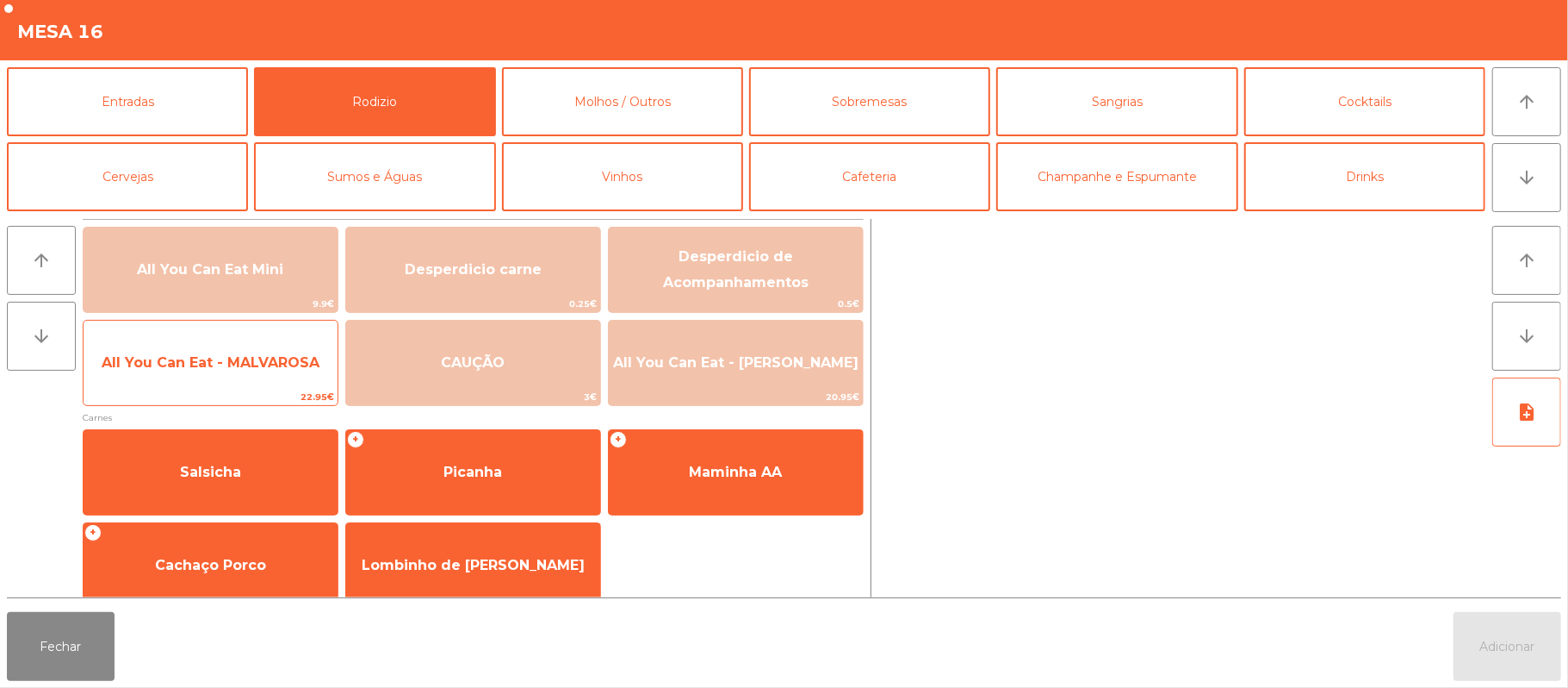
click at [276, 377] on span "All You Can Eat - MALVAROSA" at bounding box center [210, 363] width 254 height 46
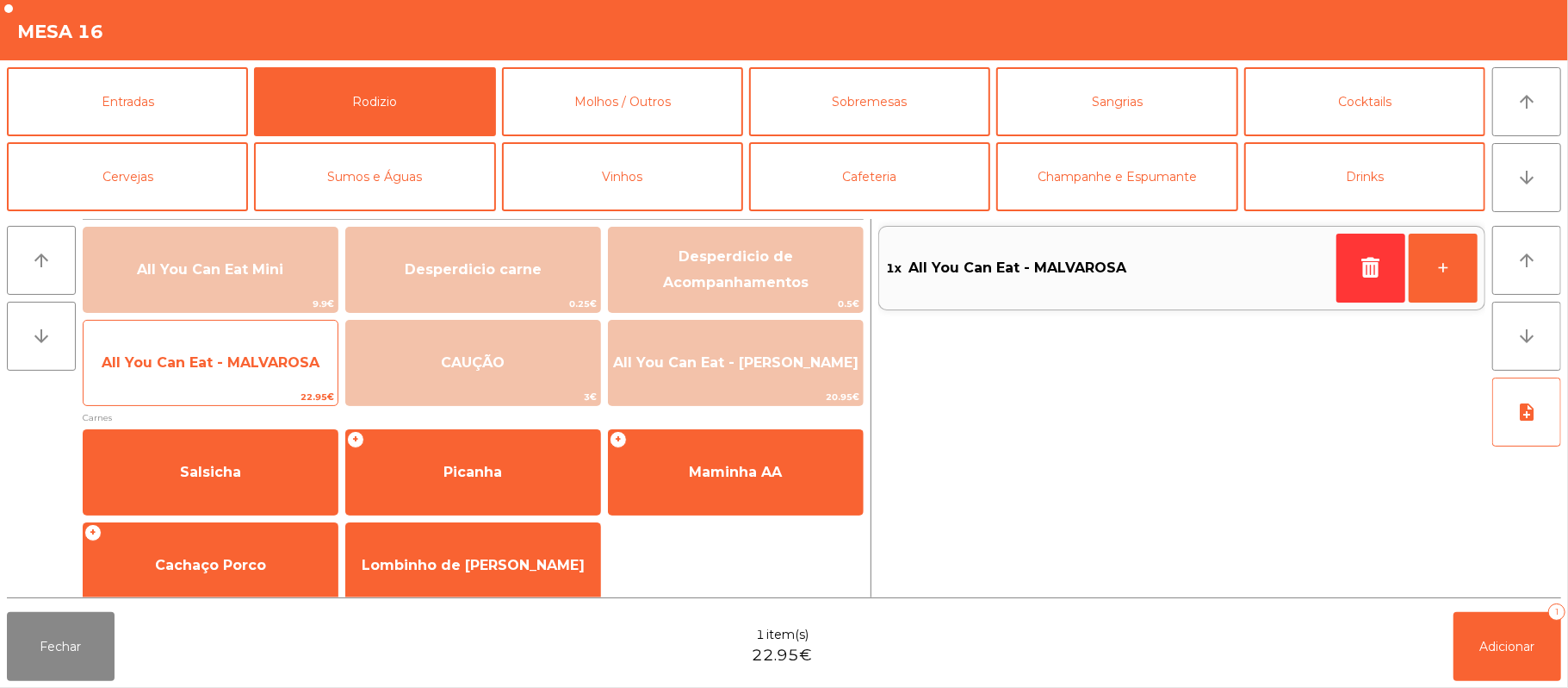
click at [270, 381] on span "All You Can Eat - MALVAROSA" at bounding box center [210, 363] width 254 height 46
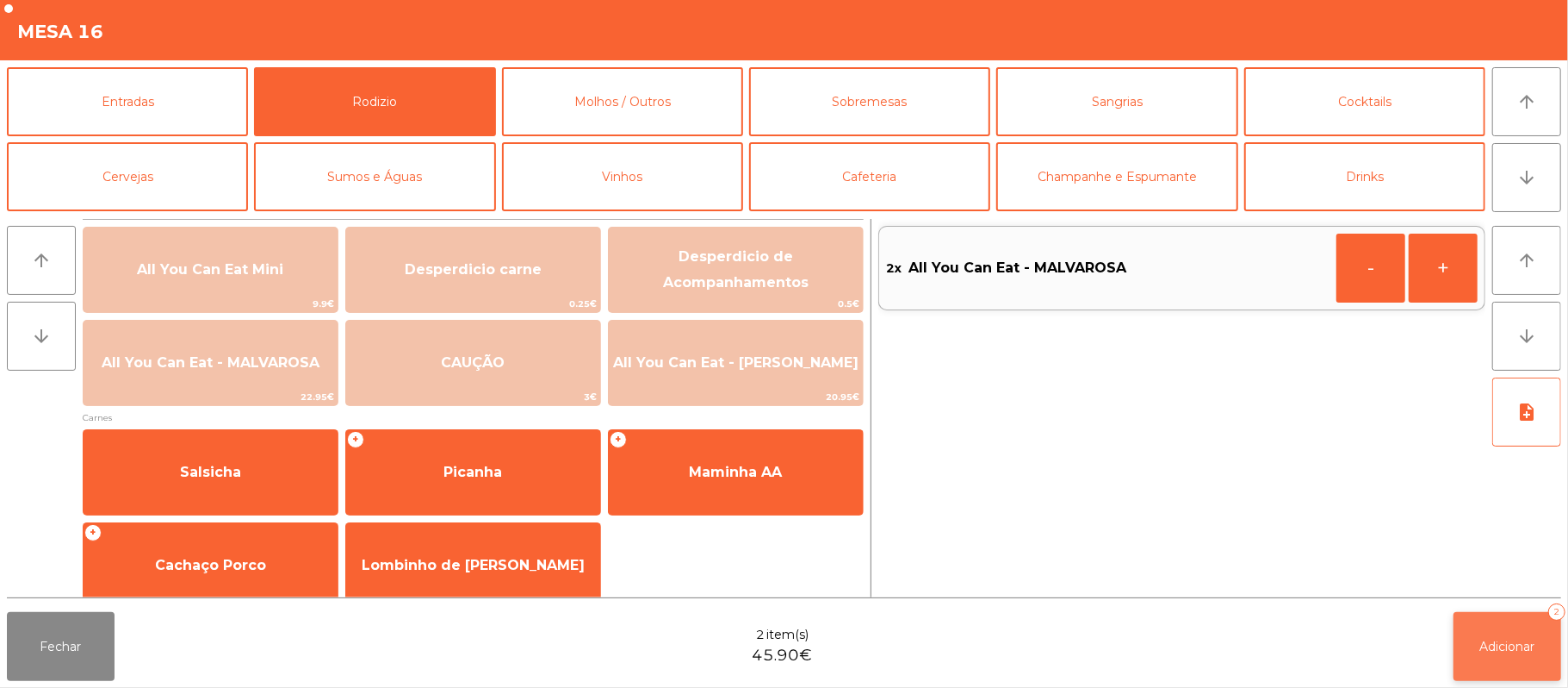
click at [1507, 648] on span "Adicionar" at bounding box center [1508, 646] width 55 height 15
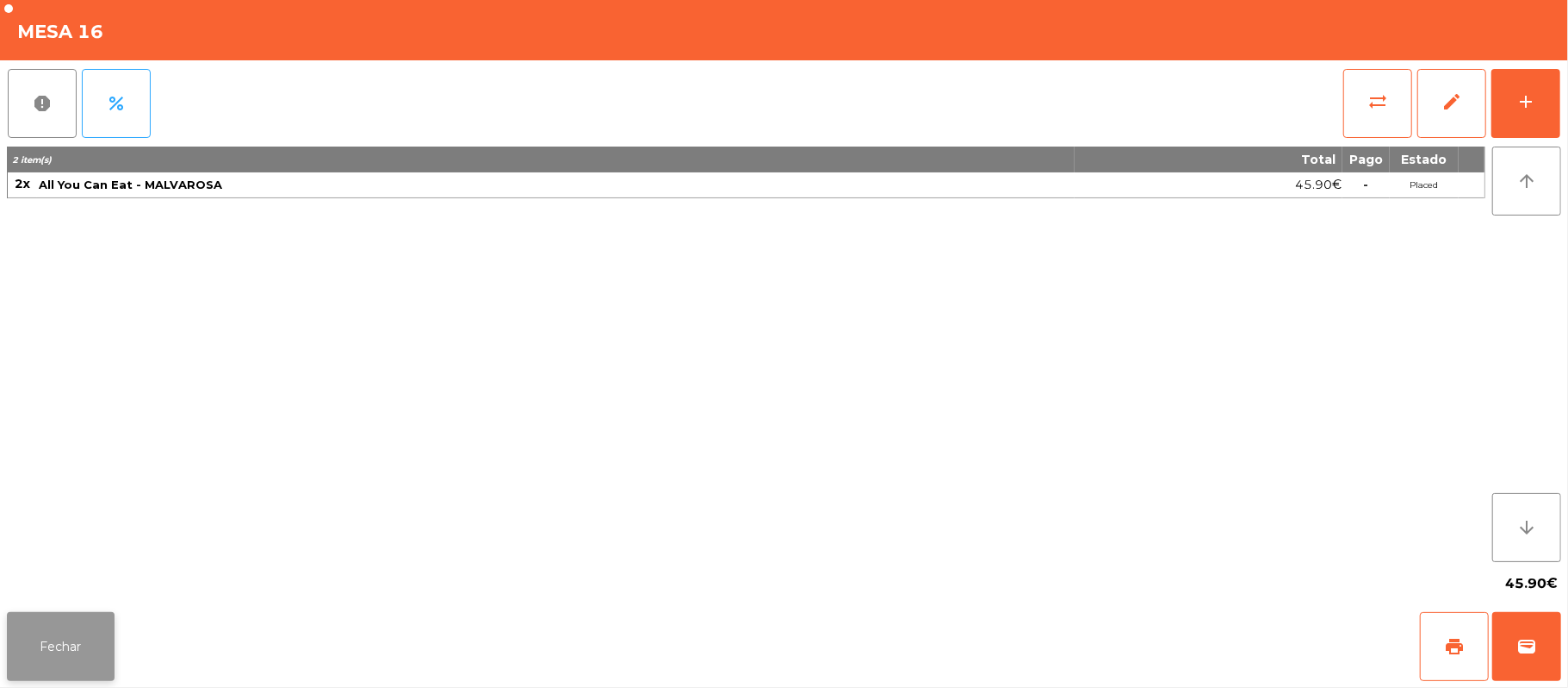
click at [74, 653] on button "Fechar" at bounding box center [60, 645] width 107 height 69
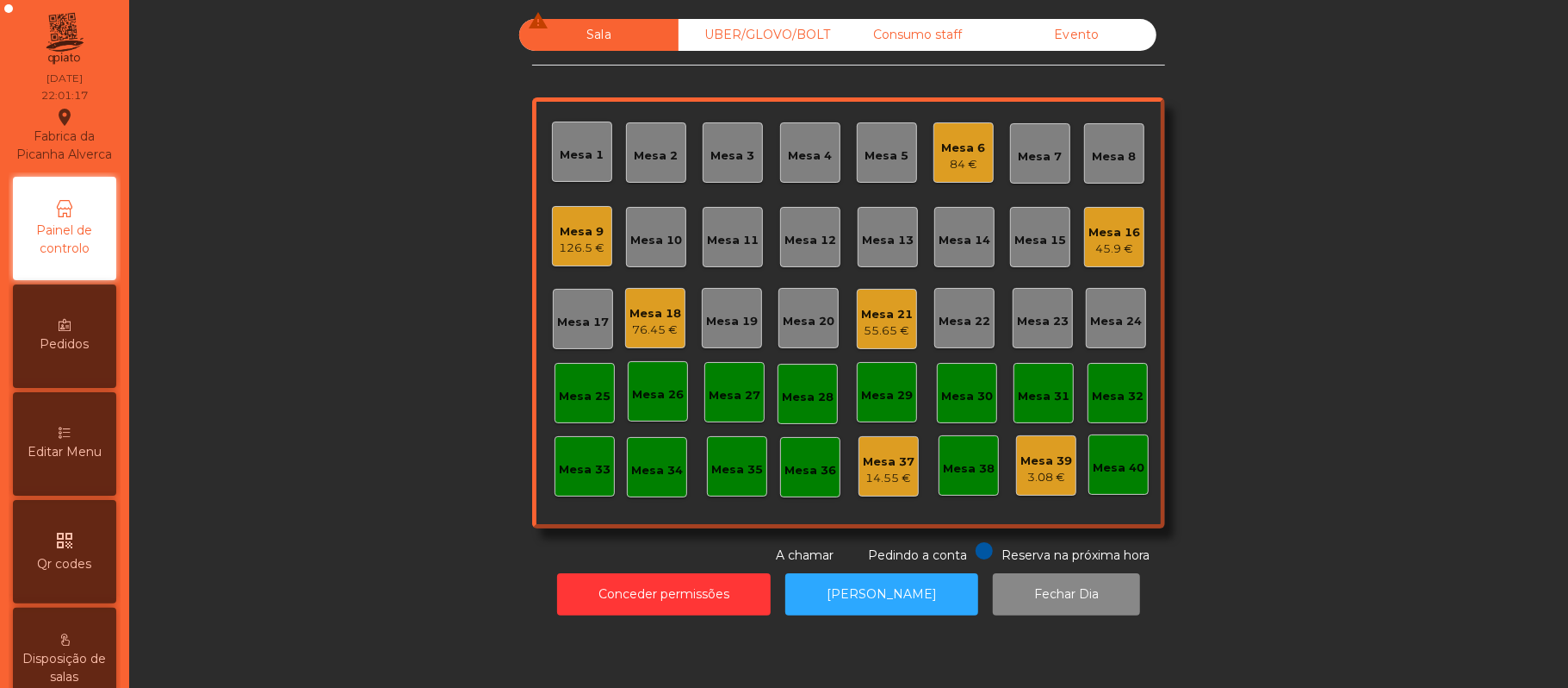
click at [878, 329] on div "55.65 €" at bounding box center [886, 331] width 51 height 17
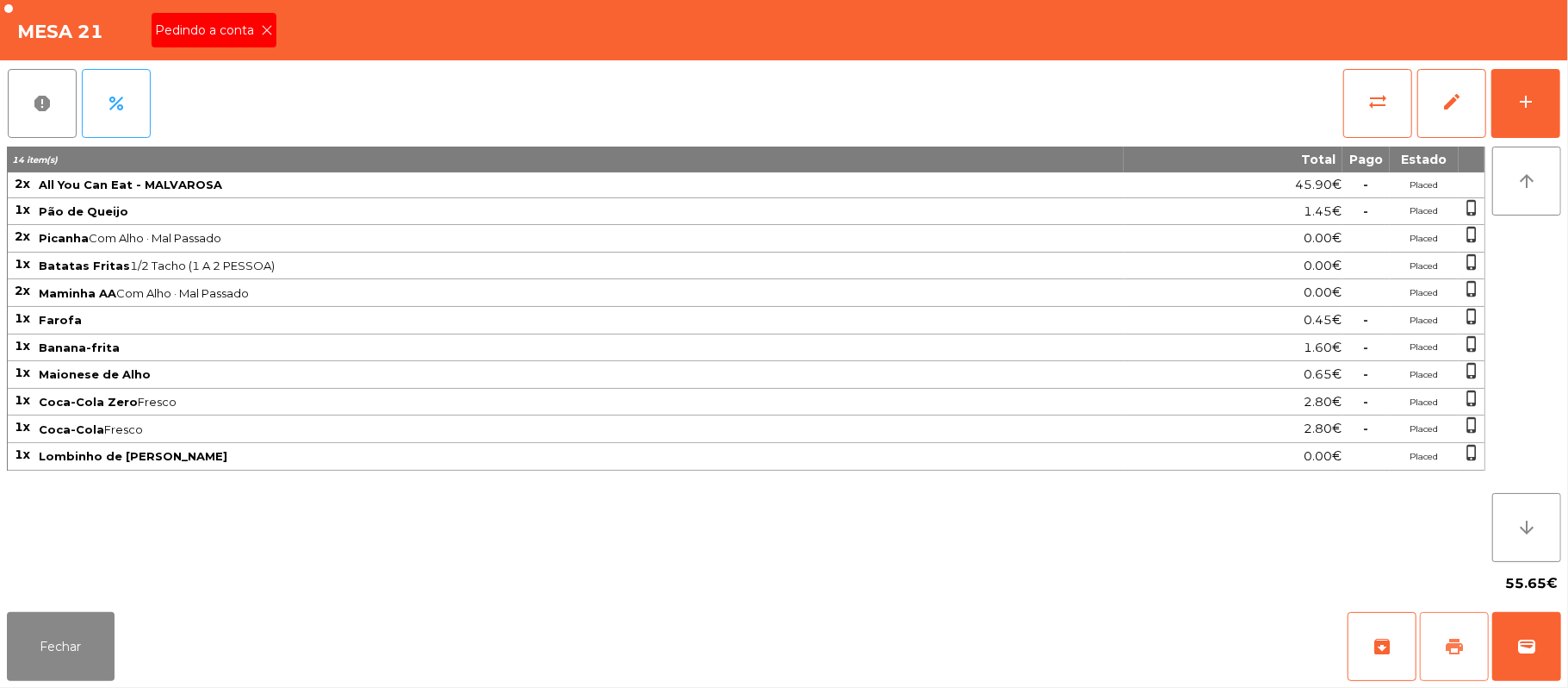
click at [1449, 636] on span "print" at bounding box center [1454, 645] width 20 height 20
click at [265, 27] on icon at bounding box center [267, 30] width 12 height 12
click at [1385, 129] on button "sync_alt" at bounding box center [1377, 103] width 69 height 69
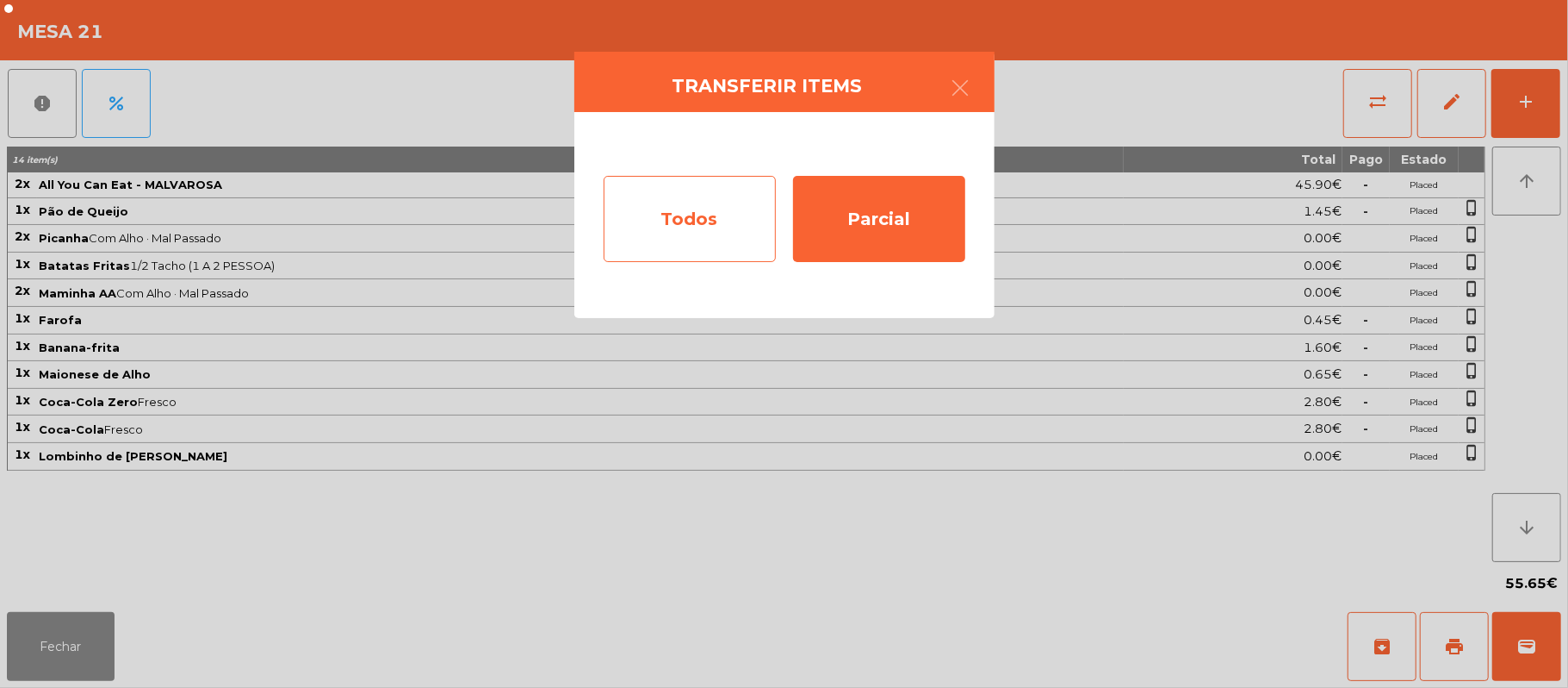
click at [721, 224] on div "Todos" at bounding box center [690, 219] width 172 height 86
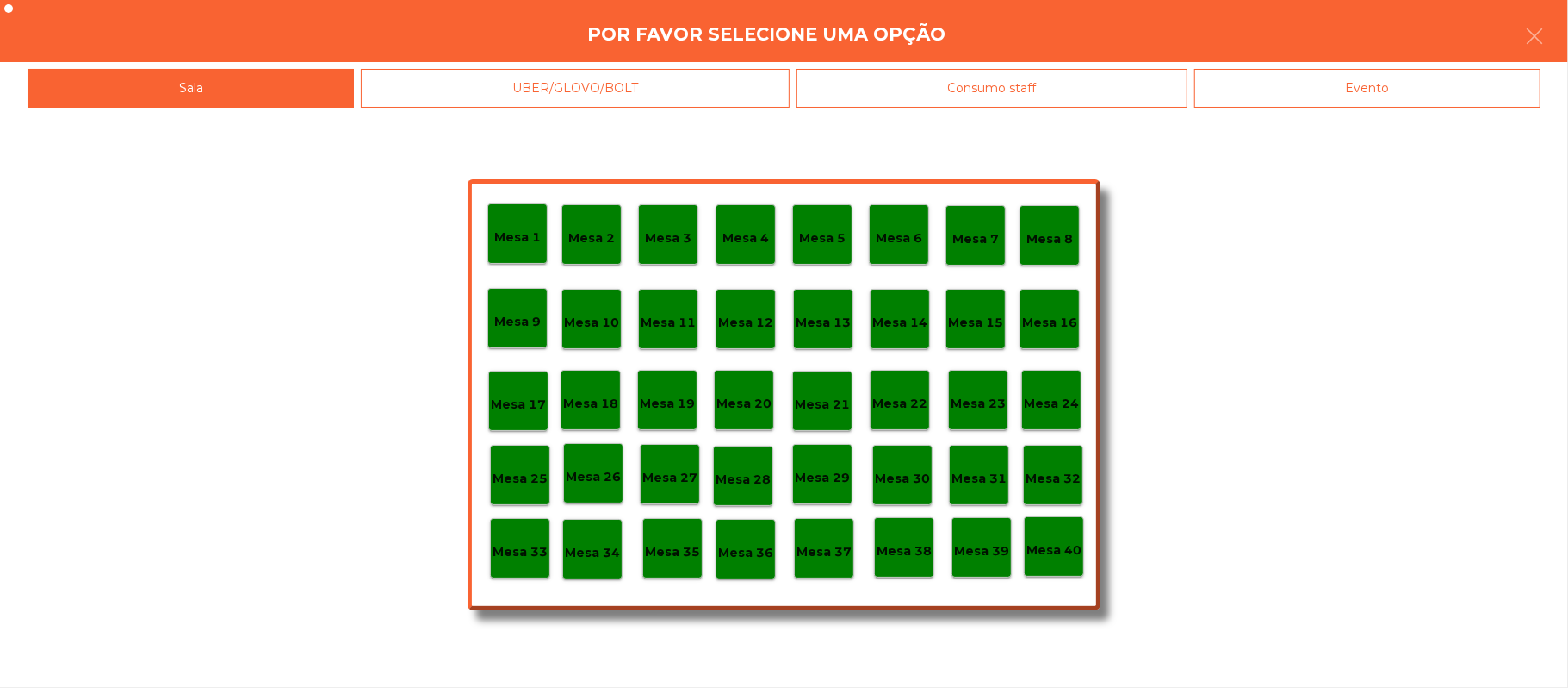
click at [1313, 88] on div "Evento" at bounding box center [1368, 88] width 346 height 39
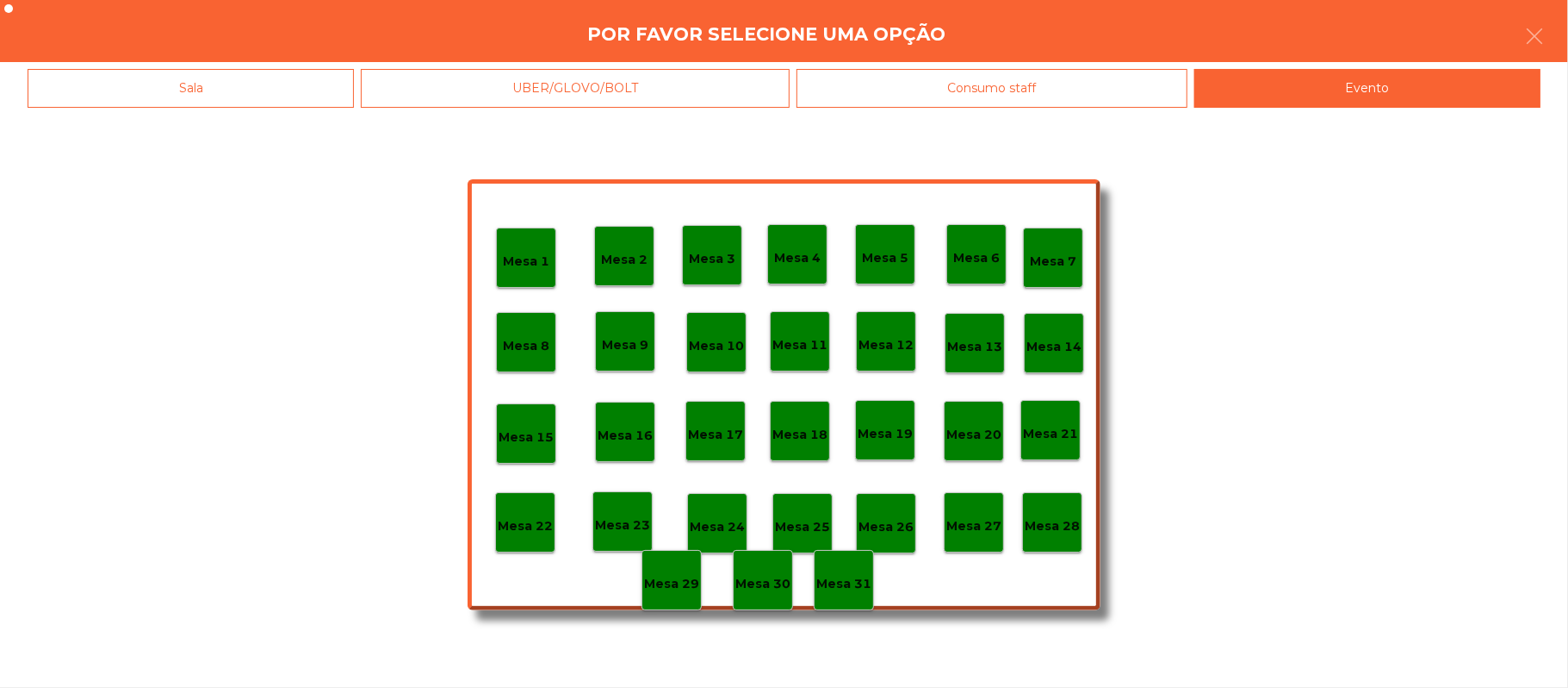
click at [1048, 516] on p "Mesa 28" at bounding box center [1052, 525] width 55 height 19
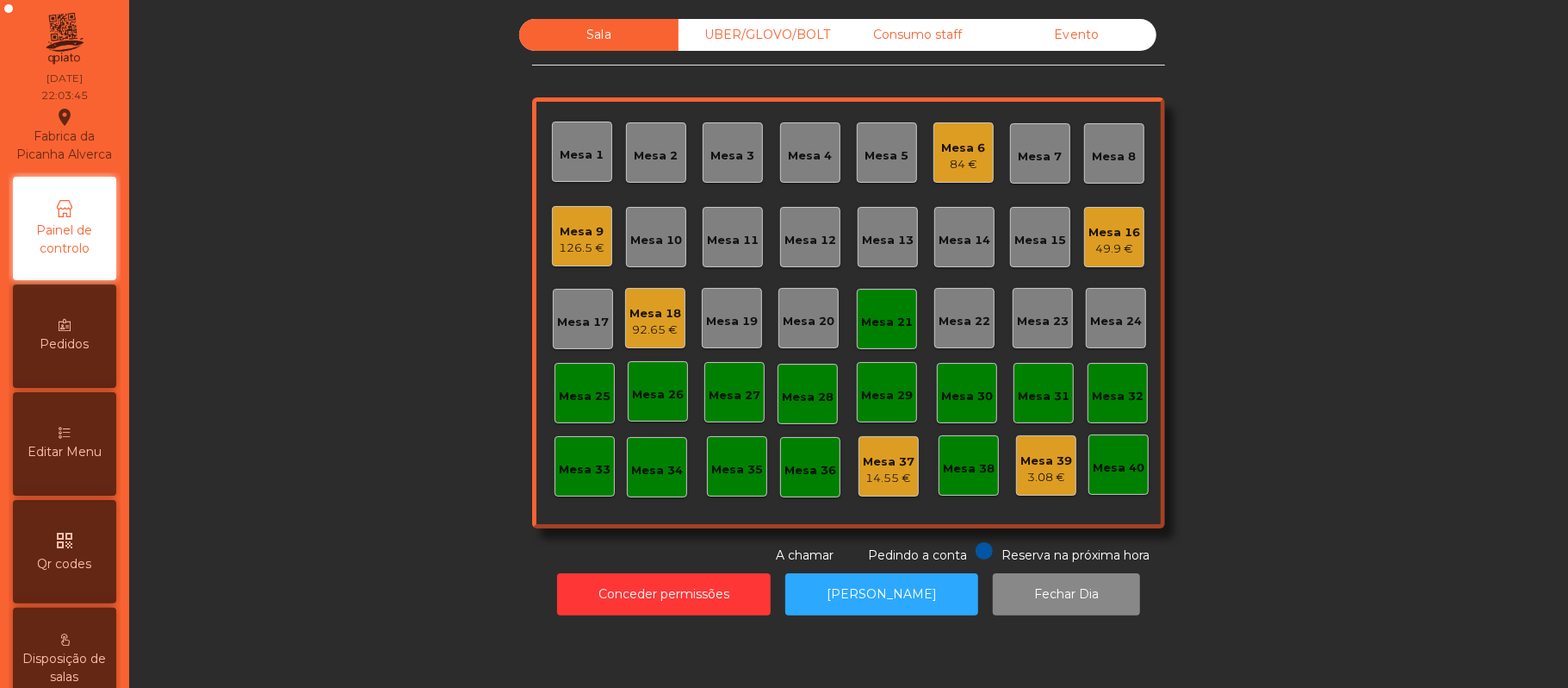
click at [882, 328] on div "Mesa 21" at bounding box center [886, 322] width 51 height 17
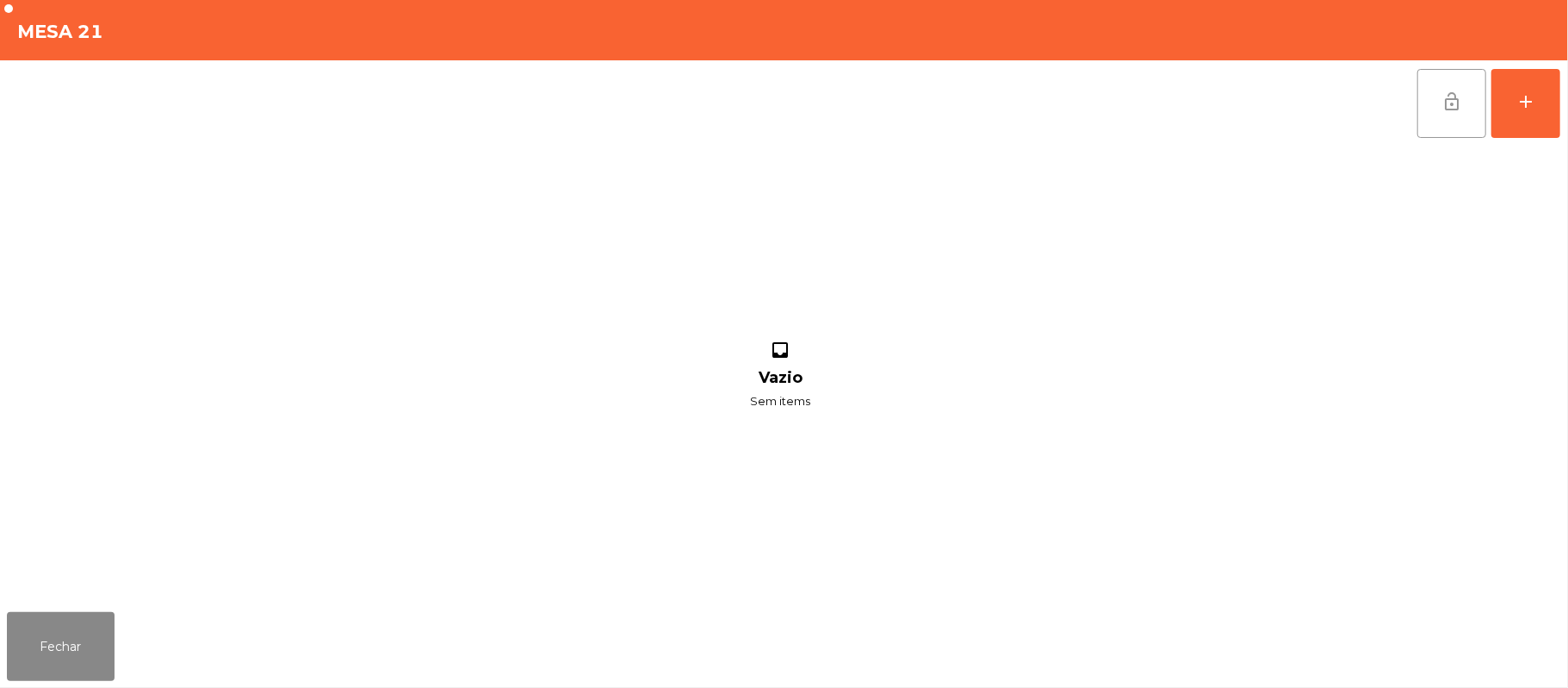
click at [1448, 112] on button "lock_open" at bounding box center [1452, 103] width 69 height 69
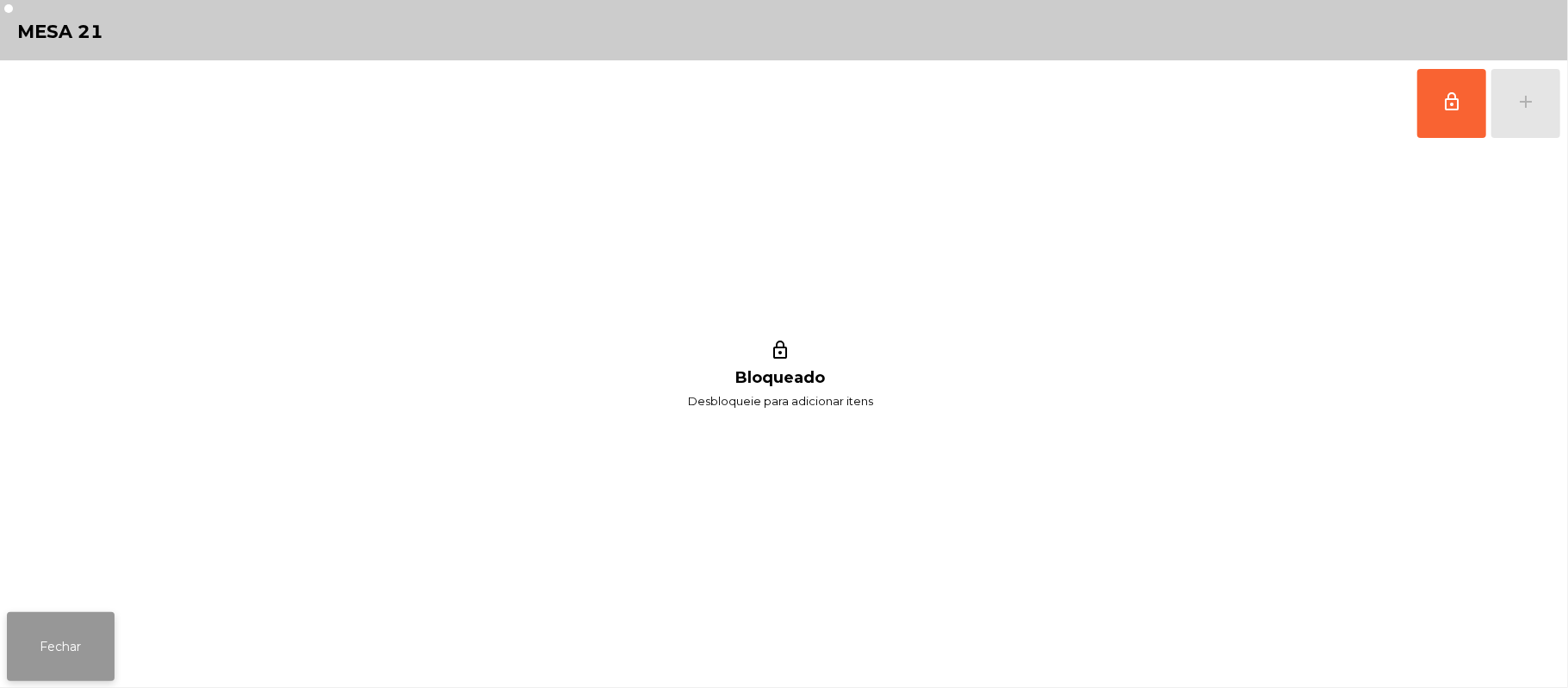
click at [63, 636] on button "Fechar" at bounding box center [60, 645] width 107 height 69
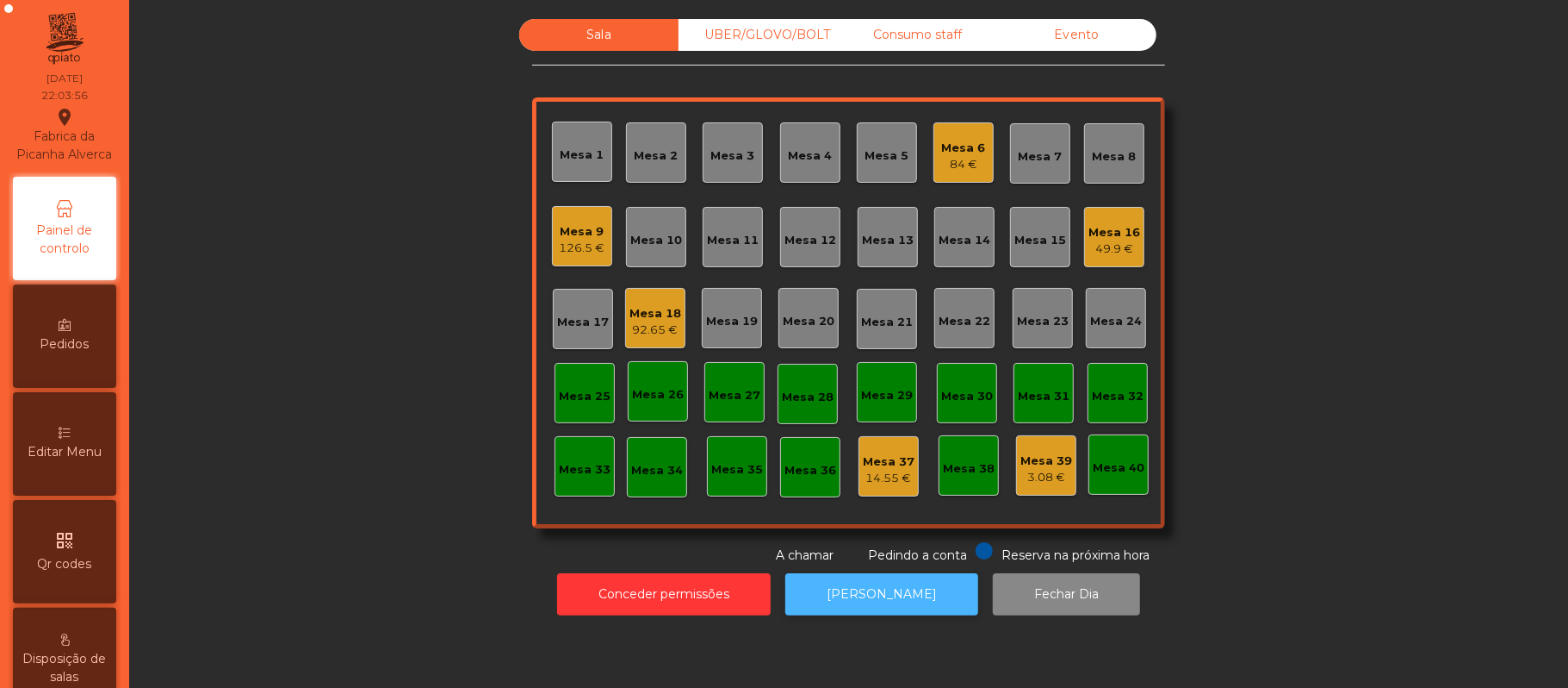
click at [901, 603] on button "[PERSON_NAME]" at bounding box center [881, 594] width 192 height 43
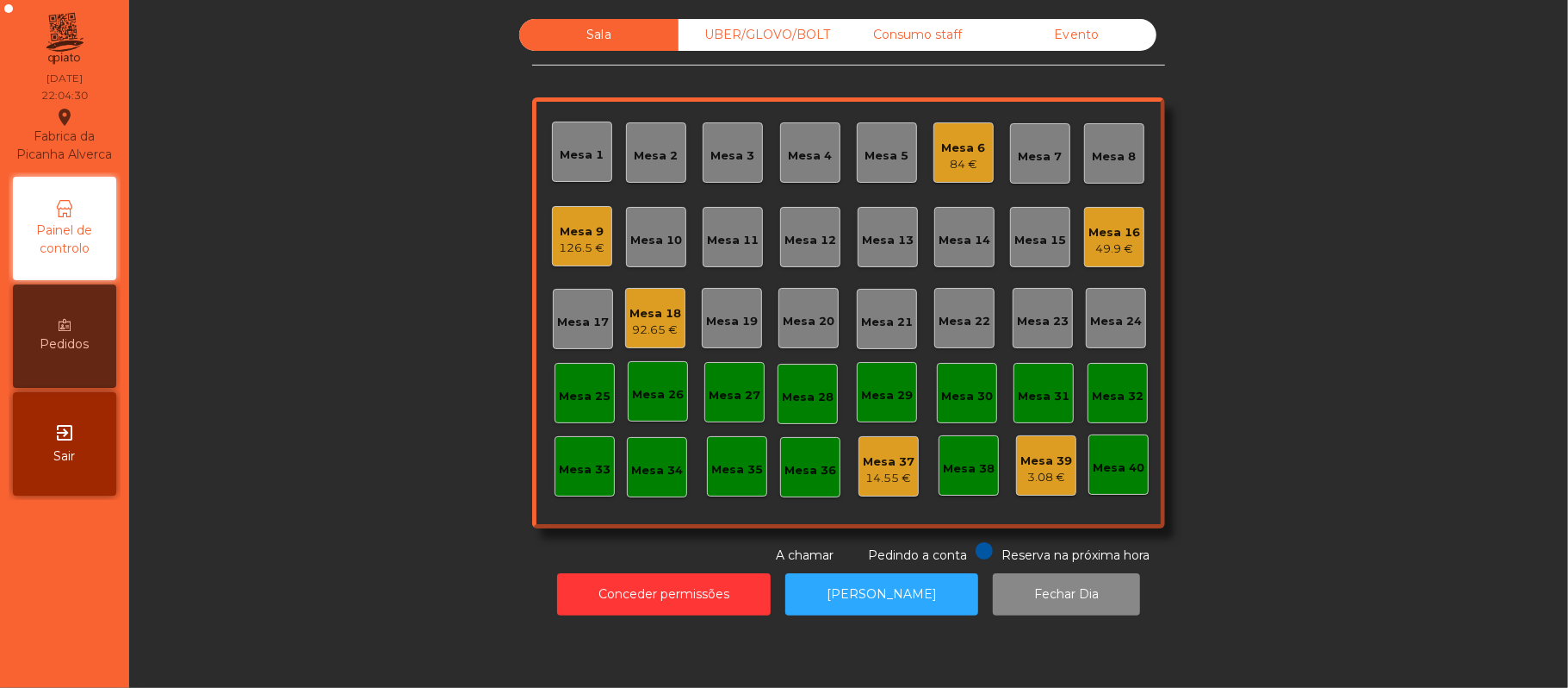
click at [814, 42] on div "UBER/GLOVO/BOLT" at bounding box center [758, 35] width 160 height 32
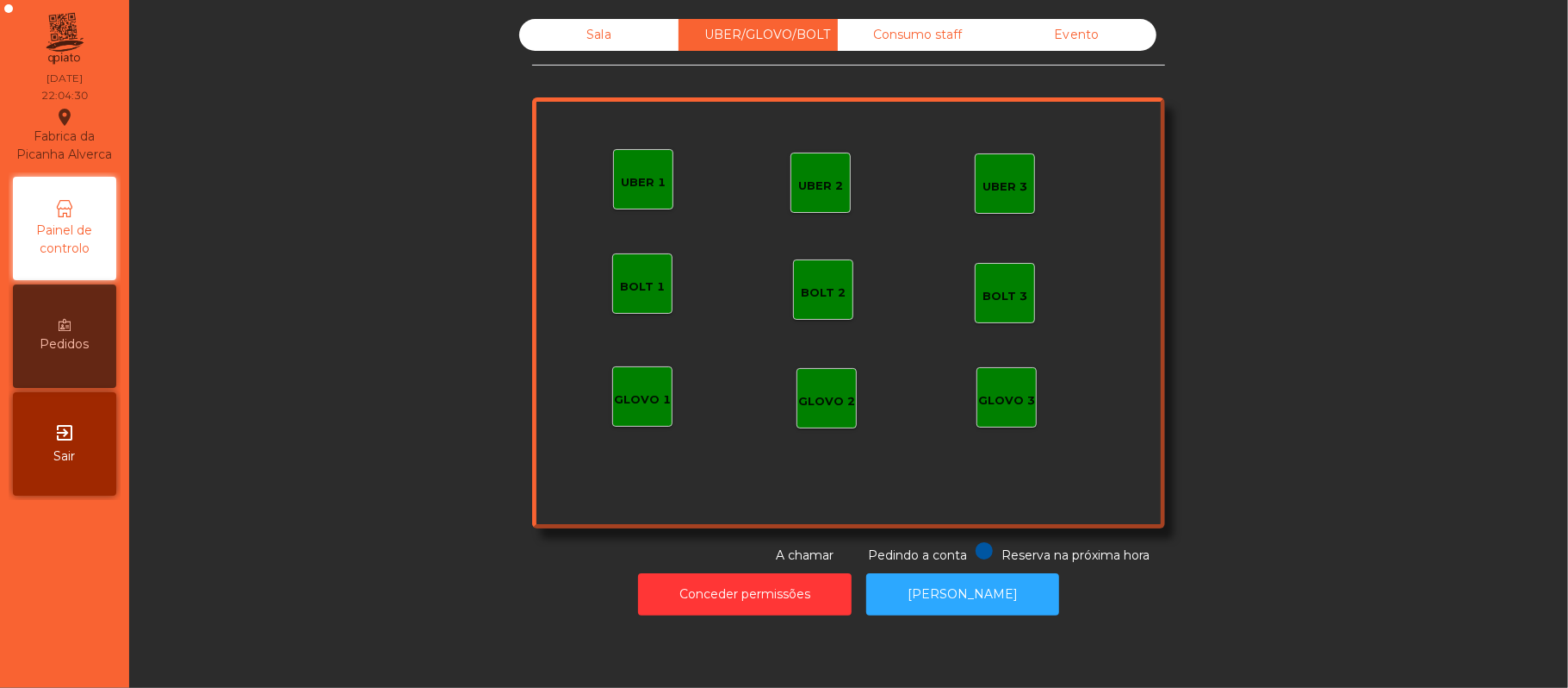
click at [910, 35] on div "Consumo staff" at bounding box center [917, 35] width 160 height 32
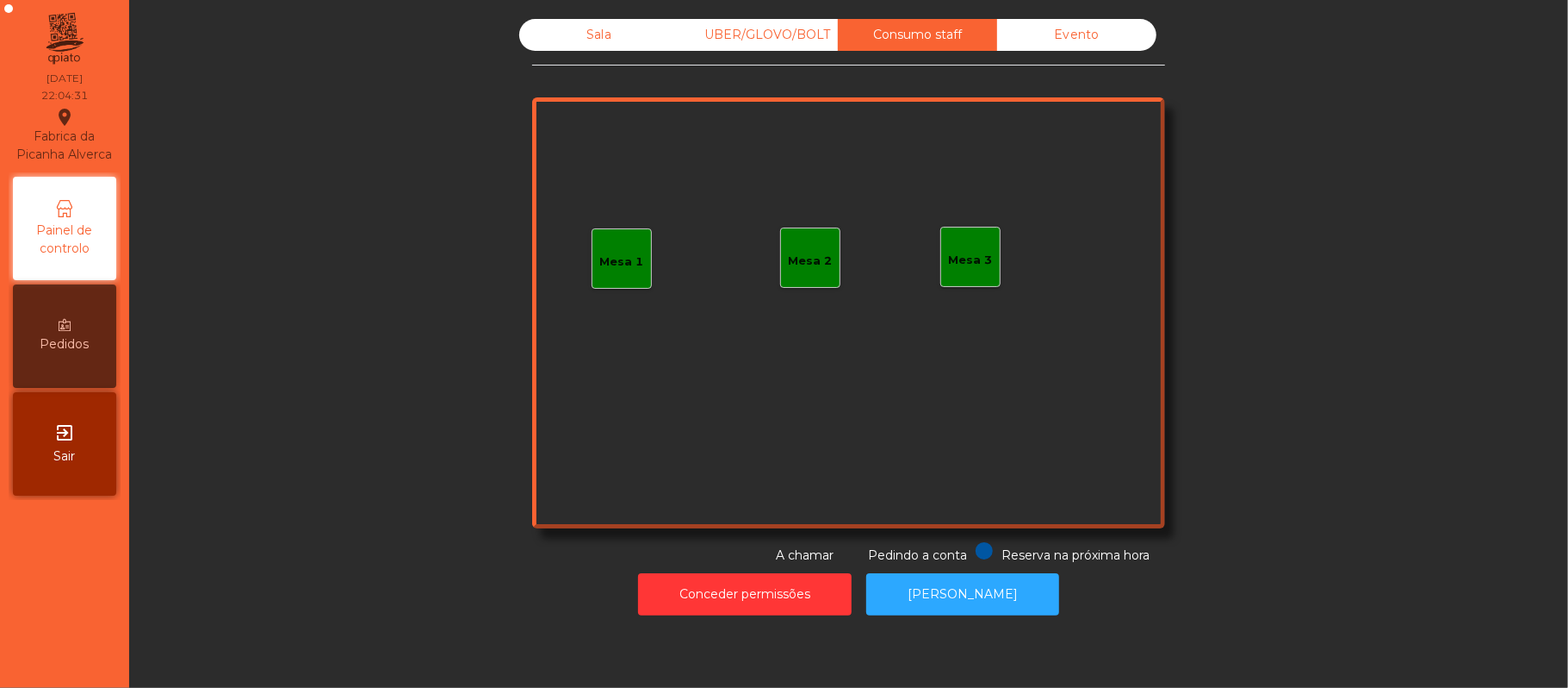
click at [624, 252] on div "Mesa 1" at bounding box center [622, 258] width 44 height 24
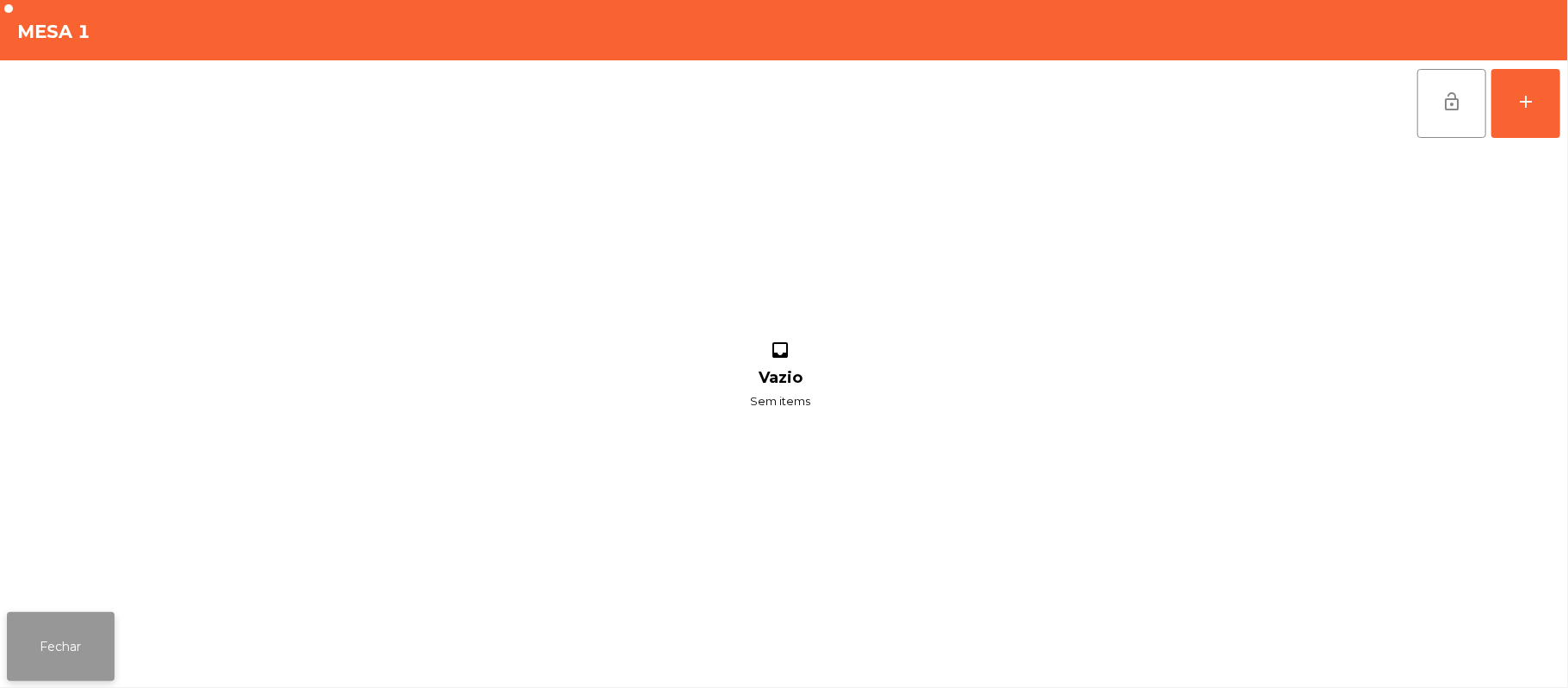
click at [79, 614] on button "Fechar" at bounding box center [60, 645] width 107 height 69
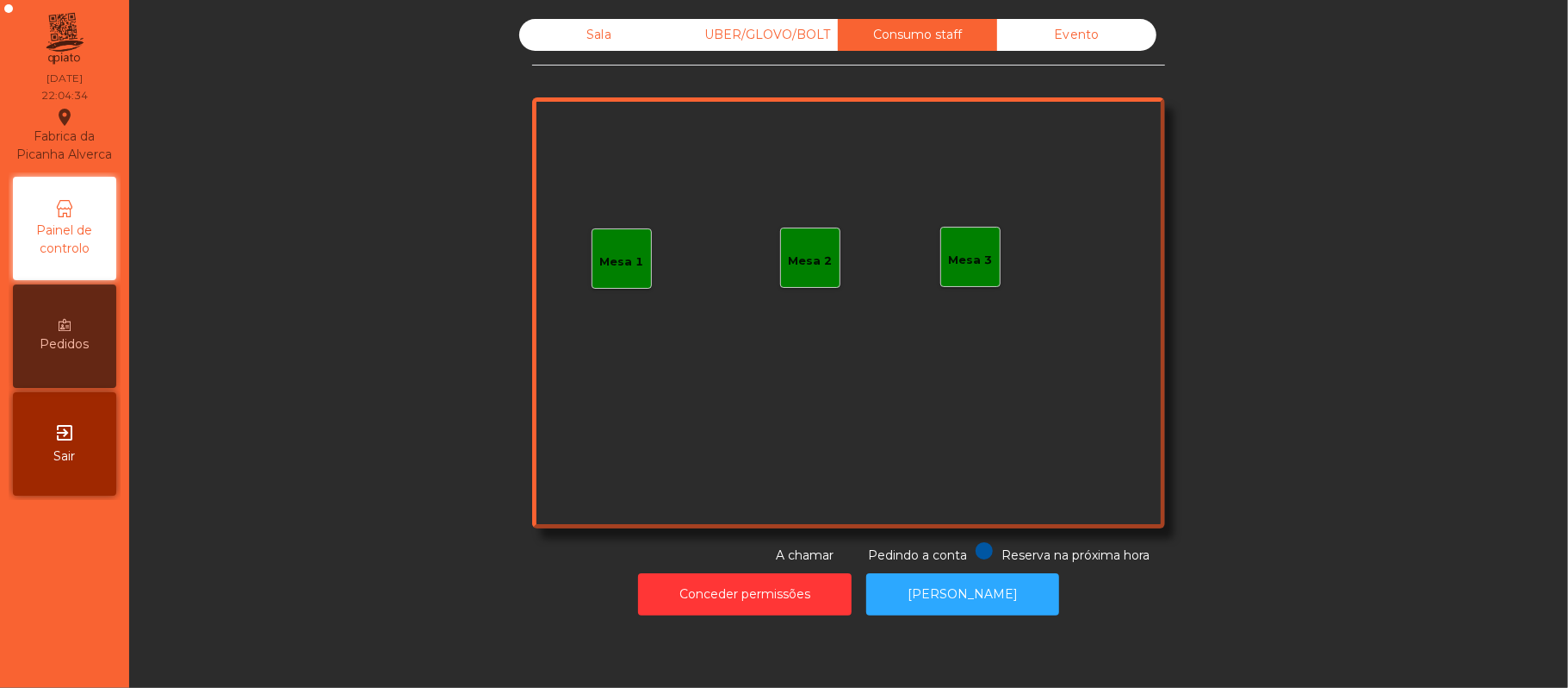
click at [609, 263] on div "Mesa 1" at bounding box center [622, 262] width 44 height 17
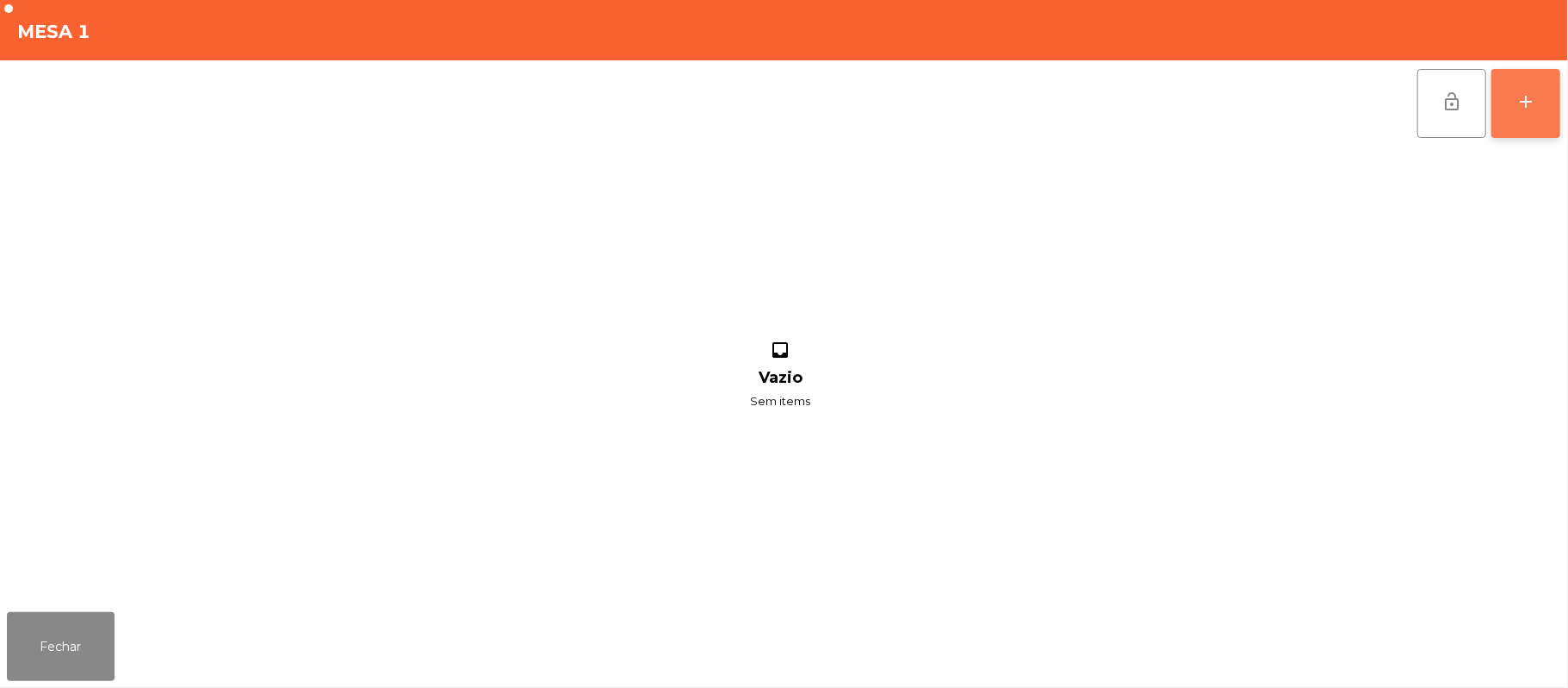
click at [1560, 112] on button "add" at bounding box center [1525, 103] width 69 height 69
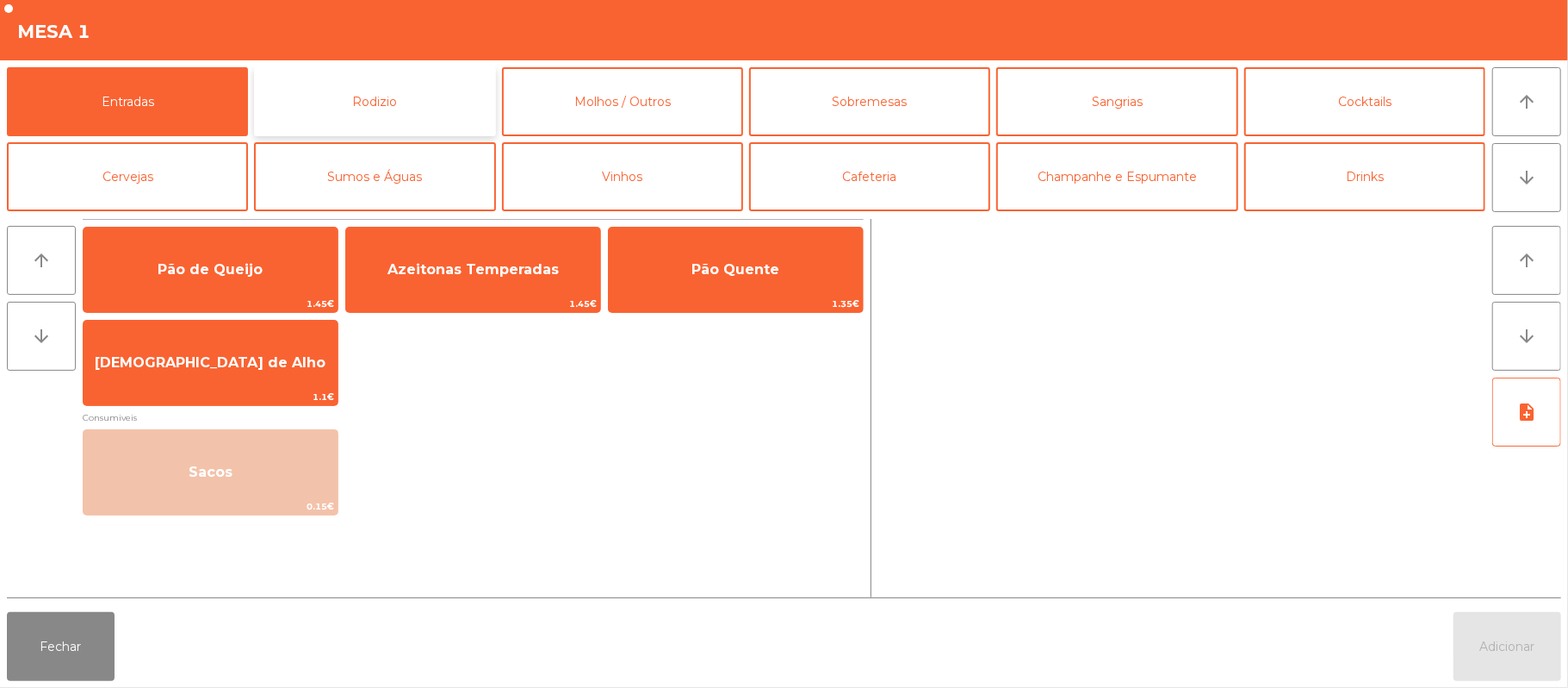
click at [437, 105] on button "Rodizio" at bounding box center [374, 101] width 241 height 69
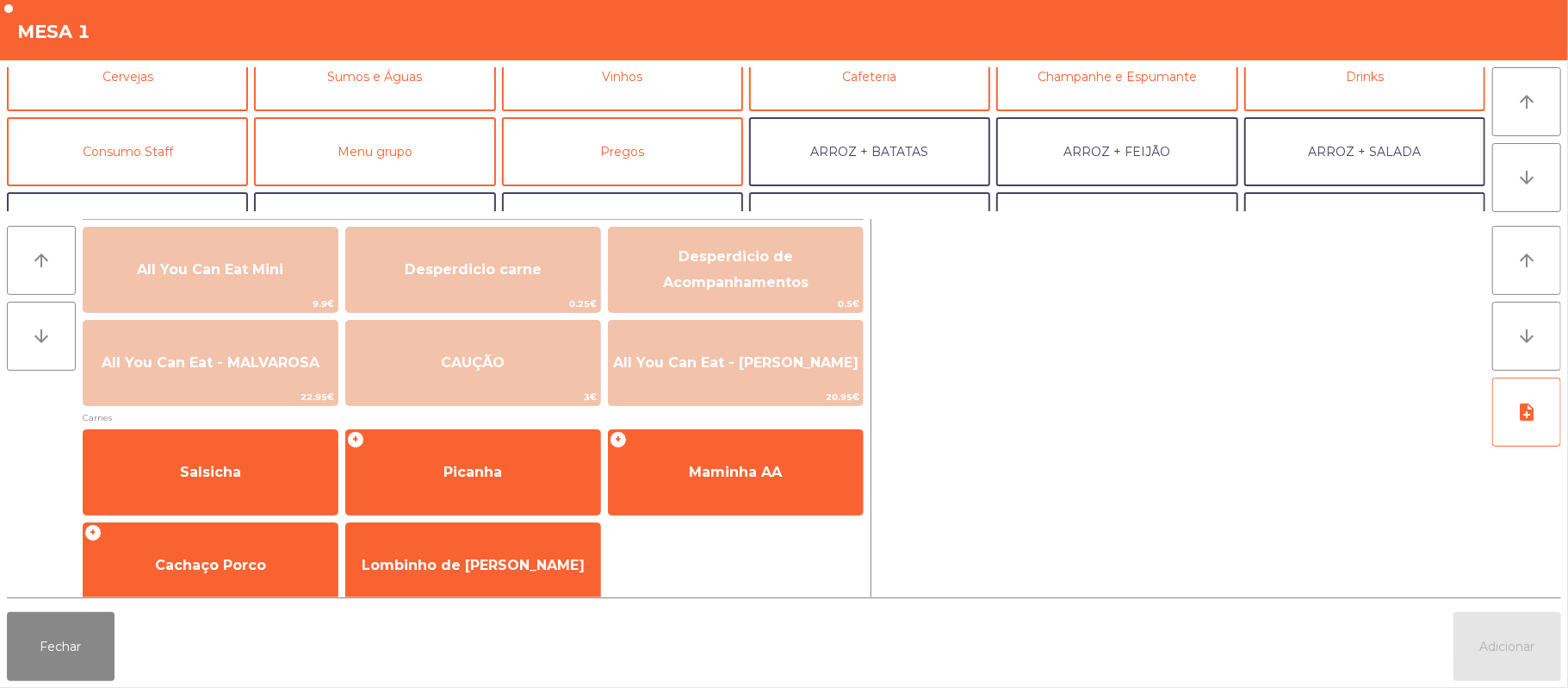
scroll to position [104, 0]
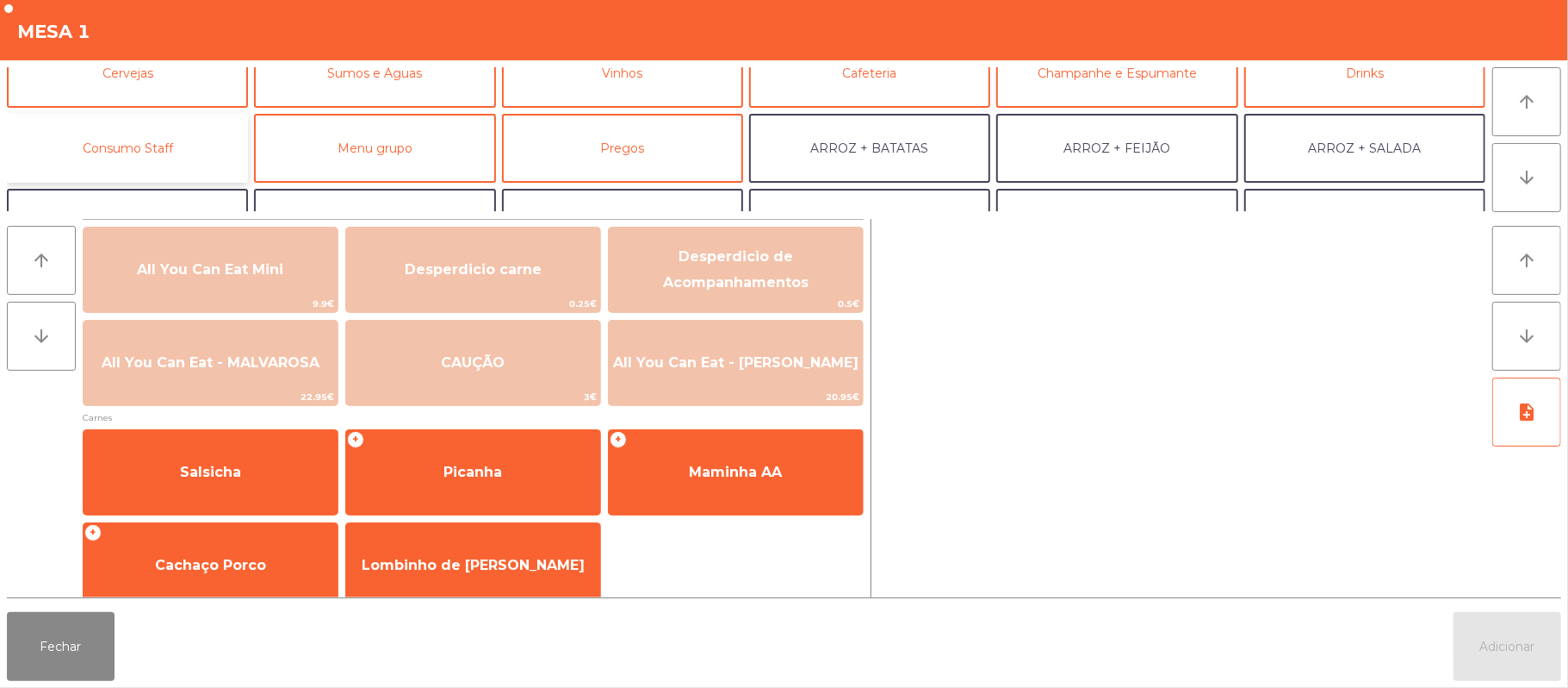
click at [176, 153] on button "Consumo Staff" at bounding box center [127, 148] width 241 height 69
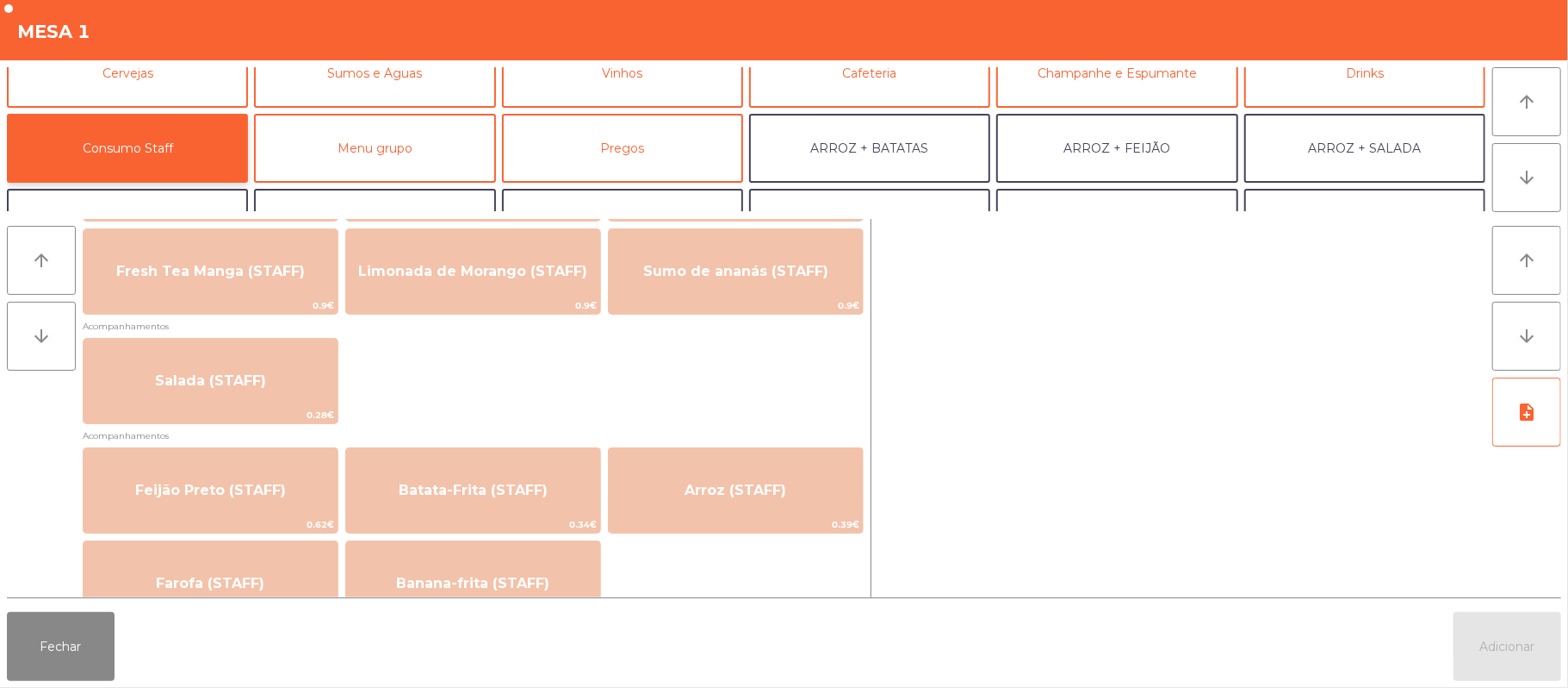
scroll to position [640, 0]
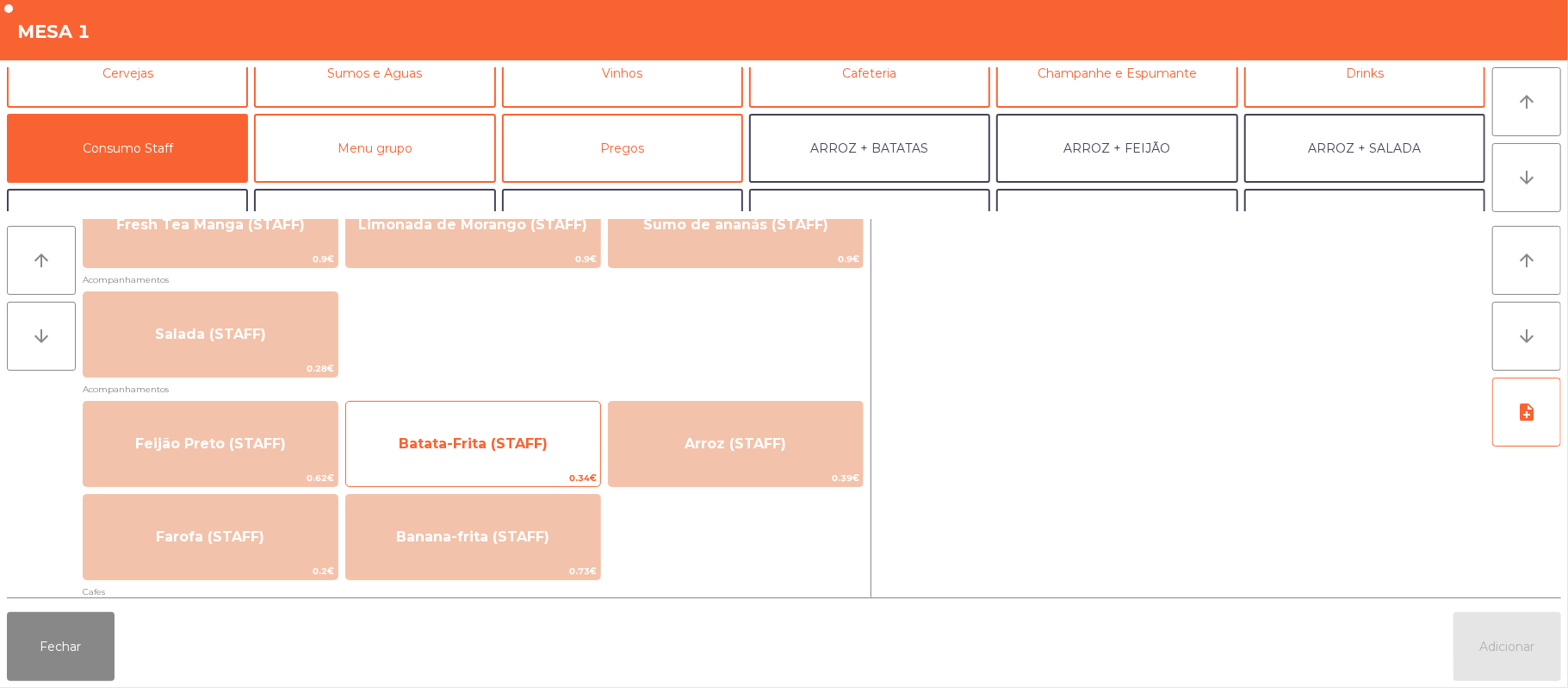
click at [546, 455] on span "Batata-Frita (STAFF)" at bounding box center [473, 444] width 254 height 46
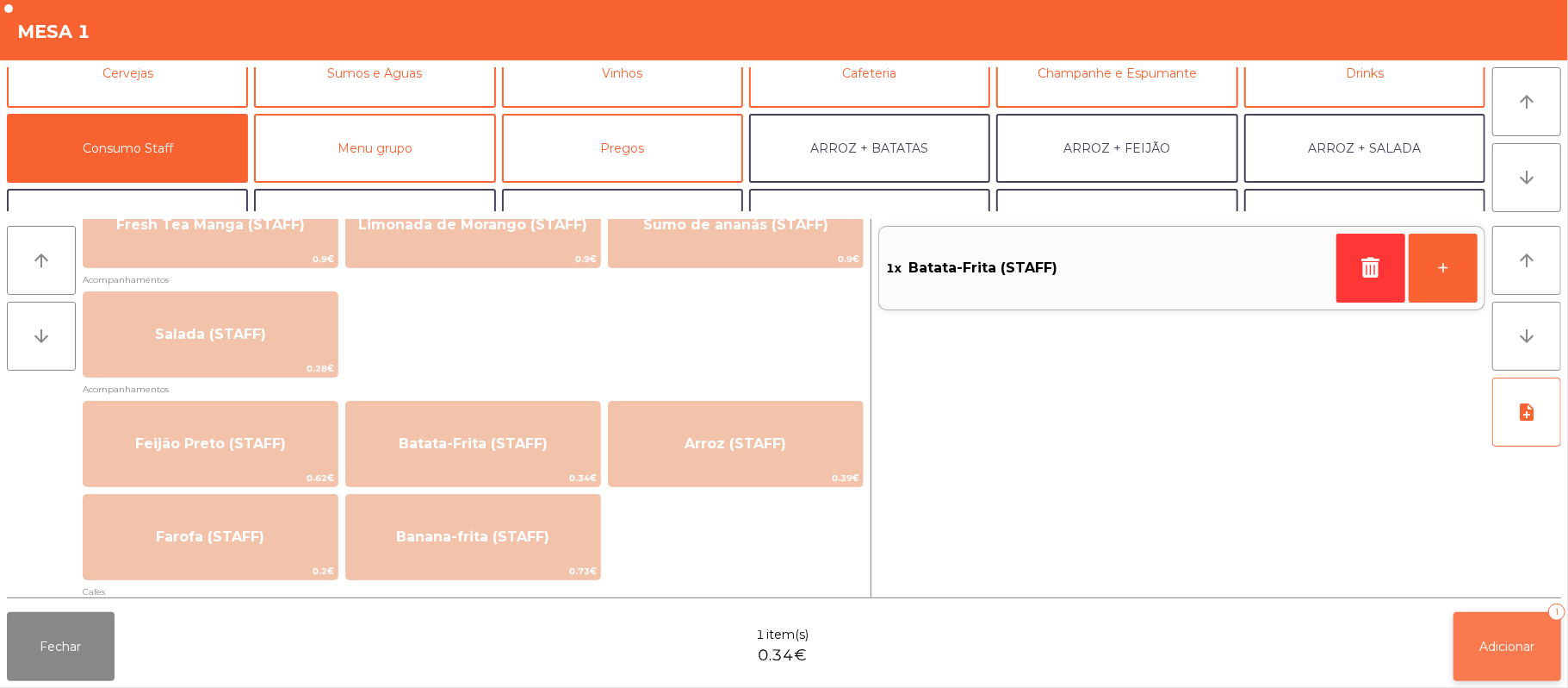
click at [1472, 645] on button "Adicionar 1" at bounding box center [1507, 645] width 107 height 69
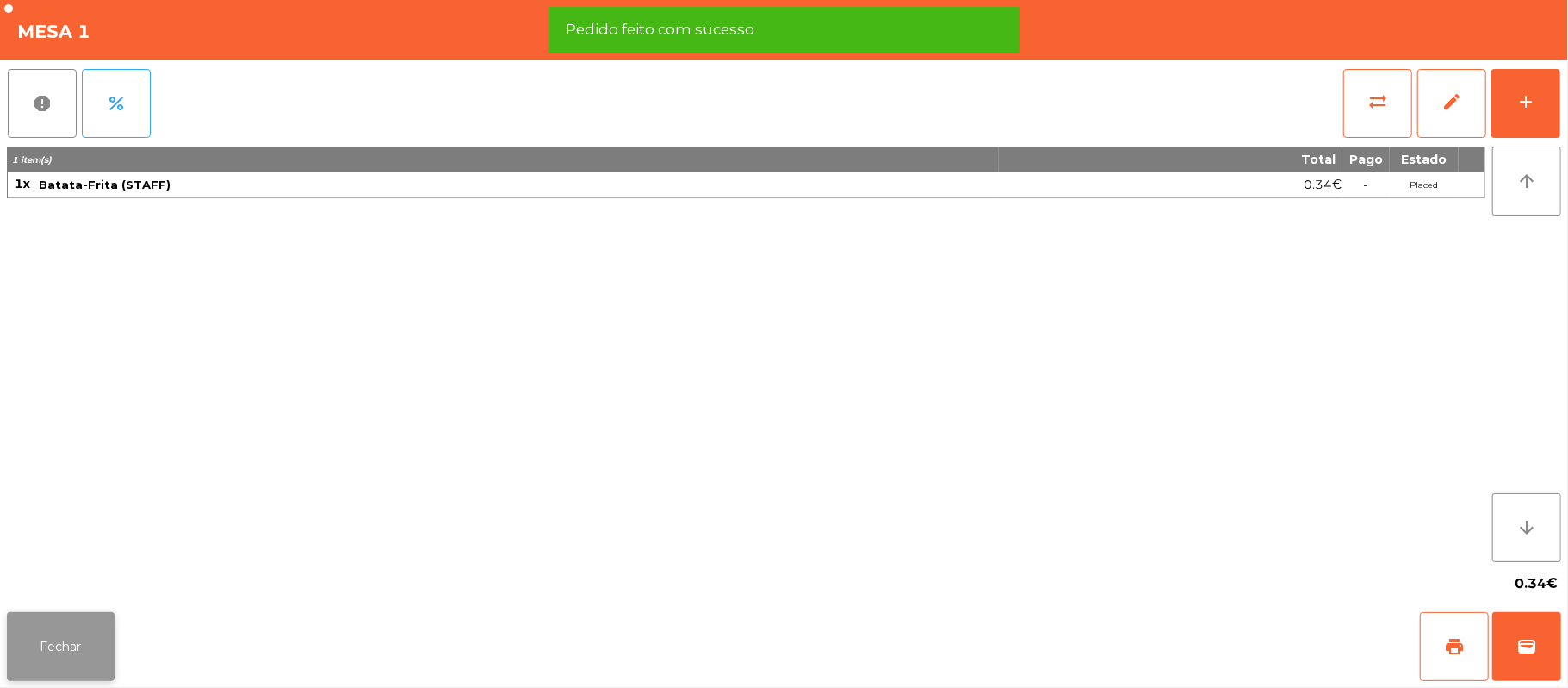
click at [62, 646] on button "Fechar" at bounding box center [60, 645] width 107 height 69
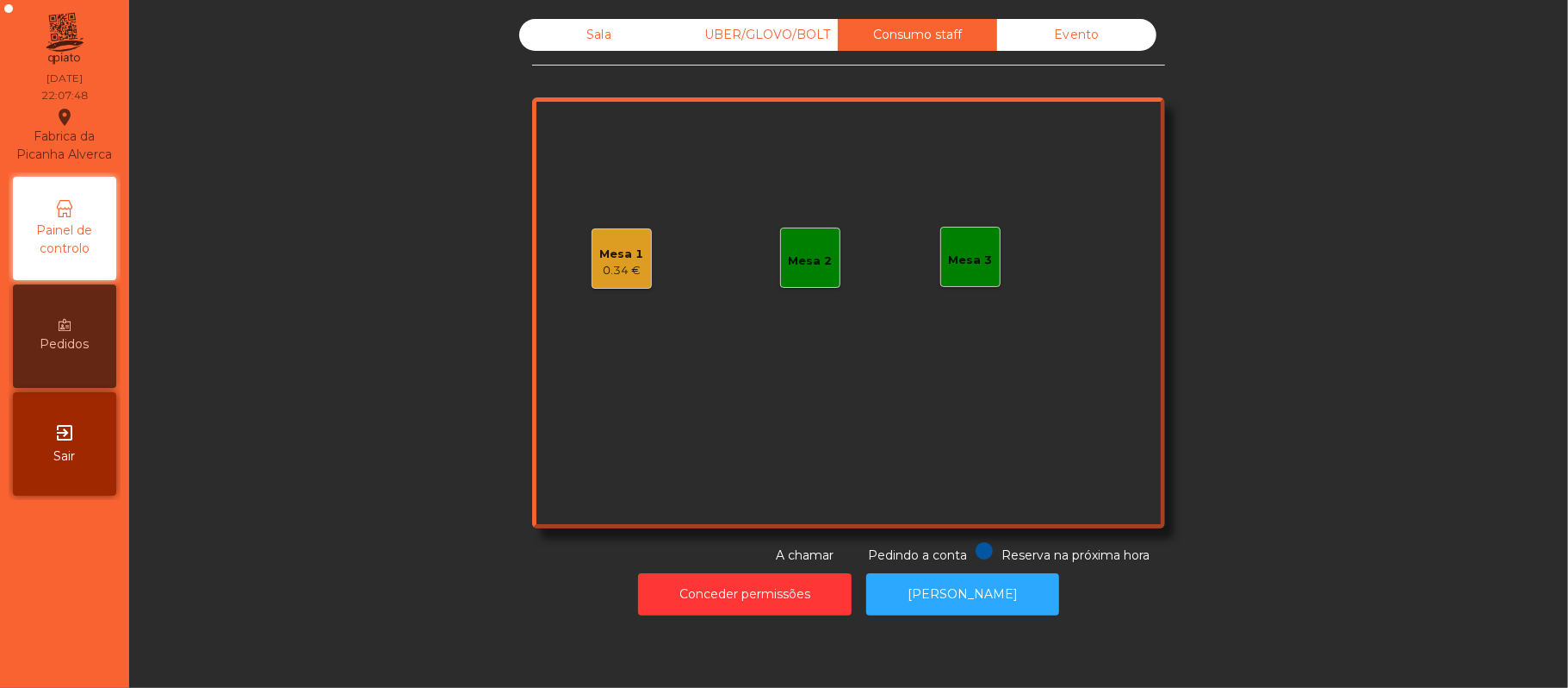
click at [608, 45] on div "Sala" at bounding box center [599, 35] width 160 height 32
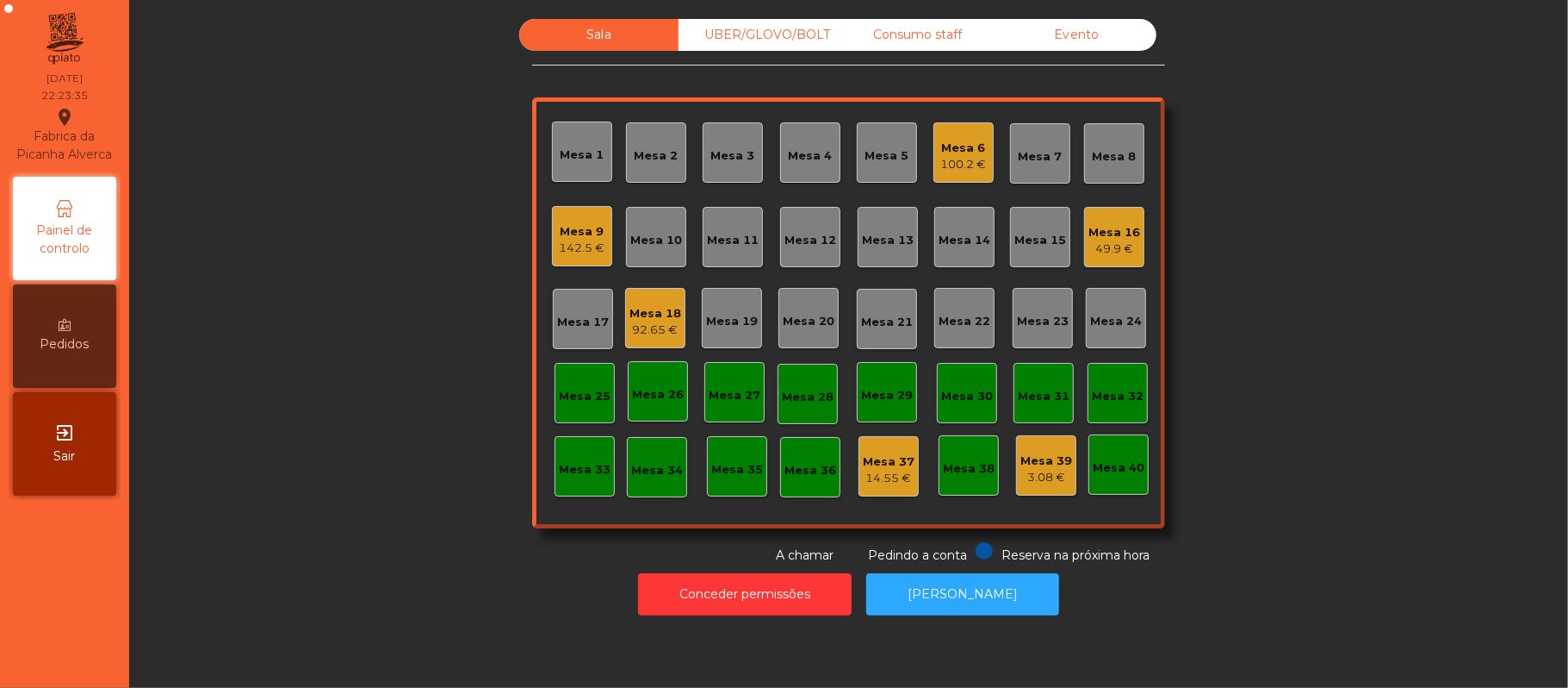
click at [725, 222] on div "Mesa 11" at bounding box center [733, 237] width 60 height 60
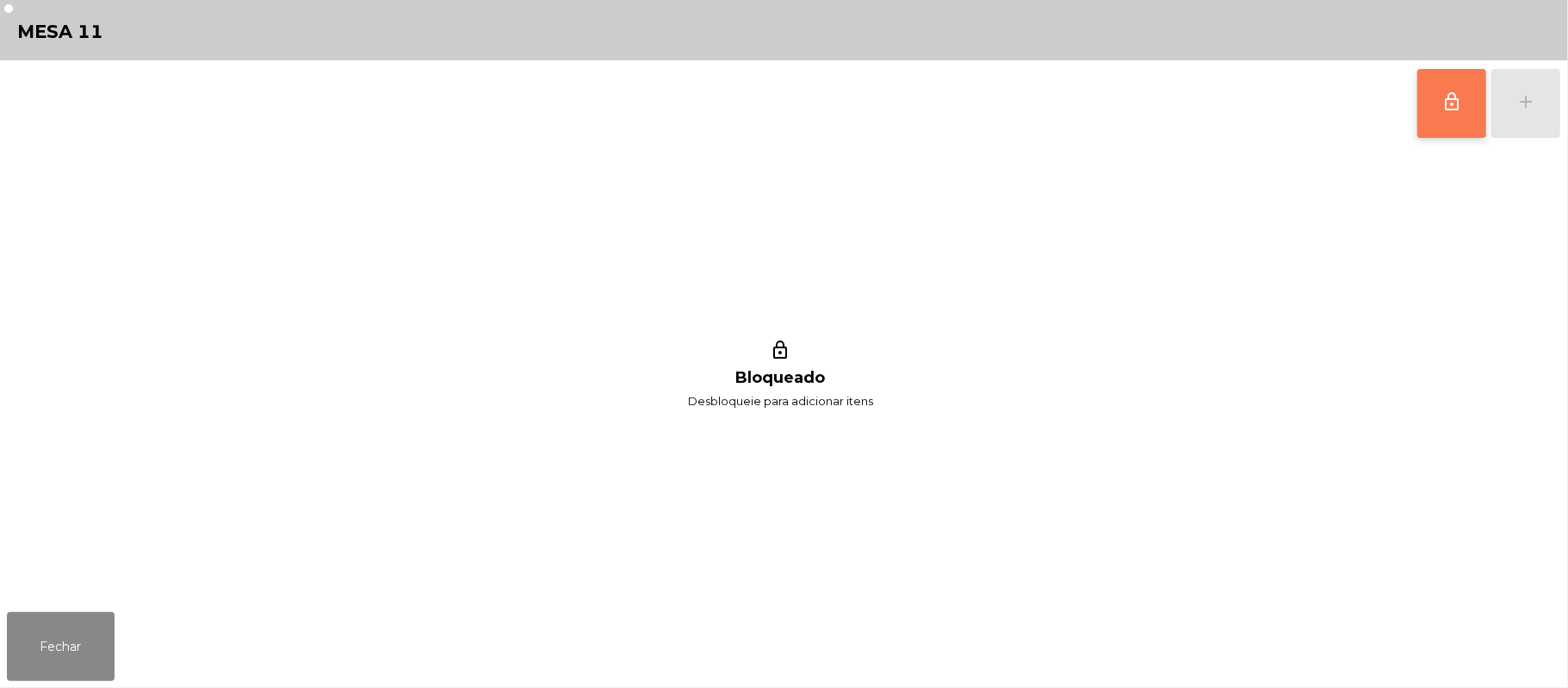
click at [1441, 105] on span "lock_outline" at bounding box center [1451, 101] width 20 height 20
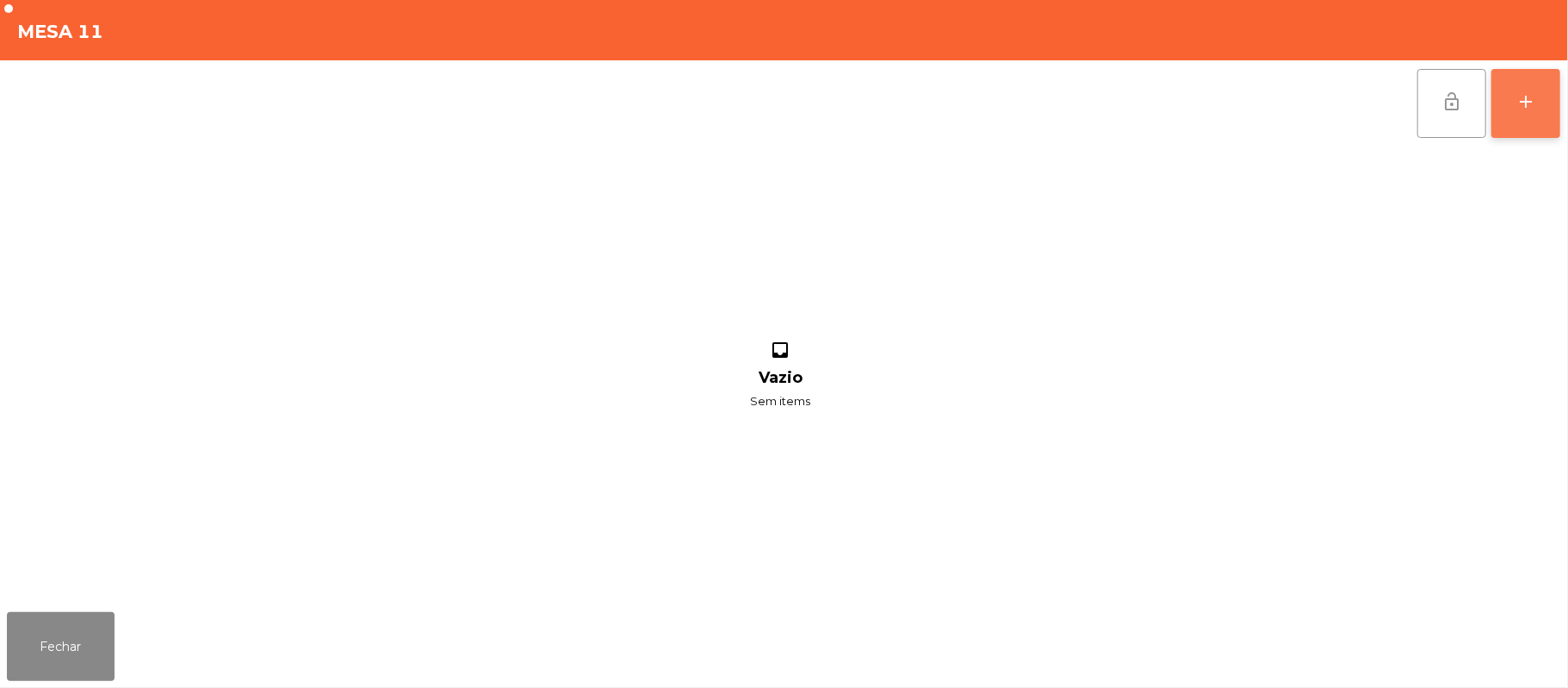
click at [1547, 99] on button "add" at bounding box center [1525, 103] width 69 height 69
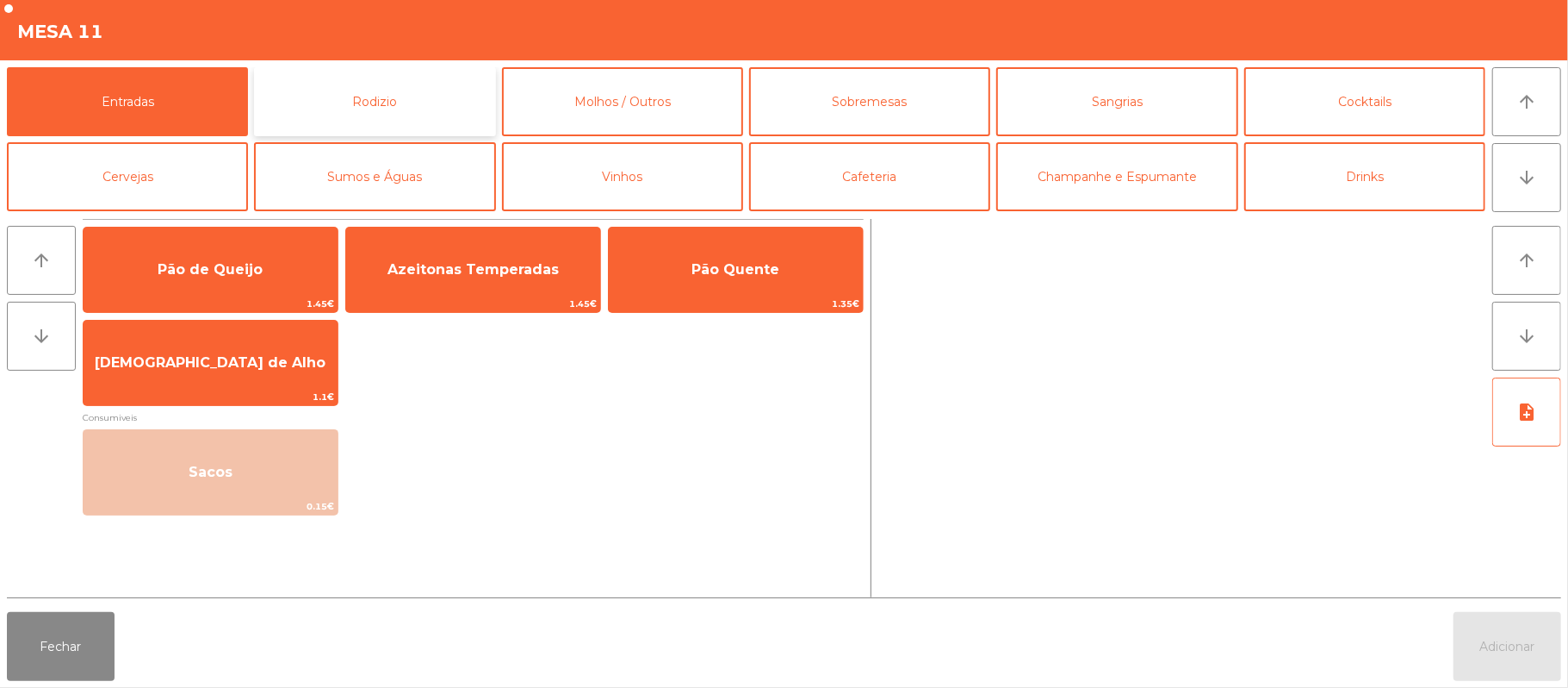
click at [375, 86] on button "Rodizio" at bounding box center [374, 101] width 241 height 69
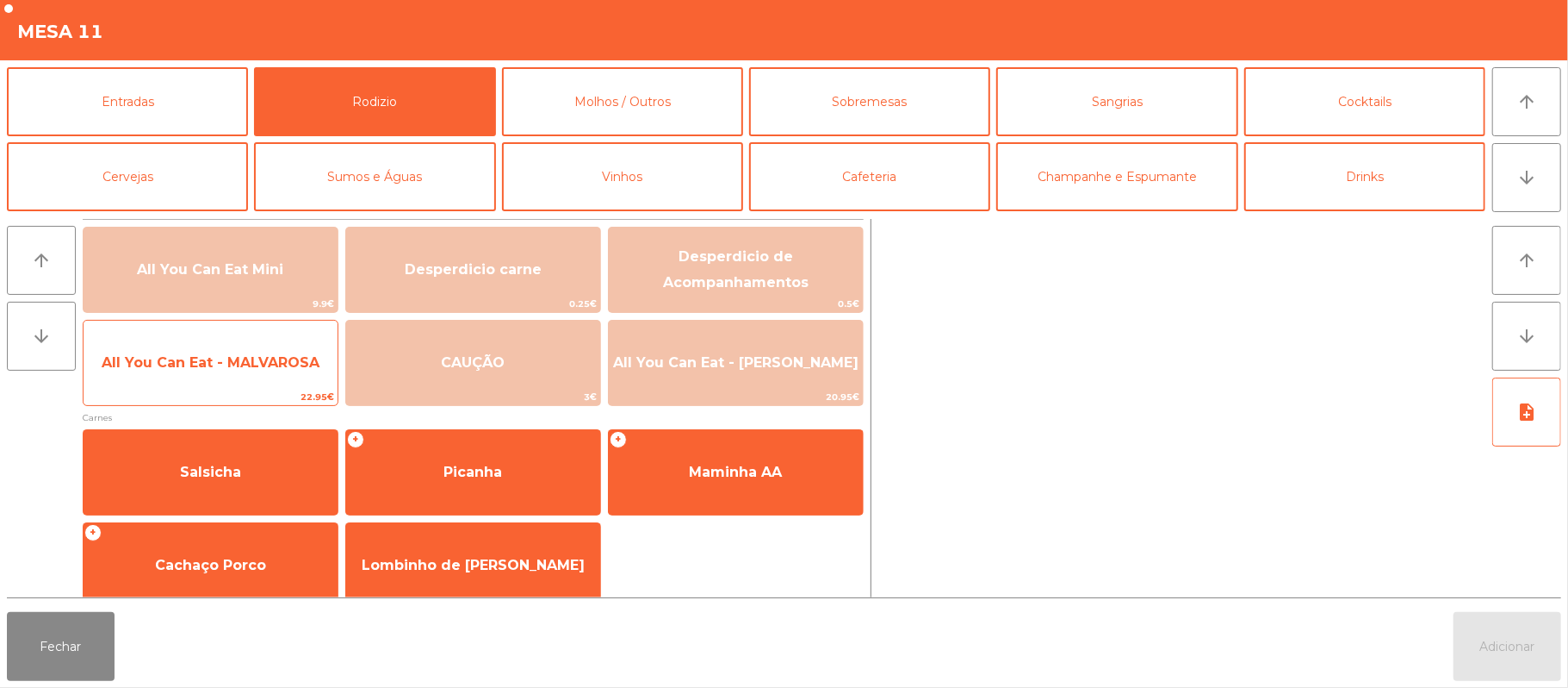
click at [242, 377] on span "All You Can Eat - MALVAROSA" at bounding box center [210, 363] width 254 height 46
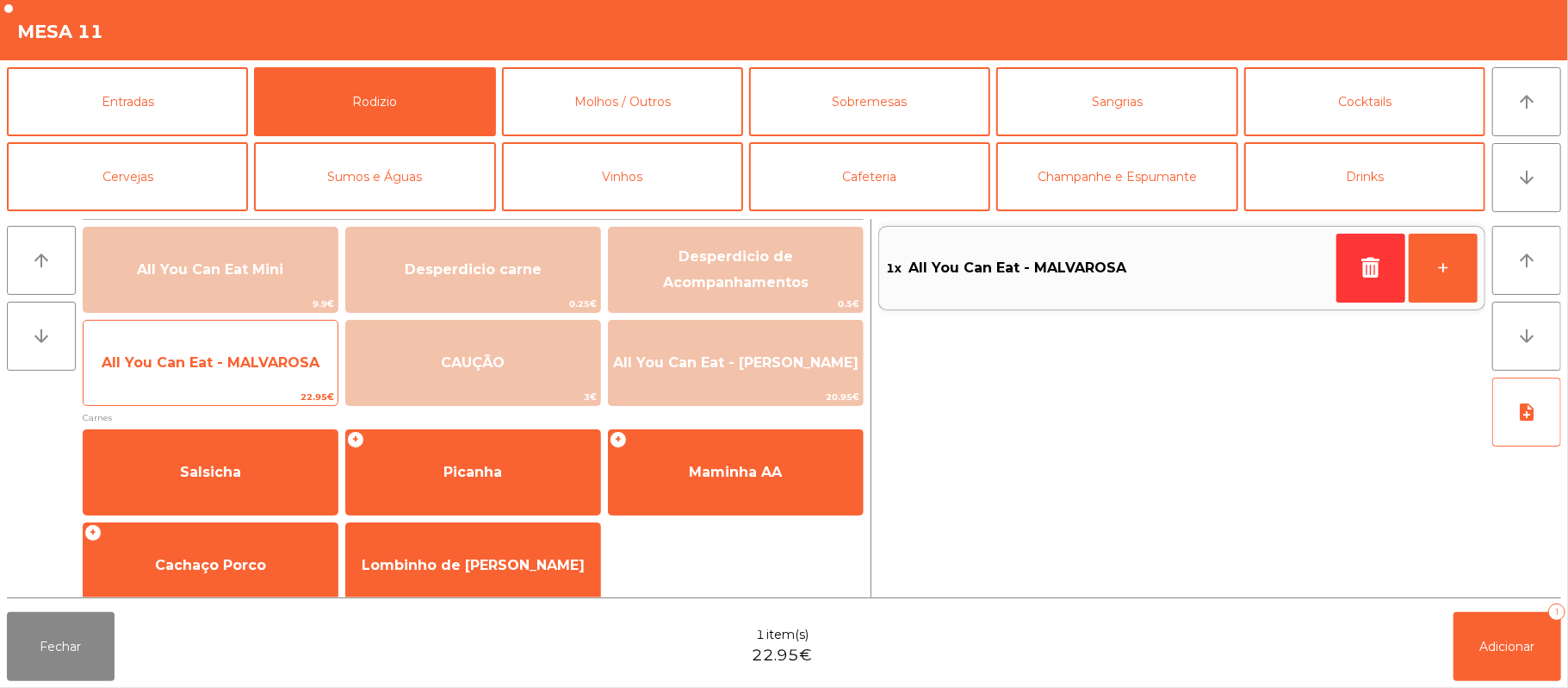
click at [241, 383] on span "All You Can Eat - MALVAROSA" at bounding box center [210, 363] width 254 height 46
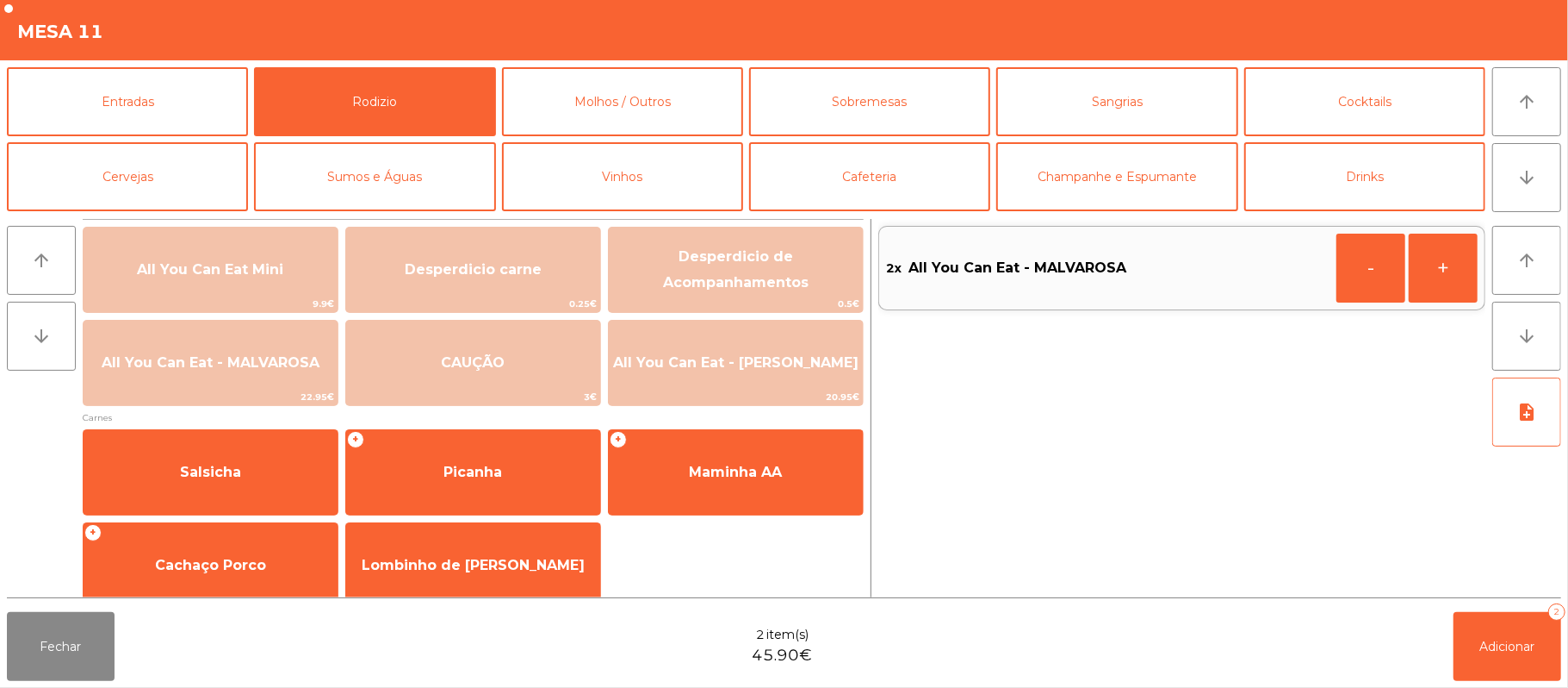
click at [1500, 684] on div "Fechar 2 item(s) 45.90€ Adicionar 2" at bounding box center [784, 645] width 1568 height 82
click at [1473, 656] on button "Adicionar 2" at bounding box center [1507, 645] width 107 height 69
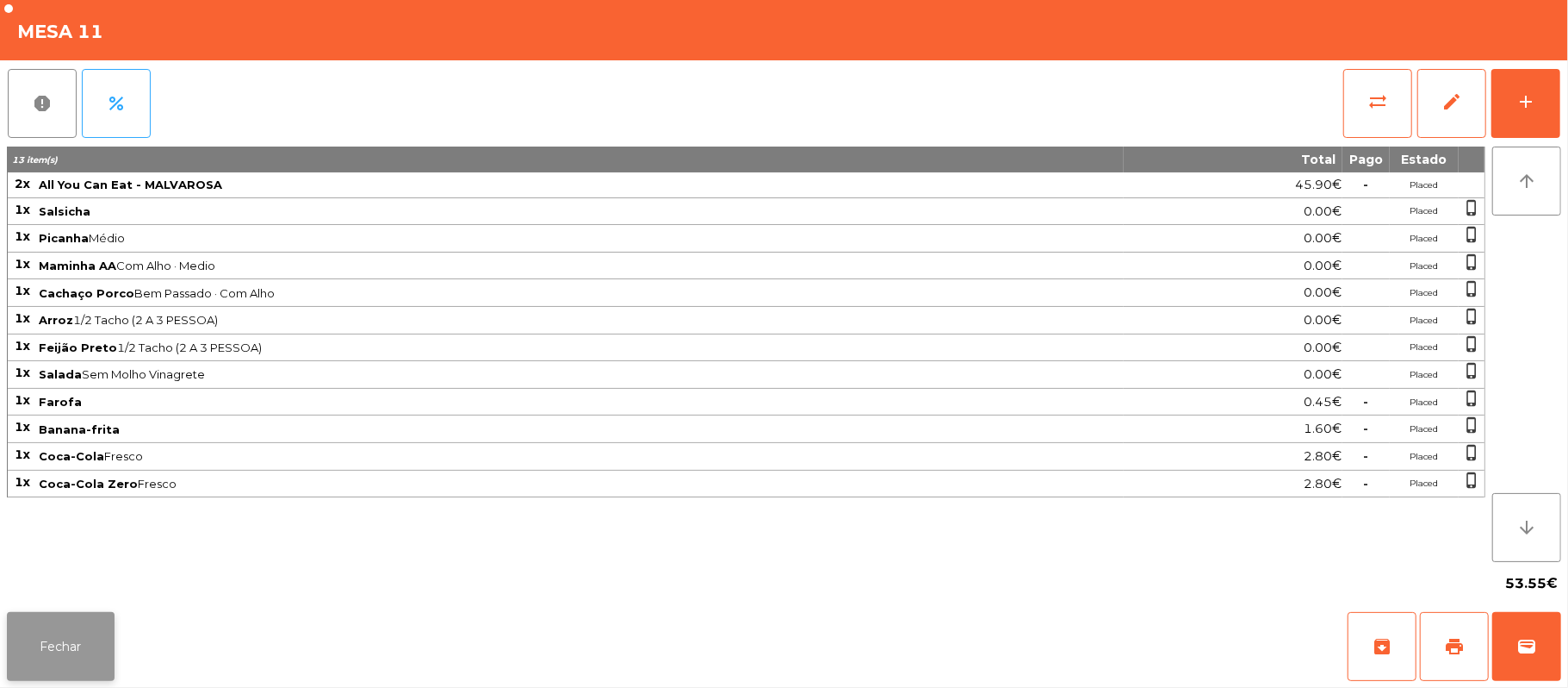
click at [64, 666] on button "Fechar" at bounding box center [60, 645] width 107 height 69
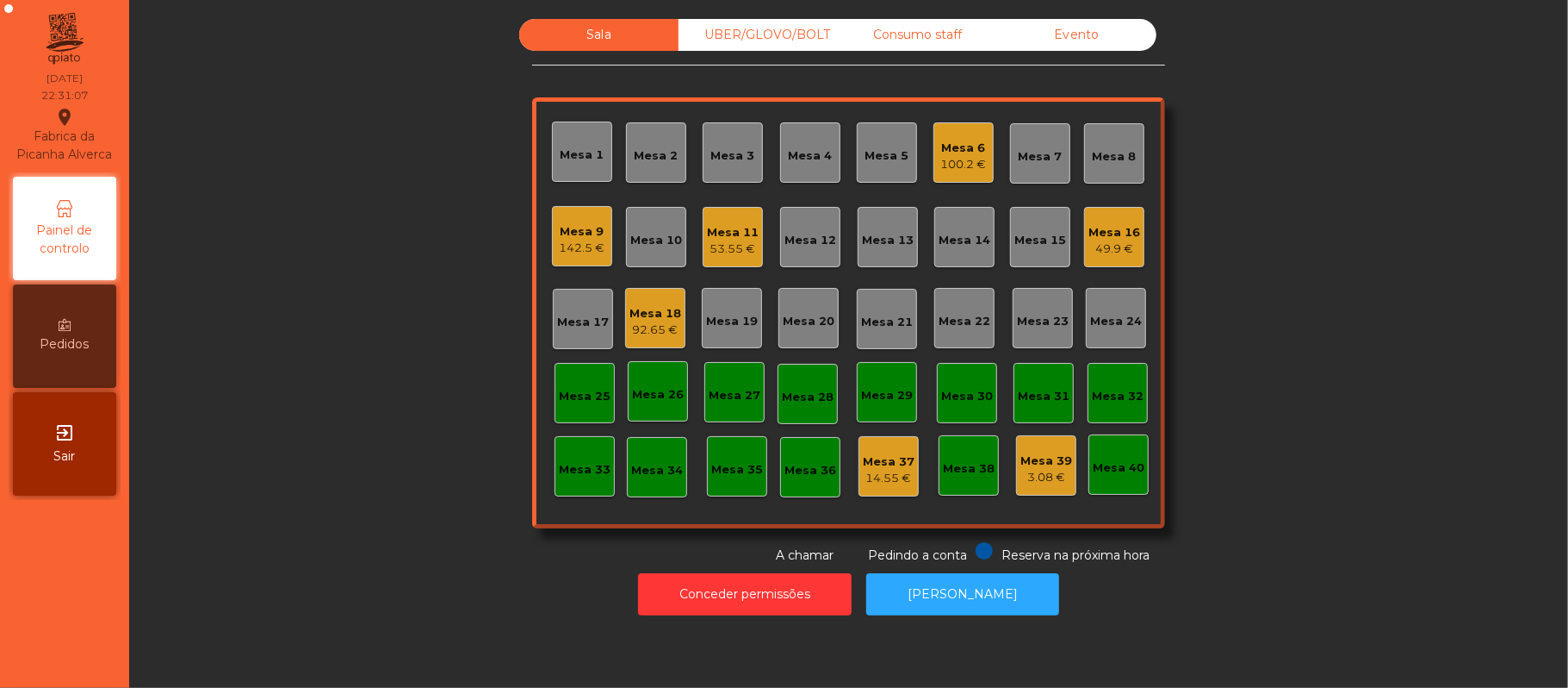
click at [560, 238] on div "Mesa 9" at bounding box center [582, 232] width 45 height 17
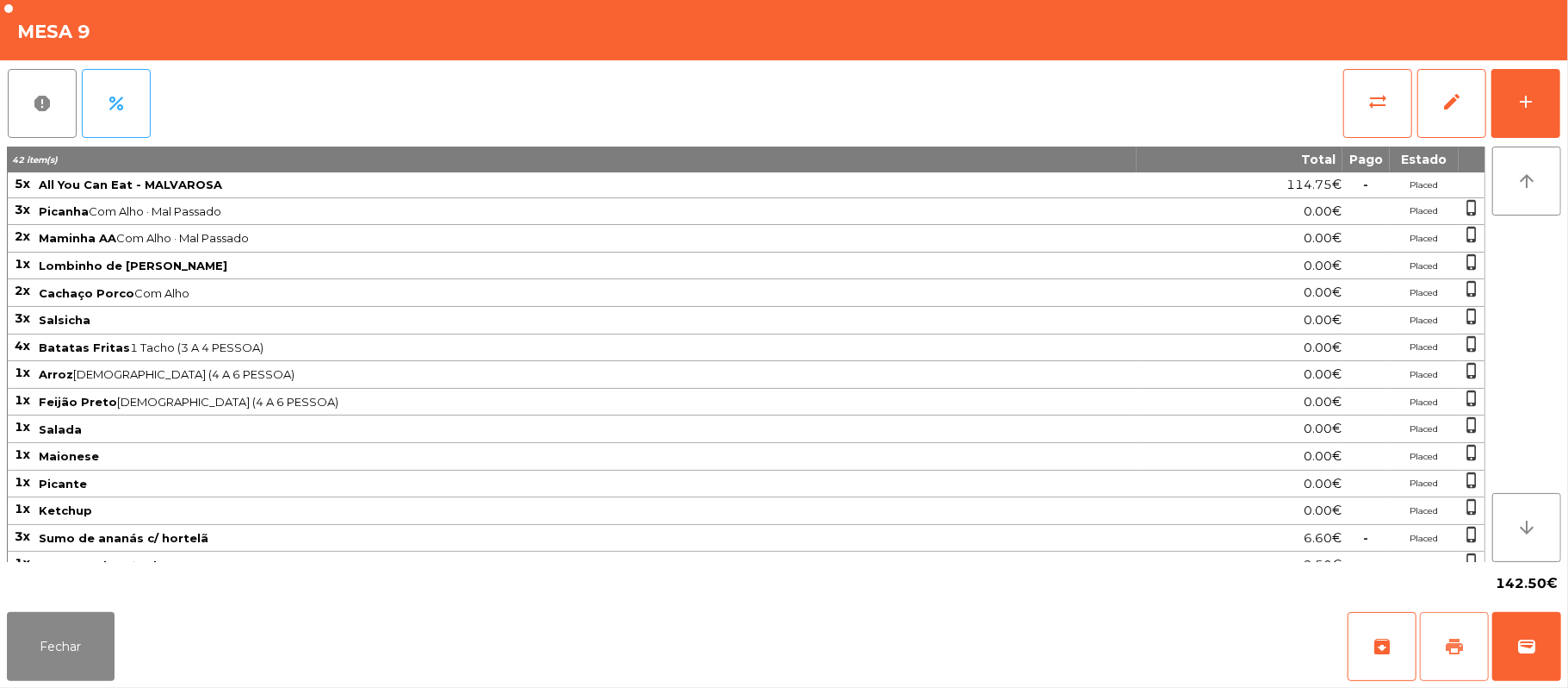
click at [1468, 645] on button "print" at bounding box center [1454, 645] width 69 height 69
click at [1551, 655] on button "wallet" at bounding box center [1526, 645] width 69 height 69
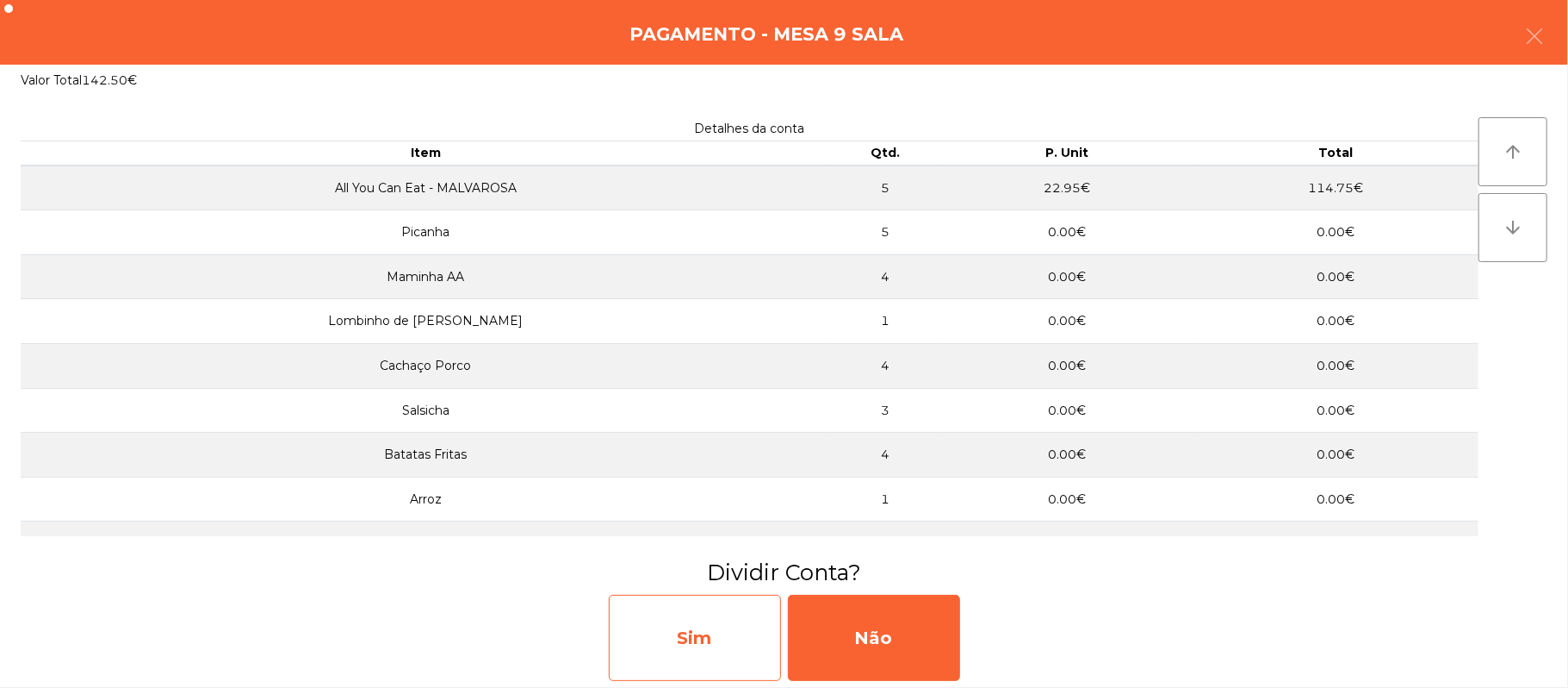
click at [710, 648] on div "Sim" at bounding box center [695, 637] width 172 height 86
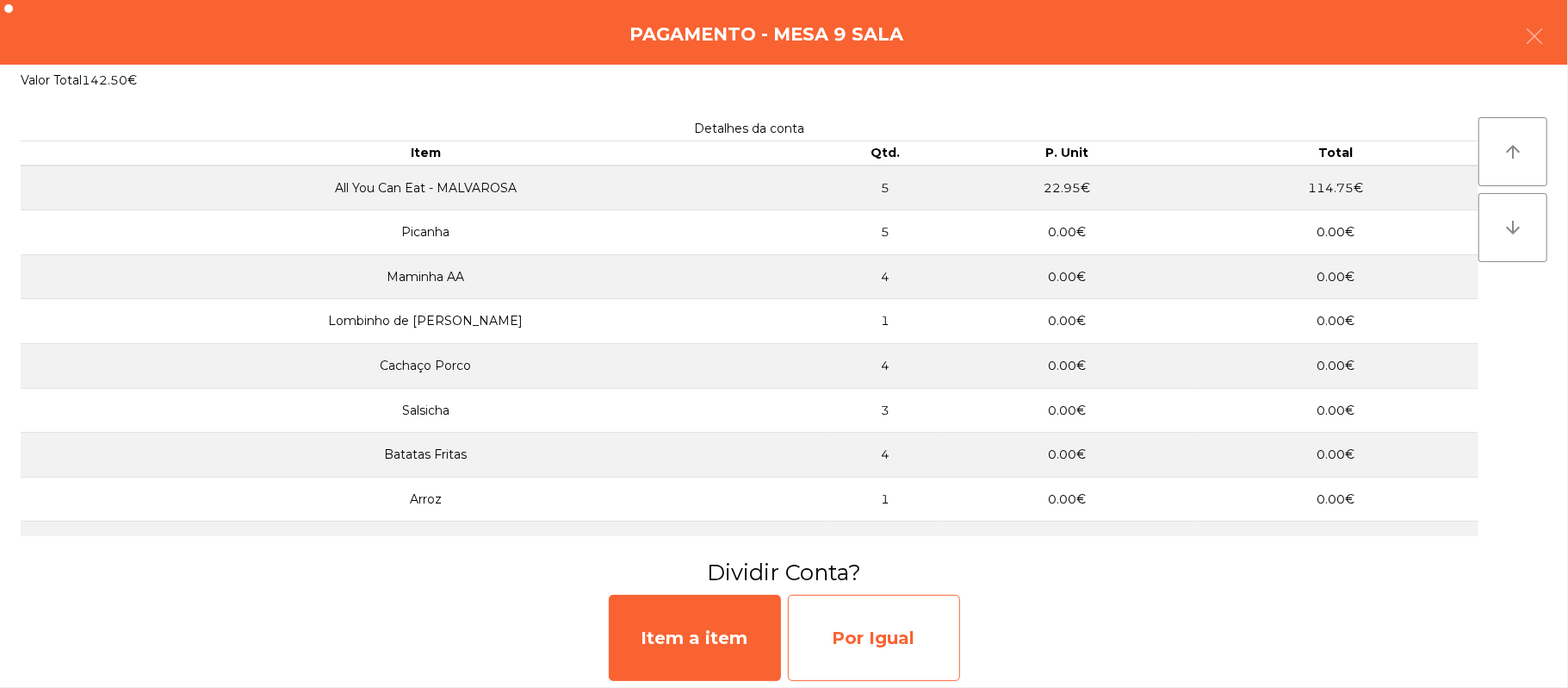
click at [865, 631] on div "Por Igual" at bounding box center [874, 637] width 172 height 86
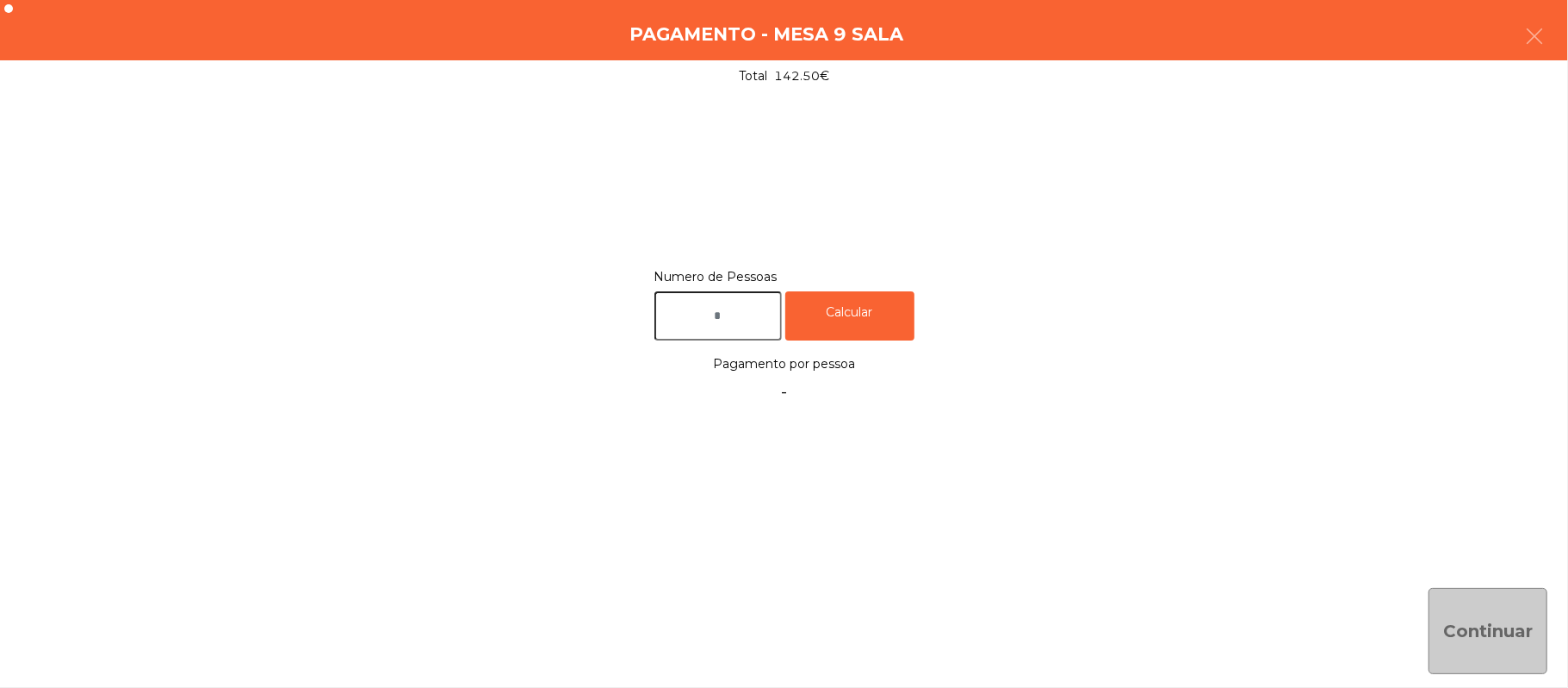
click at [725, 315] on input "text" at bounding box center [719, 315] width 128 height 49
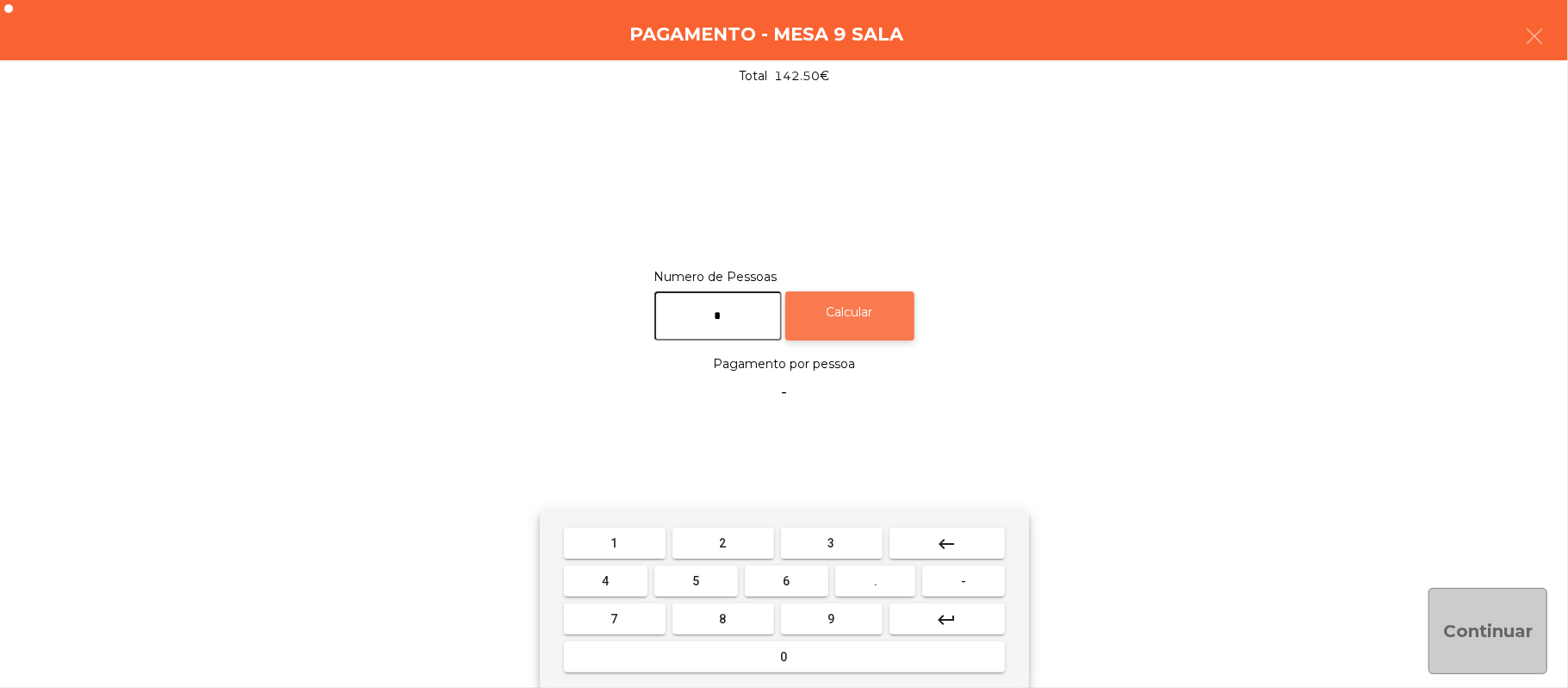
type input "*"
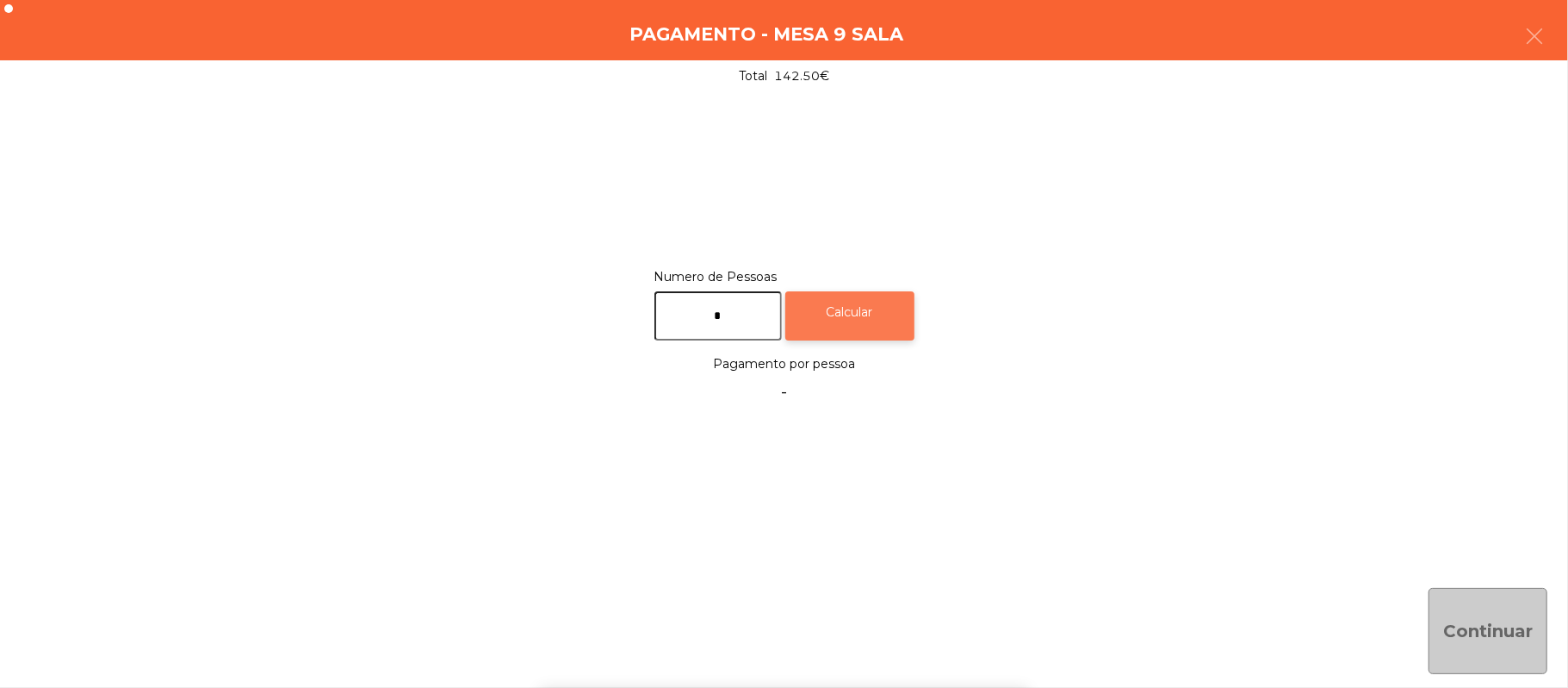
click at [869, 298] on div "Calcular" at bounding box center [850, 315] width 130 height 49
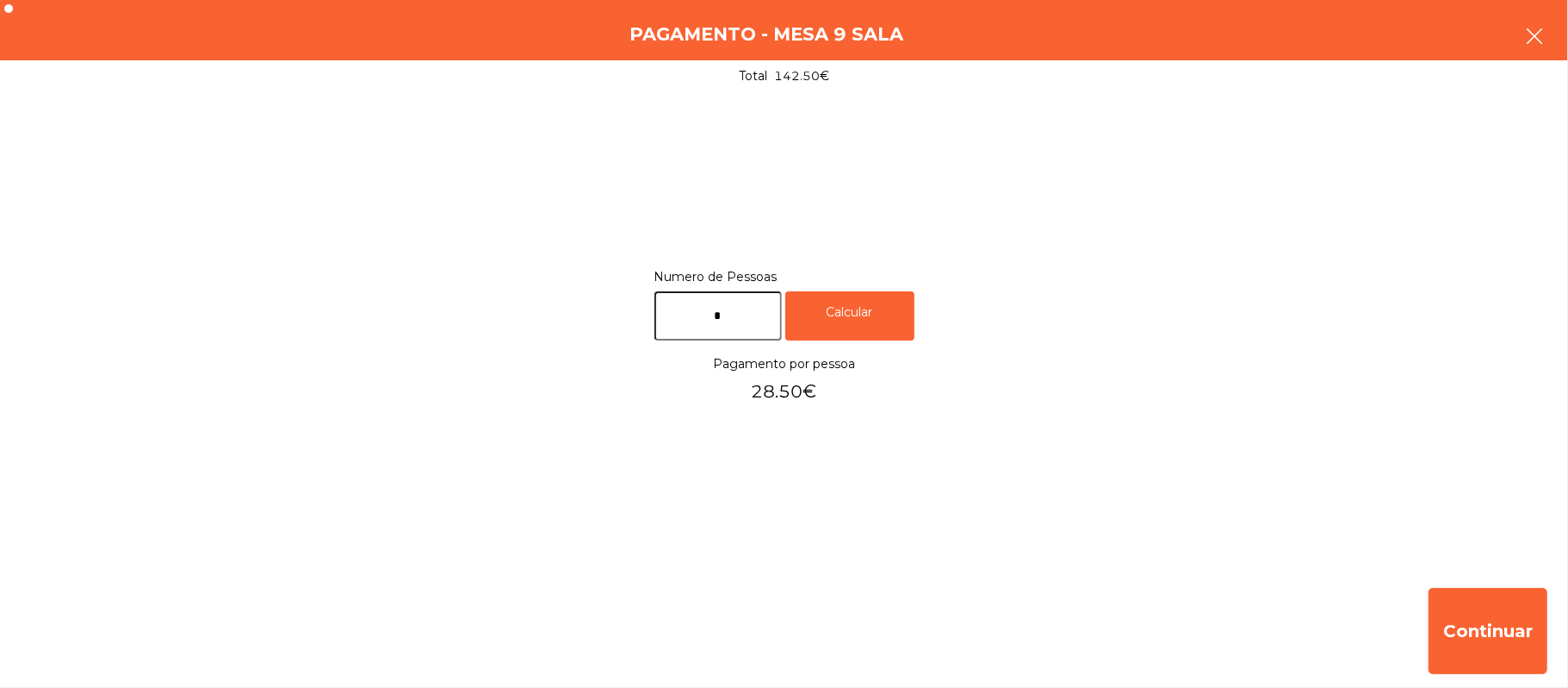
click at [1534, 29] on icon "button" at bounding box center [1534, 36] width 20 height 20
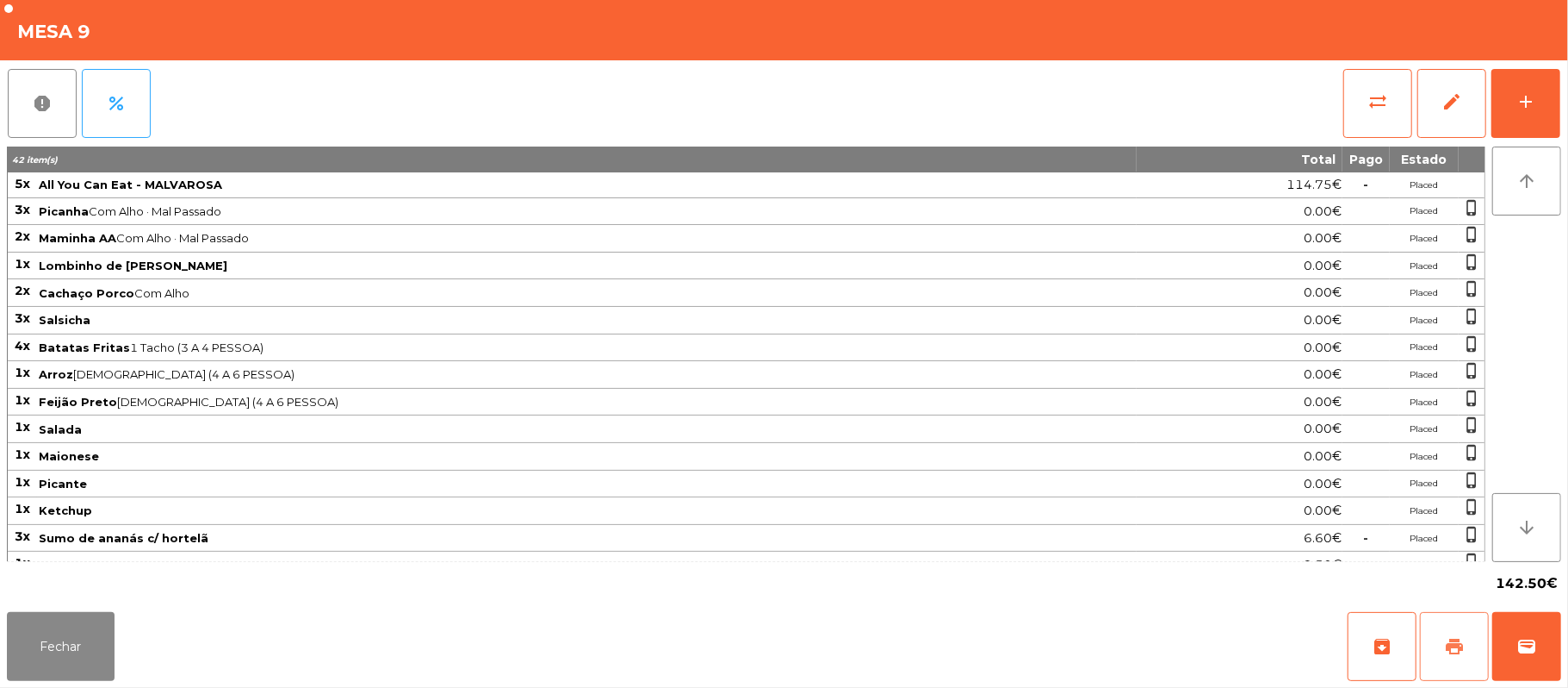
click at [1445, 652] on span "print" at bounding box center [1454, 645] width 20 height 20
click at [1403, 119] on button "sync_alt" at bounding box center [1377, 103] width 69 height 69
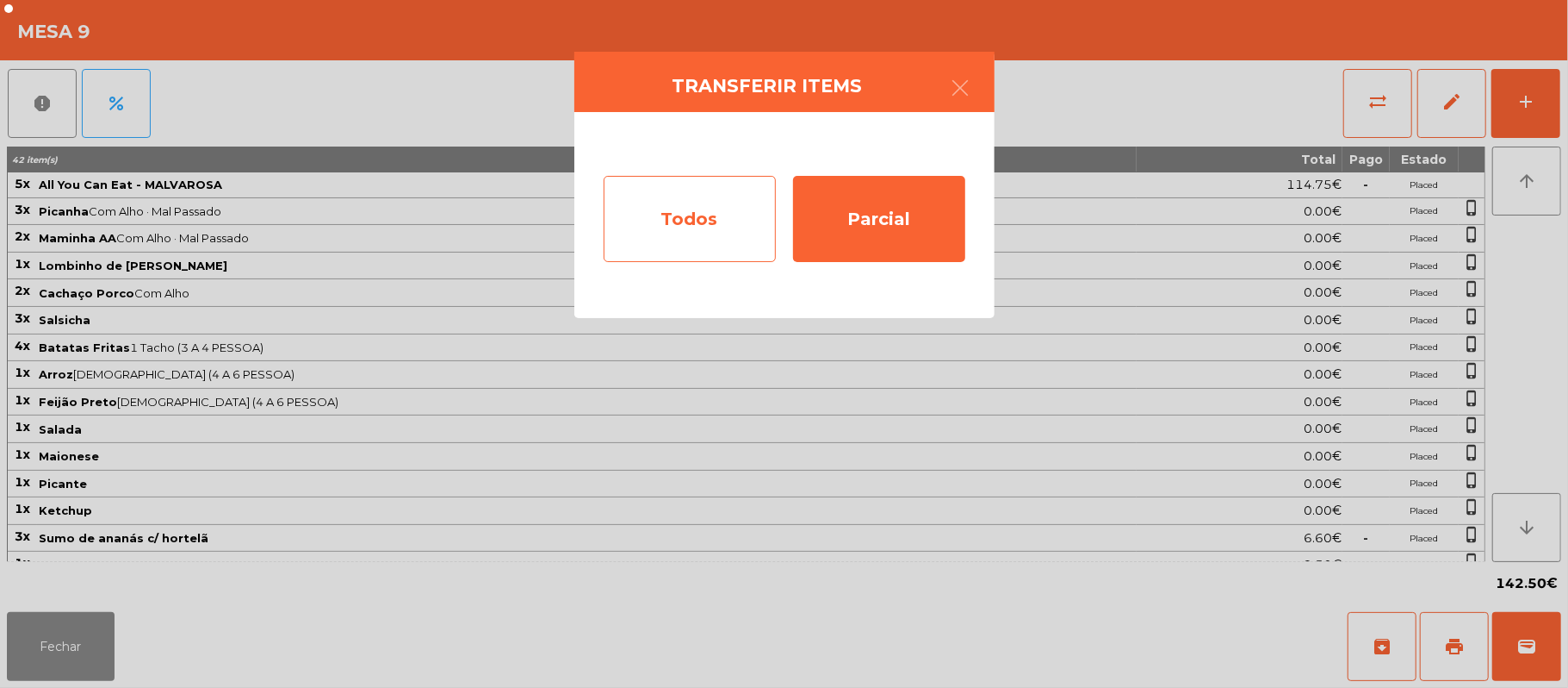
click at [703, 221] on div "Todos" at bounding box center [690, 219] width 172 height 86
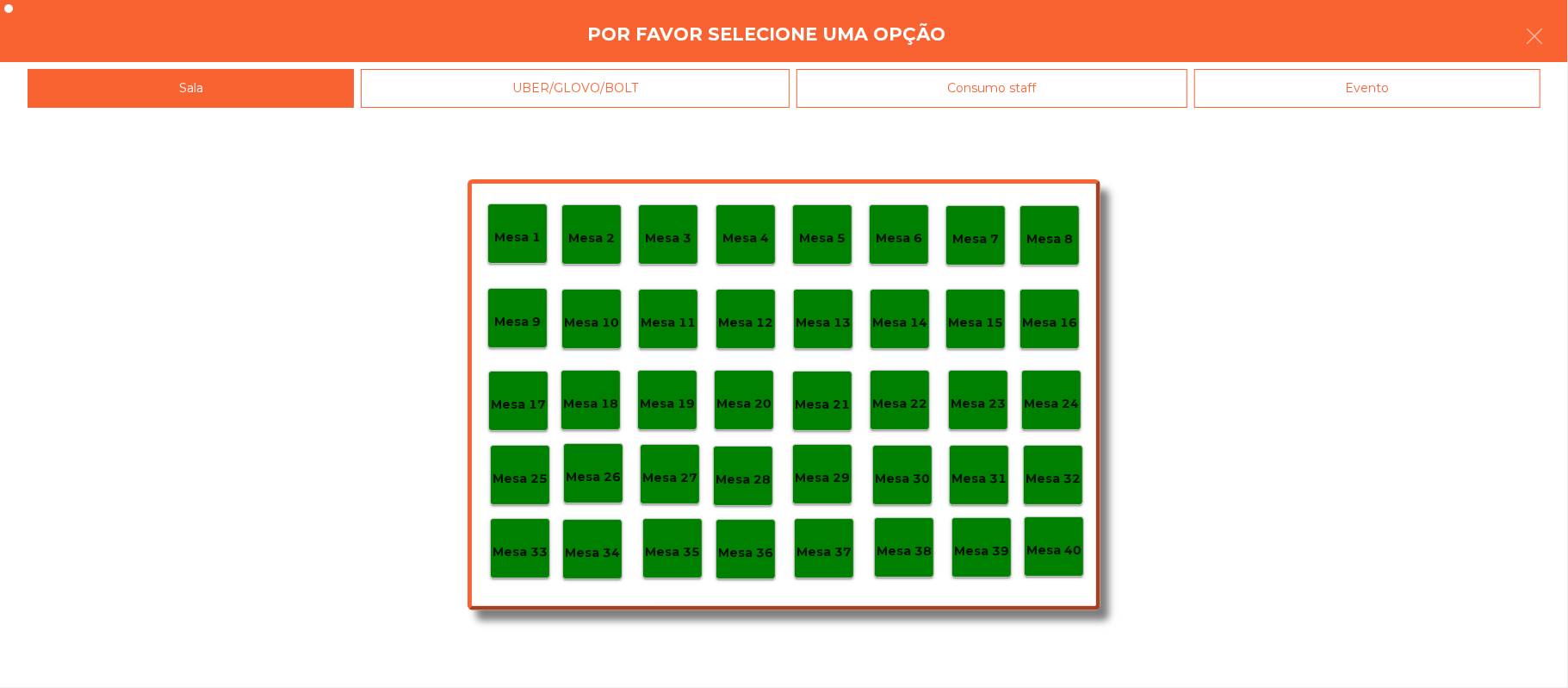
click at [1265, 95] on div "Evento" at bounding box center [1368, 88] width 346 height 39
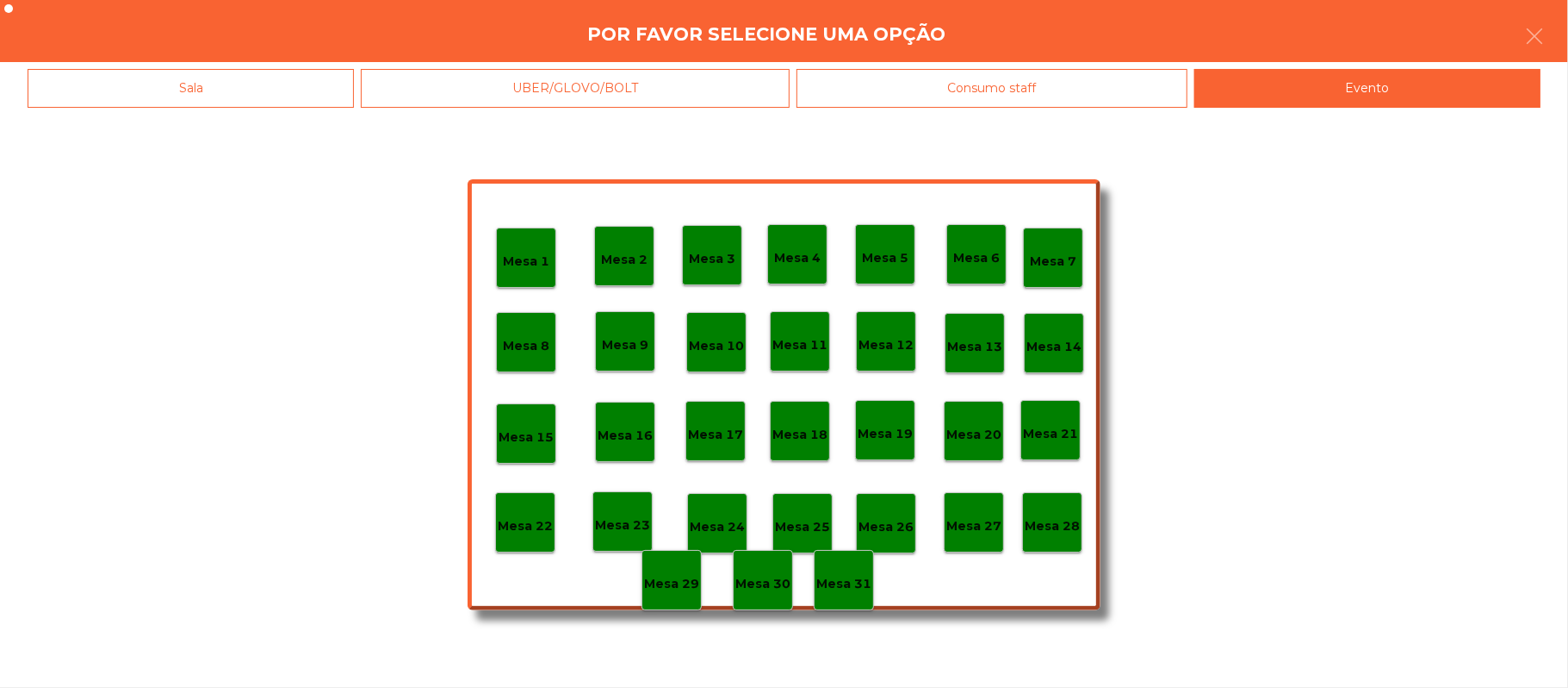
click at [1068, 524] on p "Mesa 28" at bounding box center [1052, 525] width 55 height 19
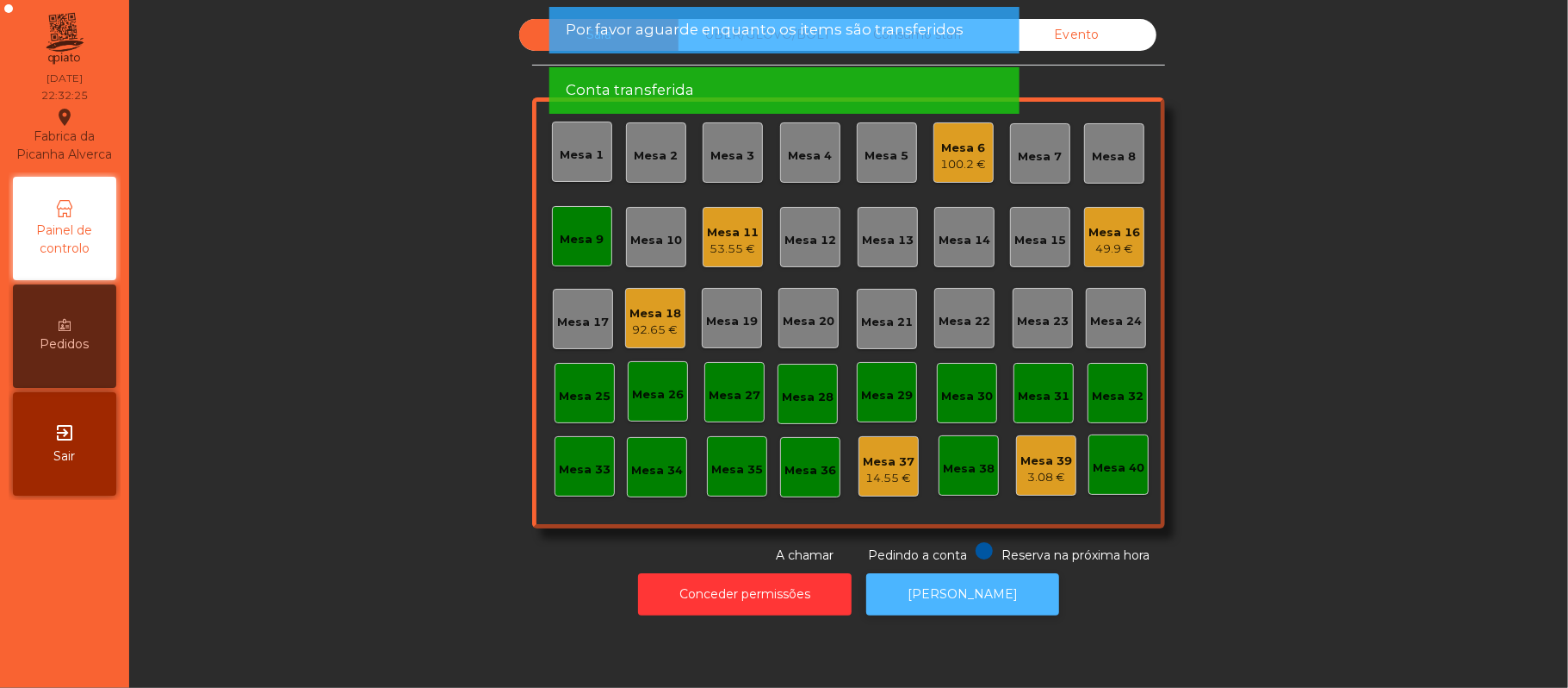
click at [964, 607] on button "[PERSON_NAME]" at bounding box center [962, 594] width 192 height 43
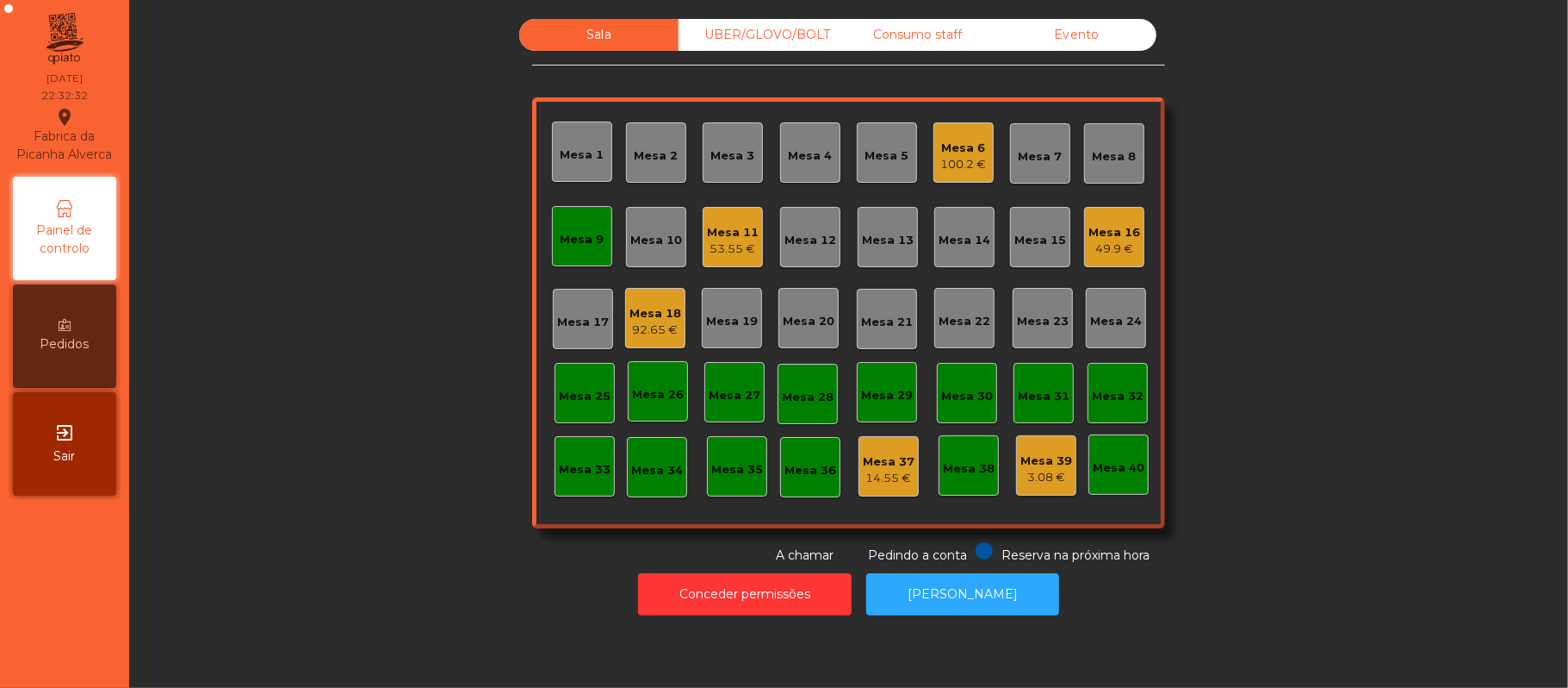
click at [552, 250] on div "Mesa 9" at bounding box center [582, 236] width 60 height 60
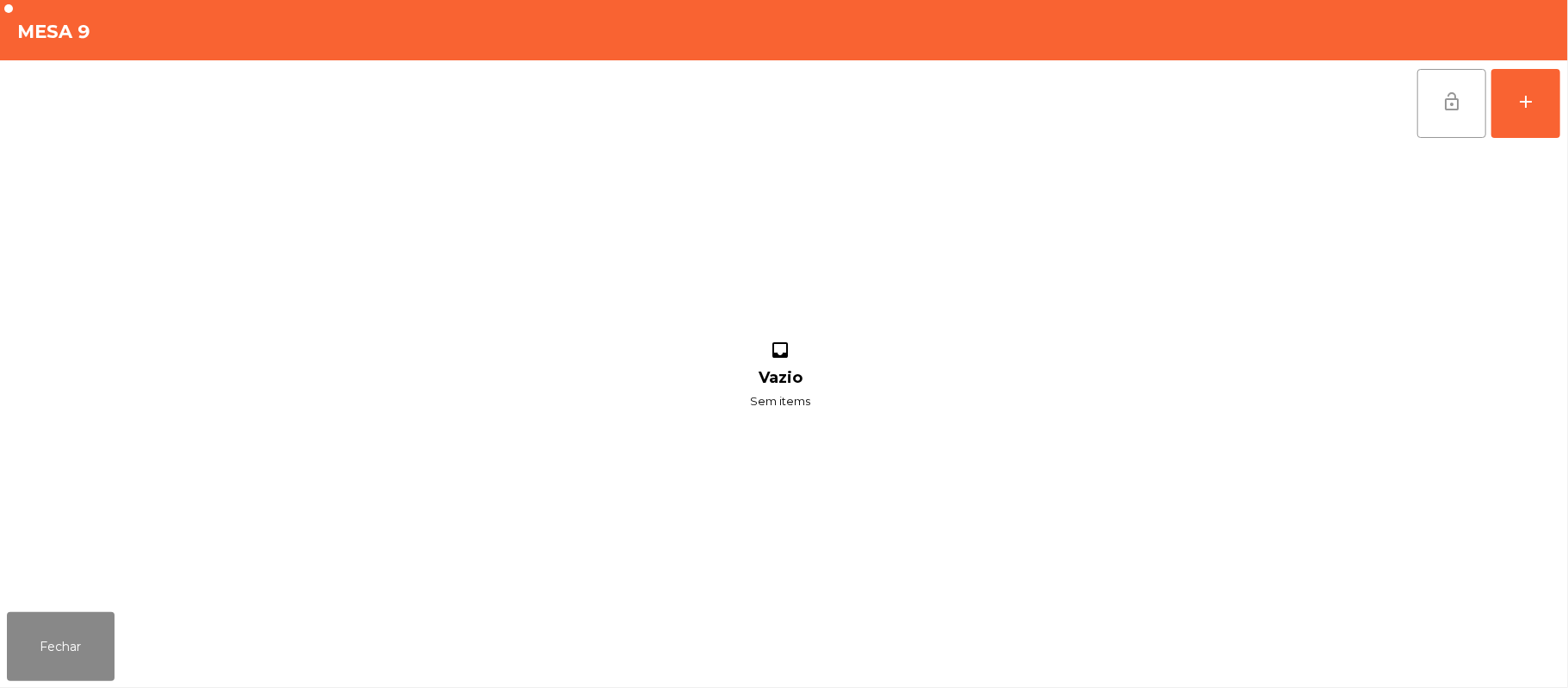
click at [1441, 117] on button "lock_open" at bounding box center [1452, 103] width 69 height 69
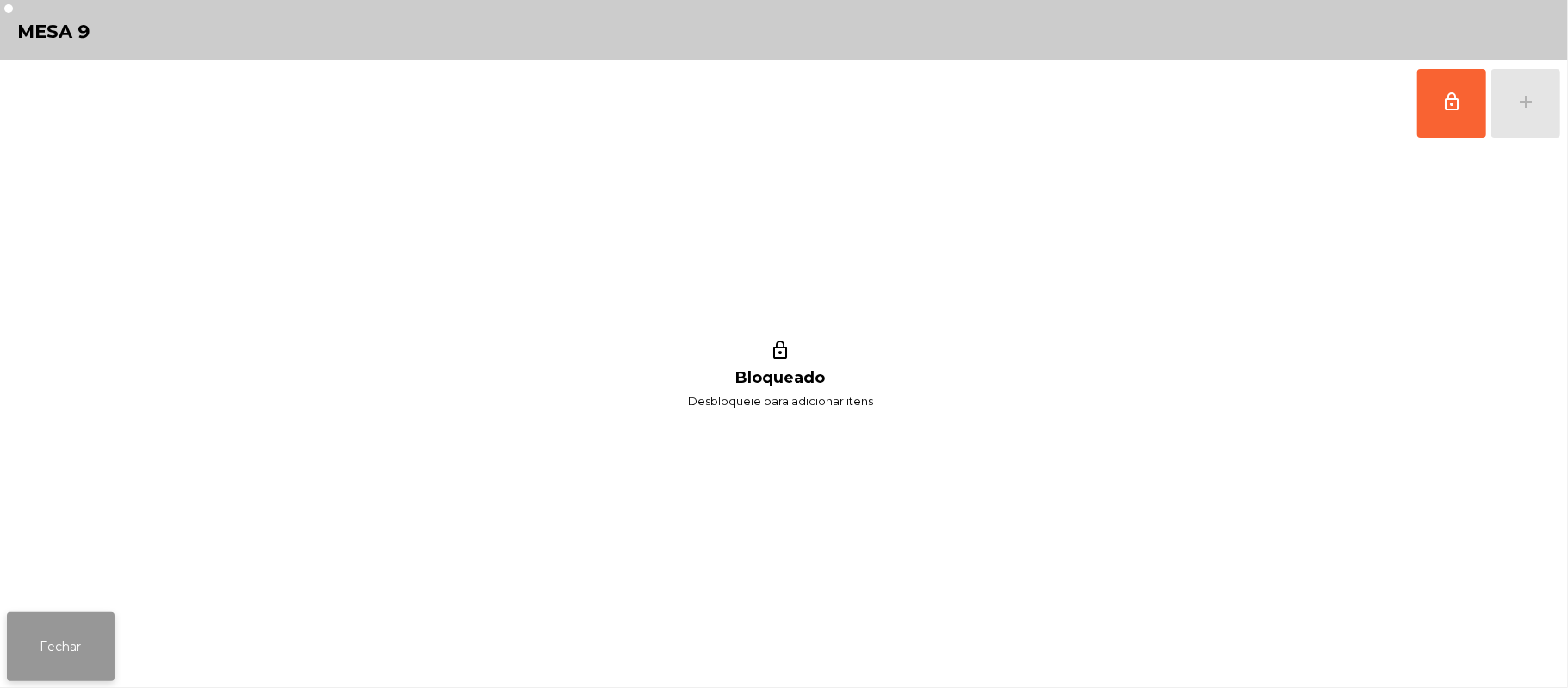
click at [81, 643] on button "Fechar" at bounding box center [60, 645] width 107 height 69
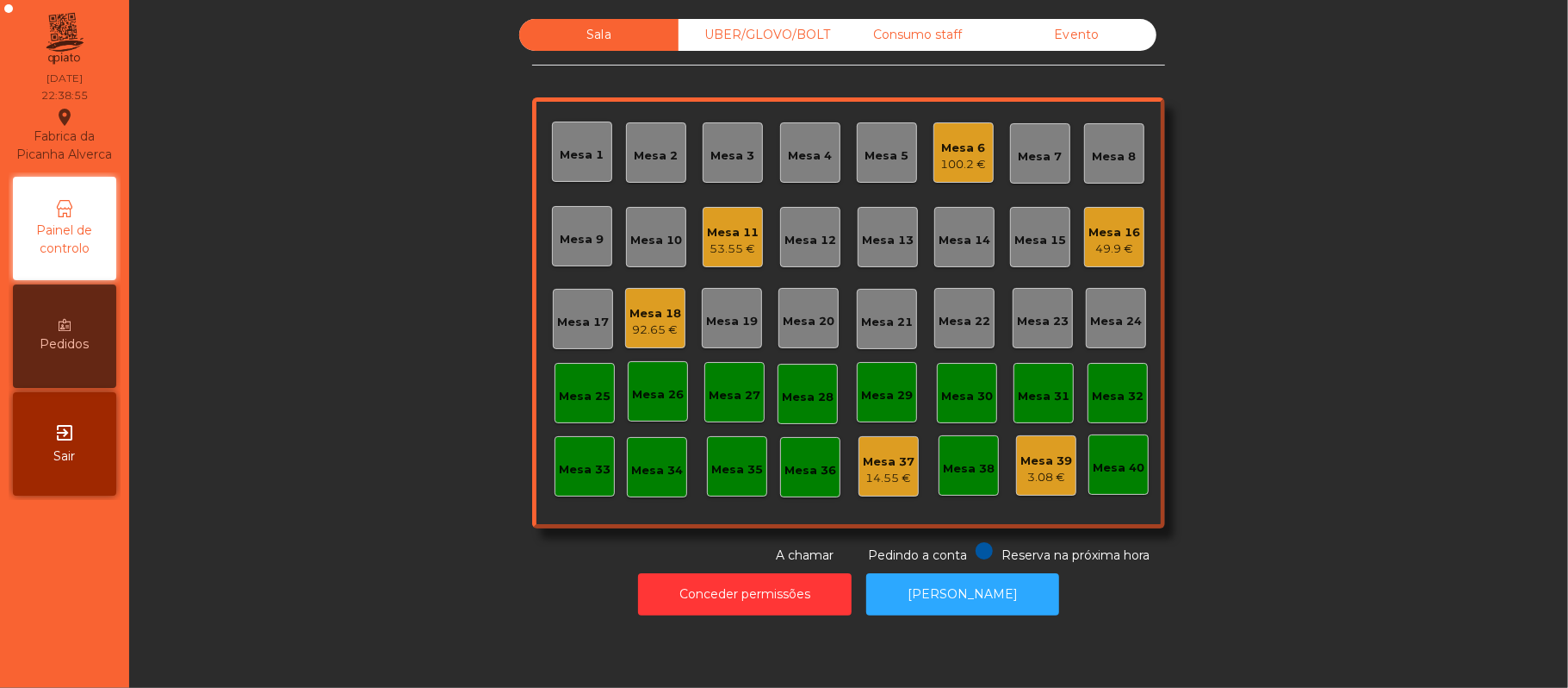
click at [956, 160] on div "100.2 €" at bounding box center [963, 165] width 45 height 17
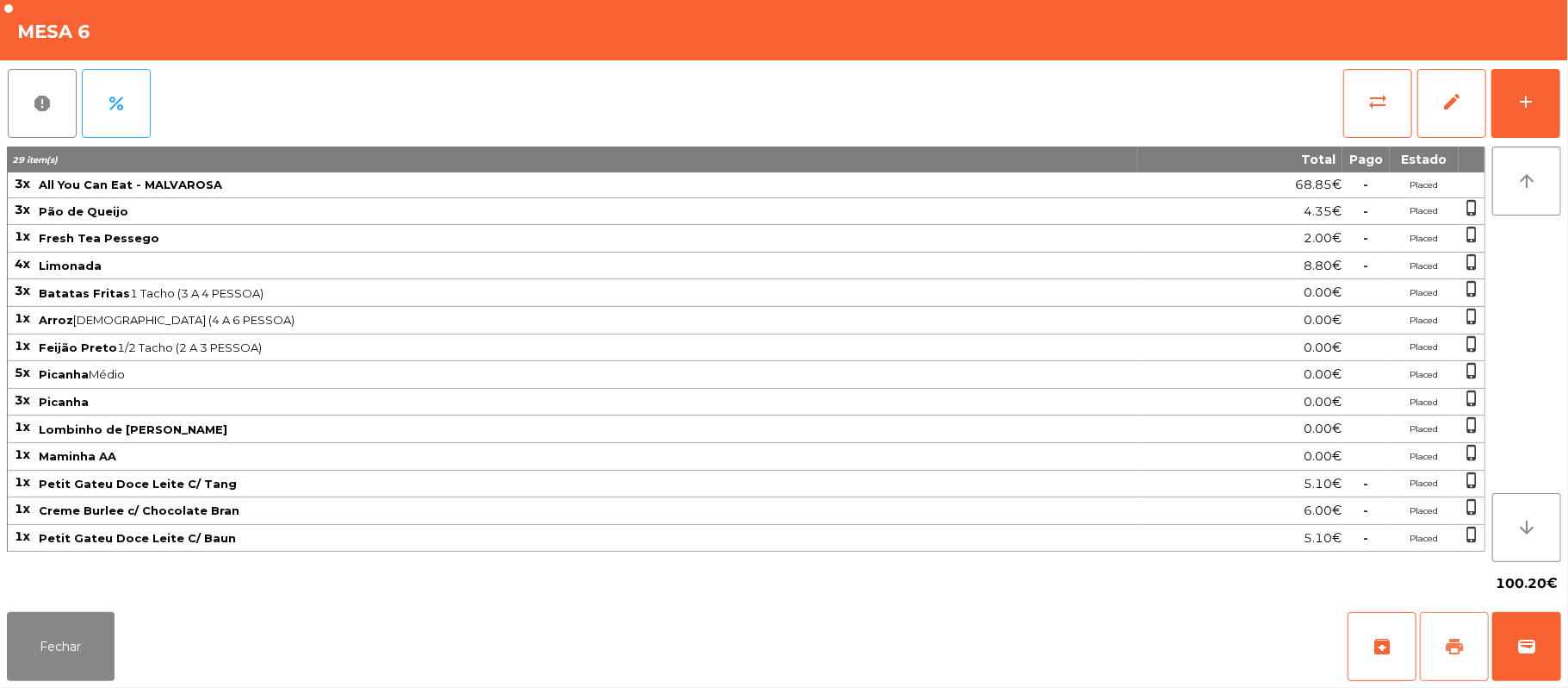
click at [1456, 642] on span "print" at bounding box center [1454, 645] width 20 height 20
click at [1558, 642] on button "wallet" at bounding box center [1526, 645] width 69 height 69
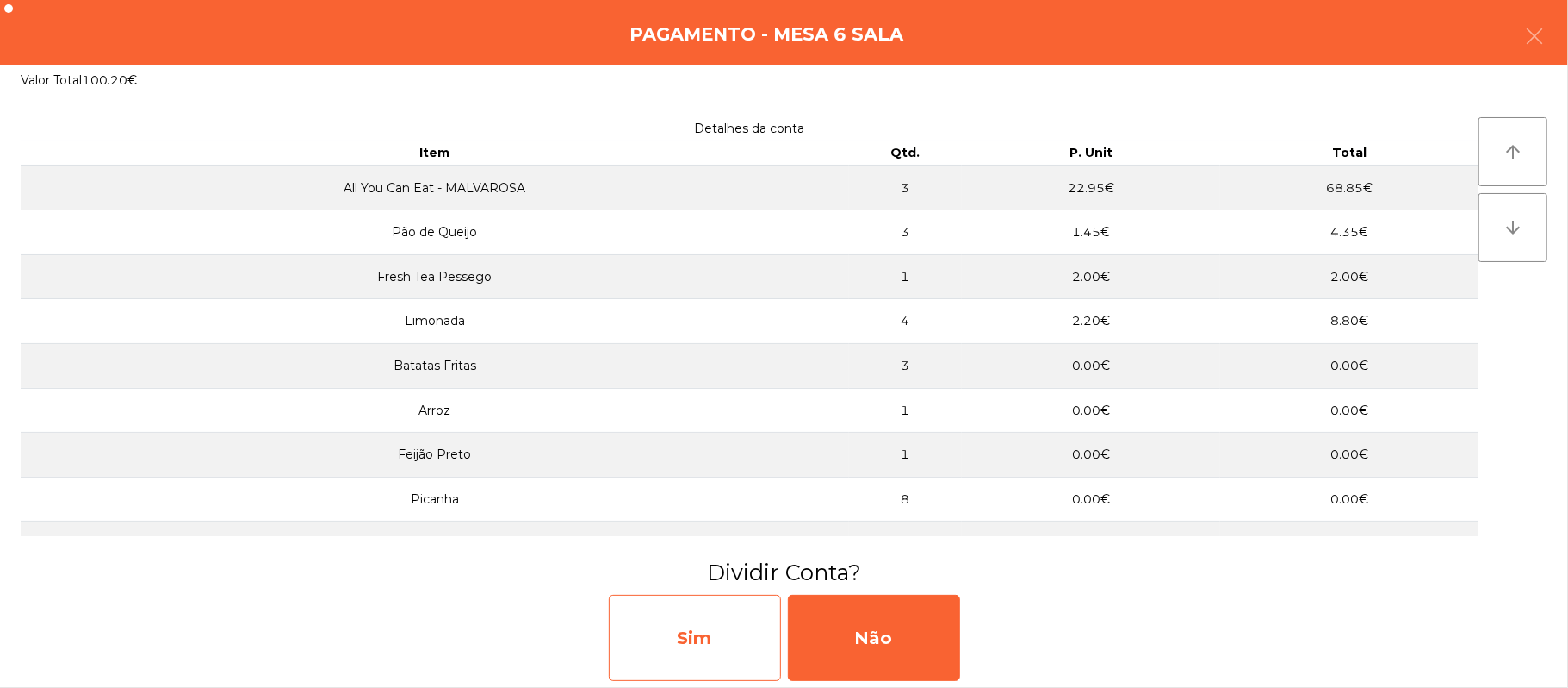
click at [715, 663] on div "Sim" at bounding box center [695, 637] width 172 height 86
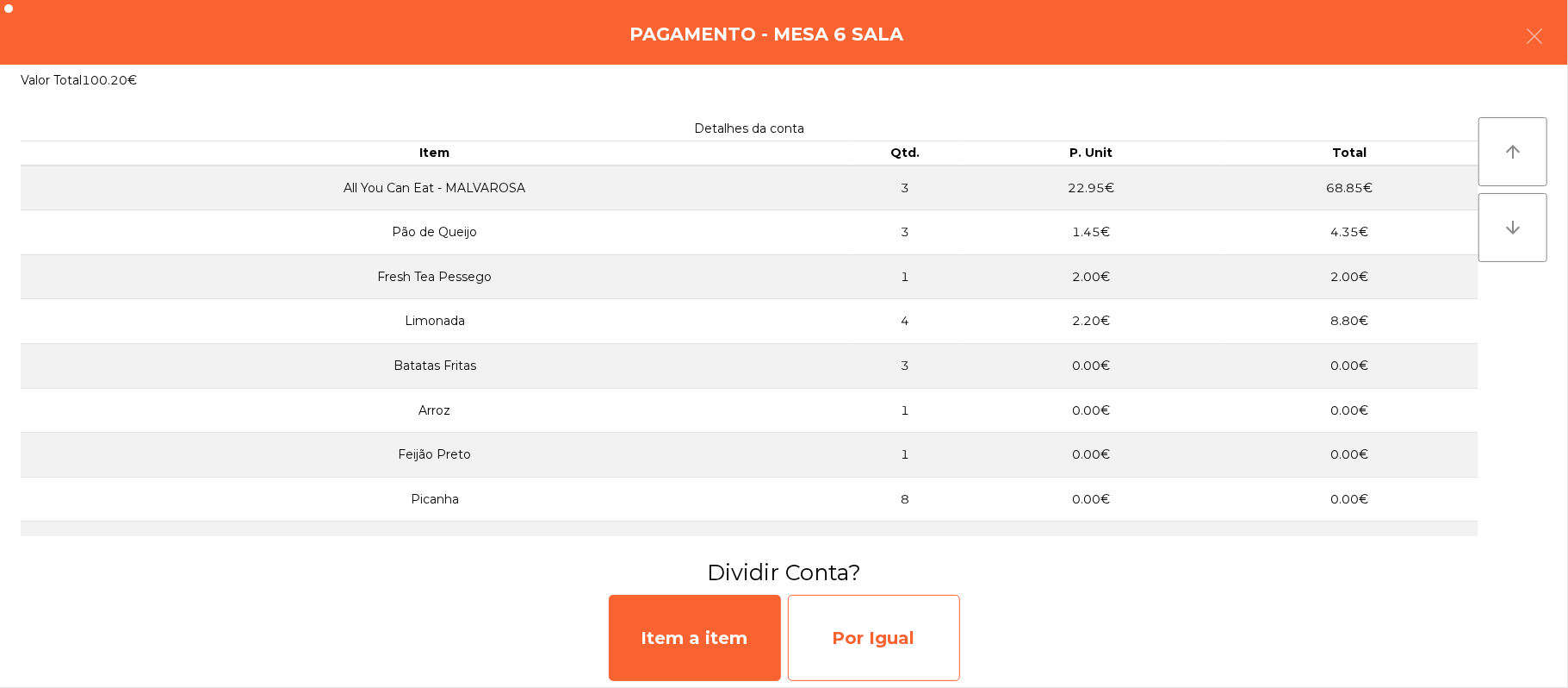
click at [907, 652] on div "Por Igual" at bounding box center [874, 637] width 172 height 86
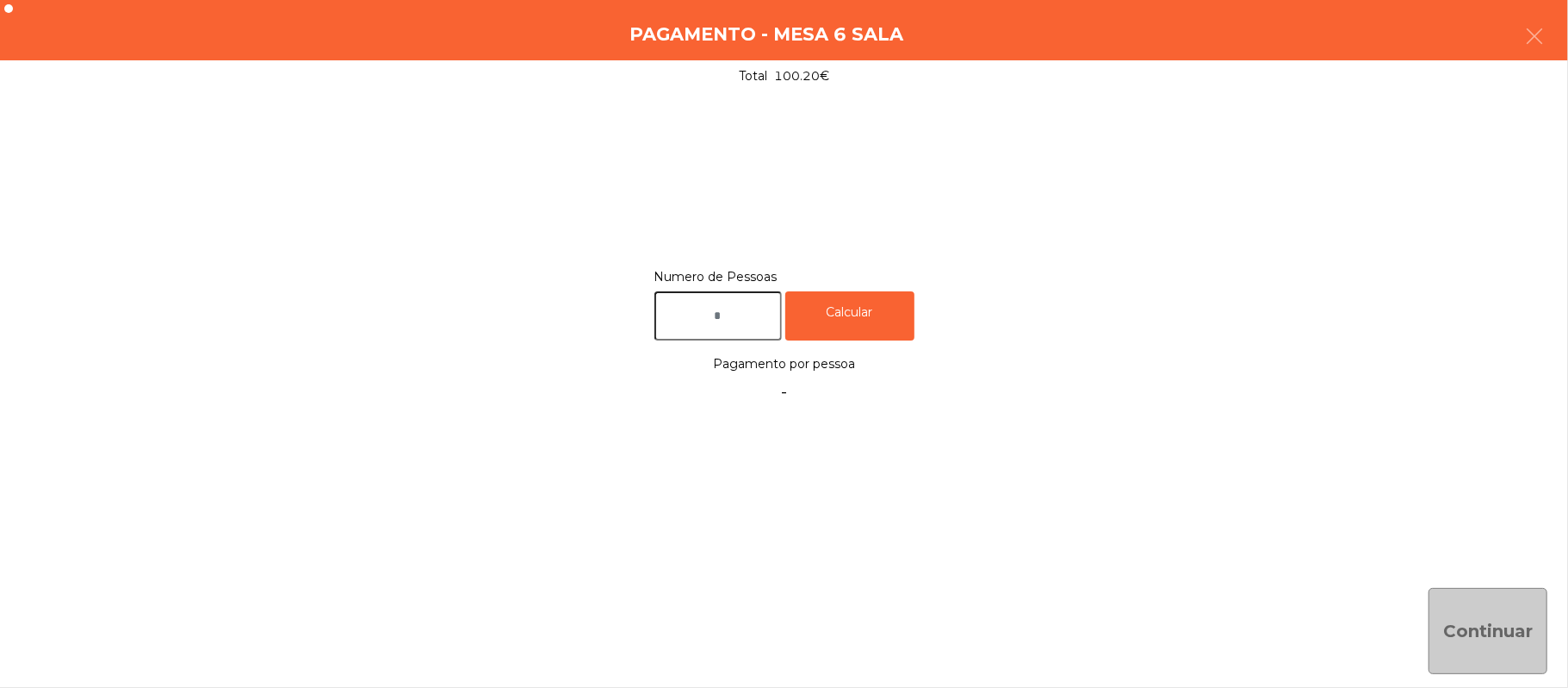
click at [753, 312] on input "text" at bounding box center [719, 315] width 128 height 49
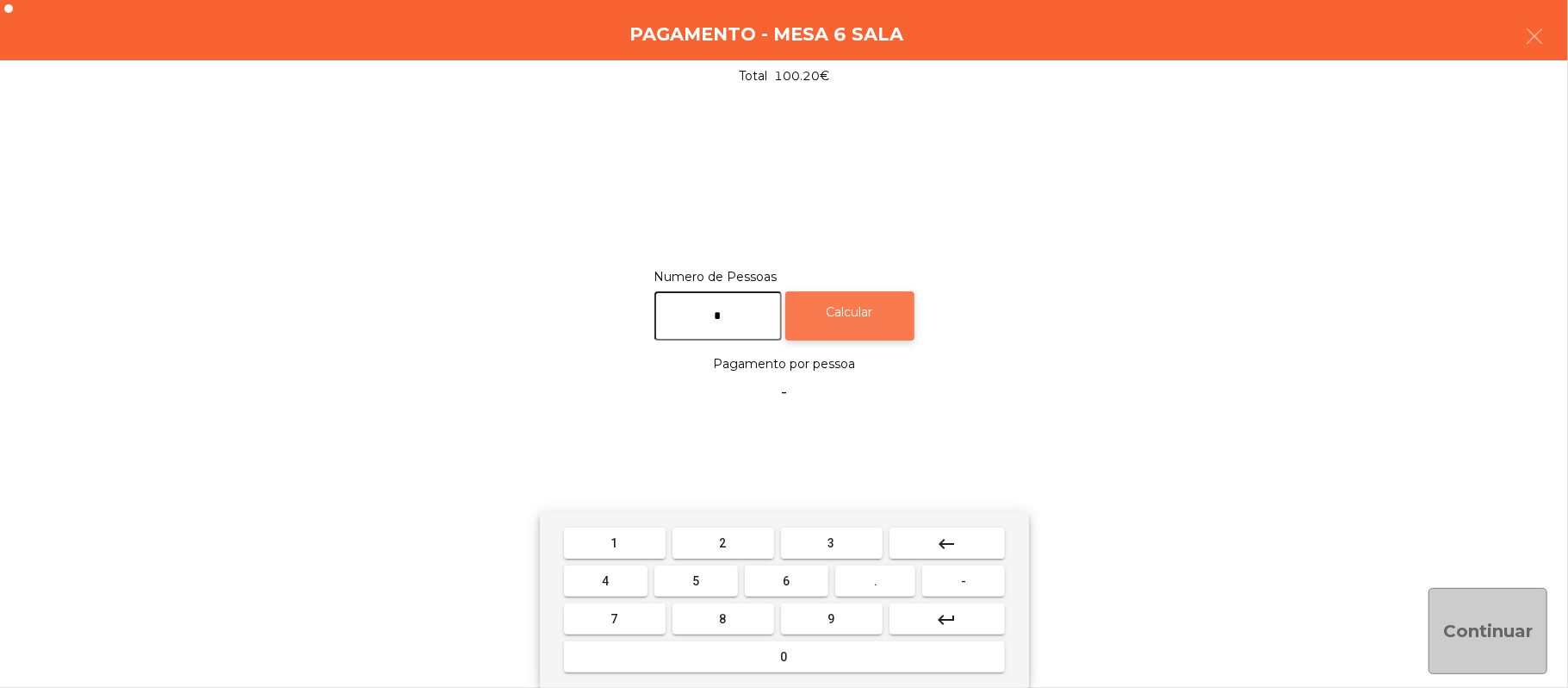
type input "*"
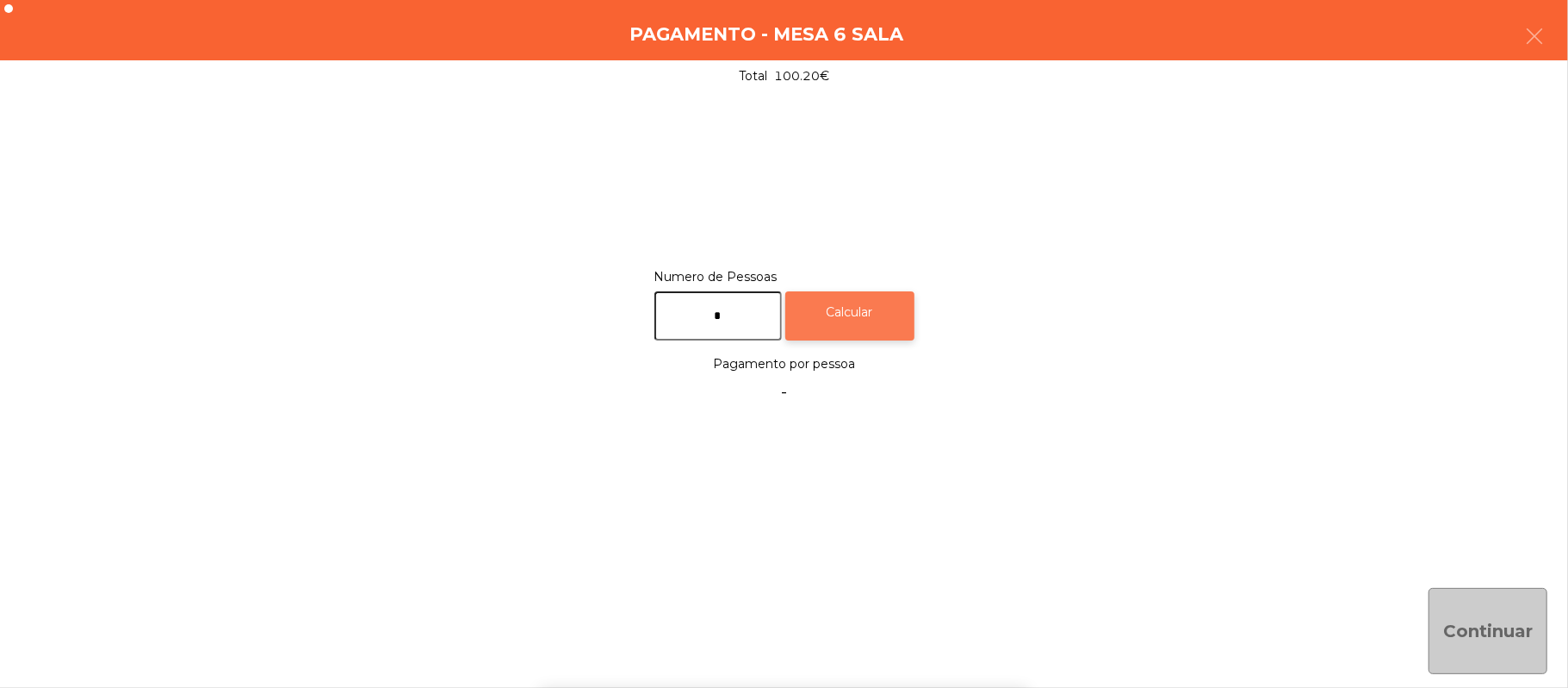
click at [889, 293] on div "Calcular" at bounding box center [850, 315] width 130 height 49
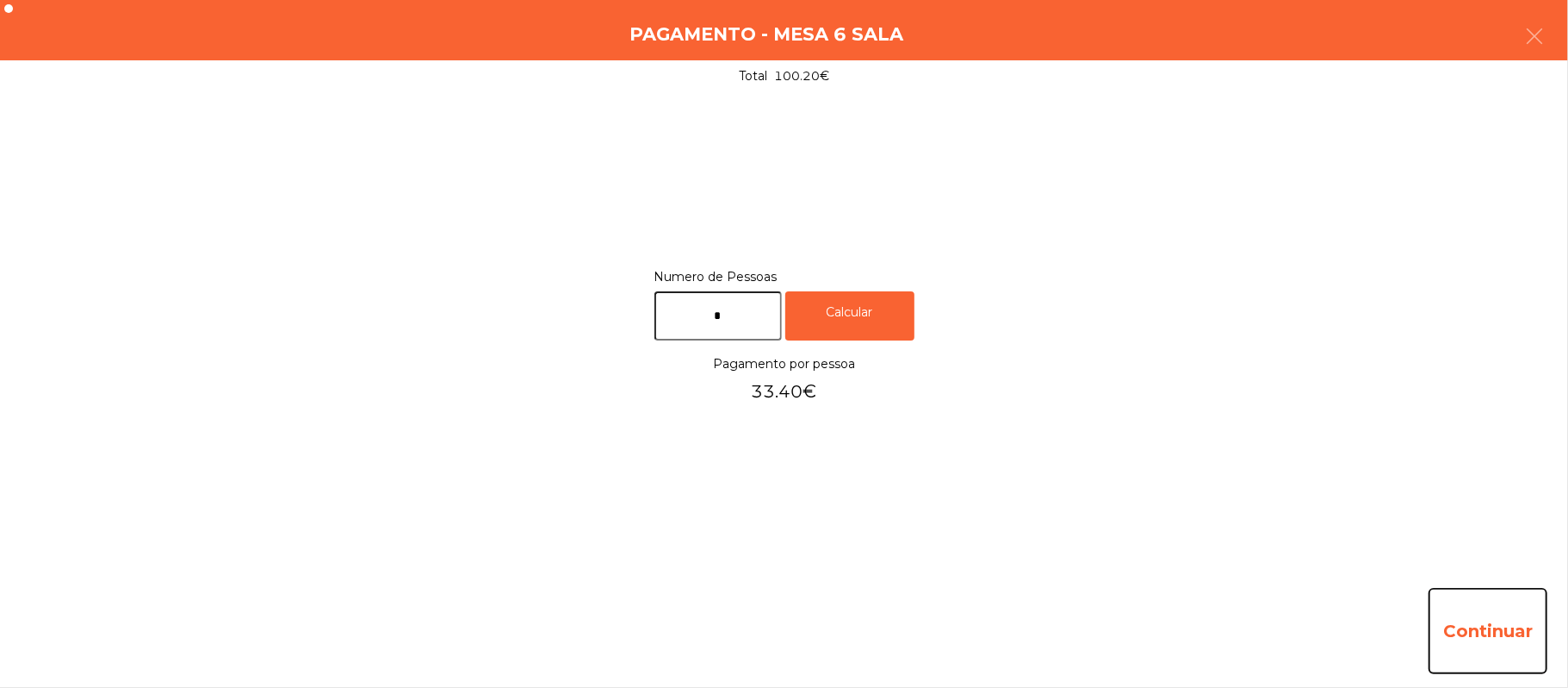
click at [1475, 639] on button "Continuar" at bounding box center [1488, 630] width 119 height 86
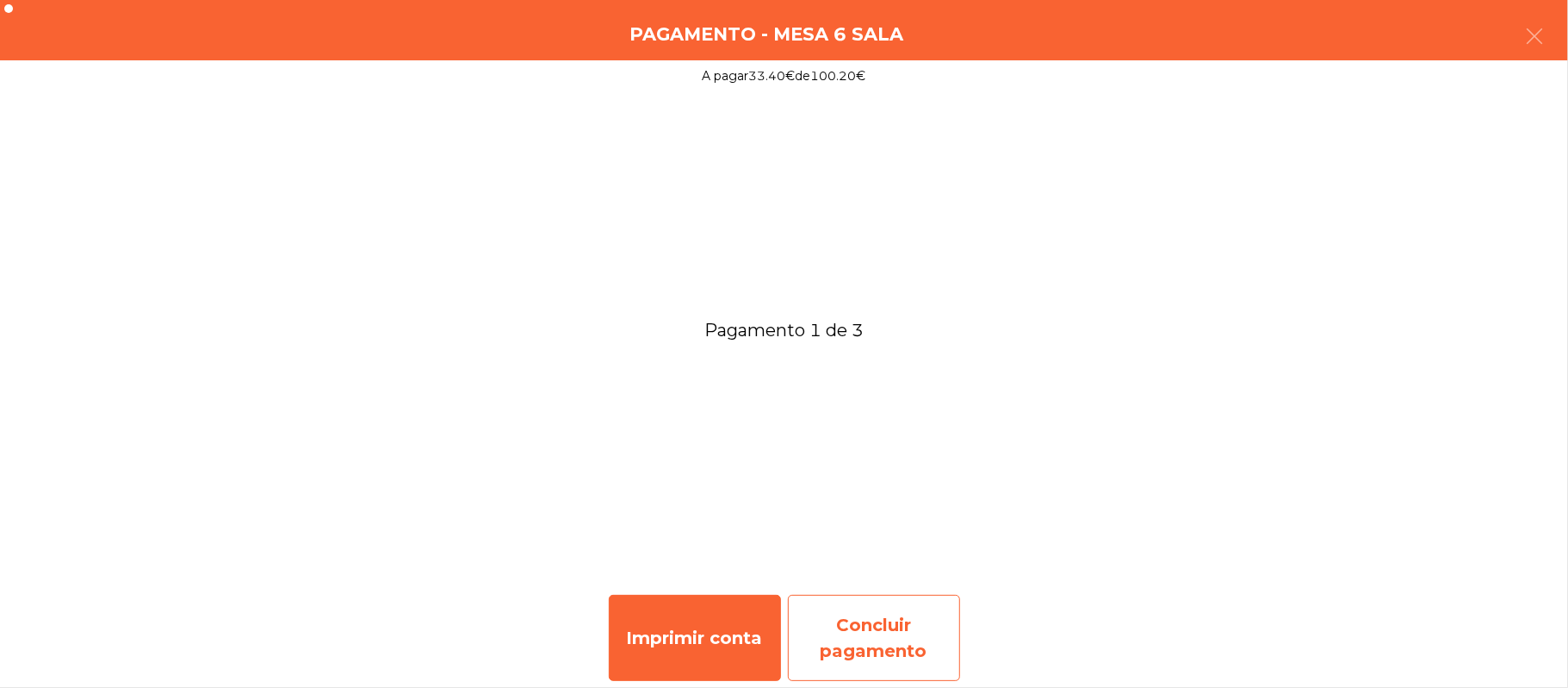
click at [898, 641] on div "Concluir pagamento" at bounding box center [874, 637] width 172 height 86
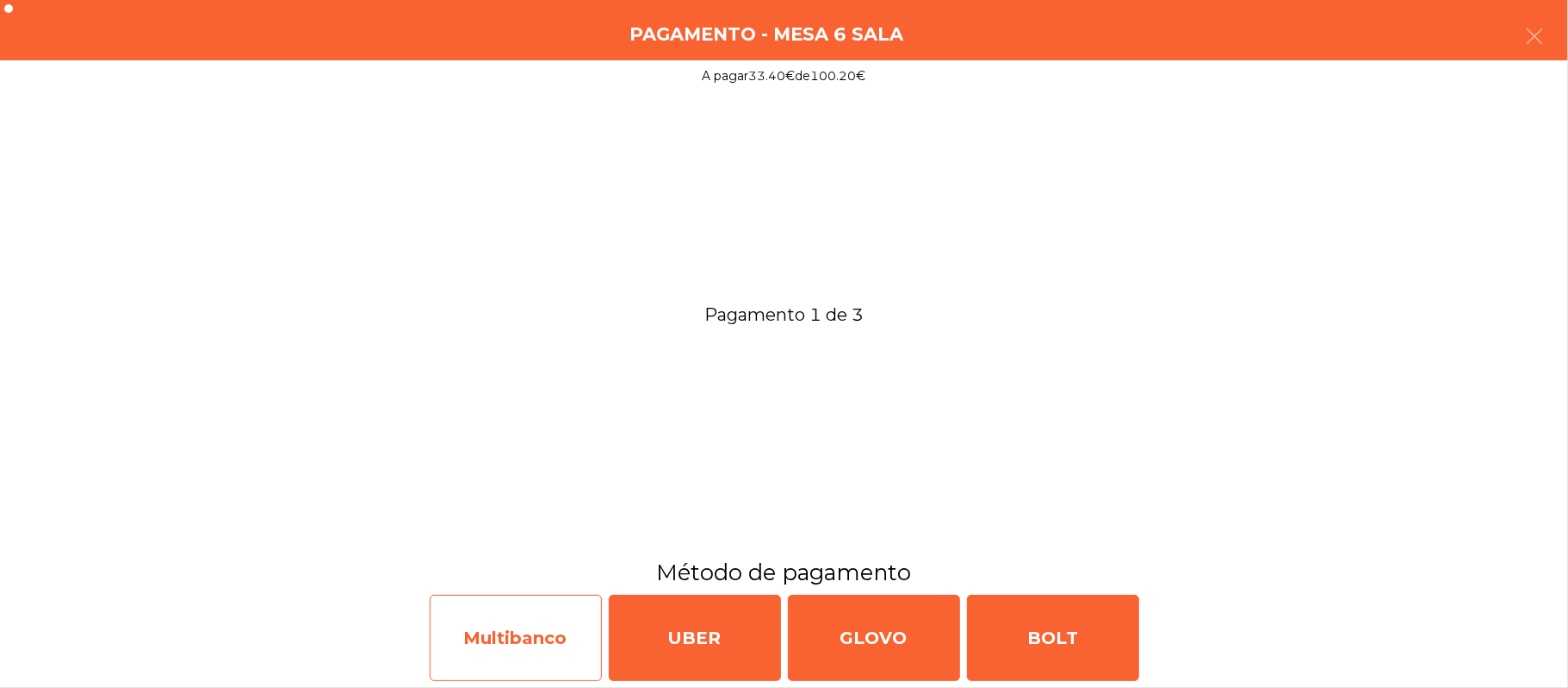
click at [518, 651] on div "Multibanco" at bounding box center [516, 637] width 172 height 86
select select "**"
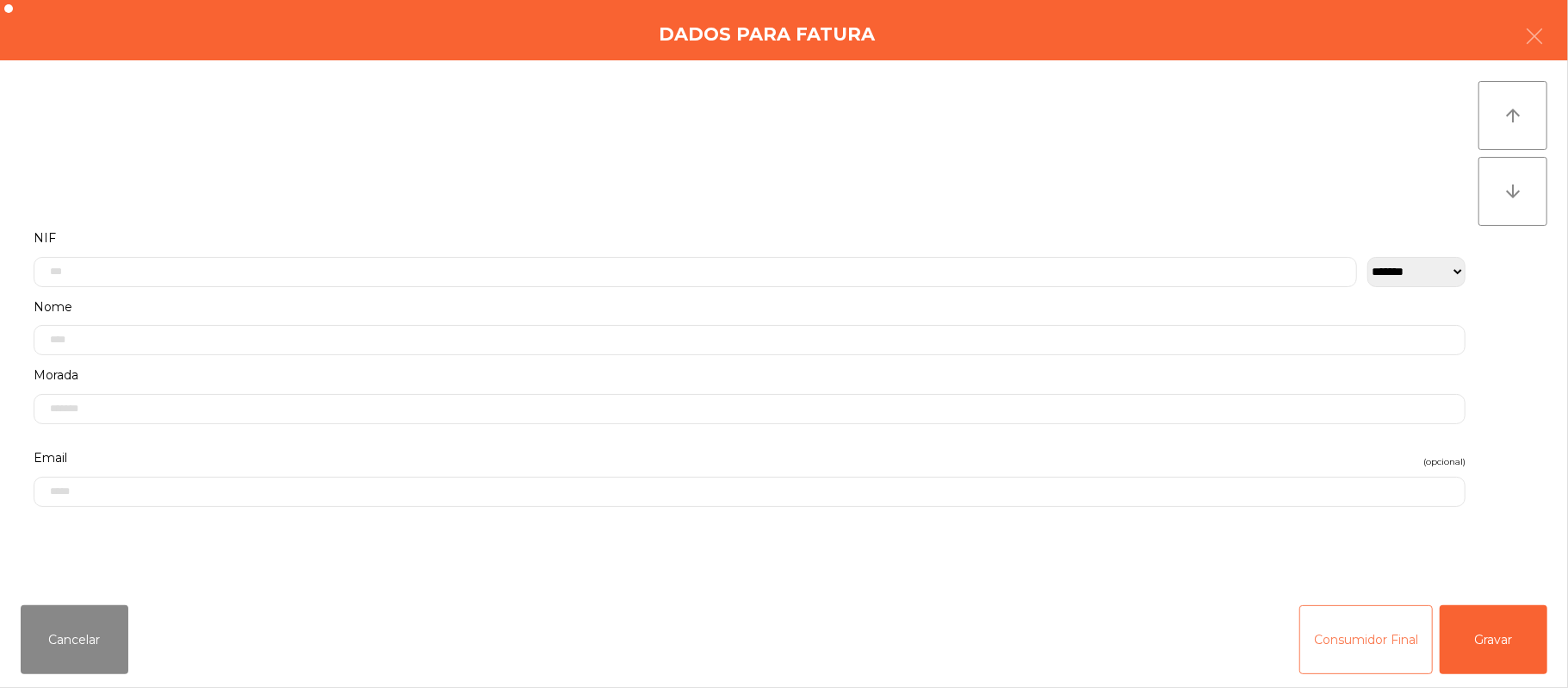
click at [1390, 633] on button "Consumidor Final" at bounding box center [1367, 639] width 133 height 69
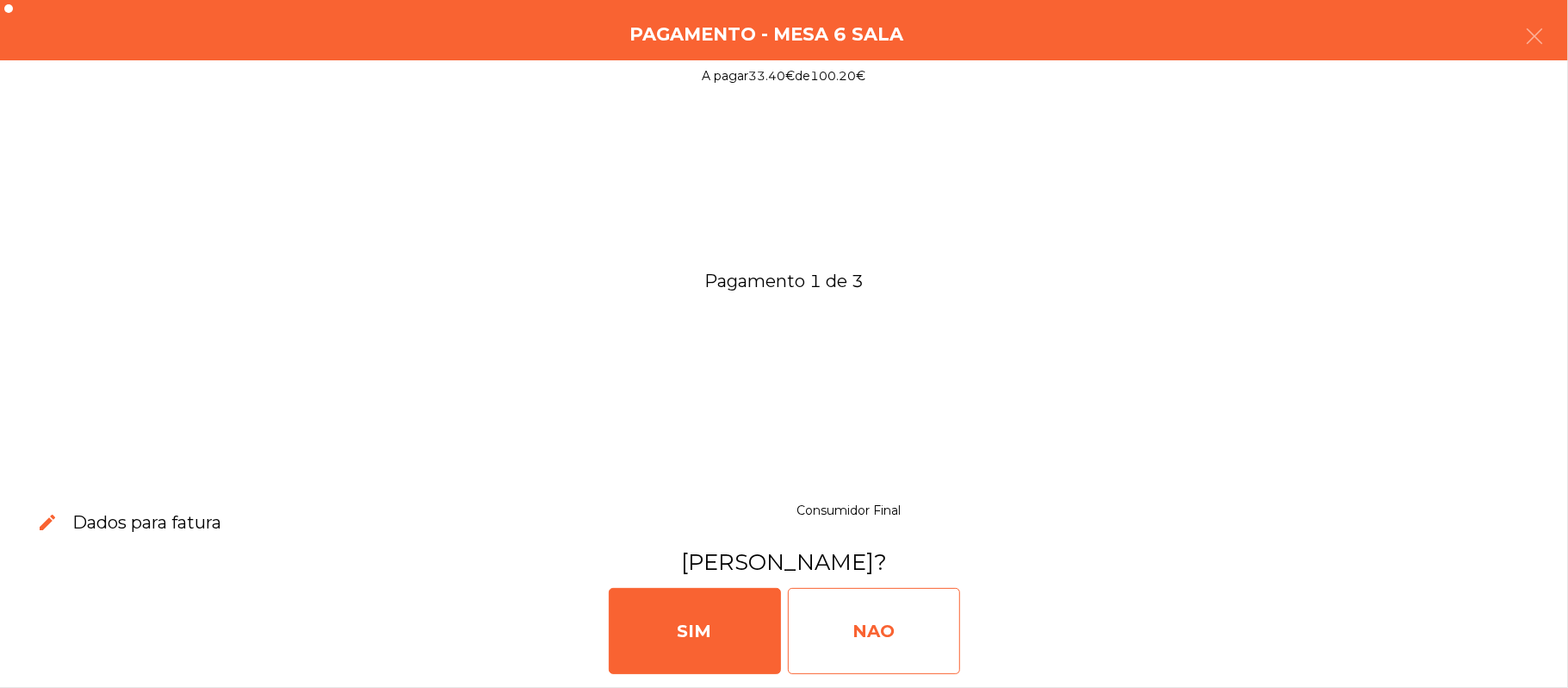
click at [869, 669] on div "NAO" at bounding box center [874, 630] width 172 height 86
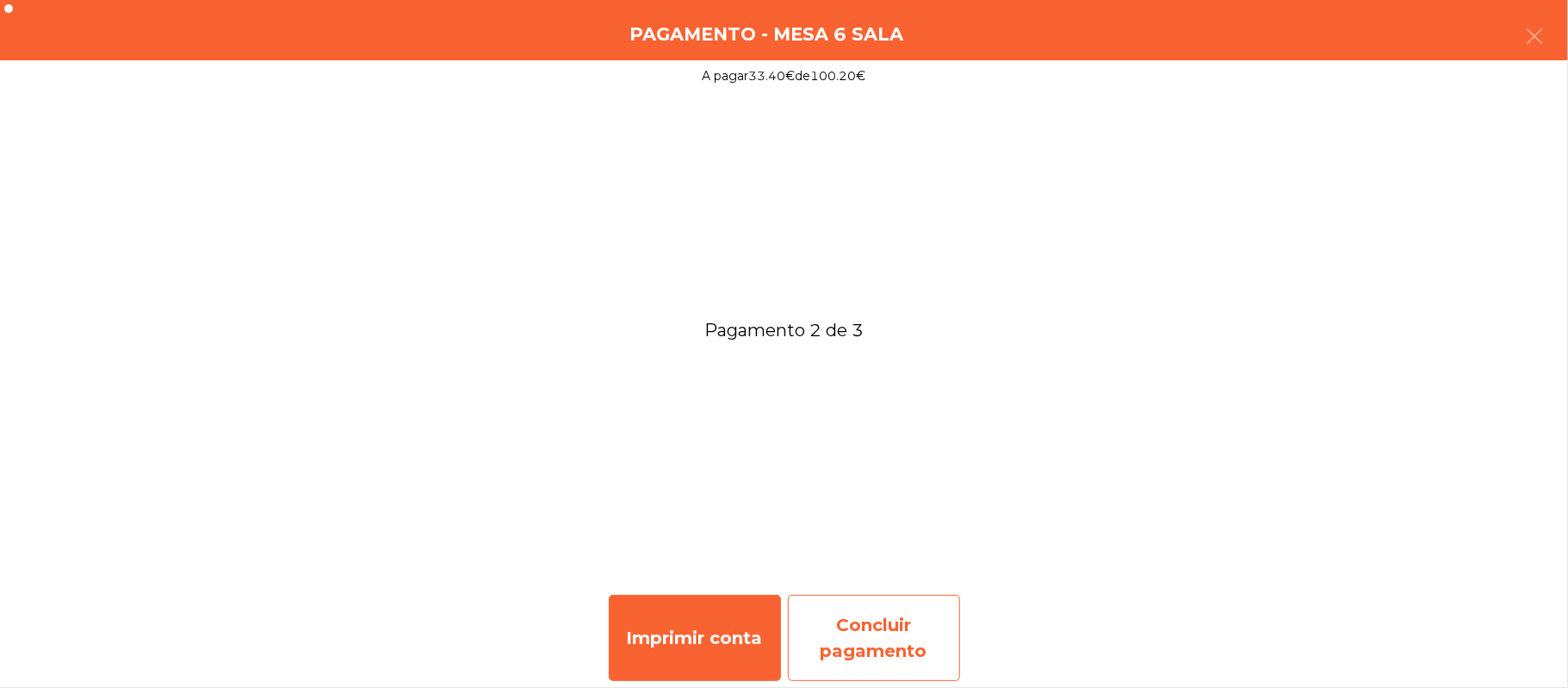
click at [876, 625] on div "Concluir pagamento" at bounding box center [874, 637] width 172 height 86
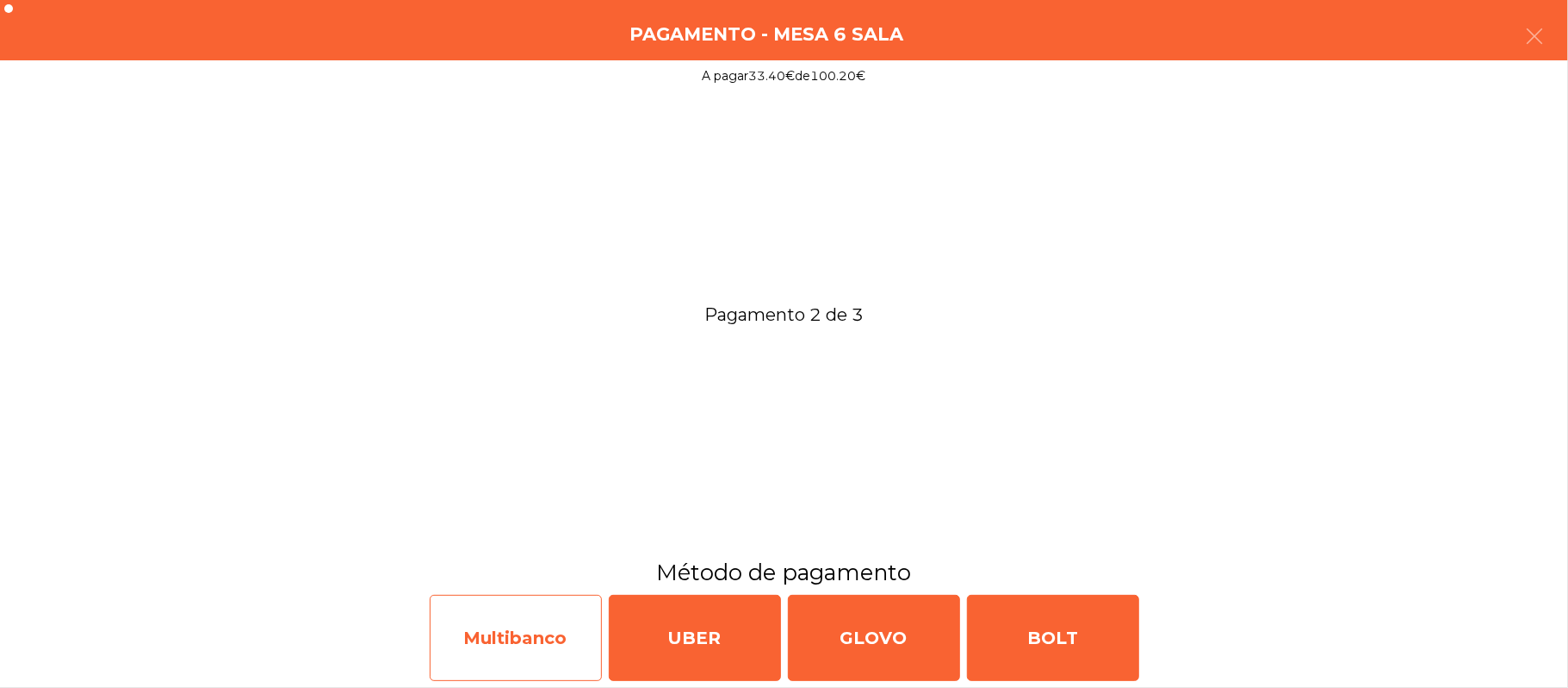
click at [525, 651] on div "Multibanco" at bounding box center [516, 637] width 172 height 86
select select "**"
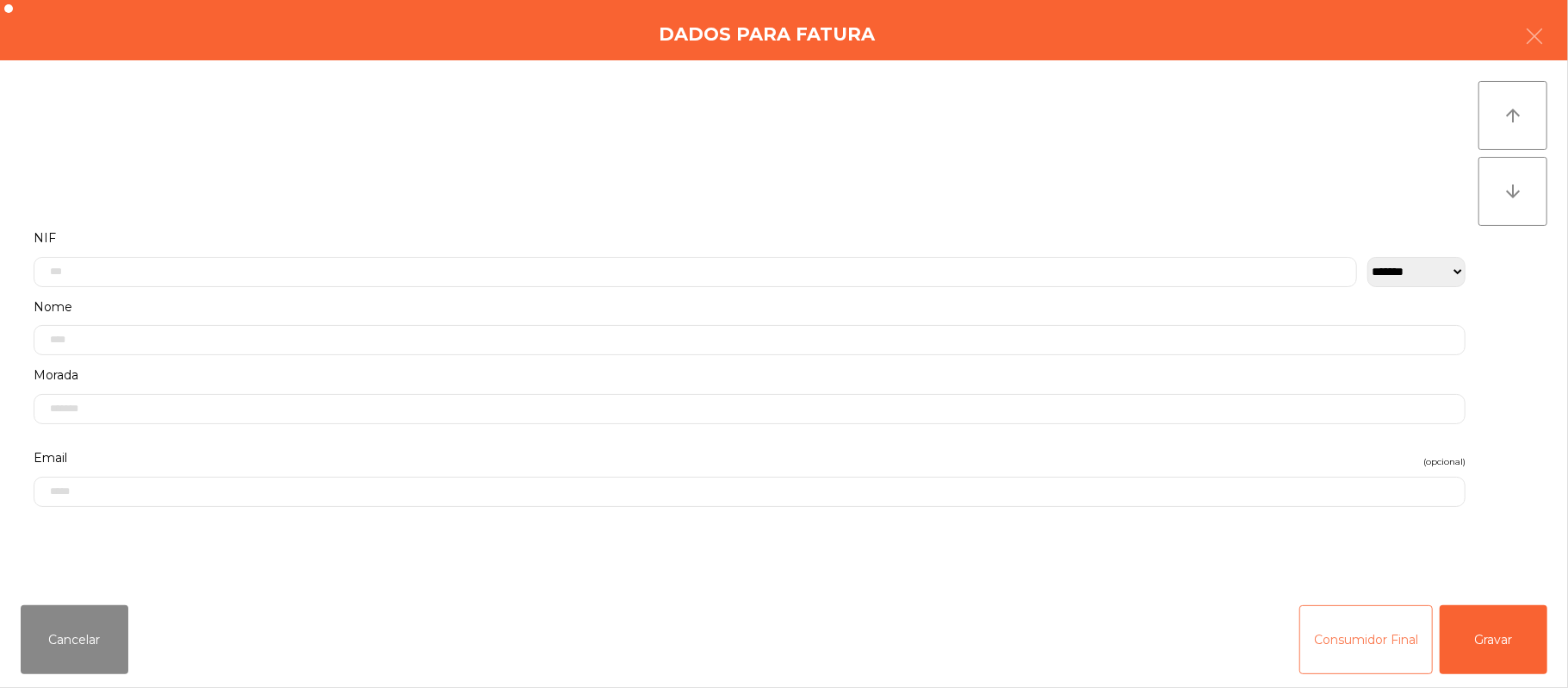
click at [1331, 648] on button "Consumidor Final" at bounding box center [1367, 639] width 133 height 69
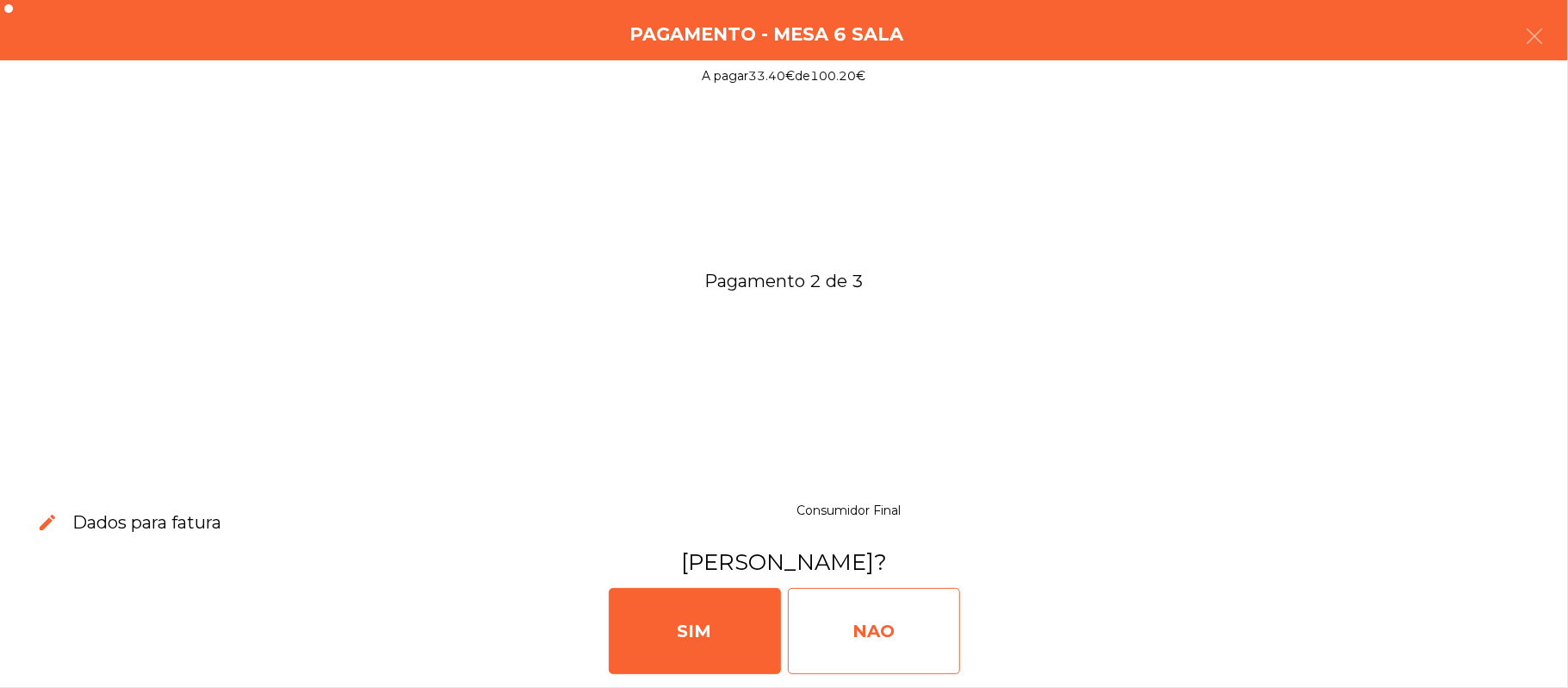
click at [879, 614] on div "NAO" at bounding box center [874, 630] width 172 height 86
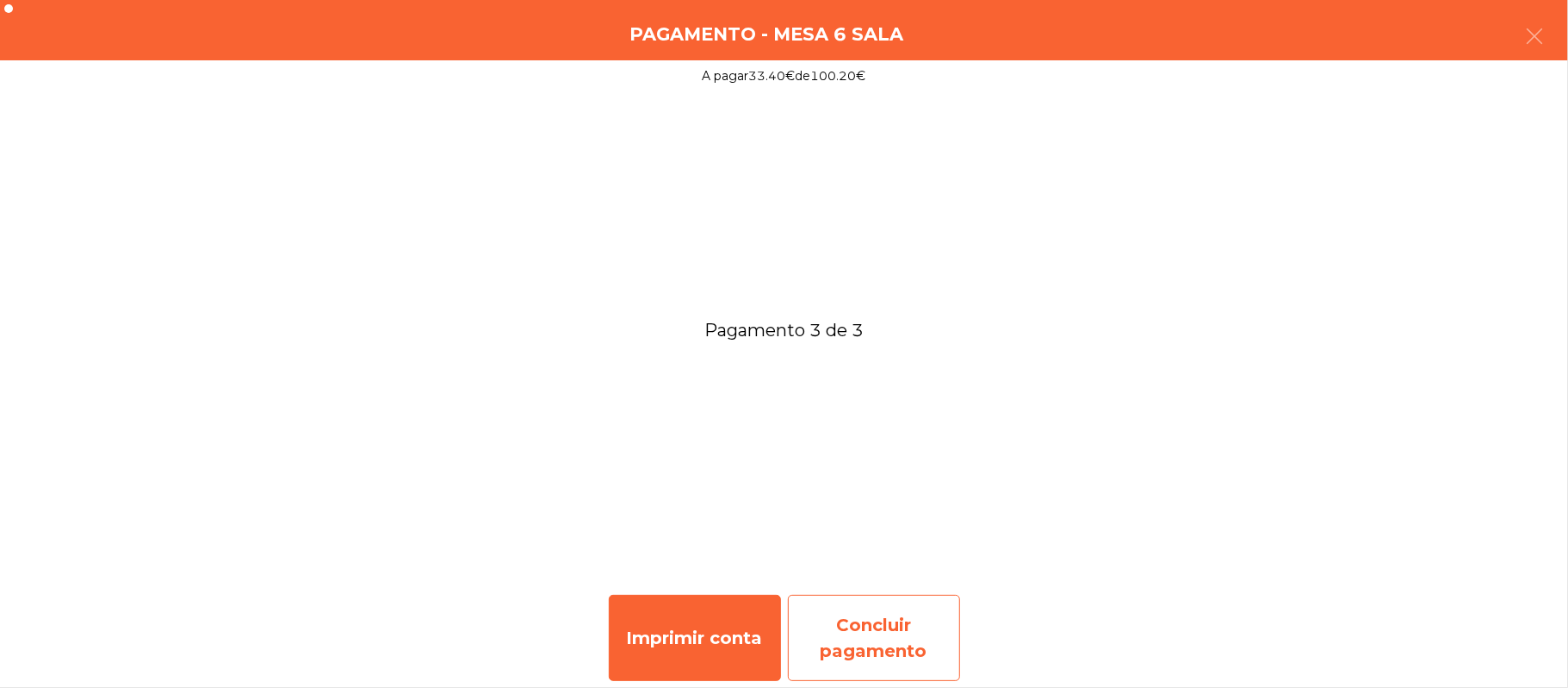
click at [844, 656] on div "Concluir pagamento" at bounding box center [874, 637] width 172 height 86
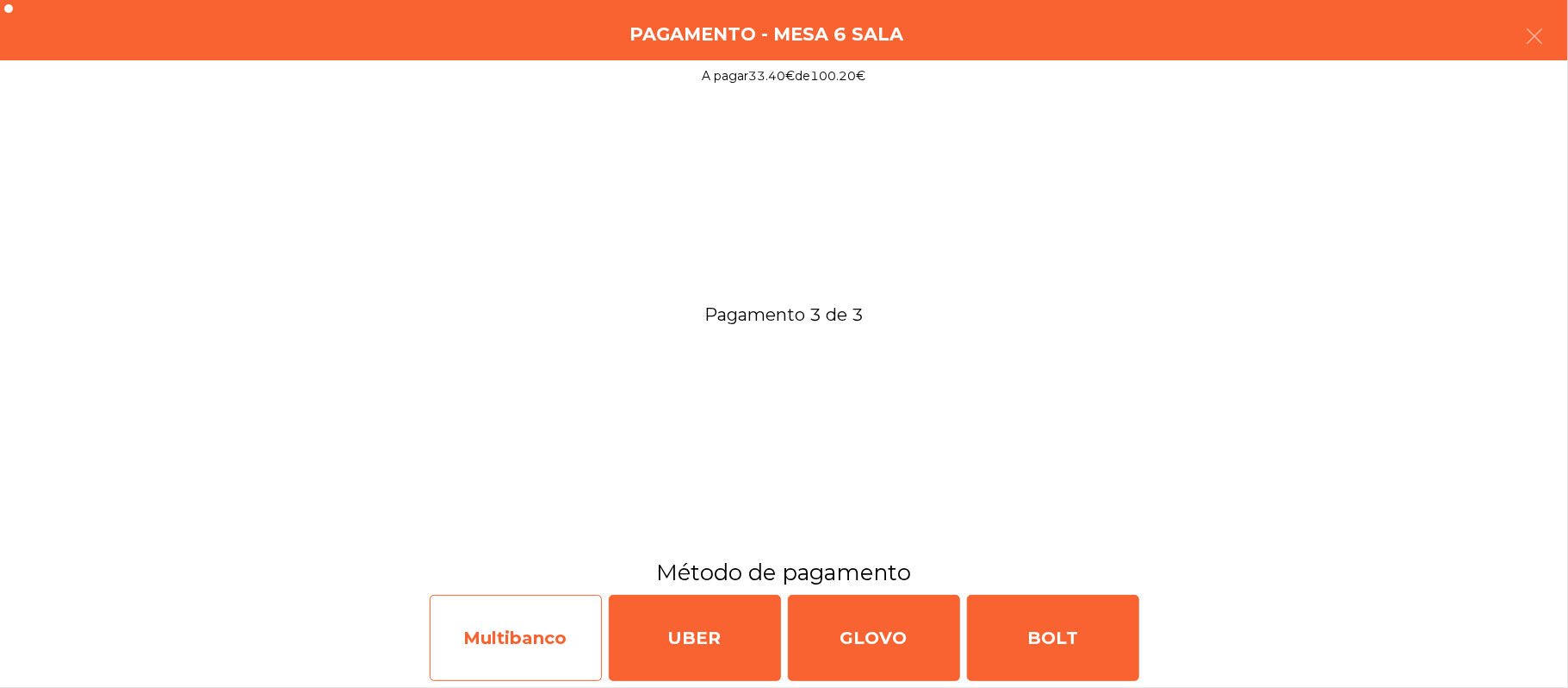
click at [539, 645] on div "Multibanco" at bounding box center [516, 637] width 172 height 86
select select "**"
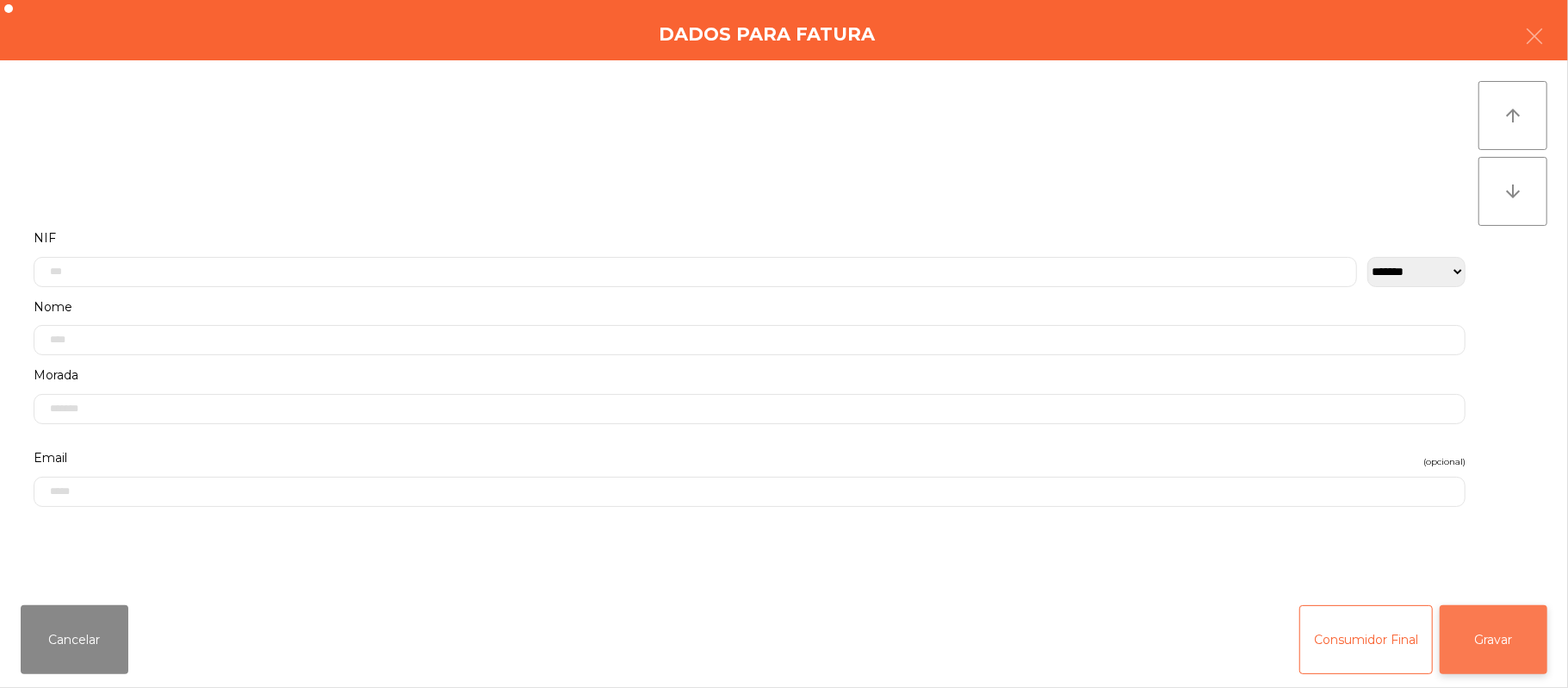
click at [1507, 653] on button "Gravar" at bounding box center [1494, 639] width 107 height 69
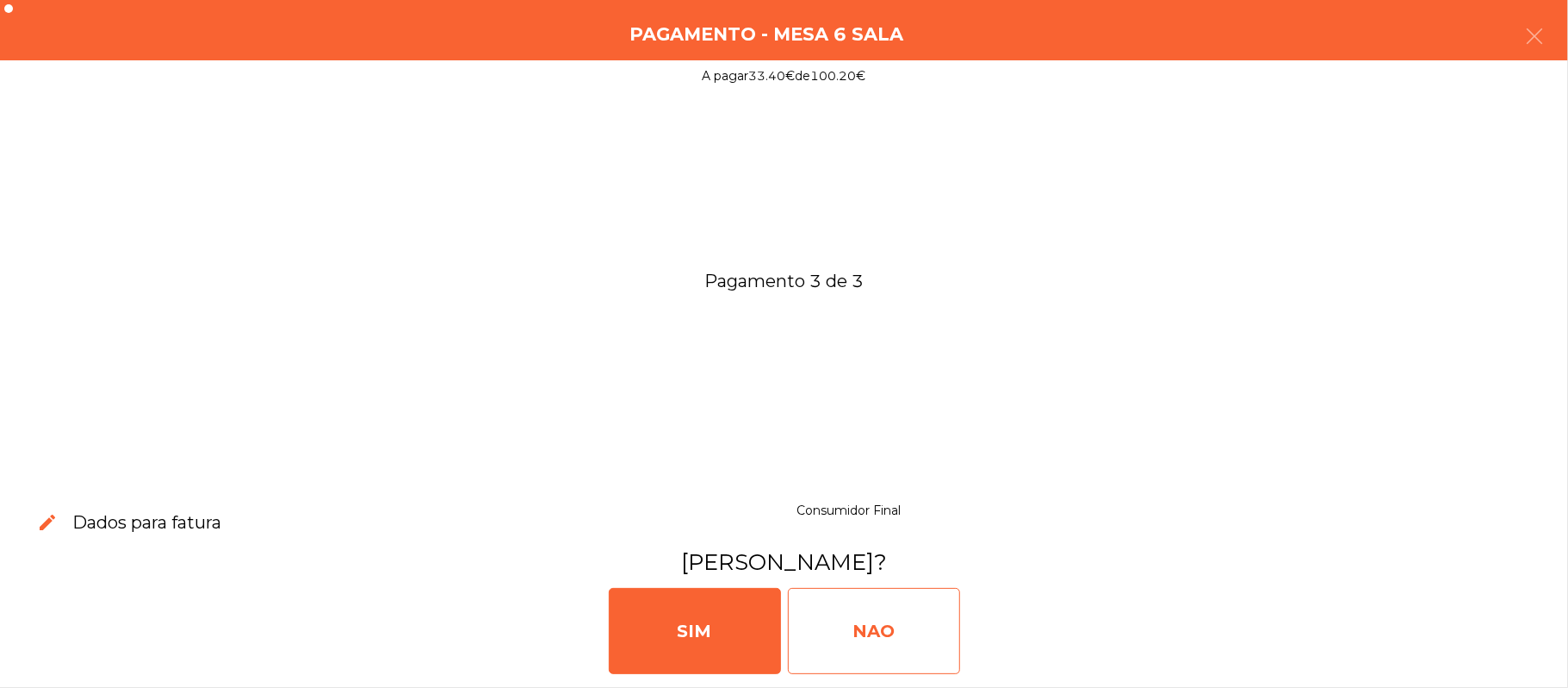
click at [933, 641] on div "NAO" at bounding box center [874, 630] width 172 height 86
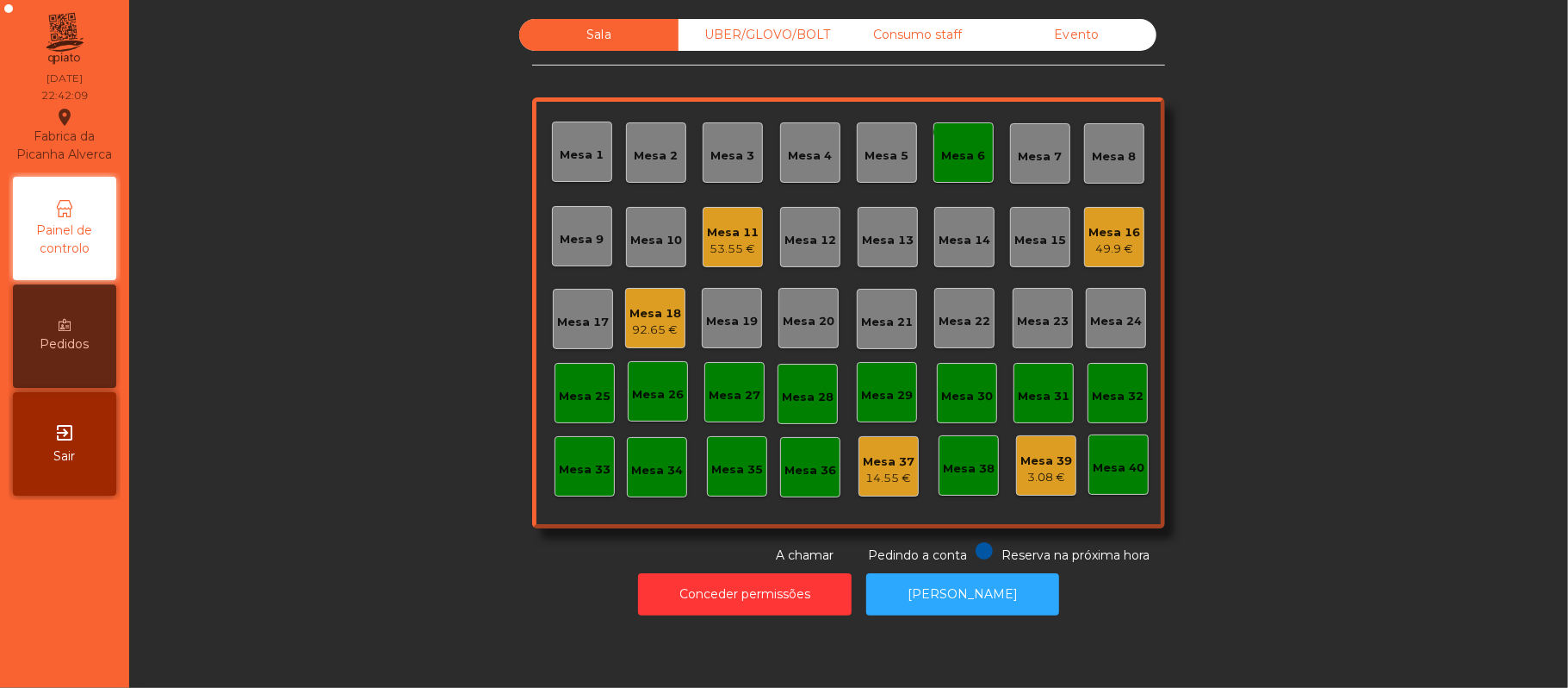
click at [948, 163] on div "Mesa 6" at bounding box center [963, 156] width 44 height 17
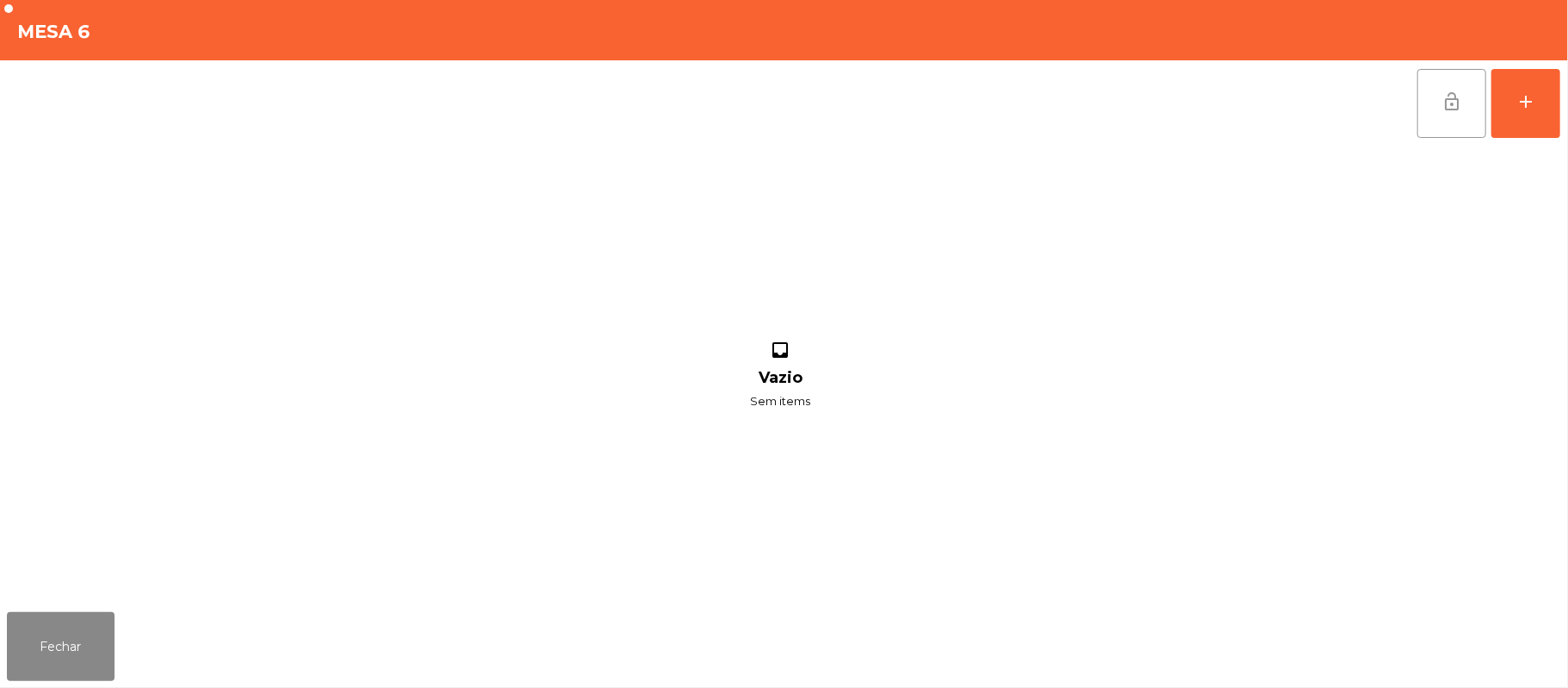
click at [1458, 118] on button "lock_open" at bounding box center [1452, 103] width 69 height 69
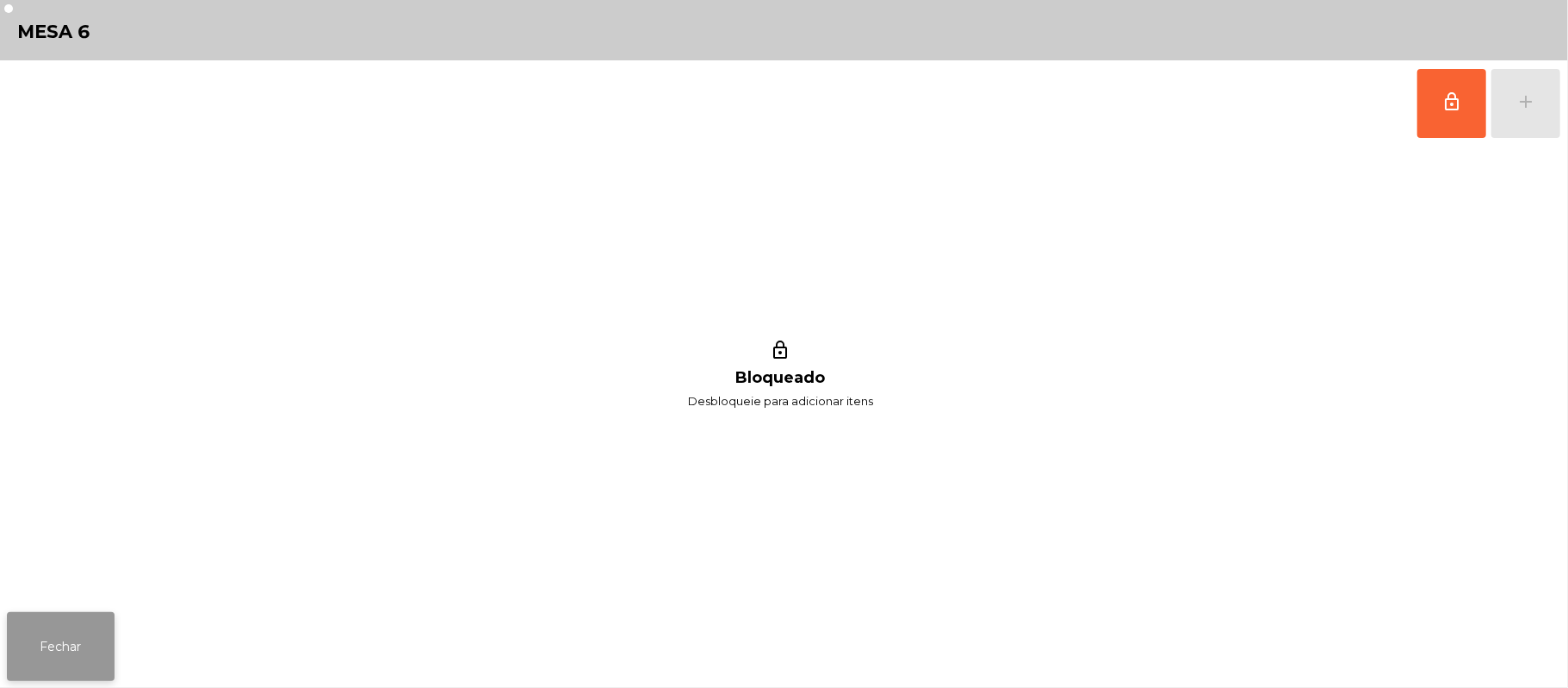
click at [46, 644] on button "Fechar" at bounding box center [60, 645] width 107 height 69
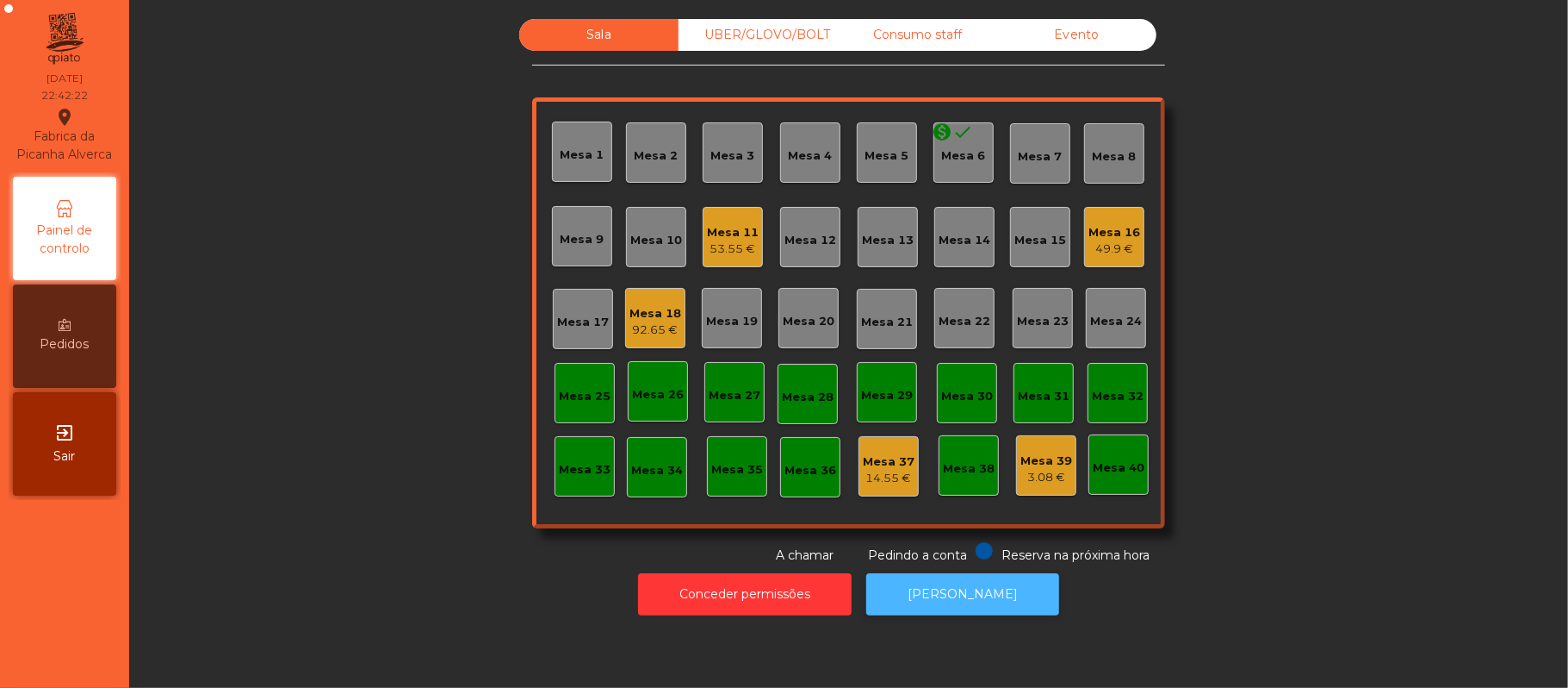
click at [980, 596] on button "[PERSON_NAME]" at bounding box center [962, 594] width 192 height 43
click at [730, 224] on div "Mesa 11" at bounding box center [732, 232] width 51 height 17
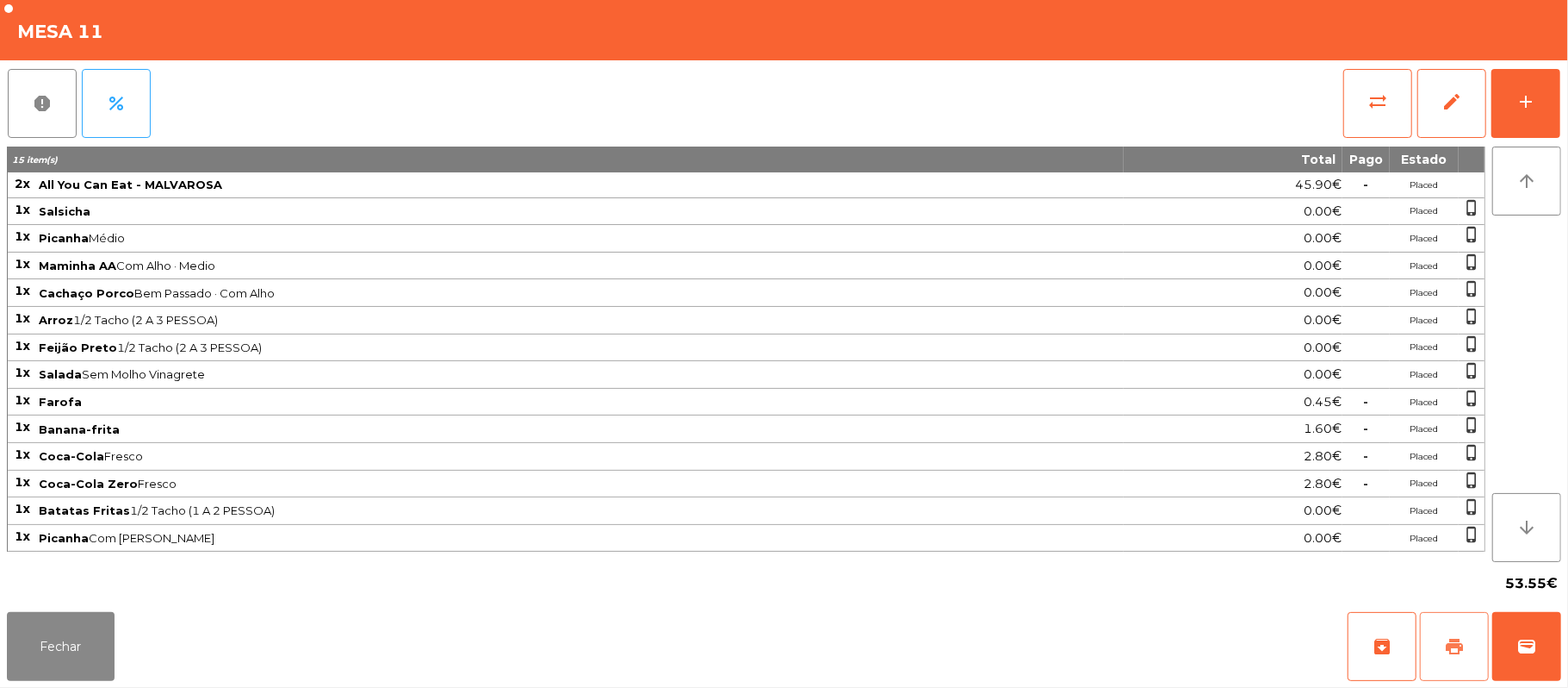
click at [1456, 653] on span "print" at bounding box center [1454, 645] width 20 height 20
click at [1388, 83] on button "sync_alt" at bounding box center [1377, 103] width 69 height 69
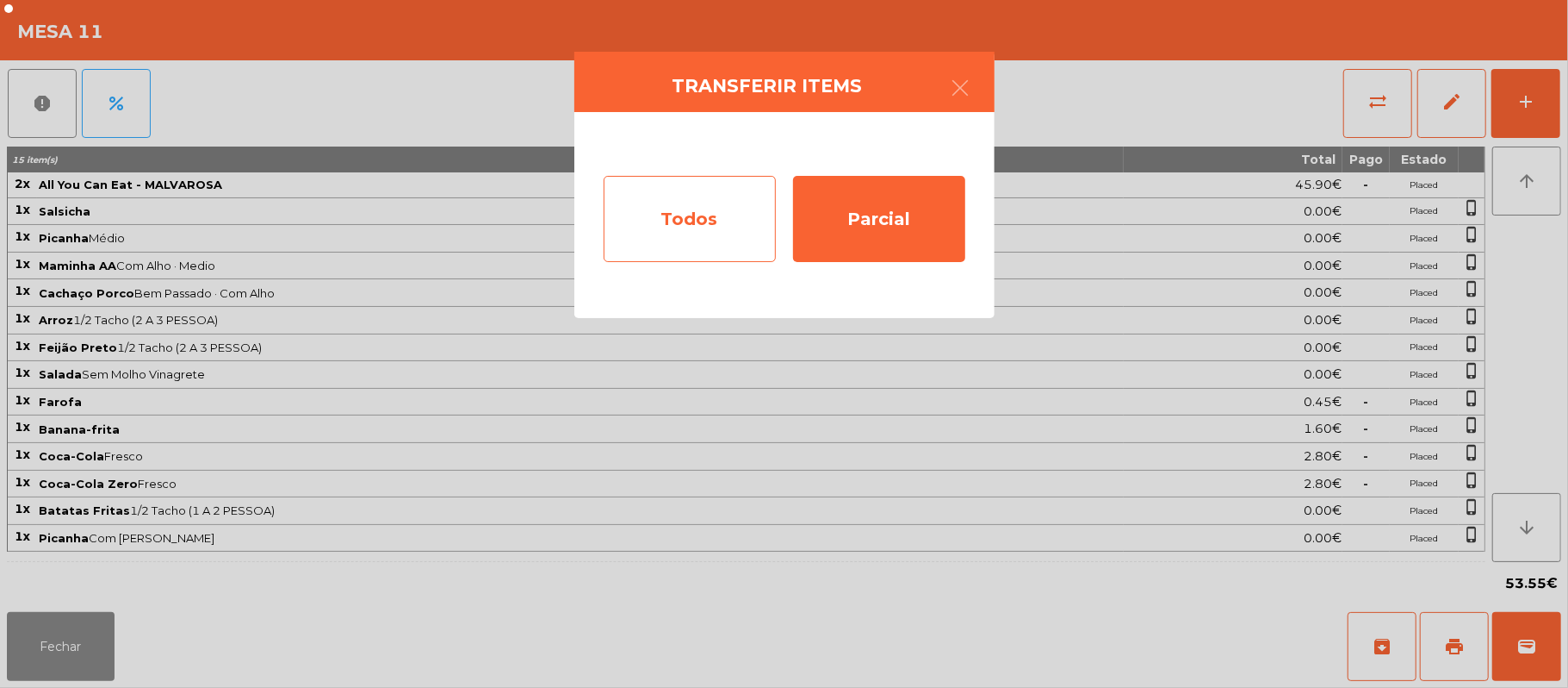
click at [683, 225] on div "Todos" at bounding box center [690, 219] width 172 height 86
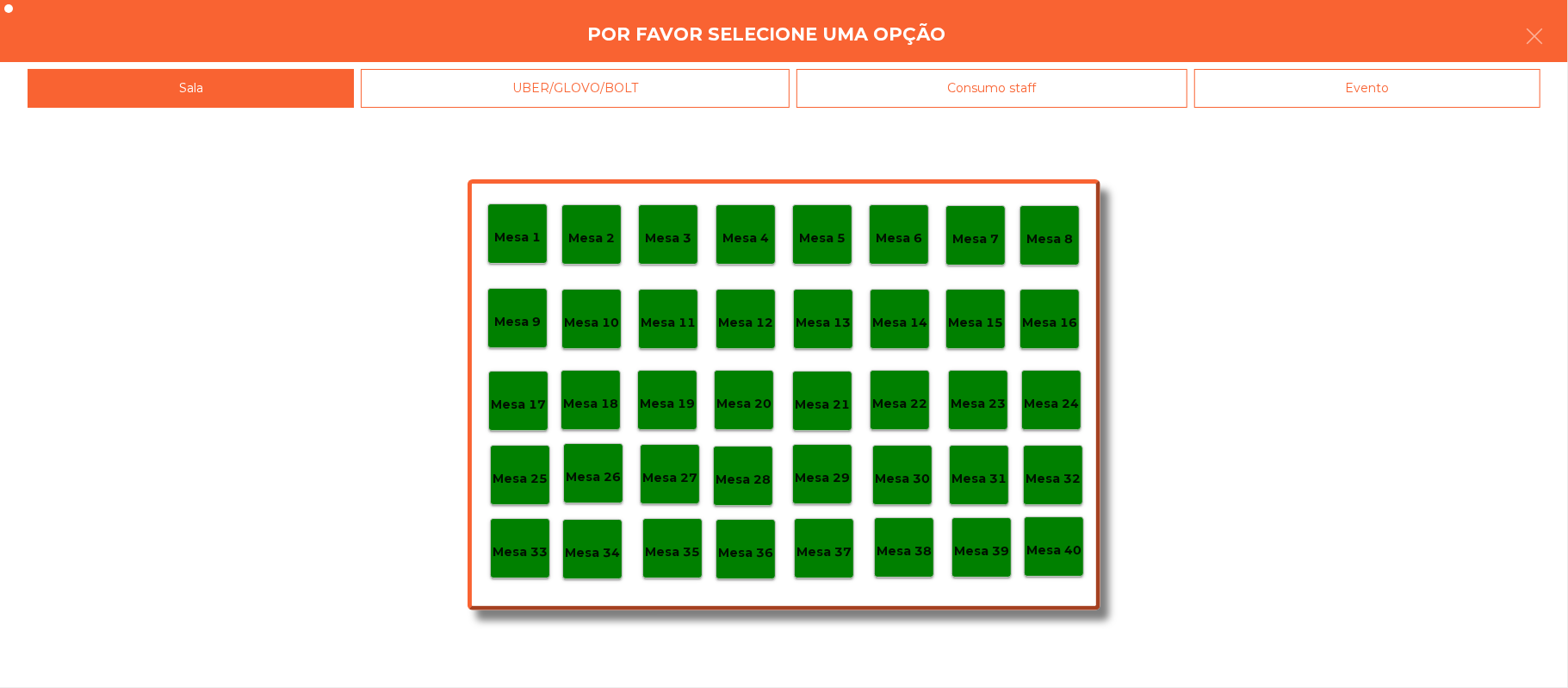
click at [1347, 94] on div "Evento" at bounding box center [1368, 88] width 346 height 39
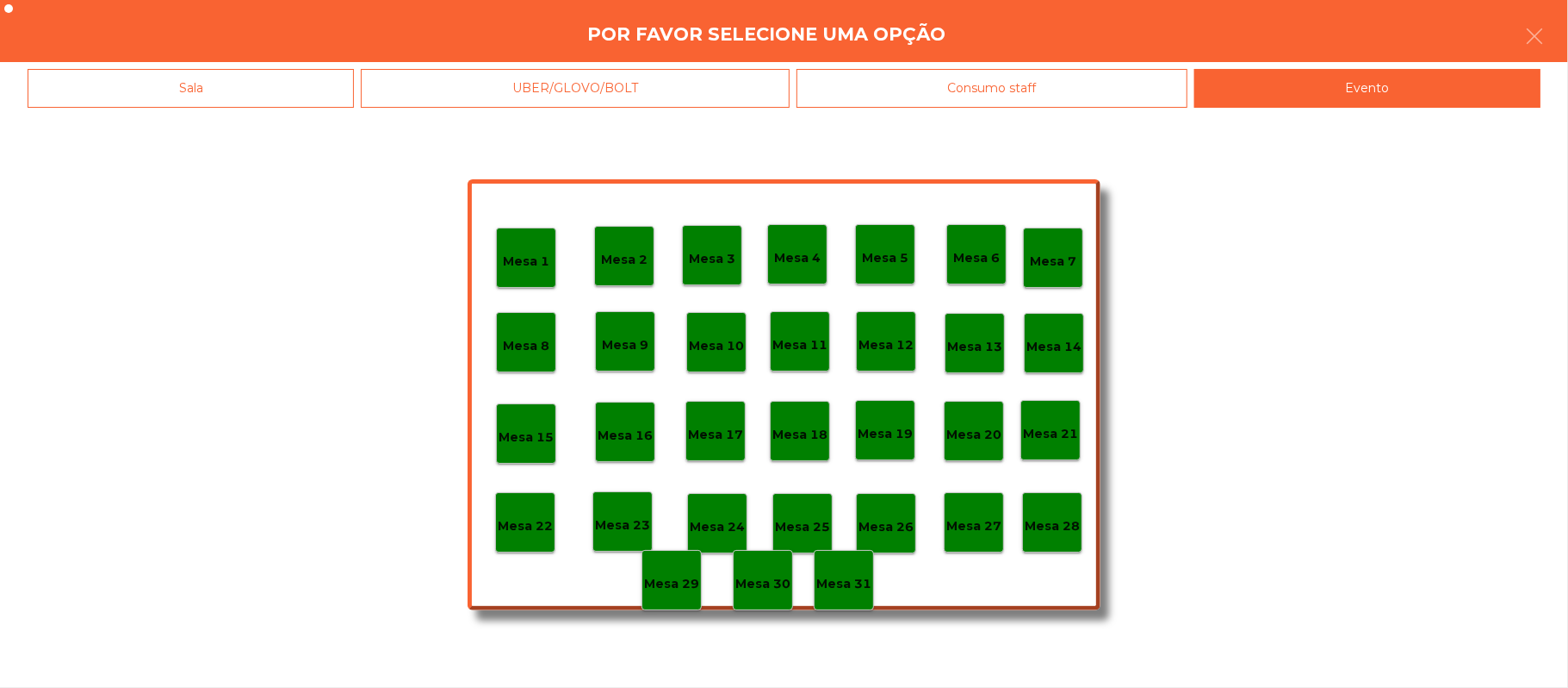
click at [1059, 514] on div "Mesa 28" at bounding box center [1052, 523] width 55 height 27
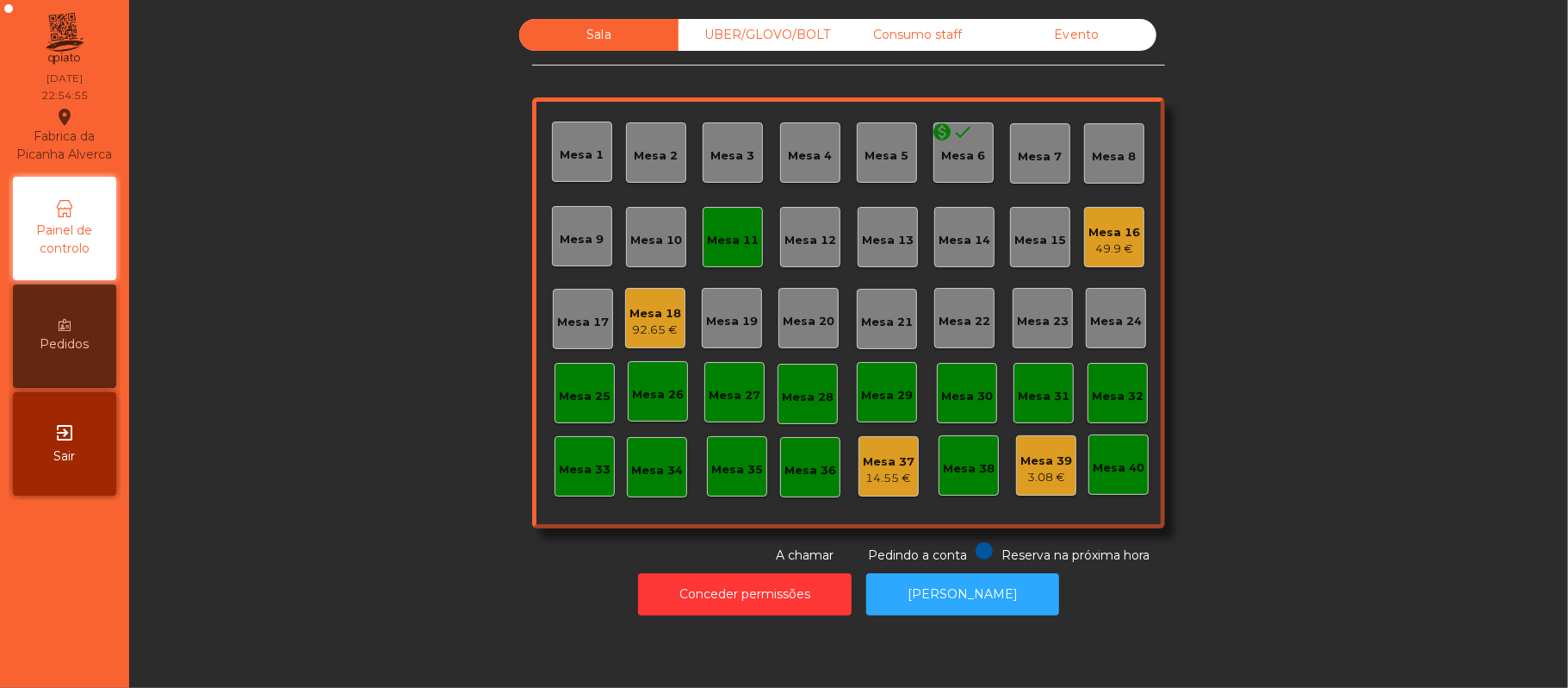
click at [737, 232] on div "Mesa 11" at bounding box center [732, 241] width 51 height 17
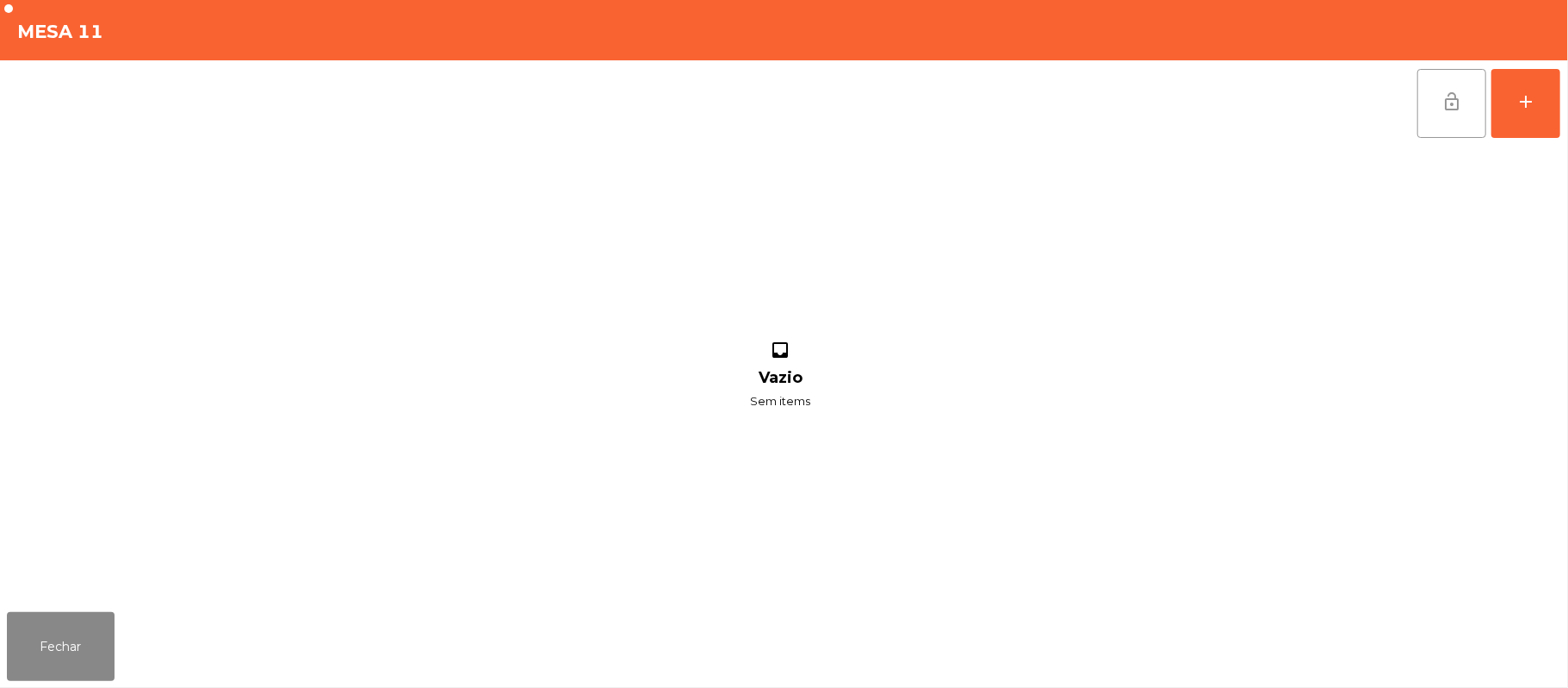
click at [1447, 99] on span "lock_open" at bounding box center [1451, 101] width 20 height 20
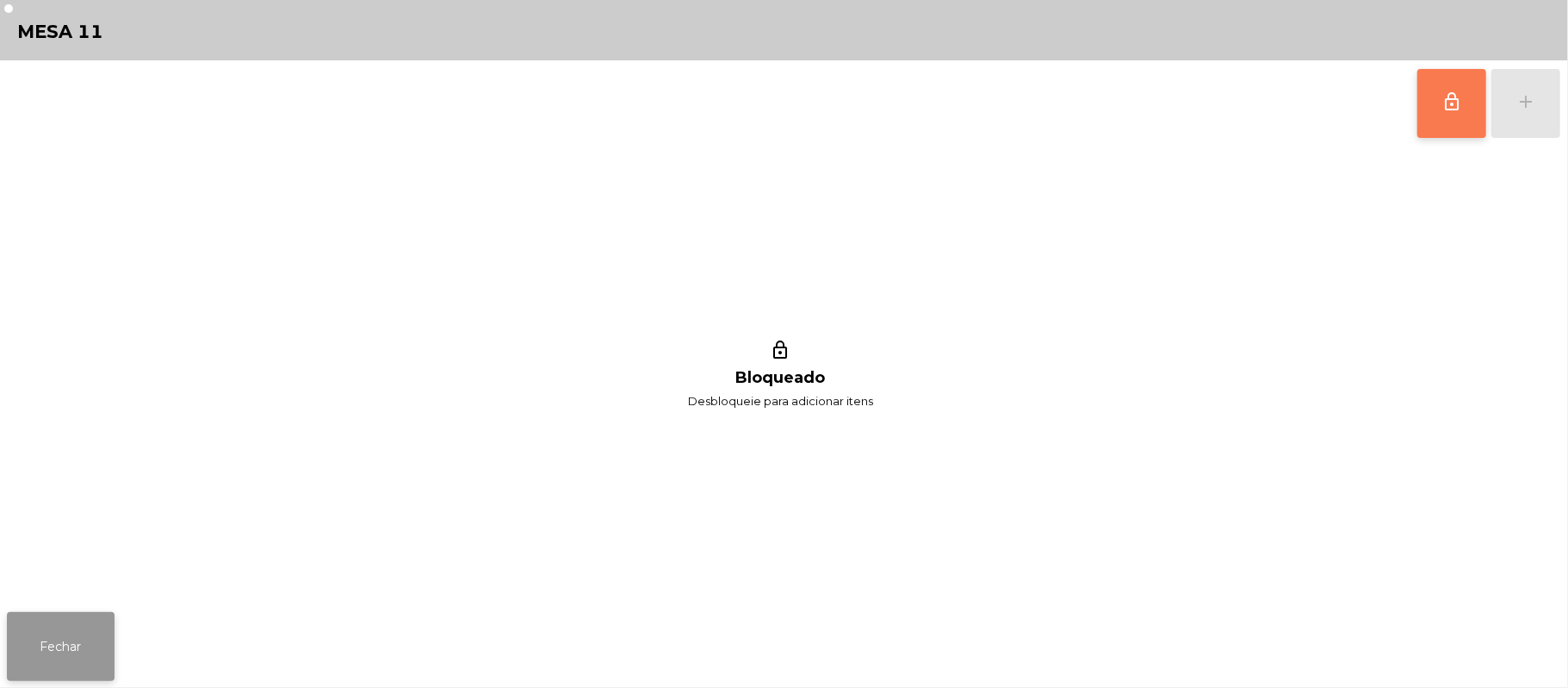
click at [73, 646] on button "Fechar" at bounding box center [60, 645] width 107 height 69
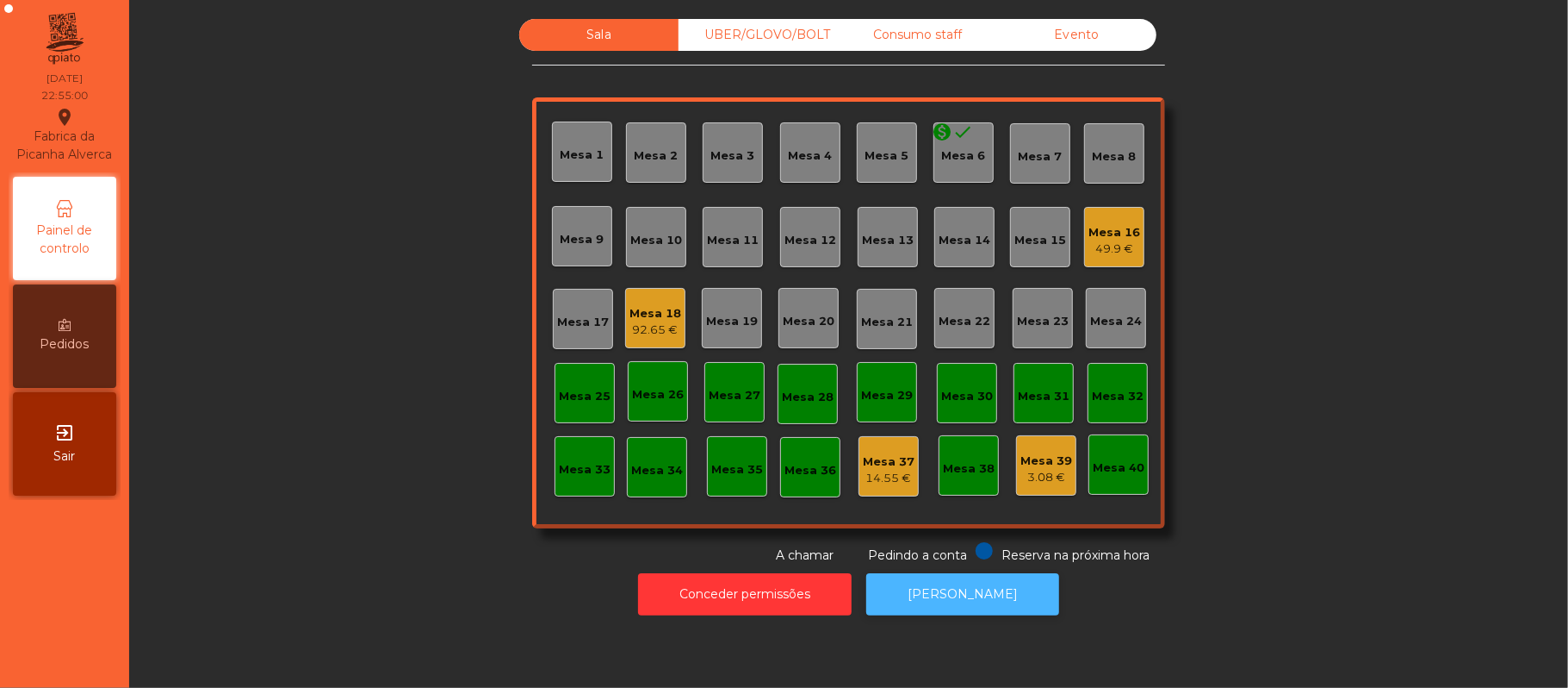
click at [1008, 577] on button "[PERSON_NAME]" at bounding box center [962, 594] width 192 height 43
click at [1111, 248] on div "49.9 €" at bounding box center [1113, 249] width 51 height 17
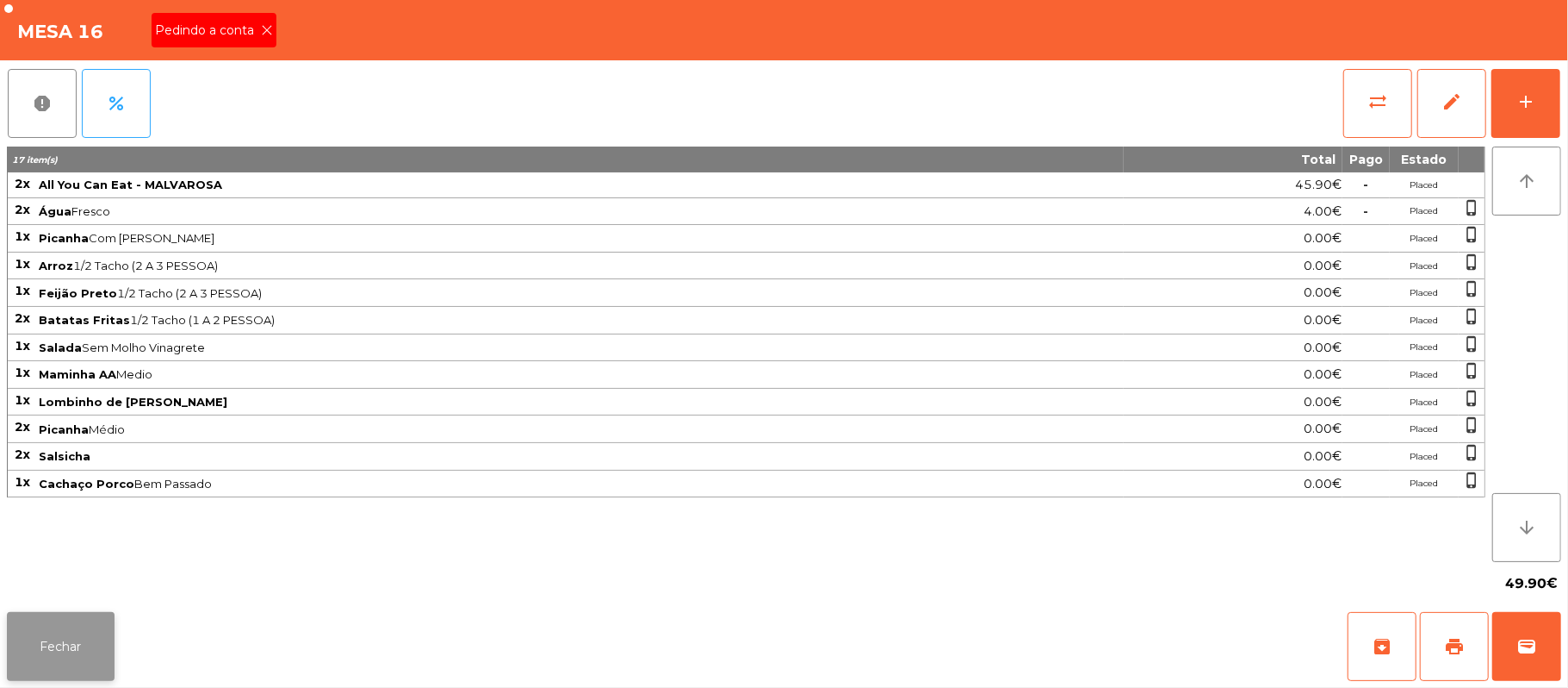
click at [49, 656] on button "Fechar" at bounding box center [60, 645] width 107 height 69
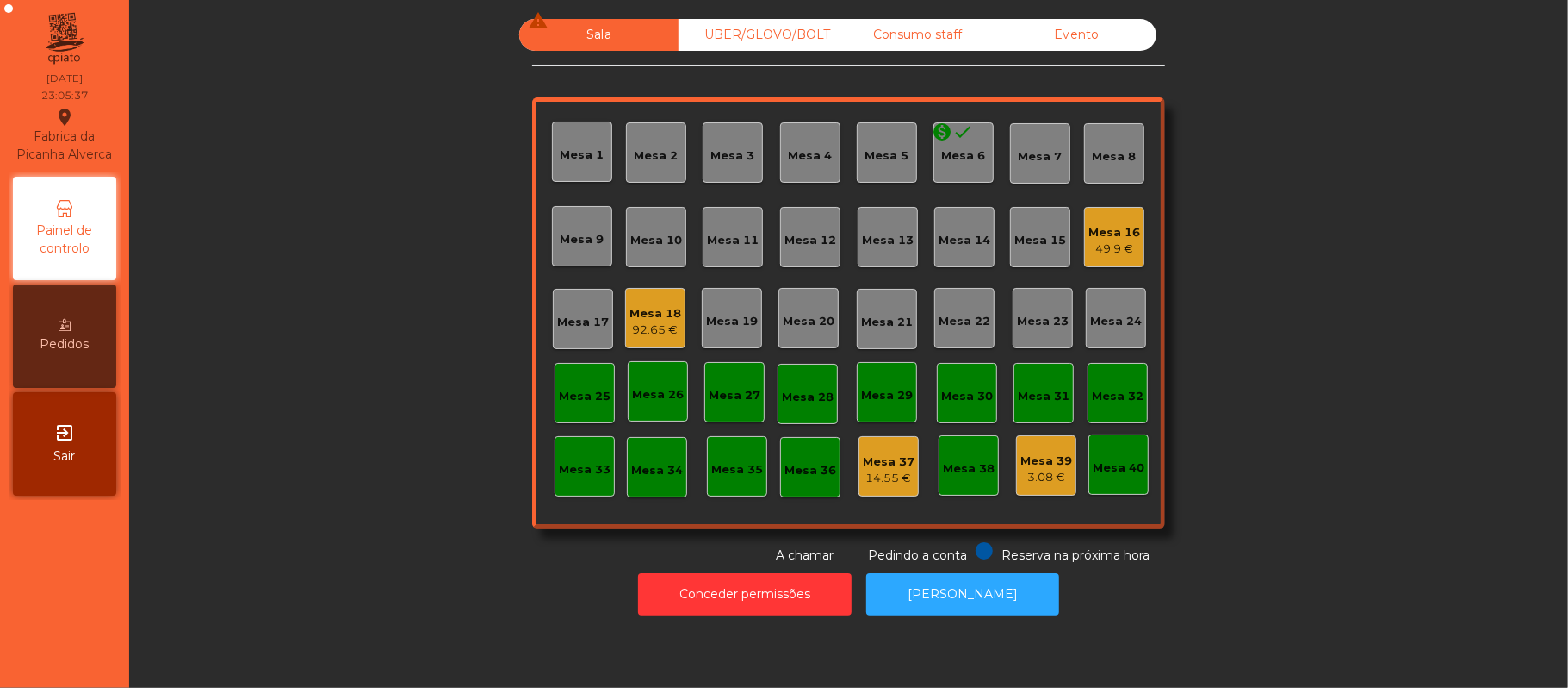
click at [658, 302] on div "Mesa 18 92.65 €" at bounding box center [655, 318] width 51 height 41
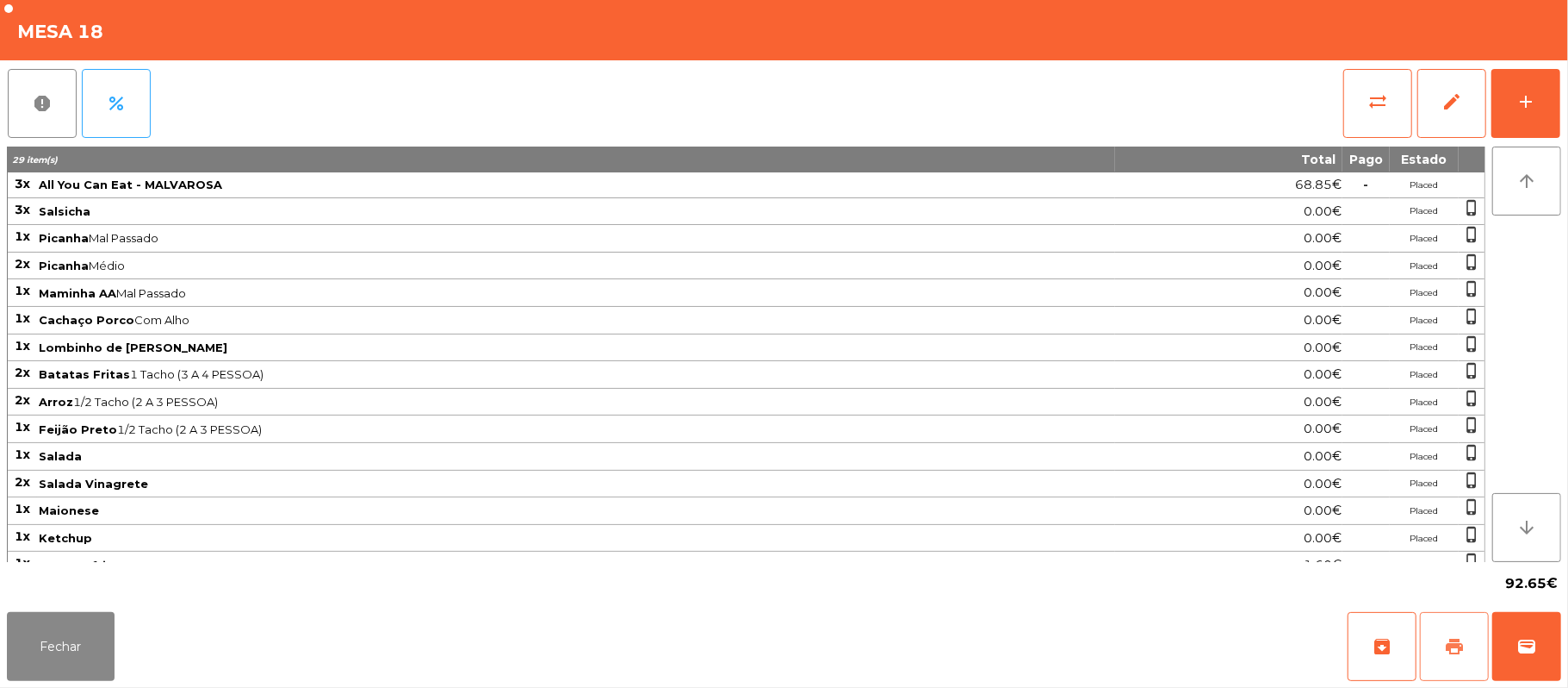
click at [1474, 645] on button "print" at bounding box center [1454, 645] width 69 height 69
click at [1544, 645] on button "wallet" at bounding box center [1526, 645] width 69 height 69
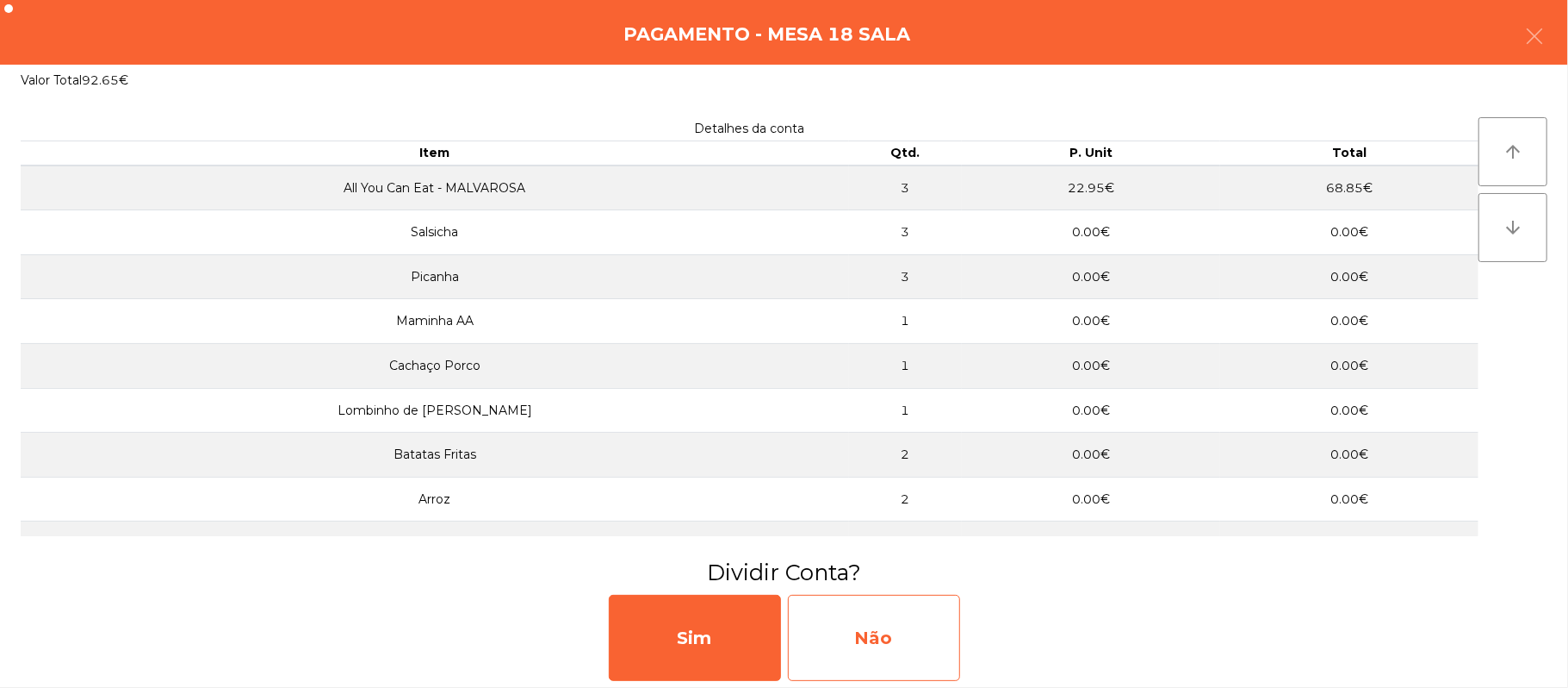
click at [898, 621] on div "Não" at bounding box center [874, 637] width 172 height 86
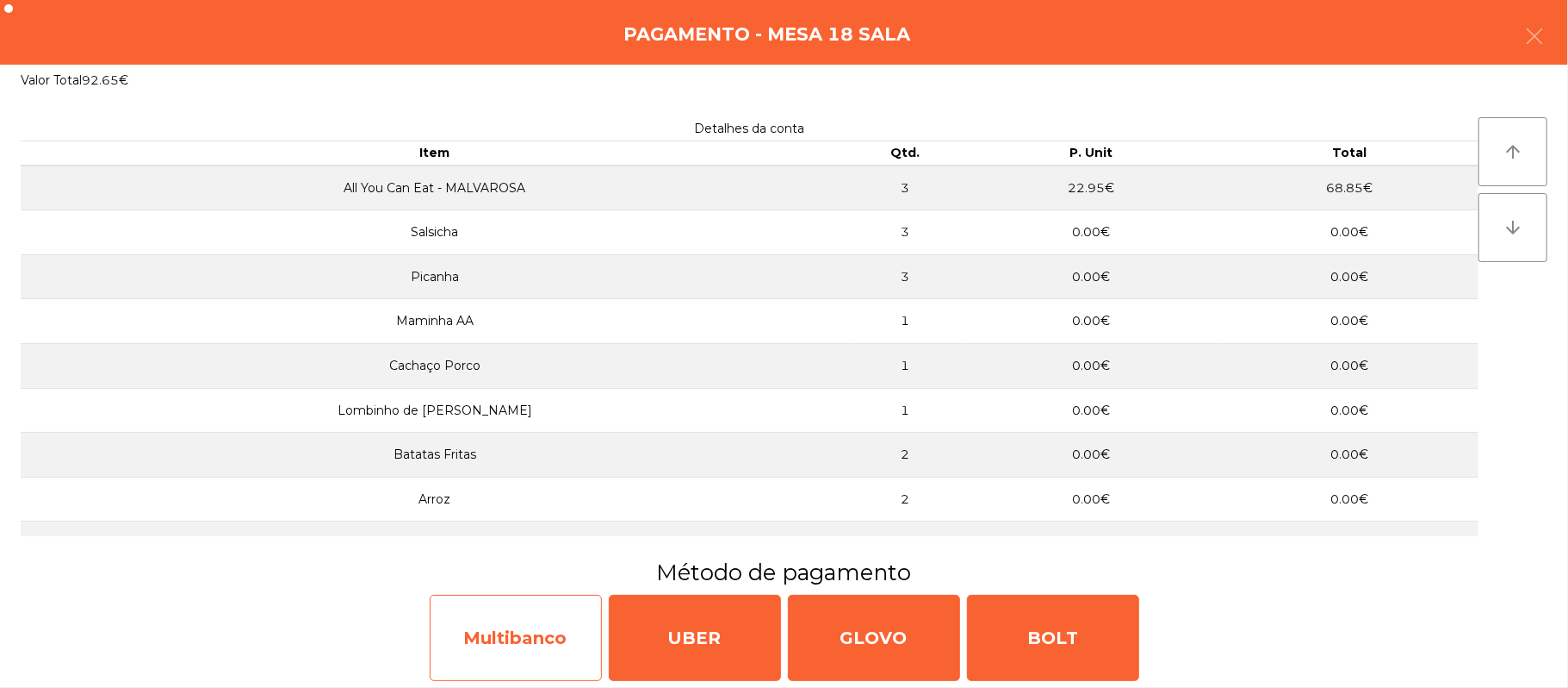
click at [525, 642] on div "Multibanco" at bounding box center [516, 637] width 172 height 86
select select "**"
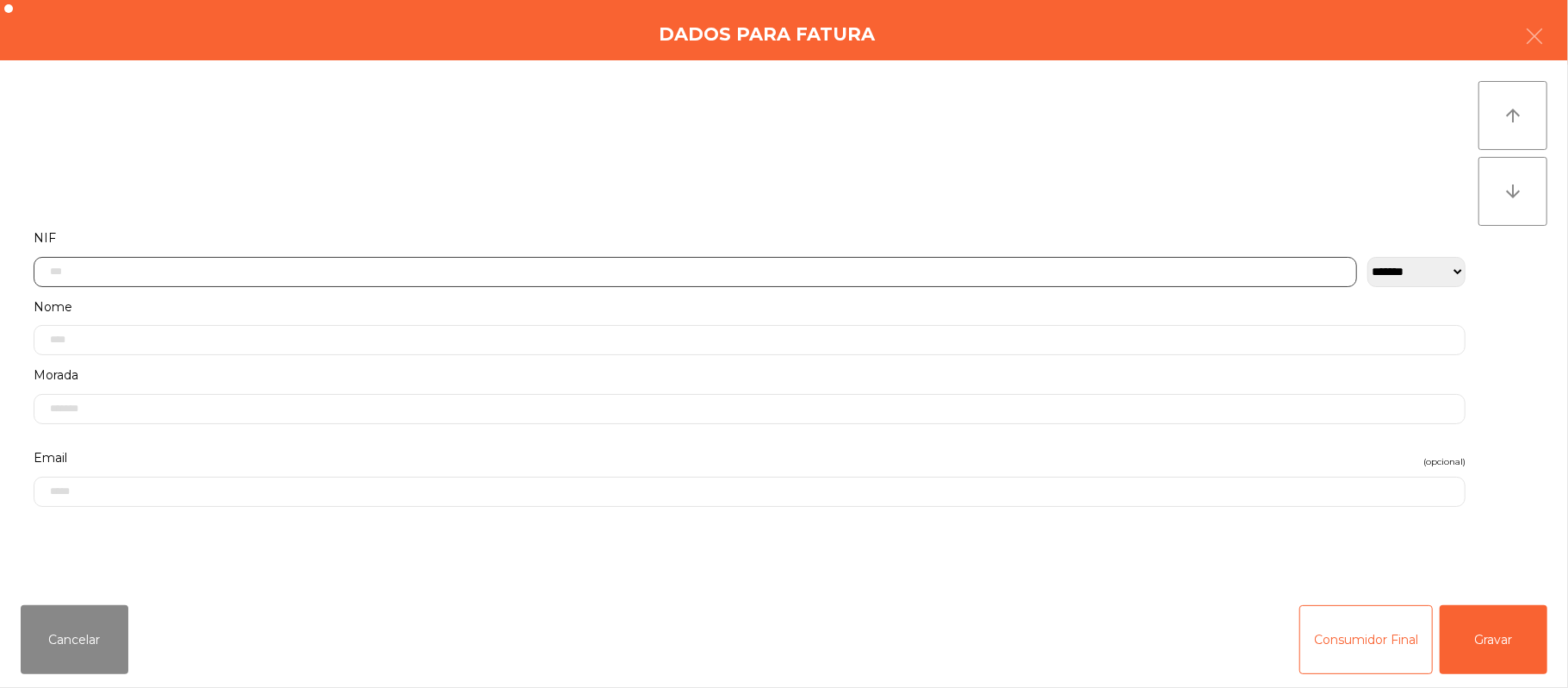
click at [448, 271] on input "text" at bounding box center [695, 271] width 1324 height 30
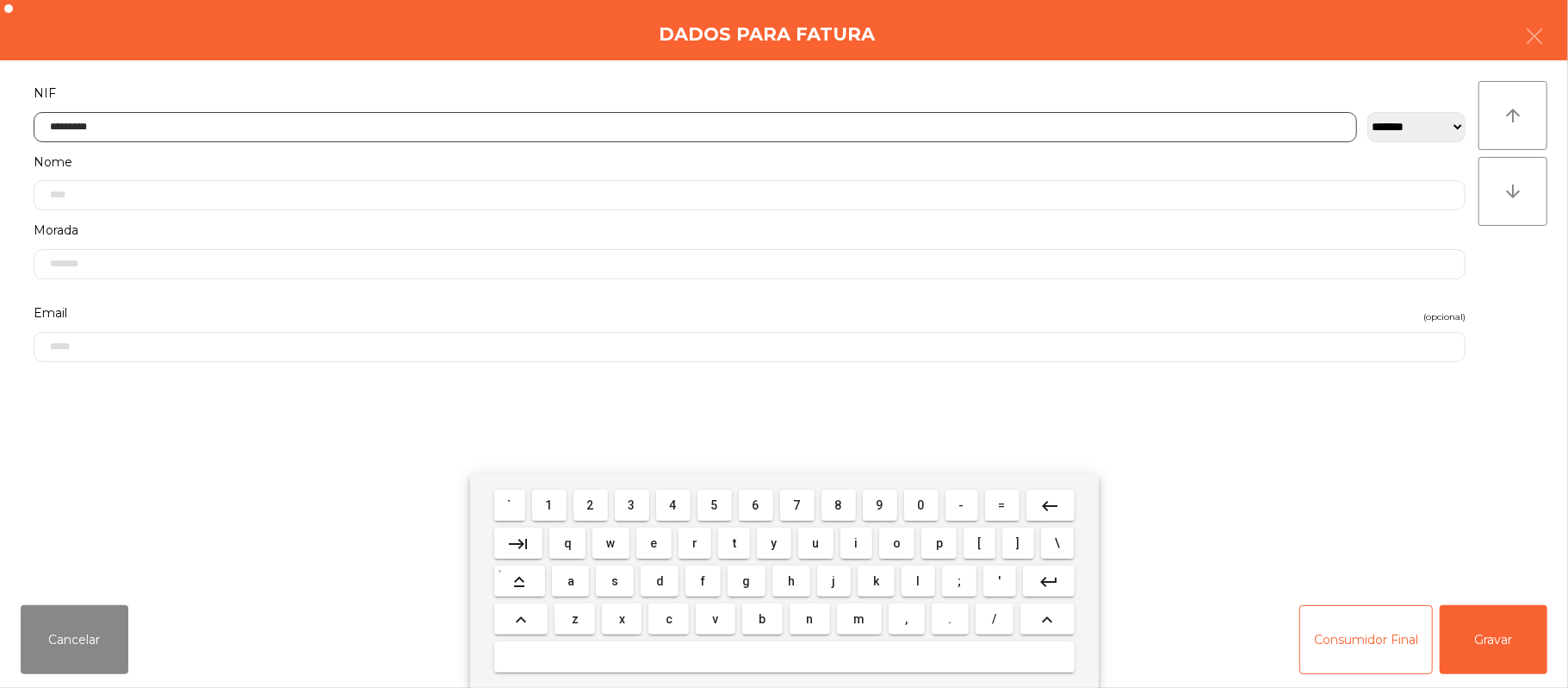
type input "*********"
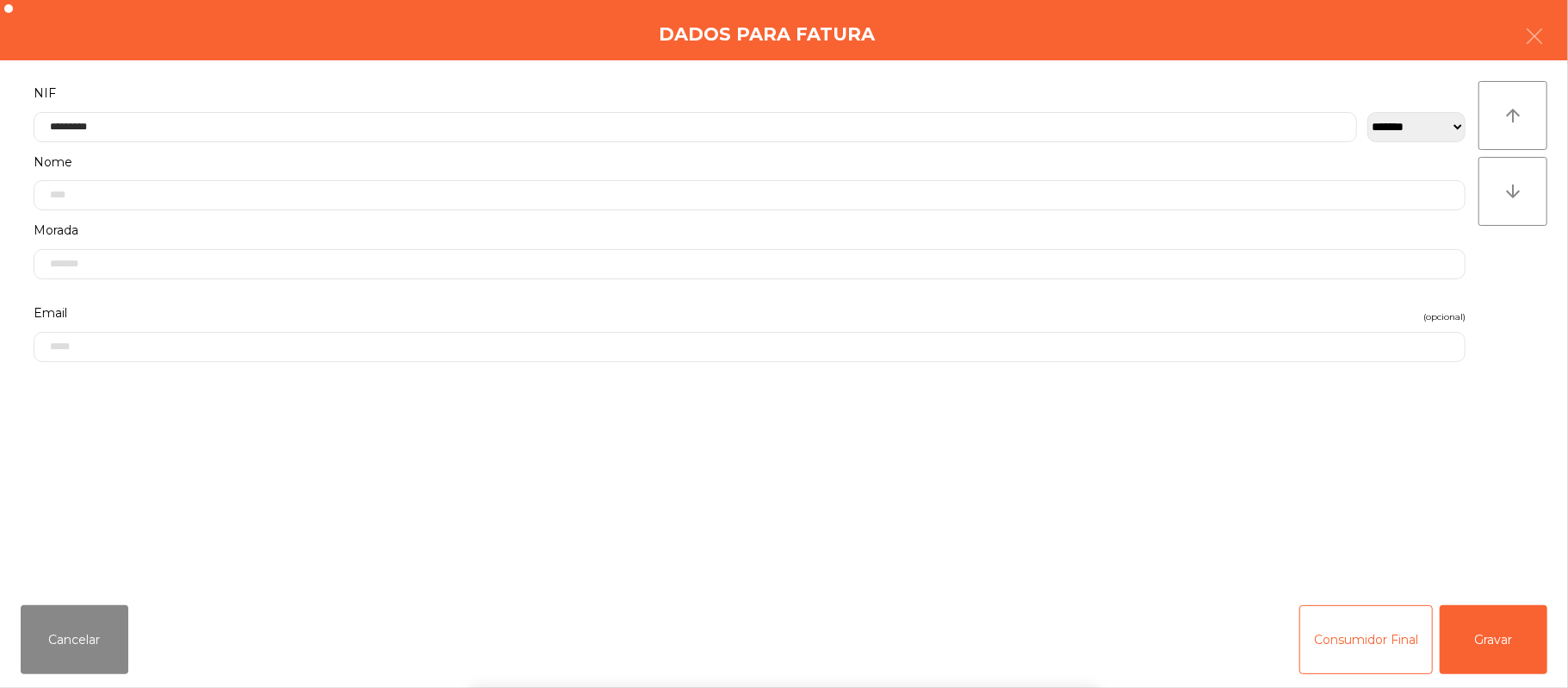
click at [1507, 648] on div "` 1 2 3 4 5 6 7 8 9 0 - = keyboard_backspace keyboard_tab q w e r t y u i o p […" at bounding box center [784, 581] width 1568 height 214
click at [1503, 627] on button "Gravar" at bounding box center [1494, 639] width 107 height 69
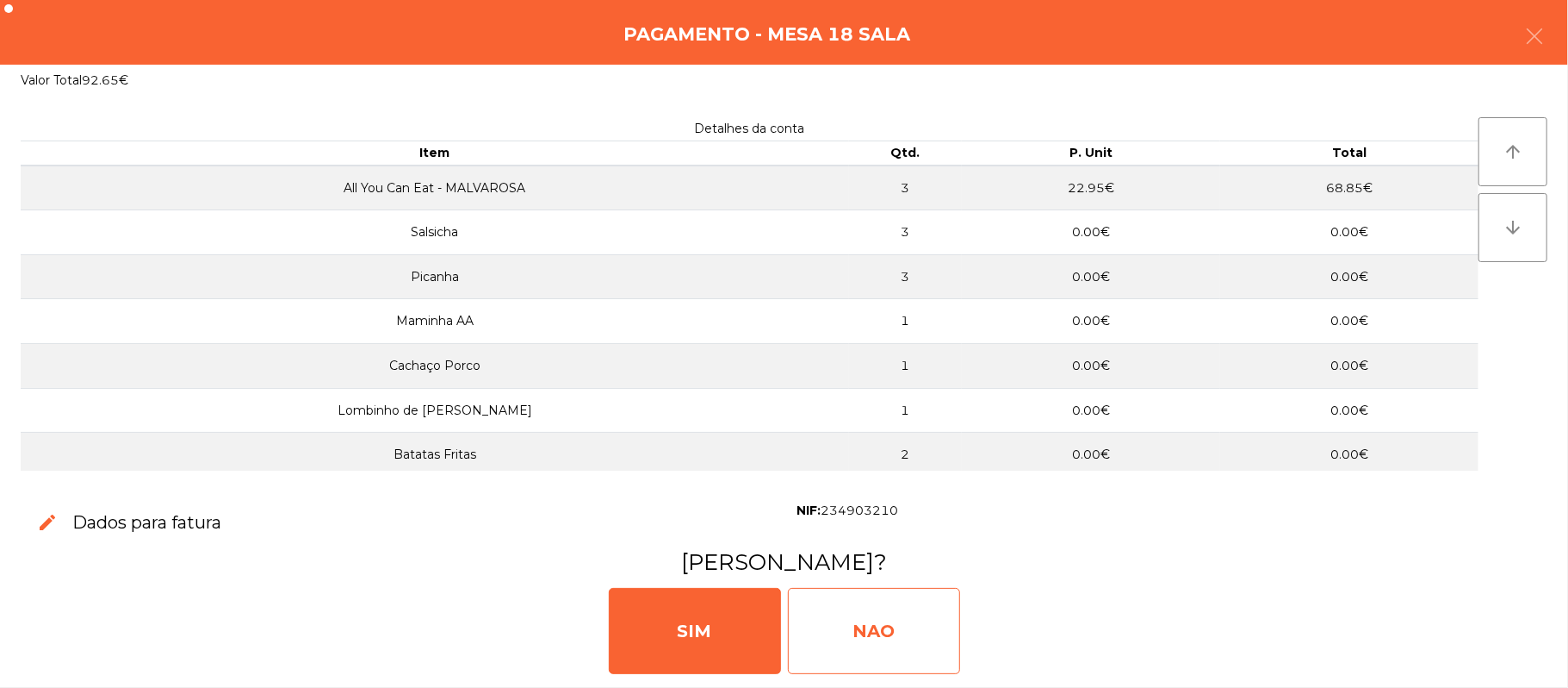
click at [859, 648] on div "NAO" at bounding box center [874, 630] width 172 height 86
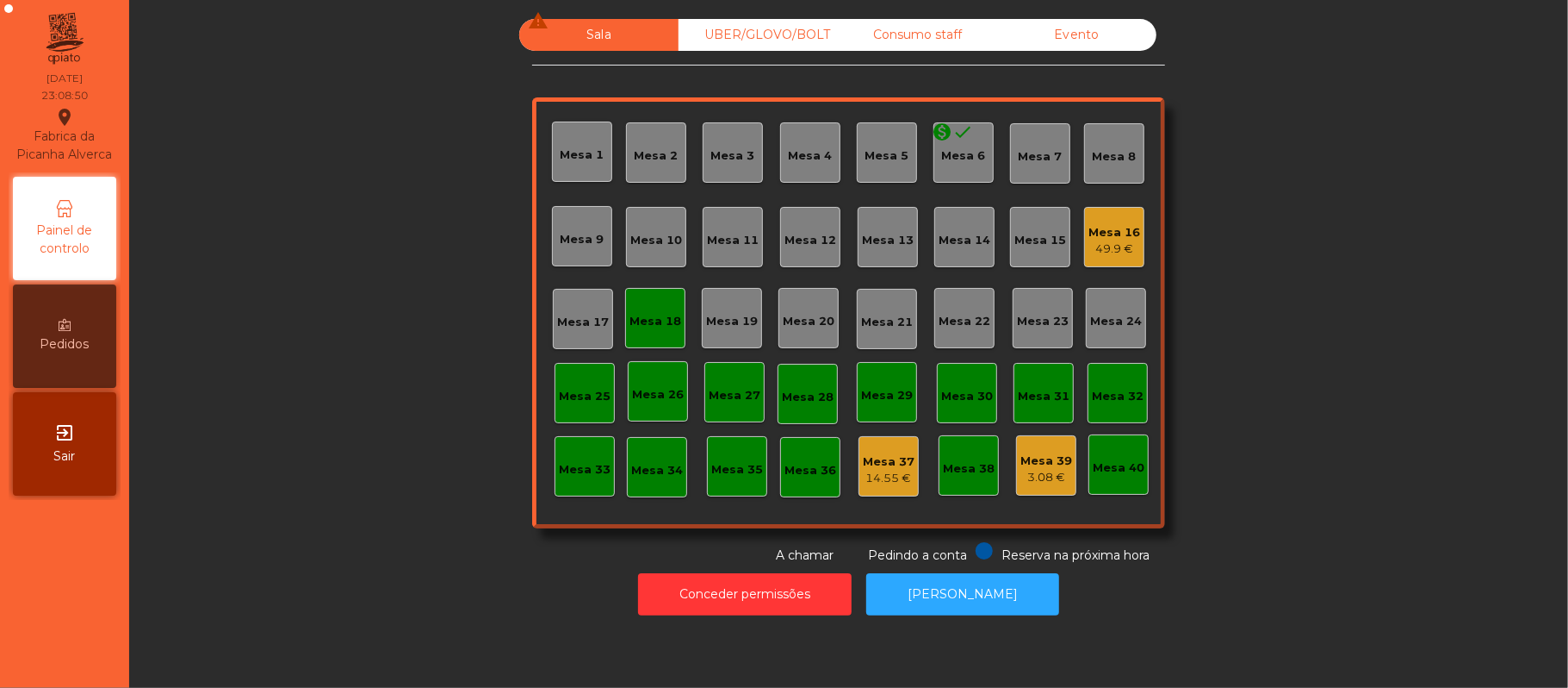
click at [662, 306] on div "Mesa 18" at bounding box center [655, 317] width 51 height 24
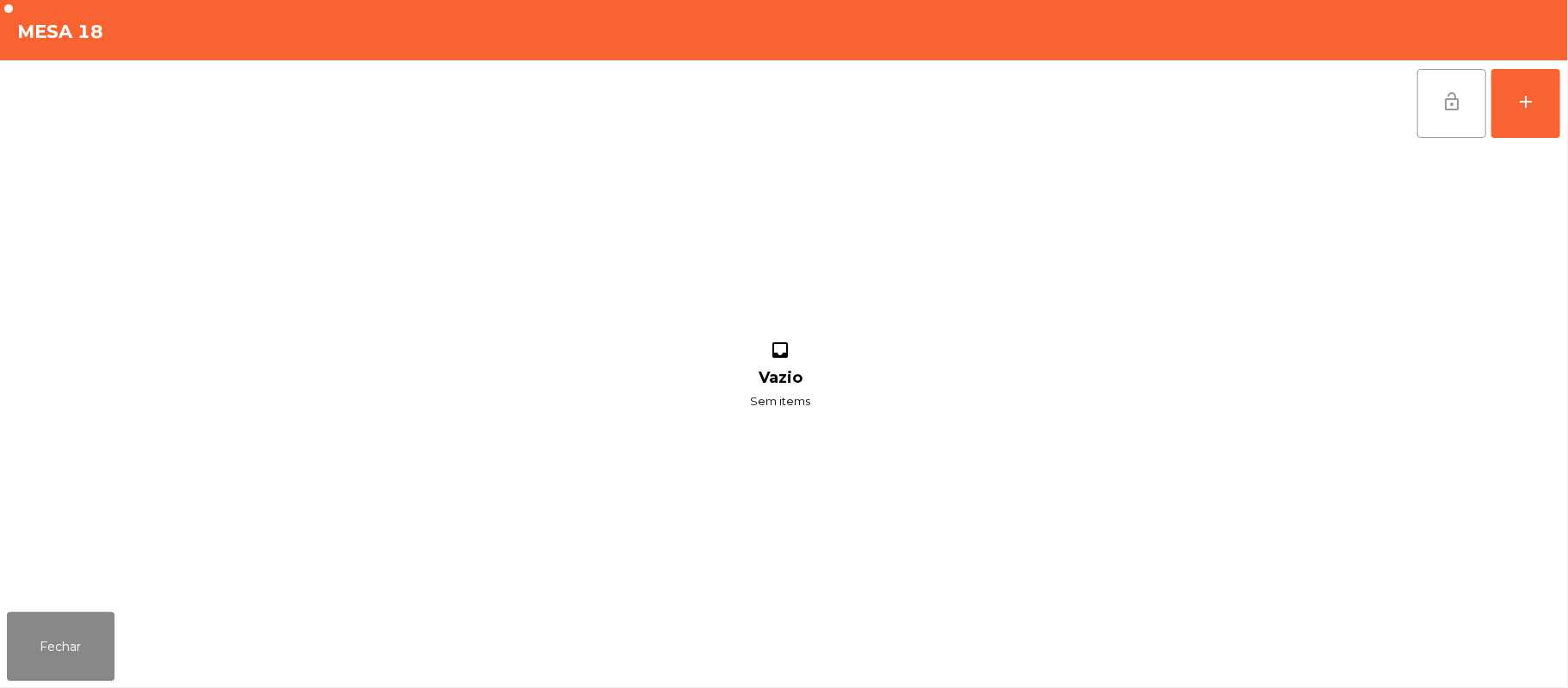
click at [1456, 124] on button "lock_open" at bounding box center [1452, 103] width 69 height 69
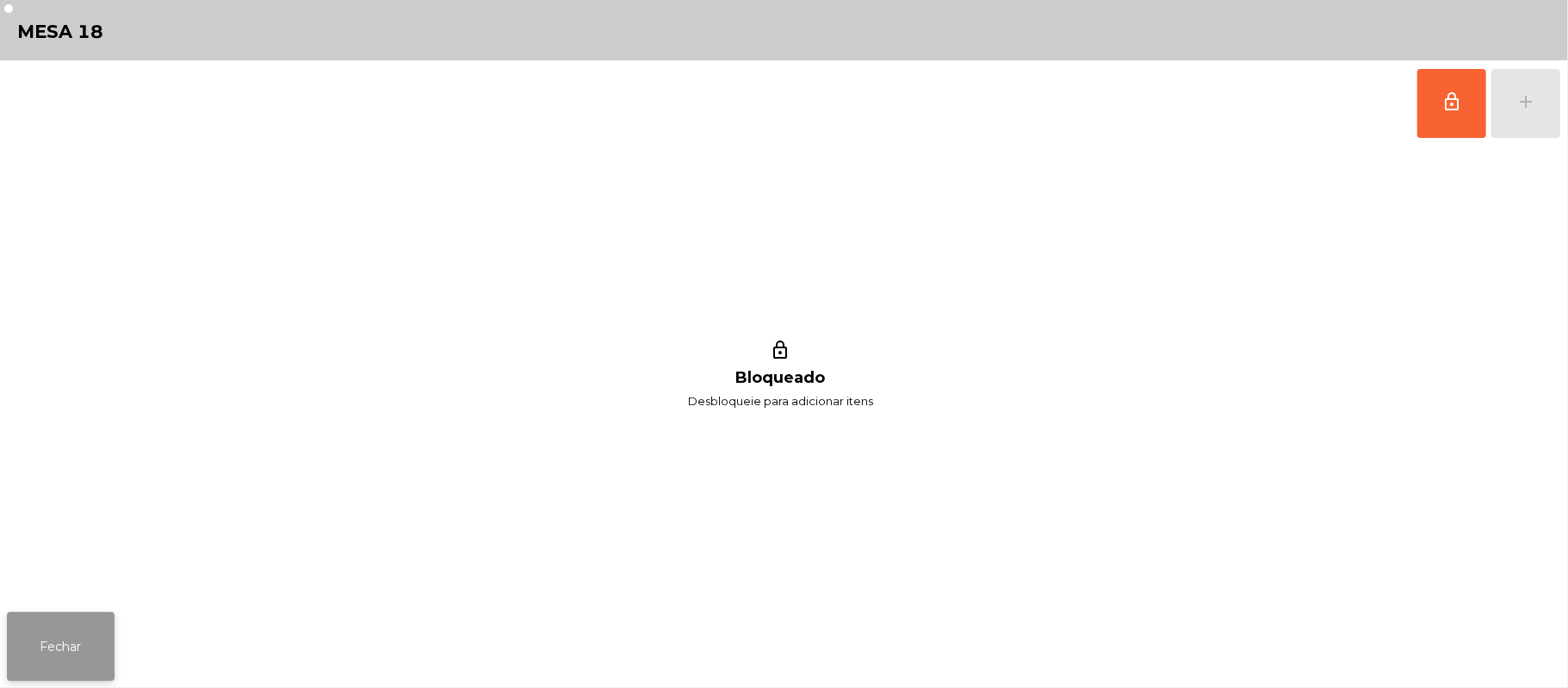
click at [90, 640] on button "Fechar" at bounding box center [60, 645] width 107 height 69
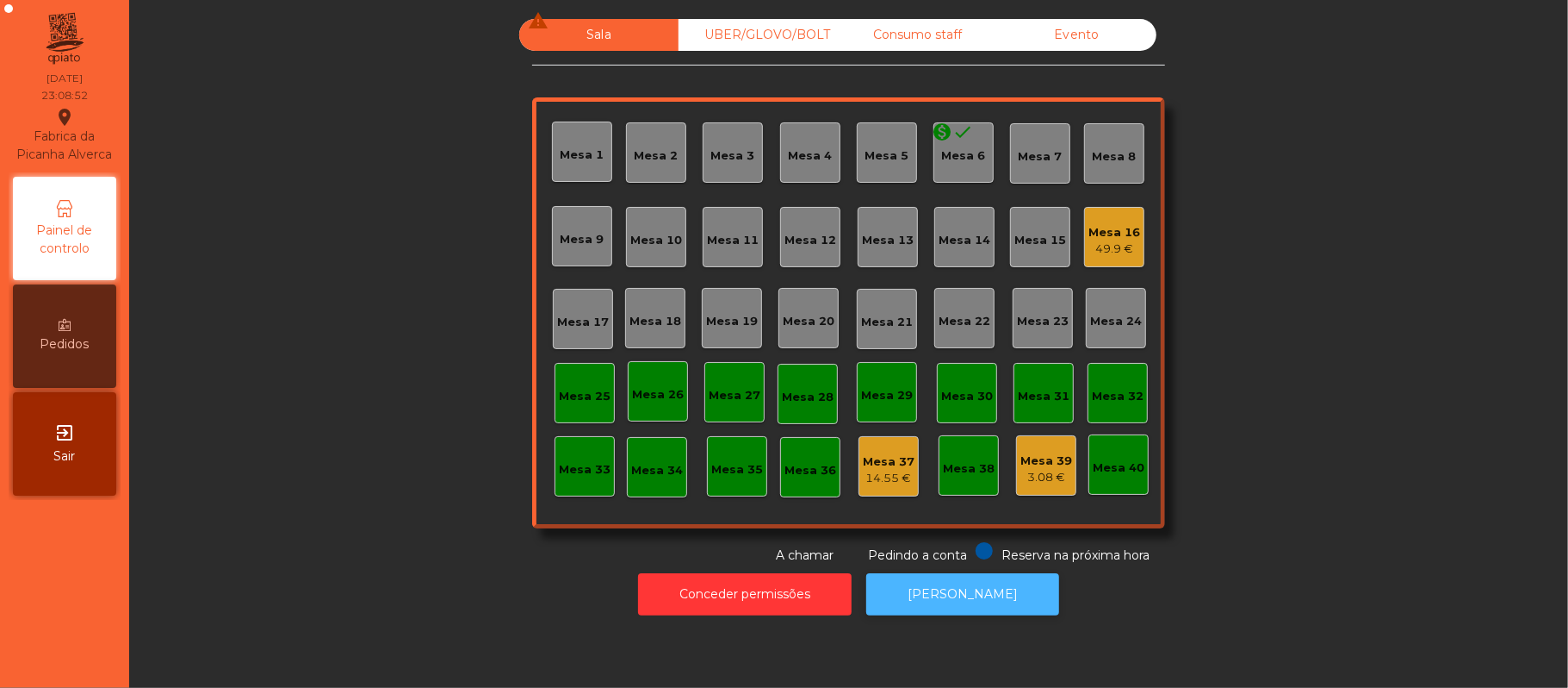
click at [986, 603] on button "[PERSON_NAME]" at bounding box center [962, 594] width 192 height 43
click at [1125, 236] on div "Mesa 16" at bounding box center [1113, 232] width 51 height 17
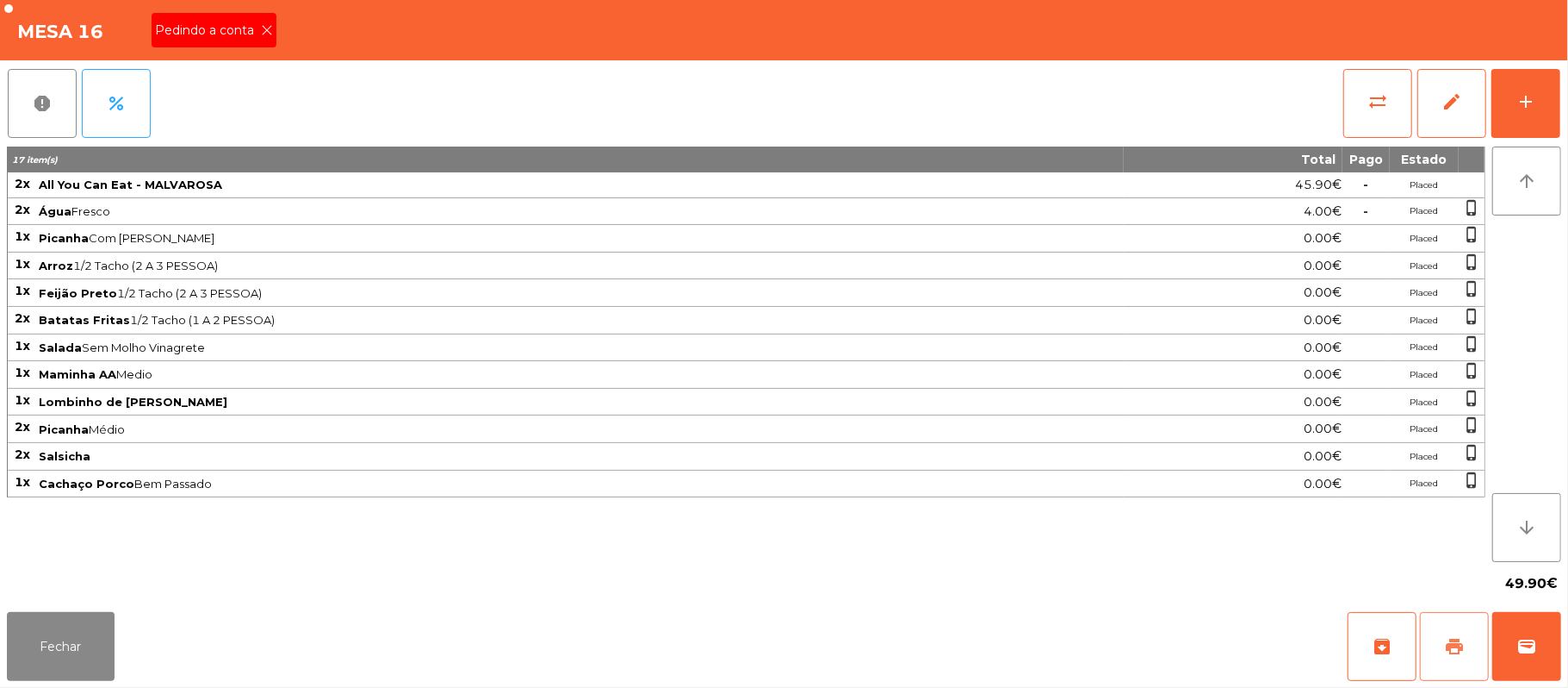
click at [1462, 653] on span "print" at bounding box center [1454, 645] width 20 height 20
click at [1390, 84] on button "sync_alt" at bounding box center [1377, 103] width 69 height 69
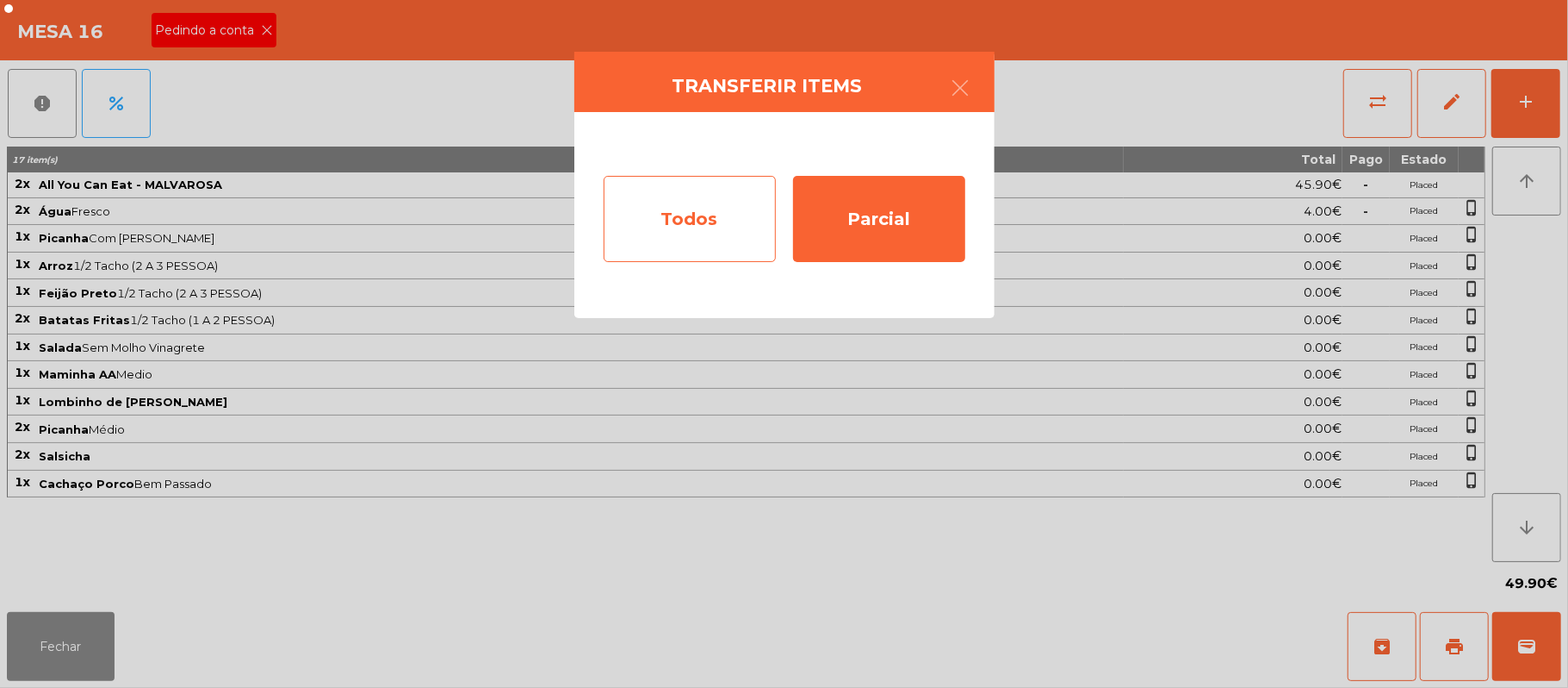
click at [695, 239] on div "Todos" at bounding box center [690, 219] width 172 height 86
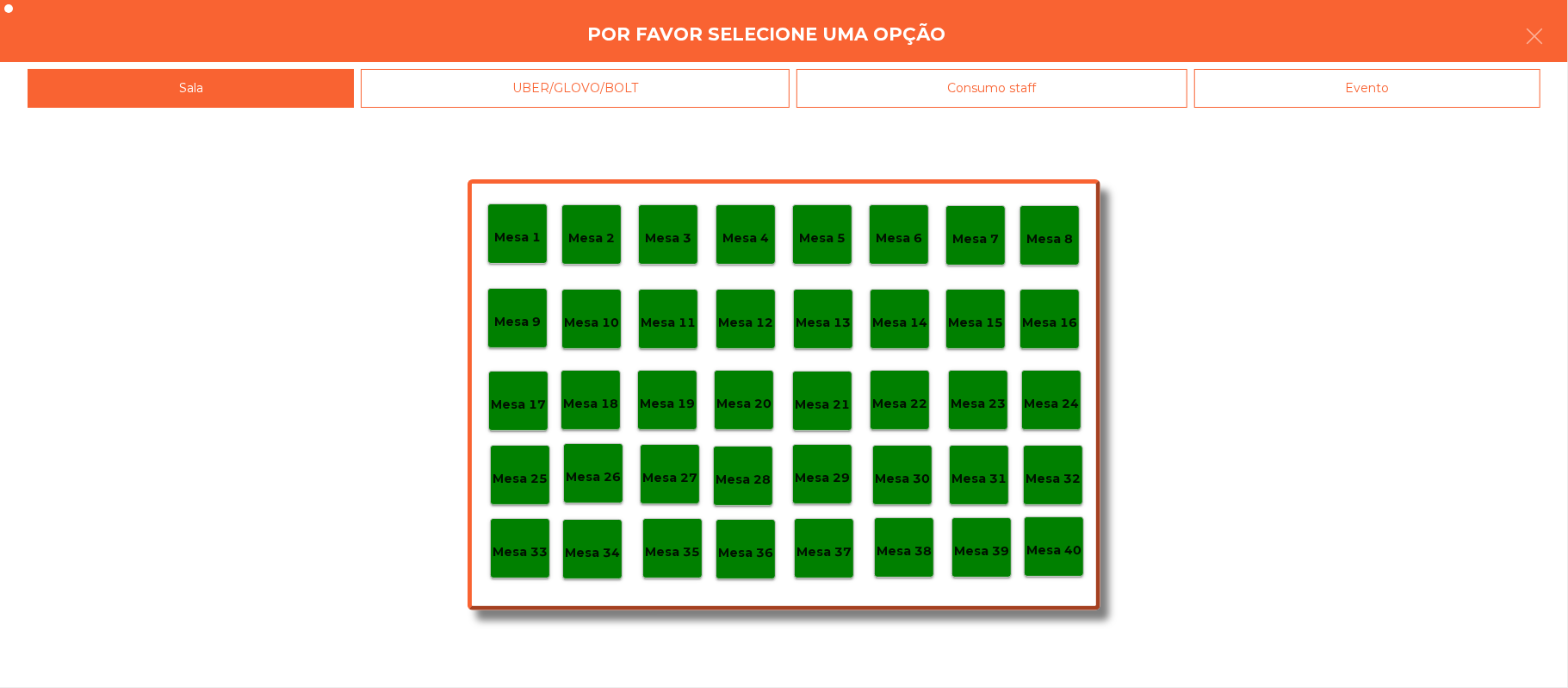
click at [1293, 83] on div "Evento" at bounding box center [1368, 88] width 346 height 39
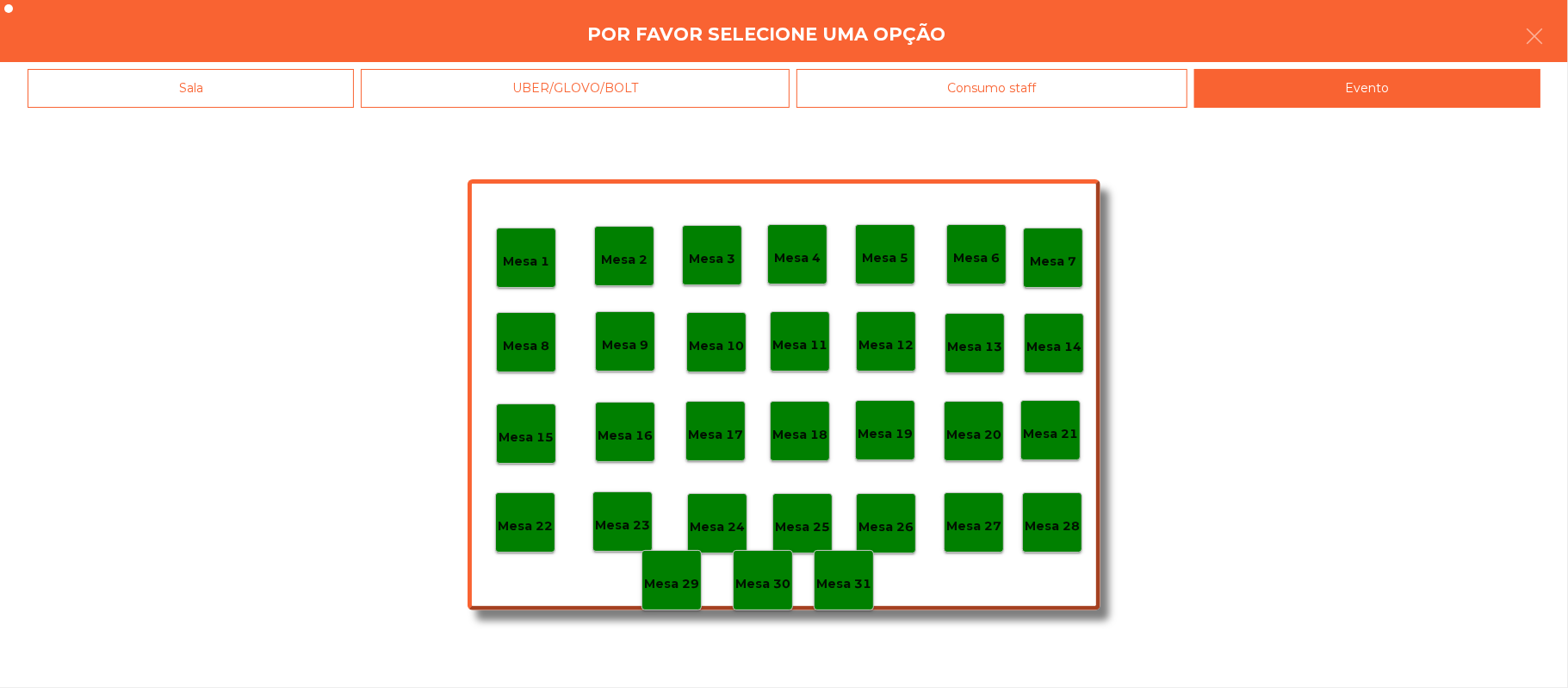
click at [1065, 499] on div "Mesa 28" at bounding box center [1052, 522] width 60 height 60
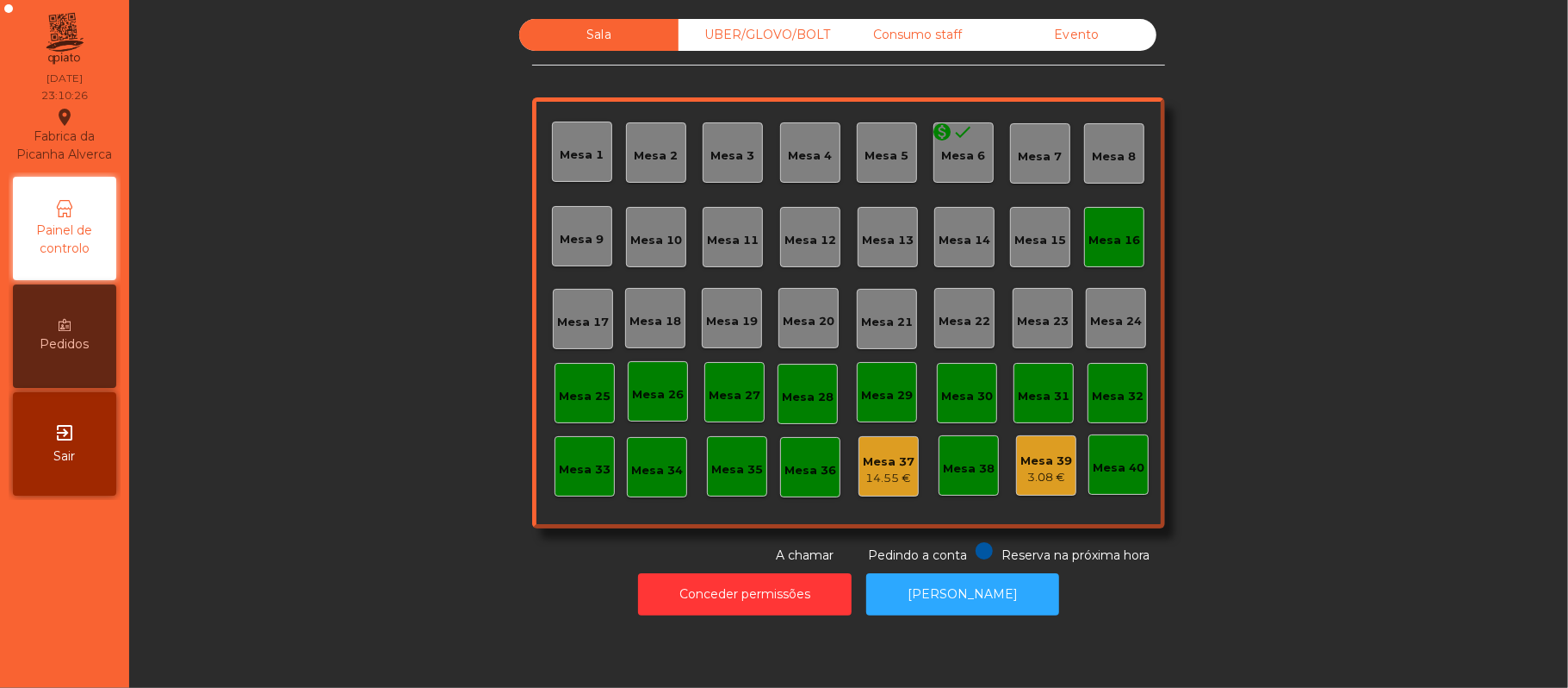
click at [1109, 232] on div "Mesa 16" at bounding box center [1113, 241] width 51 height 17
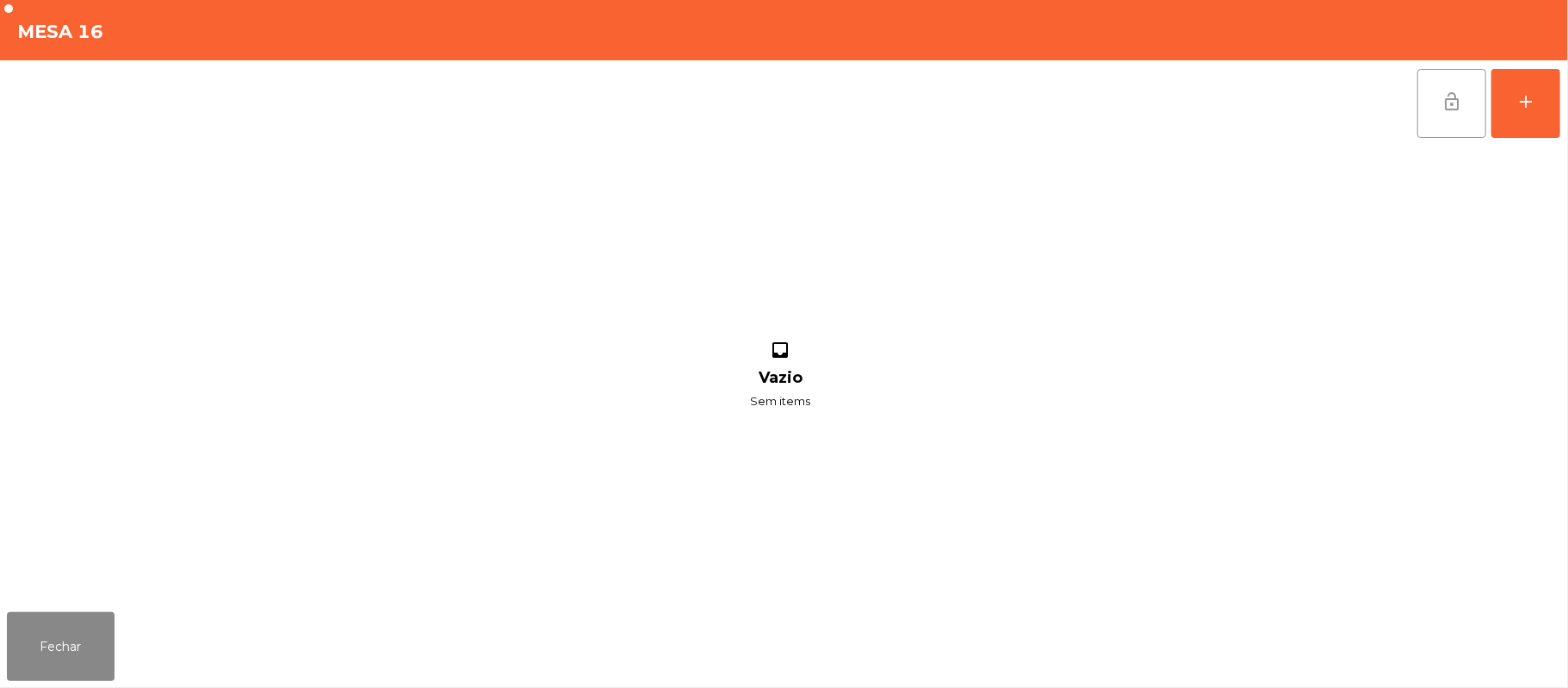
click at [1472, 91] on button "lock_open" at bounding box center [1452, 103] width 69 height 69
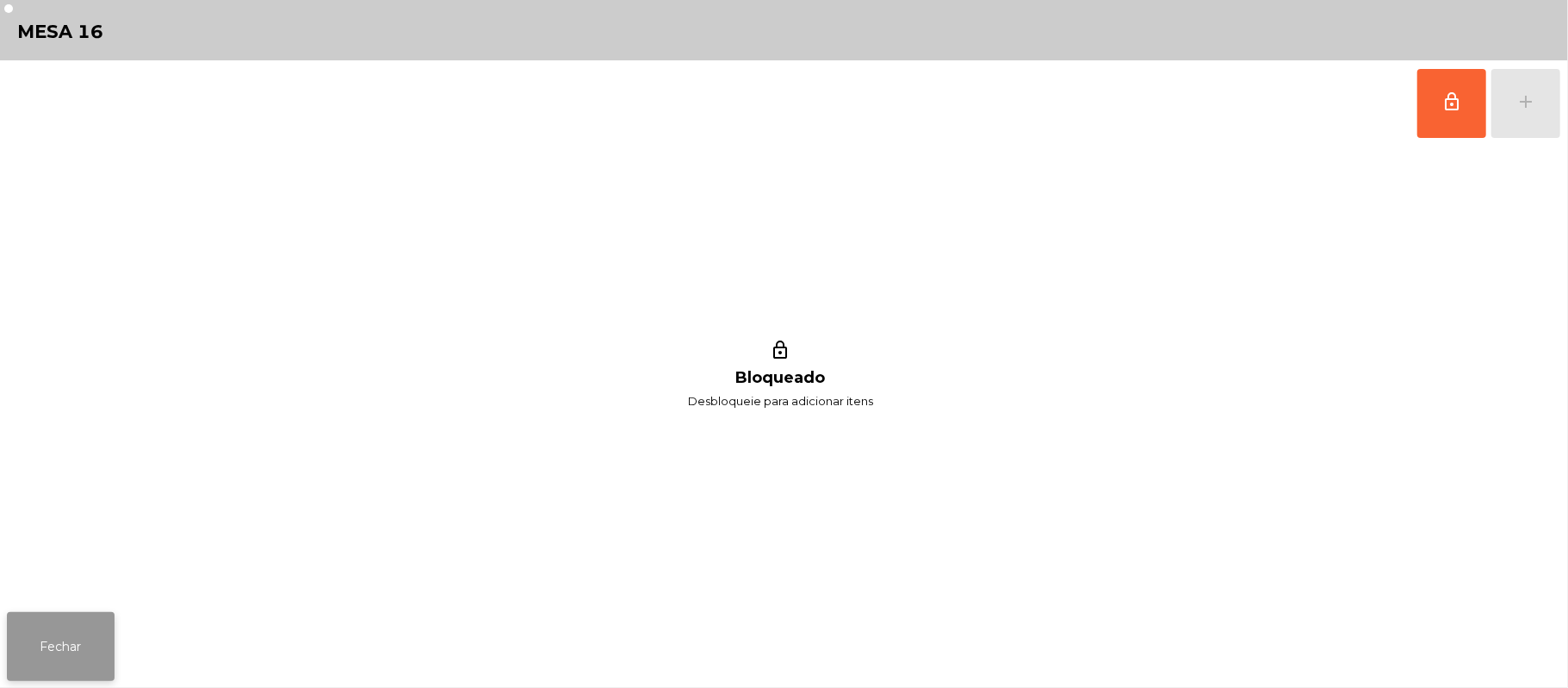
click at [84, 651] on button "Fechar" at bounding box center [60, 645] width 107 height 69
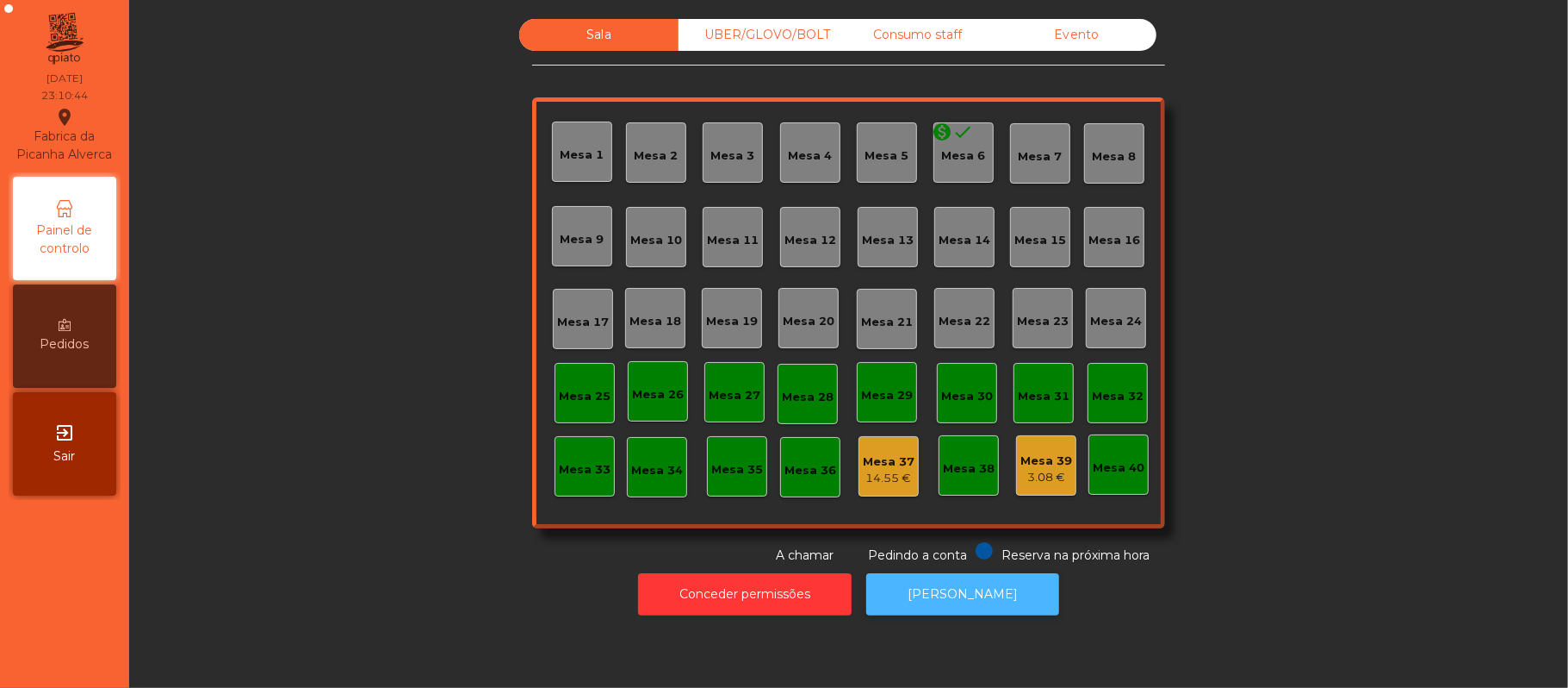
click at [939, 612] on button "[PERSON_NAME]" at bounding box center [962, 594] width 192 height 43
click at [931, 596] on button "[PERSON_NAME]" at bounding box center [962, 594] width 192 height 43
click at [790, 40] on div "UBER/GLOVO/BOLT" at bounding box center [758, 35] width 160 height 32
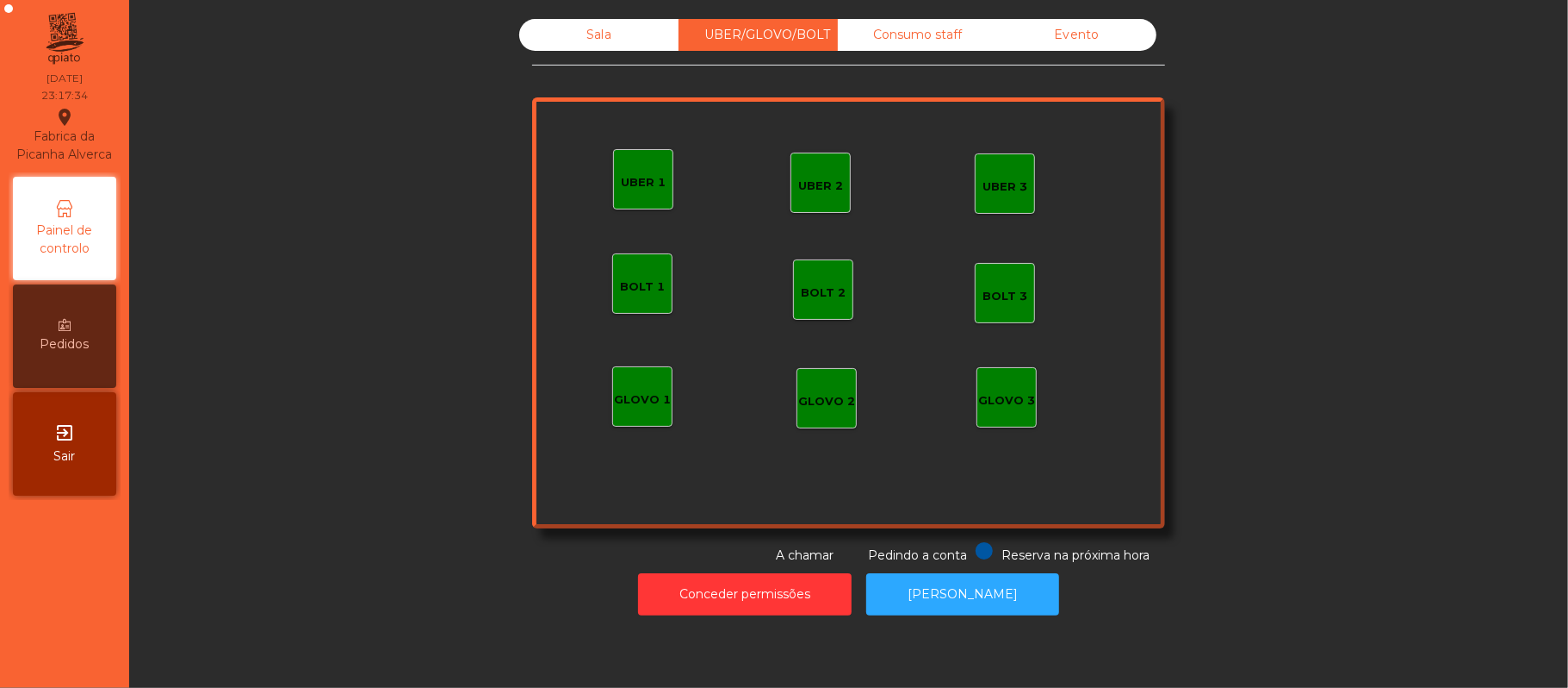
click at [916, 35] on div "Consumo staff" at bounding box center [917, 35] width 160 height 32
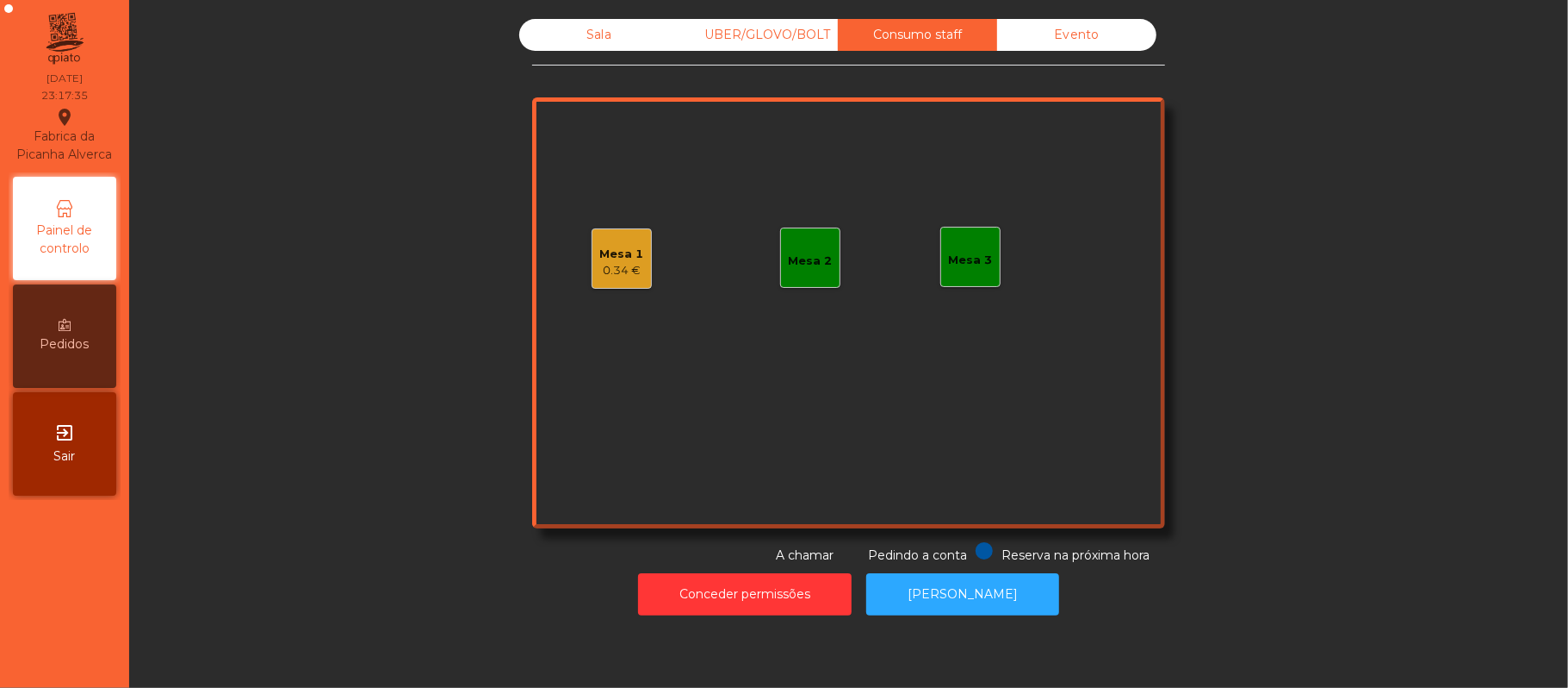
click at [625, 246] on div "Mesa 1" at bounding box center [622, 254] width 44 height 17
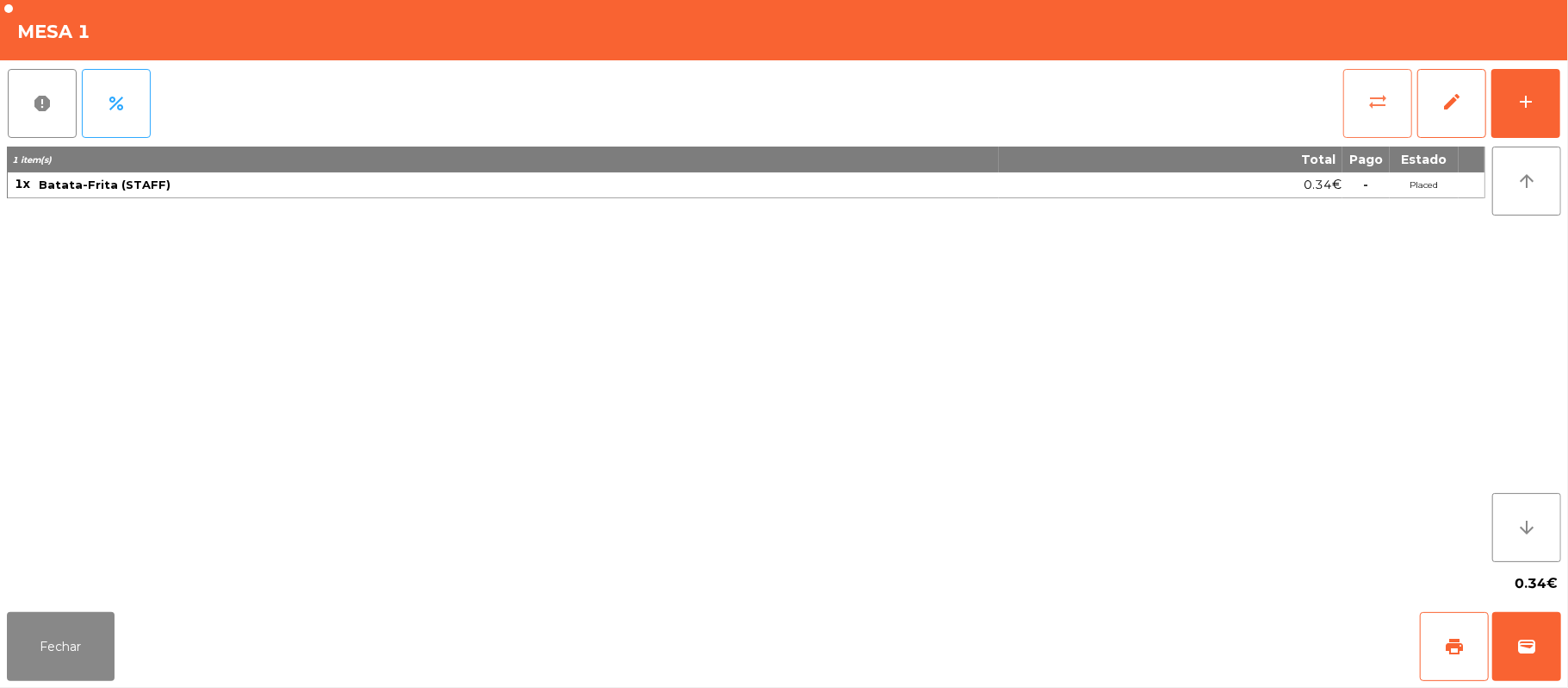
click at [1359, 129] on button "sync_alt" at bounding box center [1377, 103] width 69 height 69
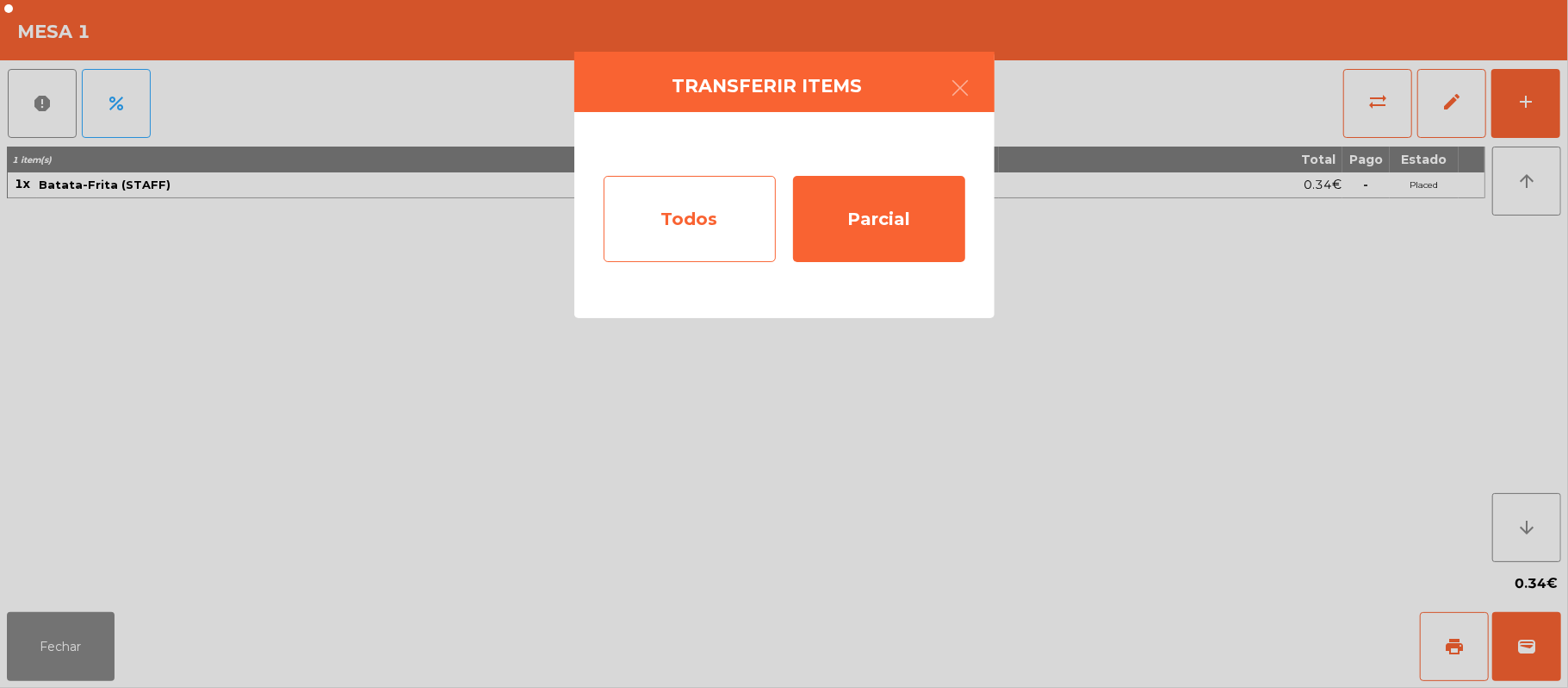
click at [700, 217] on div "Todos" at bounding box center [690, 219] width 172 height 86
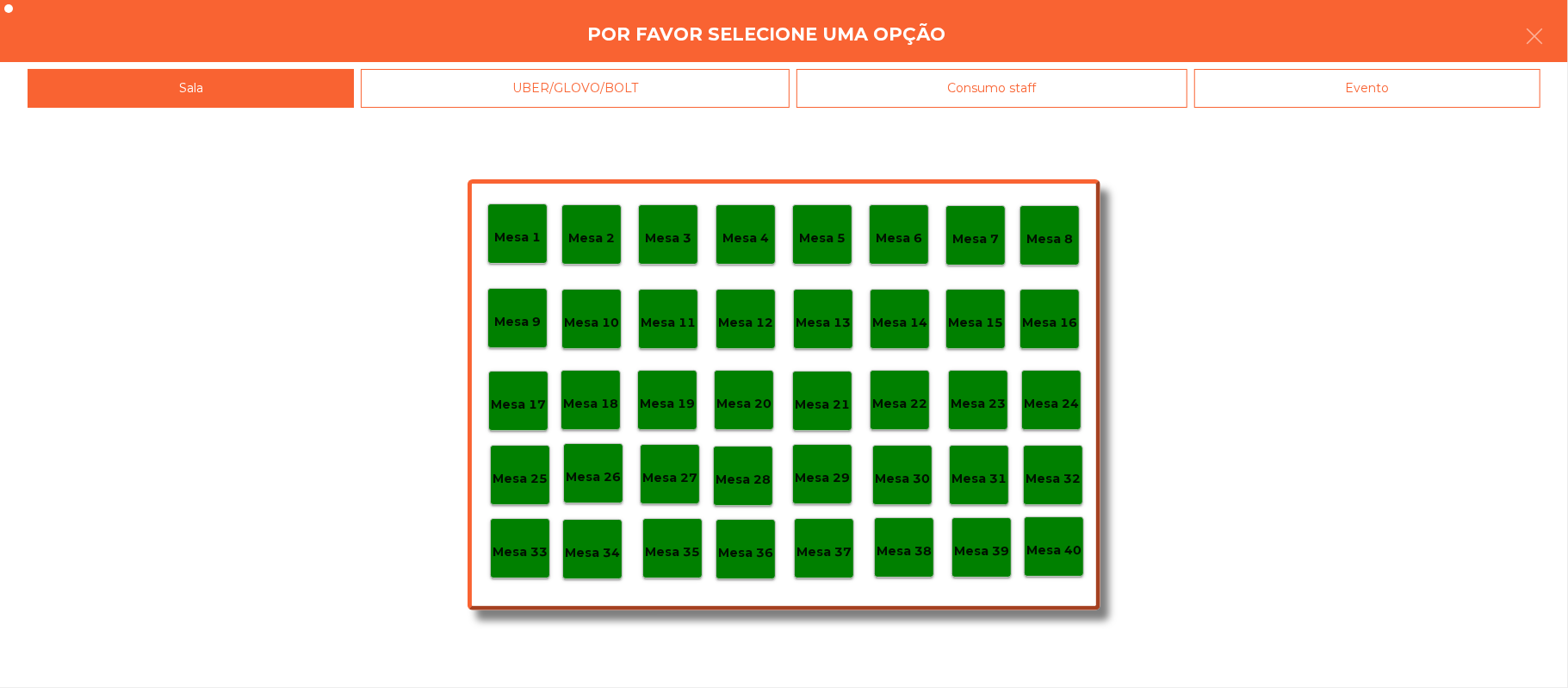
click at [975, 559] on p "Mesa 39" at bounding box center [982, 551] width 55 height 19
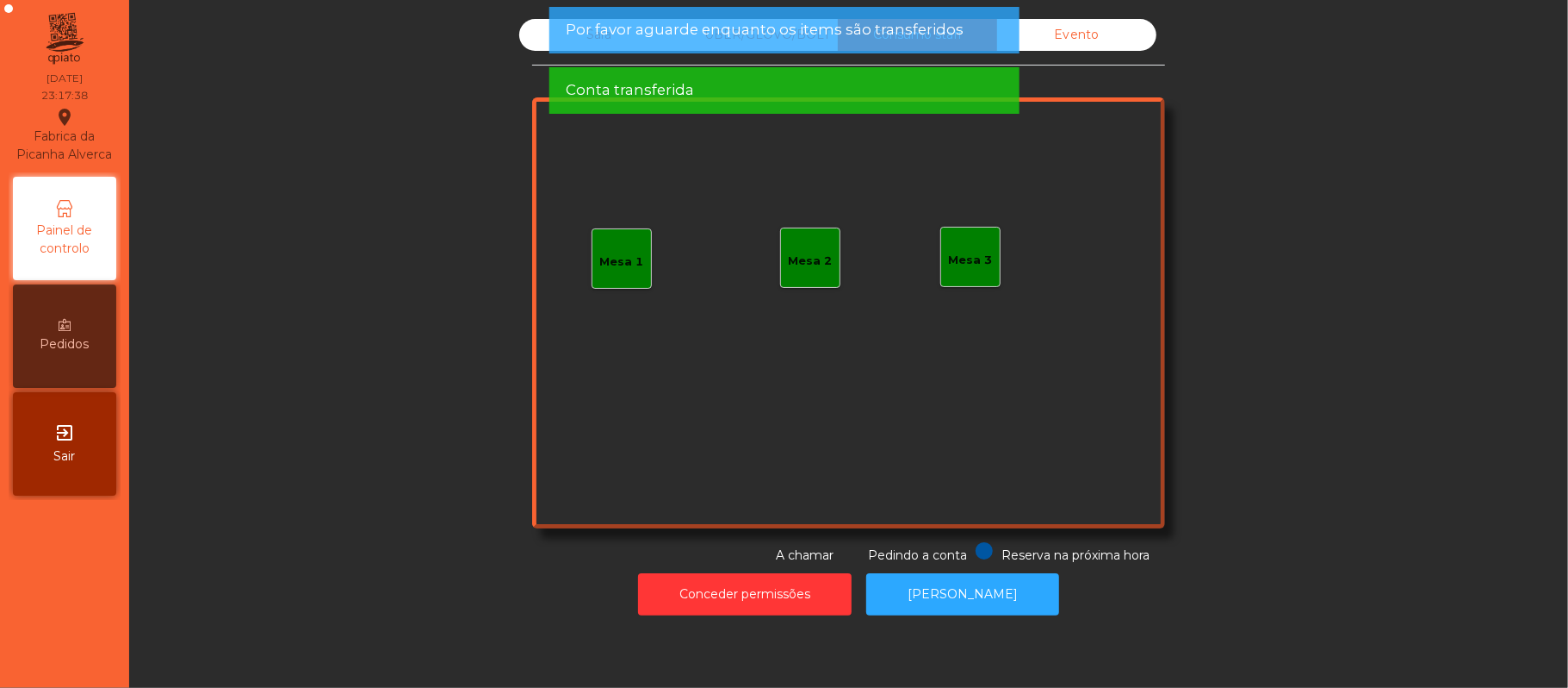
click at [706, 98] on div "Conta transferida" at bounding box center [784, 90] width 436 height 21
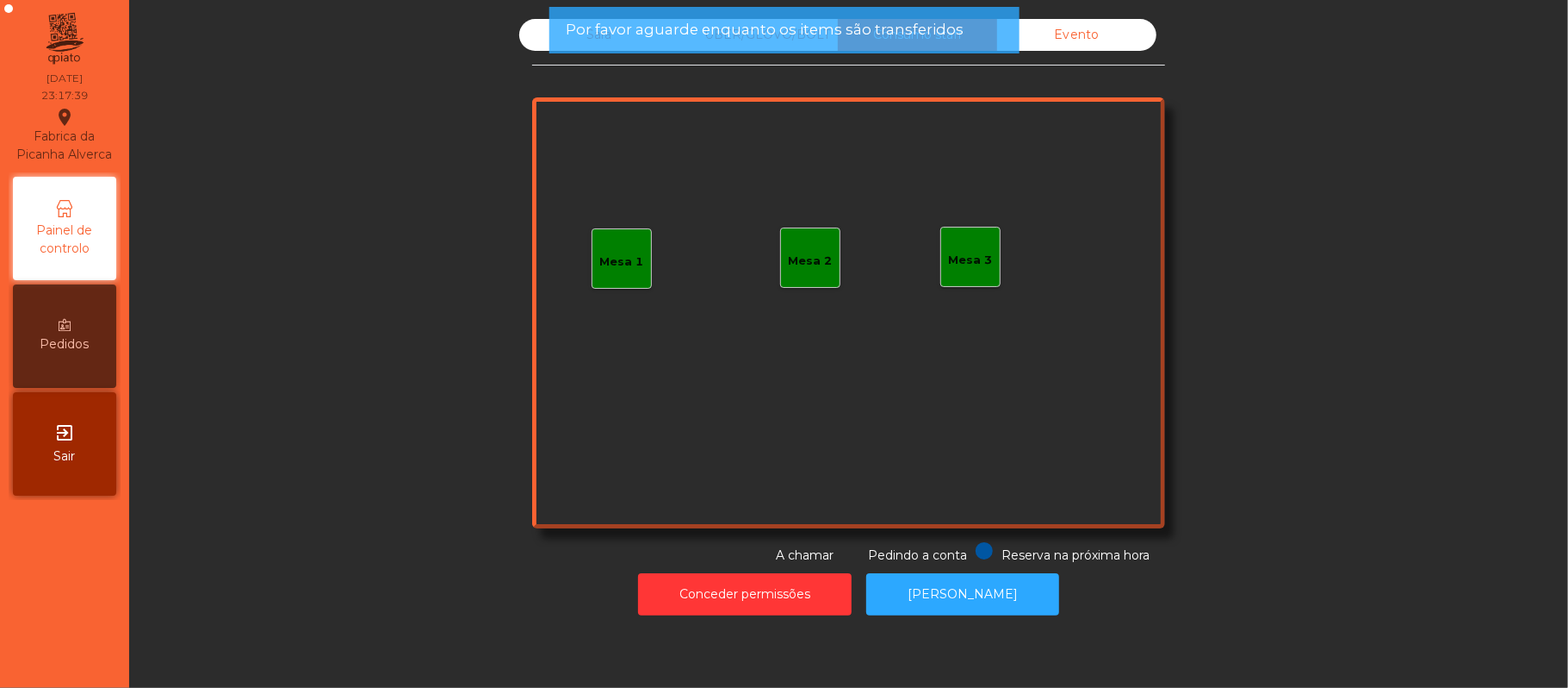
click at [693, 33] on span "Por favor aguarde enquanto os items são transferidos" at bounding box center [764, 30] width 398 height 21
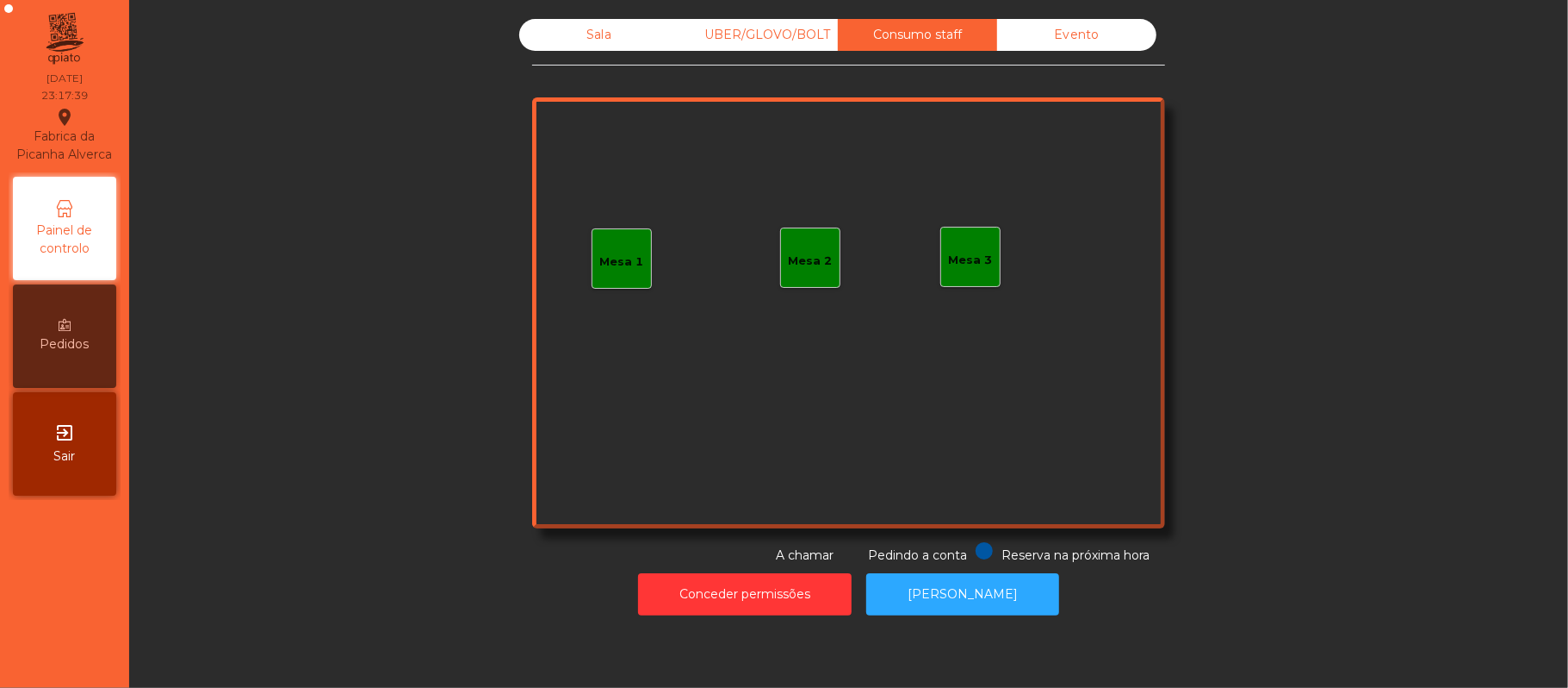
click at [593, 33] on div "Sala" at bounding box center [599, 35] width 160 height 32
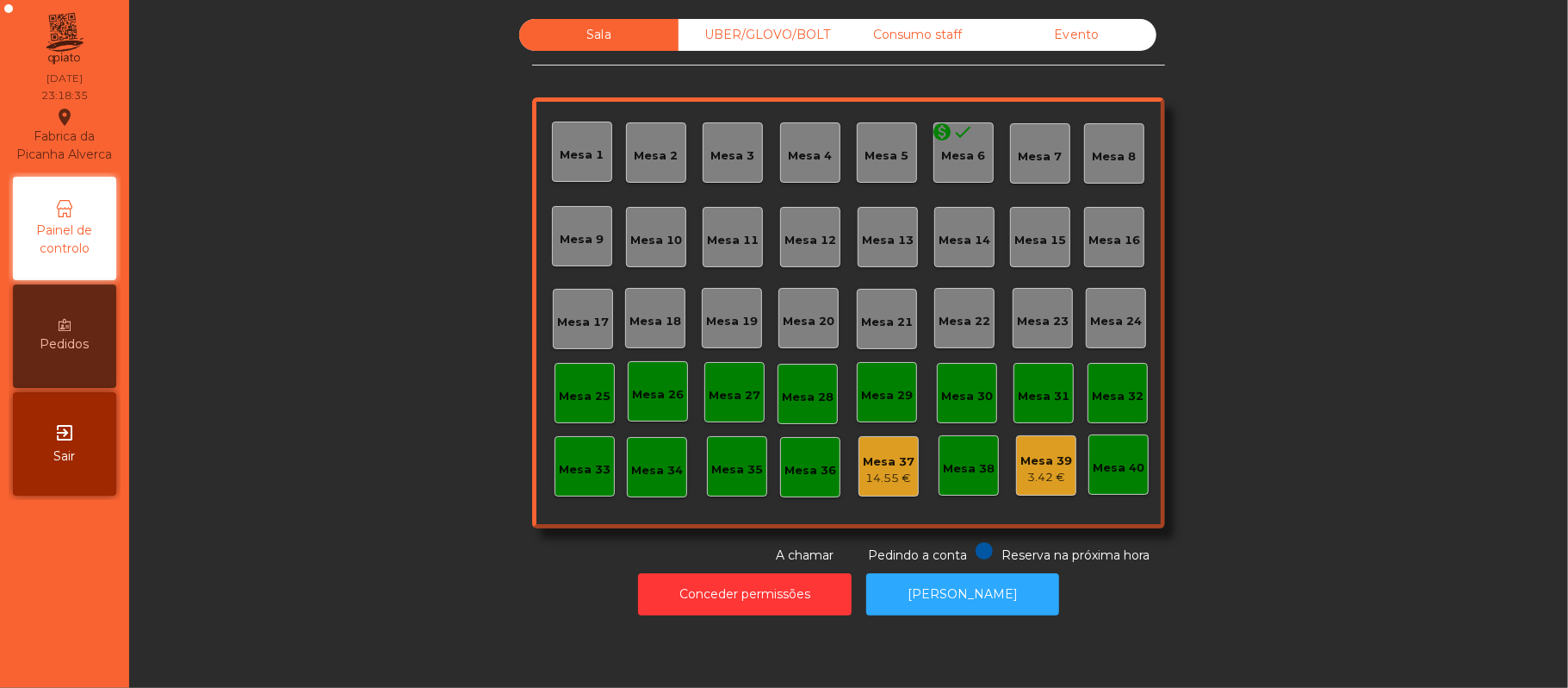
click at [726, 32] on div "UBER/GLOVO/BOLT" at bounding box center [758, 35] width 160 height 32
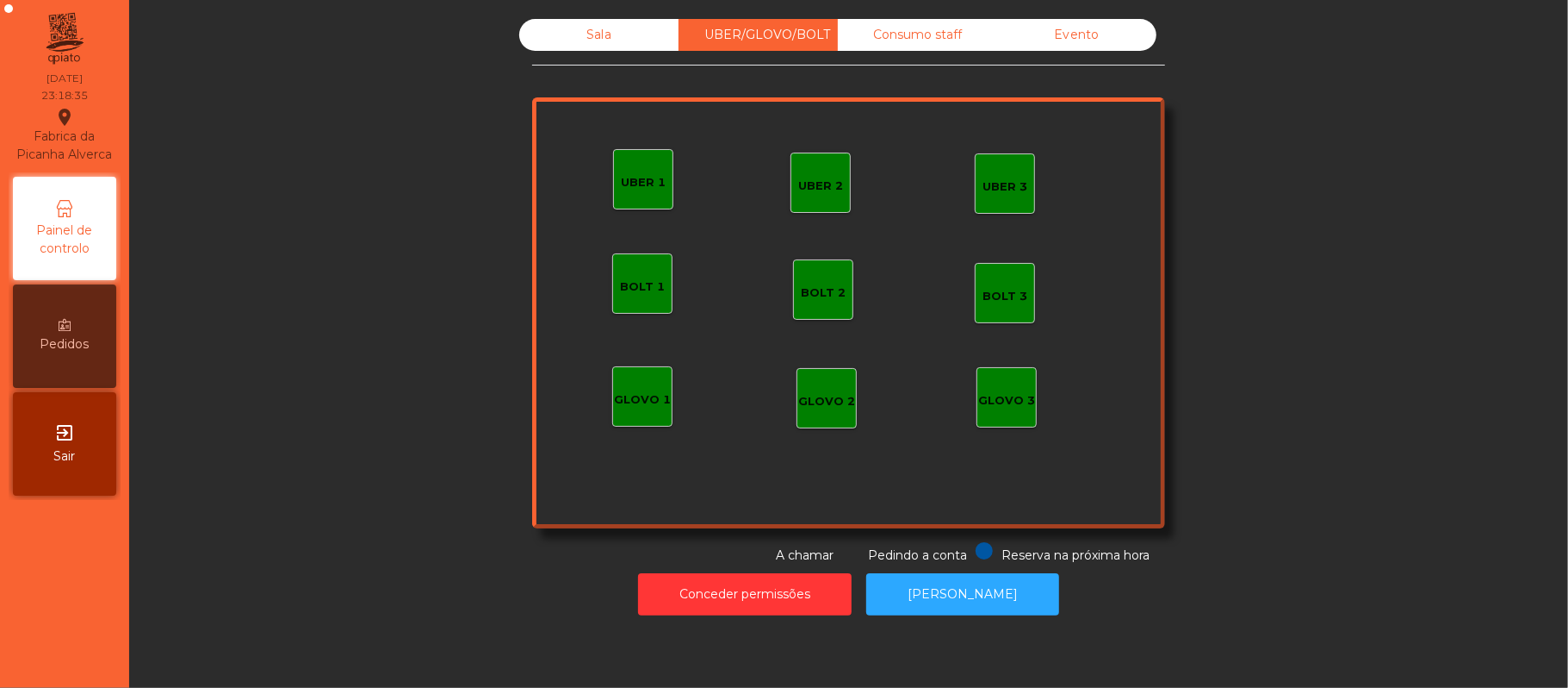
click at [910, 36] on div "Consumo staff" at bounding box center [917, 35] width 160 height 32
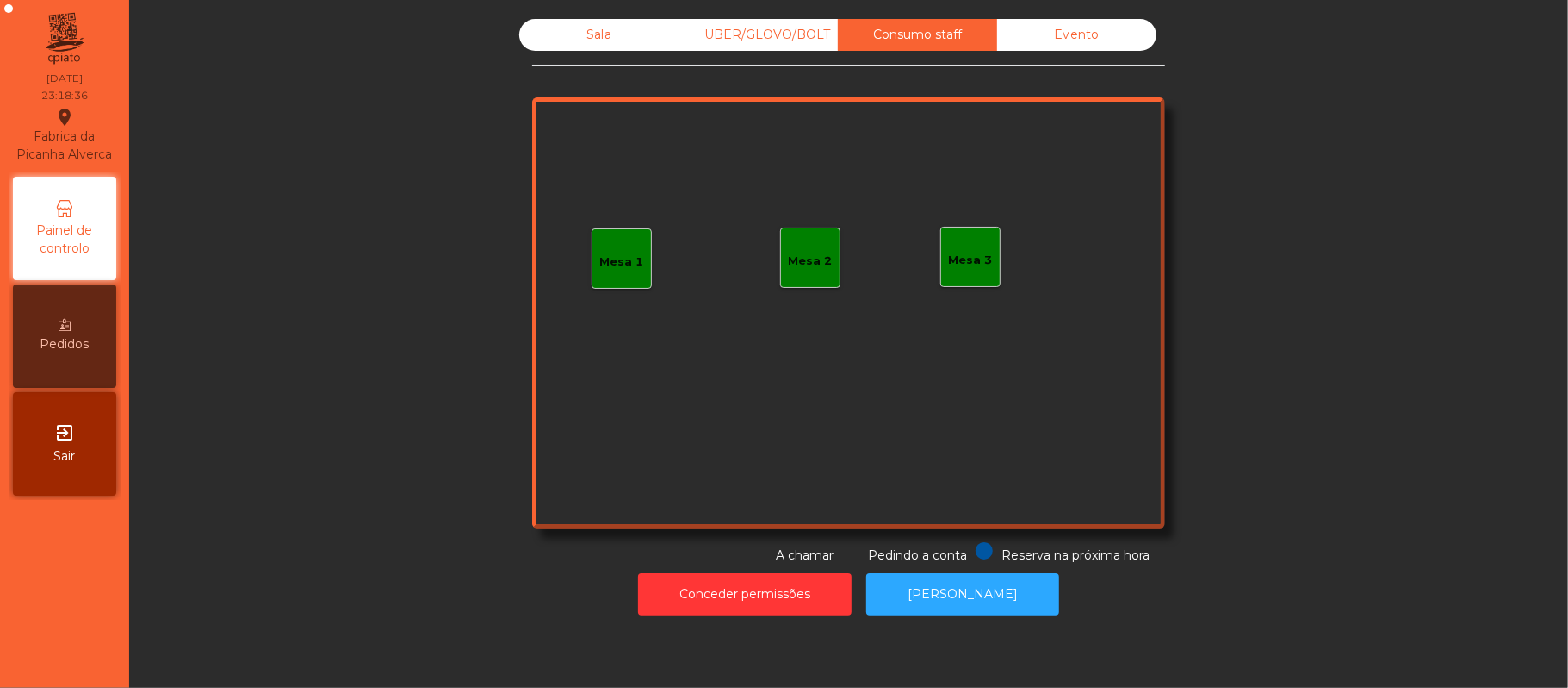
click at [1080, 43] on div "Evento" at bounding box center [1077, 35] width 160 height 32
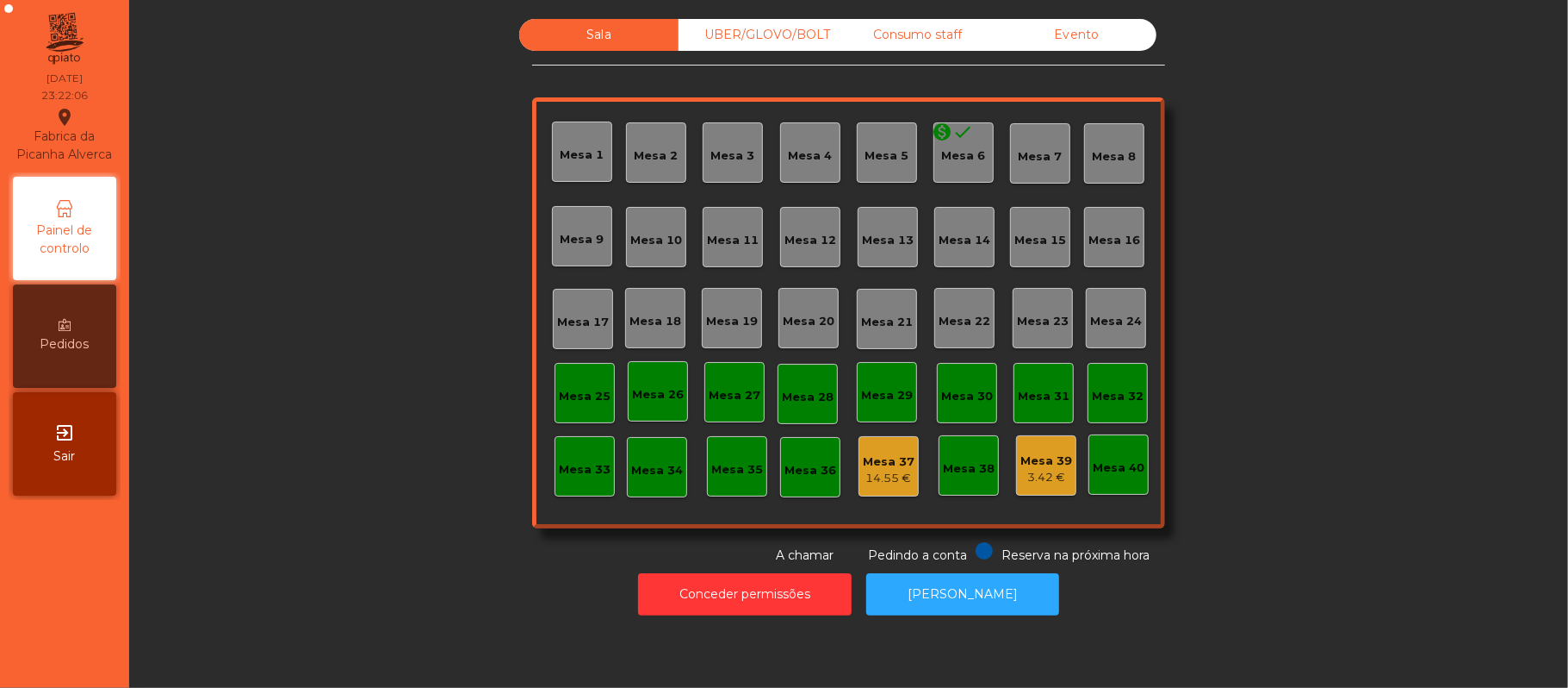
click at [962, 46] on div "Consumo staff" at bounding box center [917, 35] width 160 height 32
click at [1087, 49] on div "Evento" at bounding box center [1077, 35] width 160 height 32
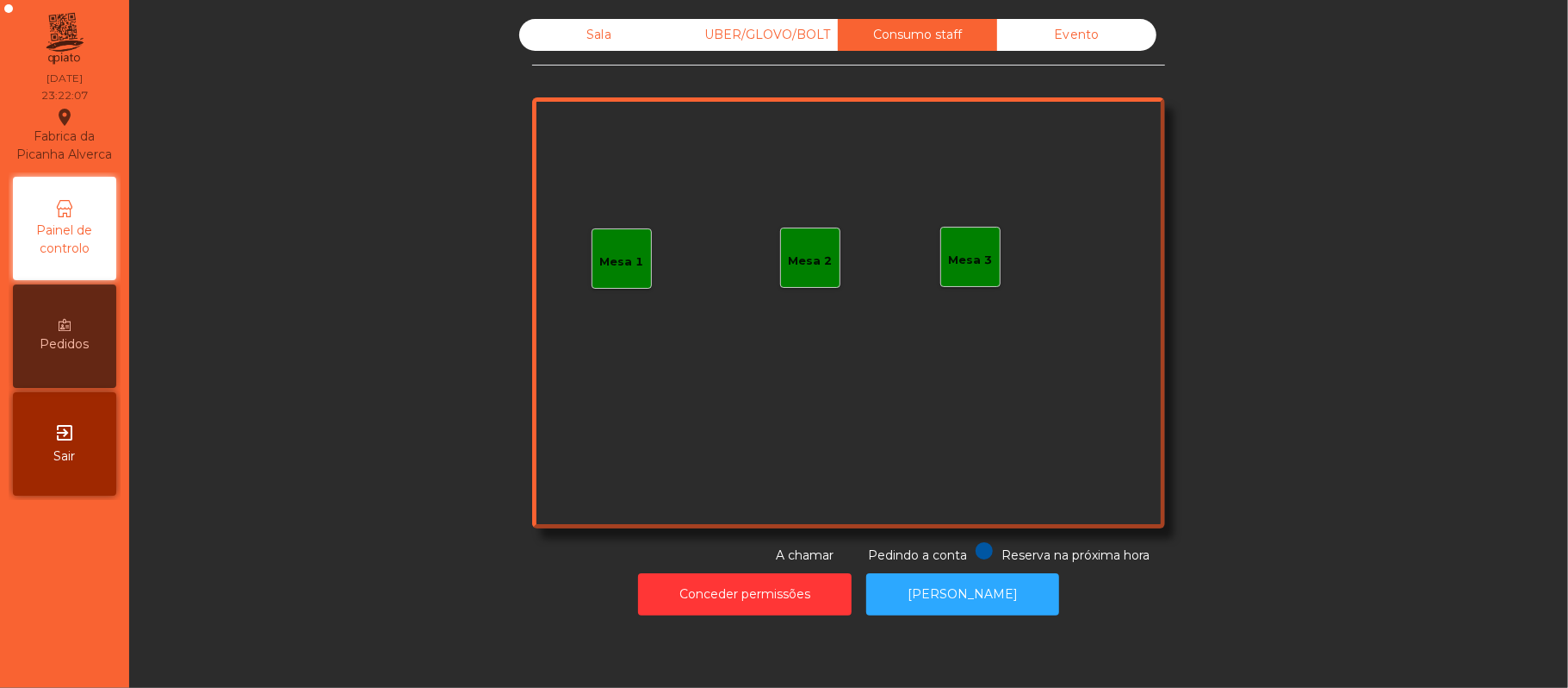
click at [789, 35] on div "UBER/GLOVO/BOLT" at bounding box center [758, 35] width 160 height 32
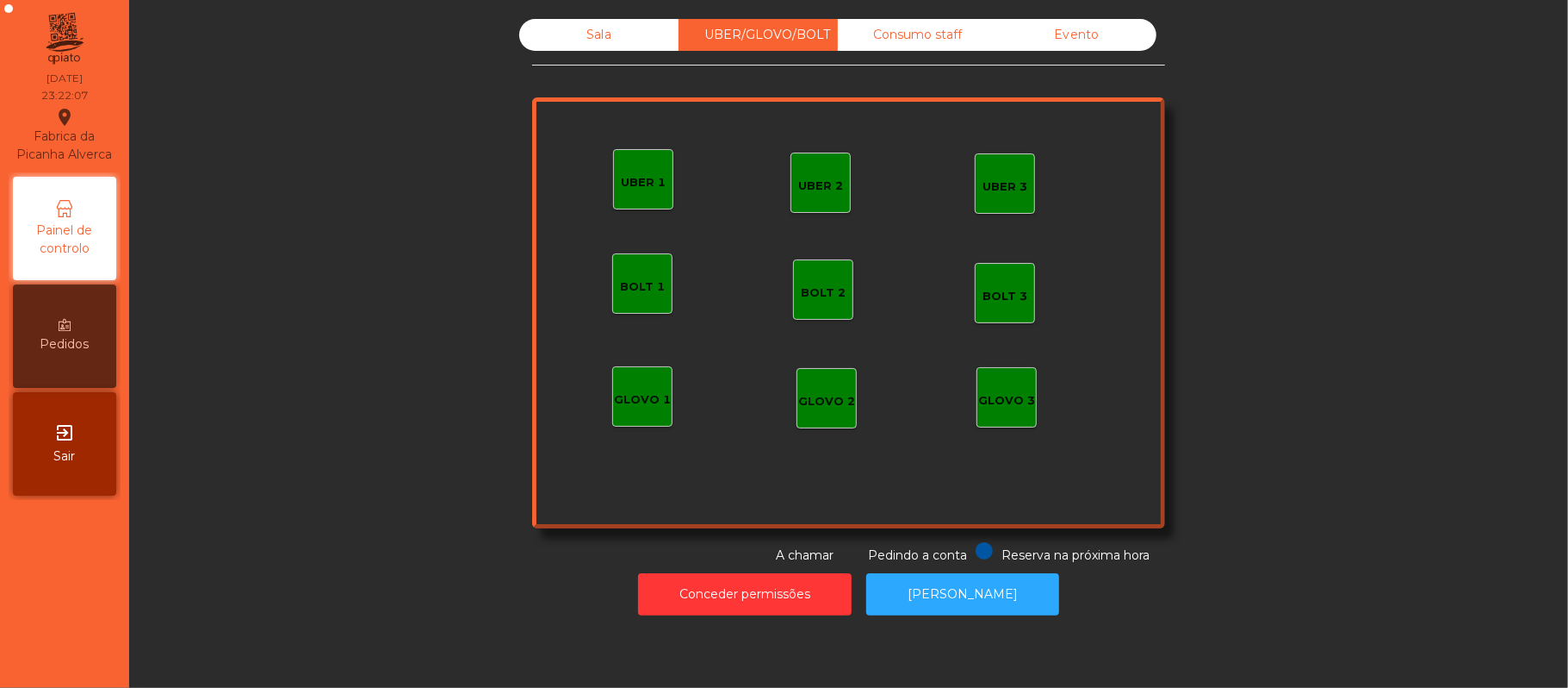
click at [594, 43] on div "Sala" at bounding box center [599, 35] width 160 height 32
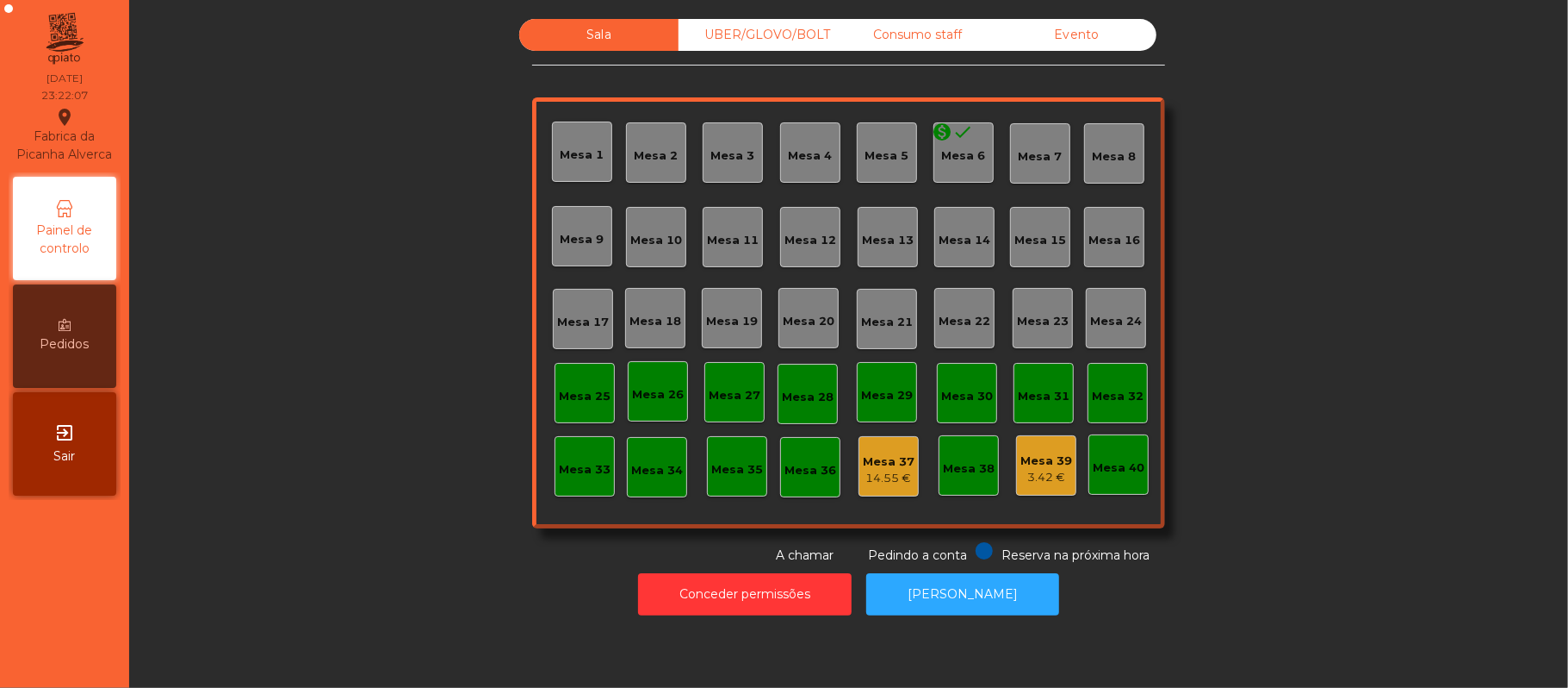
click at [1082, 33] on div "Evento" at bounding box center [1077, 35] width 160 height 32
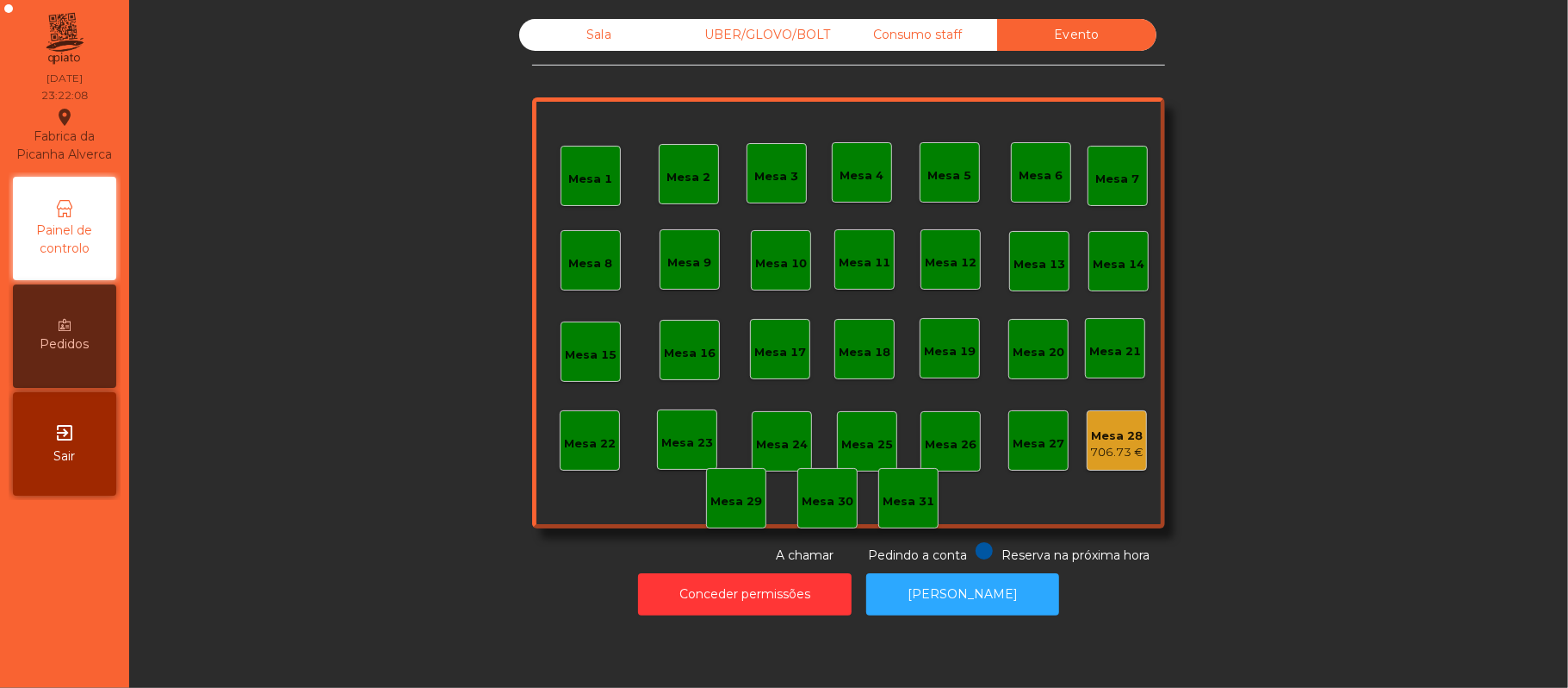
click at [627, 50] on div "Sala" at bounding box center [599, 35] width 160 height 32
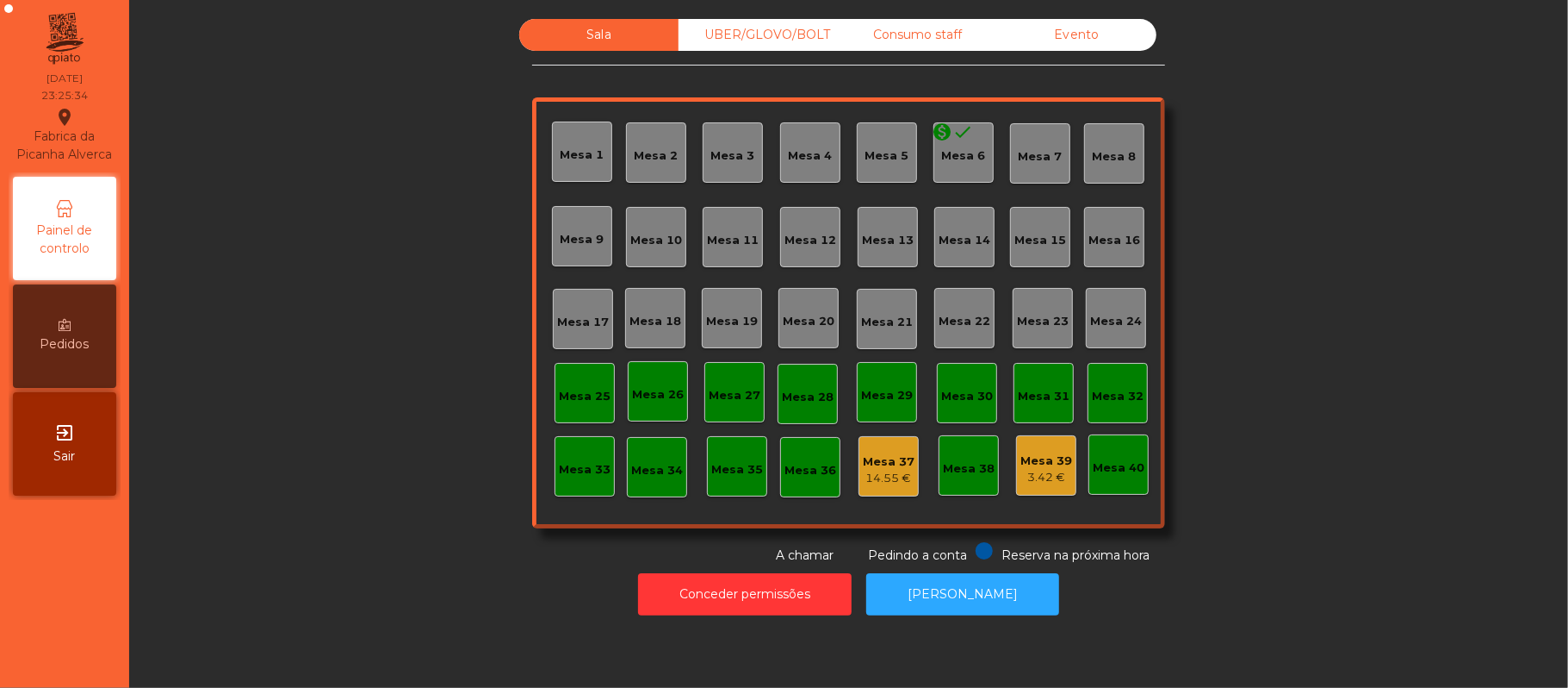
click at [1076, 35] on div "Evento" at bounding box center [1077, 35] width 160 height 32
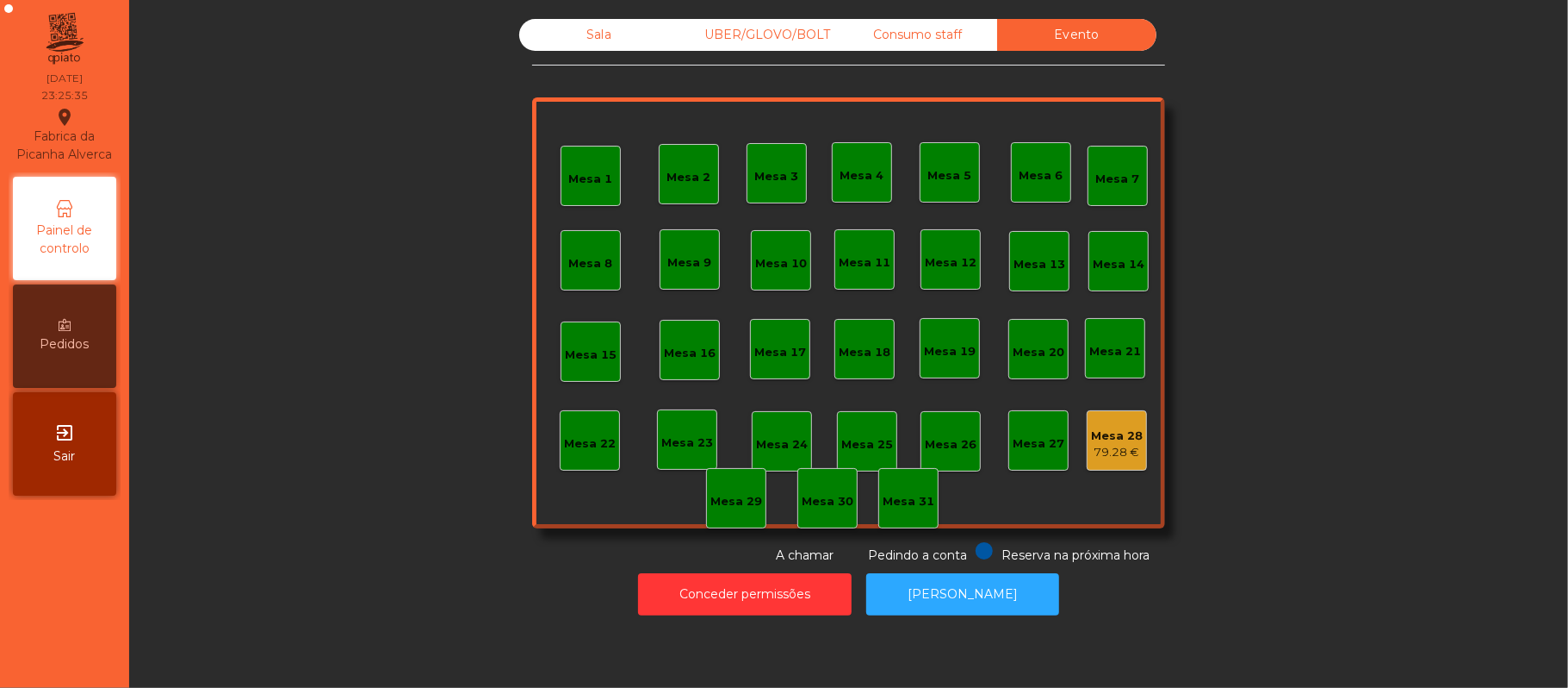
click at [554, 42] on div "Sala" at bounding box center [599, 35] width 160 height 32
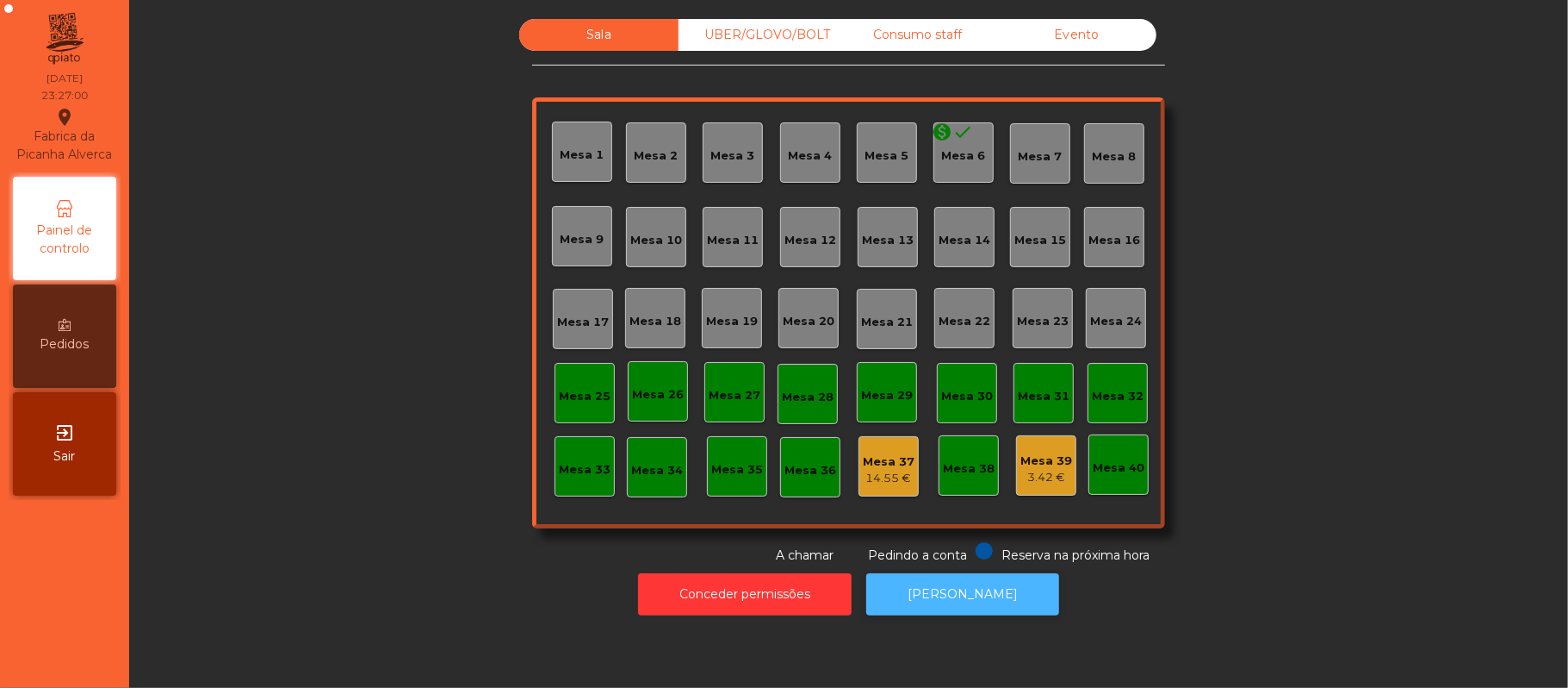
click at [999, 613] on button "[PERSON_NAME]" at bounding box center [962, 594] width 192 height 43
click at [750, 32] on div "UBER/GLOVO/BOLT" at bounding box center [758, 35] width 160 height 32
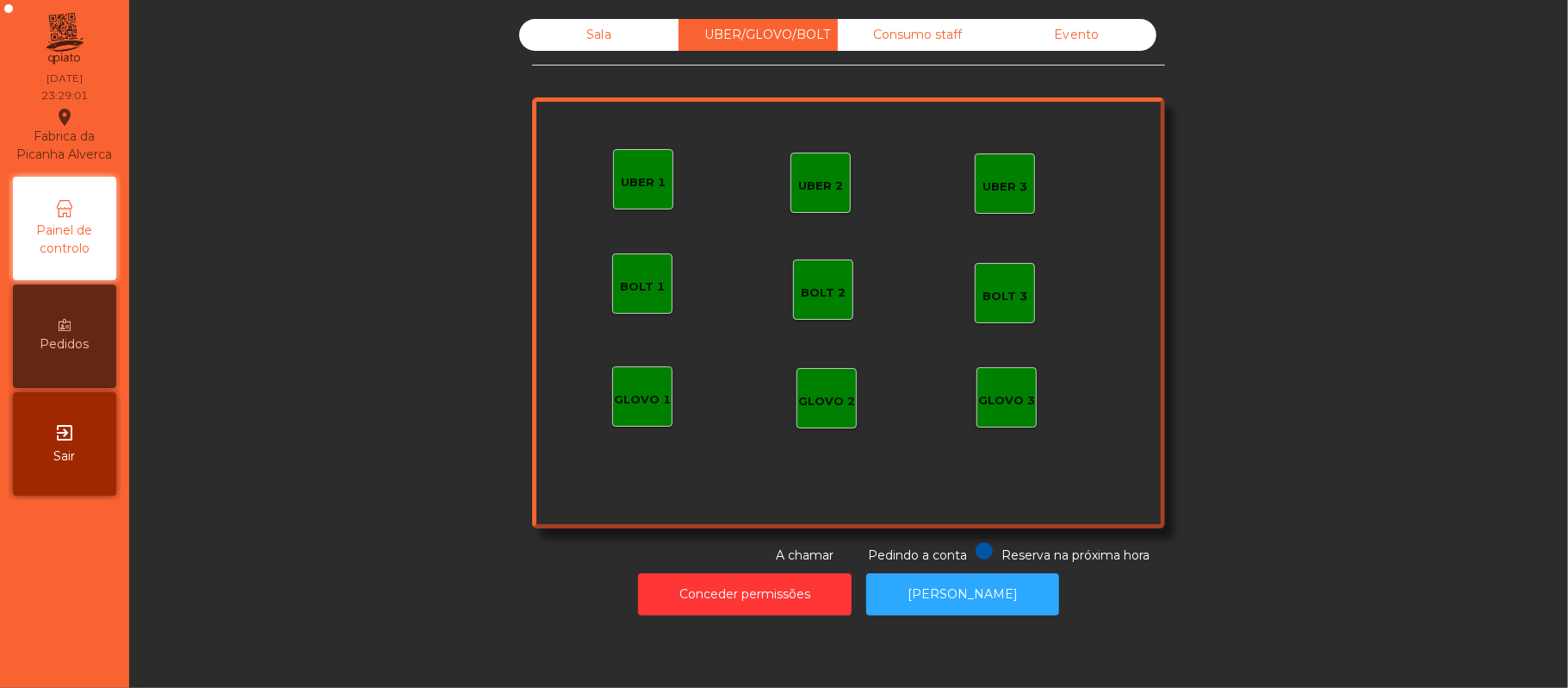
click at [940, 29] on div "Consumo staff" at bounding box center [917, 35] width 160 height 32
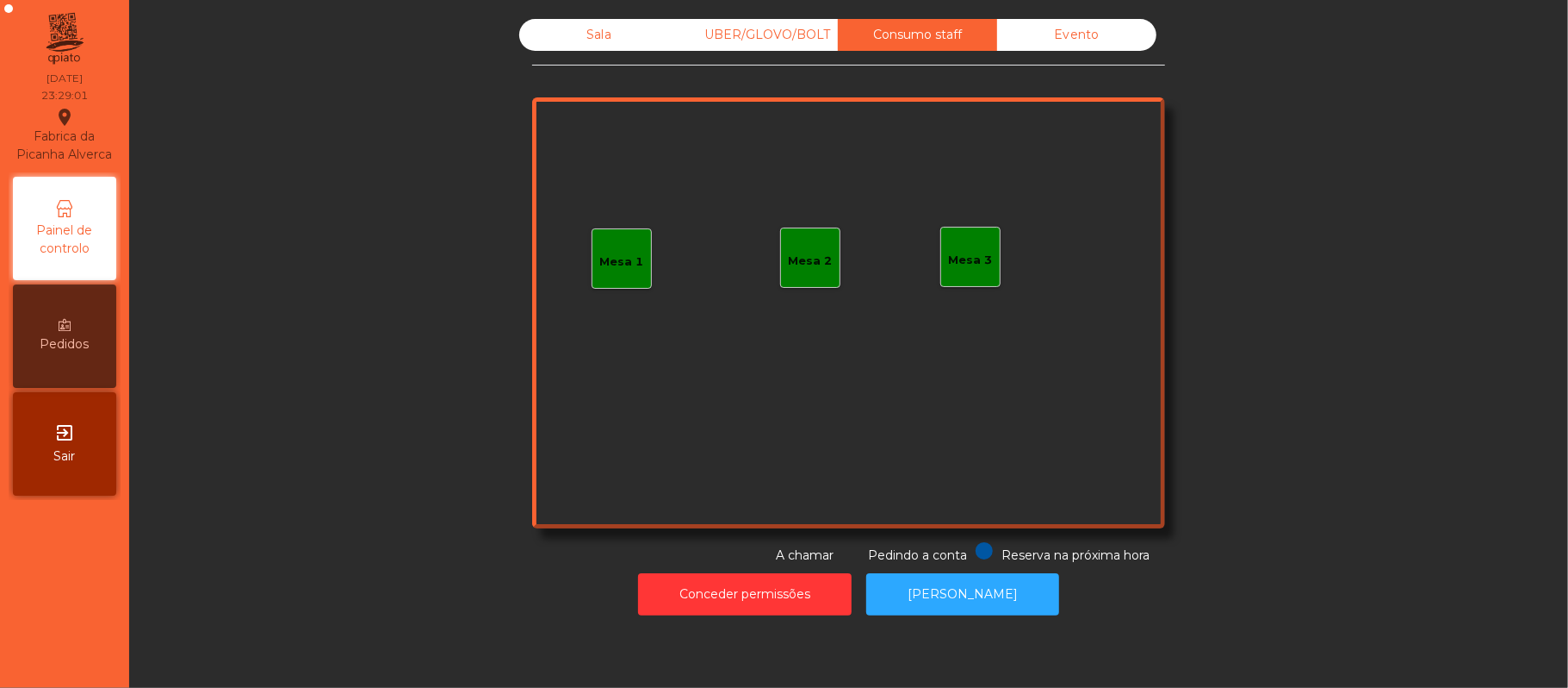
click at [1093, 29] on div "Evento" at bounding box center [1077, 35] width 160 height 32
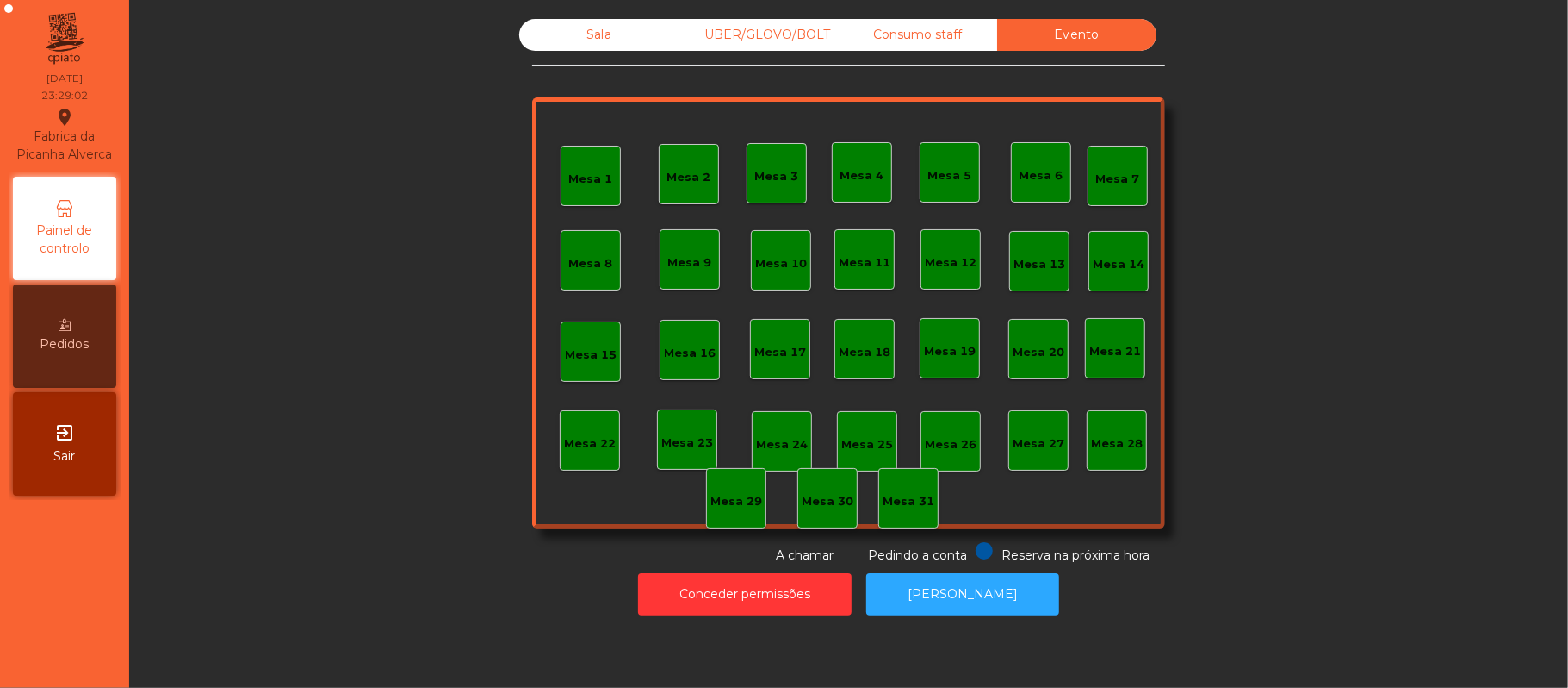
click at [594, 33] on div "Sala" at bounding box center [599, 35] width 160 height 32
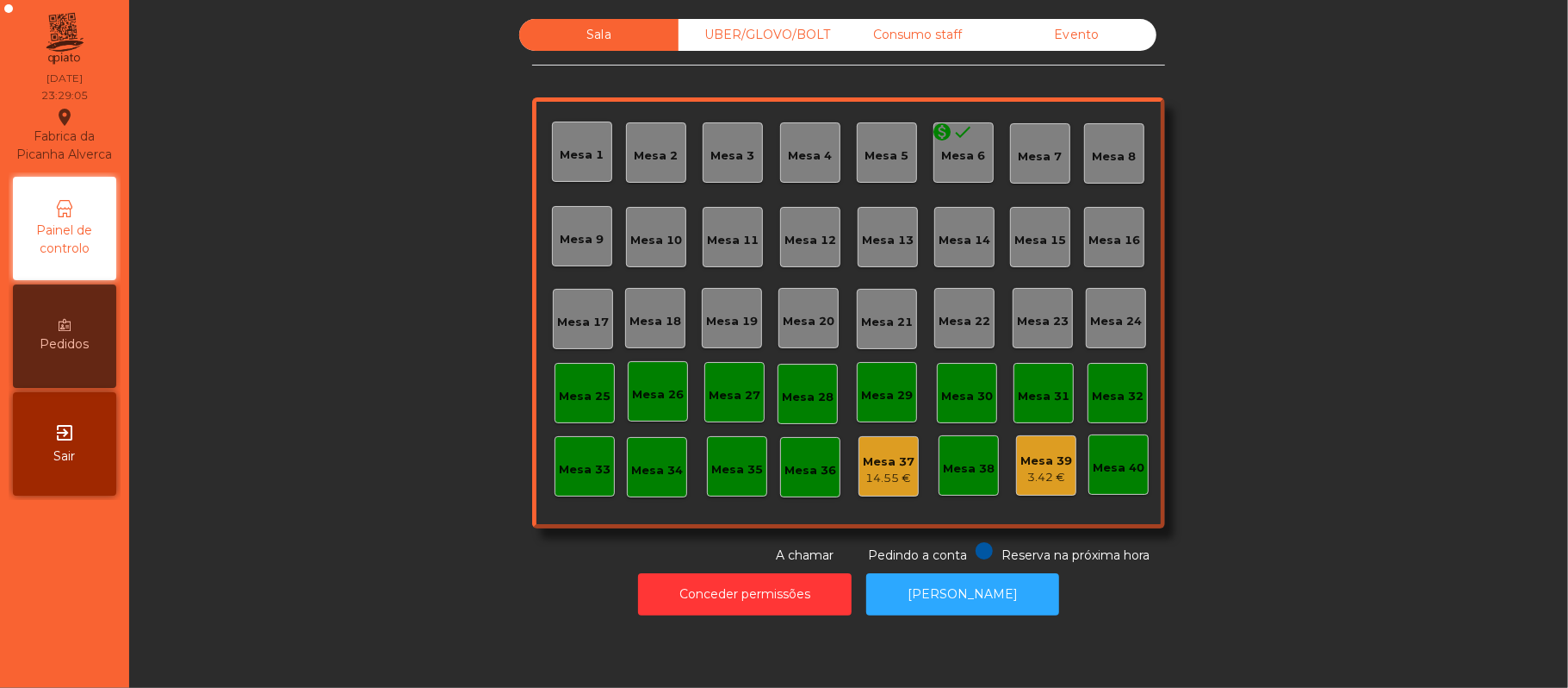
click at [735, 40] on div "UBER/GLOVO/BOLT" at bounding box center [758, 35] width 160 height 32
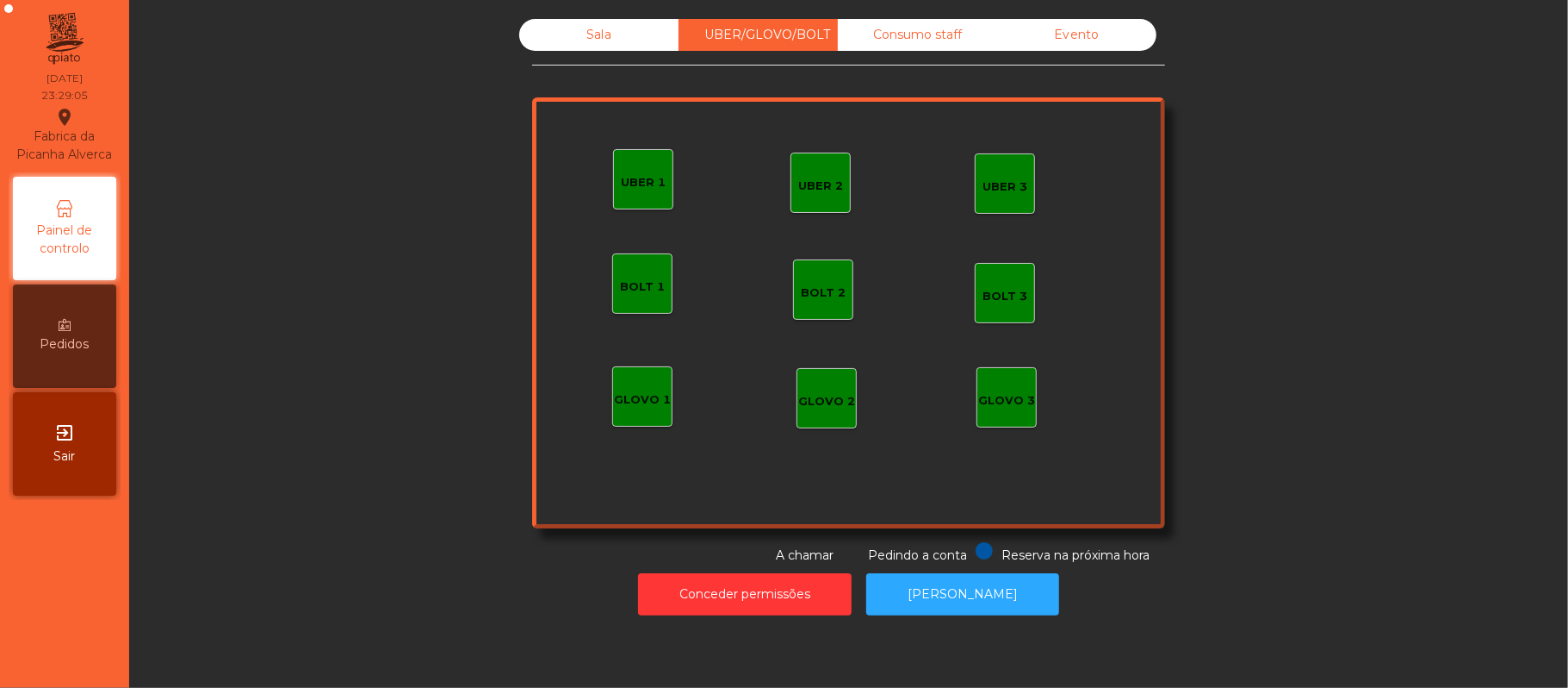
click at [929, 35] on div "Consumo staff" at bounding box center [917, 35] width 160 height 32
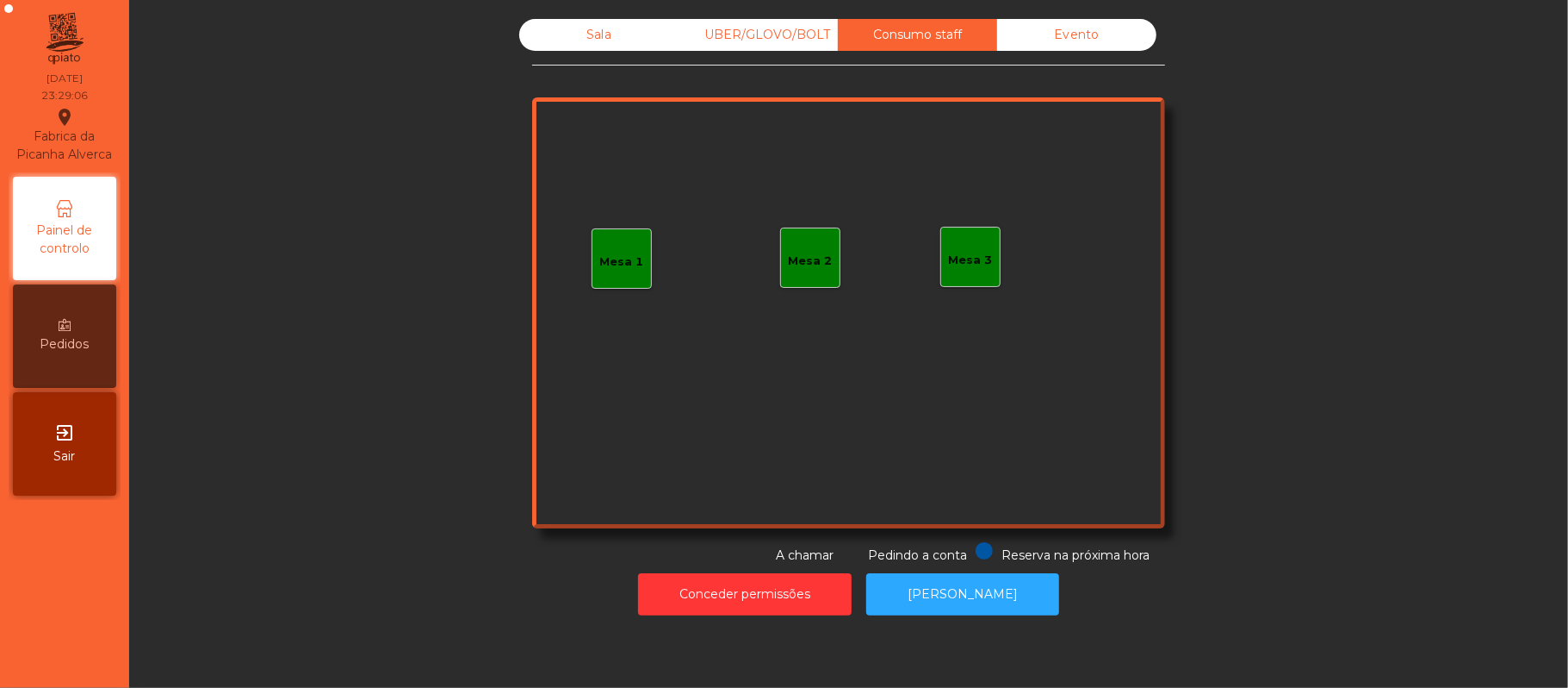
click at [1104, 39] on div "Evento" at bounding box center [1077, 35] width 160 height 32
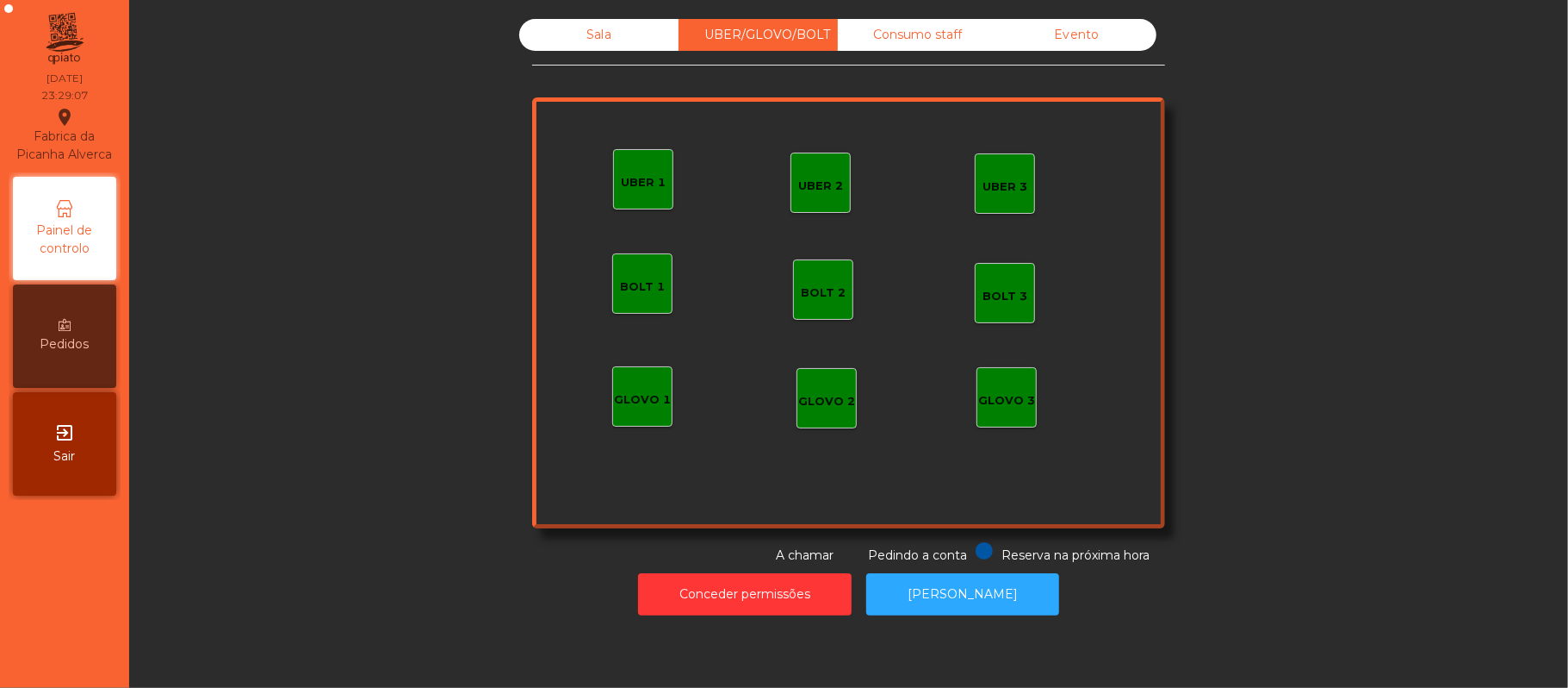
click at [586, 38] on div "Sala" at bounding box center [599, 35] width 160 height 32
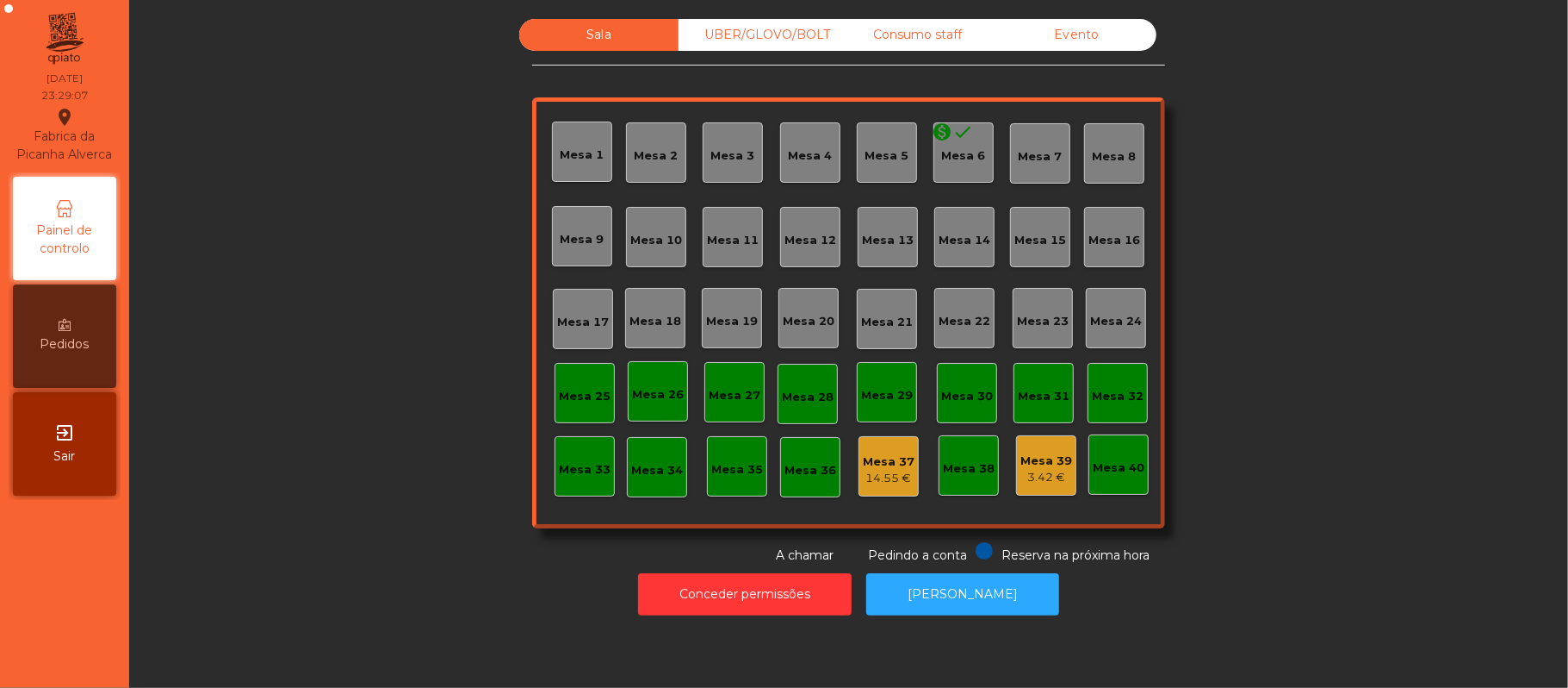
click at [721, 31] on div "UBER/GLOVO/BOLT" at bounding box center [758, 35] width 160 height 32
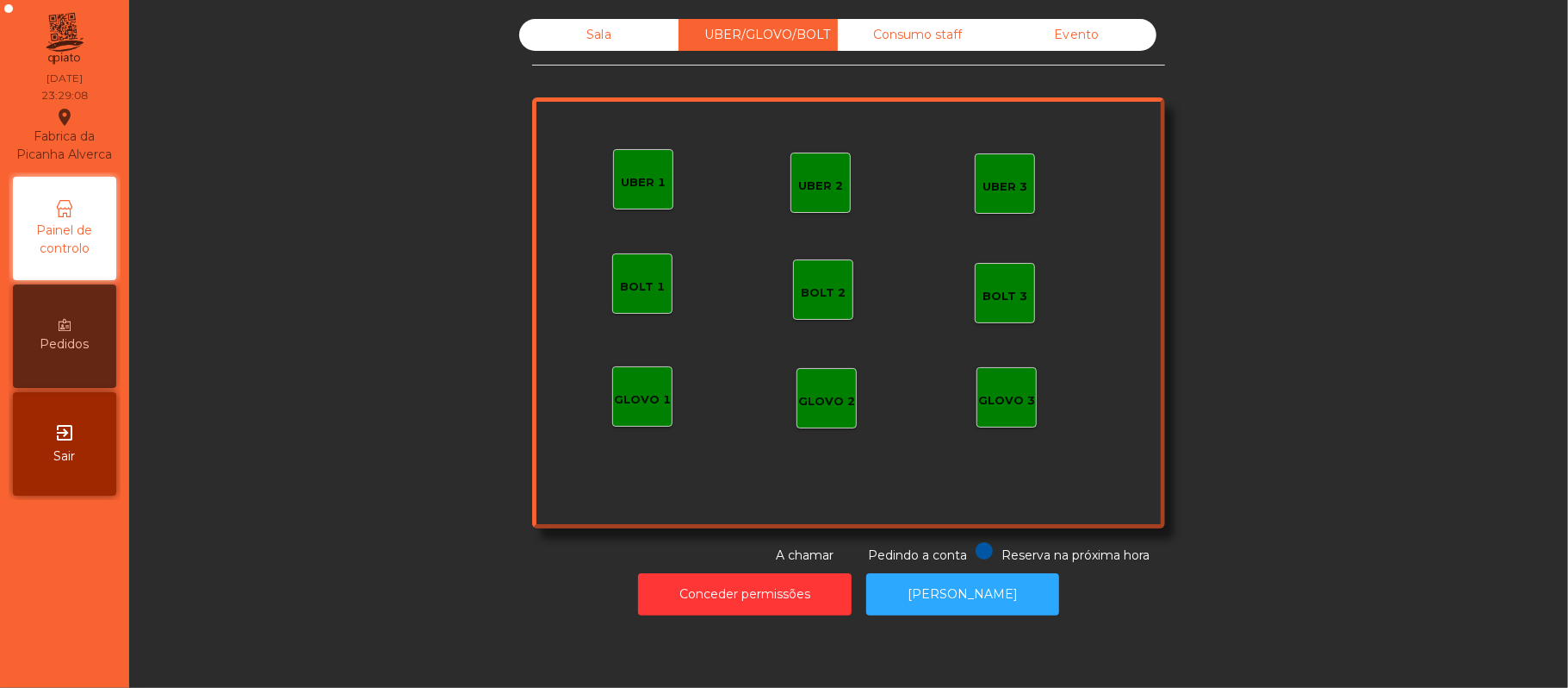
click at [590, 43] on div "Sala" at bounding box center [599, 35] width 160 height 32
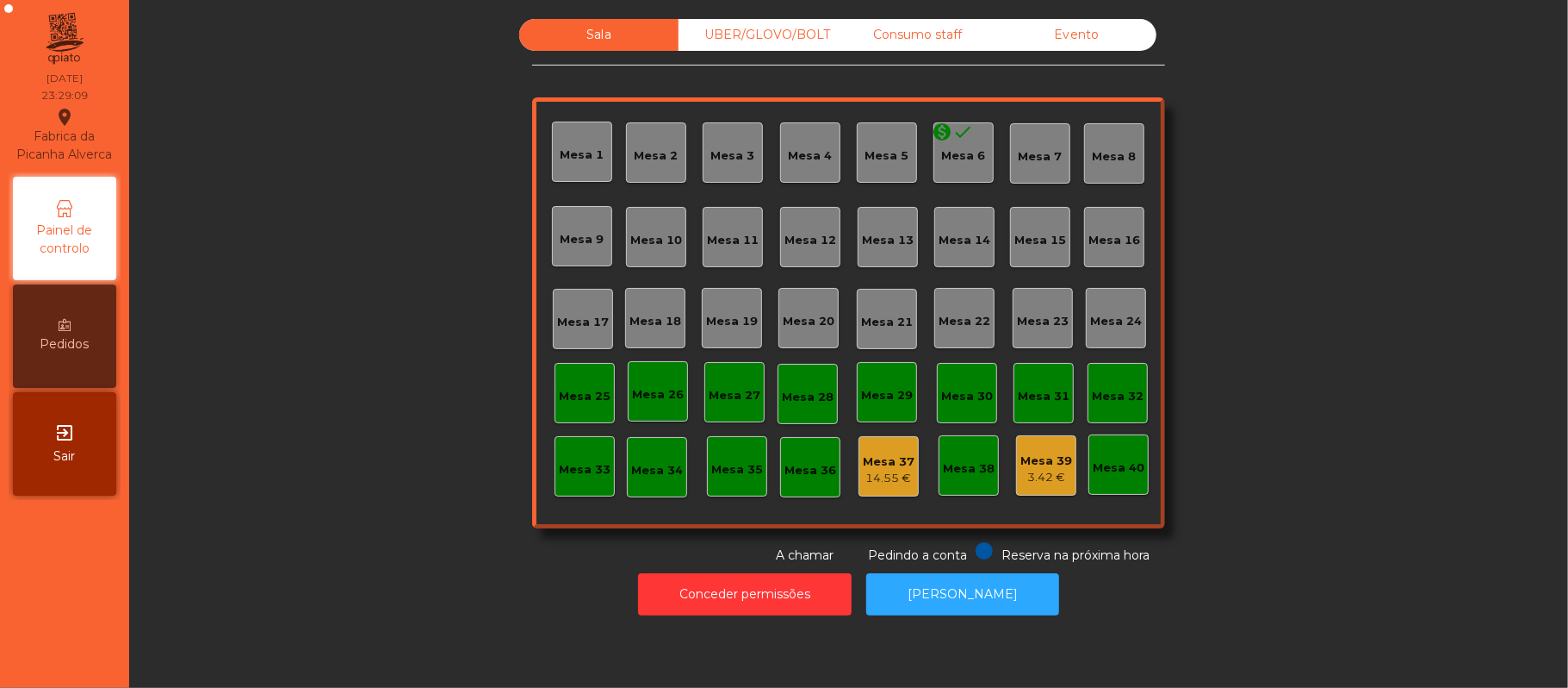
click at [882, 476] on div "14.55 €" at bounding box center [888, 478] width 51 height 17
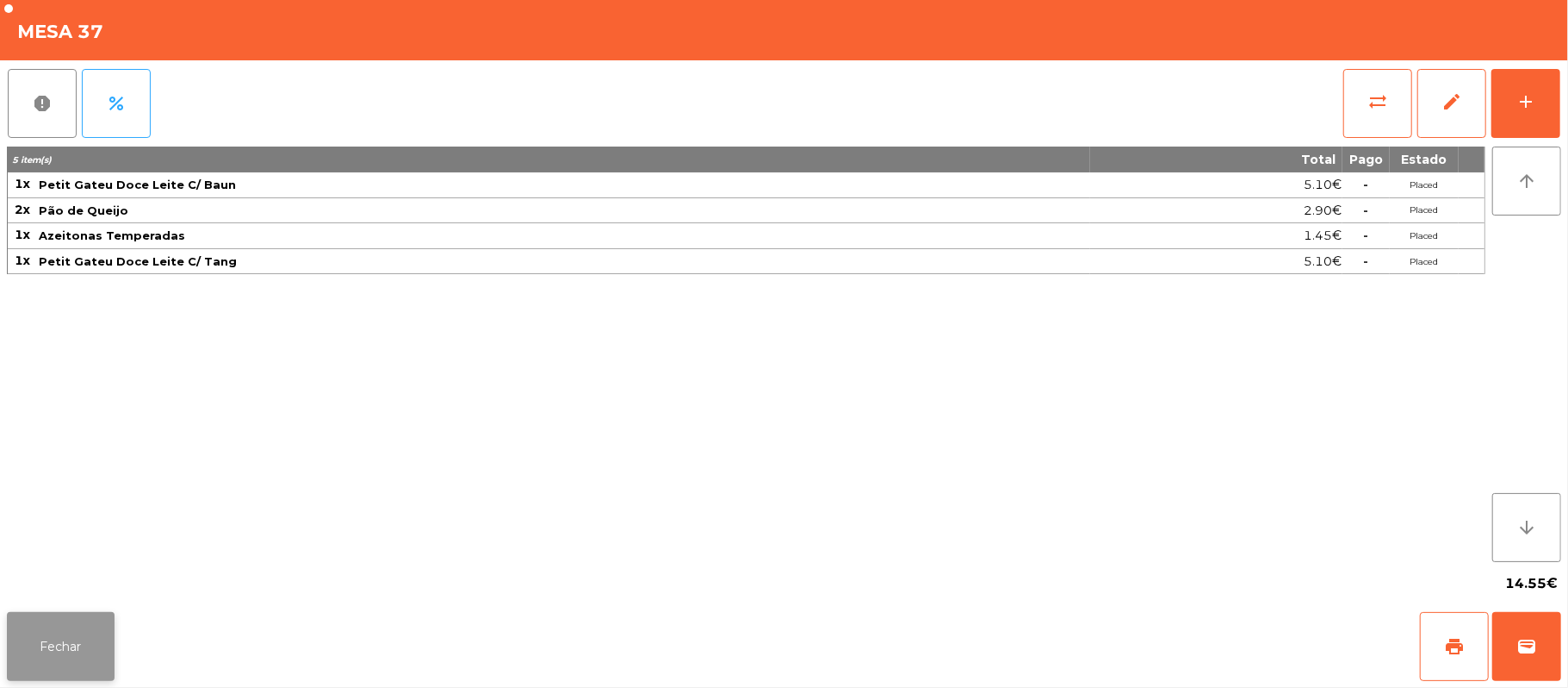
click at [59, 643] on button "Fechar" at bounding box center [60, 645] width 107 height 69
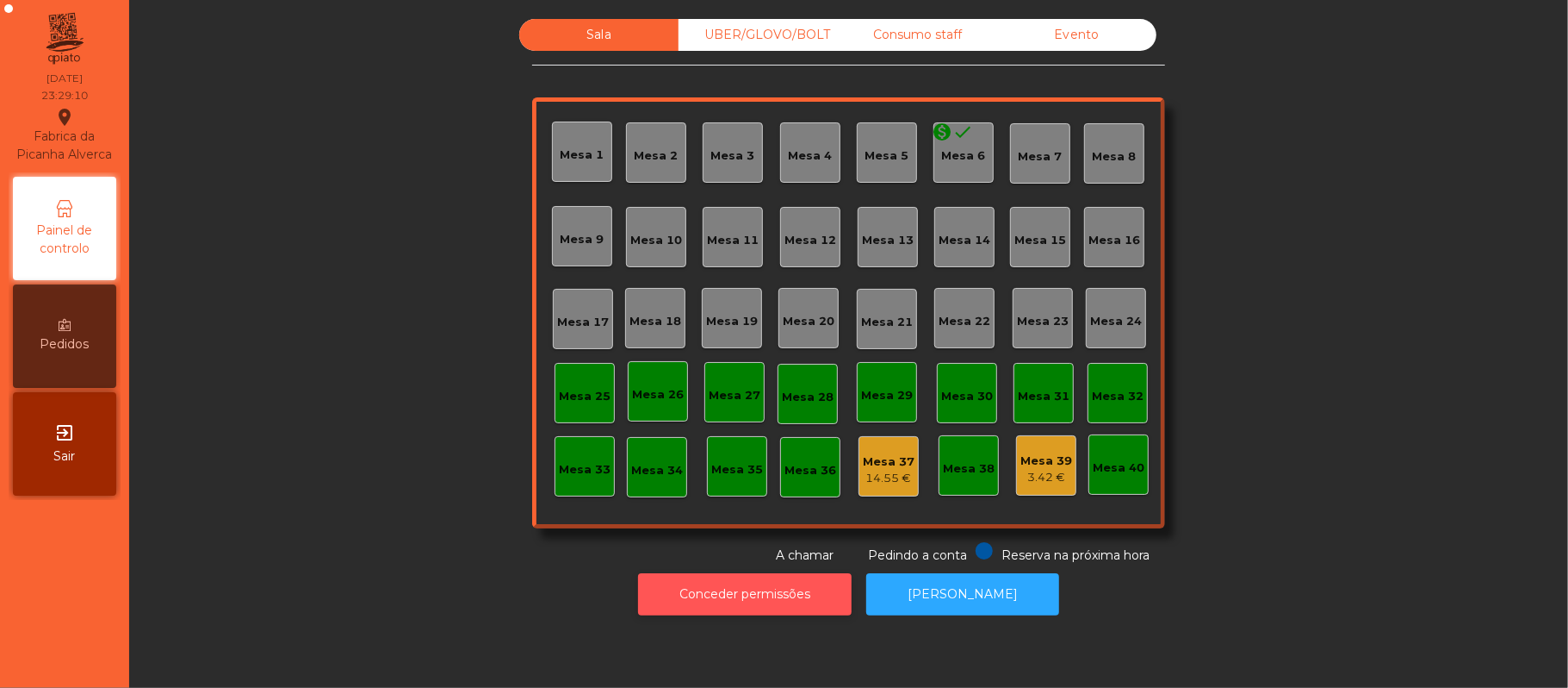
click at [779, 594] on button "Conceder permissões" at bounding box center [745, 594] width 214 height 43
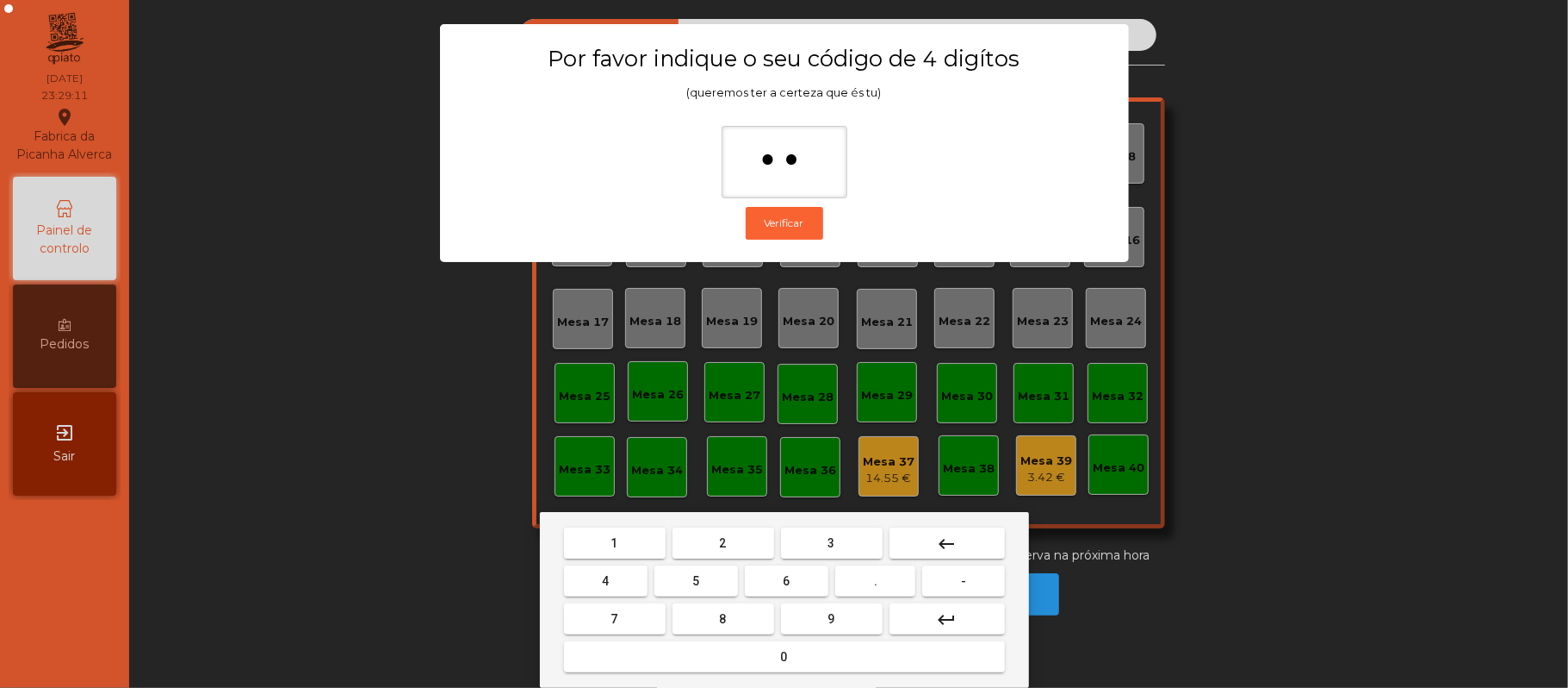
type input "***"
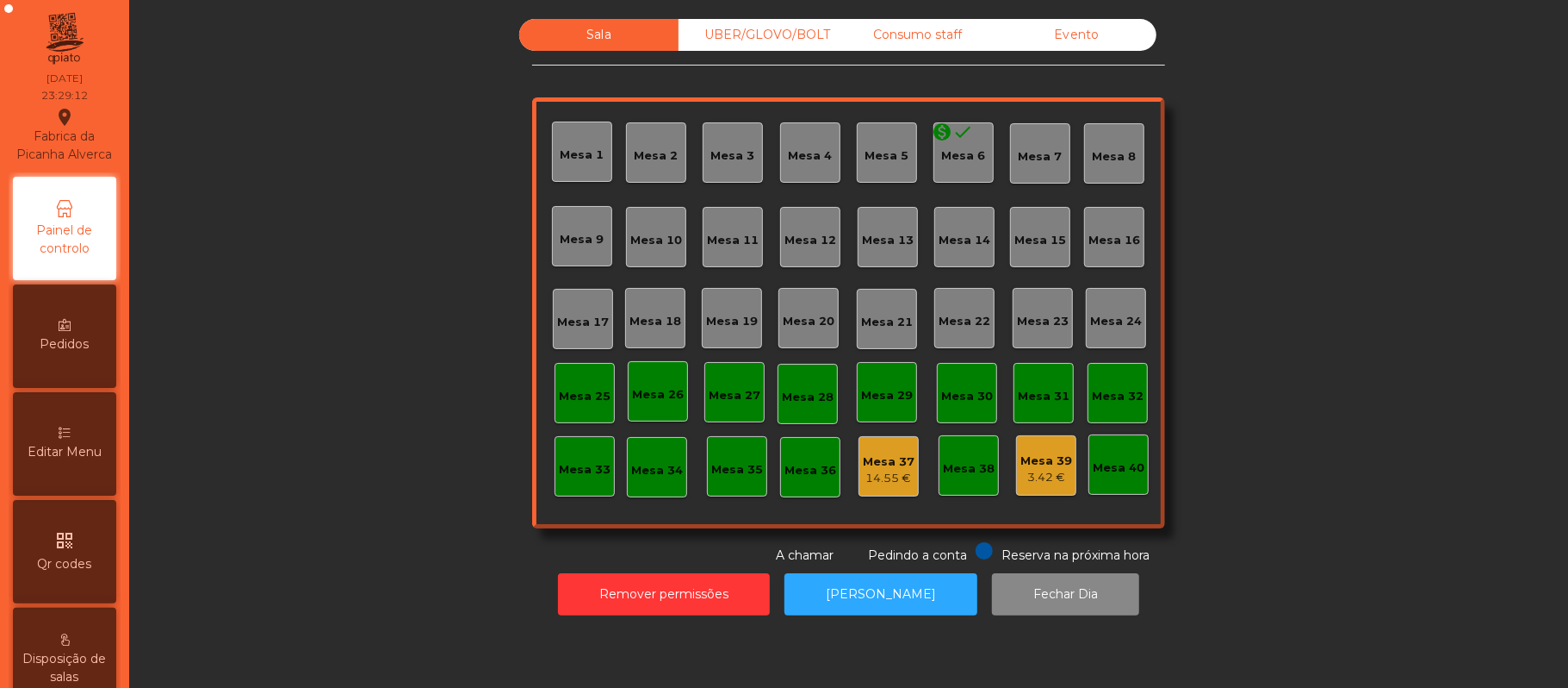
click at [903, 469] on div "14.55 €" at bounding box center [888, 478] width 51 height 17
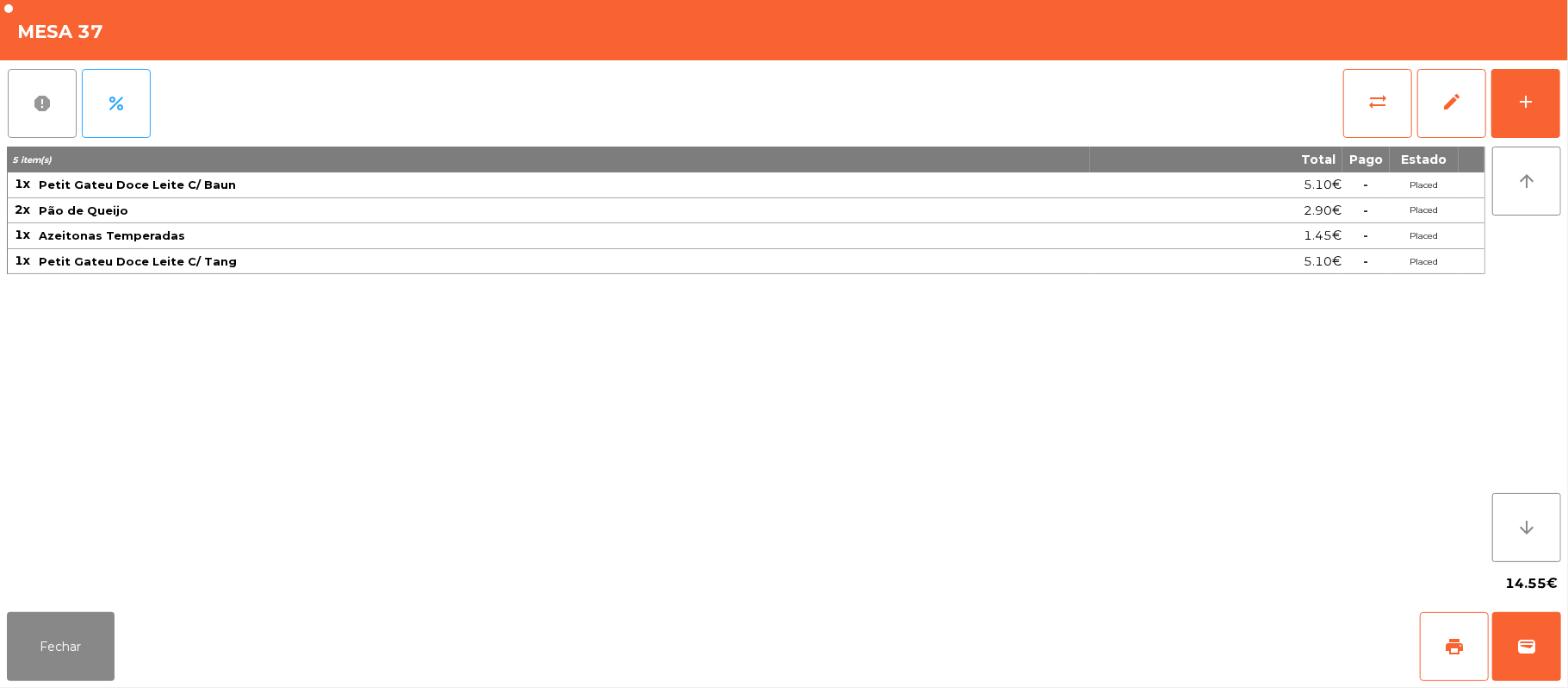
click at [55, 114] on button "report" at bounding box center [42, 103] width 69 height 69
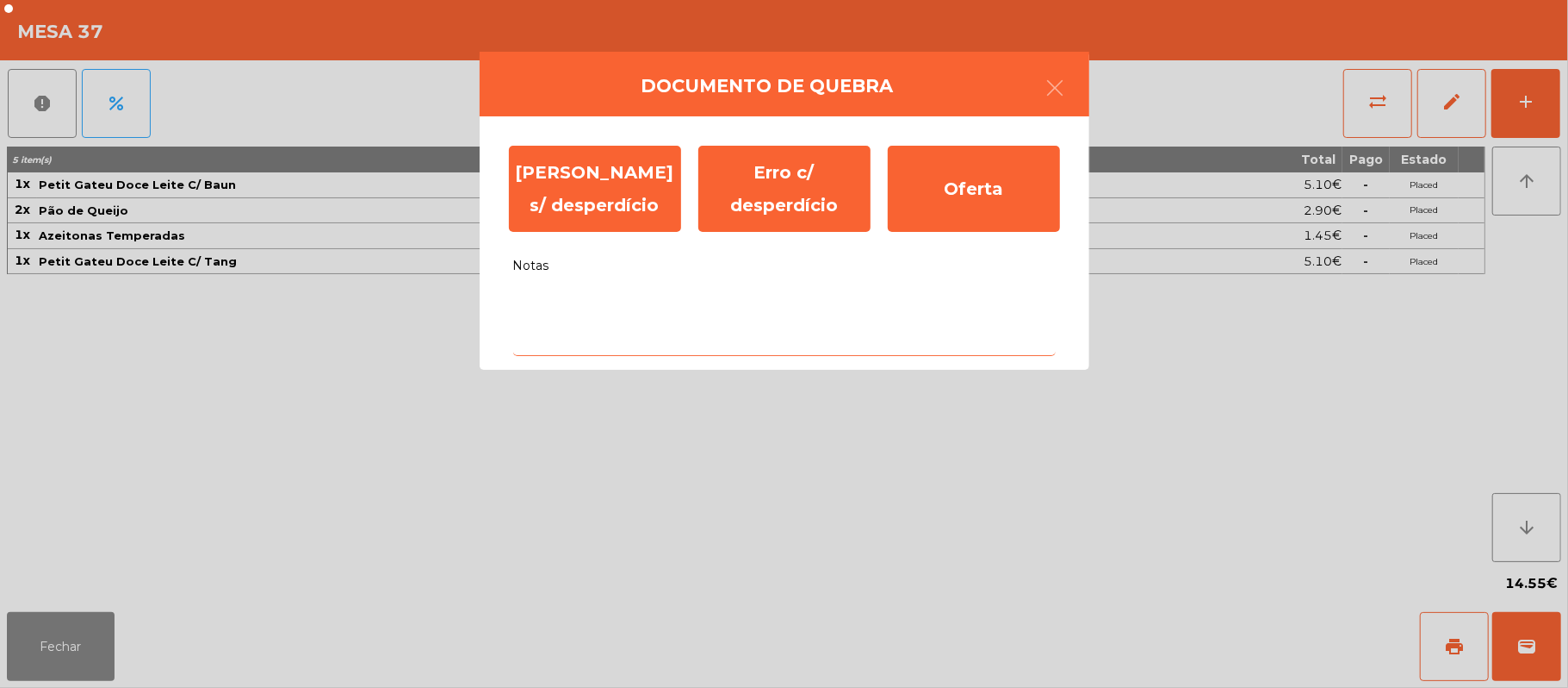
click at [717, 305] on textarea "Notas" at bounding box center [784, 320] width 543 height 72
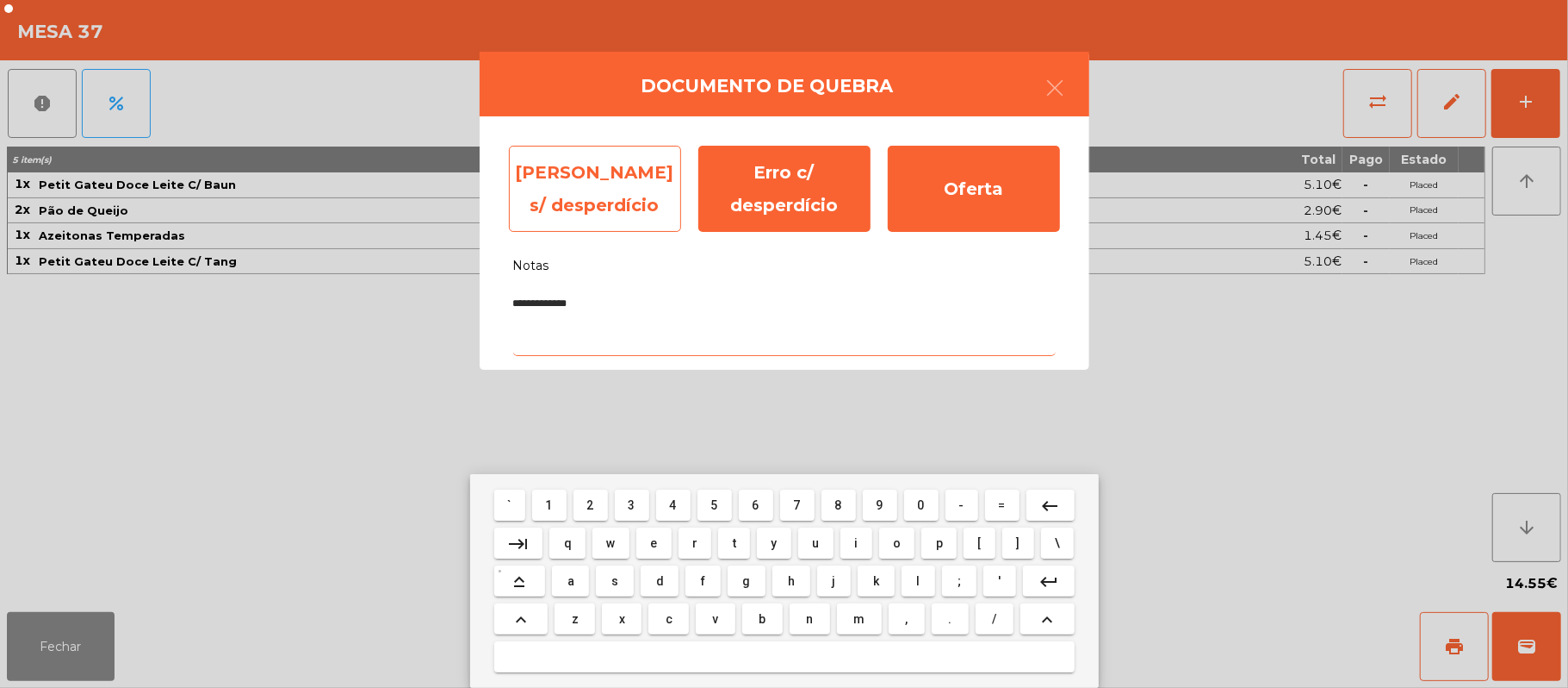
type textarea "**********"
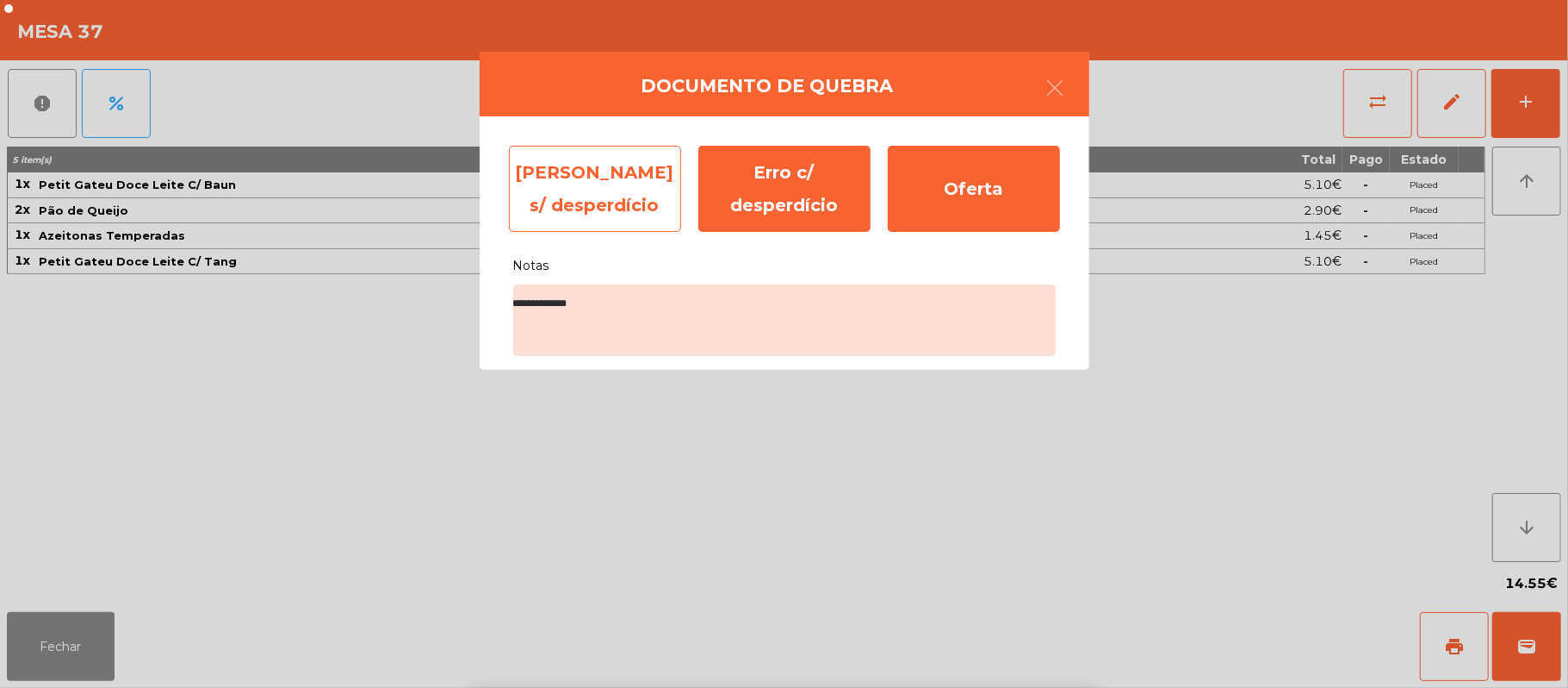
click at [567, 190] on div "Erro s/ desperdício" at bounding box center [595, 188] width 172 height 86
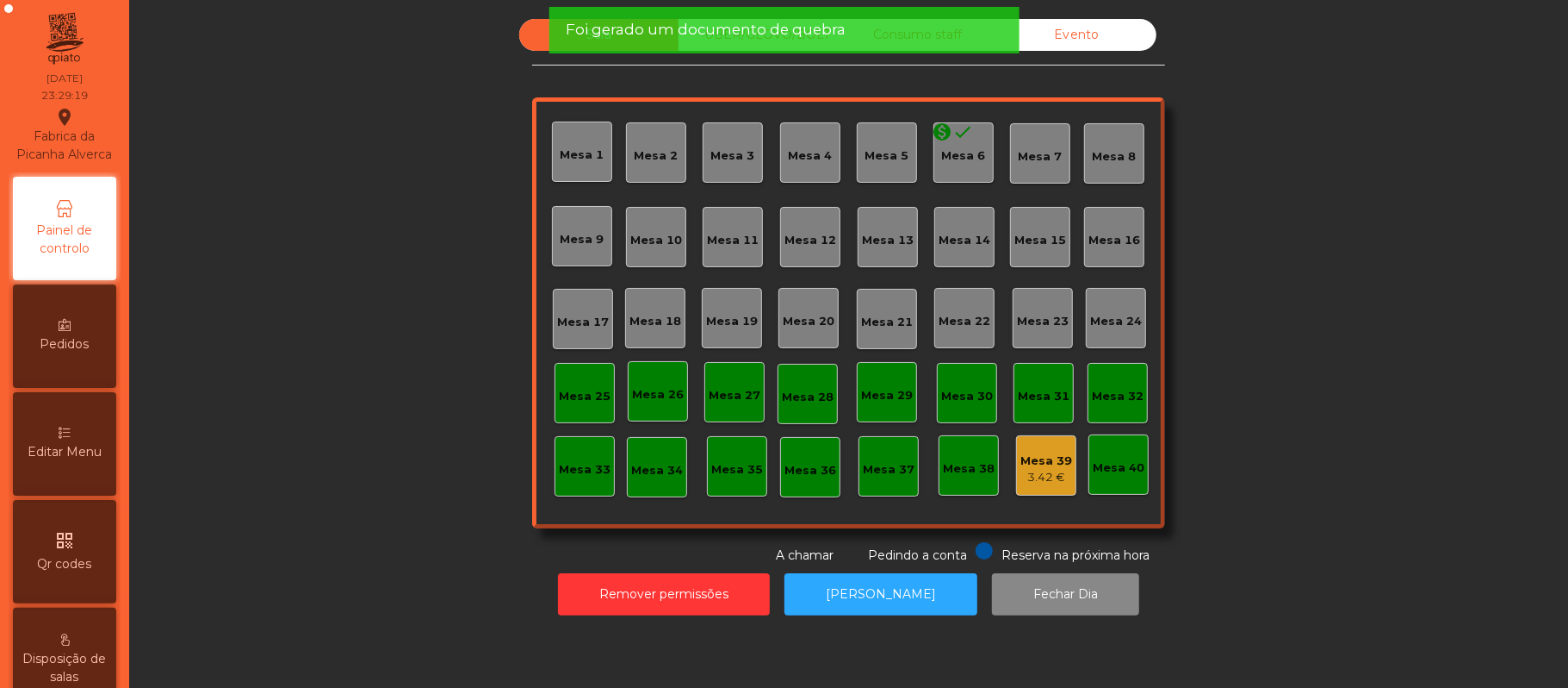
click at [1044, 464] on div "Mesa 39" at bounding box center [1046, 461] width 51 height 17
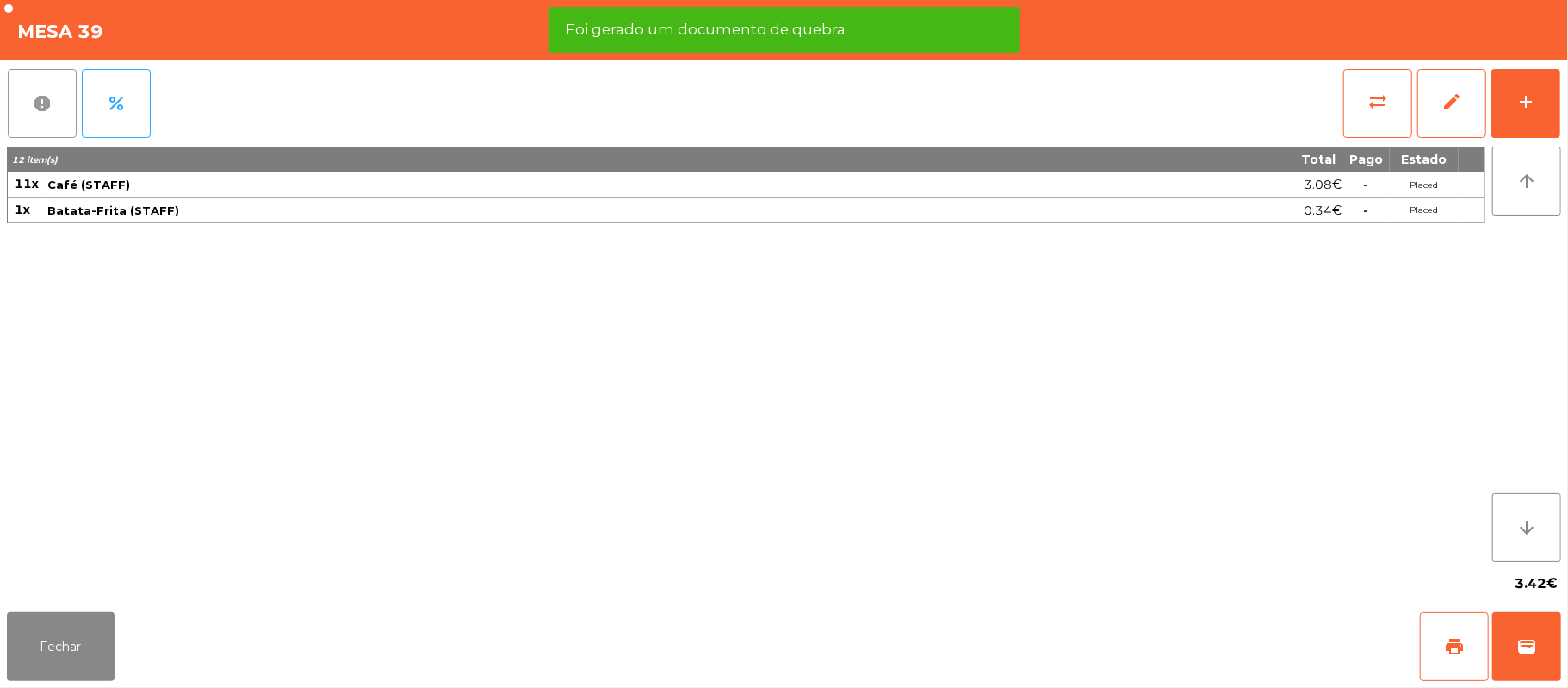
click at [57, 114] on button "report" at bounding box center [42, 103] width 69 height 69
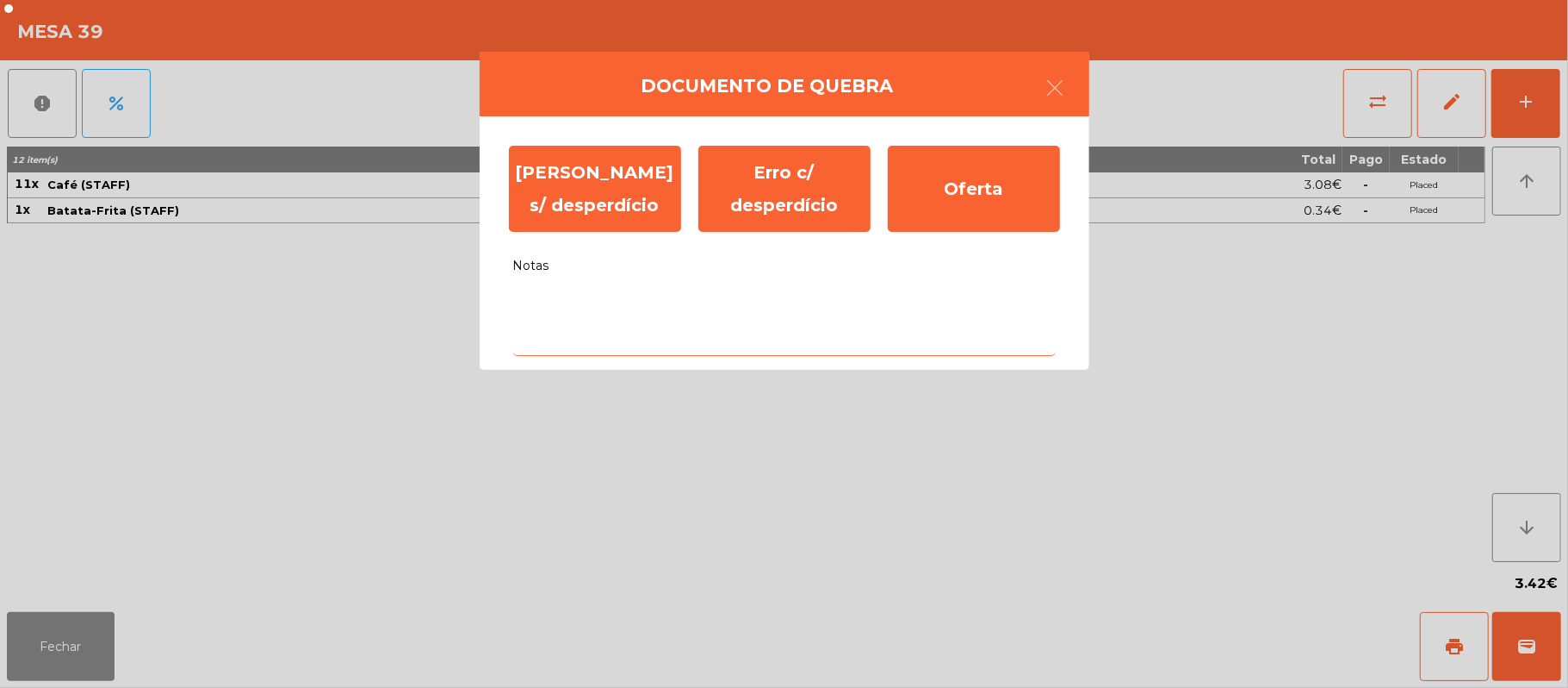
click at [646, 335] on textarea "Notas" at bounding box center [784, 320] width 543 height 72
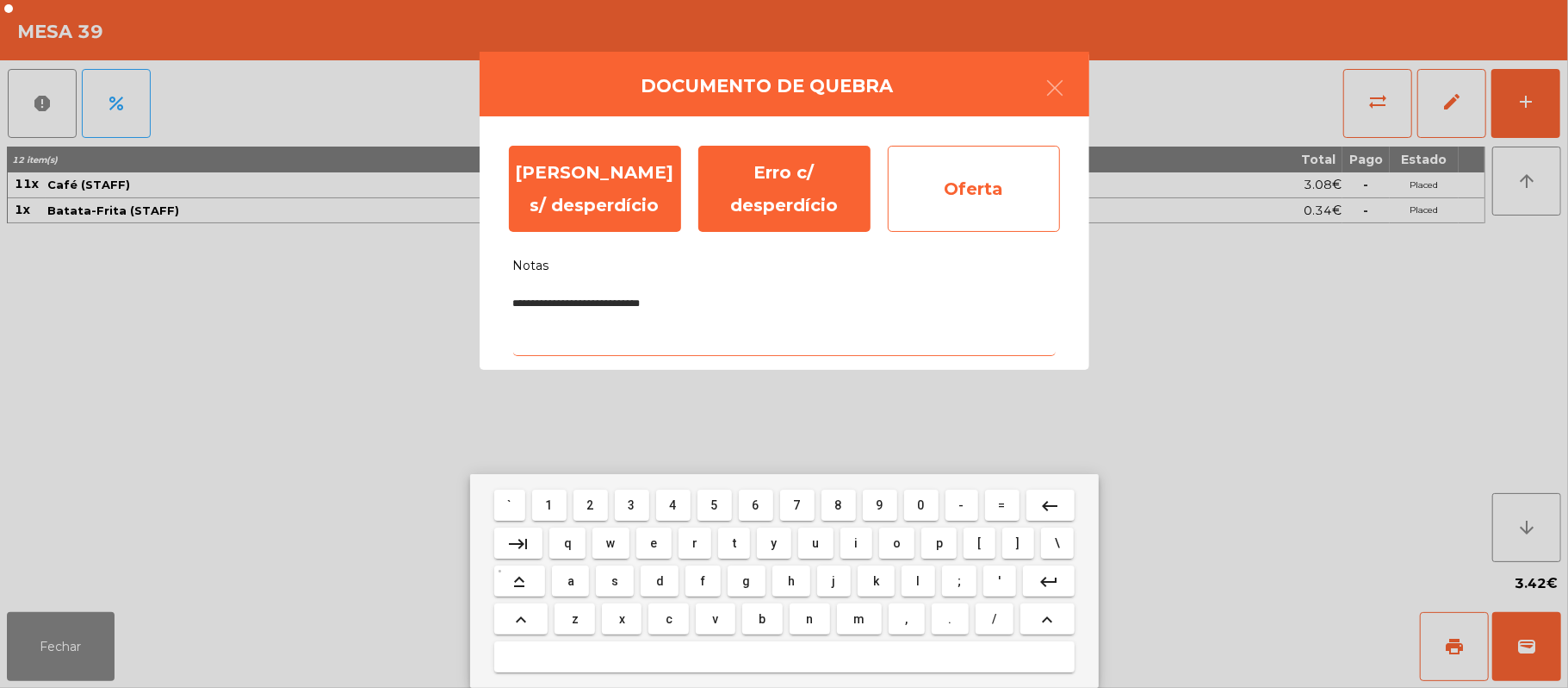
type textarea "**********"
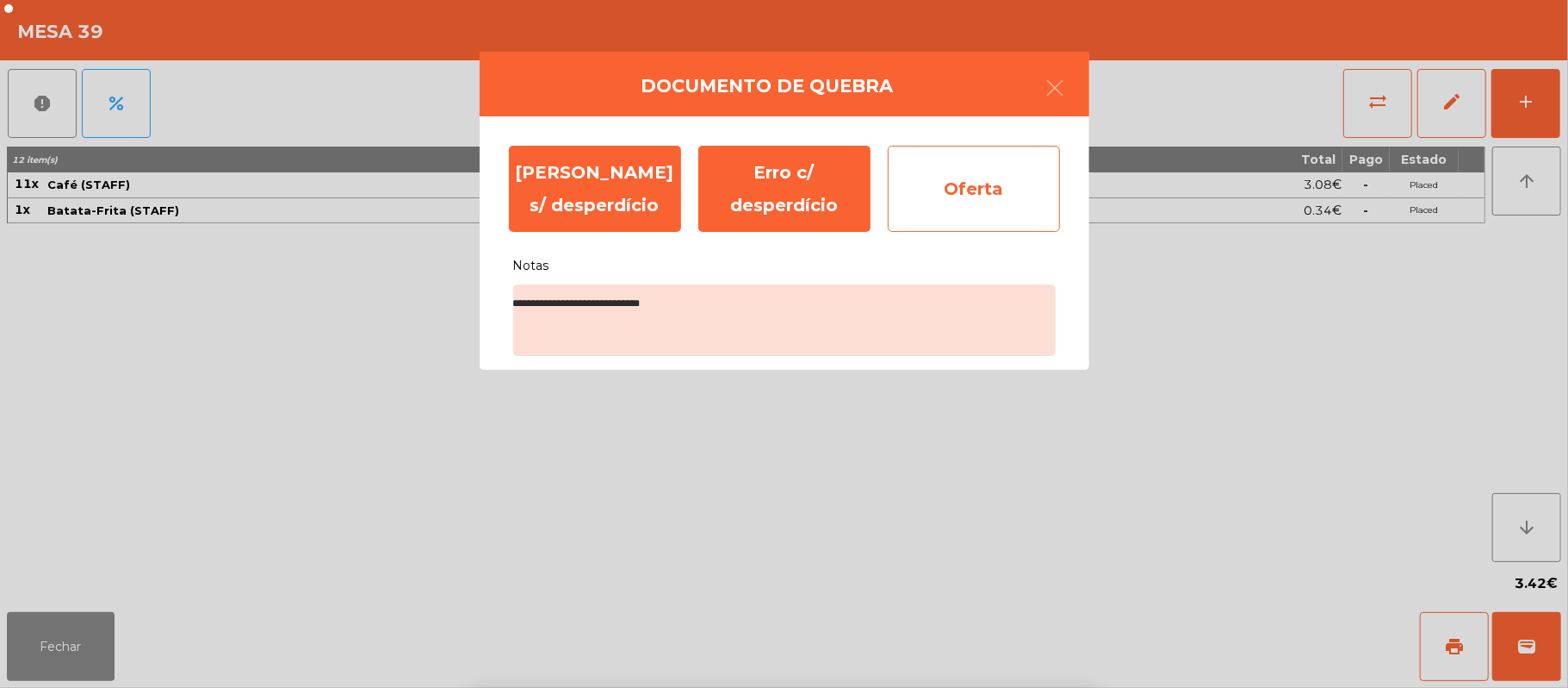
click at [986, 192] on div "Oferta" at bounding box center [974, 188] width 172 height 86
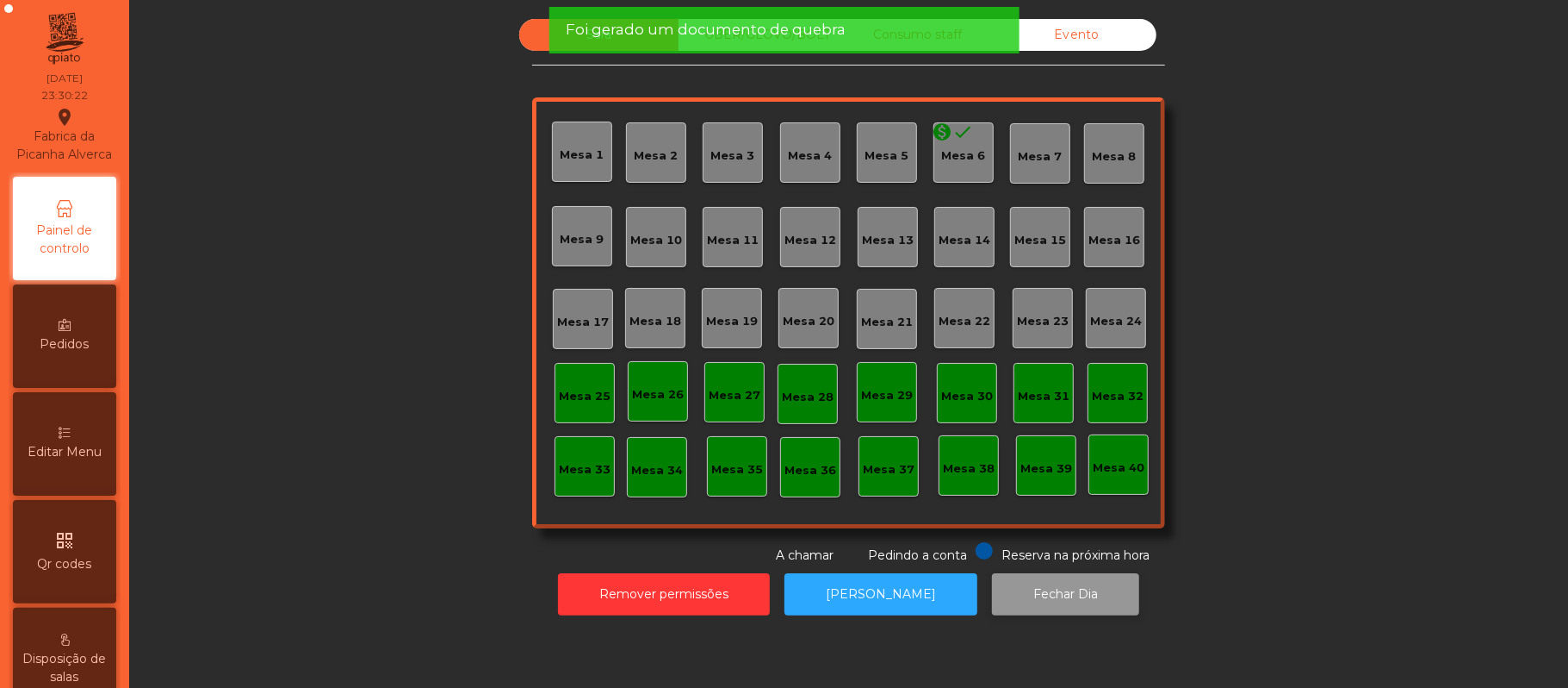
click at [1031, 593] on button "Fechar Dia" at bounding box center [1066, 594] width 147 height 43
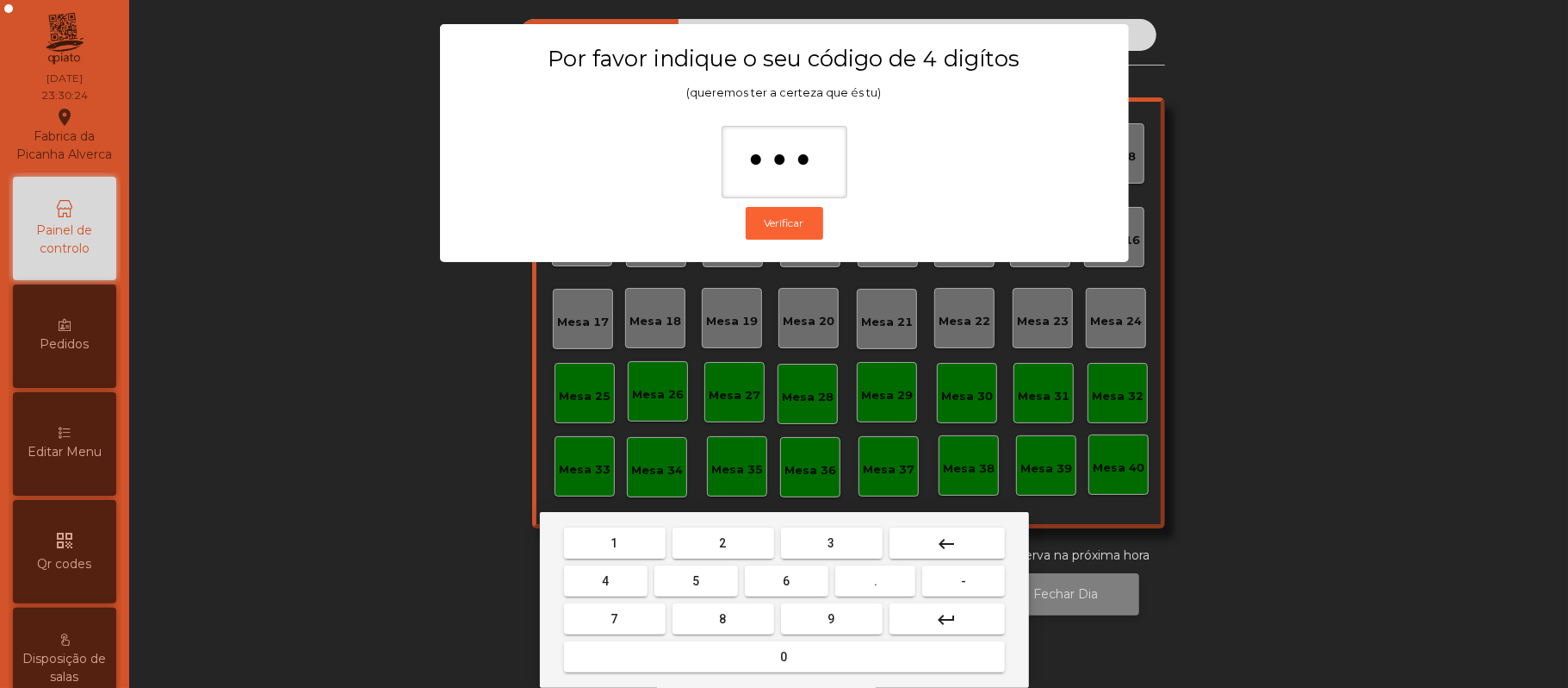
type input "****"
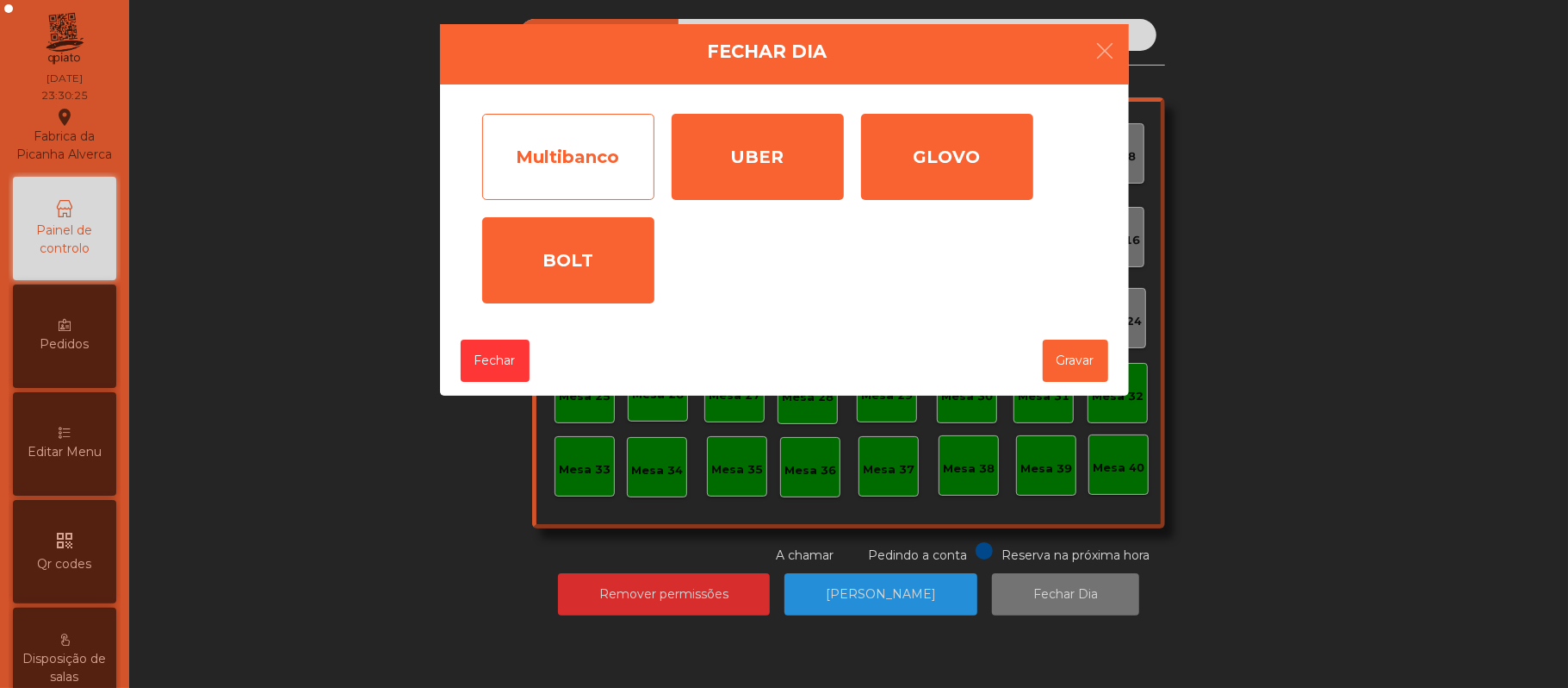
click at [583, 166] on div "Multibanco" at bounding box center [569, 157] width 172 height 86
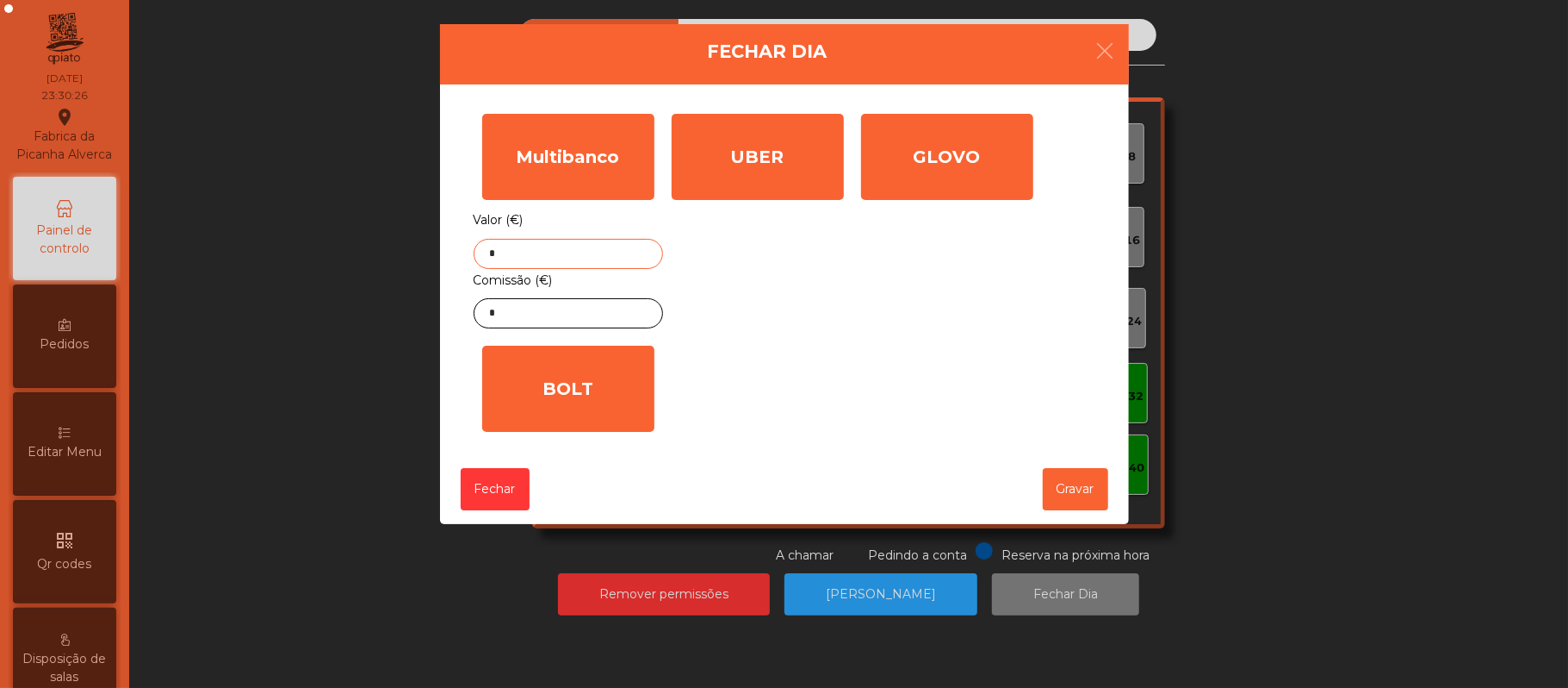
click at [597, 254] on input "*" at bounding box center [569, 254] width 190 height 30
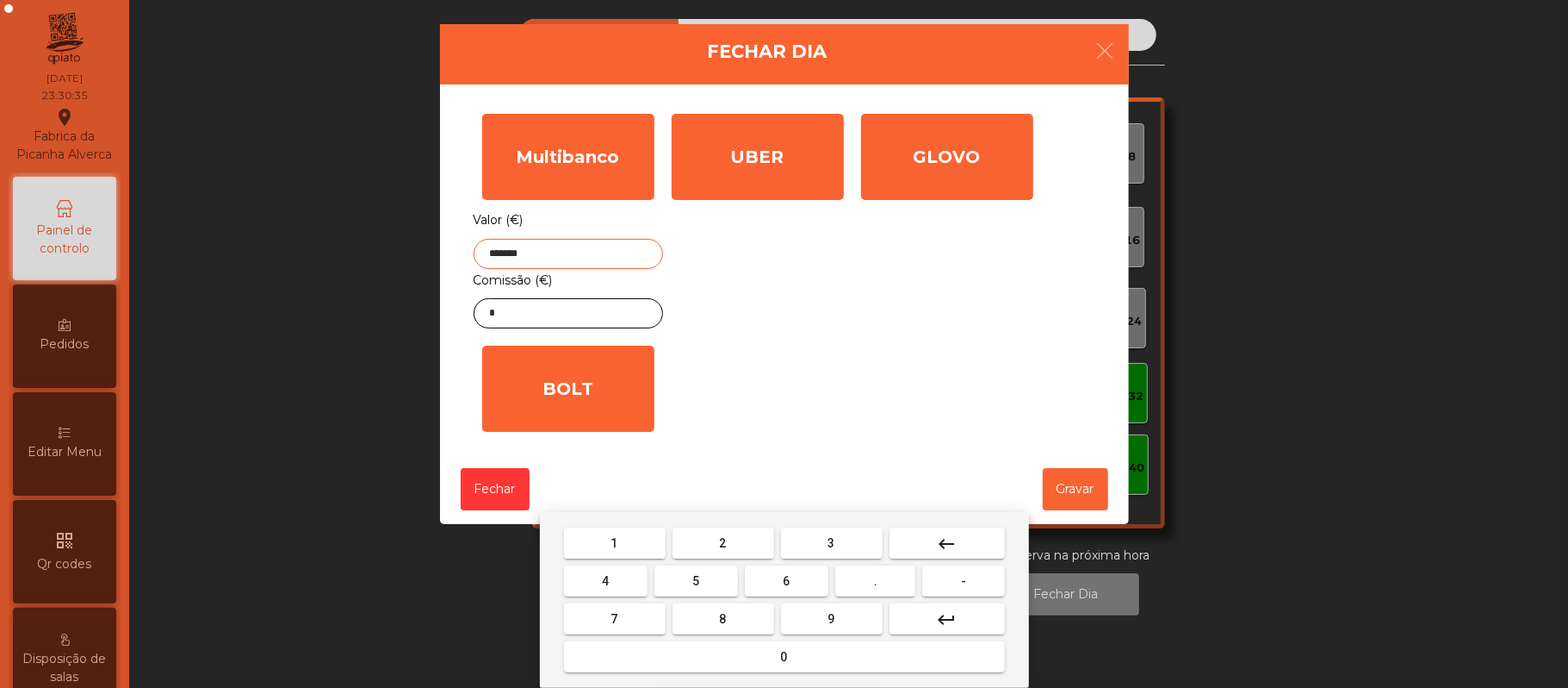
type input "*******"
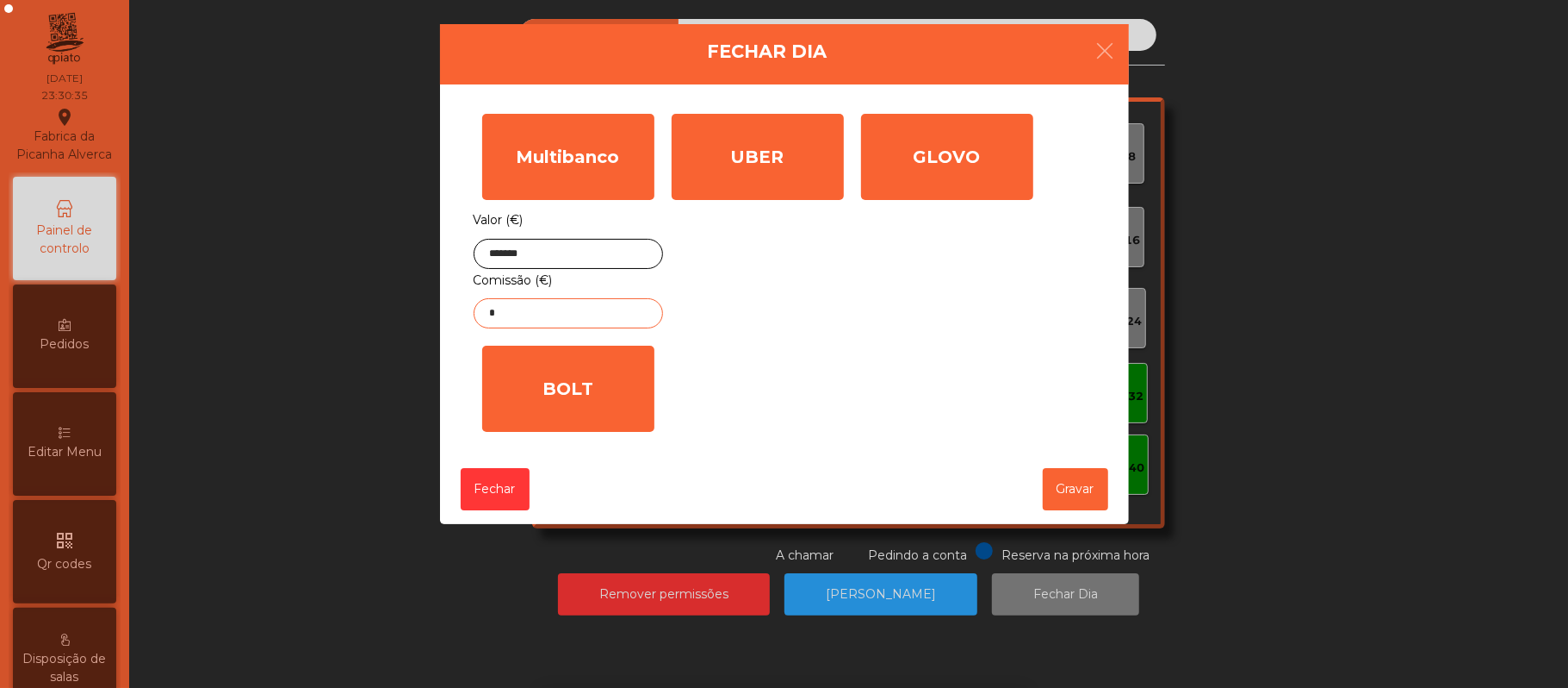
click at [593, 315] on input "*" at bounding box center [569, 313] width 190 height 30
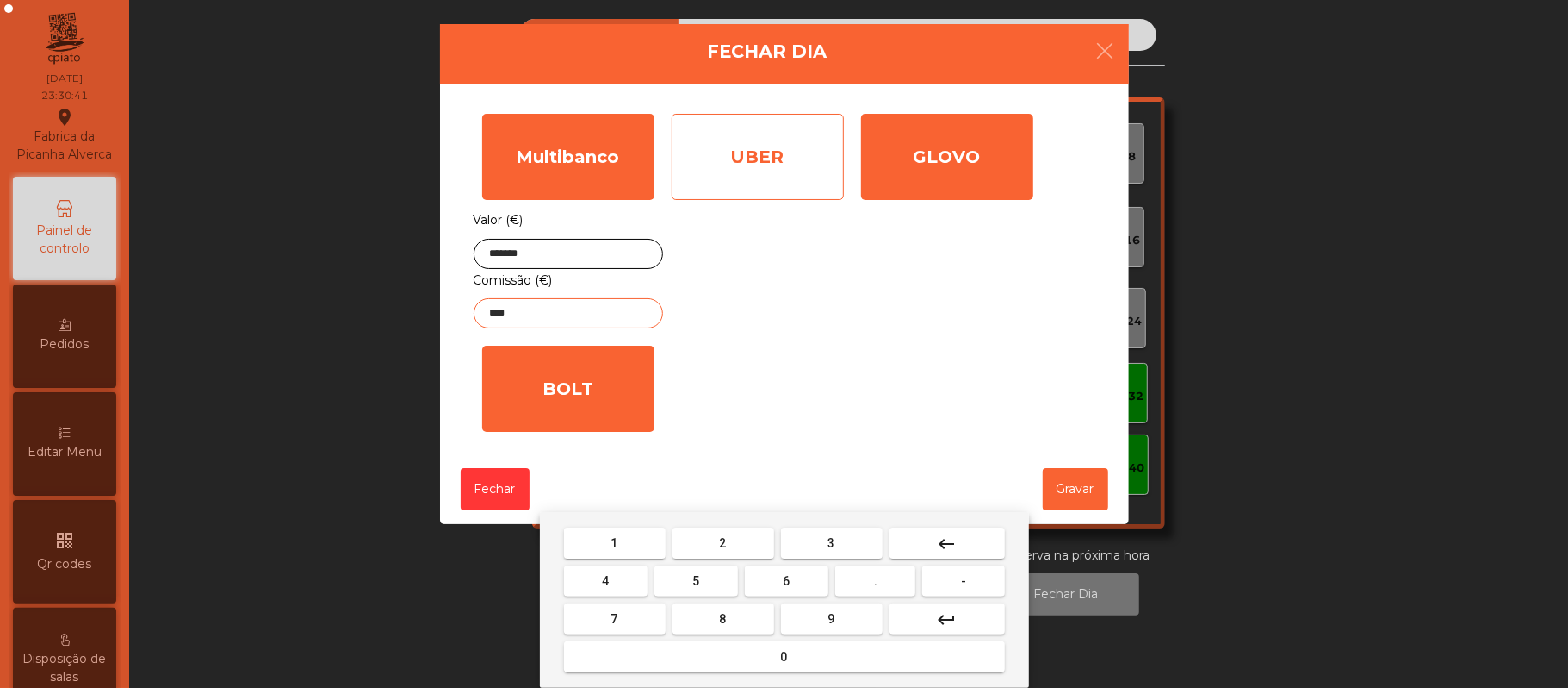
type input "****"
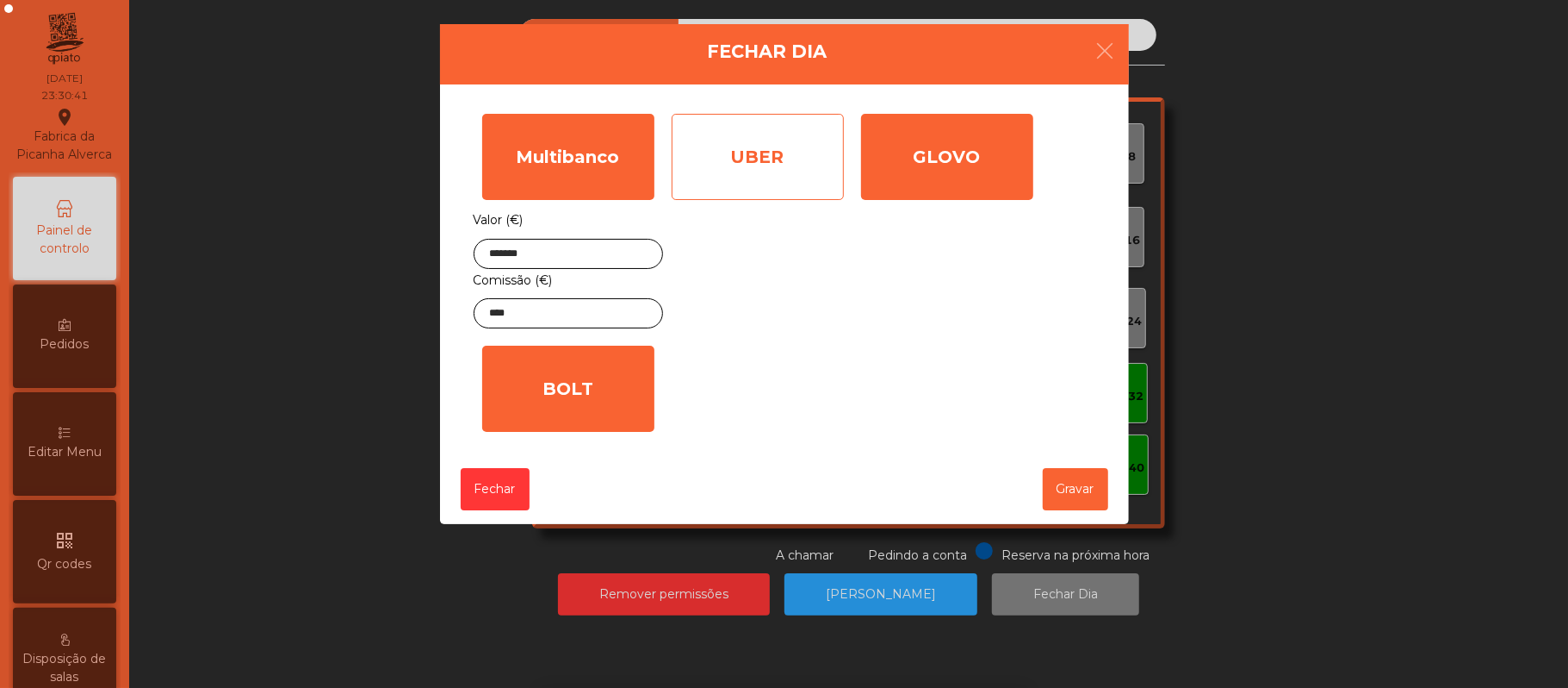
click at [792, 162] on div "UBER" at bounding box center [757, 157] width 172 height 86
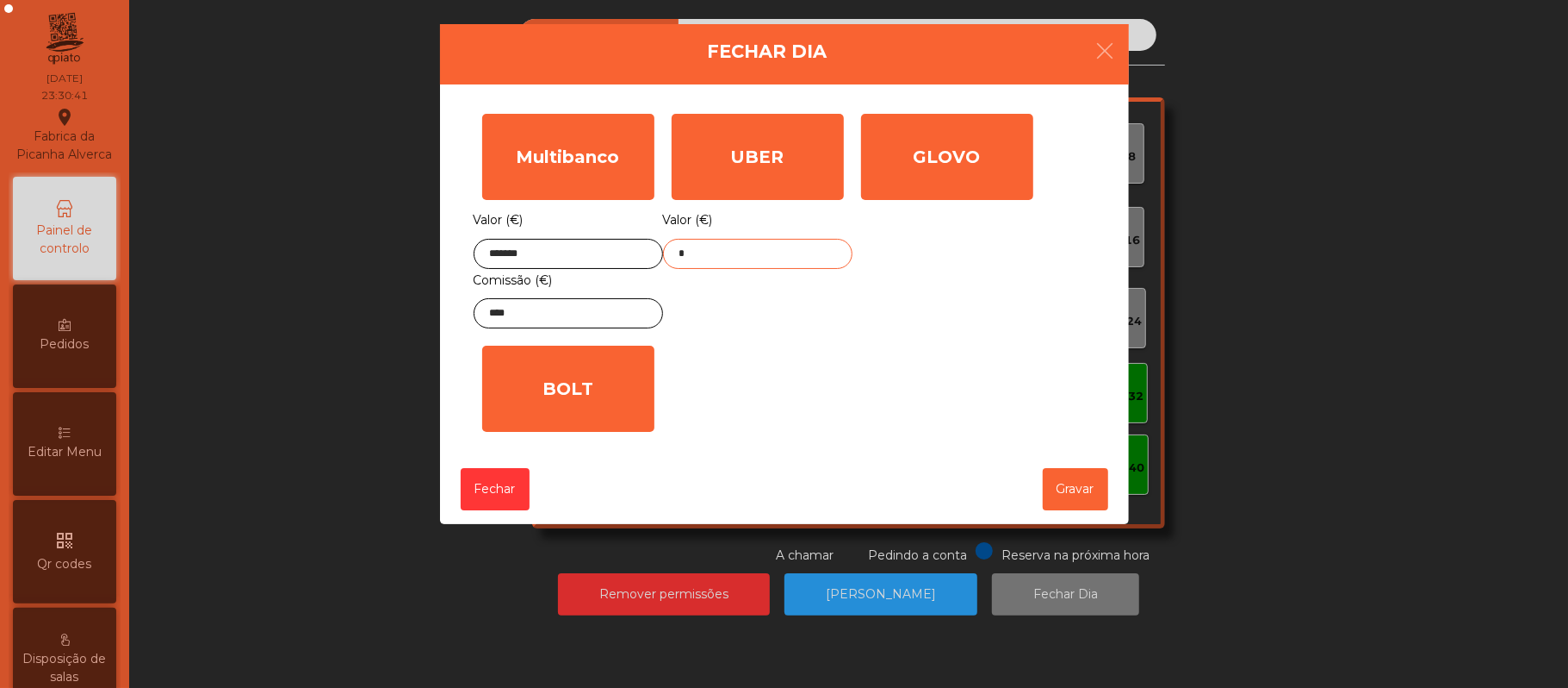
click at [766, 259] on input "*" at bounding box center [758, 254] width 190 height 30
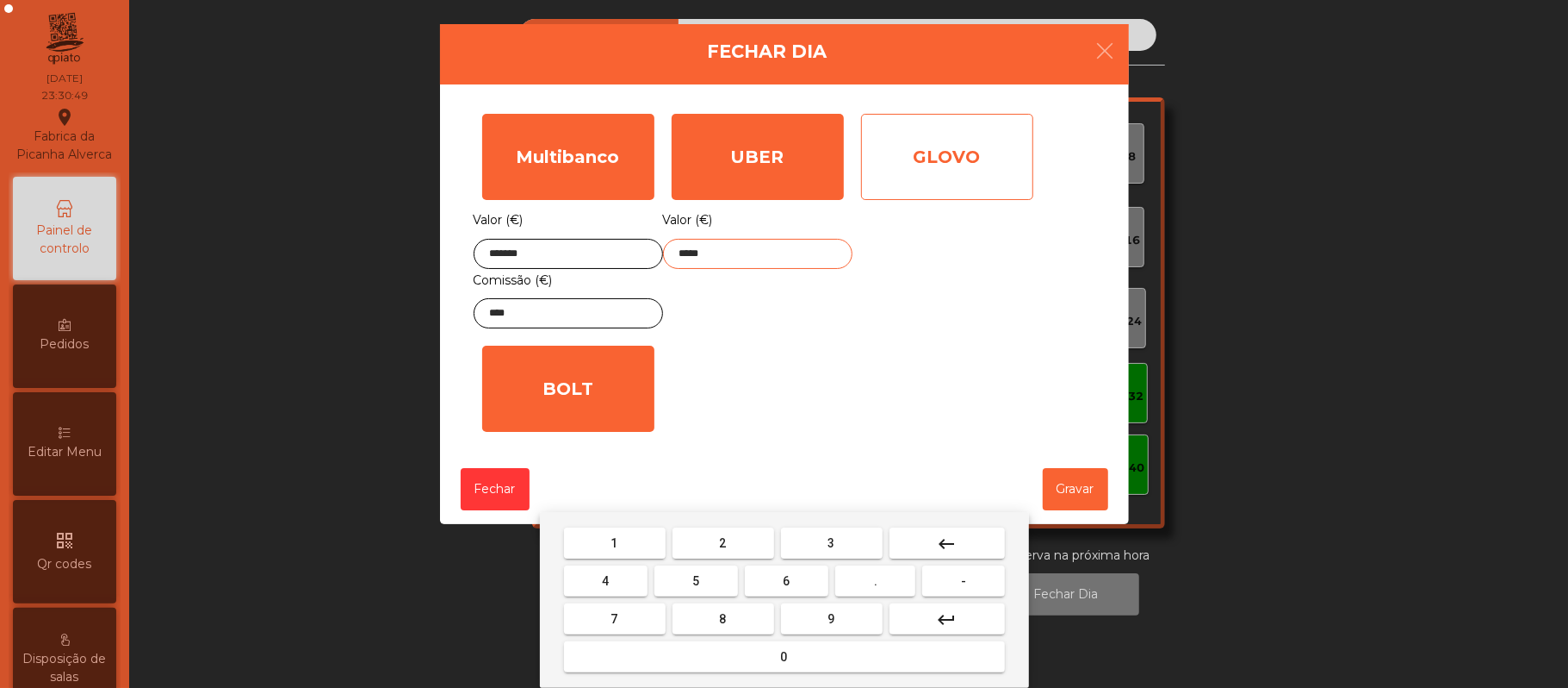
type input "*****"
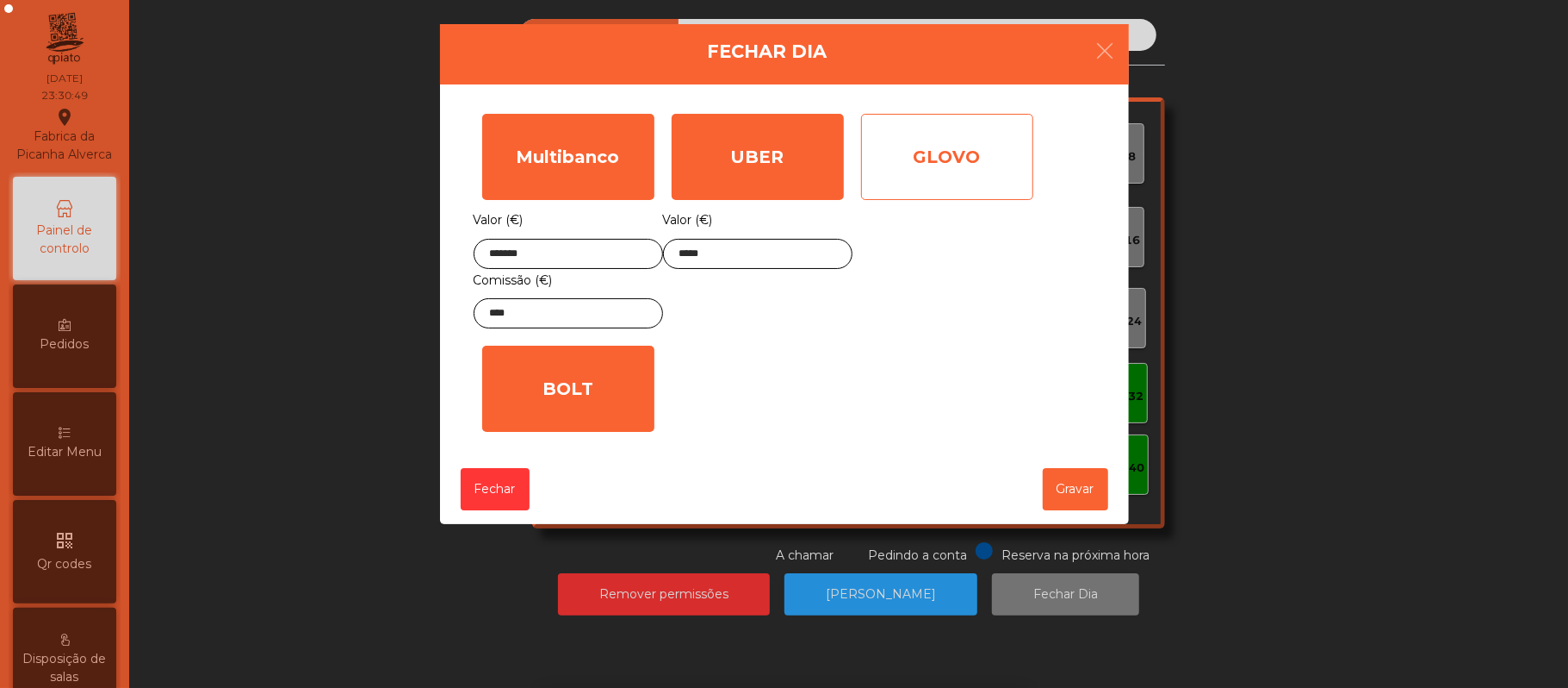
click at [946, 192] on div "GLOVO" at bounding box center [947, 157] width 172 height 86
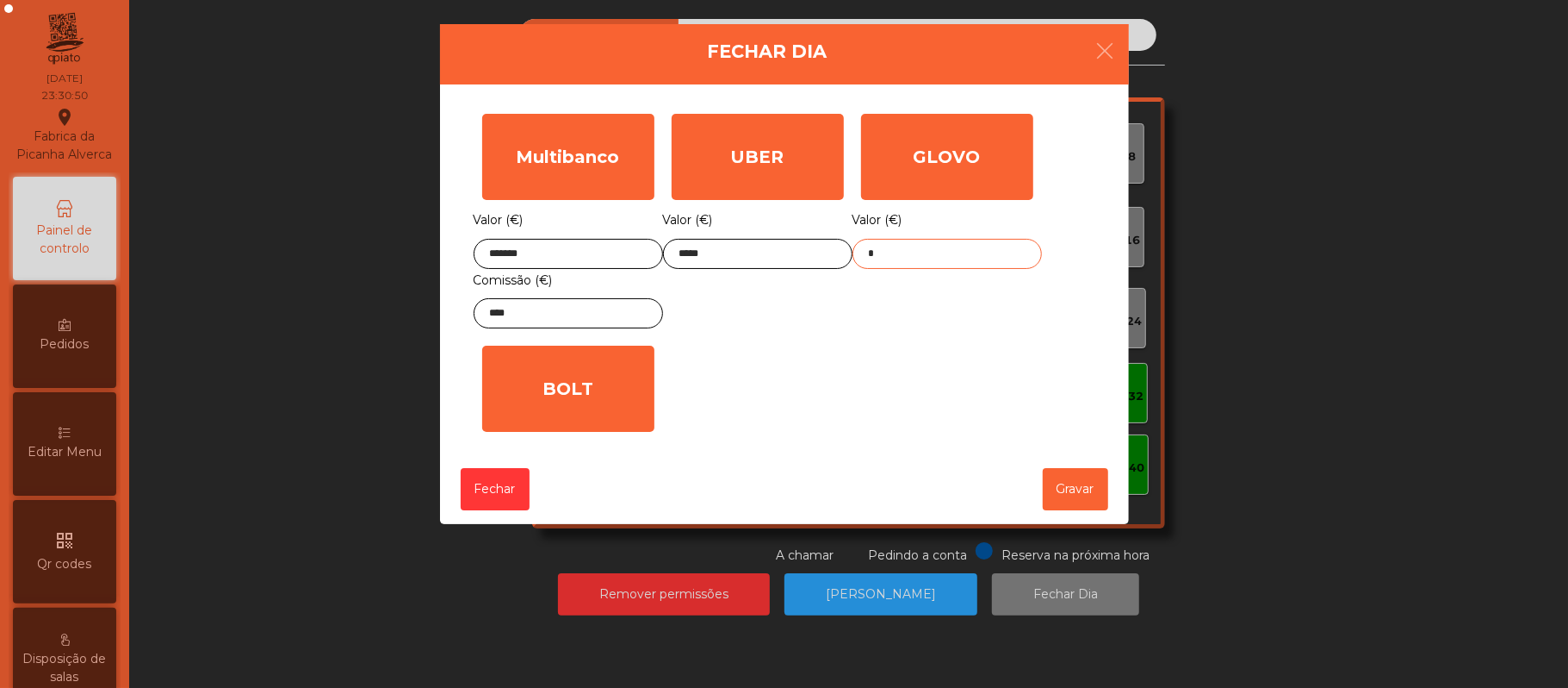
click at [945, 253] on input "*" at bounding box center [947, 254] width 190 height 30
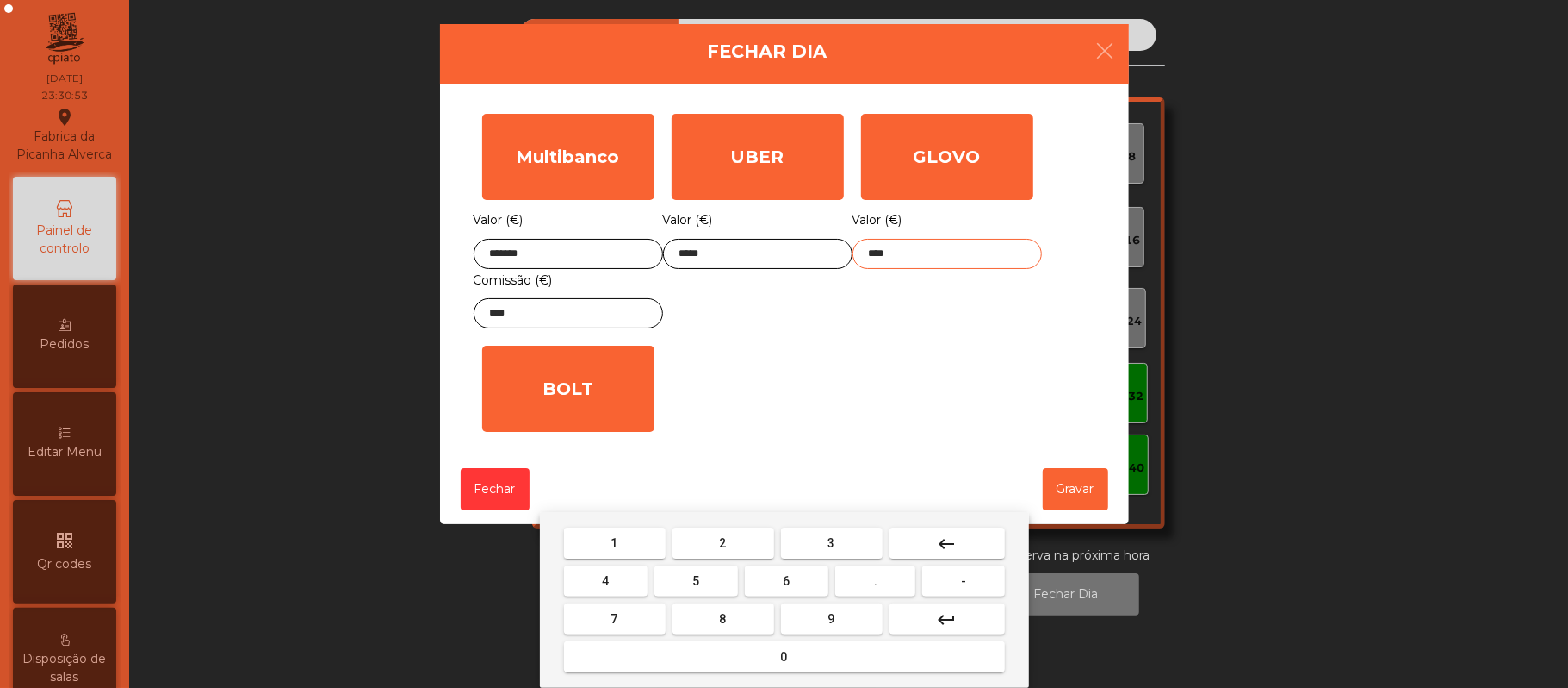
type input "*****"
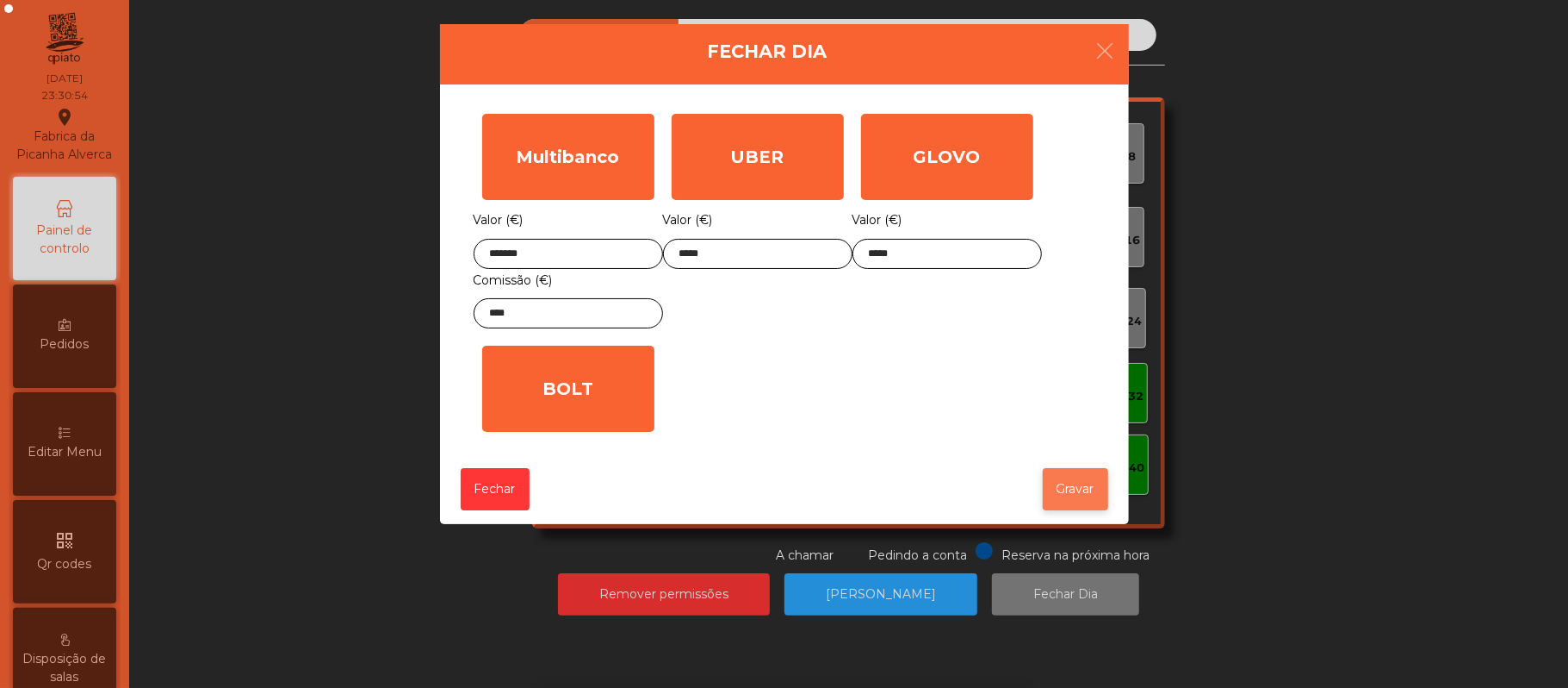
click at [1085, 476] on button "Gravar" at bounding box center [1076, 489] width 66 height 43
